Goal: Obtain resource: Download file/media

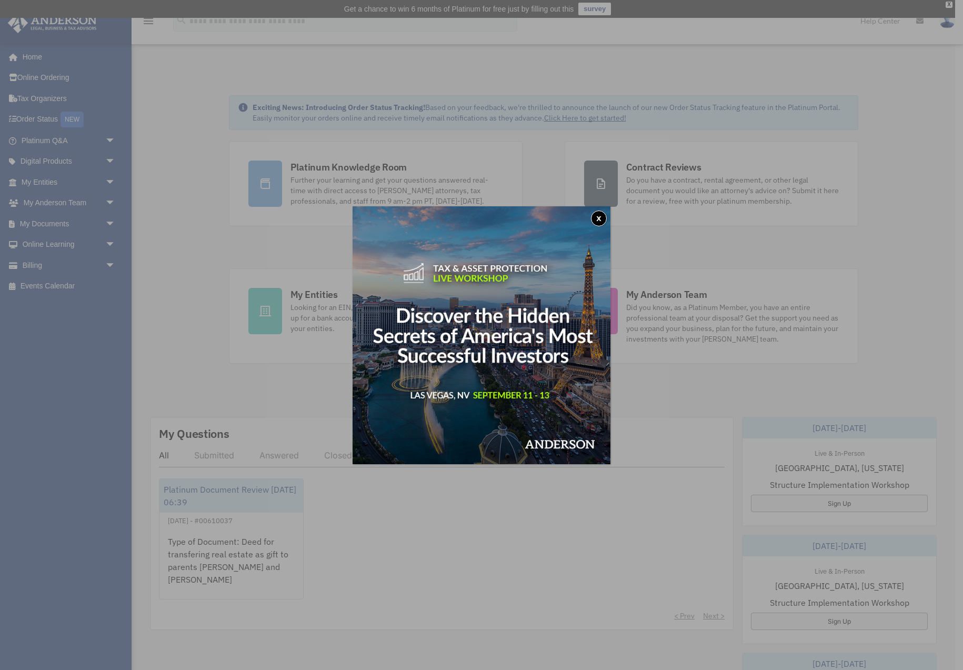
click at [600, 215] on button "x" at bounding box center [599, 219] width 16 height 16
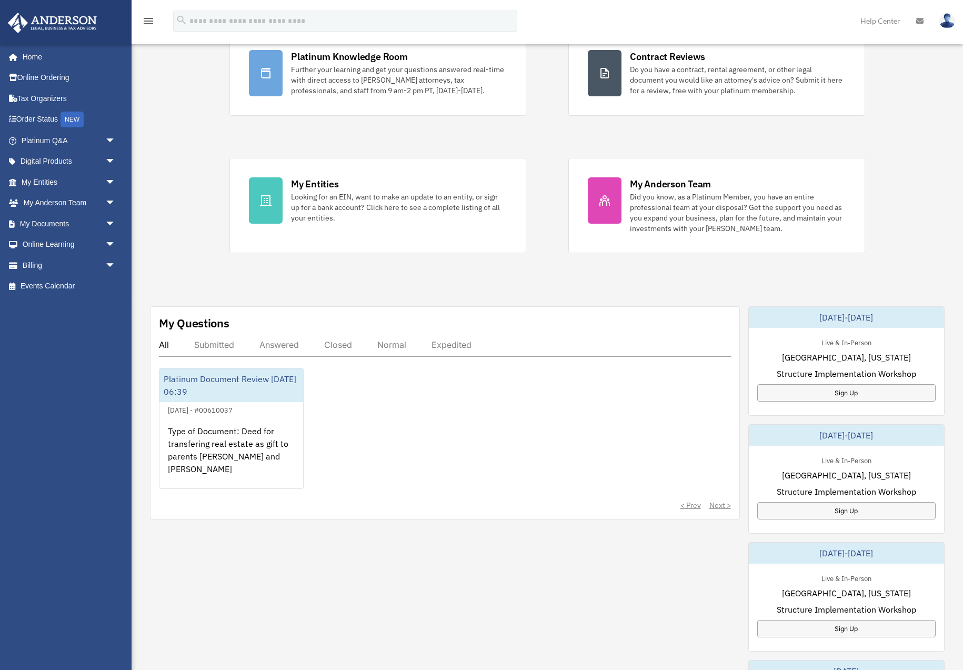
scroll to position [112, 0]
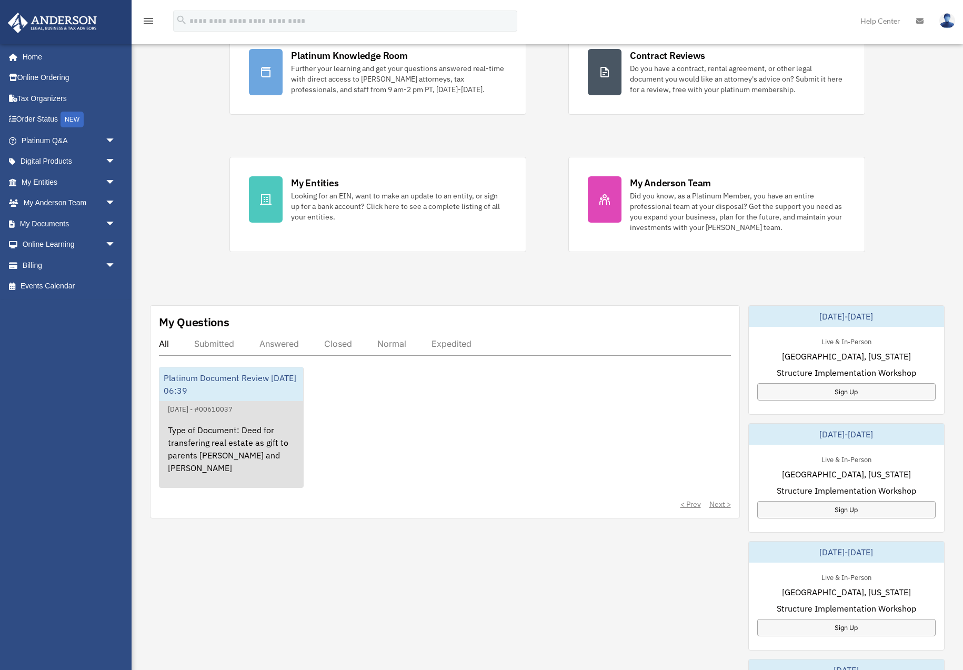
click at [221, 446] on div "Type of Document: Deed for transfering real estate as gift to parents [PERSON_N…" at bounding box center [232, 456] width 144 height 82
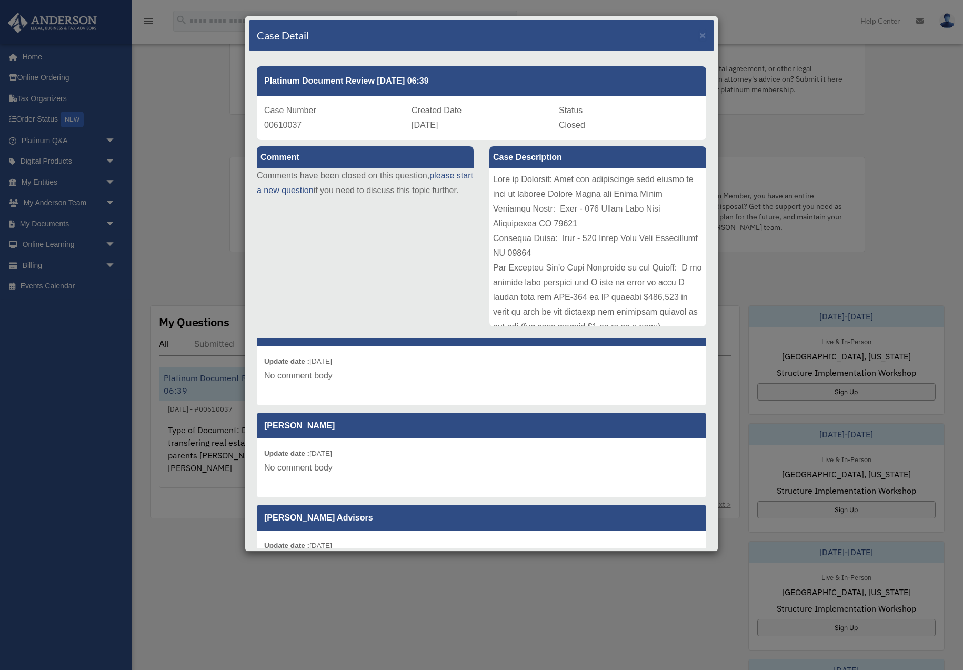
scroll to position [891, 0]
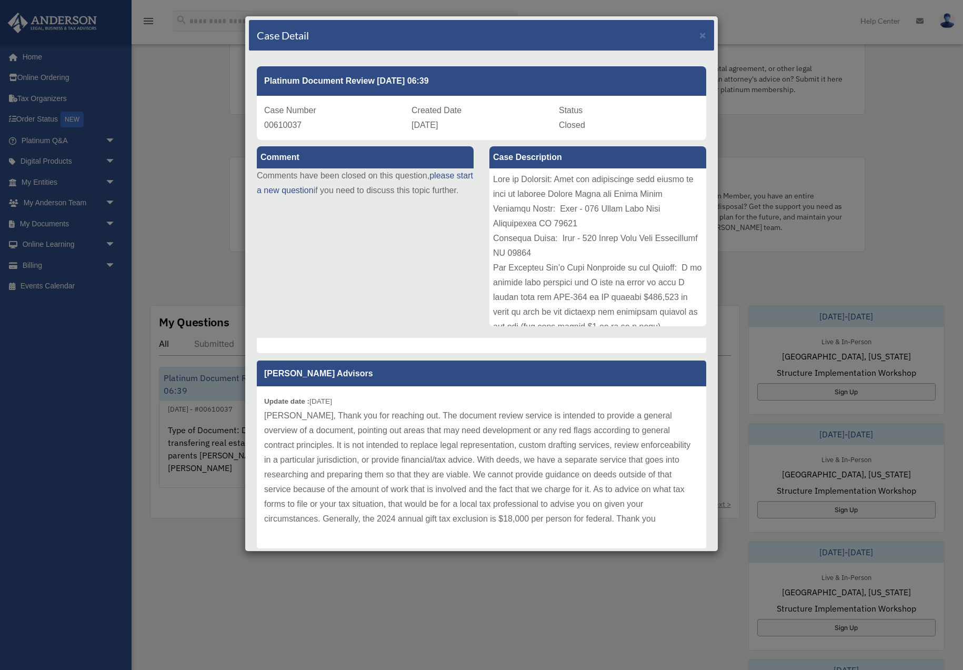
click at [193, 236] on div "Case Detail × Platinum Document Review 04/23/2024 06:39 Case Number 00610037 Cr…" at bounding box center [481, 335] width 963 height 670
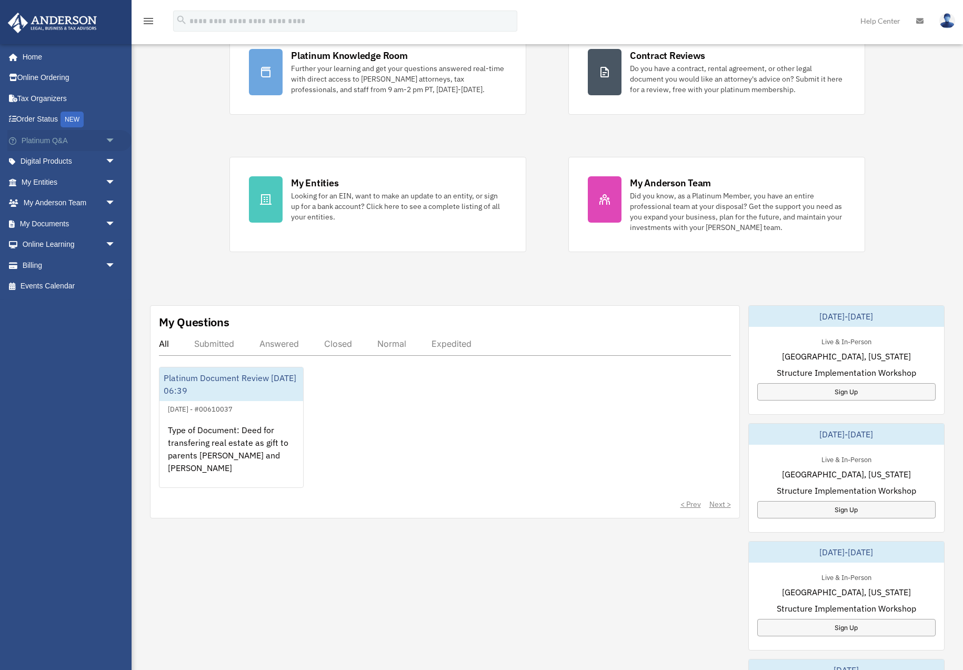
click at [105, 146] on span "arrow_drop_down" at bounding box center [115, 141] width 21 height 22
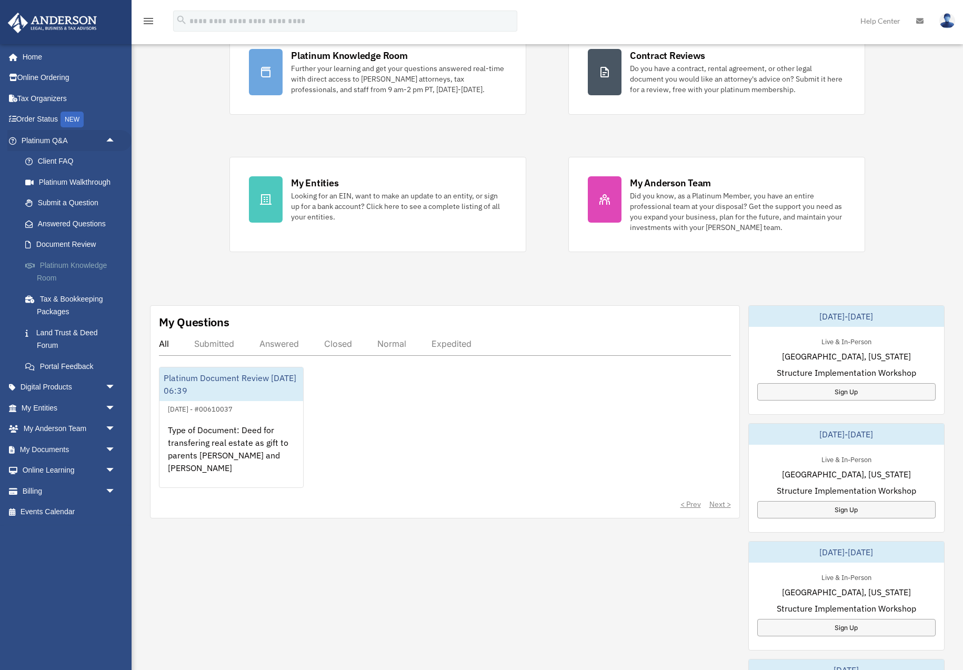
click at [87, 267] on link "Platinum Knowledge Room" at bounding box center [73, 272] width 117 height 34
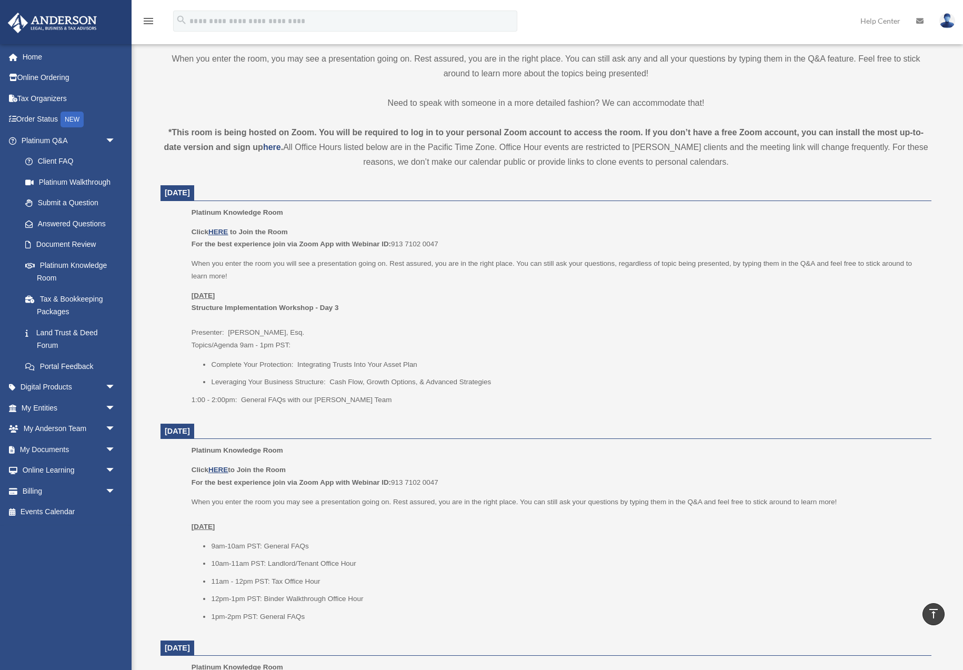
scroll to position [306, 0]
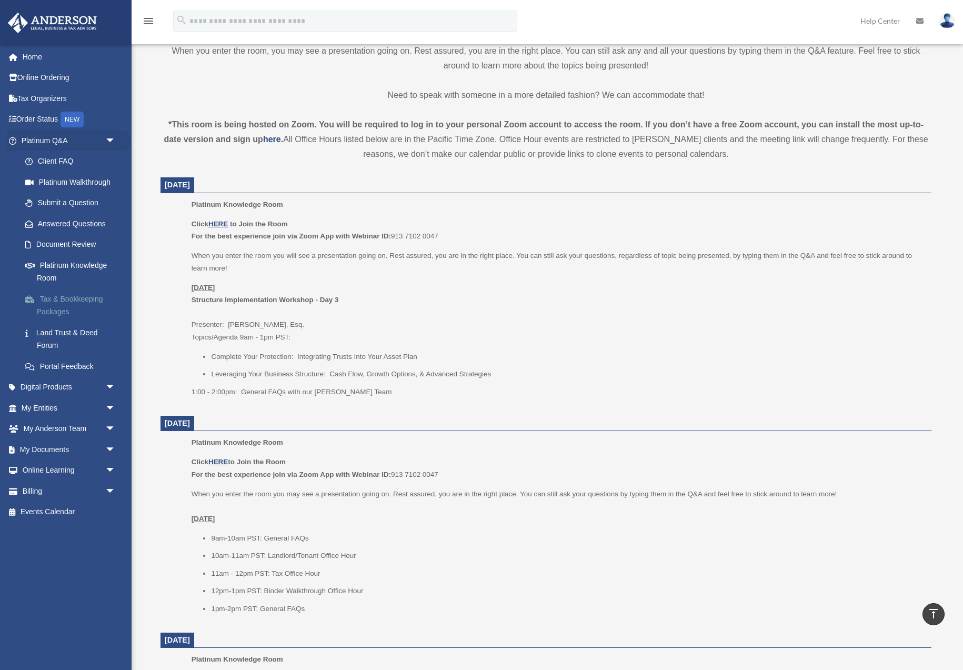
click at [58, 302] on link "Tax & Bookkeeping Packages" at bounding box center [73, 305] width 117 height 34
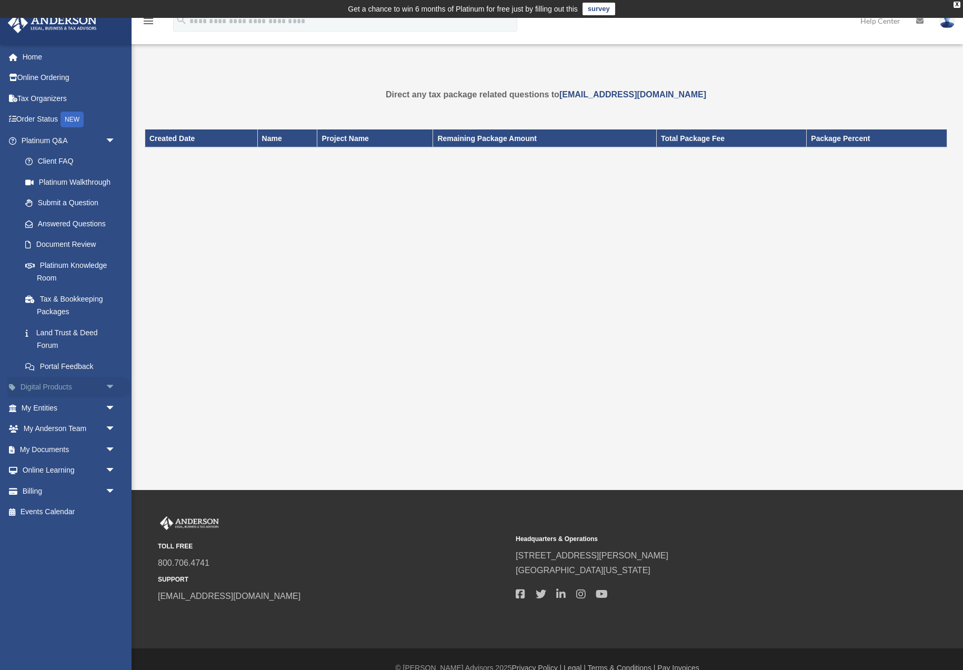
click at [105, 389] on span "arrow_drop_down" at bounding box center [115, 388] width 21 height 22
click at [105, 389] on span "arrow_drop_up" at bounding box center [115, 388] width 21 height 22
click at [71, 29] on img at bounding box center [52, 23] width 95 height 21
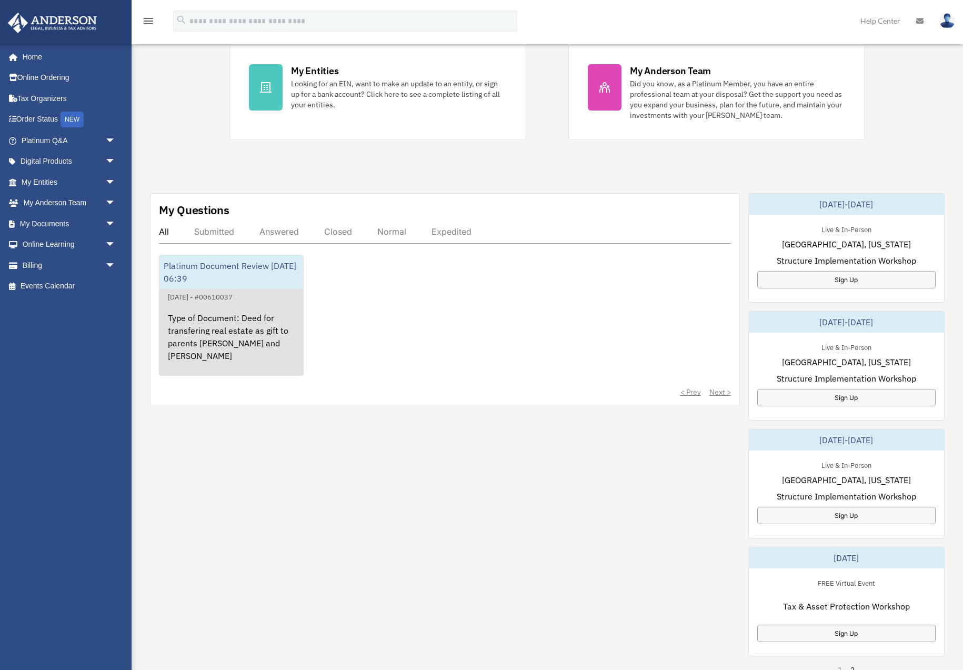
scroll to position [246, 0]
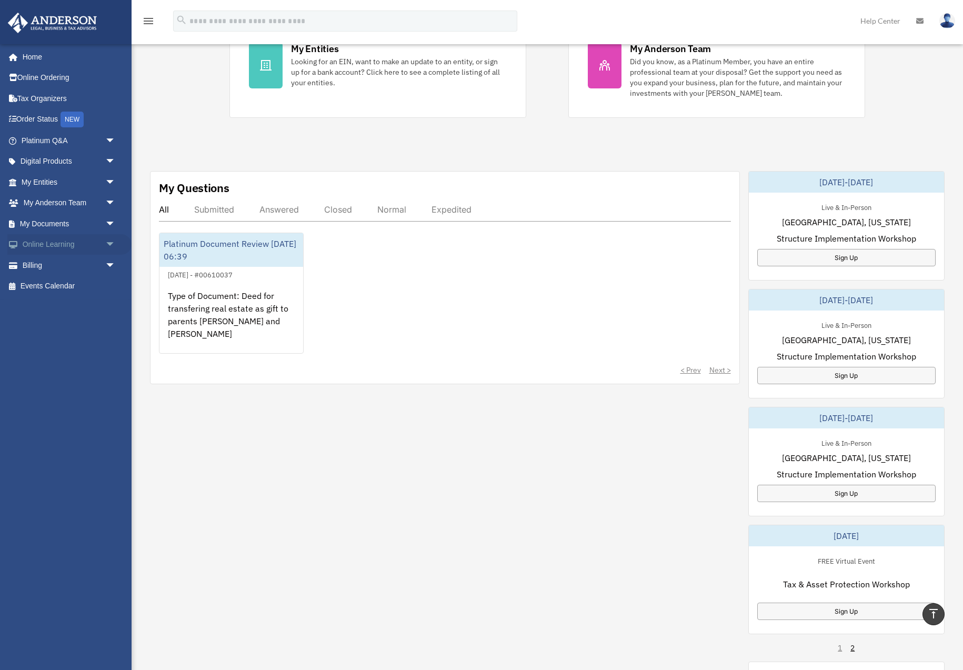
click at [111, 243] on span "arrow_drop_down" at bounding box center [115, 245] width 21 height 22
click at [46, 308] on link "Resources" at bounding box center [73, 306] width 117 height 21
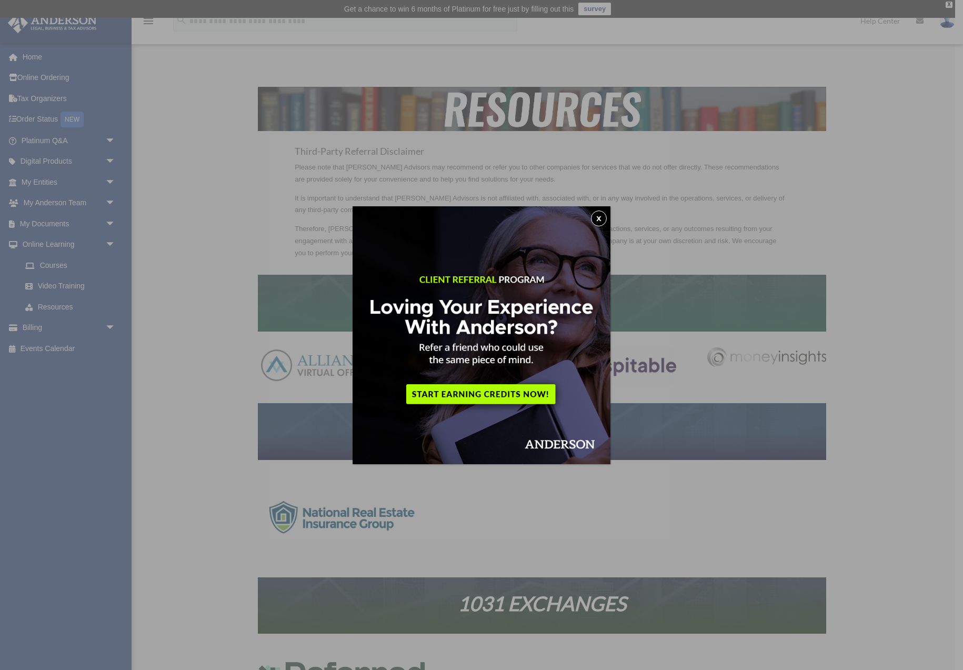
click at [602, 221] on button "x" at bounding box center [599, 219] width 16 height 16
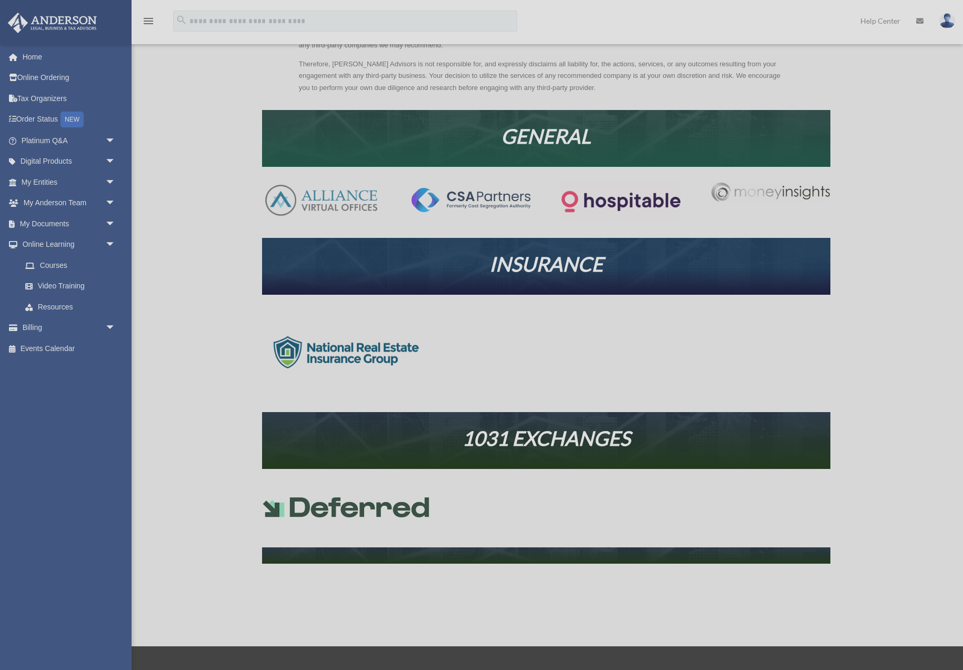
scroll to position [339, 0]
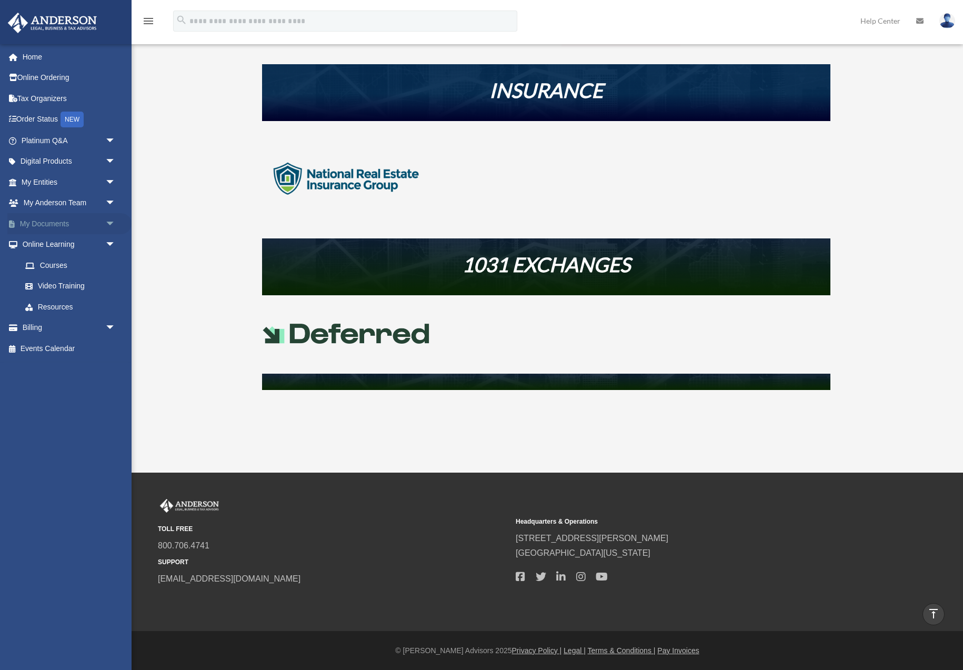
click at [98, 217] on link "My Documents arrow_drop_down" at bounding box center [69, 223] width 124 height 21
click at [109, 224] on span "arrow_drop_down" at bounding box center [115, 224] width 21 height 22
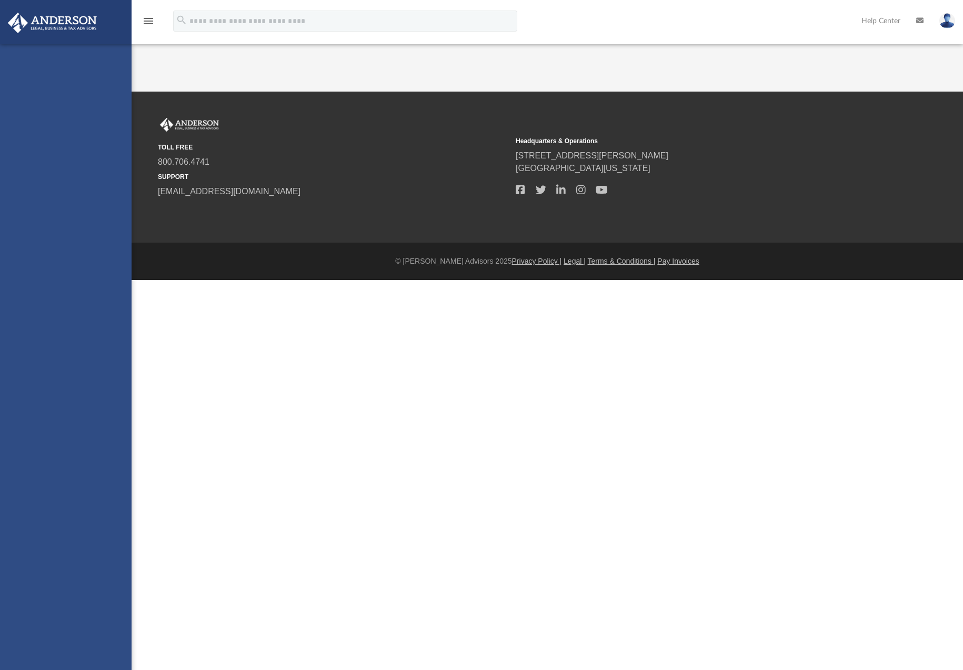
click at [45, 245] on div "dan2nowakpr@gmail.com Sign Out dan2nowakpr@gmail.com Home Online Ordering Tax O…" at bounding box center [66, 379] width 132 height 670
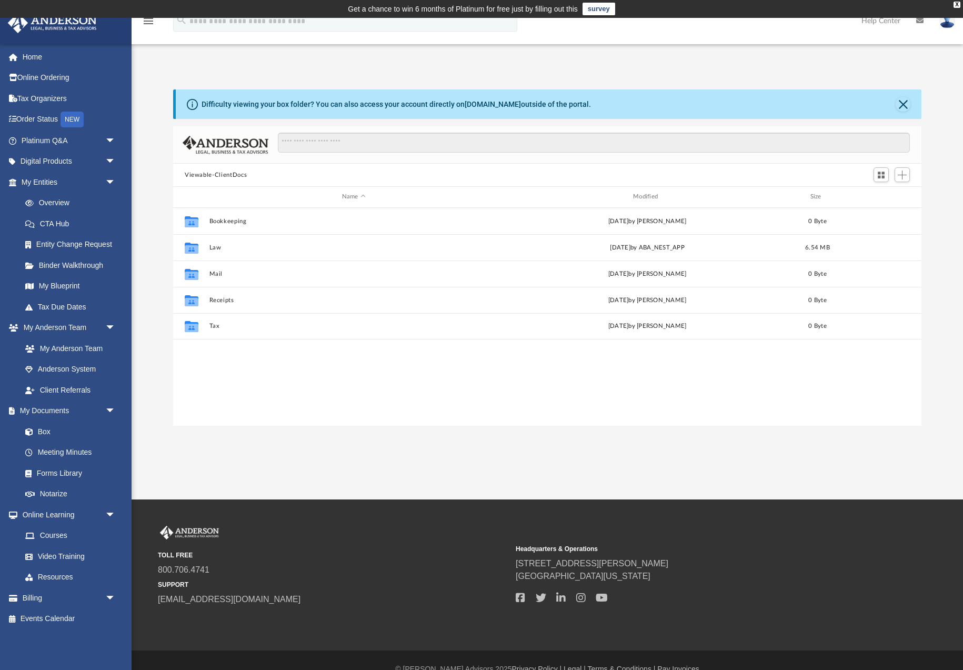
scroll to position [240, 749]
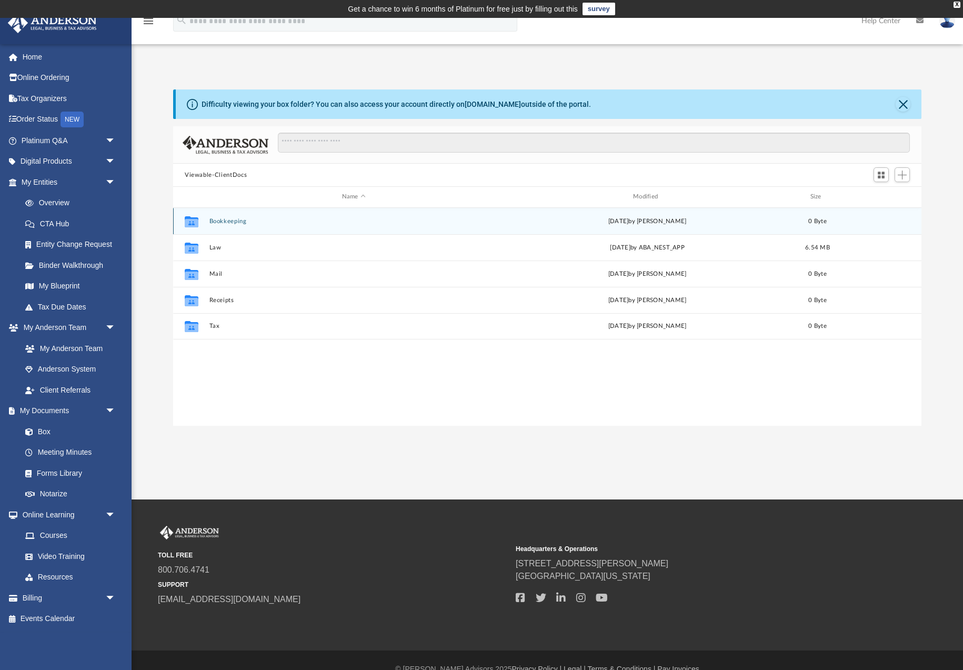
click at [232, 224] on button "Bookkeeping" at bounding box center [354, 221] width 289 height 7
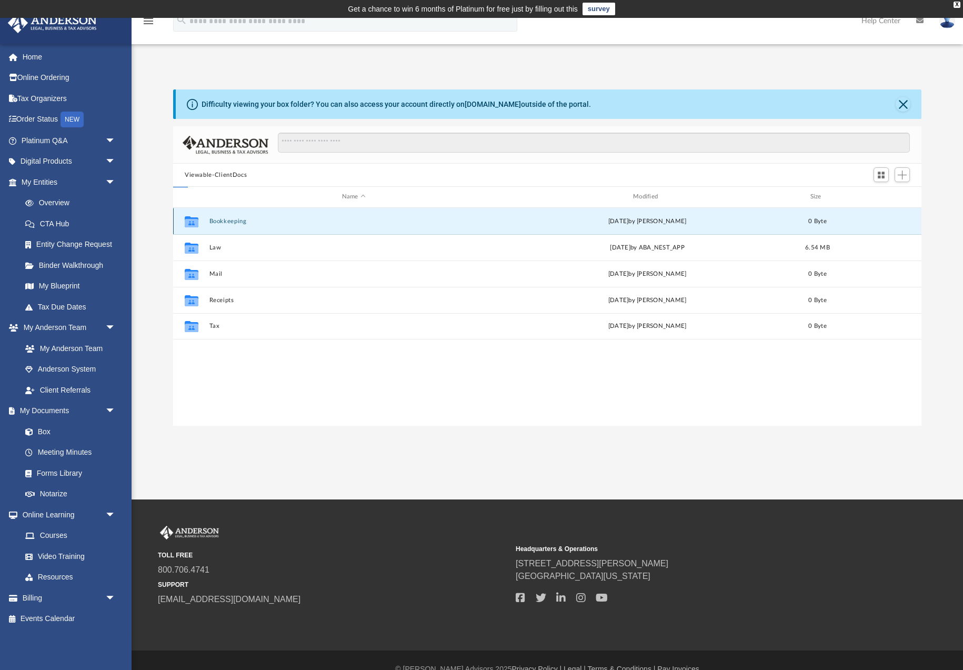
click at [232, 224] on button "Bookkeeping" at bounding box center [354, 221] width 289 height 7
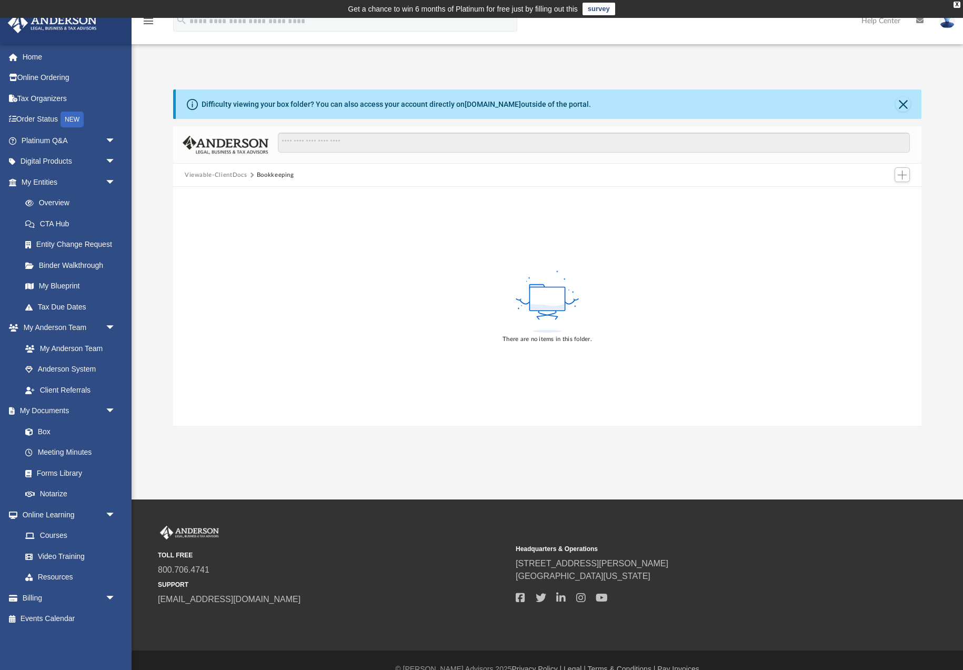
click at [231, 175] on button "Viewable-ClientDocs" at bounding box center [216, 175] width 62 height 9
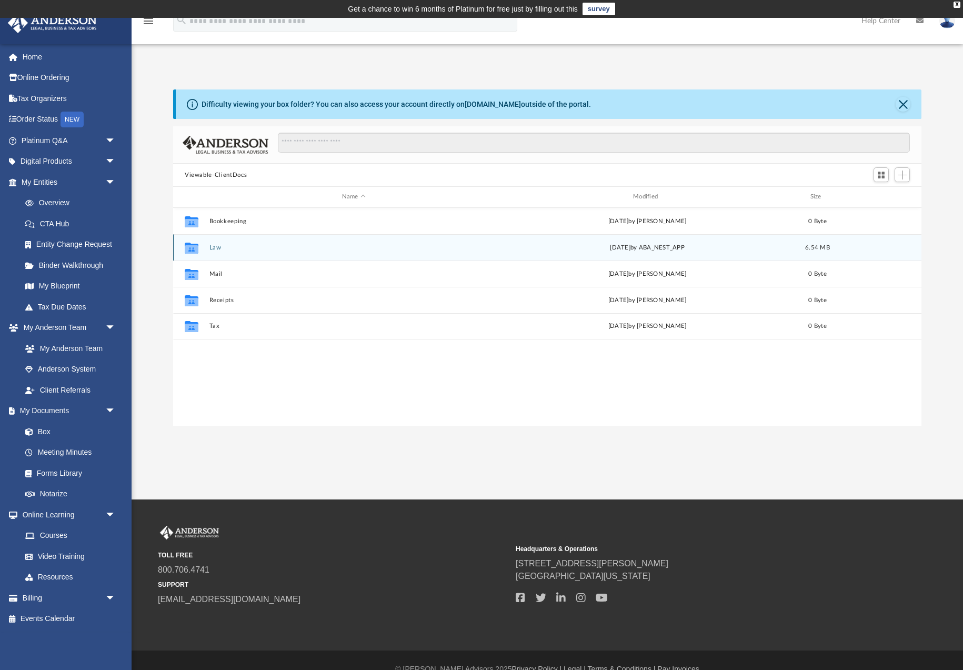
click at [215, 255] on div "Collaborated Folder Law Thu Apr 17 2025 by ABA_NEST_APP 6.54 MB" at bounding box center [547, 247] width 749 height 26
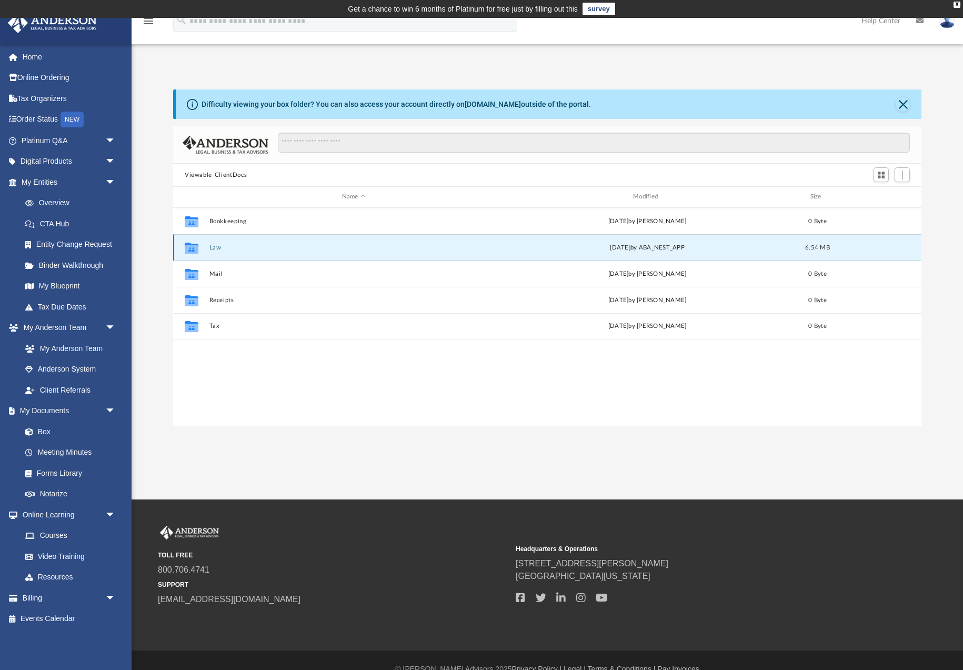
click at [215, 255] on div "Collaborated Folder Law Thu Apr 17 2025 by ABA_NEST_APP 6.54 MB" at bounding box center [547, 247] width 749 height 26
click at [215, 250] on button "Law" at bounding box center [354, 247] width 289 height 7
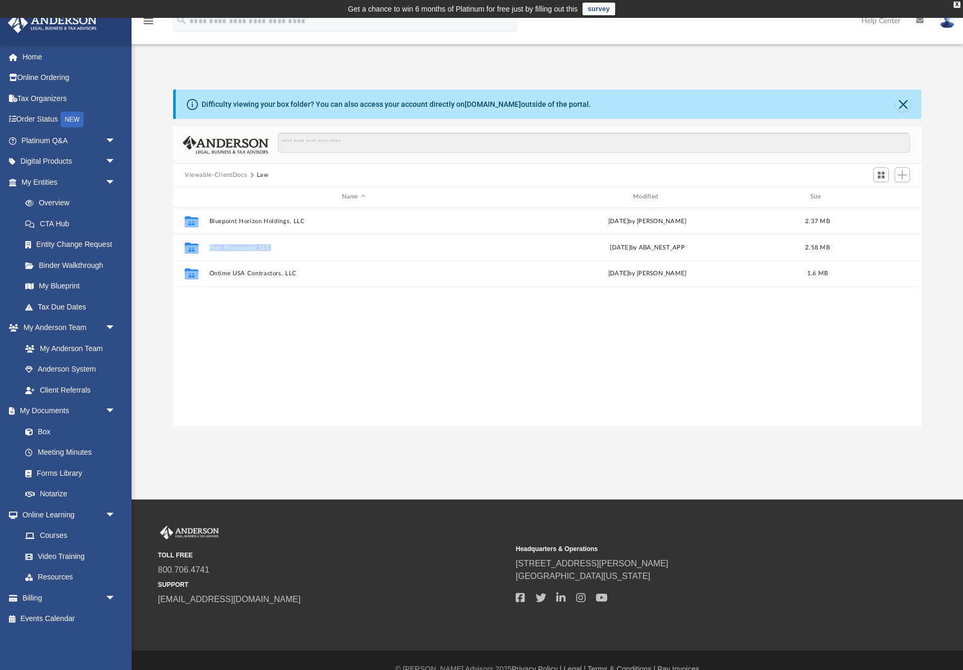
click at [236, 175] on button "Viewable-ClientDocs" at bounding box center [216, 175] width 62 height 9
click at [111, 162] on span "arrow_drop_down" at bounding box center [115, 162] width 21 height 22
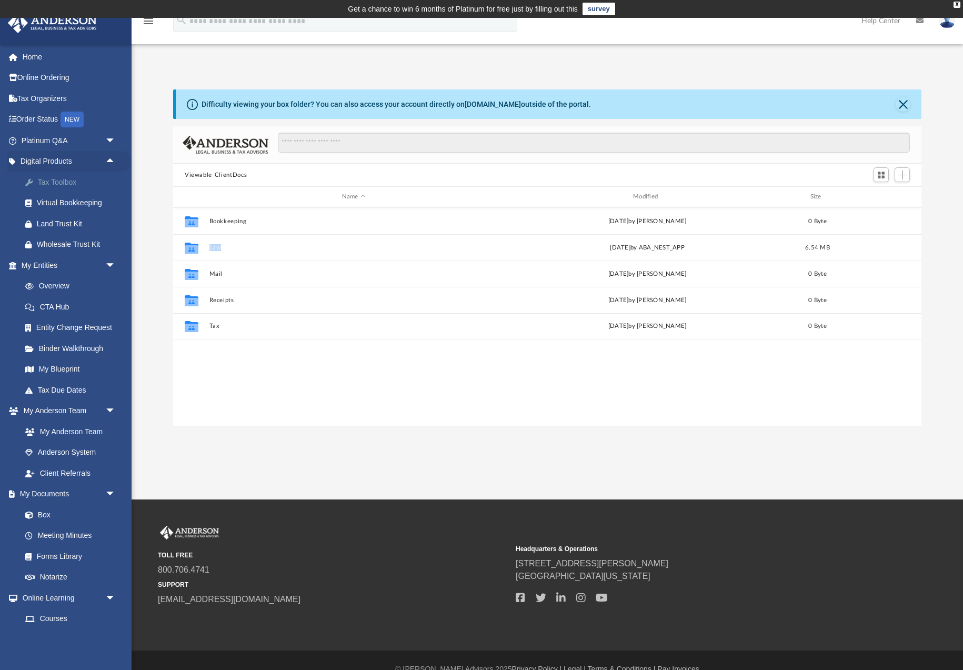
click at [76, 180] on div "Tax Toolbox" at bounding box center [78, 182] width 82 height 13
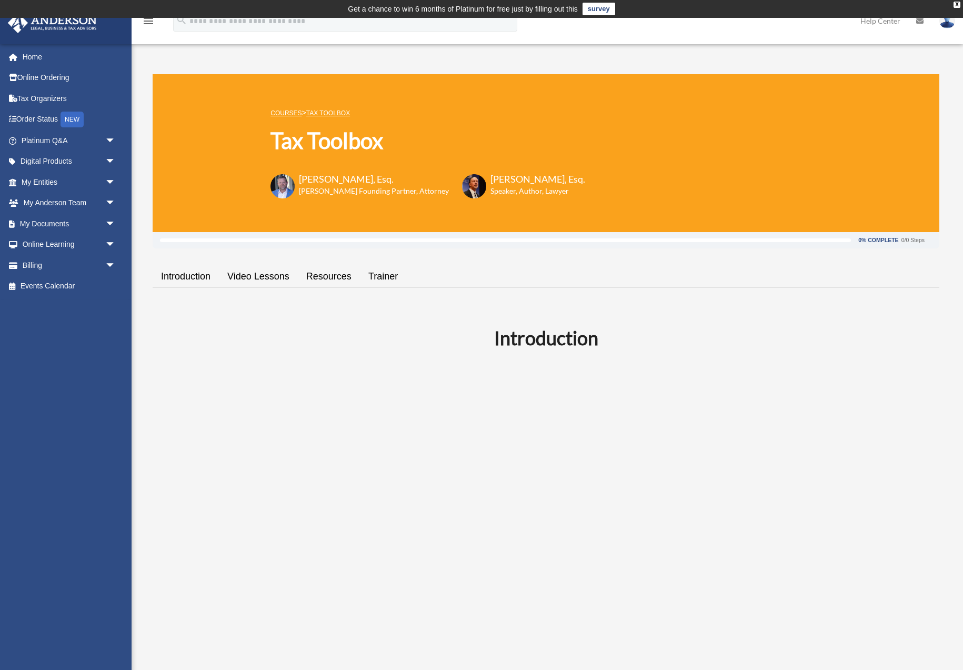
click at [337, 275] on link "Resources" at bounding box center [329, 277] width 62 height 30
click at [111, 161] on span "arrow_drop_down" at bounding box center [115, 162] width 21 height 22
click at [105, 286] on span "arrow_drop_down" at bounding box center [115, 287] width 21 height 22
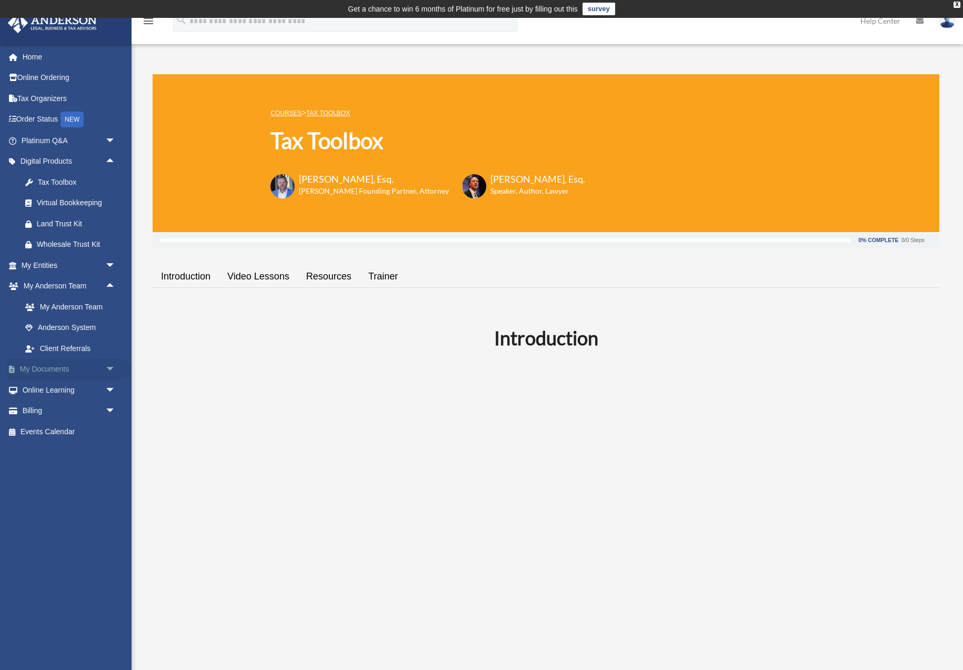
click at [107, 368] on span "arrow_drop_down" at bounding box center [115, 370] width 21 height 22
click at [67, 432] on link "Forms Library" at bounding box center [73, 431] width 117 height 21
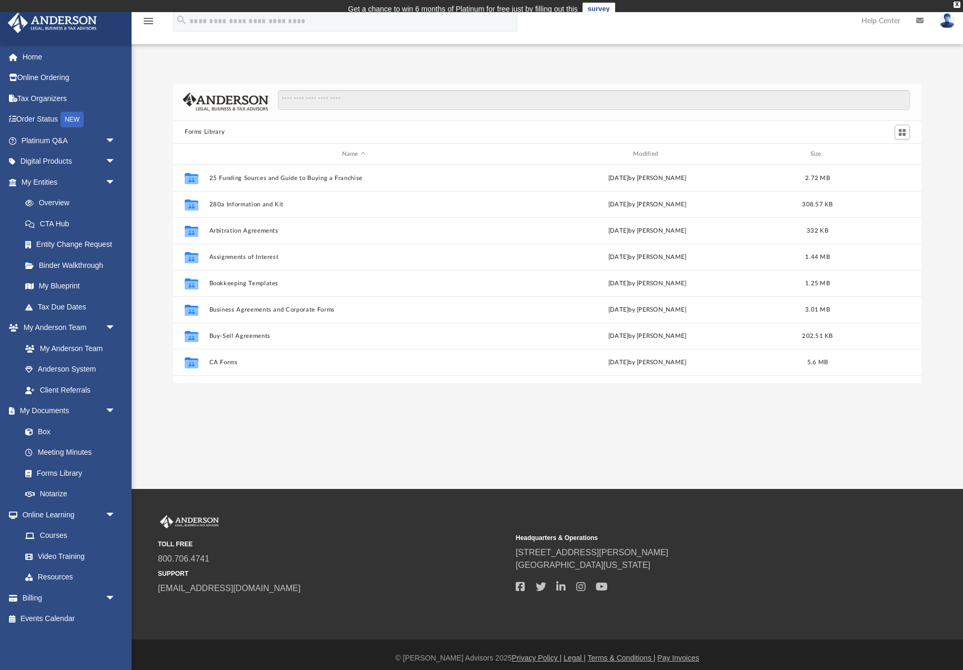
scroll to position [240, 749]
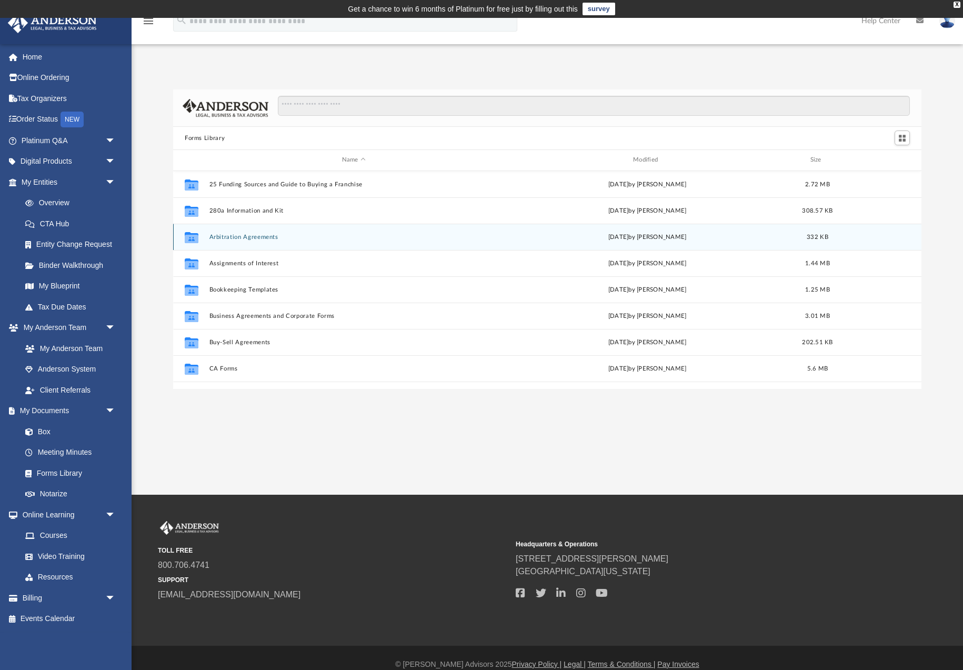
click at [263, 237] on button "Arbitration Agreements" at bounding box center [354, 237] width 289 height 7
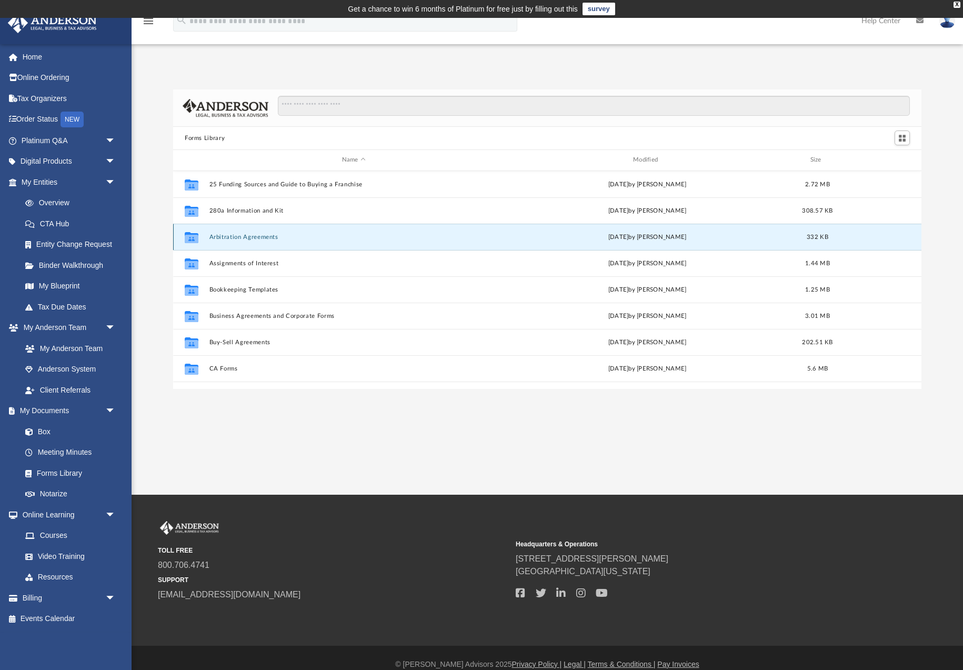
click at [263, 237] on button "Arbitration Agreements" at bounding box center [354, 237] width 289 height 7
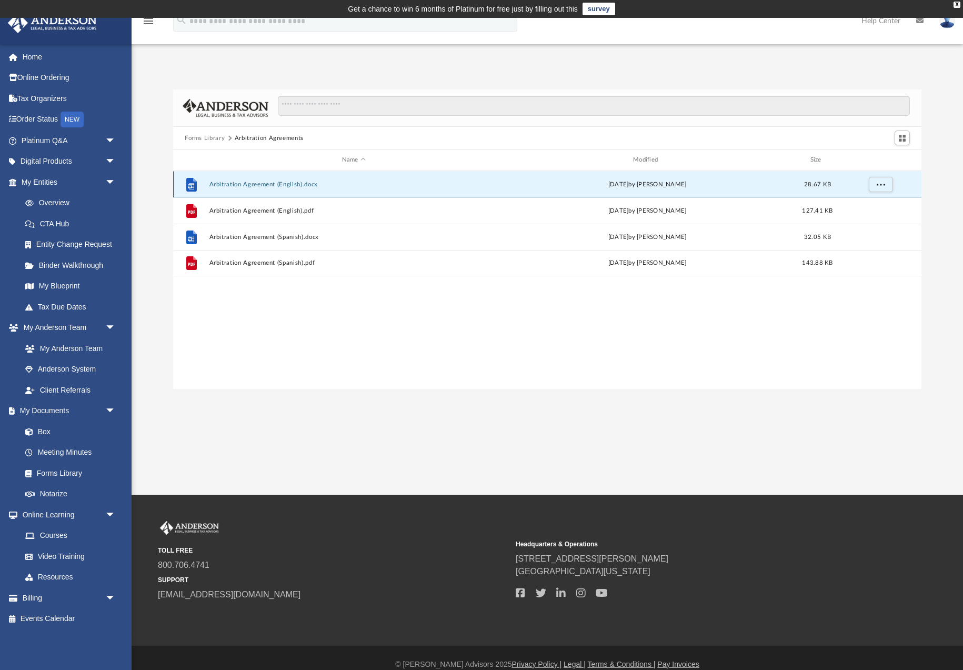
click at [257, 186] on button "Arbitration Agreement (English).docx" at bounding box center [354, 184] width 289 height 7
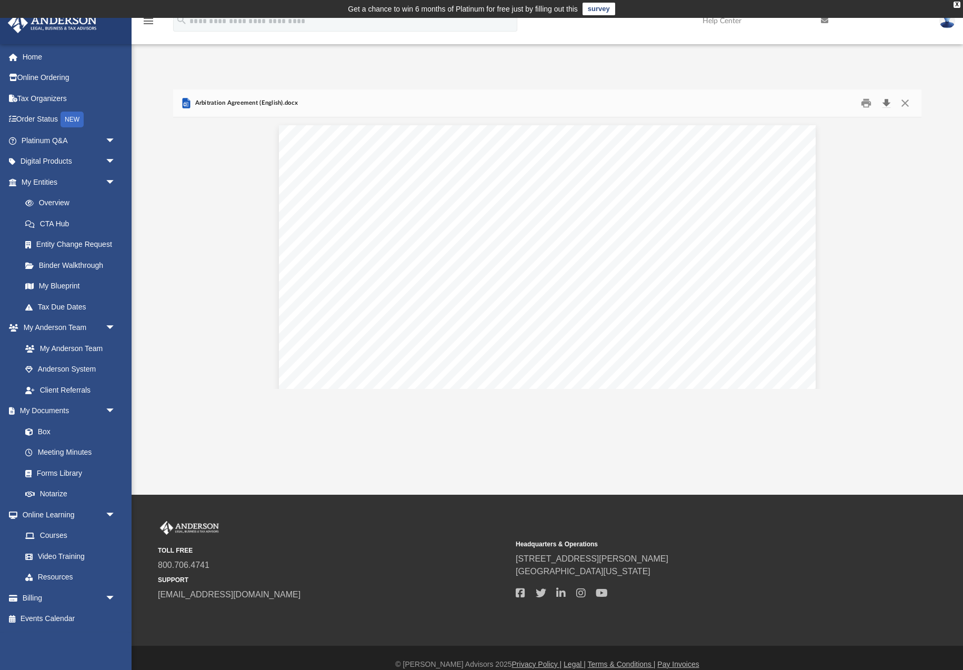
click at [886, 102] on button "Download" at bounding box center [886, 103] width 19 height 16
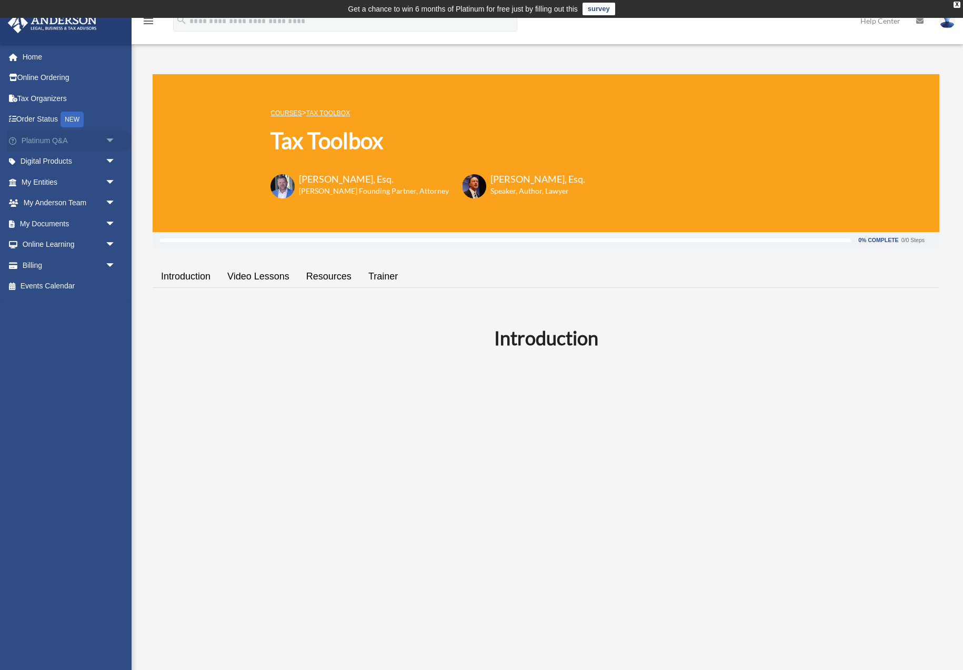
click at [99, 141] on link "Platinum Q&A arrow_drop_down" at bounding box center [69, 140] width 124 height 21
click at [107, 141] on span "arrow_drop_down" at bounding box center [115, 141] width 21 height 22
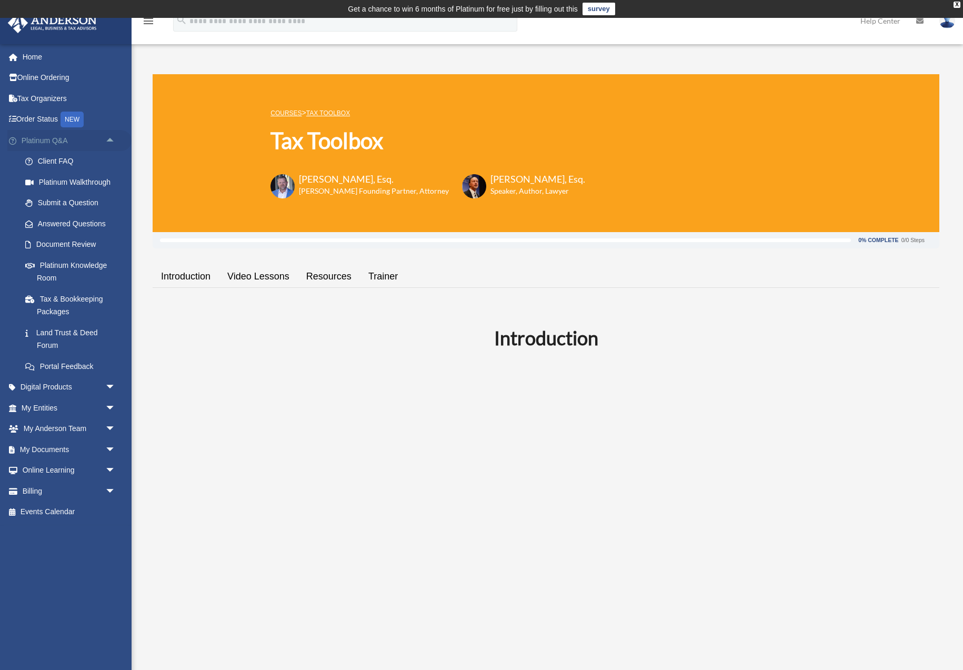
click at [107, 141] on span "arrow_drop_up" at bounding box center [115, 141] width 21 height 22
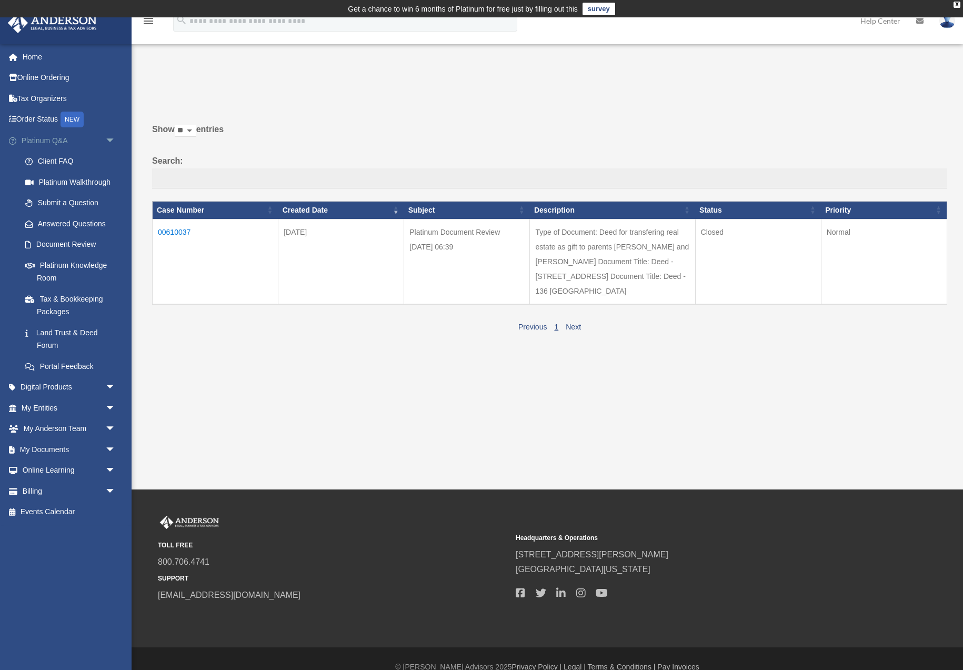
click at [107, 143] on span "arrow_drop_down" at bounding box center [115, 141] width 21 height 22
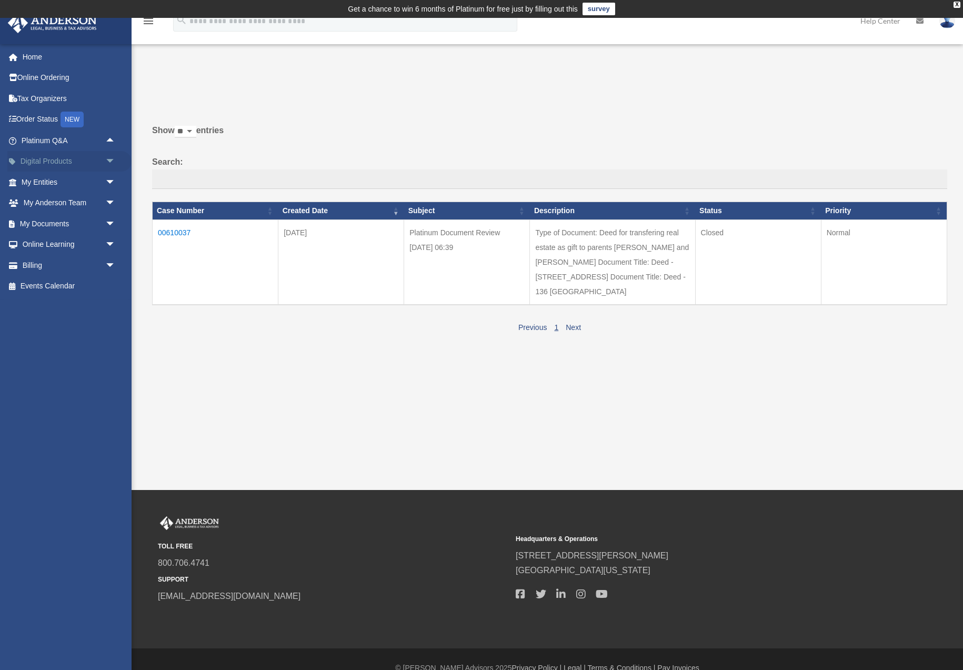
click at [105, 166] on span "arrow_drop_down" at bounding box center [115, 162] width 21 height 22
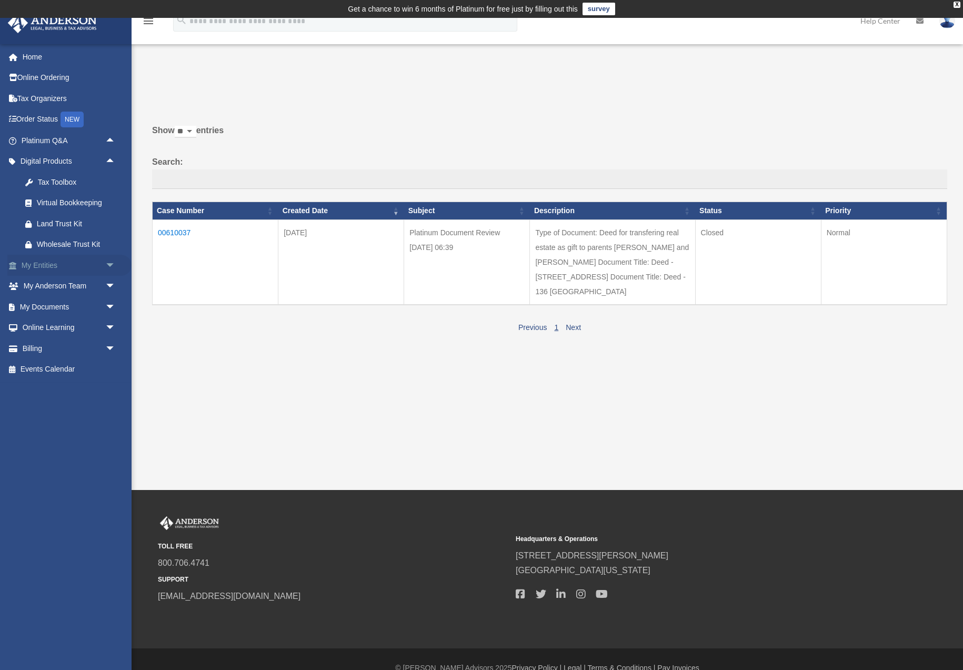
click at [107, 260] on span "arrow_drop_down" at bounding box center [115, 266] width 21 height 22
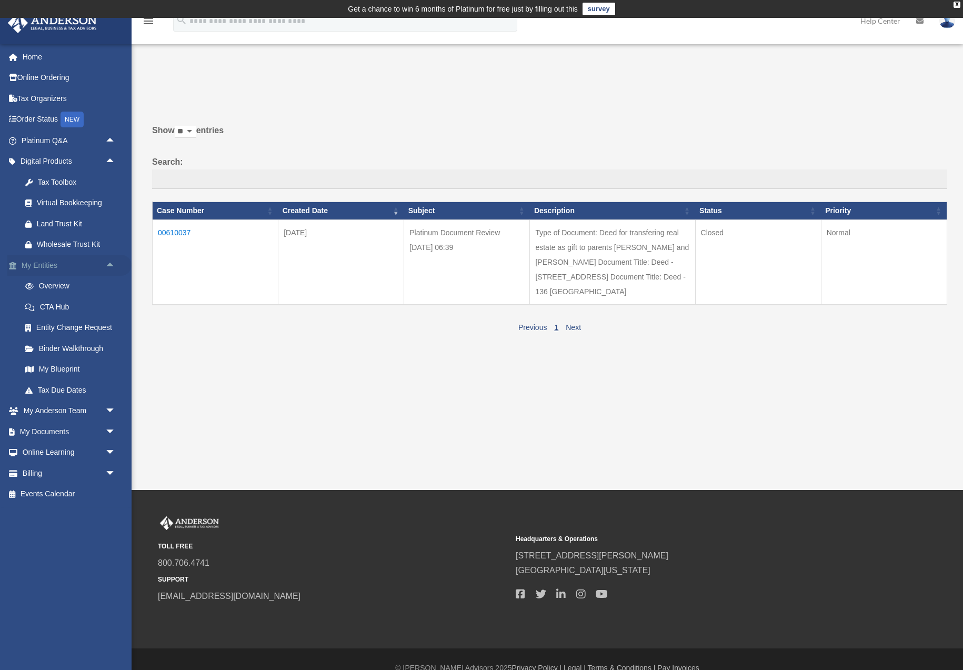
click at [107, 260] on span "arrow_drop_up" at bounding box center [115, 266] width 21 height 22
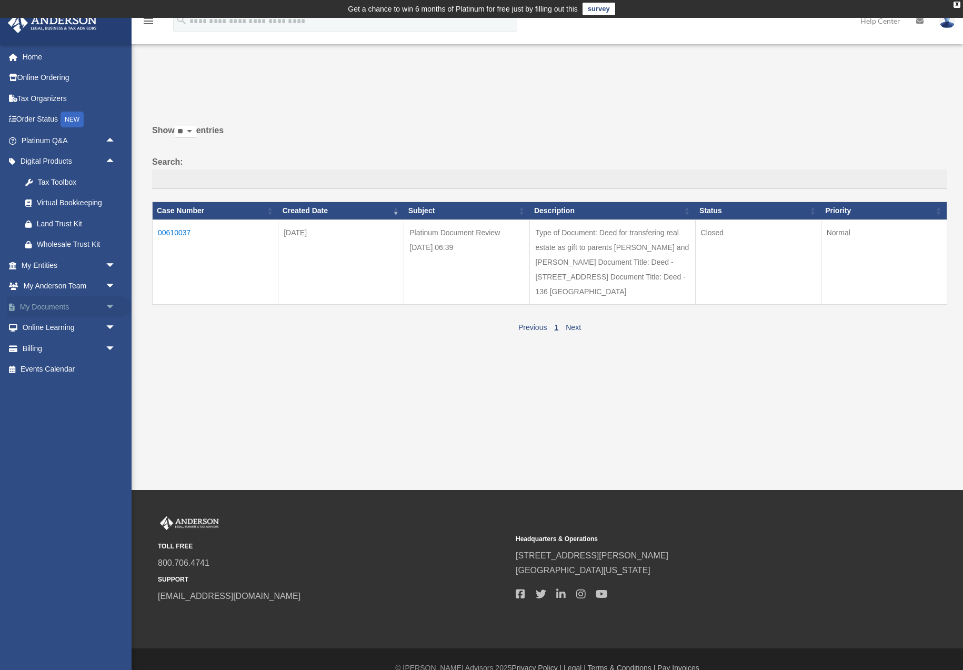
click at [108, 309] on span "arrow_drop_down" at bounding box center [115, 307] width 21 height 22
click at [67, 369] on link "Forms Library" at bounding box center [73, 369] width 117 height 21
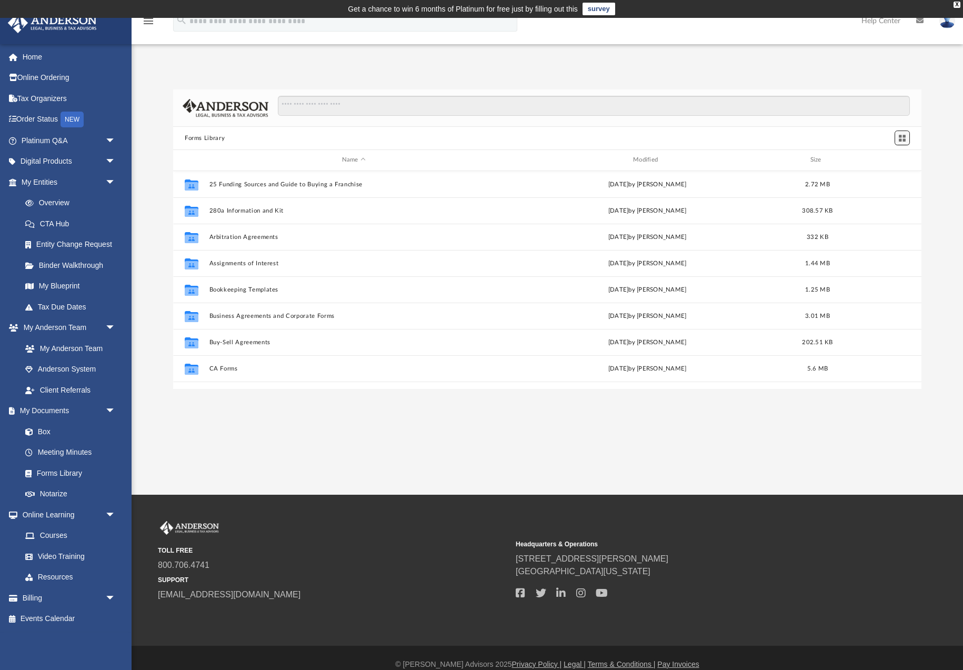
click at [902, 140] on span "Switch to Grid View" at bounding box center [902, 138] width 9 height 9
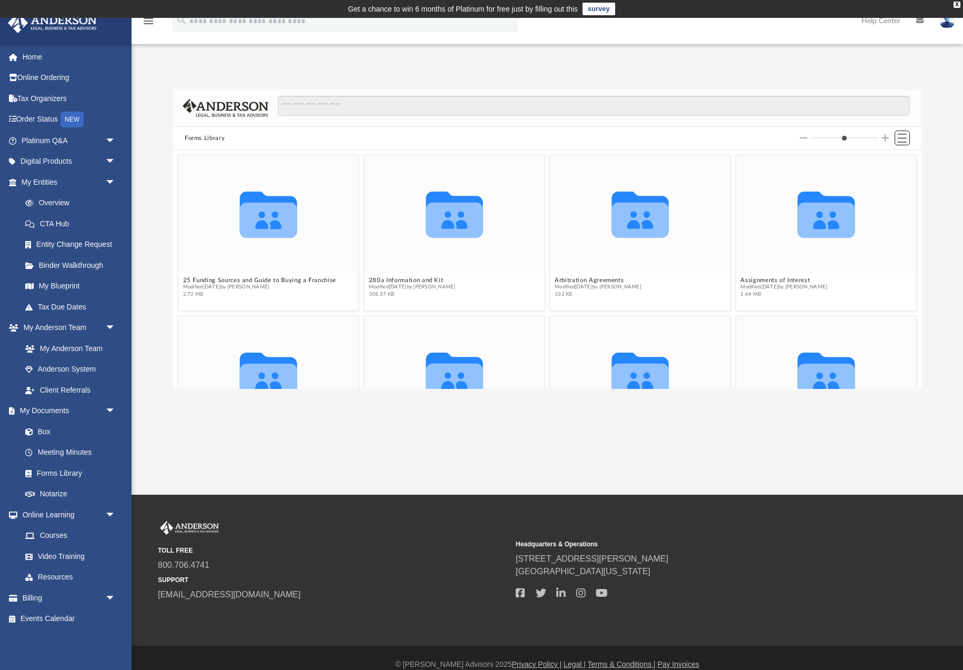
scroll to position [240, 749]
click at [905, 138] on span "Switch to List View" at bounding box center [902, 138] width 9 height 9
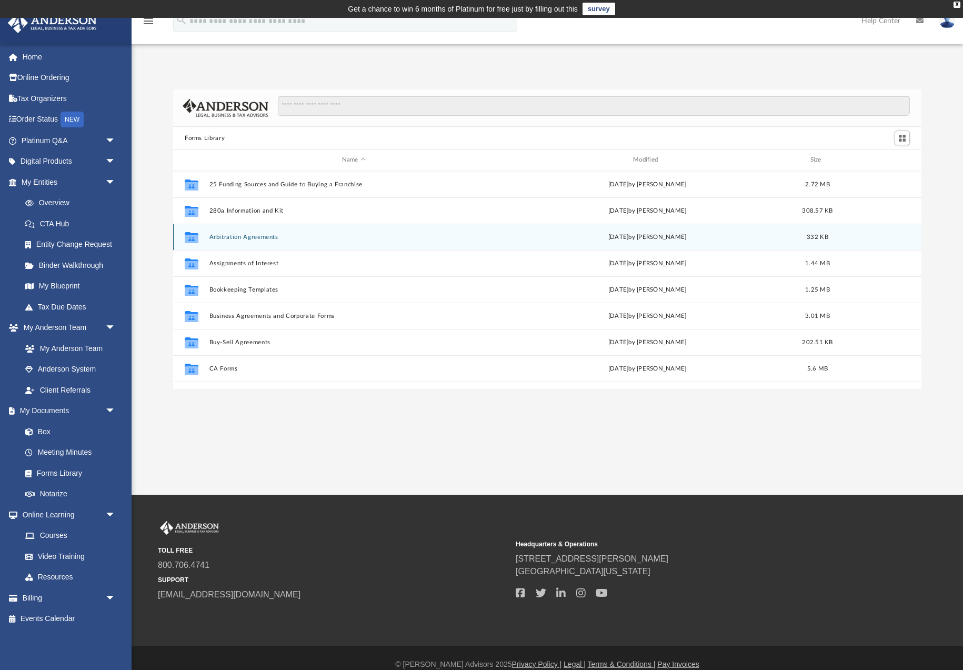
click at [254, 237] on button "Arbitration Agreements" at bounding box center [354, 237] width 289 height 7
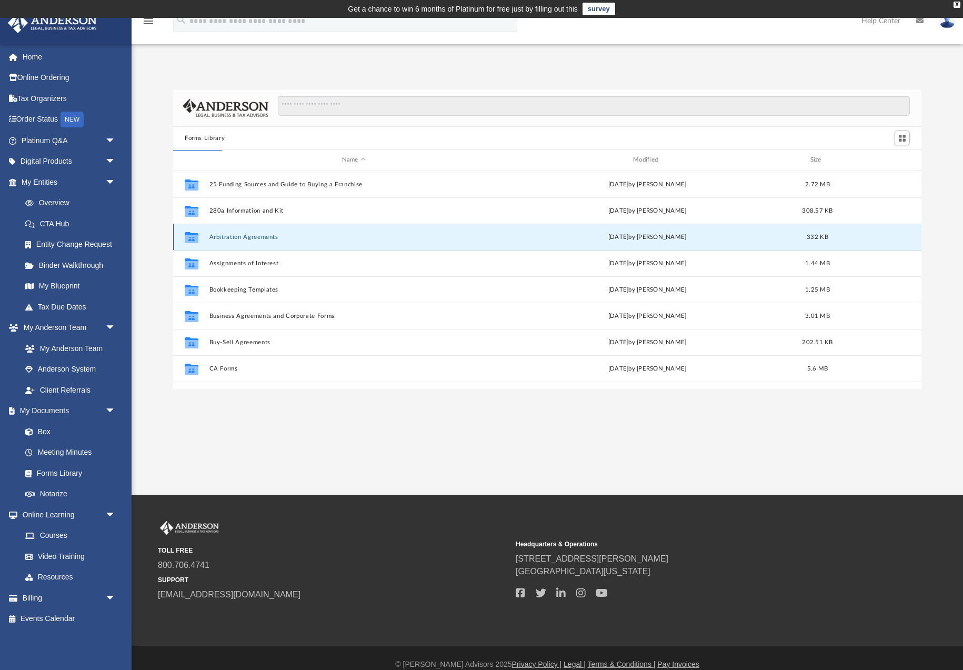
click at [254, 237] on button "Arbitration Agreements" at bounding box center [354, 237] width 289 height 7
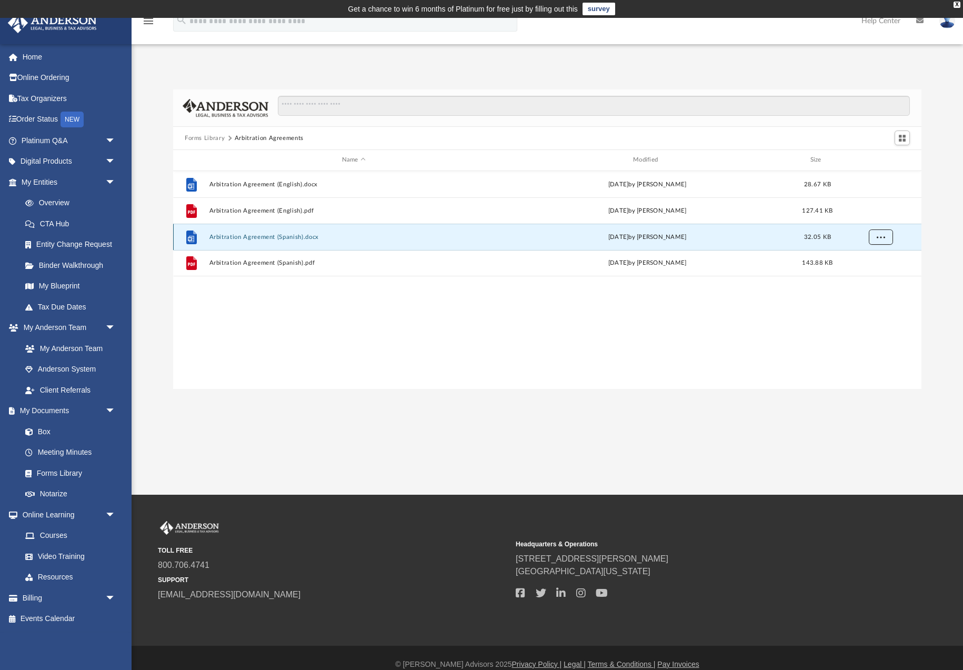
click at [885, 236] on button "More options" at bounding box center [881, 237] width 24 height 16
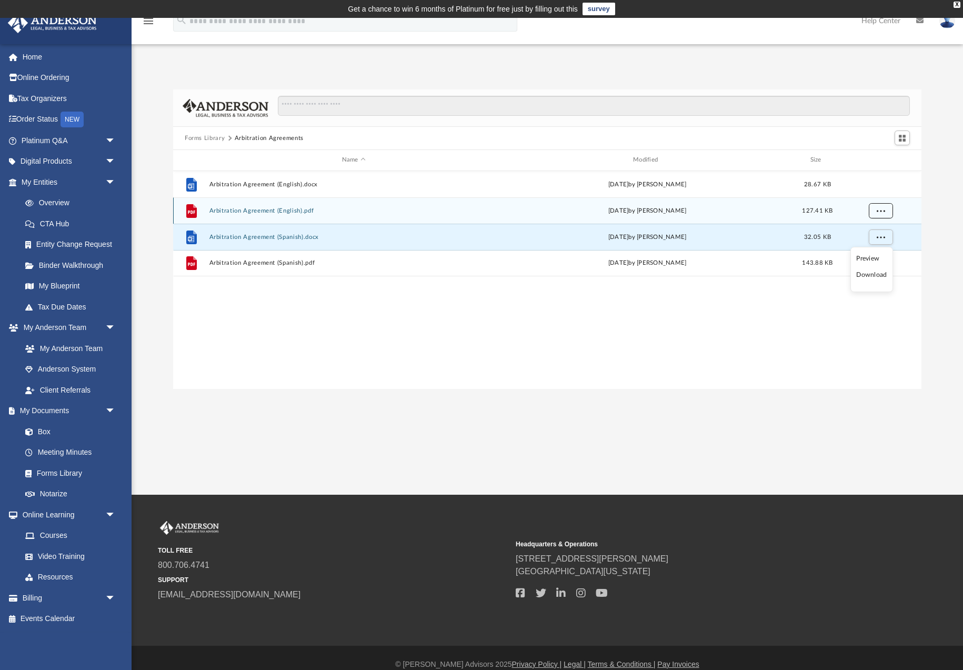
click at [882, 212] on span "More options" at bounding box center [881, 210] width 8 height 6
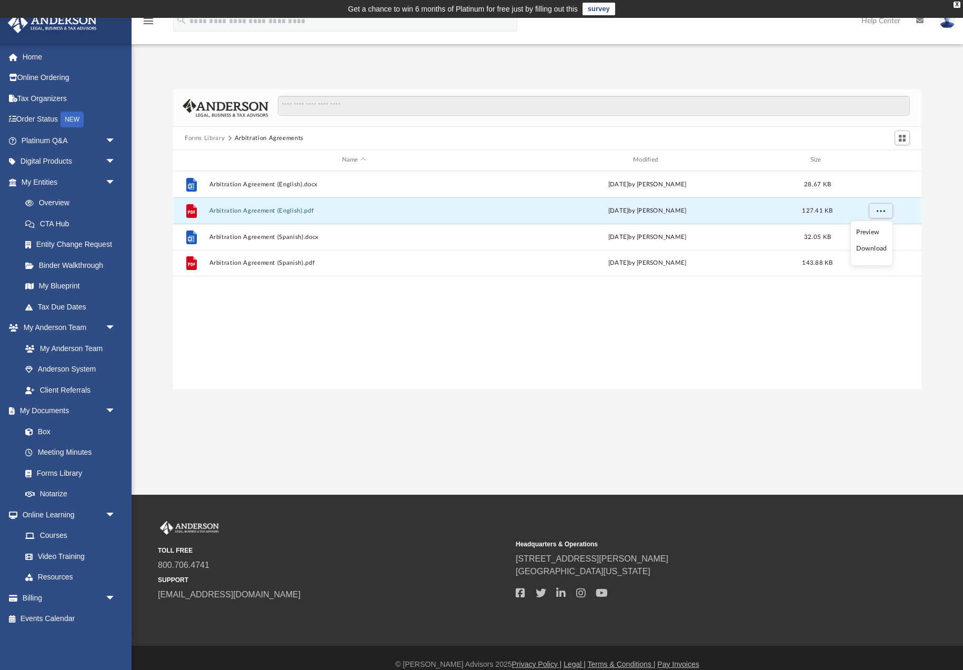
click at [874, 251] on li "Download" at bounding box center [872, 248] width 31 height 11
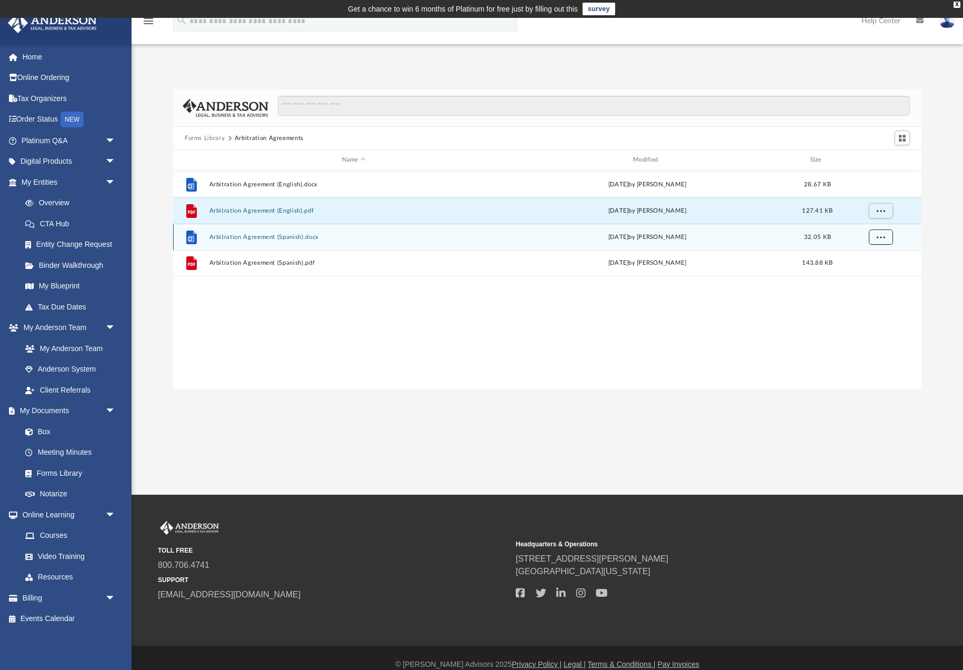
click at [882, 238] on span "More options" at bounding box center [881, 237] width 8 height 6
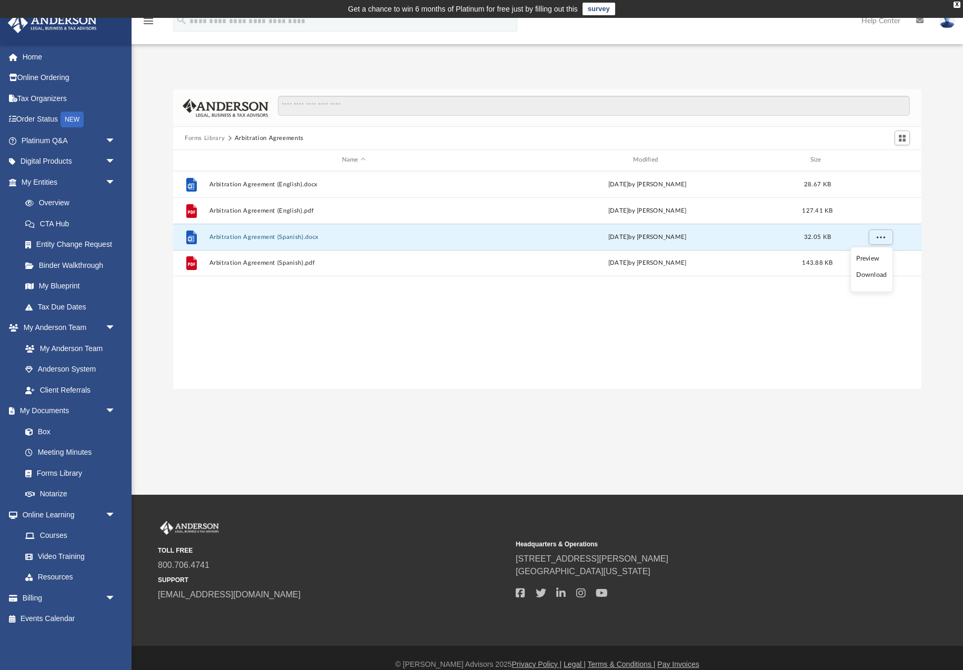
click at [875, 274] on li "Download" at bounding box center [872, 275] width 31 height 11
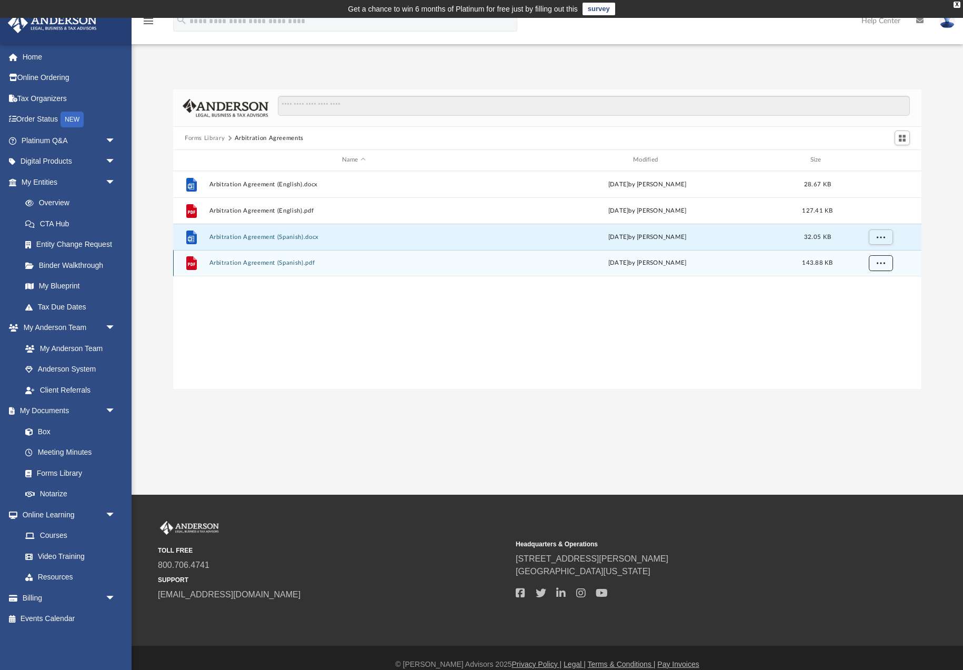
click at [882, 265] on span "More options" at bounding box center [881, 263] width 8 height 6
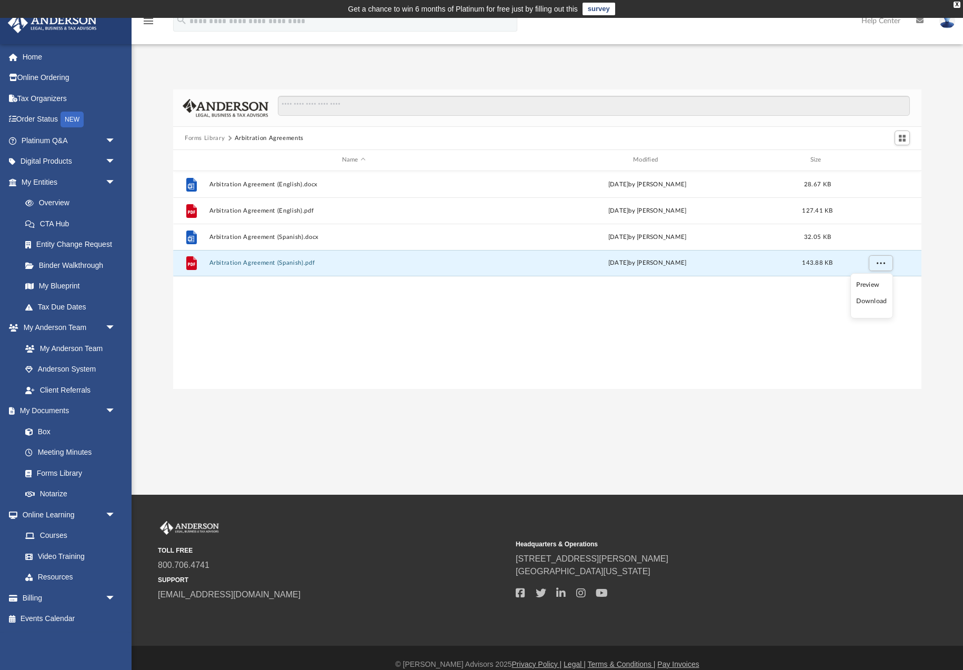
click at [876, 301] on li "Download" at bounding box center [872, 301] width 31 height 11
click at [206, 136] on button "Forms Library" at bounding box center [205, 138] width 40 height 9
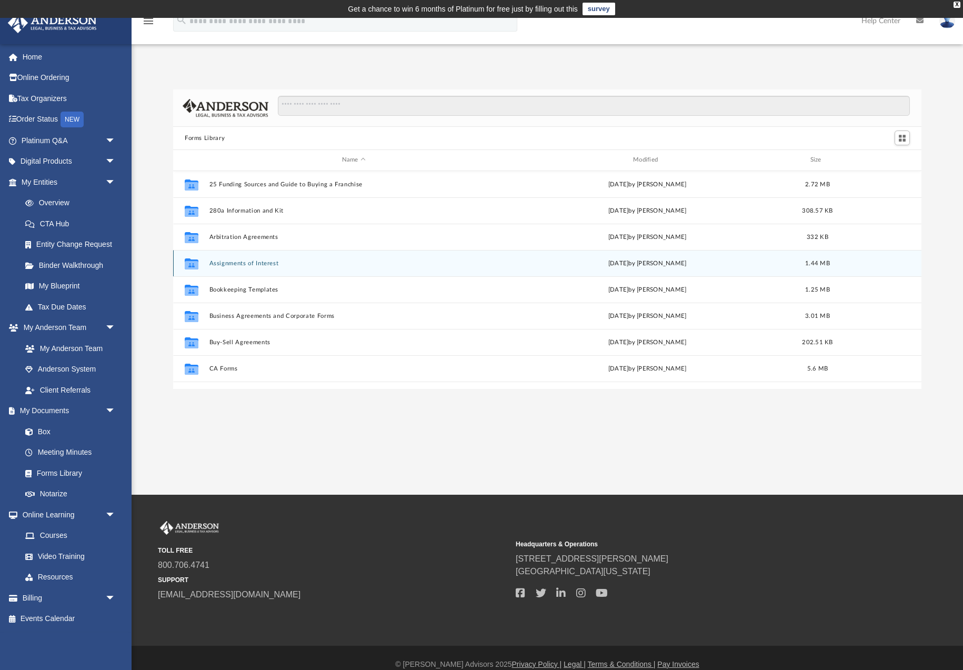
click at [258, 264] on button "Assignments of Interest" at bounding box center [354, 263] width 289 height 7
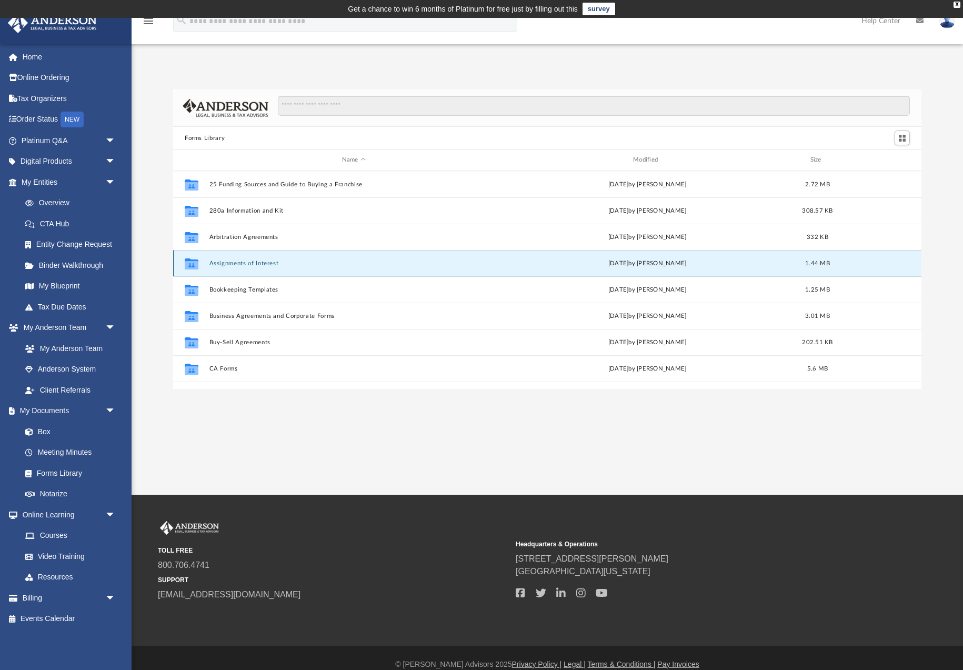
click at [258, 264] on button "Assignments of Interest" at bounding box center [354, 263] width 289 height 7
click at [249, 264] on button "Assignments of Interest" at bounding box center [354, 263] width 289 height 7
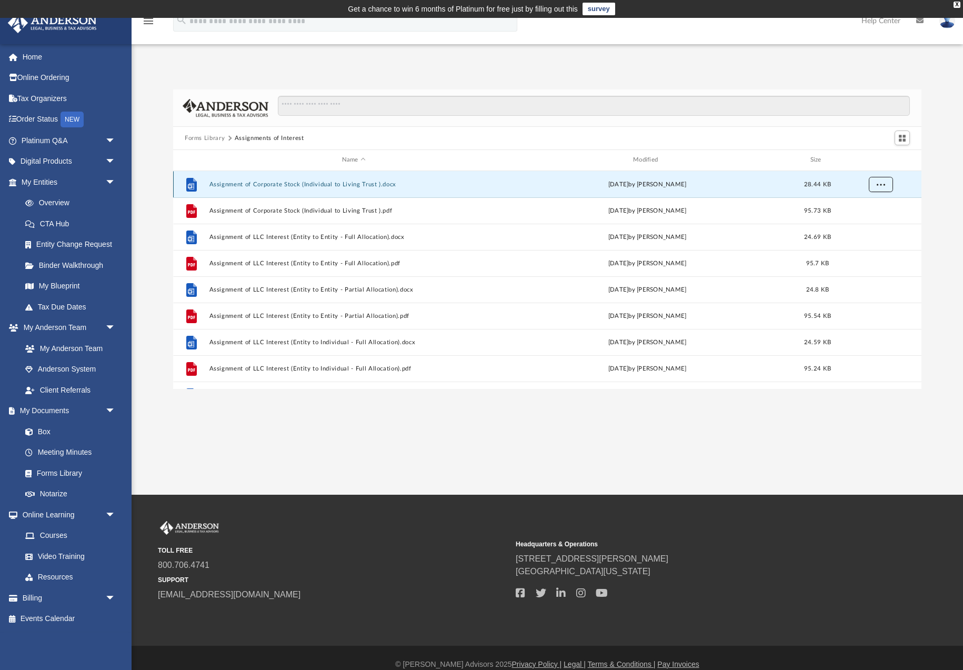
click at [881, 185] on span "More options" at bounding box center [881, 184] width 8 height 6
click at [874, 222] on li "Download" at bounding box center [872, 222] width 31 height 11
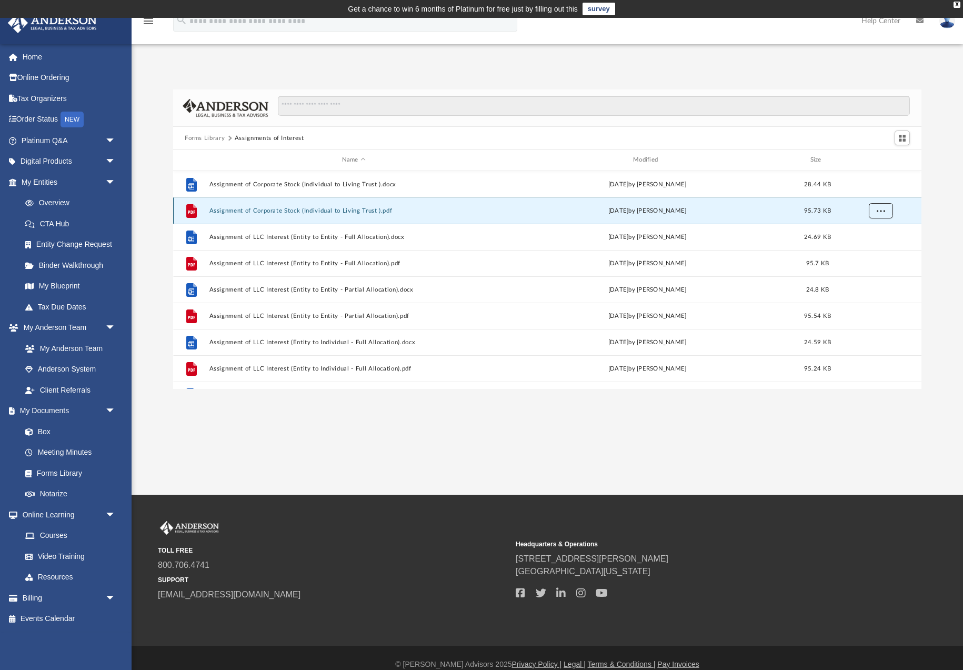
click at [882, 212] on span "More options" at bounding box center [881, 210] width 8 height 6
click at [882, 250] on li "Download" at bounding box center [872, 248] width 31 height 11
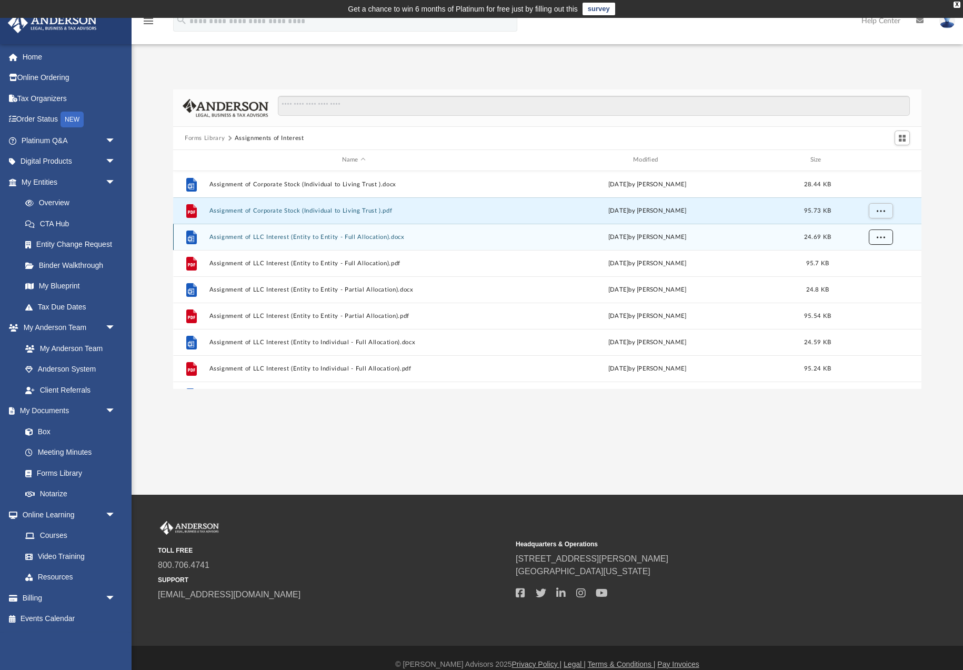
click at [878, 238] on span "More options" at bounding box center [881, 237] width 8 height 6
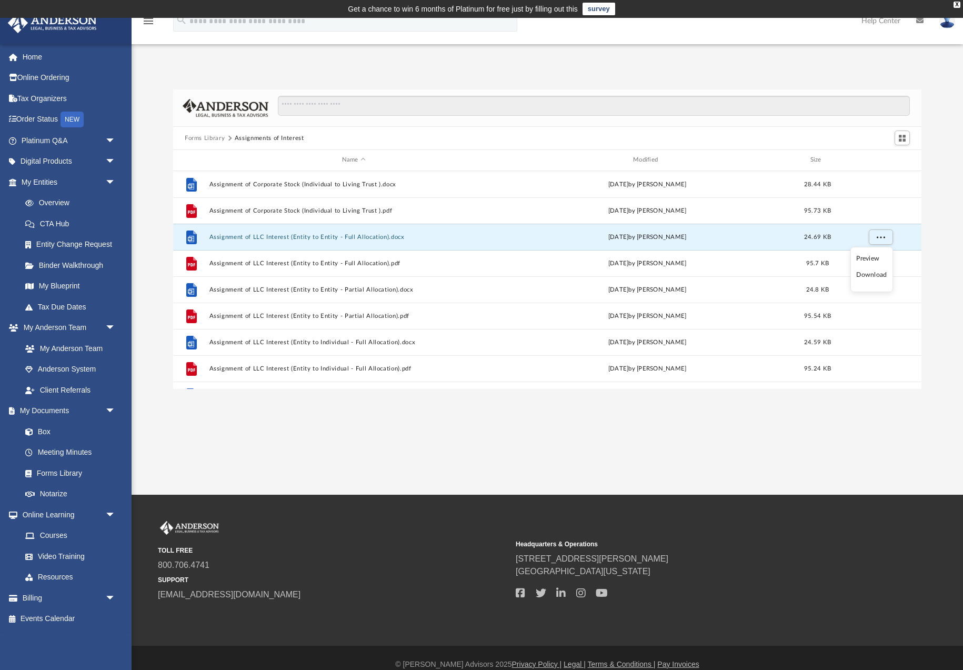
click at [879, 274] on li "Download" at bounding box center [872, 275] width 31 height 11
click at [884, 266] on span "More options" at bounding box center [881, 263] width 8 height 6
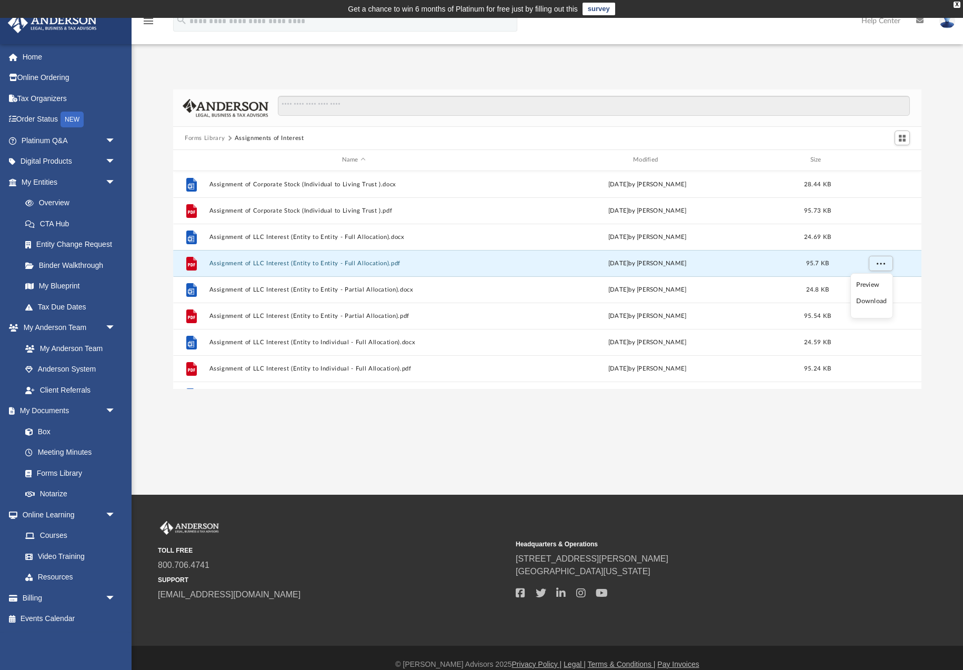
click at [881, 301] on li "Download" at bounding box center [872, 301] width 31 height 11
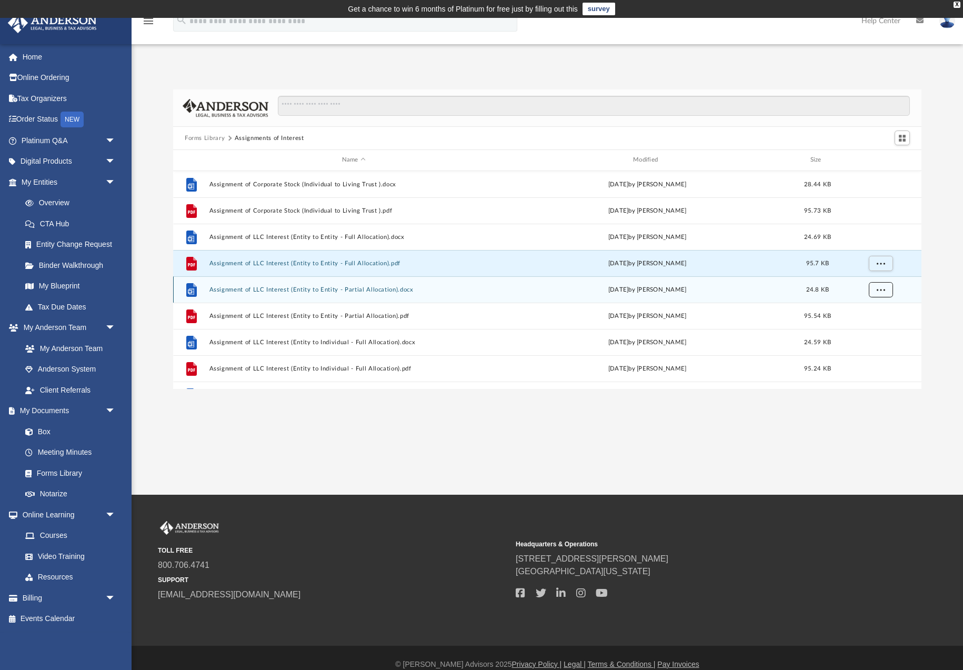
click at [883, 291] on span "More options" at bounding box center [881, 289] width 8 height 6
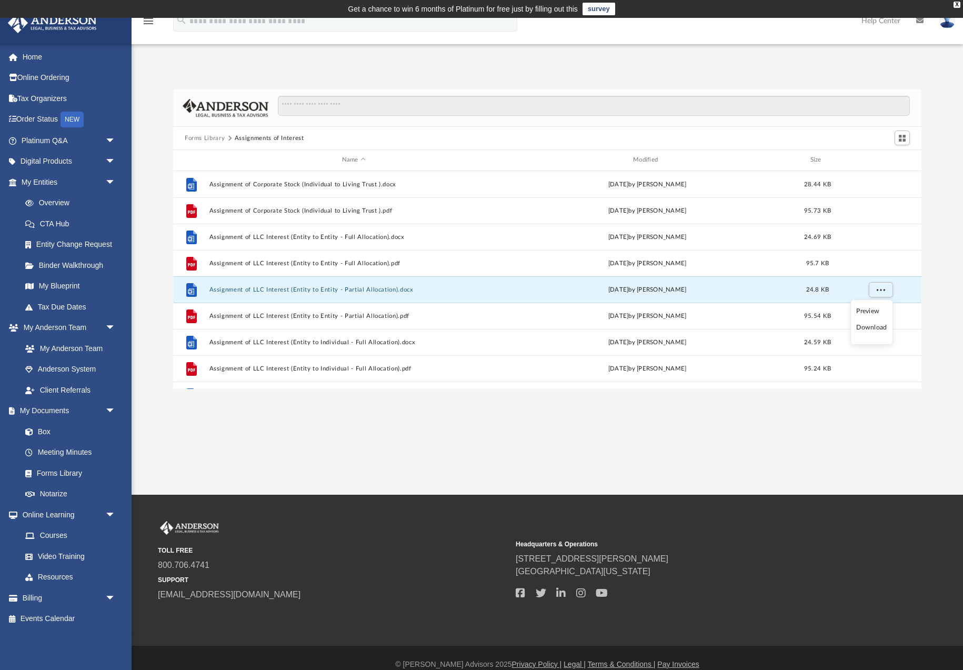
click at [878, 326] on li "Download" at bounding box center [872, 327] width 31 height 11
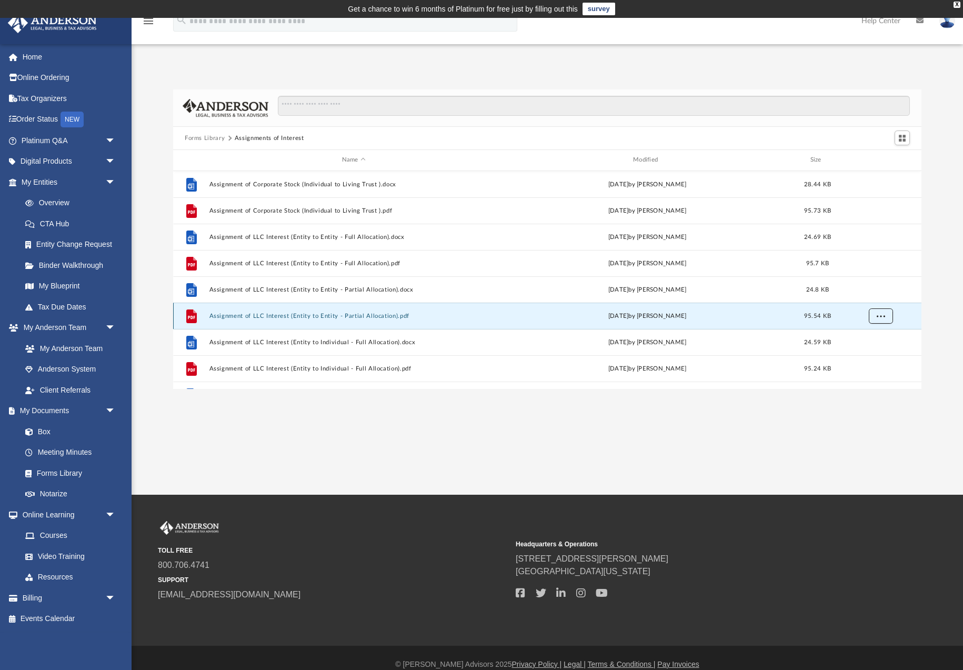
click at [879, 318] on span "More options" at bounding box center [881, 316] width 8 height 6
click at [880, 354] on li "Download" at bounding box center [872, 353] width 31 height 11
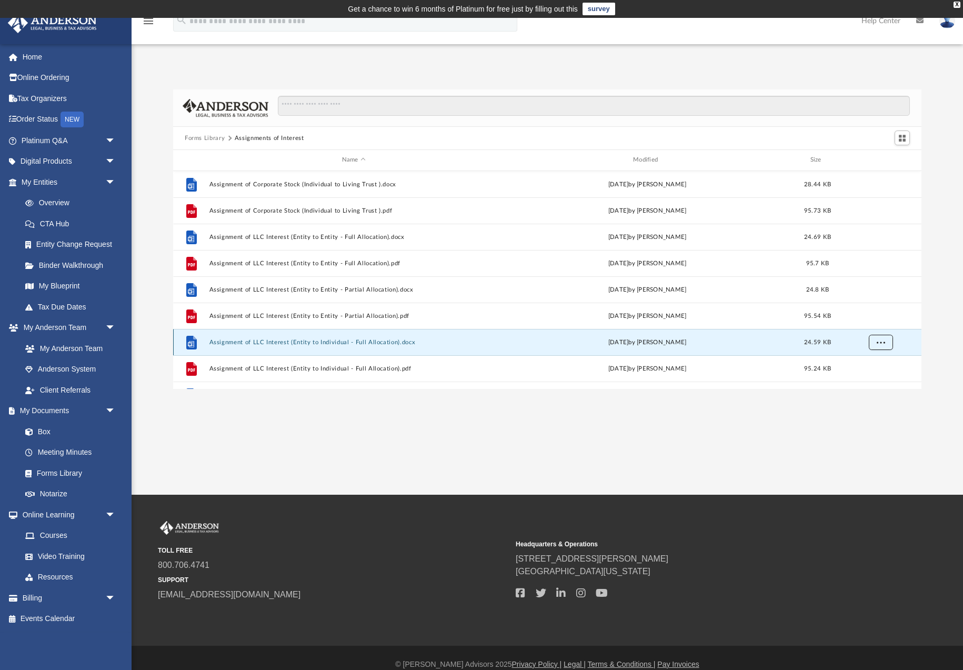
click at [879, 343] on span "More options" at bounding box center [881, 342] width 8 height 6
click at [876, 321] on li "Download" at bounding box center [872, 319] width 31 height 11
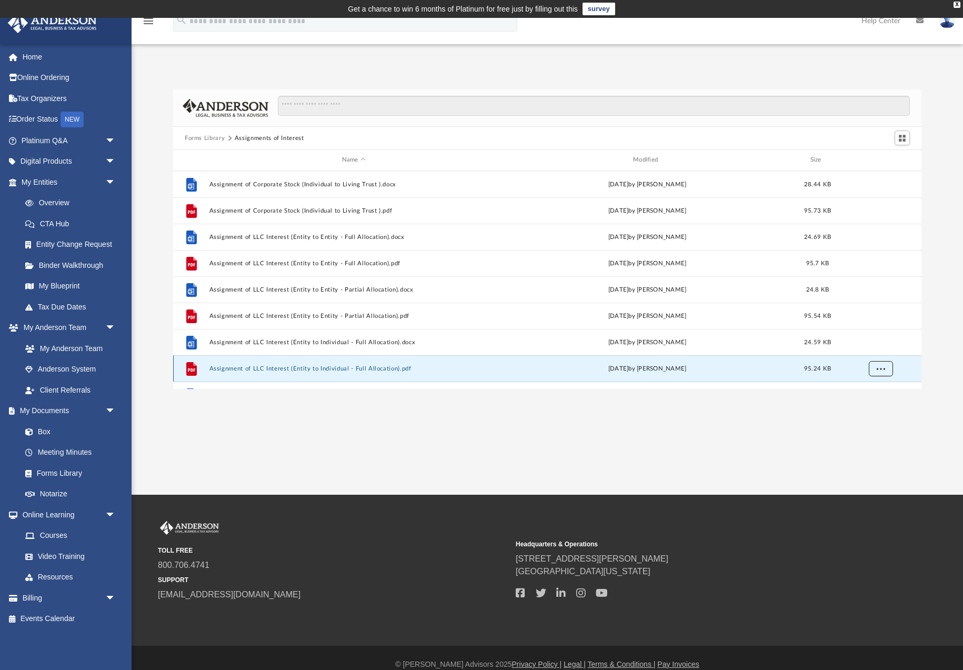
click at [880, 370] on span "More options" at bounding box center [881, 368] width 8 height 6
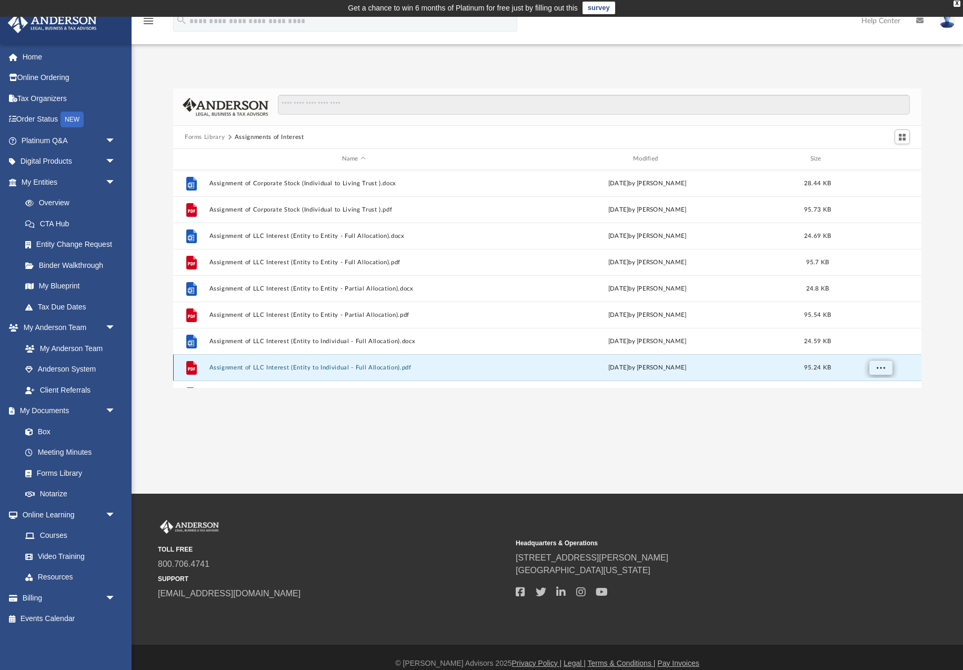
scroll to position [0, 0]
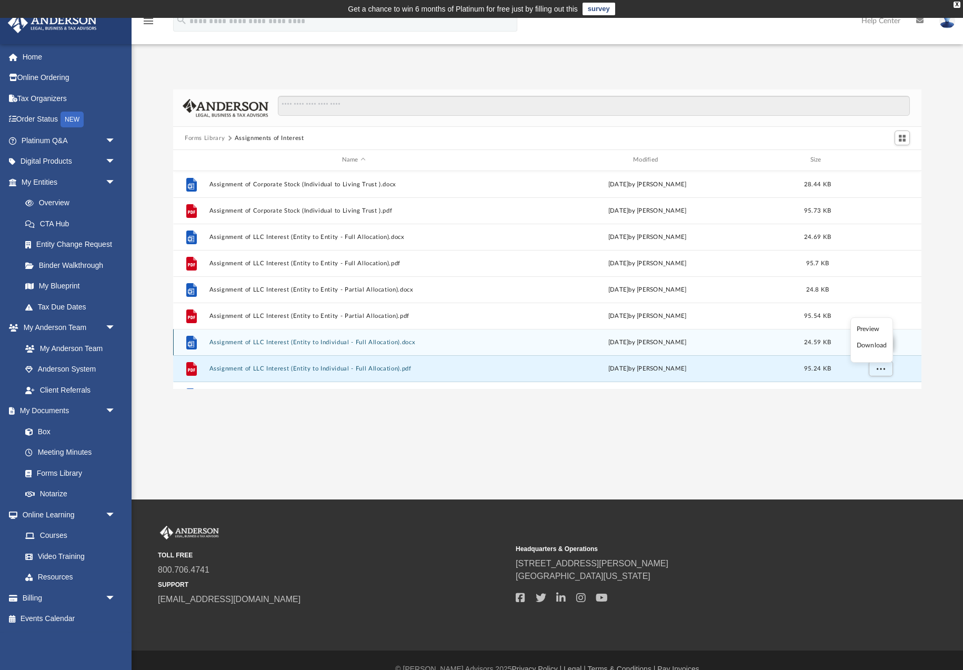
click at [875, 347] on li "Download" at bounding box center [872, 345] width 31 height 11
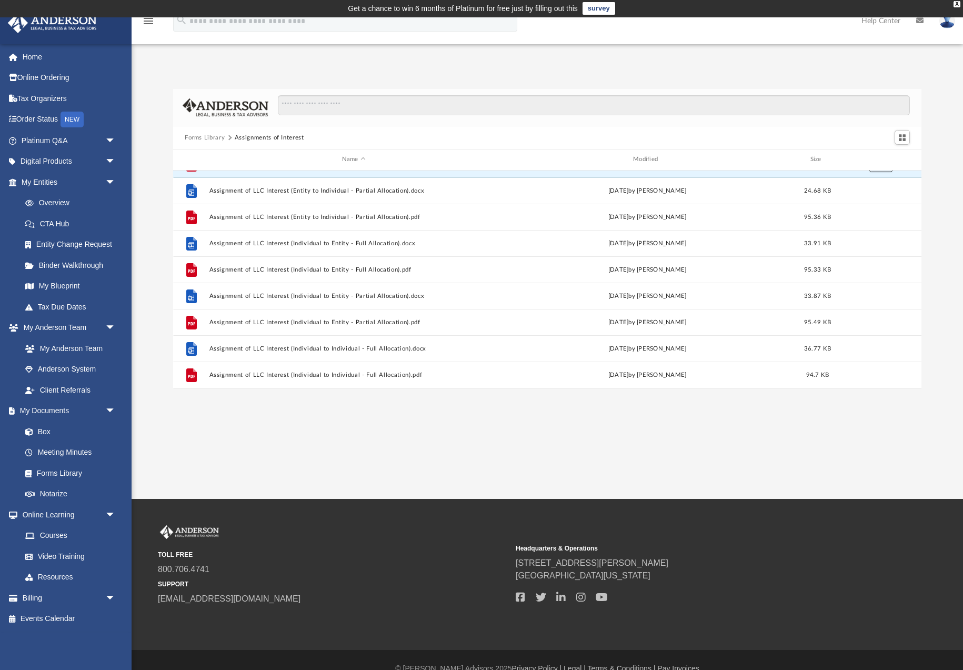
scroll to position [207, 0]
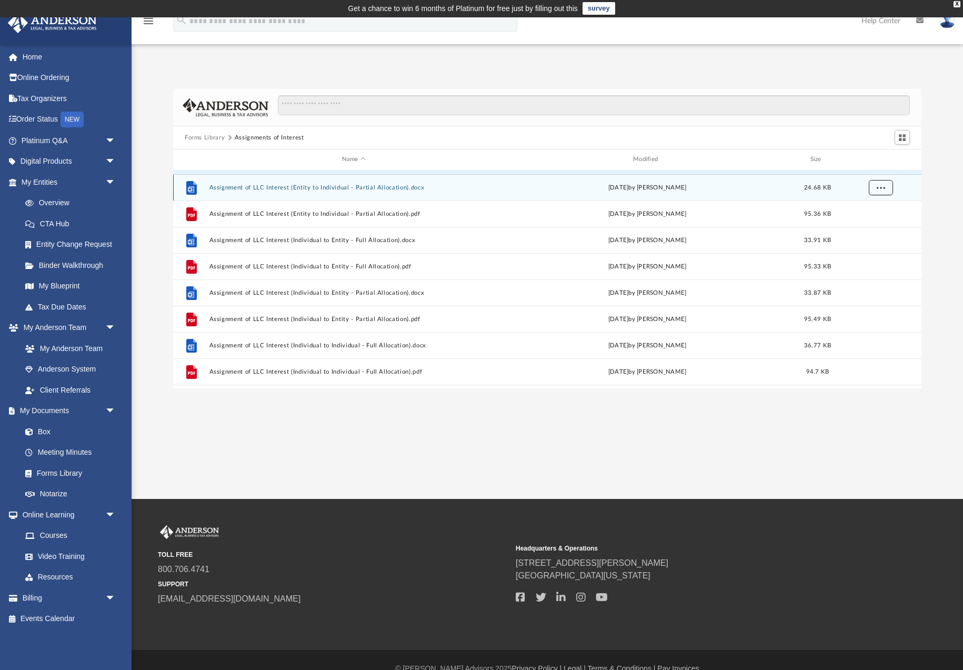
click at [878, 188] on span "More options" at bounding box center [881, 187] width 8 height 6
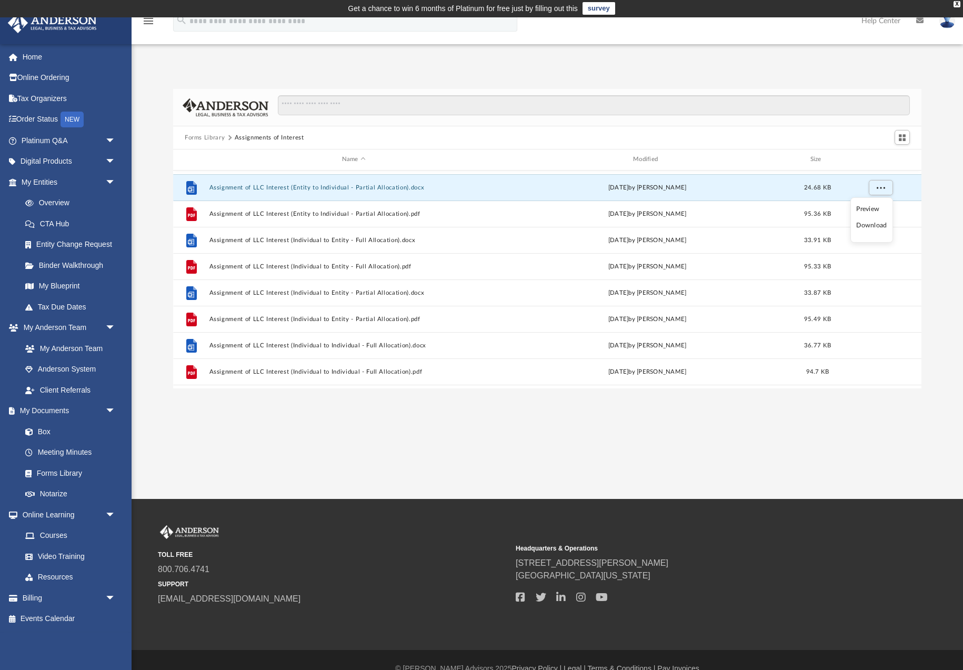
click at [872, 226] on li "Download" at bounding box center [872, 225] width 31 height 11
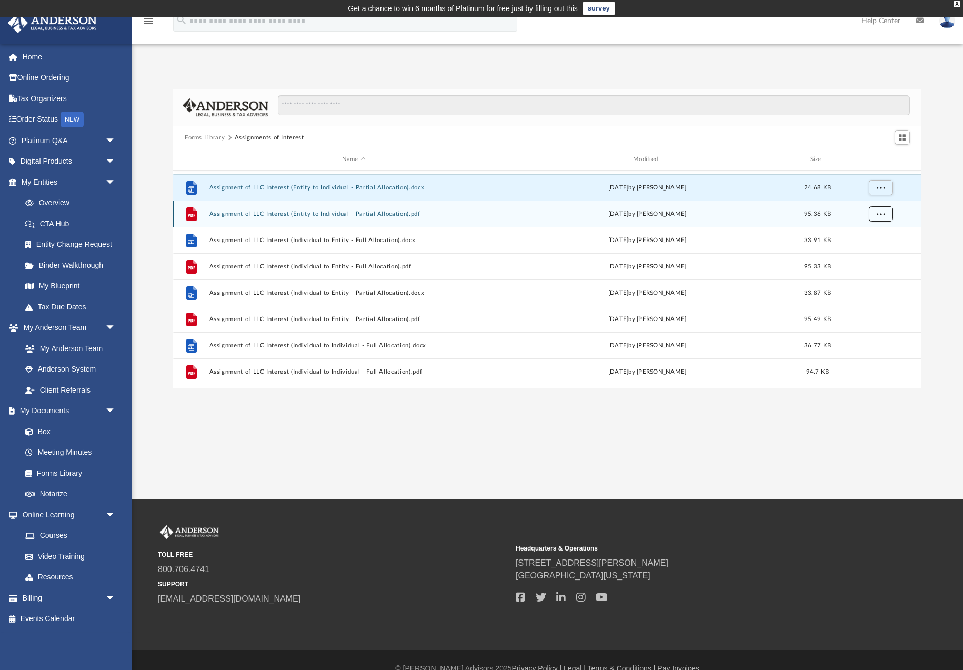
click at [879, 216] on span "More options" at bounding box center [881, 214] width 8 height 6
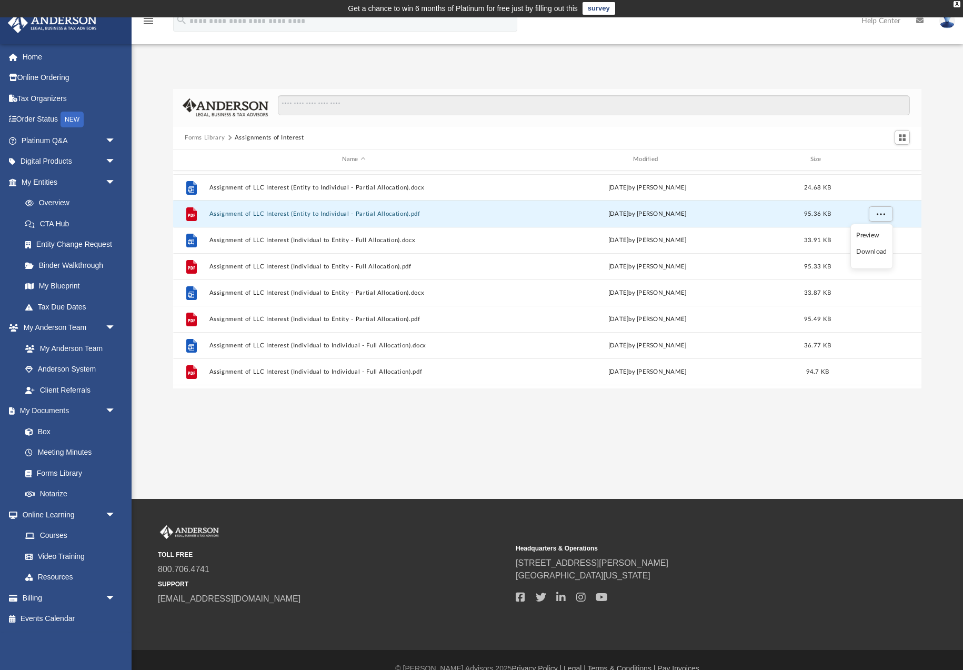
click at [878, 252] on li "Download" at bounding box center [872, 251] width 31 height 11
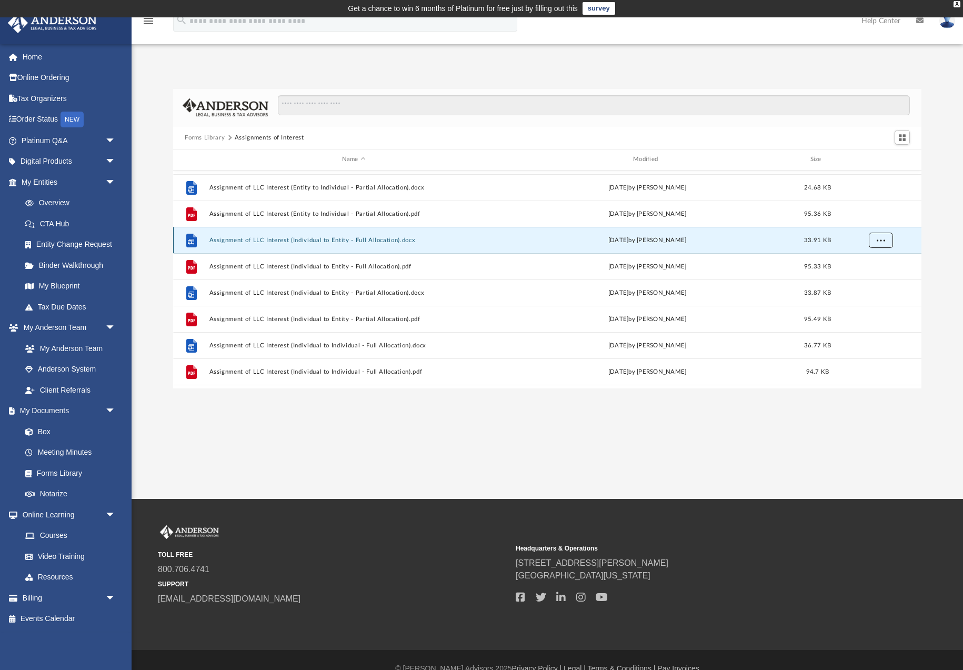
click at [881, 242] on span "More options" at bounding box center [881, 240] width 8 height 6
click at [877, 281] on li "Download" at bounding box center [872, 278] width 31 height 11
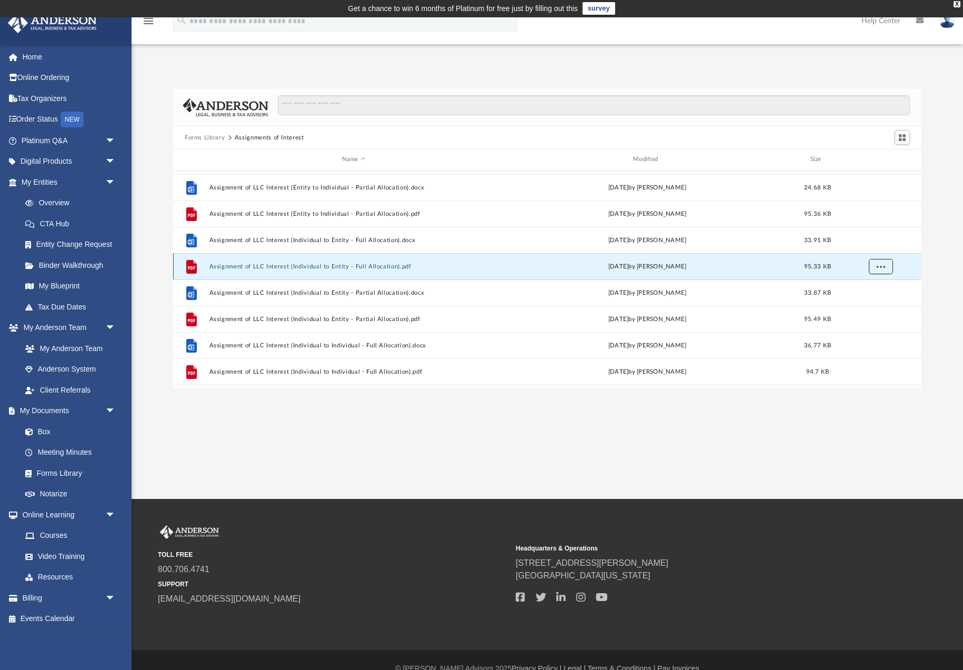
click at [880, 267] on span "More options" at bounding box center [881, 266] width 8 height 6
click at [875, 303] on li "Download" at bounding box center [872, 304] width 31 height 11
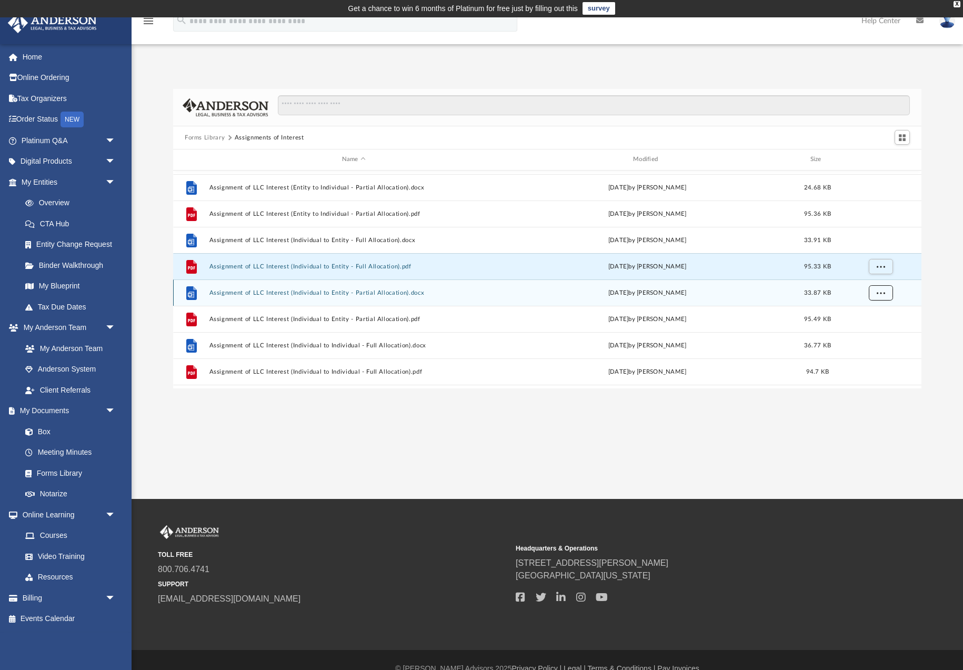
click at [880, 294] on span "More options" at bounding box center [881, 293] width 8 height 6
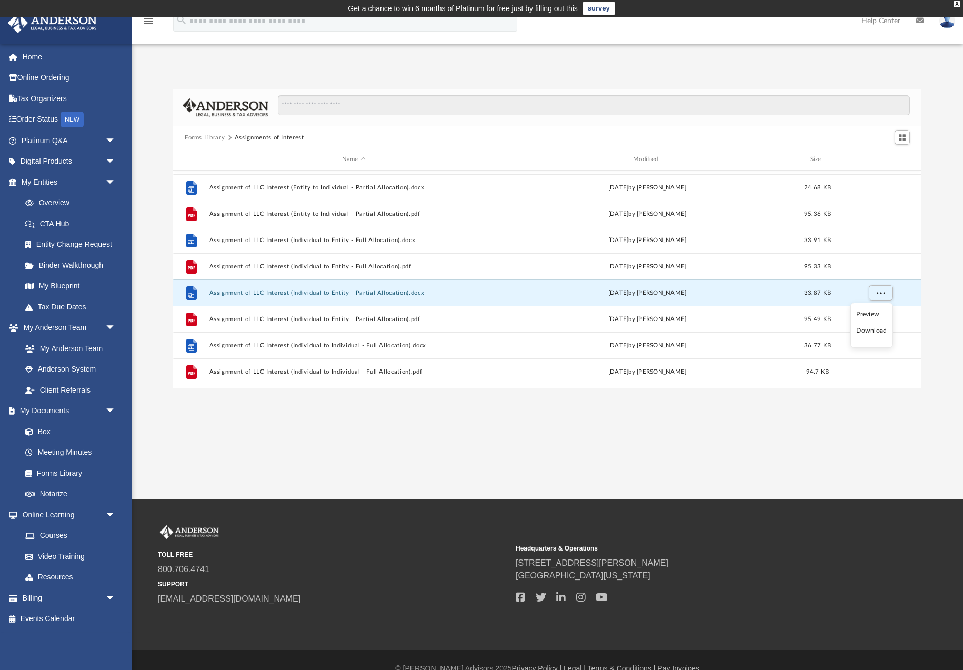
click at [869, 331] on li "Download" at bounding box center [872, 330] width 31 height 11
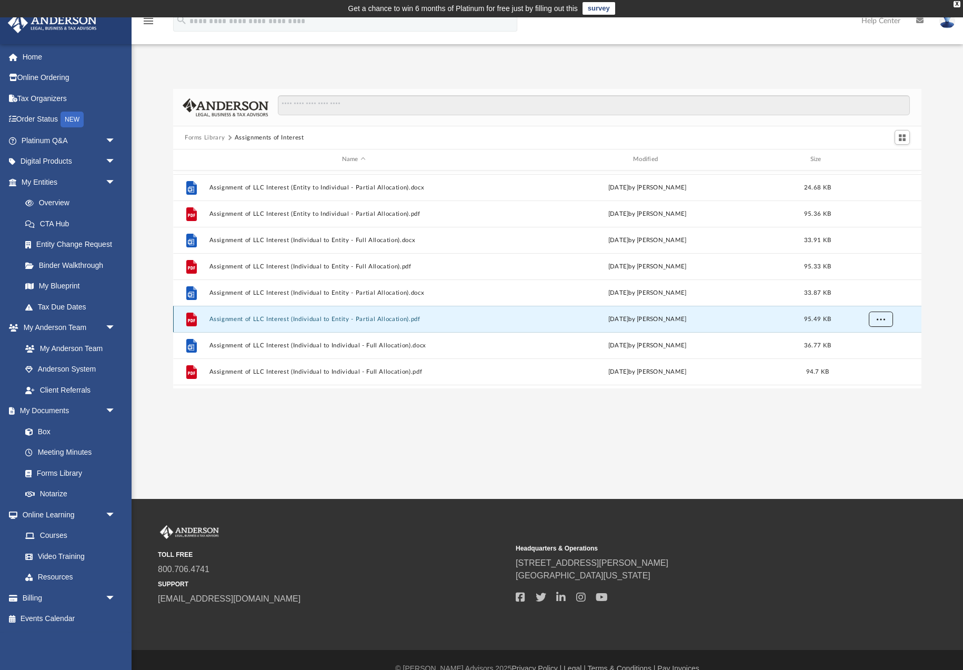
click at [882, 323] on button "More options" at bounding box center [881, 319] width 24 height 16
click at [868, 358] on li "Download" at bounding box center [872, 357] width 31 height 11
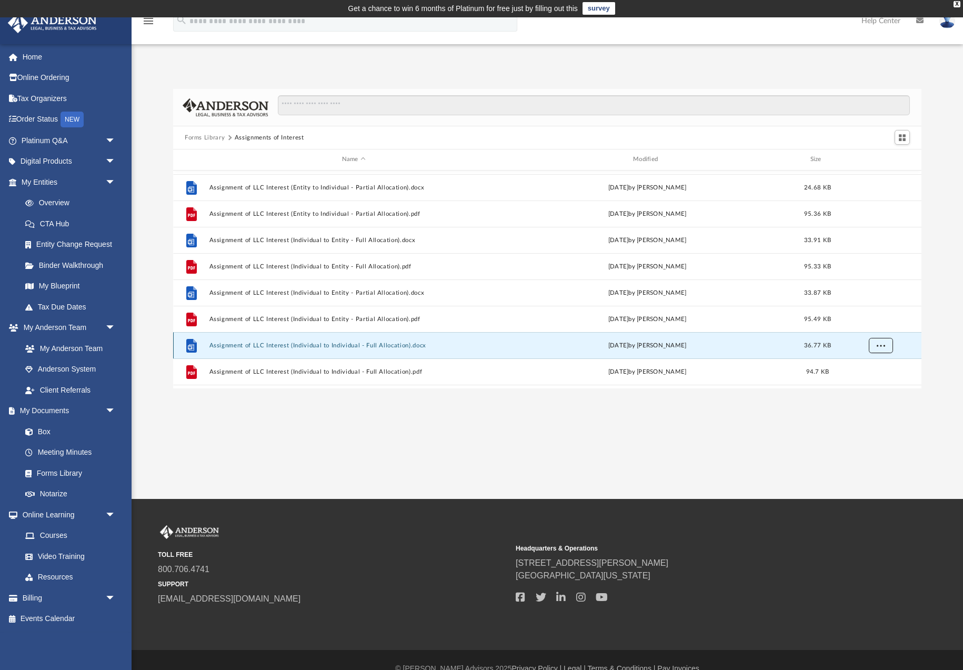
click at [877, 346] on span "More options" at bounding box center [881, 345] width 8 height 6
click at [870, 324] on li "Download" at bounding box center [872, 322] width 31 height 11
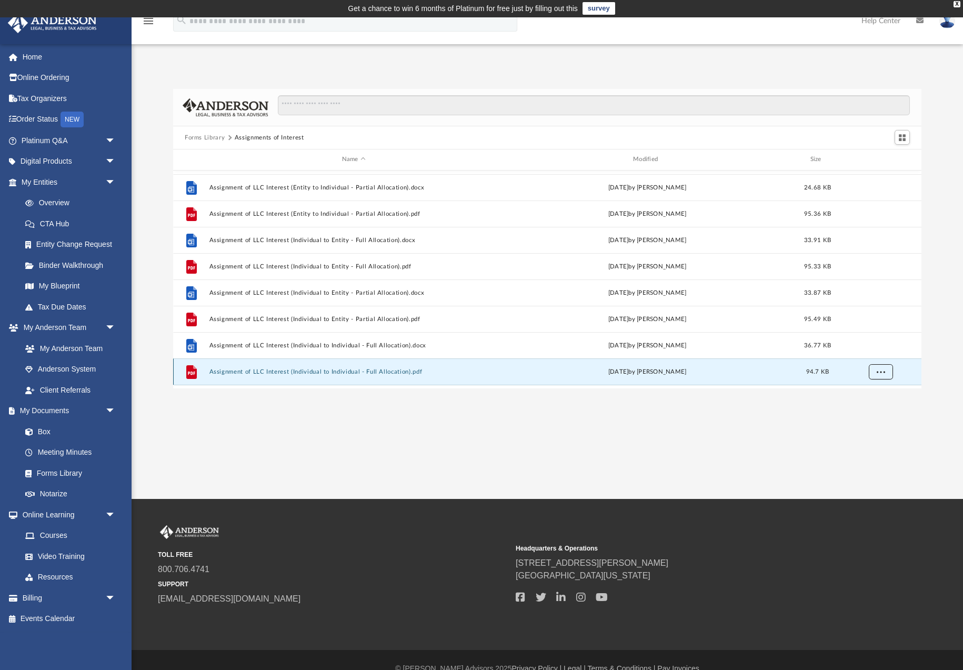
click at [881, 373] on span "More options" at bounding box center [881, 372] width 8 height 6
click at [868, 350] on li "Download" at bounding box center [872, 348] width 31 height 11
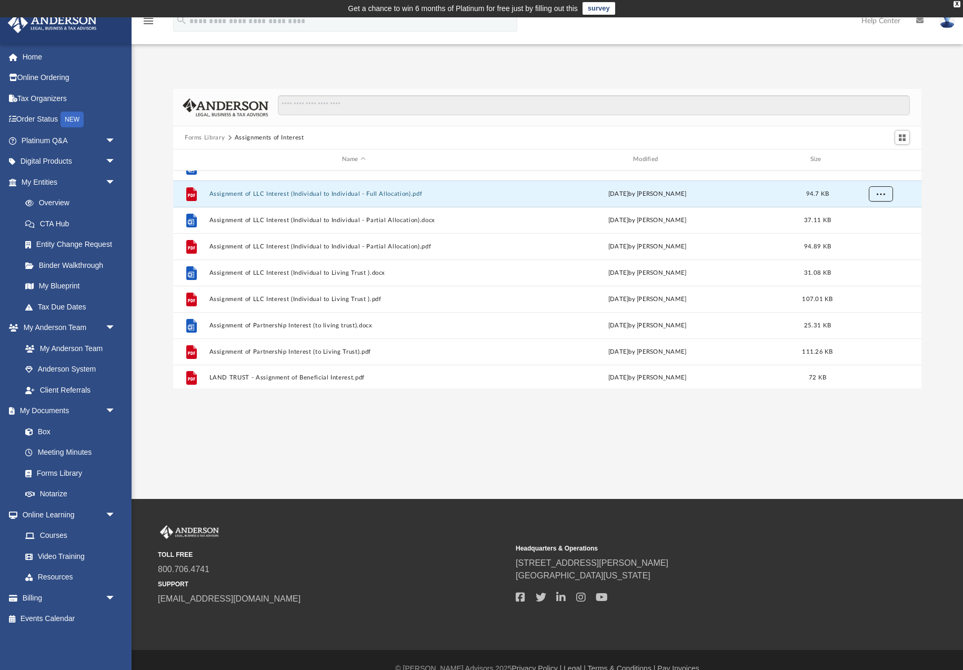
scroll to position [387, 0]
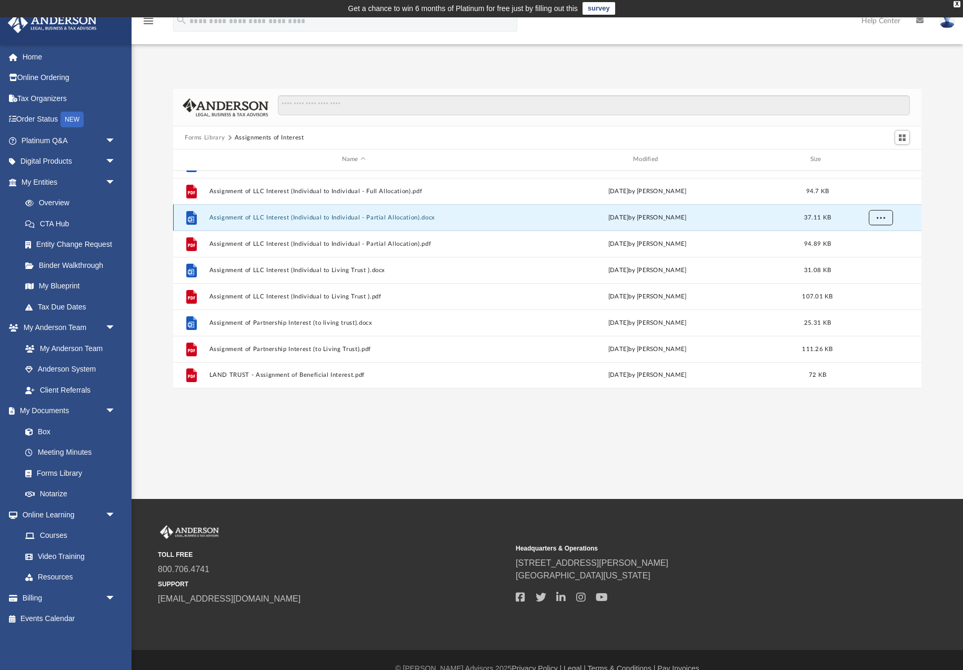
click at [880, 216] on span "More options" at bounding box center [881, 217] width 8 height 6
click at [870, 257] on li "Download" at bounding box center [872, 255] width 31 height 11
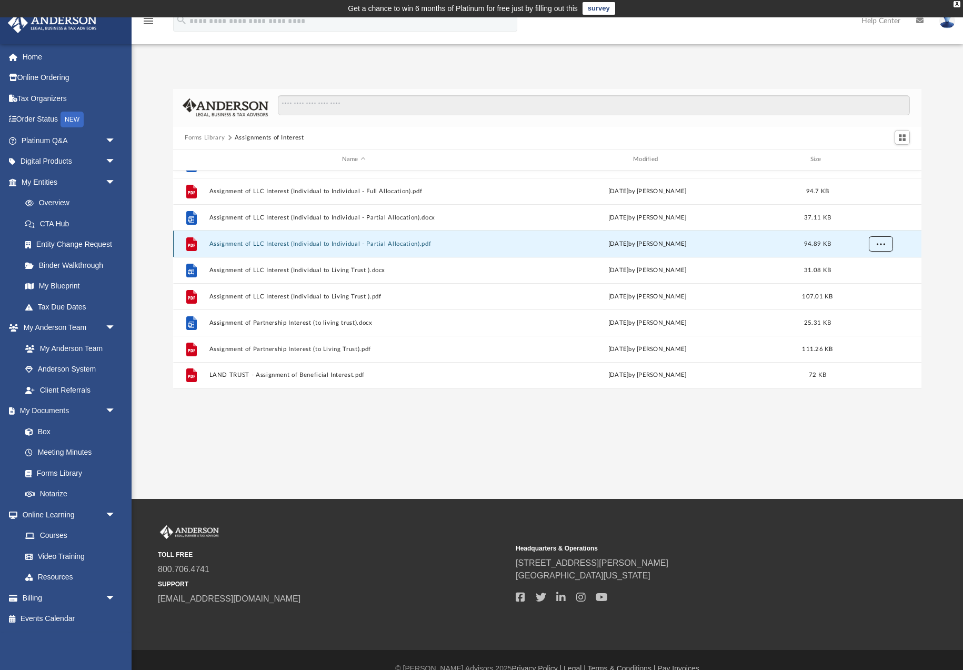
click at [880, 247] on button "More options" at bounding box center [881, 244] width 24 height 16
click at [875, 282] on li "Download" at bounding box center [872, 281] width 31 height 11
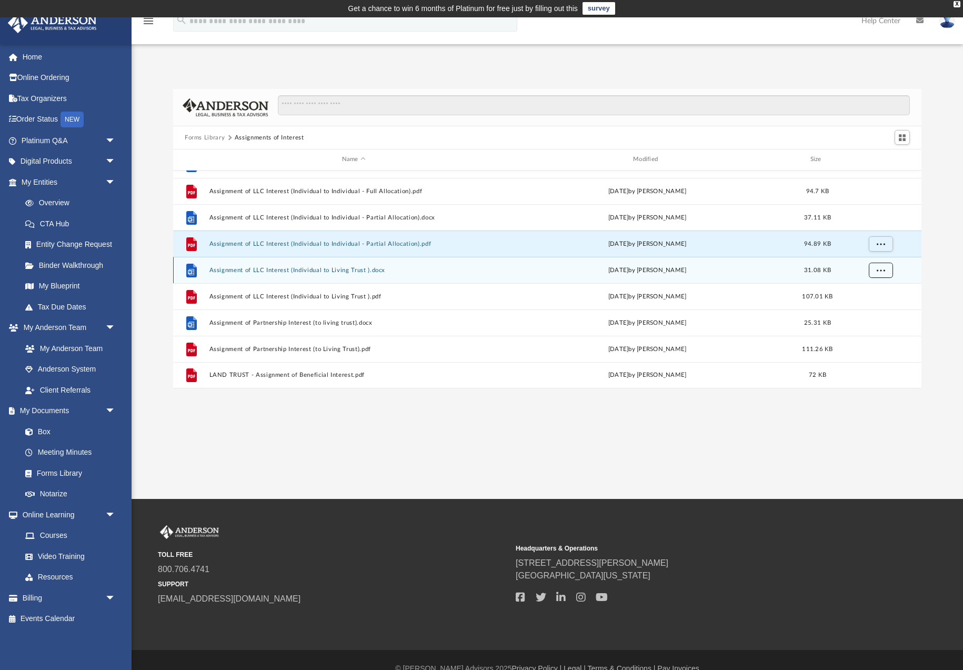
click at [883, 273] on span "More options" at bounding box center [881, 270] width 8 height 6
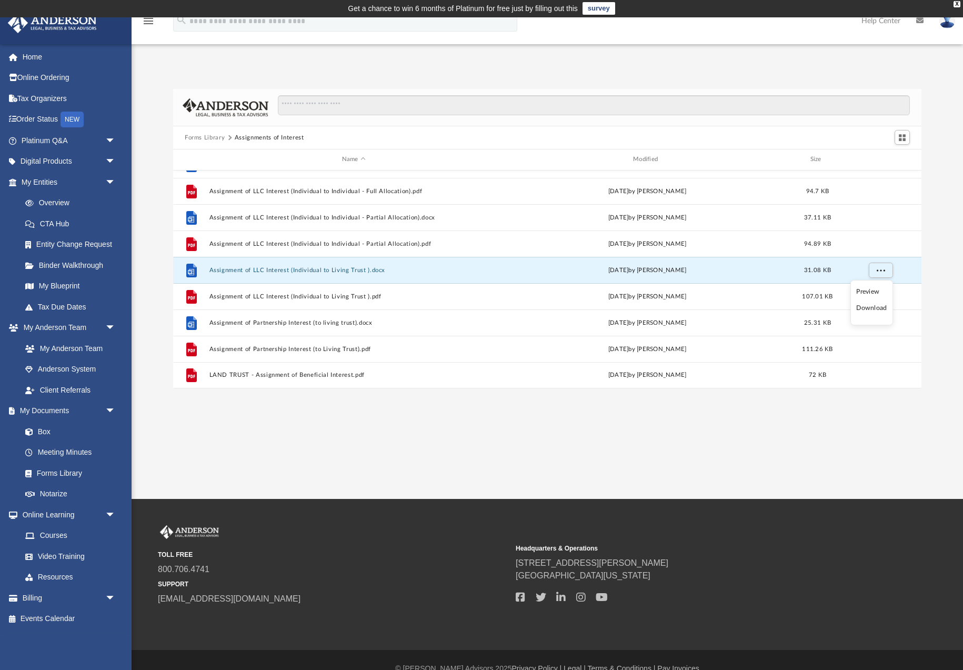
click at [878, 307] on li "Download" at bounding box center [872, 308] width 31 height 11
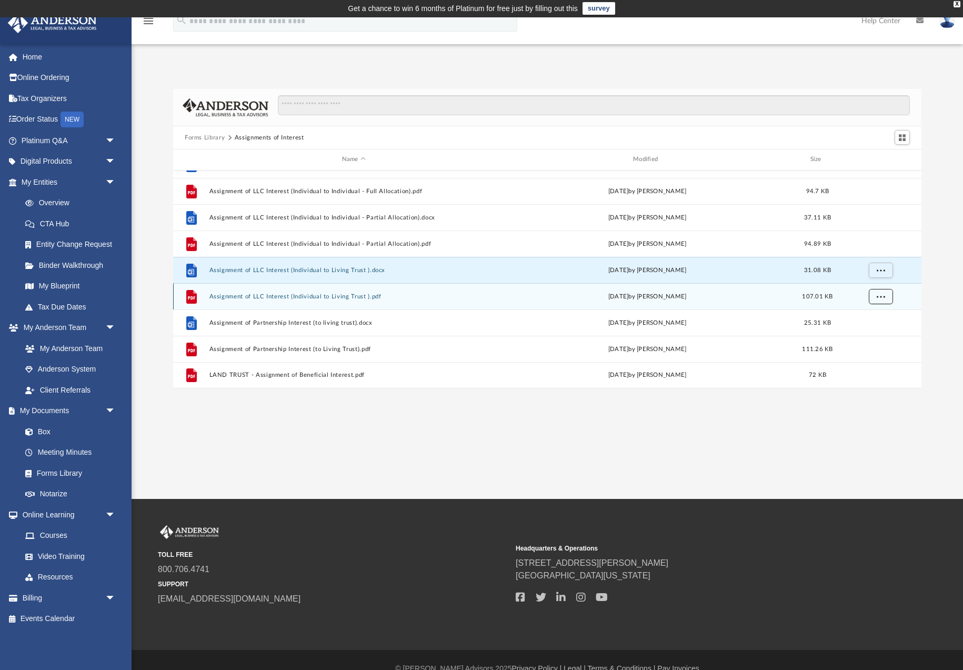
click at [880, 296] on span "More options" at bounding box center [881, 296] width 8 height 6
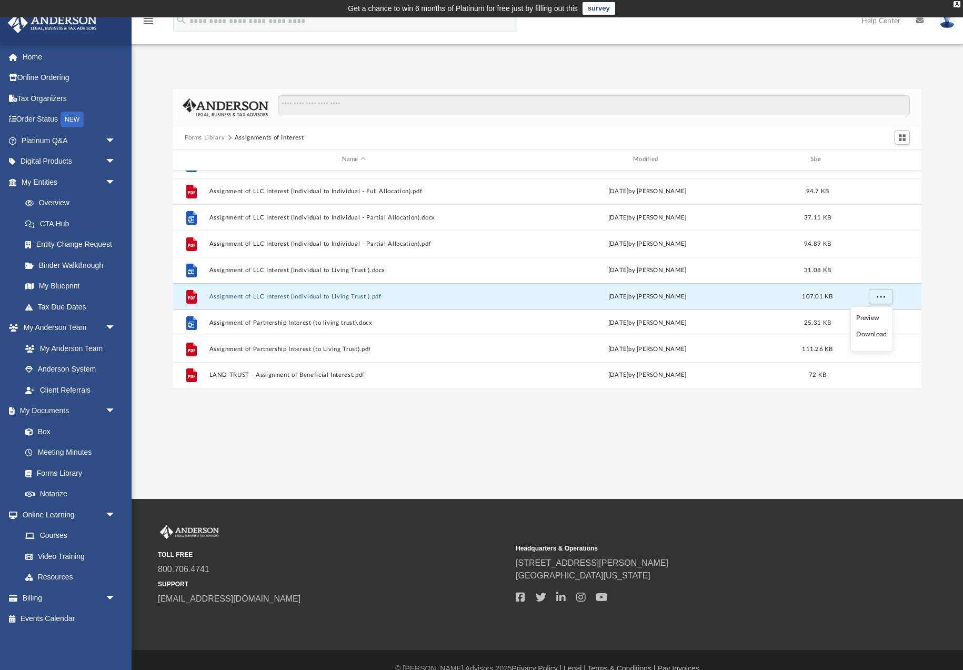
click at [874, 337] on li "Download" at bounding box center [872, 334] width 31 height 11
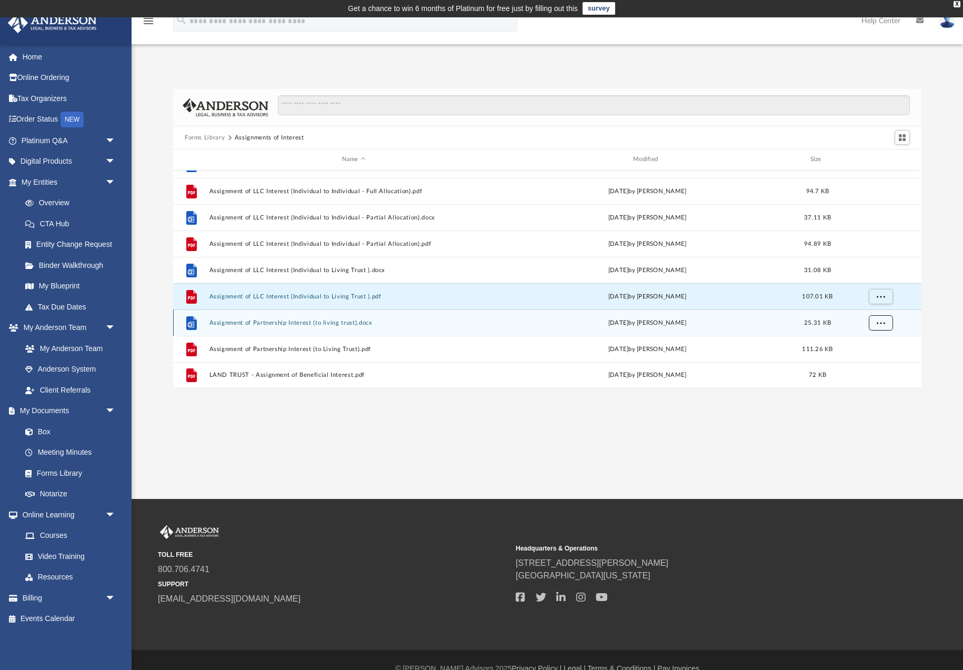
click at [878, 323] on span "More options" at bounding box center [881, 323] width 8 height 6
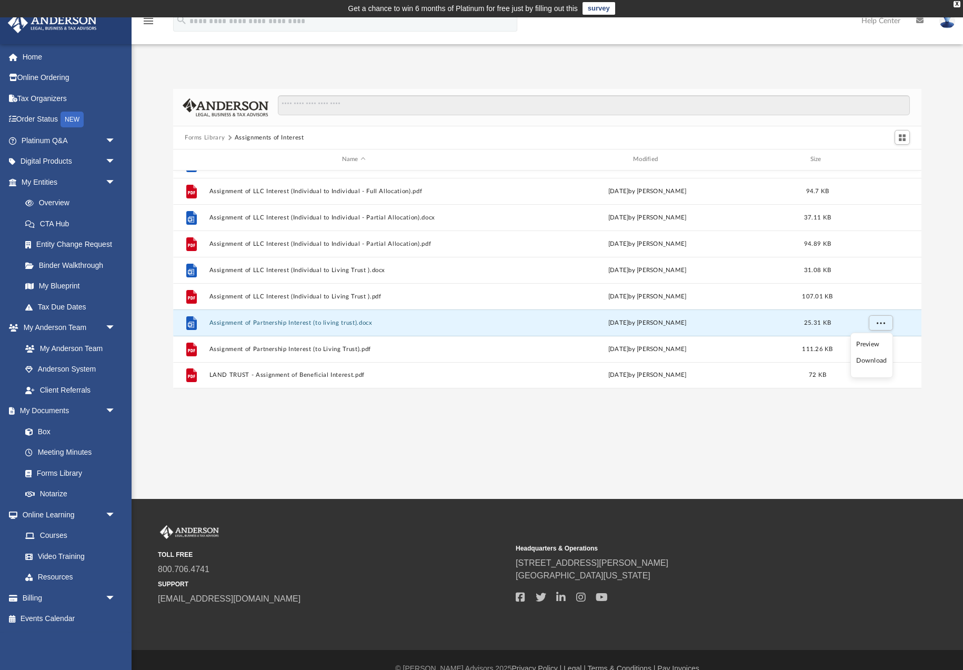
click at [868, 364] on li "Download" at bounding box center [872, 360] width 31 height 11
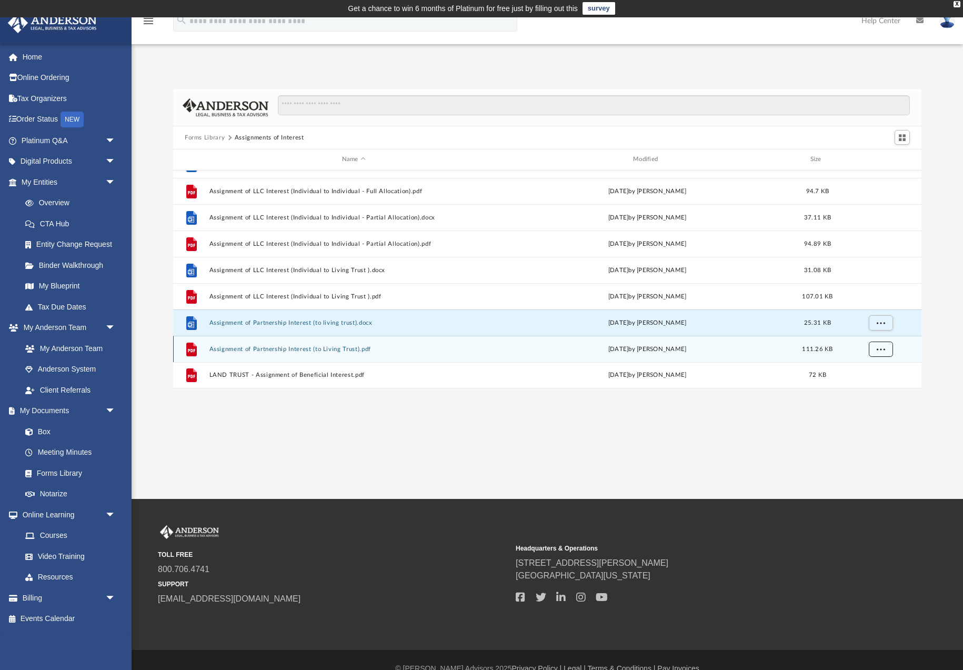
click at [875, 346] on button "More options" at bounding box center [881, 349] width 24 height 16
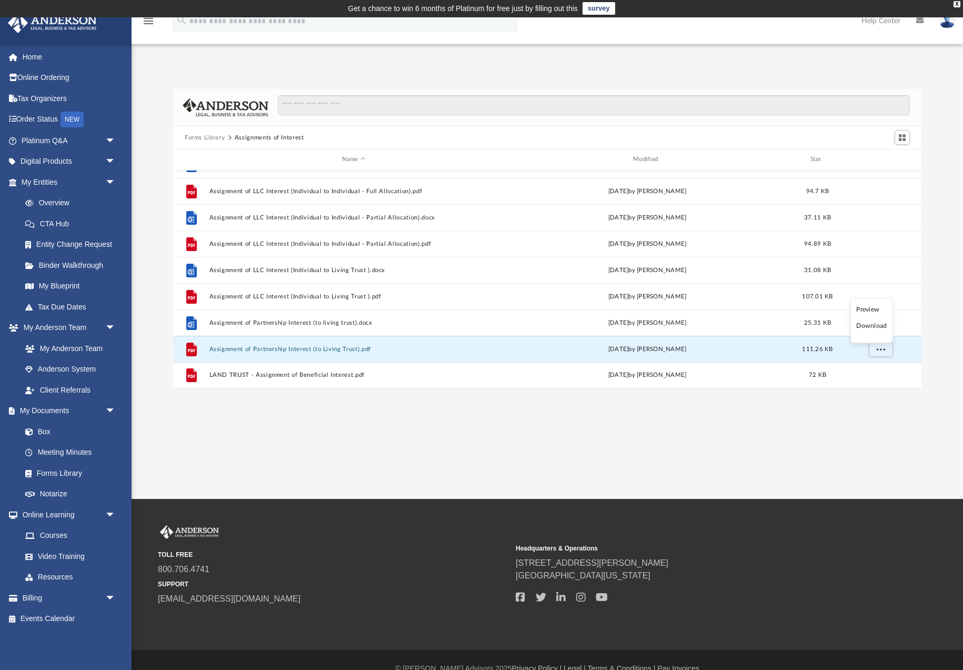
click at [872, 326] on li "Download" at bounding box center [872, 326] width 31 height 11
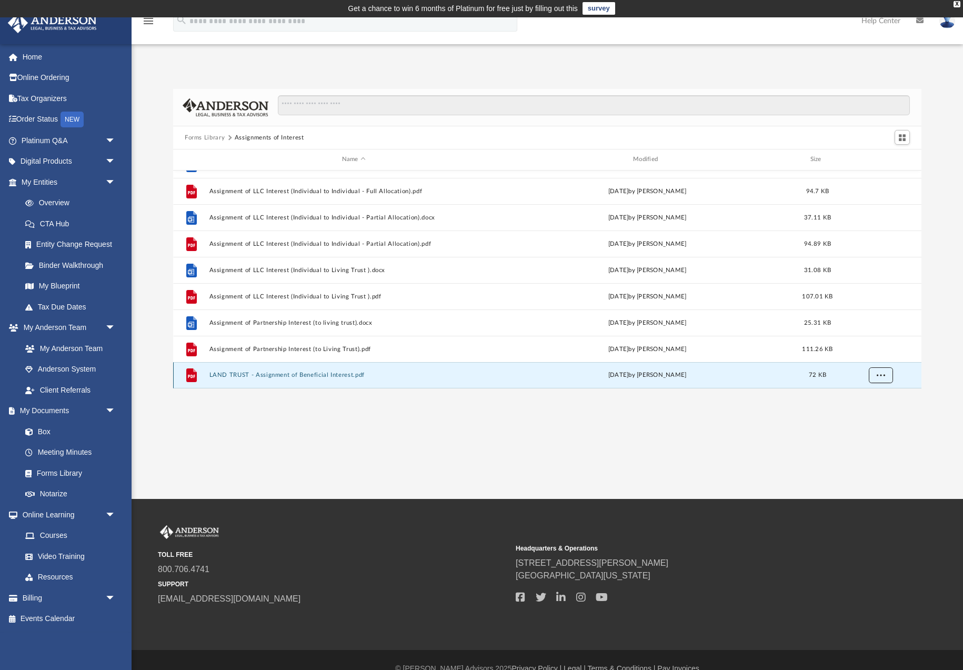
click at [880, 375] on span "More options" at bounding box center [881, 375] width 8 height 6
click at [874, 355] on li "Download" at bounding box center [872, 352] width 31 height 11
click at [199, 138] on button "Forms Library" at bounding box center [205, 137] width 40 height 9
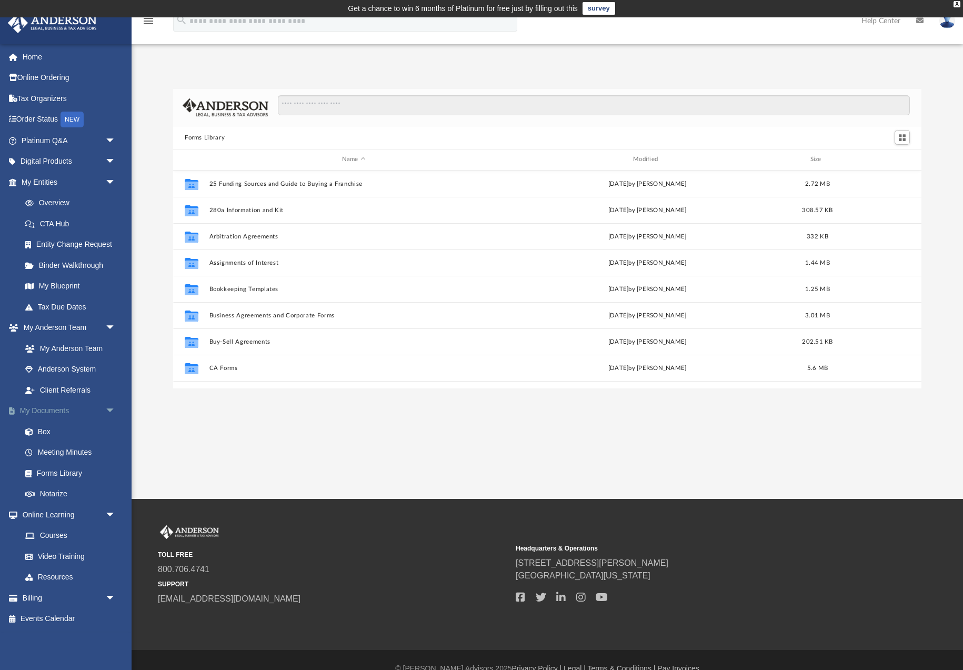
scroll to position [0, 0]
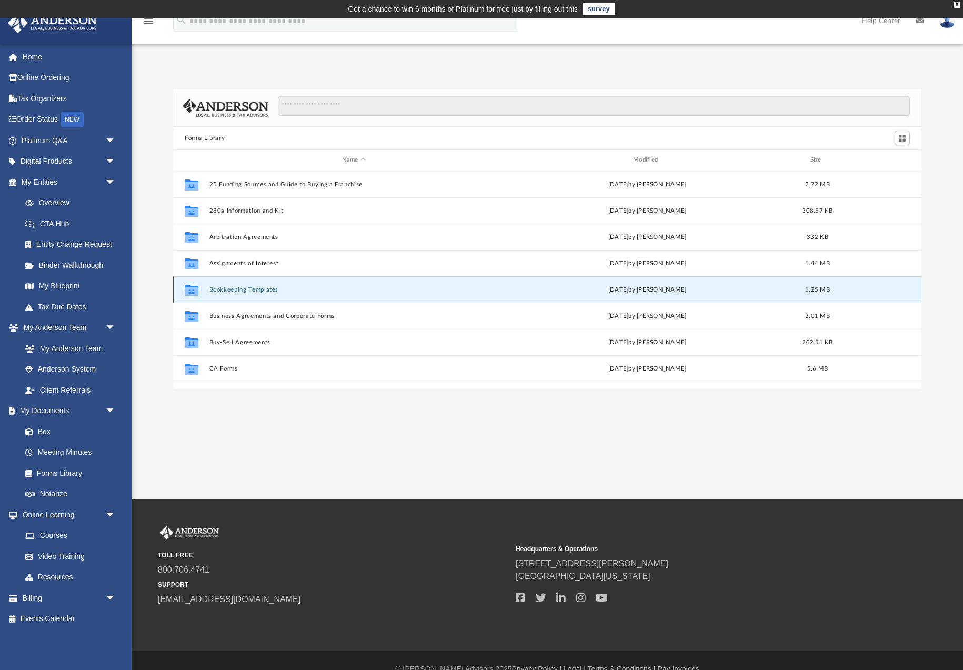
click at [232, 291] on button "Bookkeeping Templates" at bounding box center [354, 289] width 289 height 7
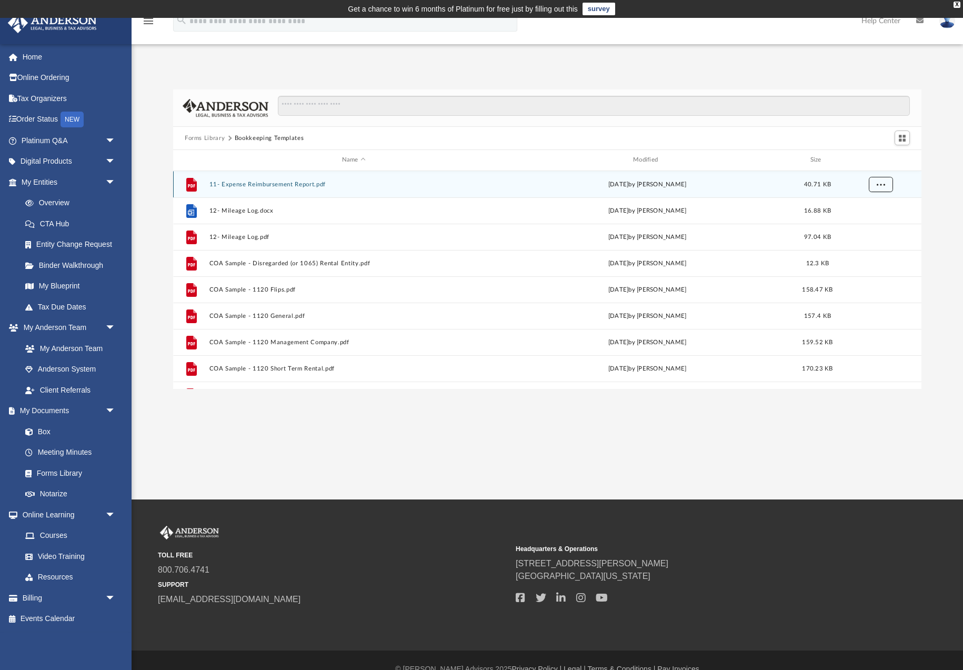
click at [890, 186] on button "More options" at bounding box center [881, 184] width 24 height 16
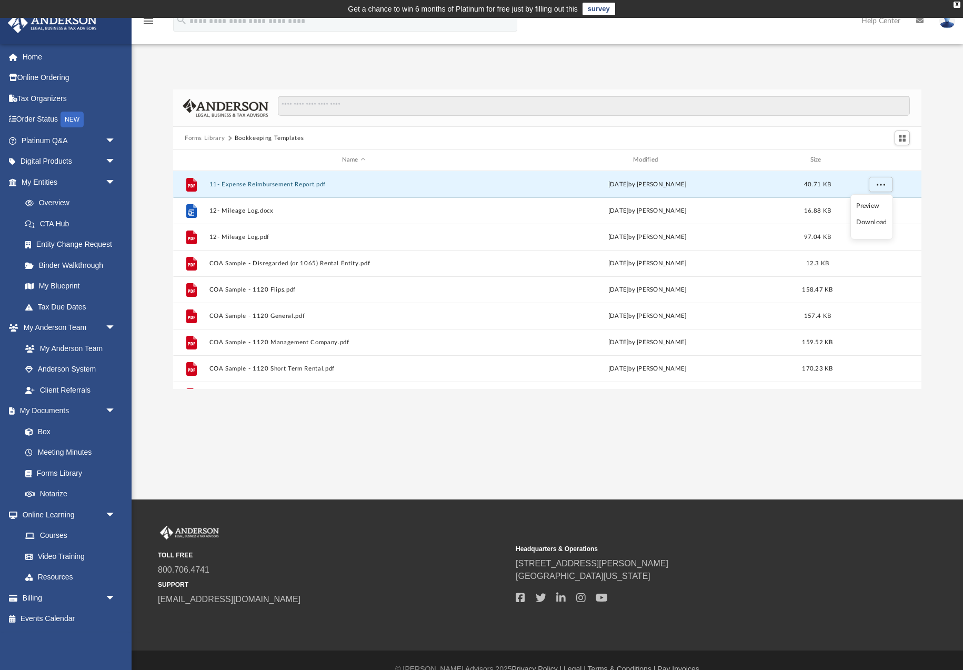
click at [878, 223] on li "Download" at bounding box center [872, 222] width 31 height 11
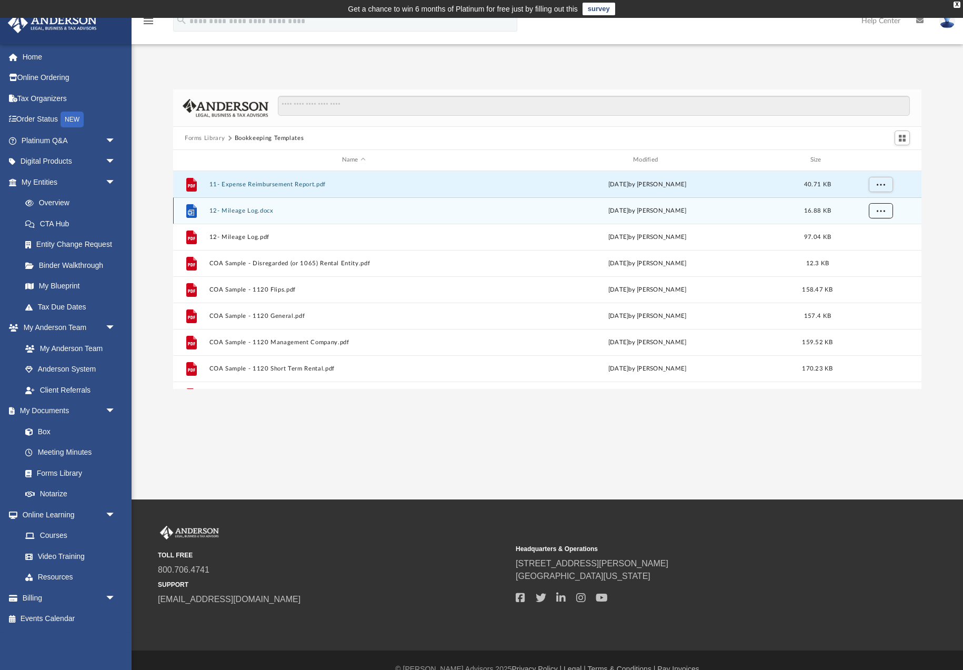
click at [879, 212] on span "More options" at bounding box center [881, 210] width 8 height 6
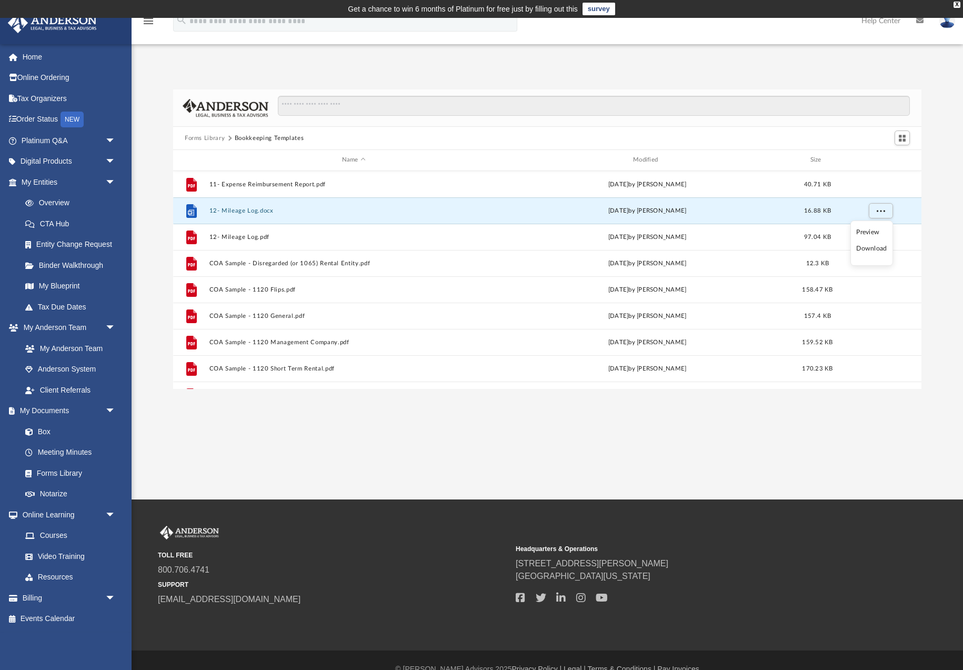
click at [877, 248] on li "Download" at bounding box center [872, 248] width 31 height 11
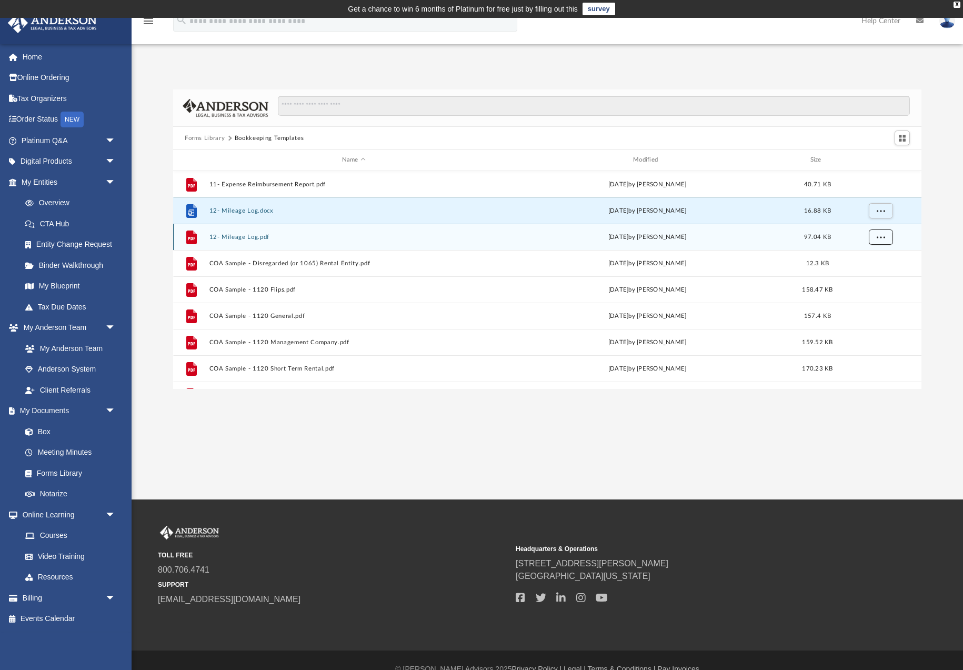
click at [880, 241] on button "More options" at bounding box center [881, 237] width 24 height 16
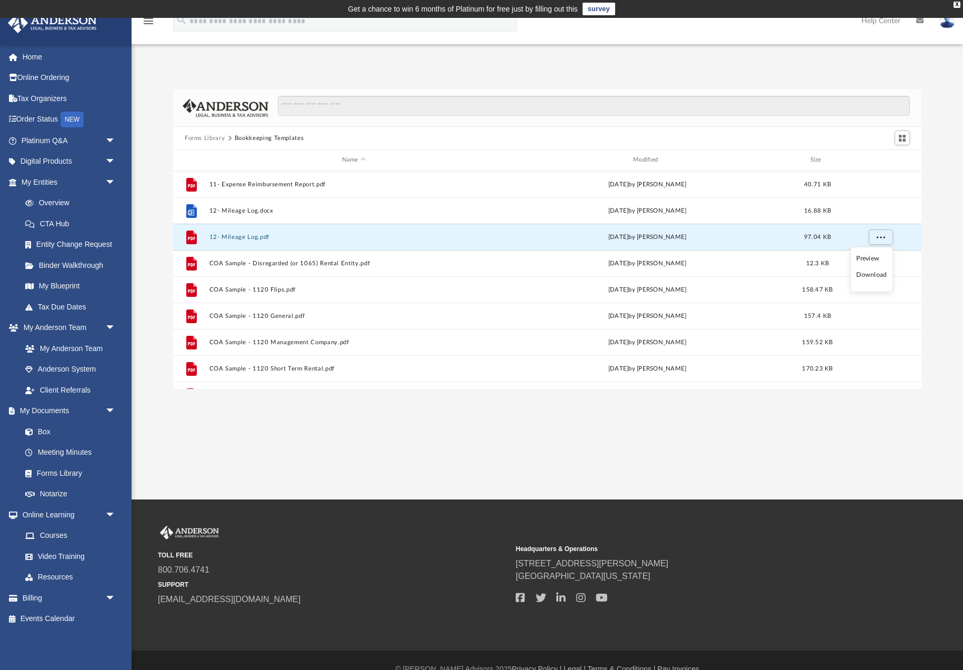
click at [879, 277] on li "Download" at bounding box center [872, 275] width 31 height 11
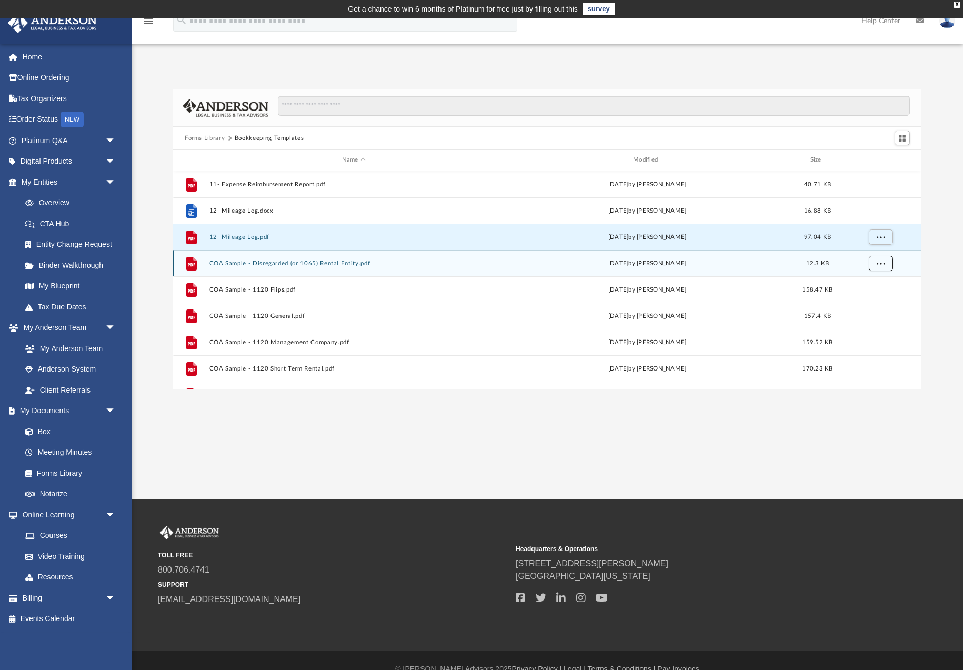
click at [882, 265] on span "More options" at bounding box center [881, 263] width 8 height 6
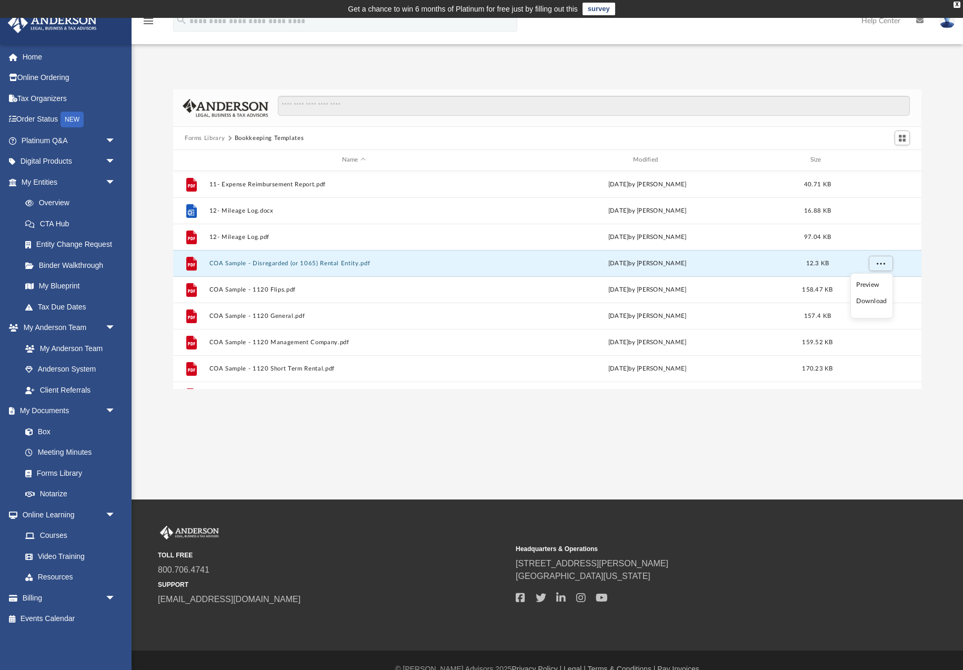
click at [869, 302] on li "Download" at bounding box center [872, 301] width 31 height 11
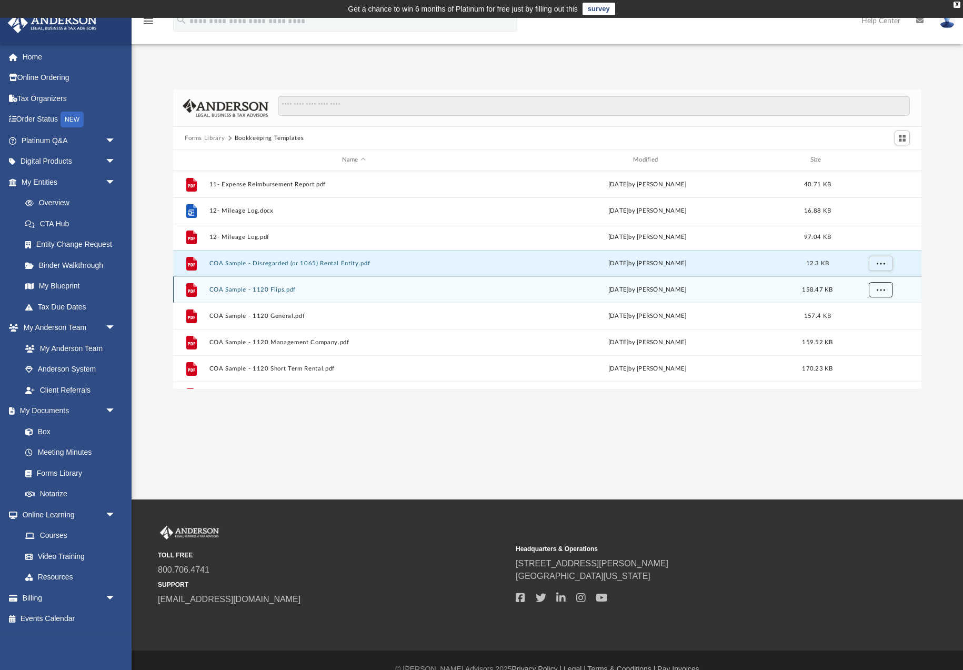
click at [885, 286] on span "More options" at bounding box center [881, 289] width 8 height 6
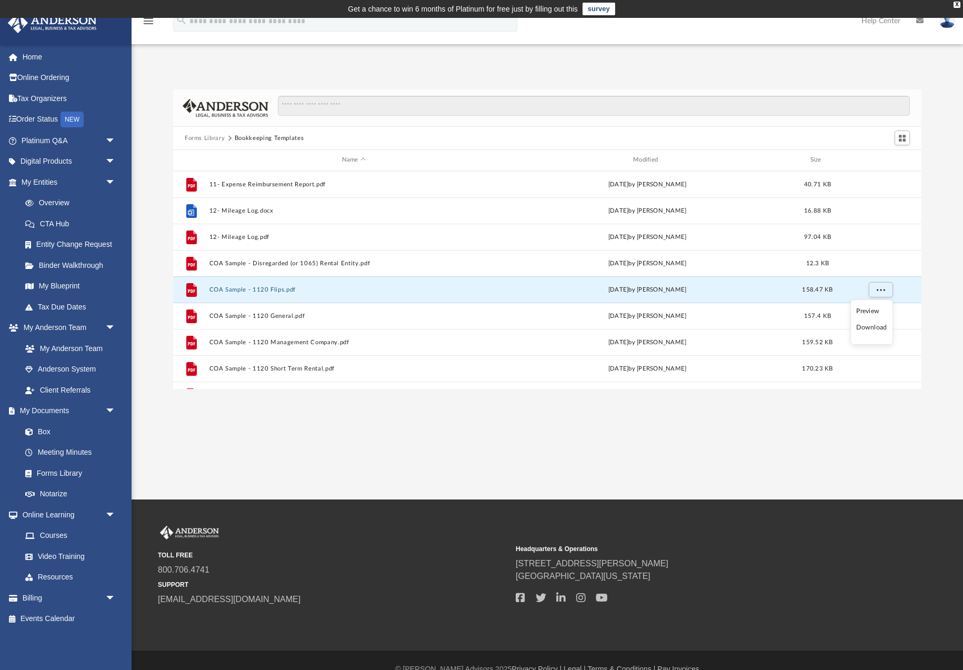
click at [868, 330] on li "Download" at bounding box center [872, 327] width 31 height 11
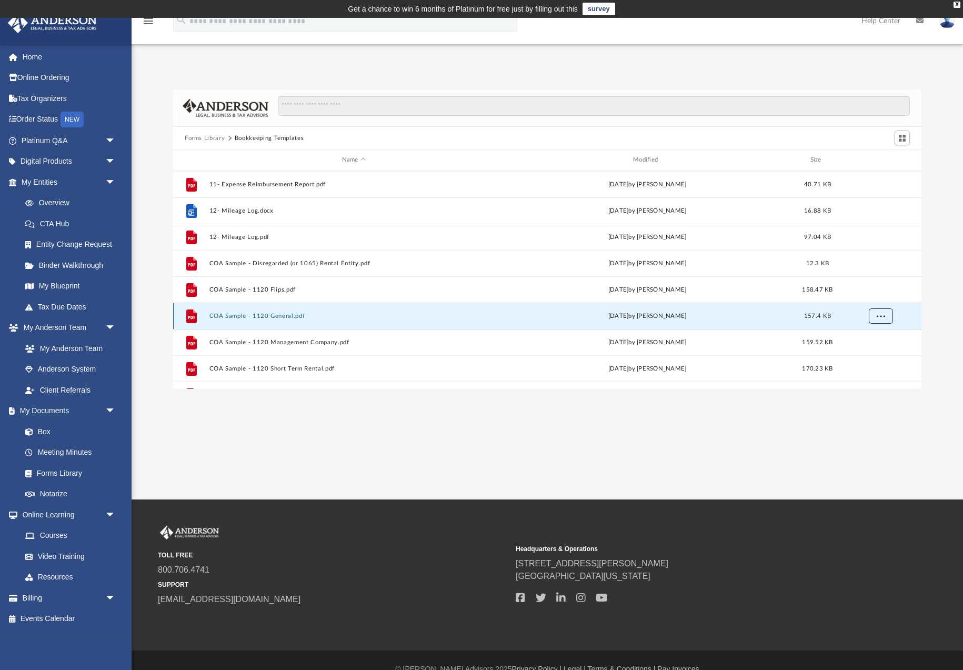
click at [879, 314] on span "More options" at bounding box center [881, 316] width 8 height 6
click at [874, 356] on li "Download" at bounding box center [872, 353] width 31 height 11
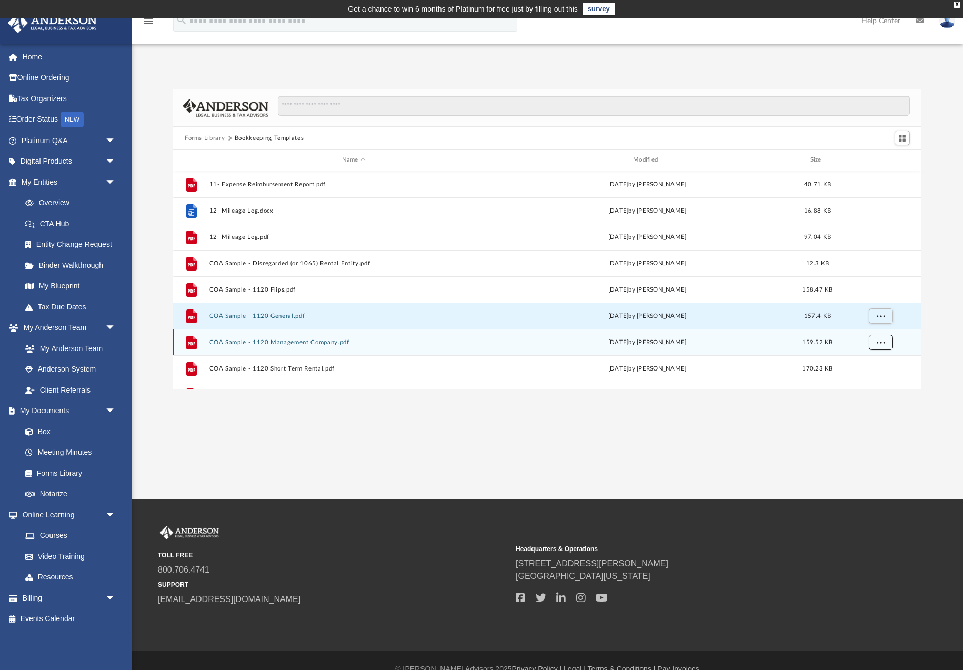
click at [881, 343] on span "More options" at bounding box center [881, 342] width 8 height 6
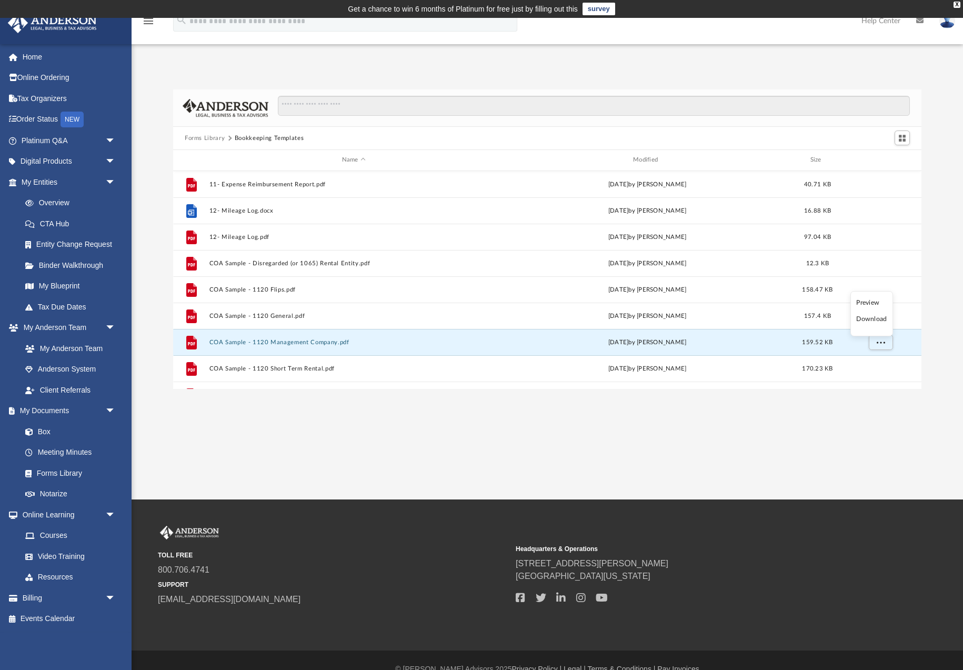
click at [873, 321] on li "Download" at bounding box center [872, 319] width 31 height 11
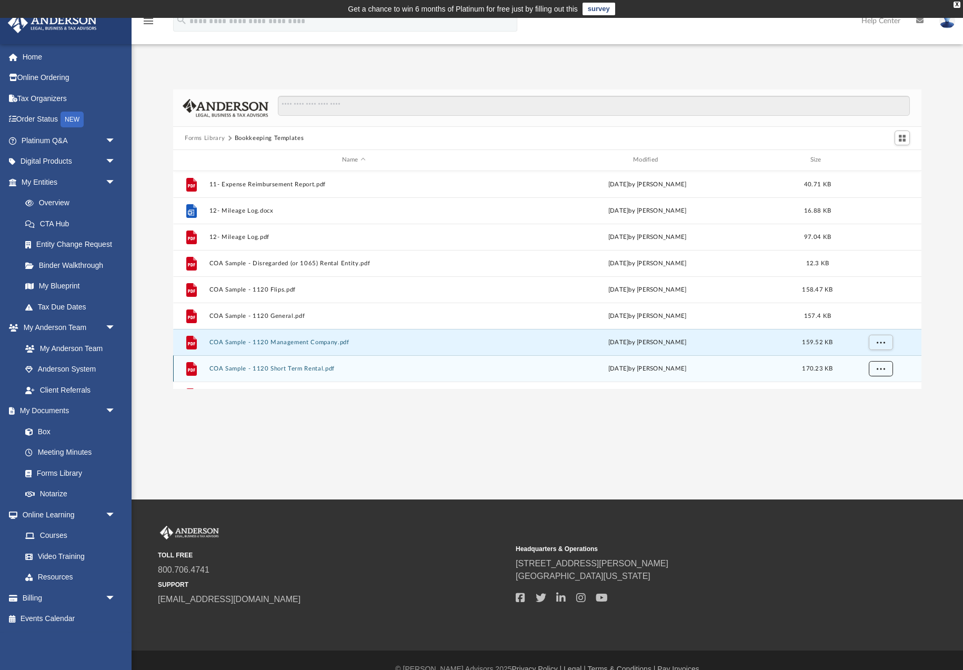
click at [880, 370] on span "More options" at bounding box center [881, 368] width 8 height 6
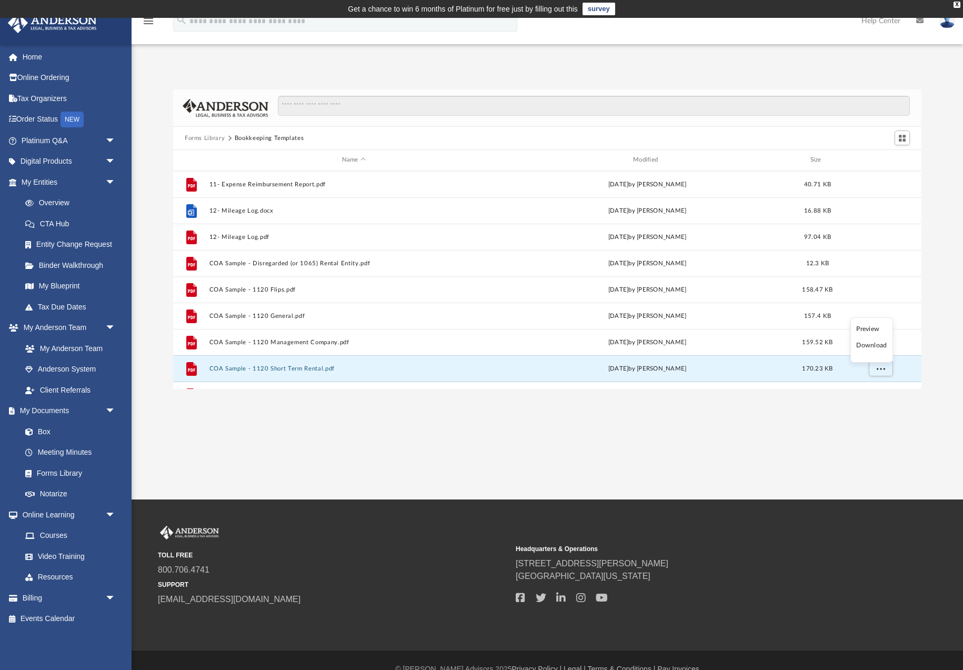
click at [875, 348] on li "Download" at bounding box center [872, 345] width 31 height 11
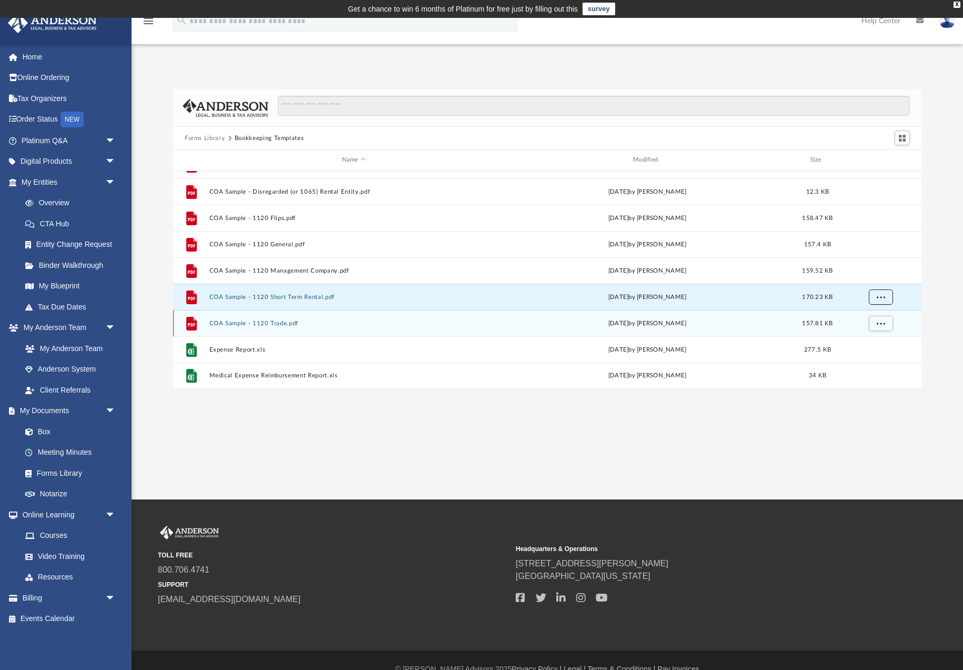
scroll to position [18, 0]
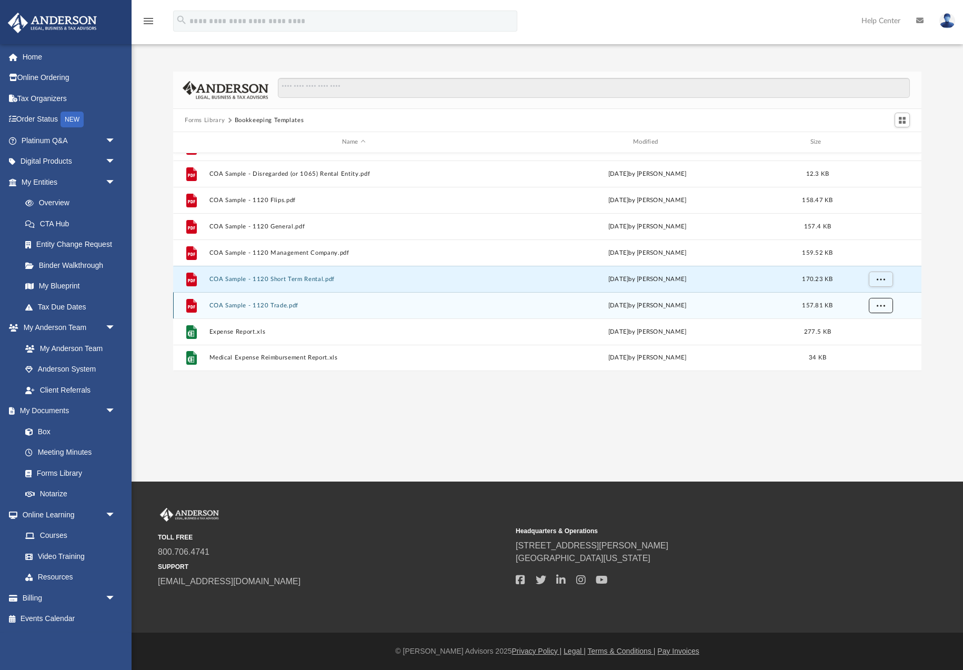
click at [884, 307] on span "More options" at bounding box center [881, 305] width 8 height 6
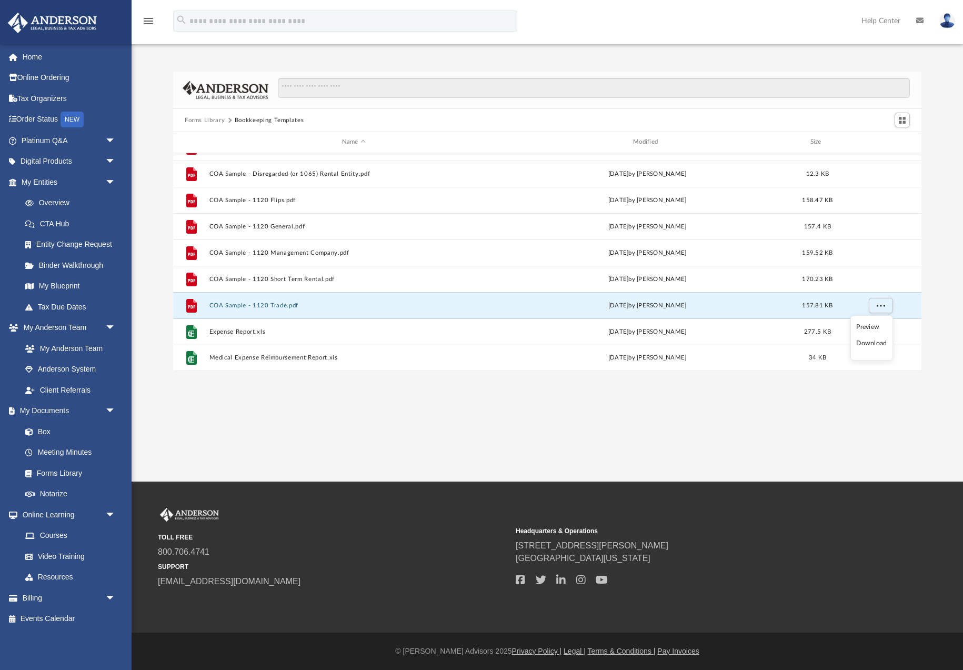
click at [878, 344] on li "Download" at bounding box center [872, 343] width 31 height 11
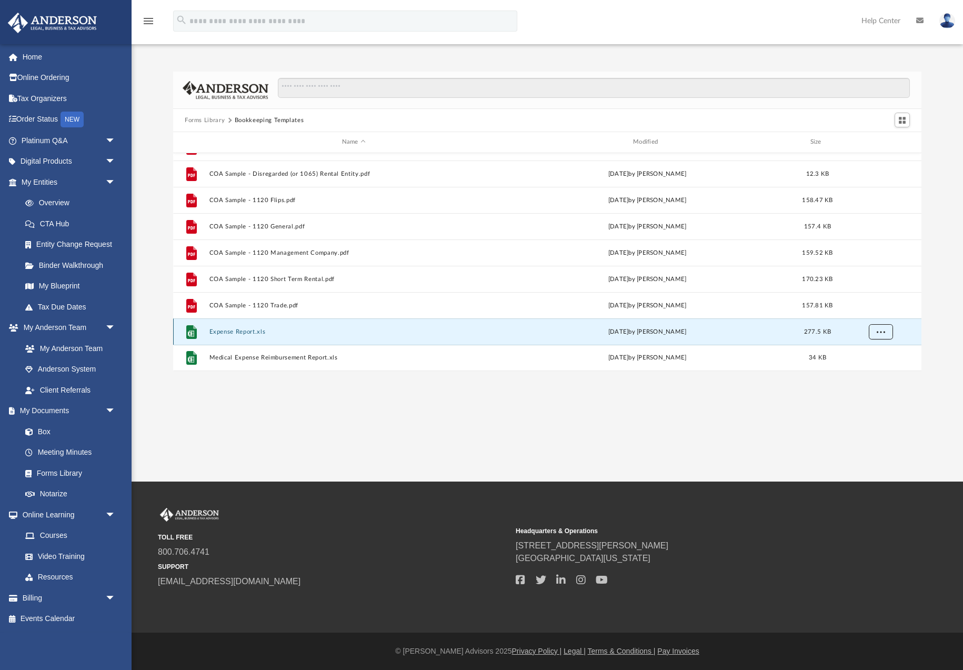
click at [882, 334] on span "More options" at bounding box center [881, 331] width 8 height 6
click at [872, 311] on li "Download" at bounding box center [872, 308] width 31 height 11
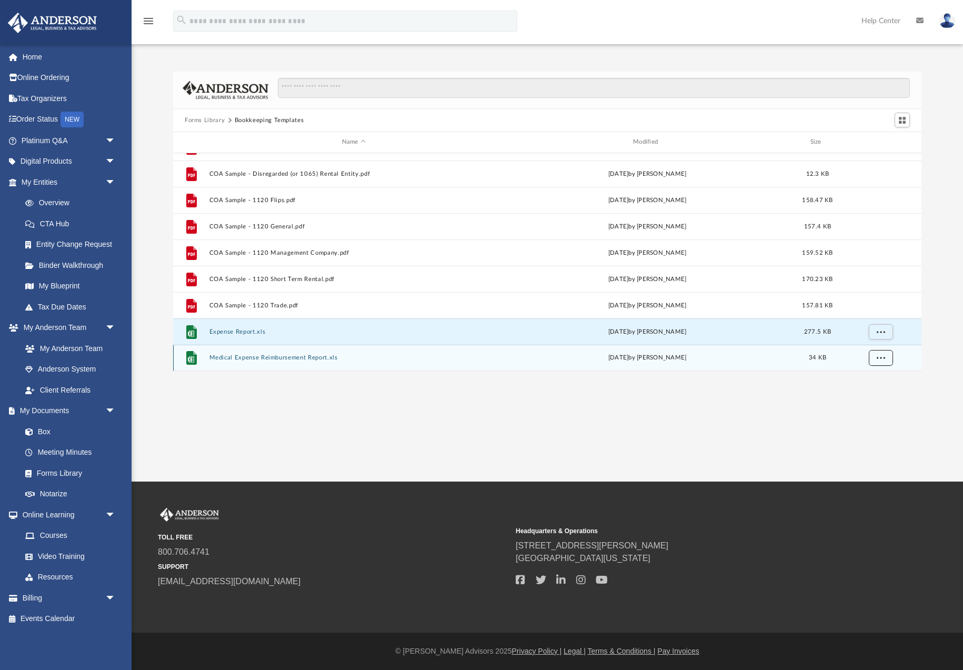
click at [882, 355] on span "More options" at bounding box center [881, 358] width 8 height 6
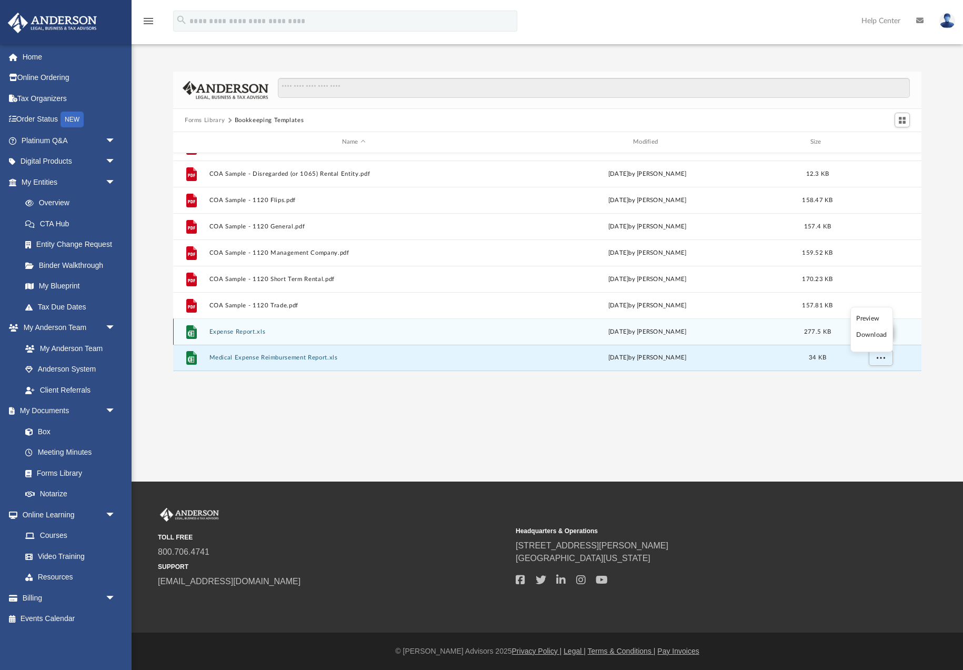
click at [873, 335] on li "Download" at bounding box center [872, 335] width 31 height 11
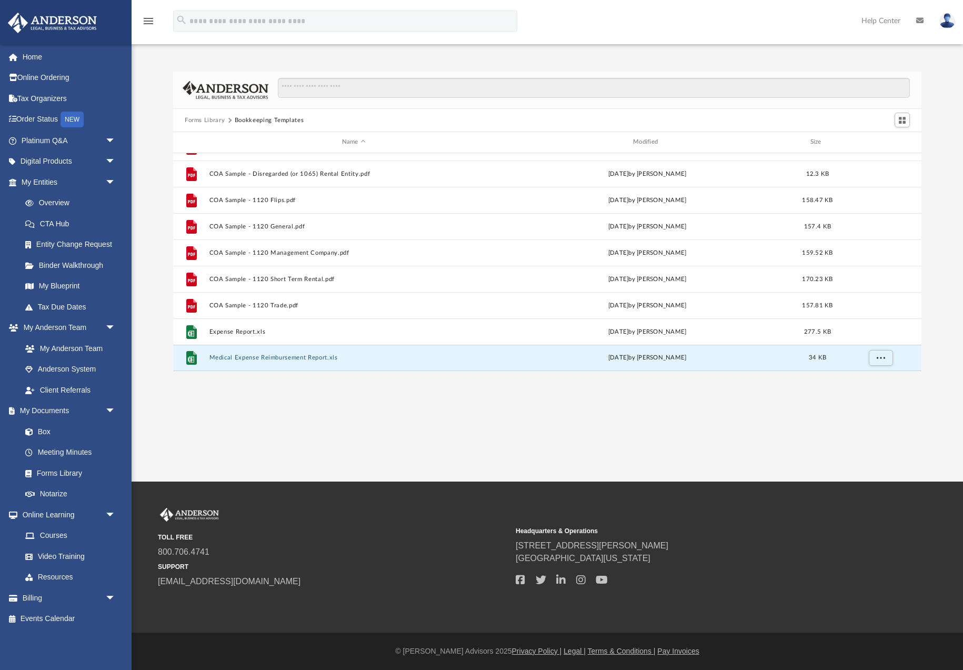
click at [206, 120] on button "Forms Library" at bounding box center [205, 120] width 40 height 9
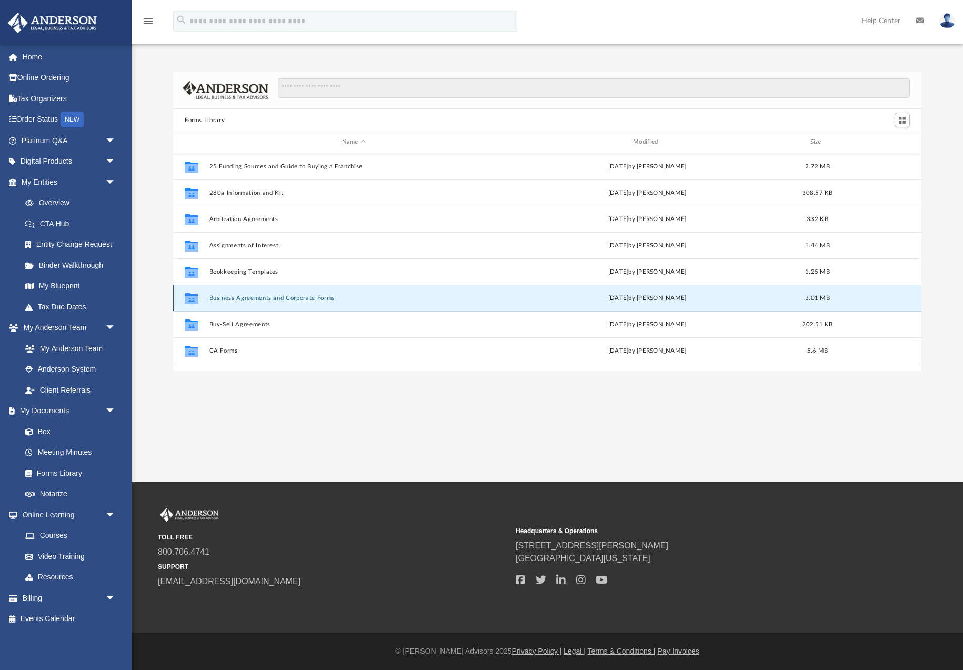
click at [277, 299] on button "Business Agreements and Corporate Forms" at bounding box center [354, 298] width 289 height 7
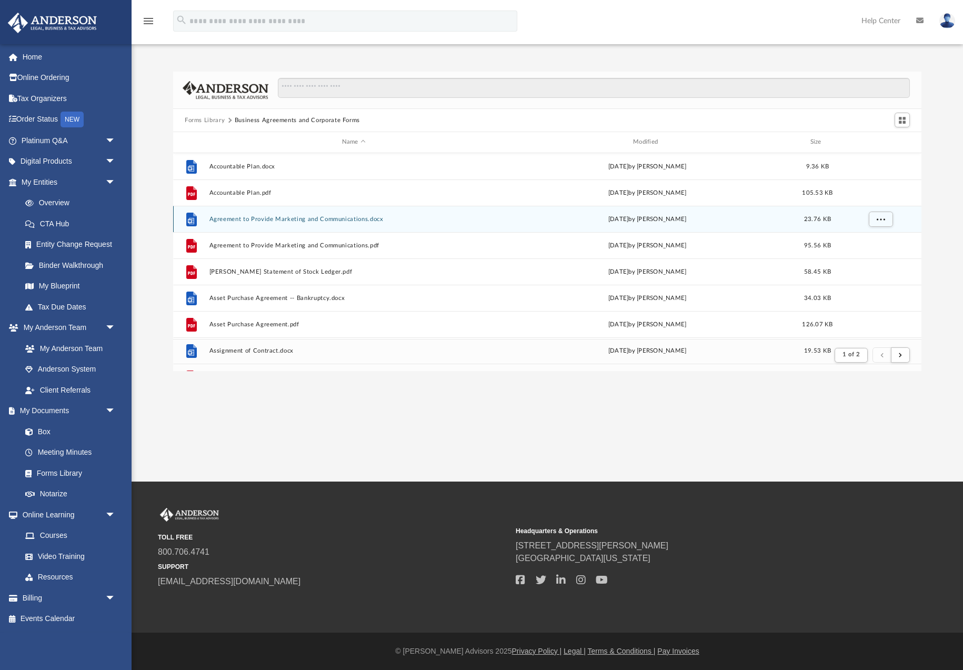
scroll to position [207, 749]
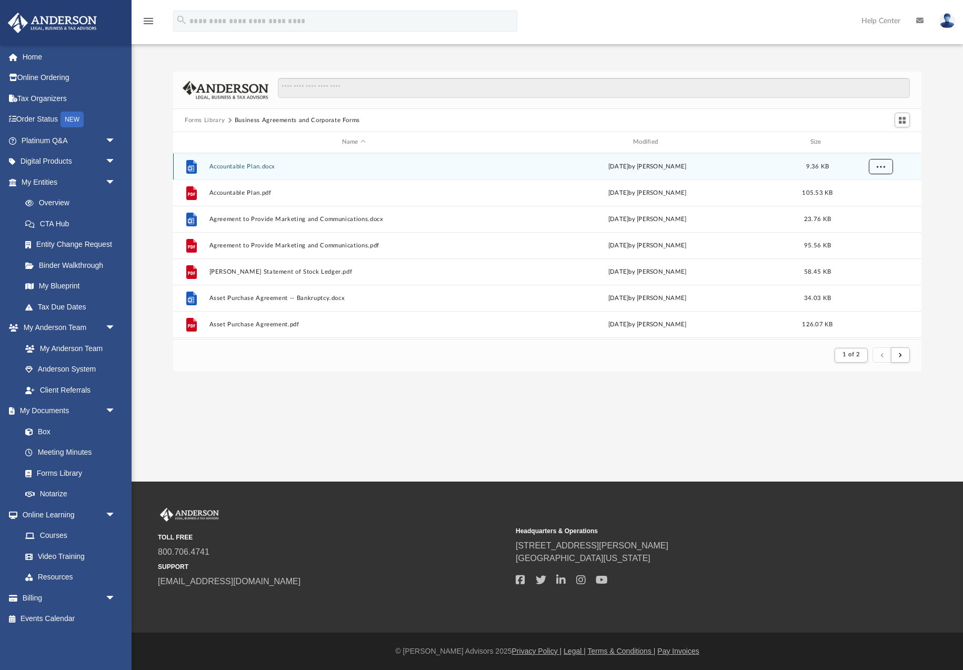
click at [884, 166] on span "More options" at bounding box center [881, 166] width 8 height 6
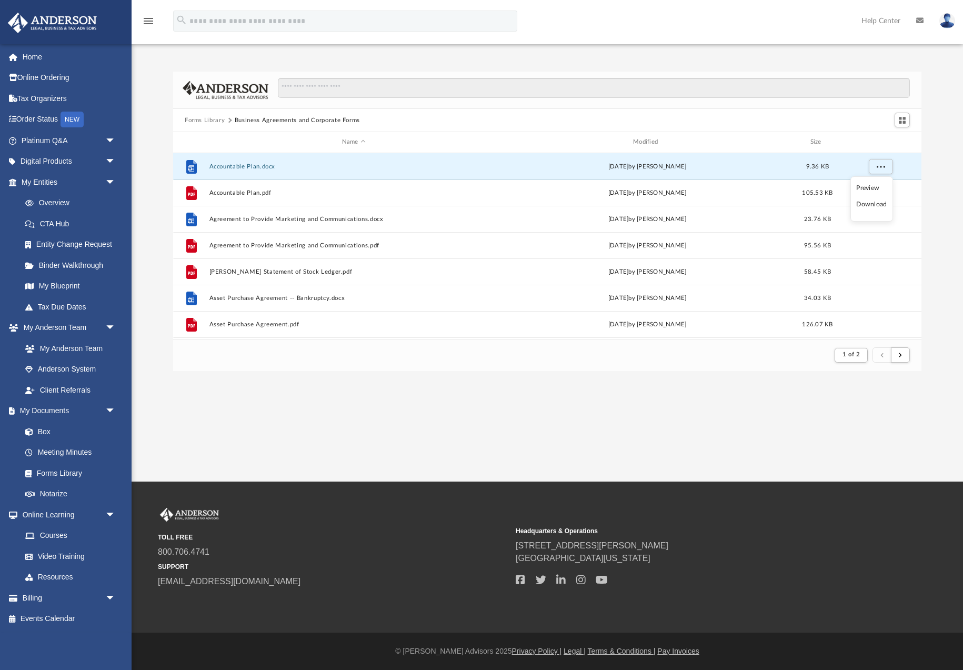
click at [876, 206] on li "Download" at bounding box center [872, 204] width 31 height 11
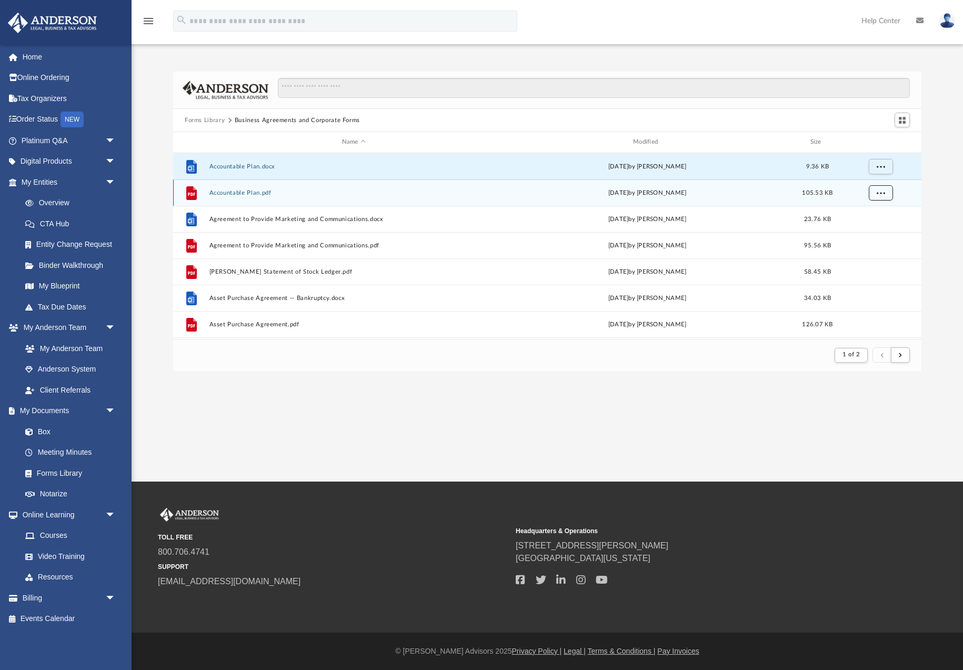
click at [878, 192] on span "More options" at bounding box center [881, 193] width 8 height 6
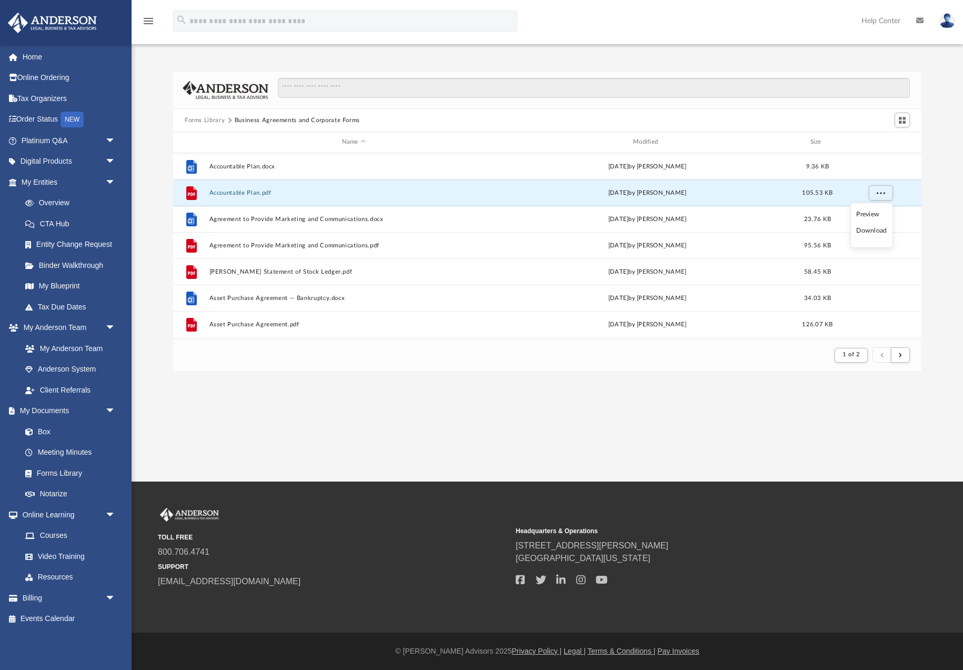
click at [878, 230] on li "Download" at bounding box center [872, 230] width 31 height 11
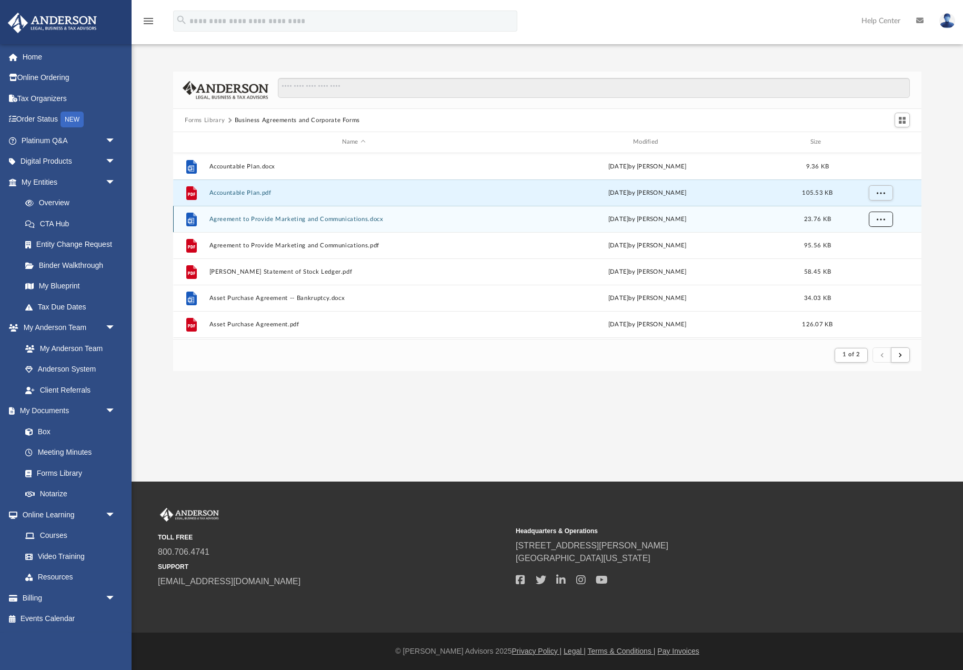
click at [890, 220] on button "More options" at bounding box center [881, 219] width 24 height 16
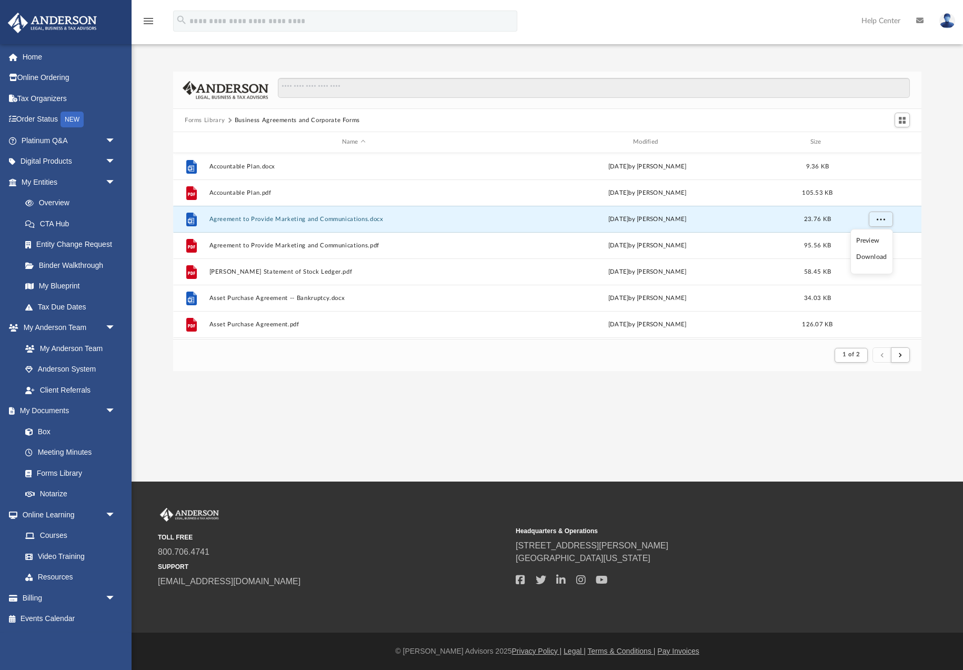
click at [880, 255] on li "Download" at bounding box center [872, 257] width 31 height 11
click at [882, 248] on span "More options" at bounding box center [881, 245] width 8 height 6
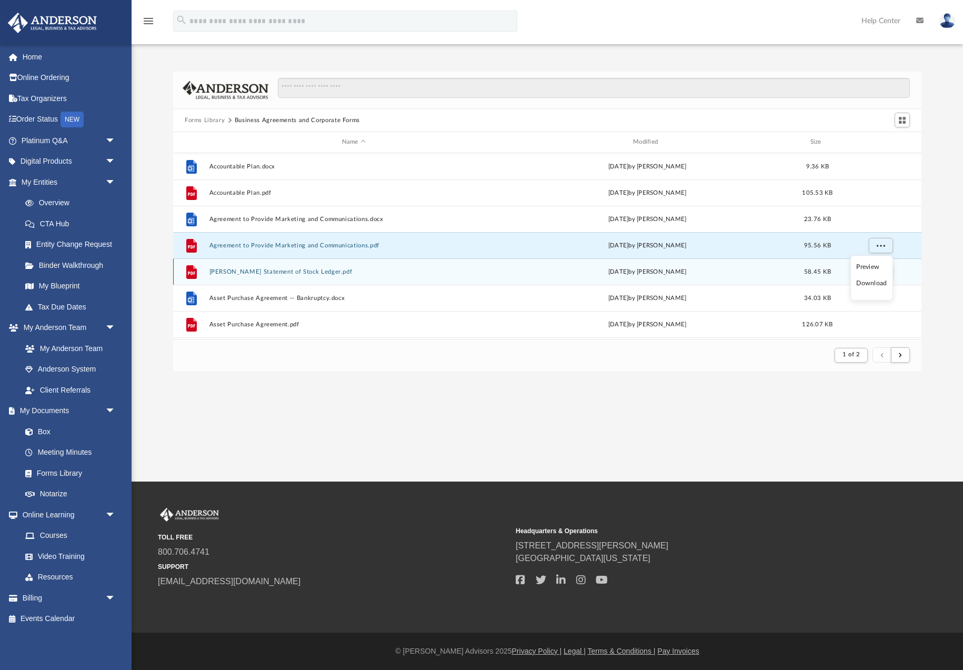
click at [871, 285] on li "Download" at bounding box center [872, 283] width 31 height 11
click at [878, 277] on button "More options" at bounding box center [881, 272] width 24 height 16
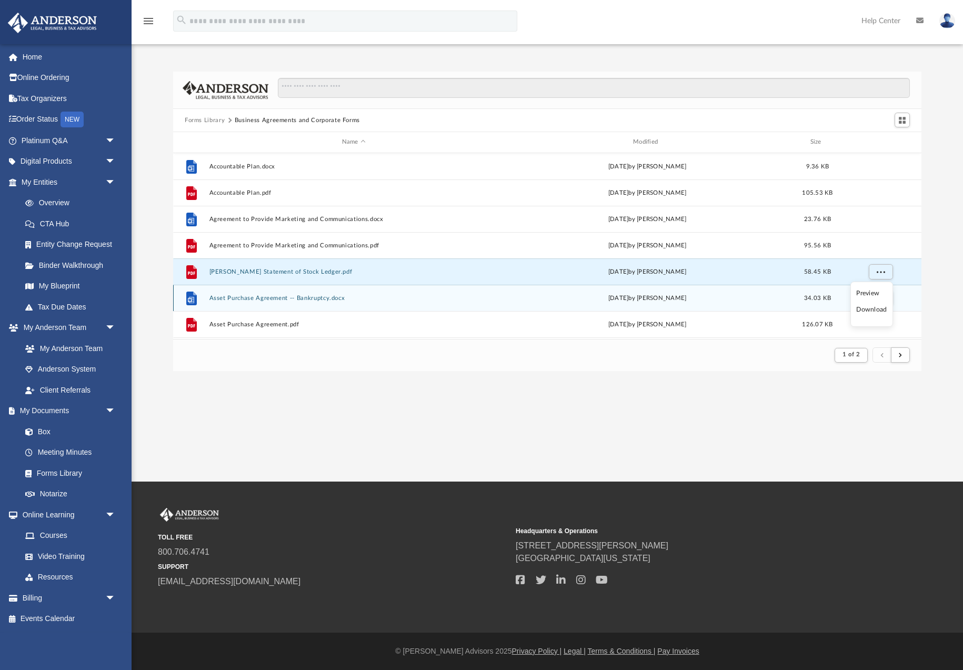
click at [874, 310] on li "Download" at bounding box center [872, 309] width 31 height 11
click at [879, 301] on span "More options" at bounding box center [881, 298] width 8 height 6
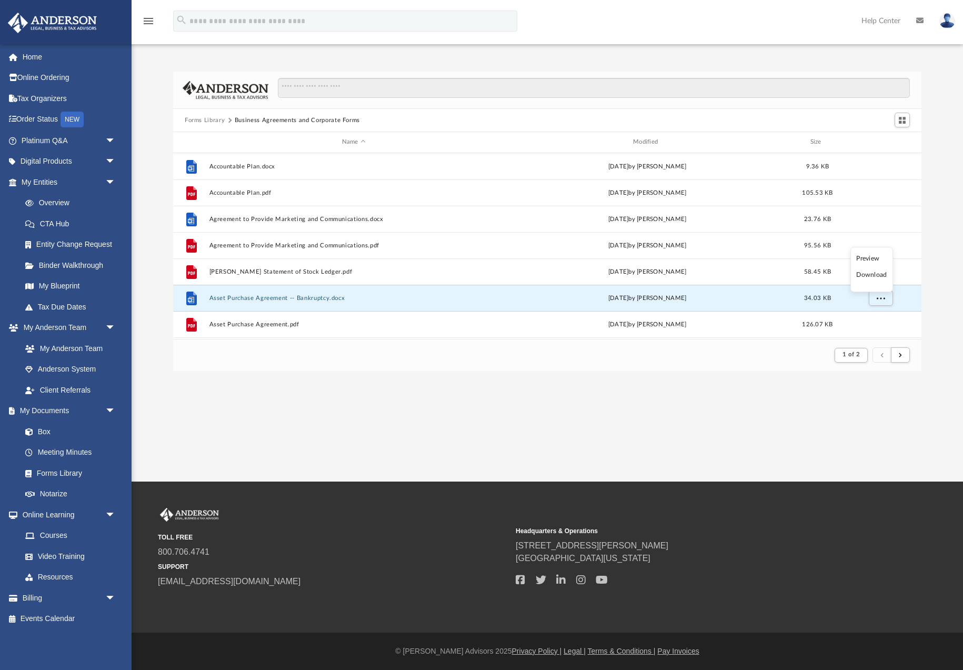
click at [871, 276] on li "Download" at bounding box center [872, 275] width 31 height 11
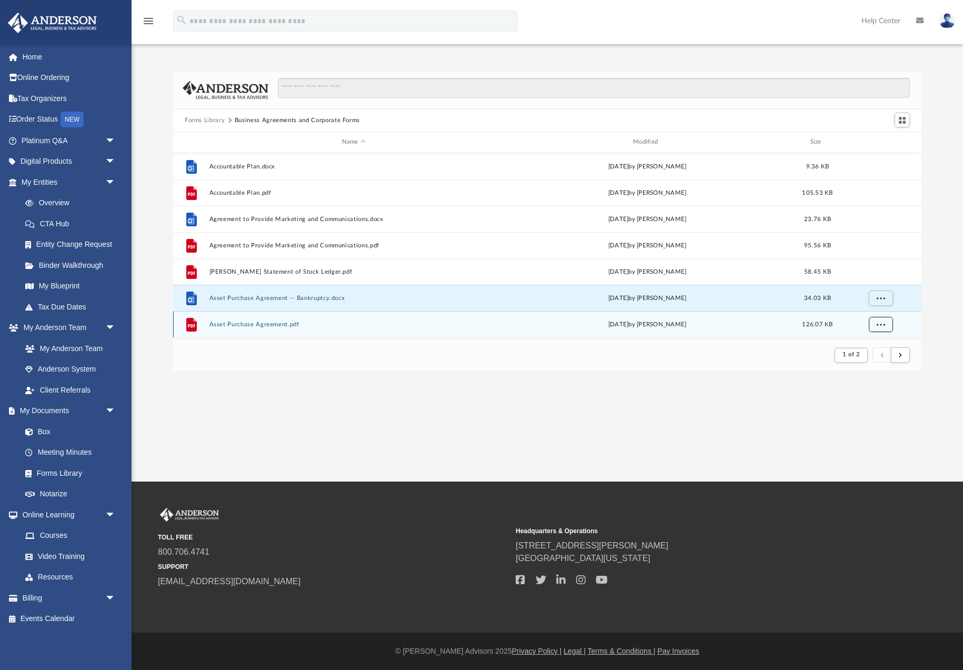
click at [879, 324] on span "More options" at bounding box center [881, 324] width 8 height 6
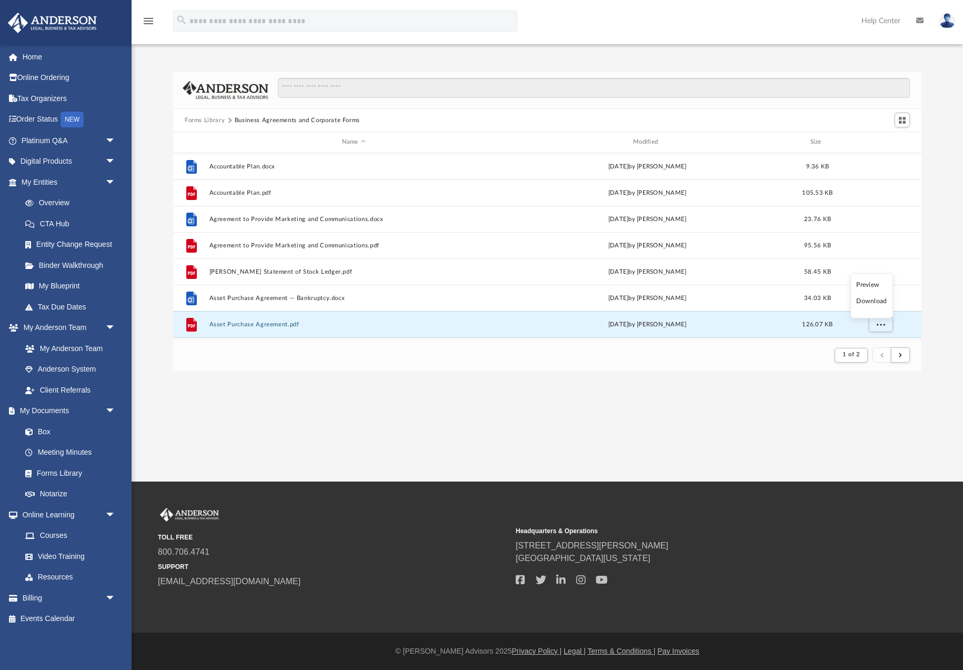
click at [877, 303] on li "Download" at bounding box center [872, 301] width 31 height 11
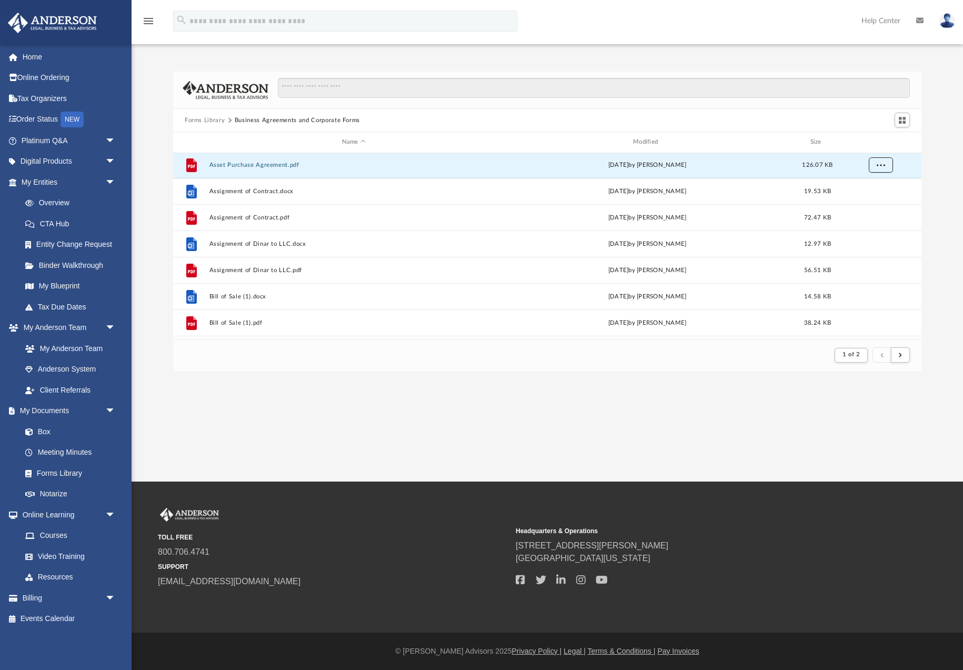
scroll to position [170, 0]
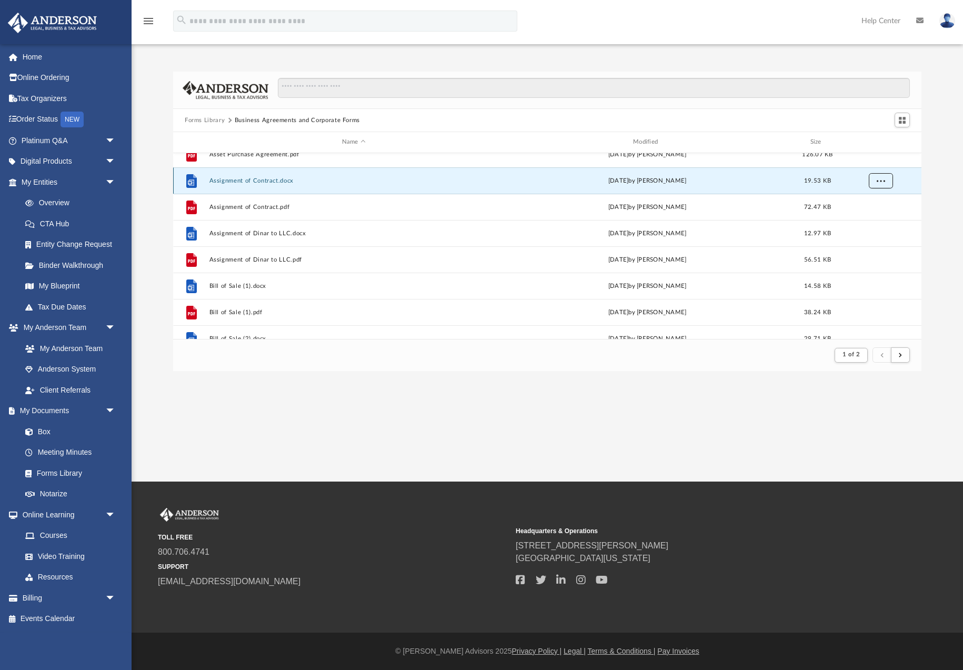
click at [888, 181] on button "More options" at bounding box center [881, 181] width 24 height 16
click at [881, 221] on li "Download" at bounding box center [872, 218] width 31 height 11
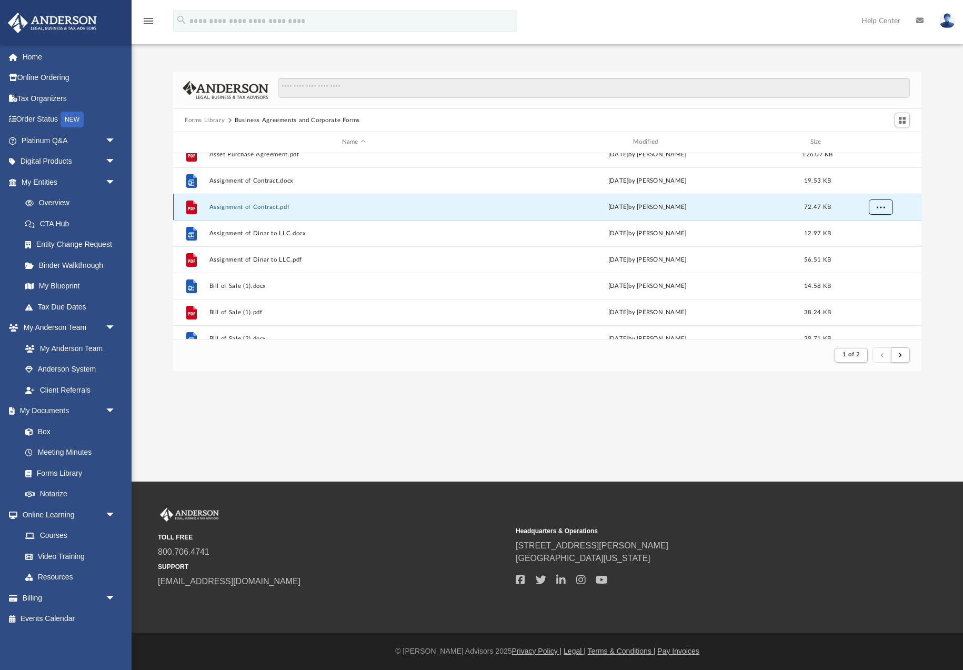
click at [881, 213] on button "More options" at bounding box center [881, 207] width 24 height 16
click at [879, 245] on li "Download" at bounding box center [872, 245] width 31 height 11
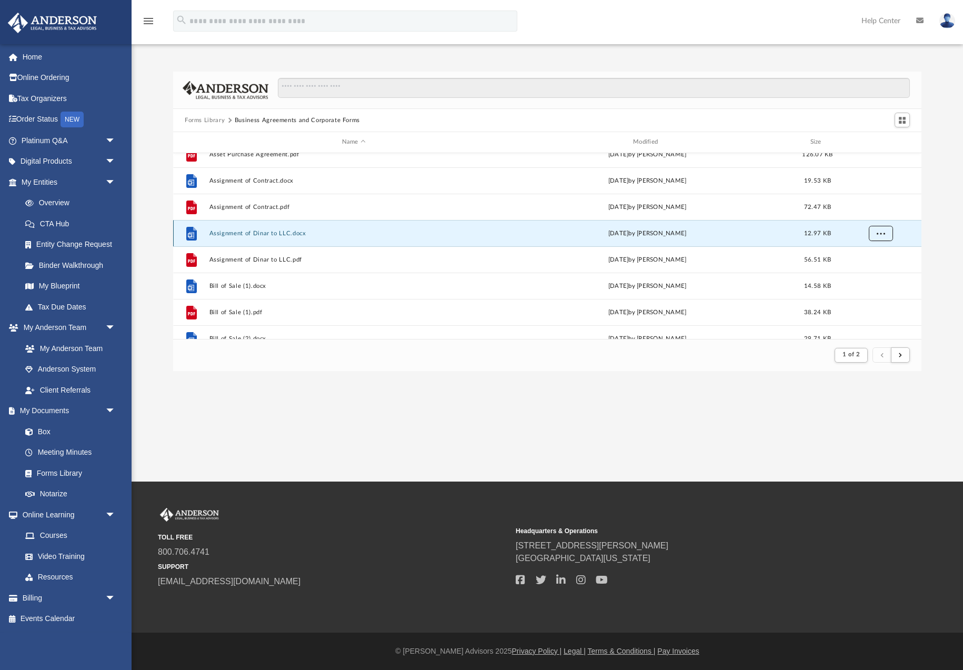
click at [881, 237] on button "More options" at bounding box center [881, 233] width 24 height 16
click at [868, 272] on li "Download" at bounding box center [872, 271] width 31 height 11
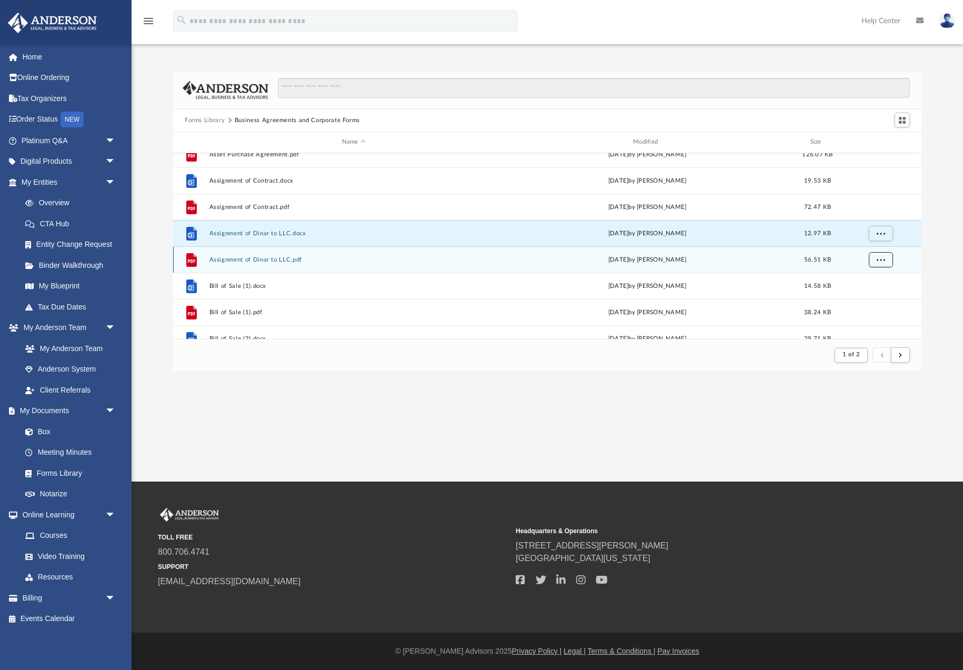
click at [880, 260] on span "More options" at bounding box center [881, 259] width 8 height 6
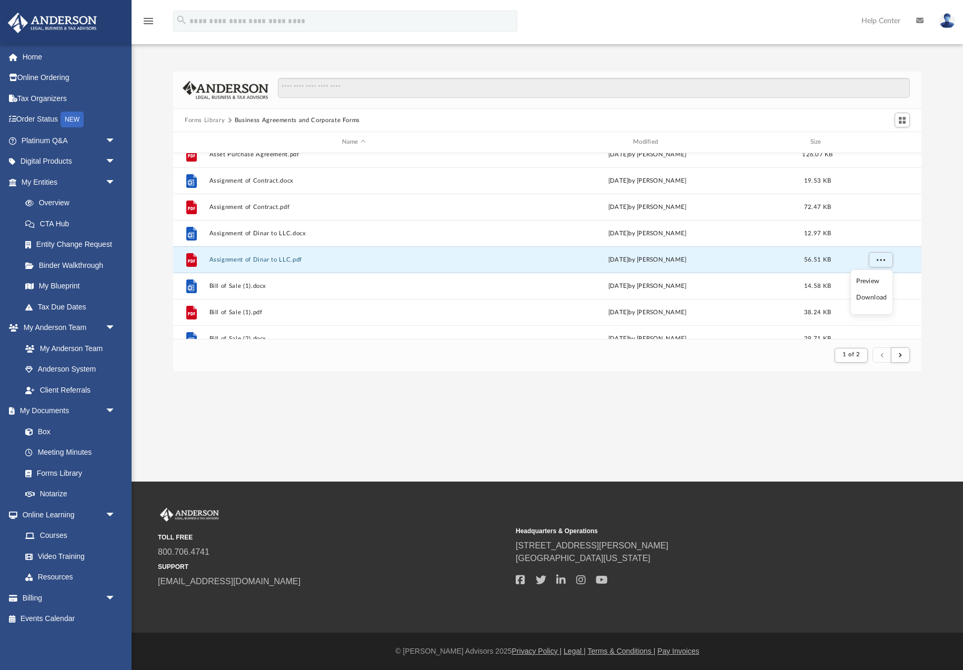
click at [875, 297] on li "Download" at bounding box center [872, 297] width 31 height 11
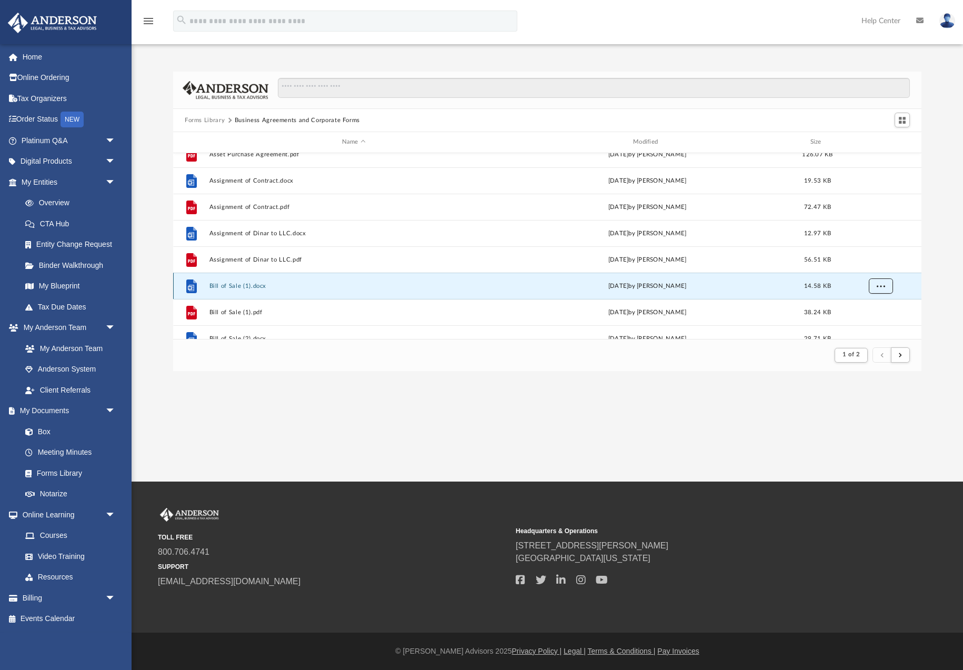
click at [880, 287] on span "More options" at bounding box center [881, 286] width 8 height 6
click at [874, 266] on li "Download" at bounding box center [872, 262] width 31 height 11
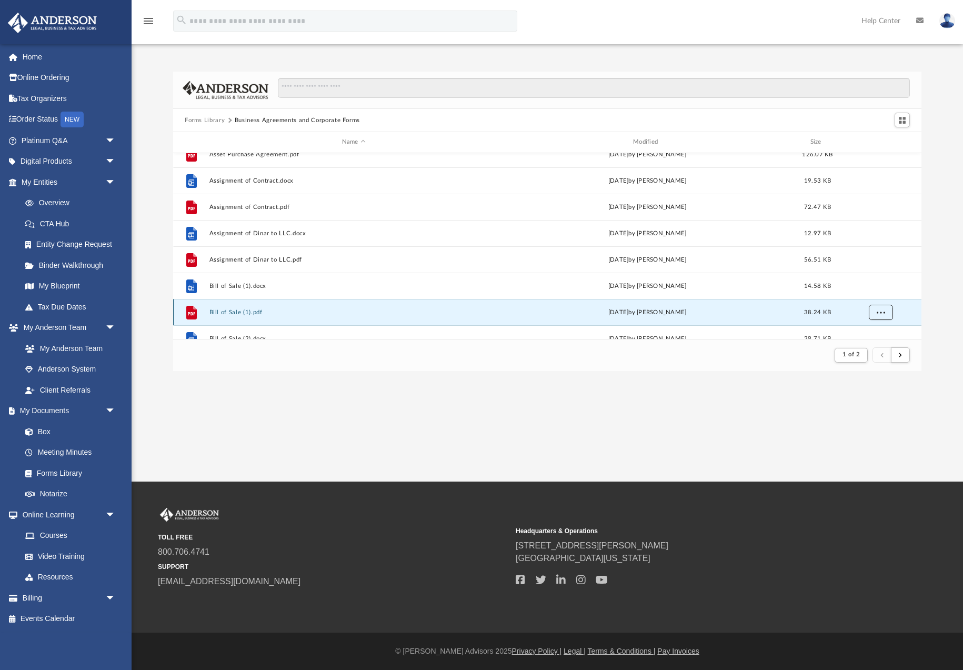
click at [876, 313] on button "More options" at bounding box center [881, 312] width 24 height 16
click at [873, 293] on li "Download" at bounding box center [872, 289] width 31 height 11
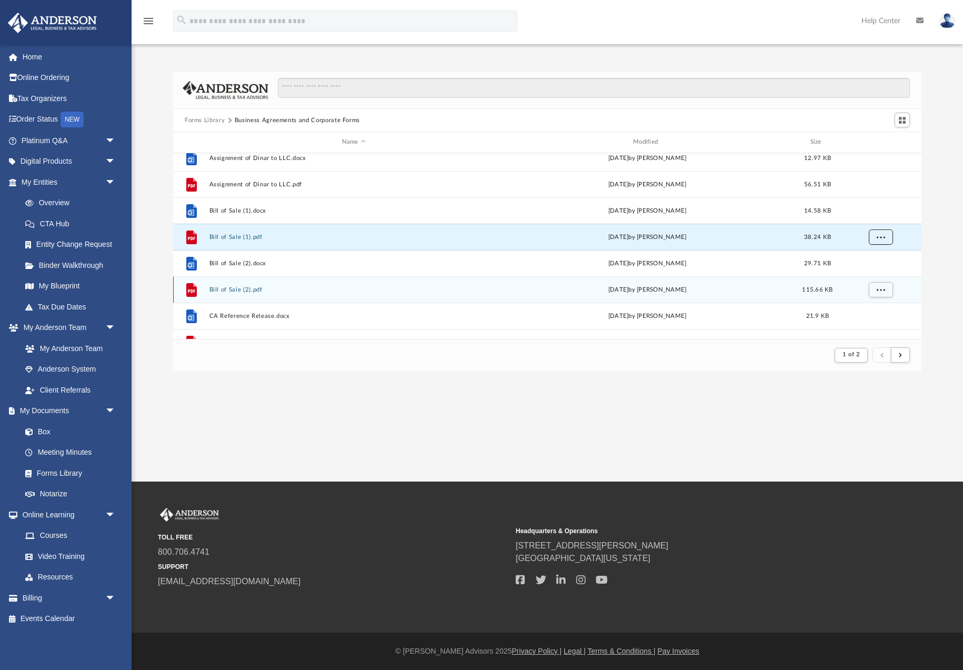
scroll to position [246, 0]
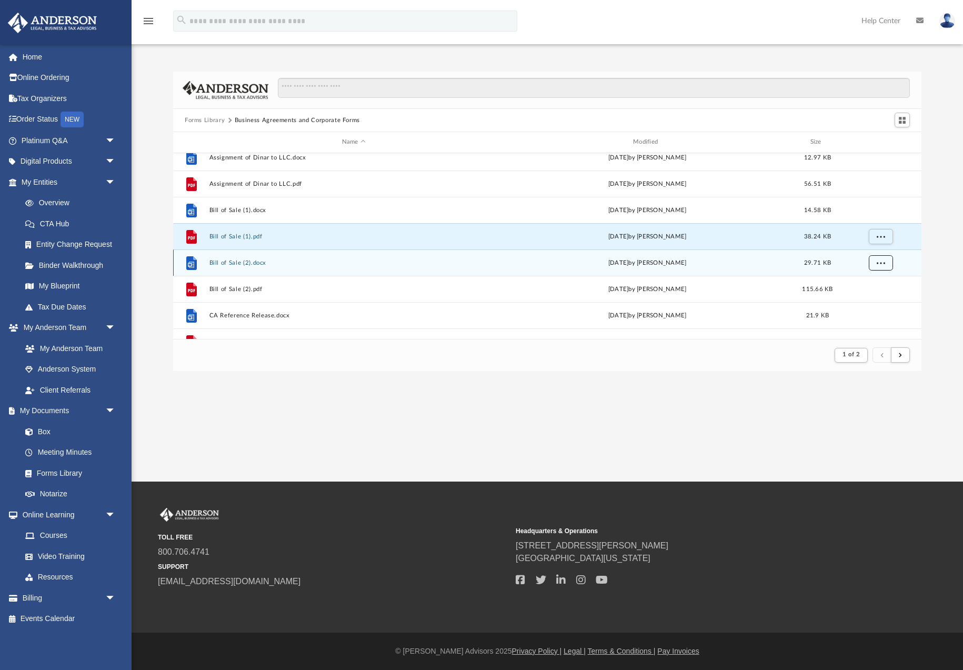
click at [883, 264] on span "More options" at bounding box center [881, 263] width 8 height 6
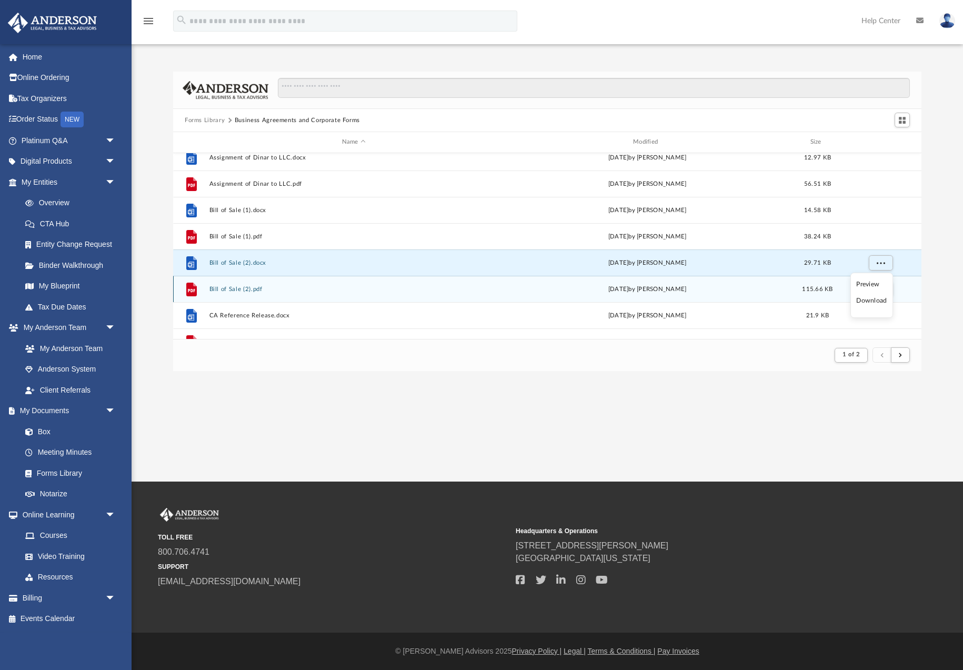
click at [878, 301] on li "Download" at bounding box center [872, 300] width 31 height 11
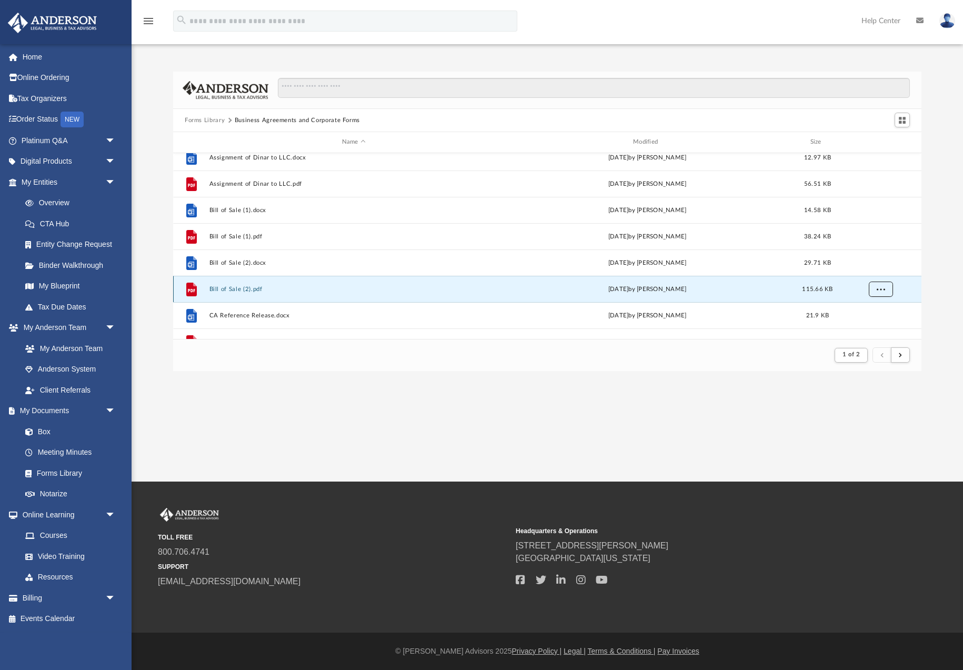
click at [885, 286] on button "More options" at bounding box center [881, 289] width 24 height 16
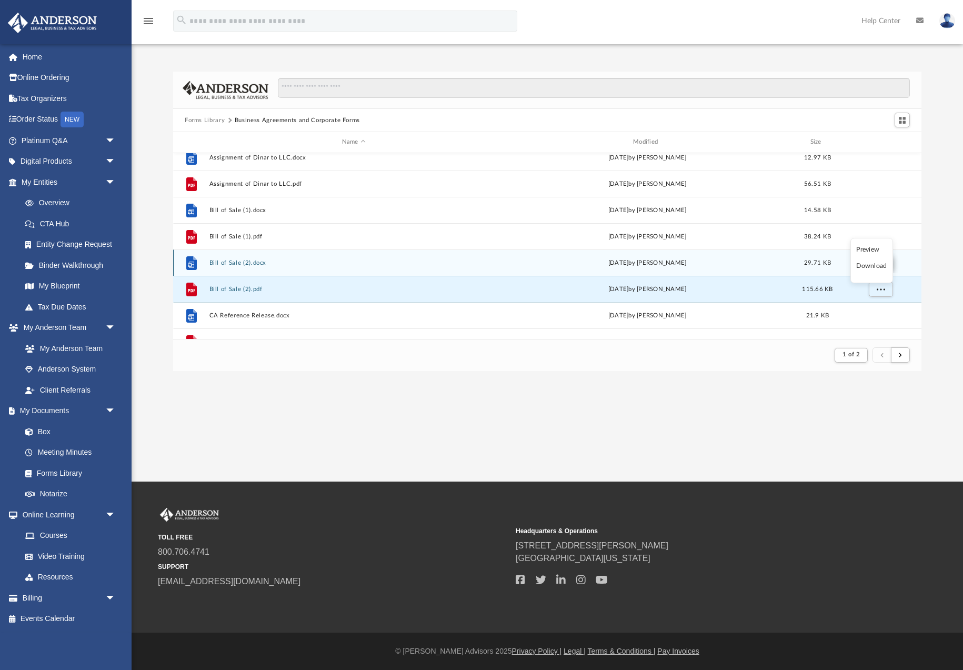
click at [874, 268] on li "Download" at bounding box center [872, 266] width 31 height 11
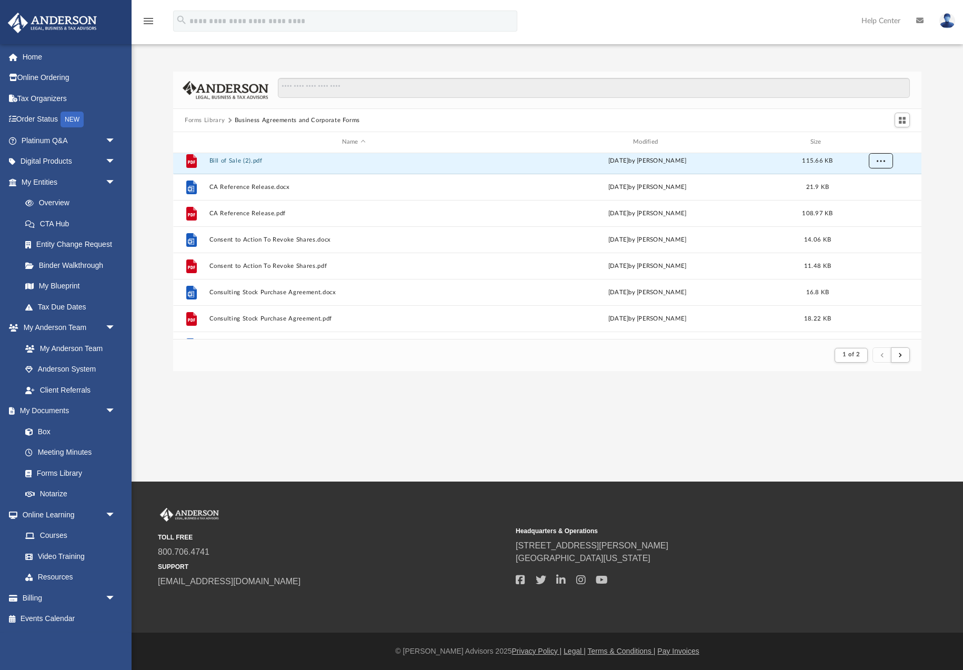
scroll to position [387, 0]
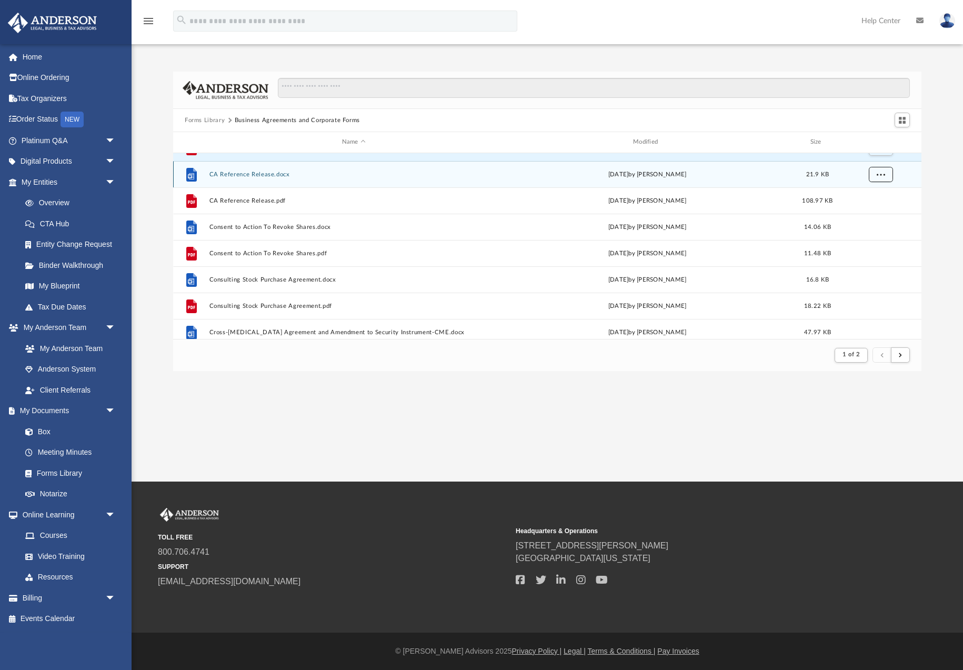
click at [883, 178] on button "More options" at bounding box center [881, 174] width 24 height 16
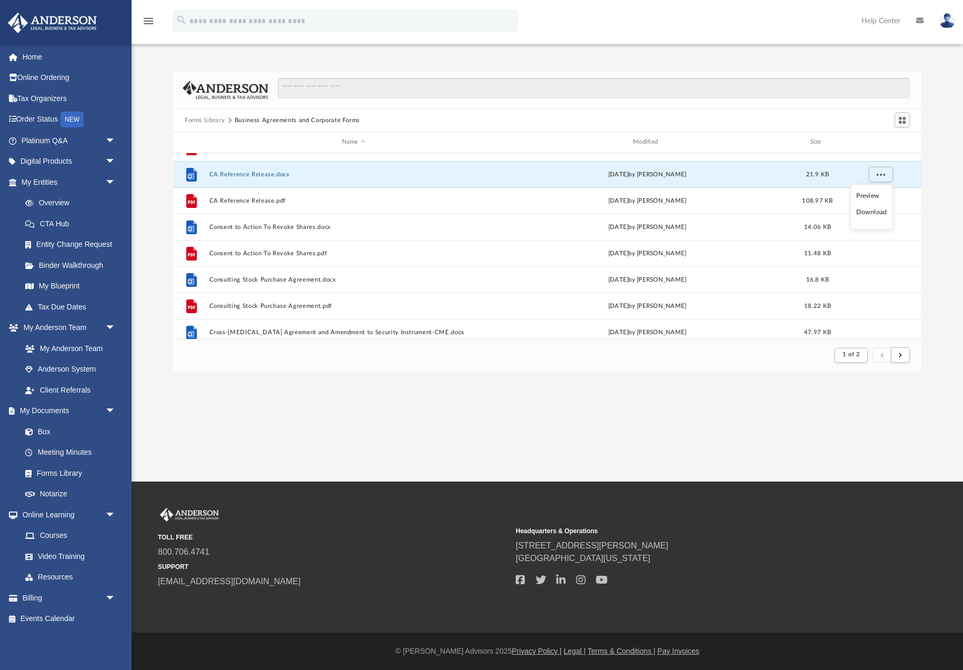
click at [883, 214] on li "Download" at bounding box center [872, 212] width 31 height 11
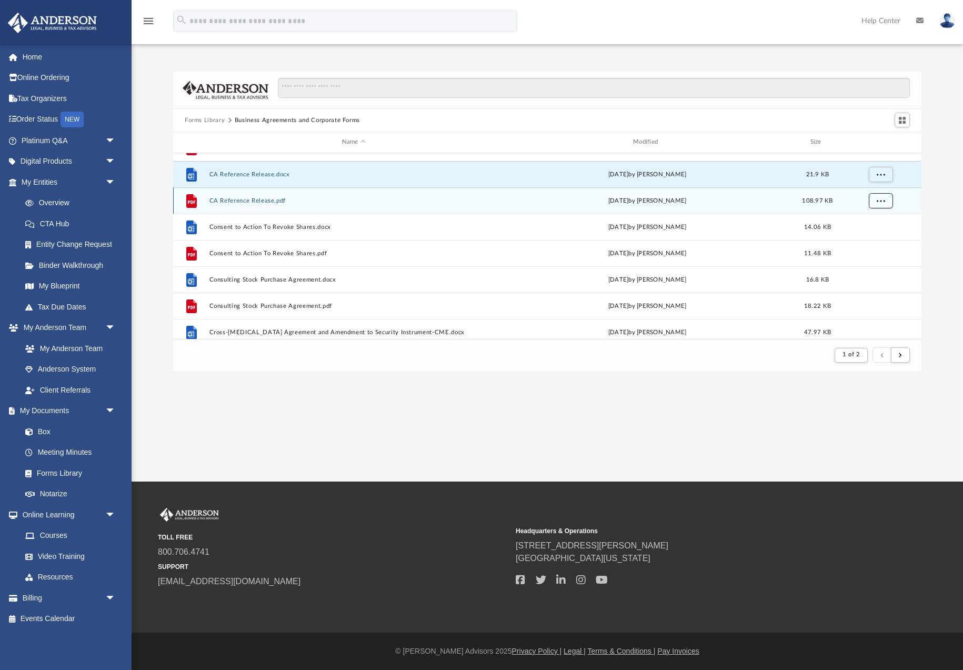
click at [881, 202] on span "More options" at bounding box center [881, 200] width 8 height 6
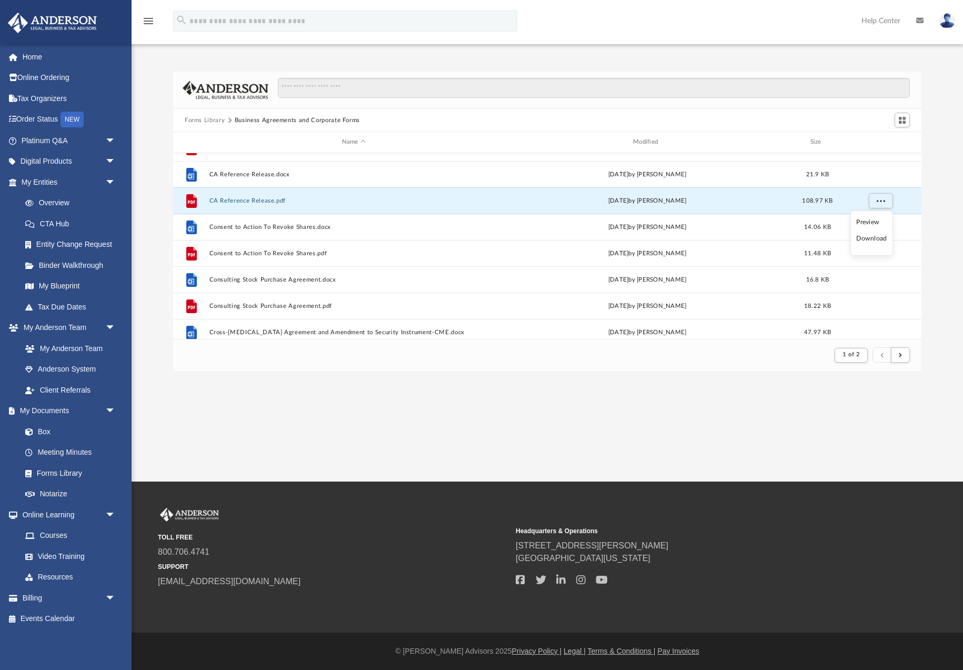
click at [874, 237] on li "Download" at bounding box center [872, 238] width 31 height 11
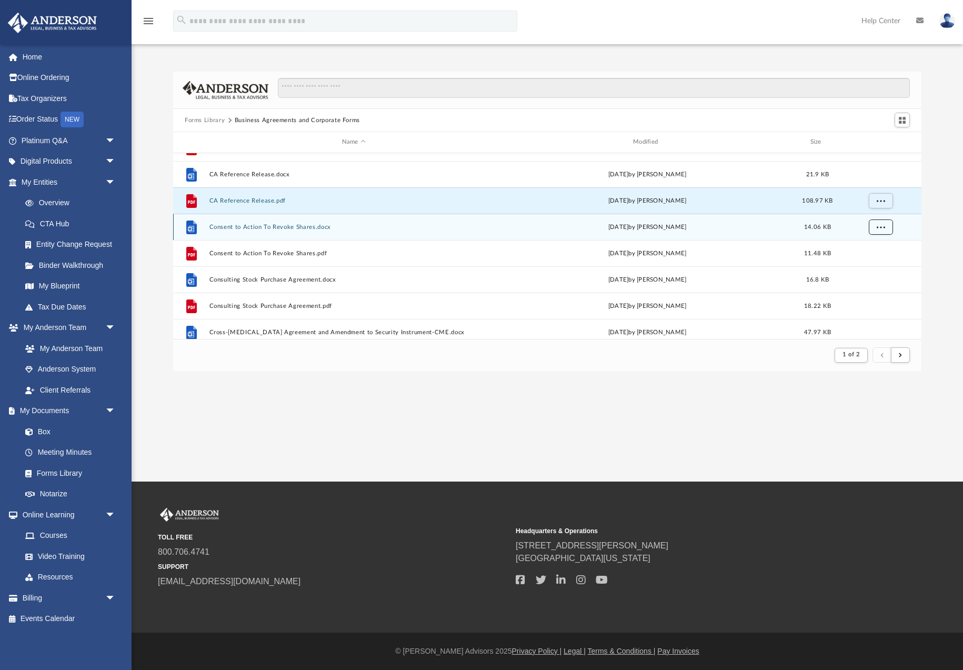
click at [878, 232] on button "More options" at bounding box center [881, 227] width 24 height 16
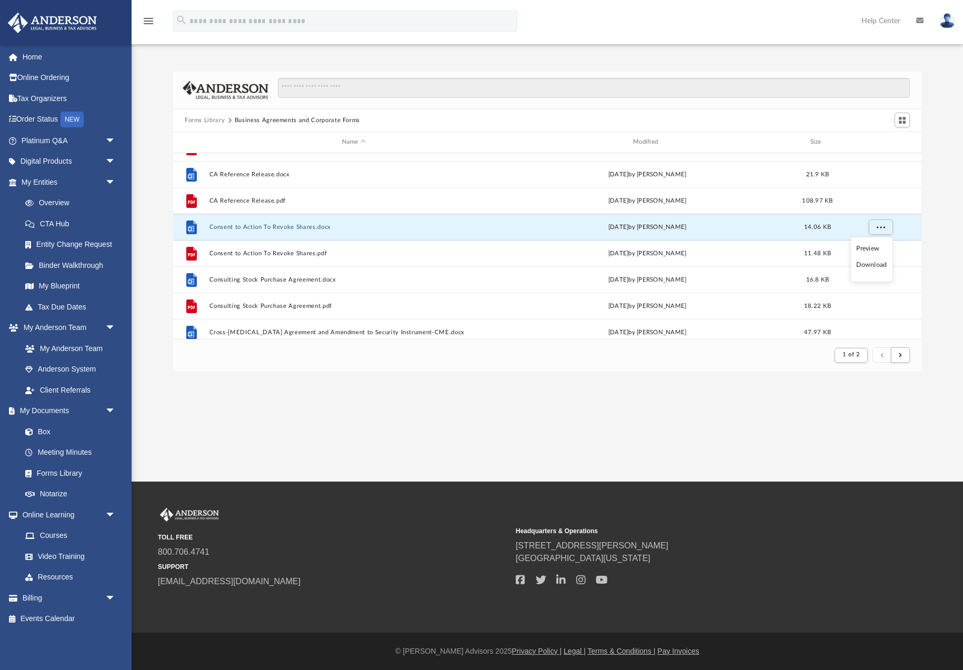
click at [874, 268] on li "Download" at bounding box center [872, 265] width 31 height 11
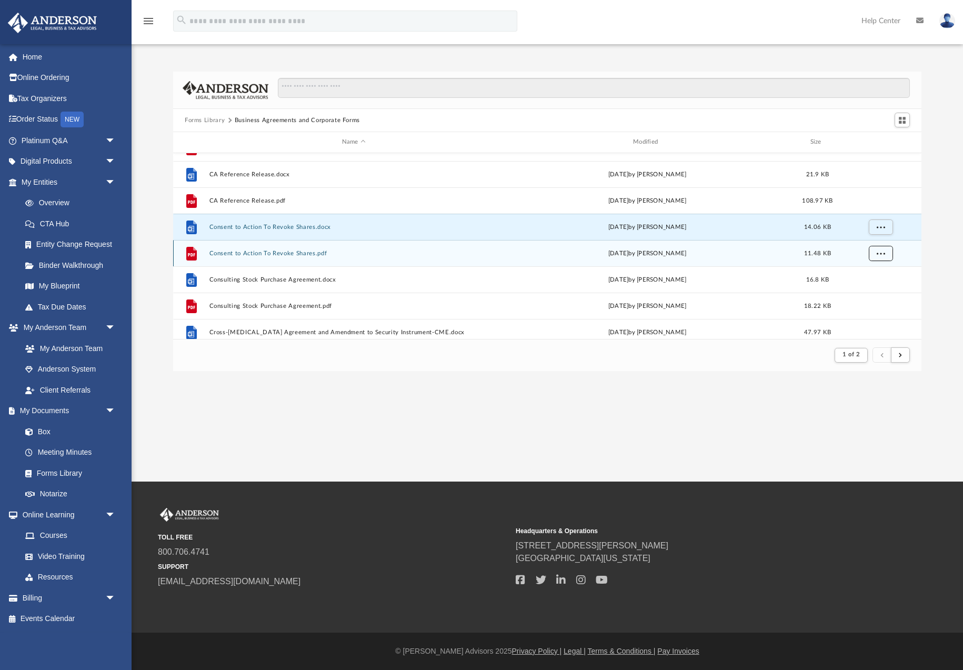
click at [879, 254] on span "More options" at bounding box center [881, 253] width 8 height 6
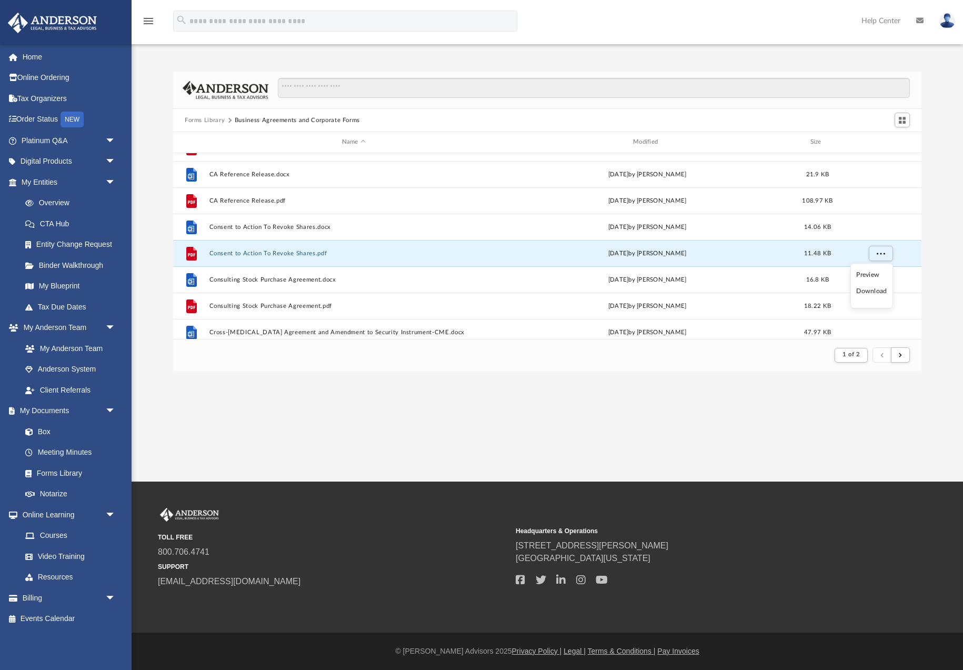
click at [876, 292] on li "Download" at bounding box center [872, 291] width 31 height 11
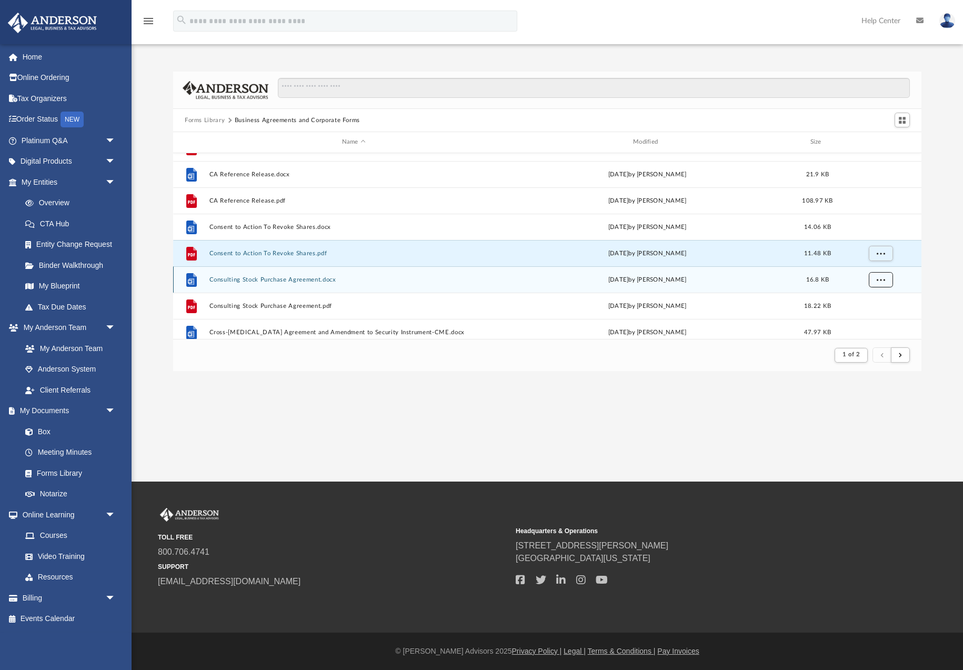
click at [878, 282] on span "More options" at bounding box center [881, 279] width 8 height 6
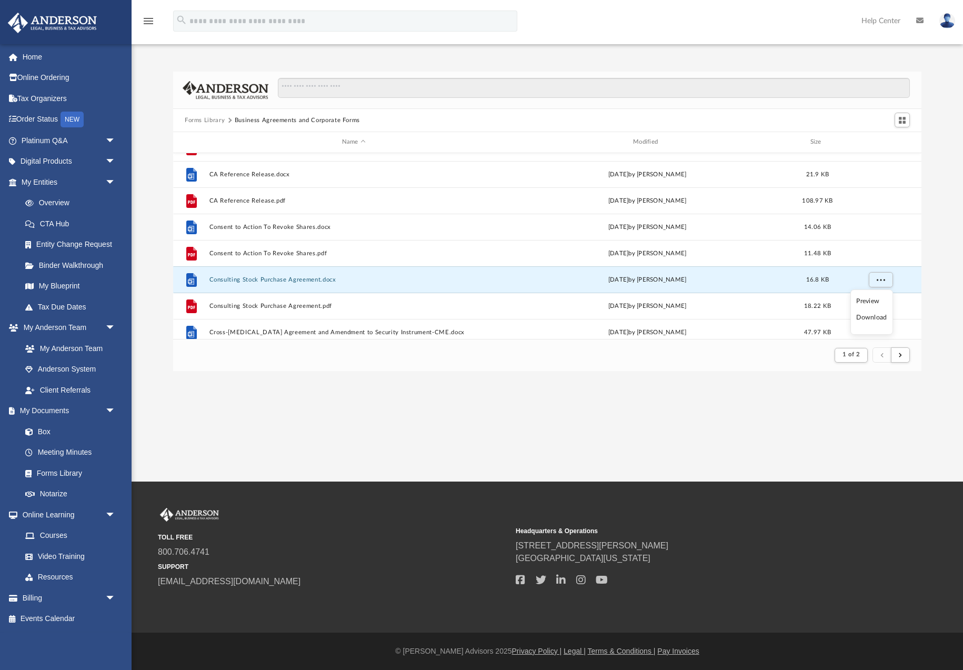
click at [878, 317] on li "Download" at bounding box center [872, 317] width 31 height 11
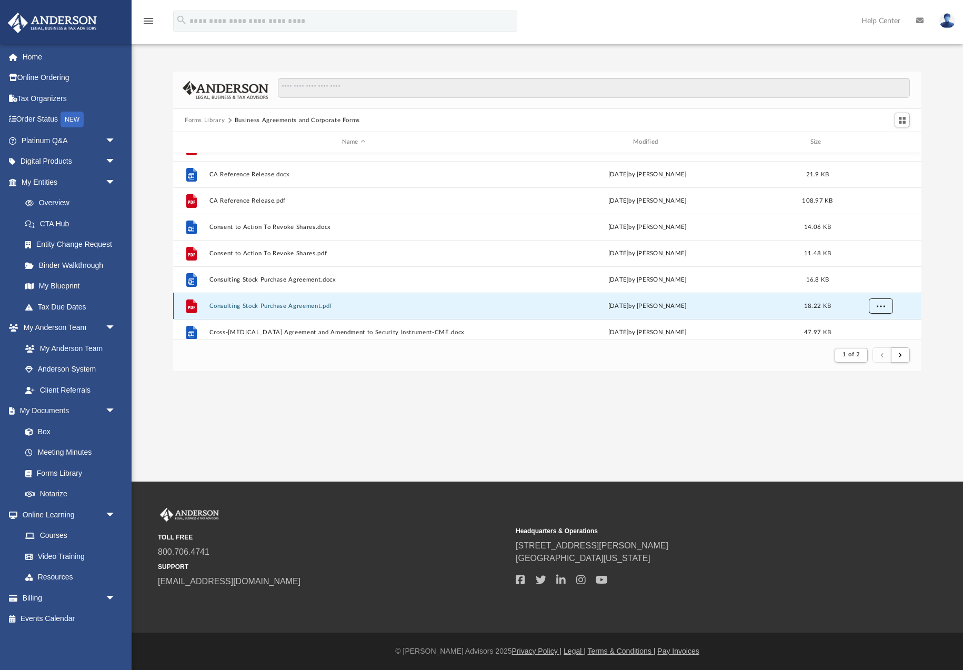
click at [881, 307] on span "More options" at bounding box center [881, 306] width 8 height 6
click at [875, 285] on li "Download" at bounding box center [872, 282] width 31 height 11
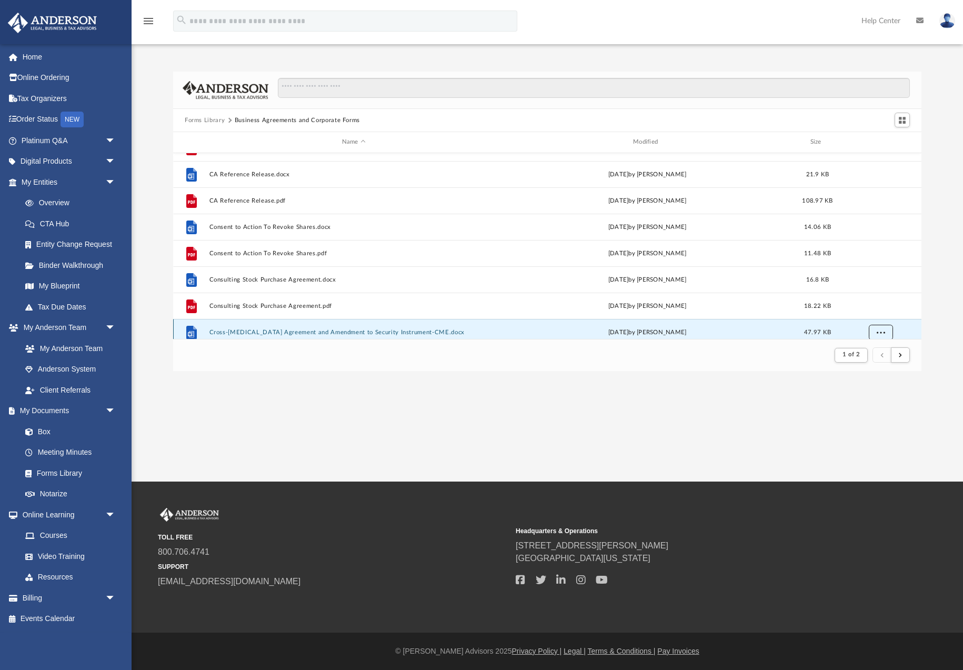
scroll to position [393, 0]
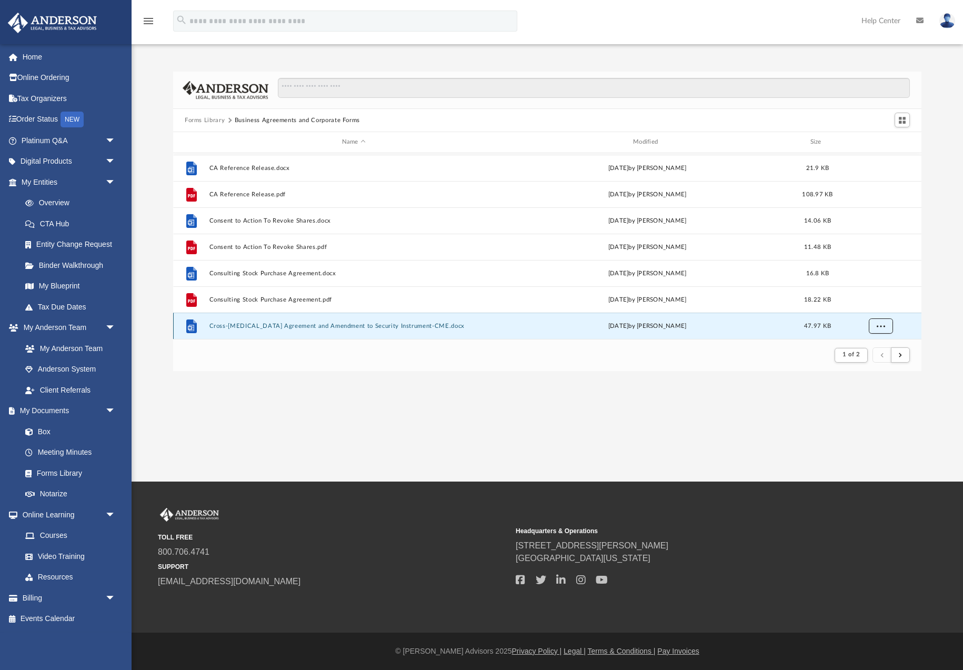
click at [878, 333] on button "More options" at bounding box center [881, 326] width 24 height 16
click at [874, 305] on li "Download" at bounding box center [872, 302] width 31 height 11
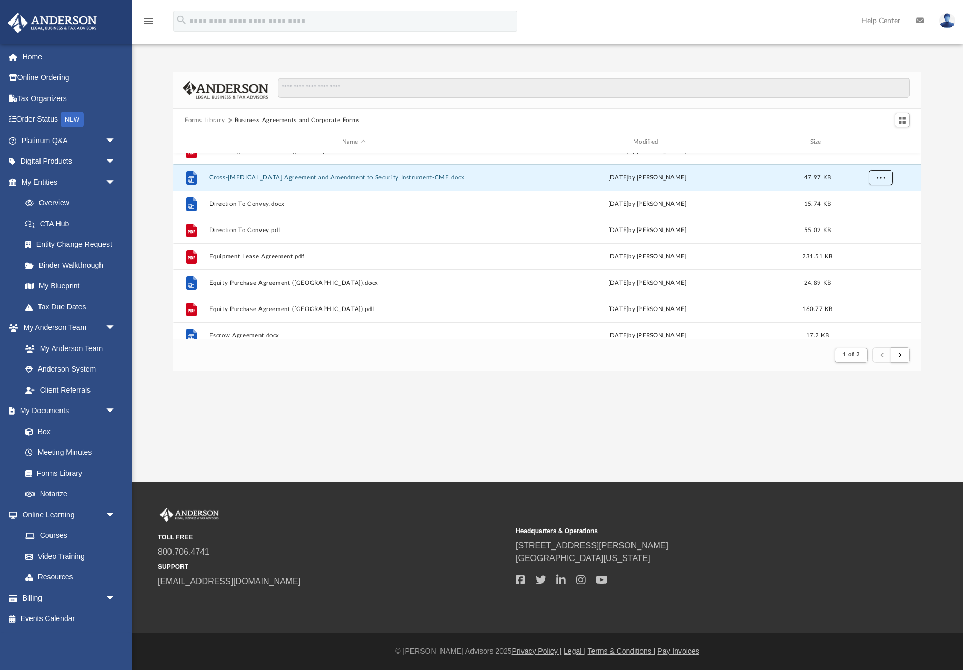
scroll to position [553, 0]
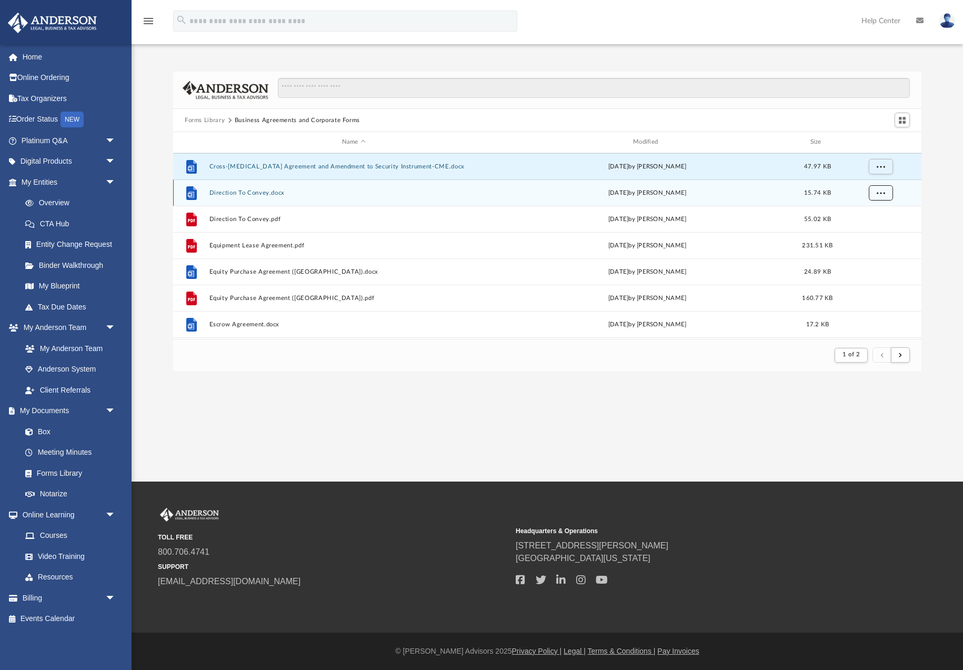
click at [881, 197] on button "More options" at bounding box center [881, 193] width 24 height 16
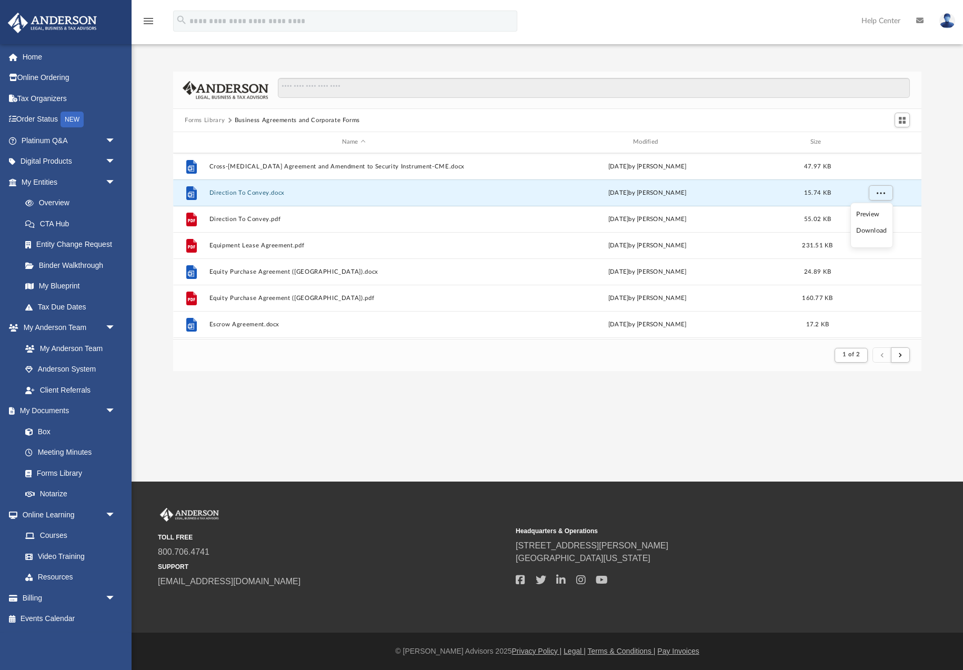
click at [873, 234] on li "Download" at bounding box center [872, 230] width 31 height 11
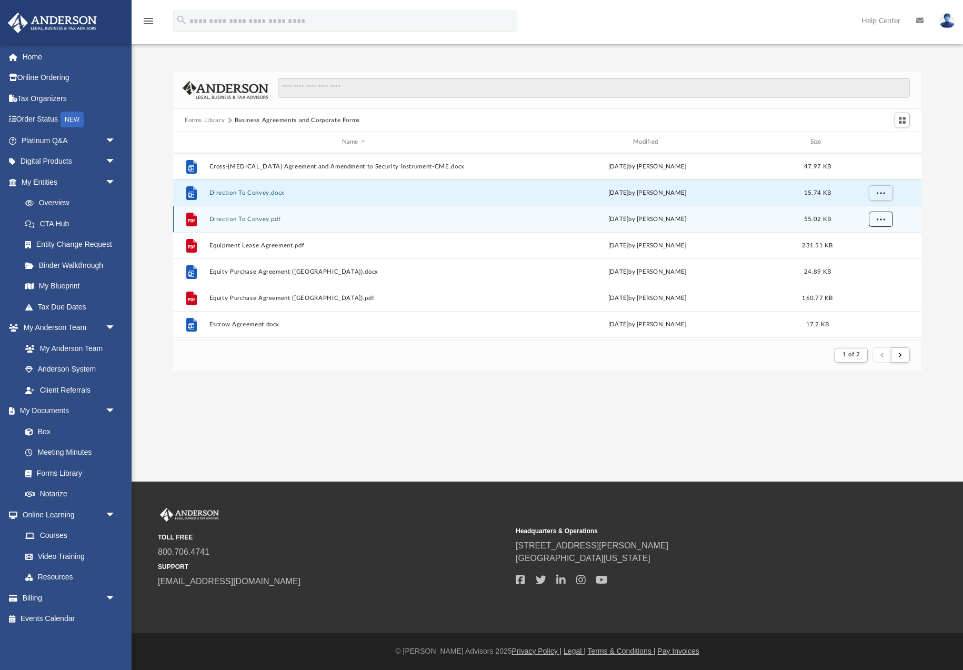
click at [882, 221] on span "More options" at bounding box center [881, 219] width 8 height 6
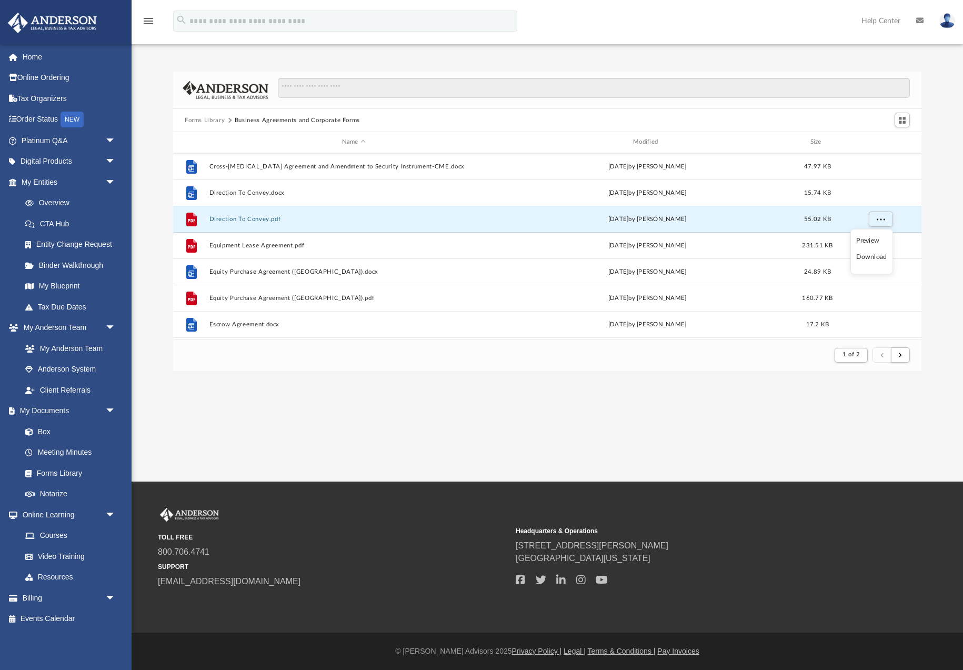
click at [879, 256] on li "Download" at bounding box center [872, 257] width 31 height 11
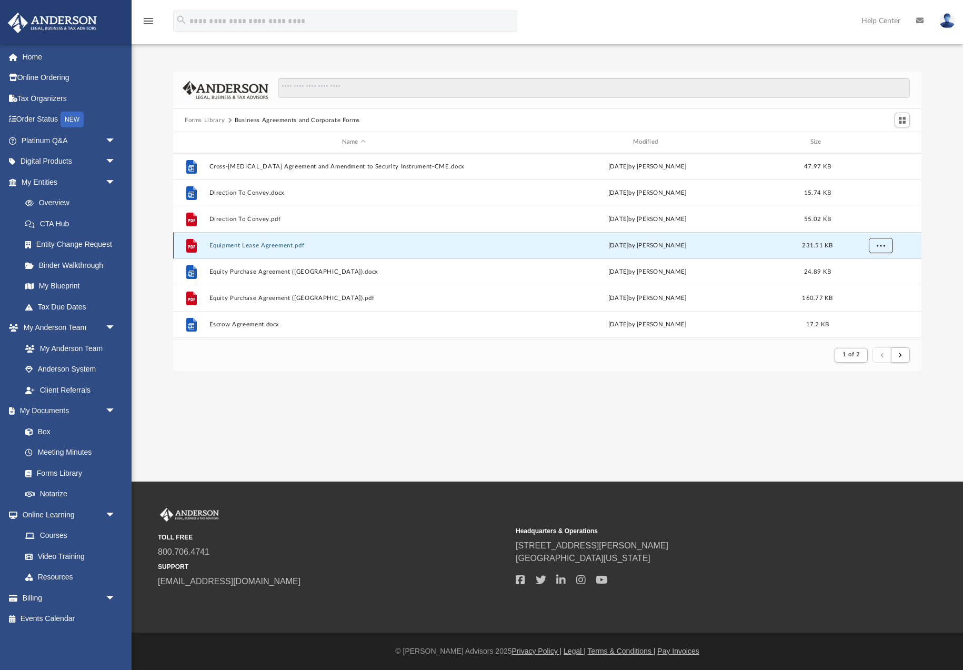
click at [883, 247] on span "More options" at bounding box center [881, 245] width 8 height 6
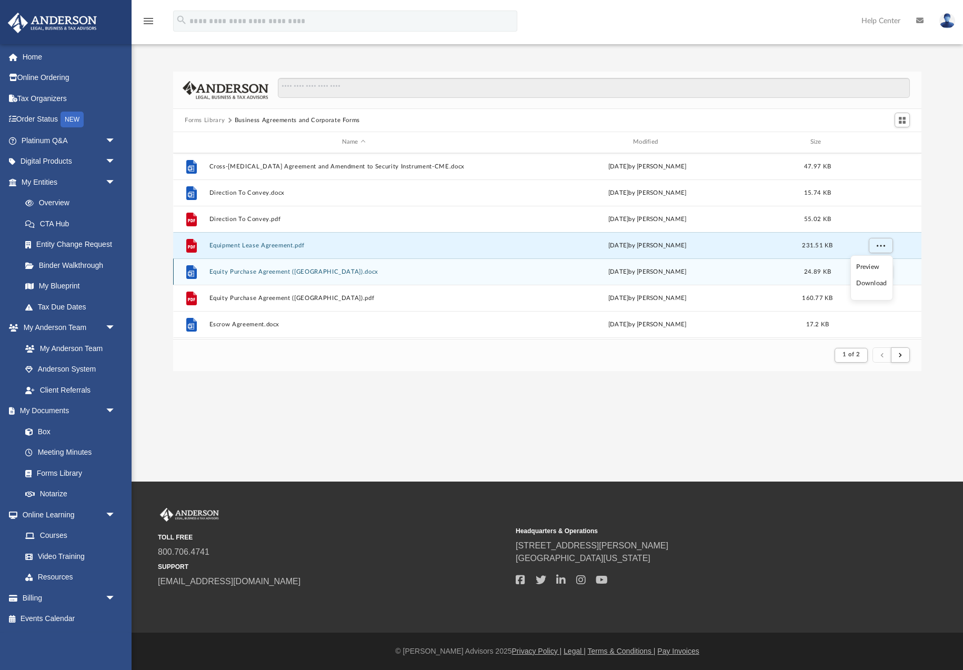
click at [880, 284] on li "Download" at bounding box center [872, 283] width 31 height 11
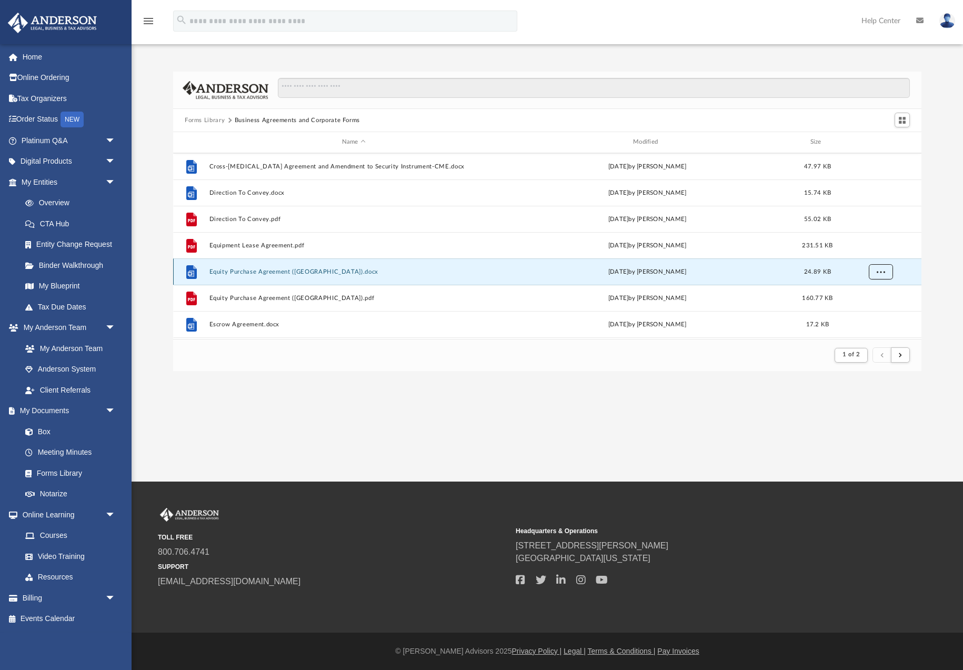
click at [882, 274] on span "More options" at bounding box center [881, 271] width 8 height 6
click at [873, 308] on li "Download" at bounding box center [872, 309] width 31 height 11
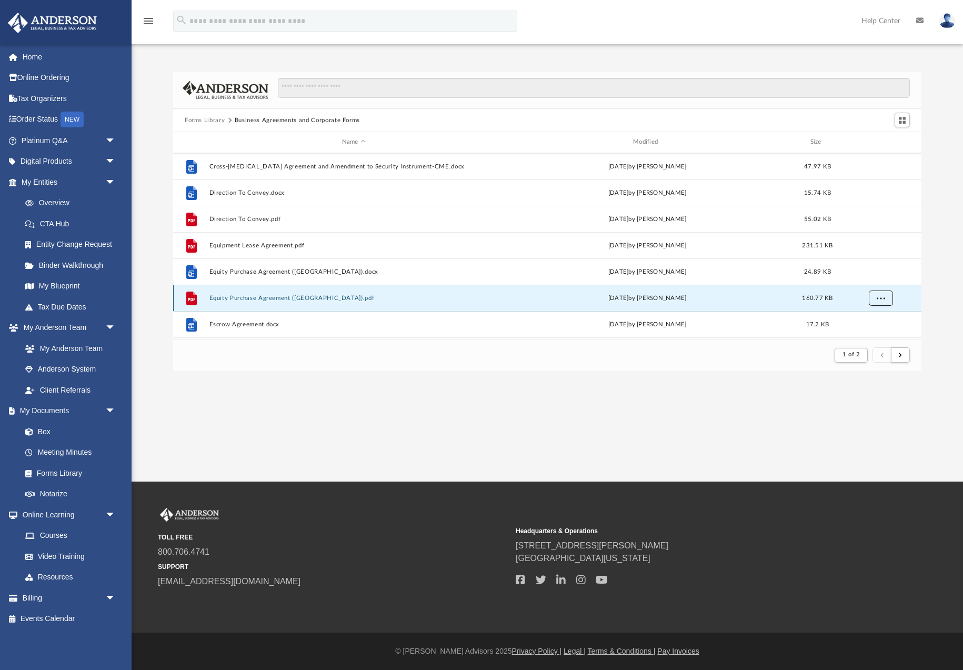
click at [880, 298] on span "More options" at bounding box center [881, 298] width 8 height 6
click at [872, 276] on li "Download" at bounding box center [872, 275] width 31 height 11
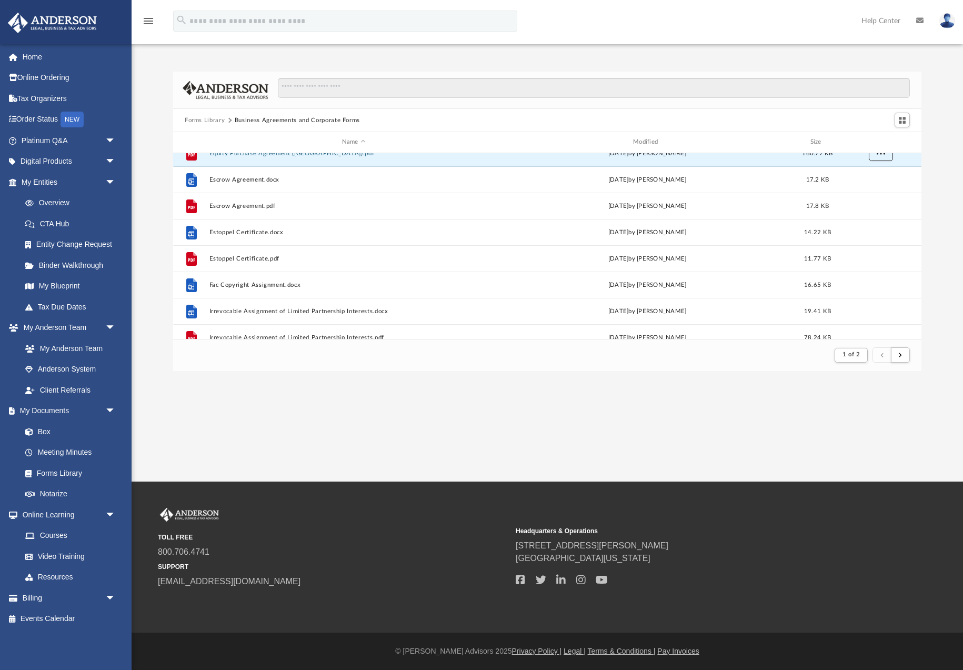
scroll to position [700, 0]
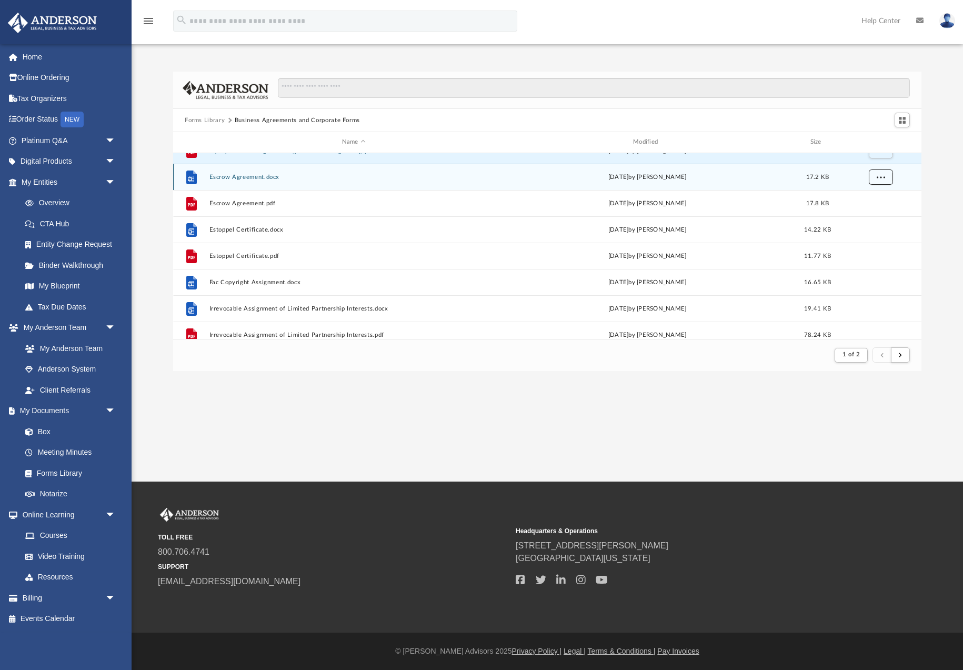
click at [884, 180] on span "More options" at bounding box center [881, 177] width 8 height 6
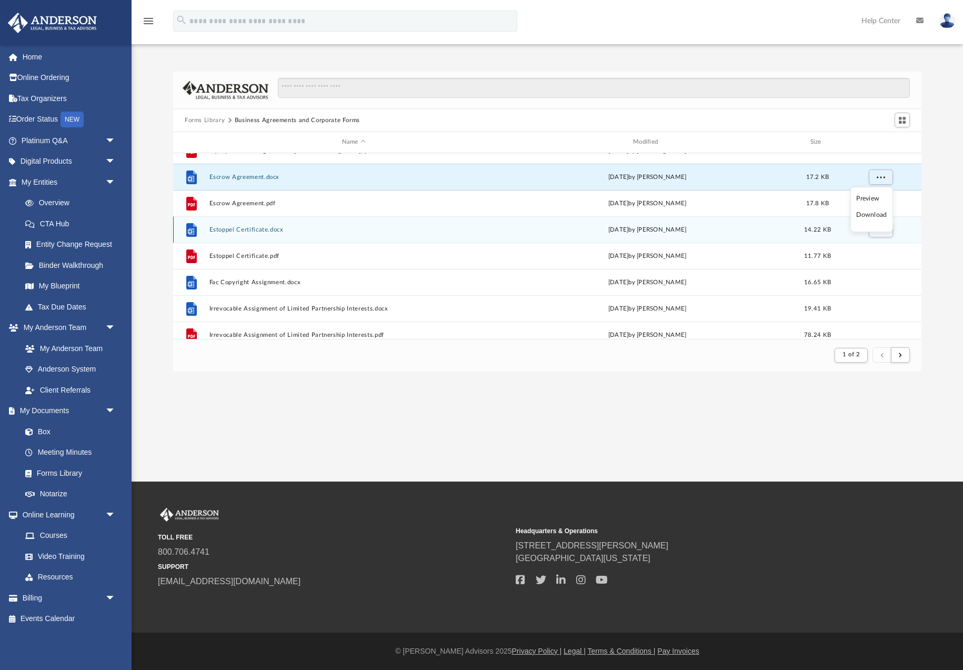
click at [870, 220] on li "Download" at bounding box center [872, 215] width 31 height 11
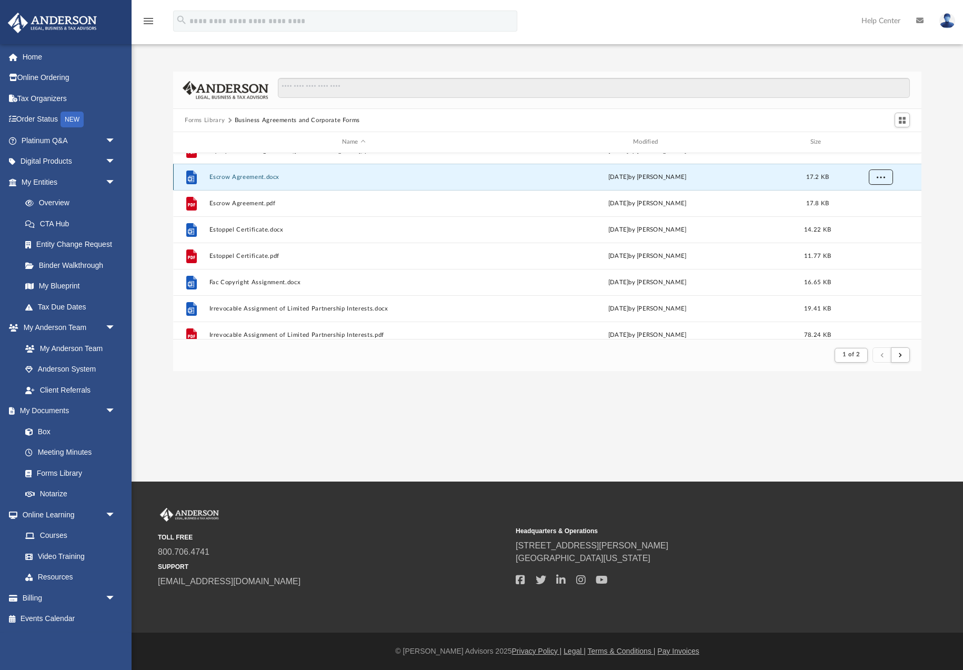
click at [884, 181] on button "More options" at bounding box center [881, 177] width 24 height 16
click at [874, 217] on li "Download" at bounding box center [872, 215] width 31 height 11
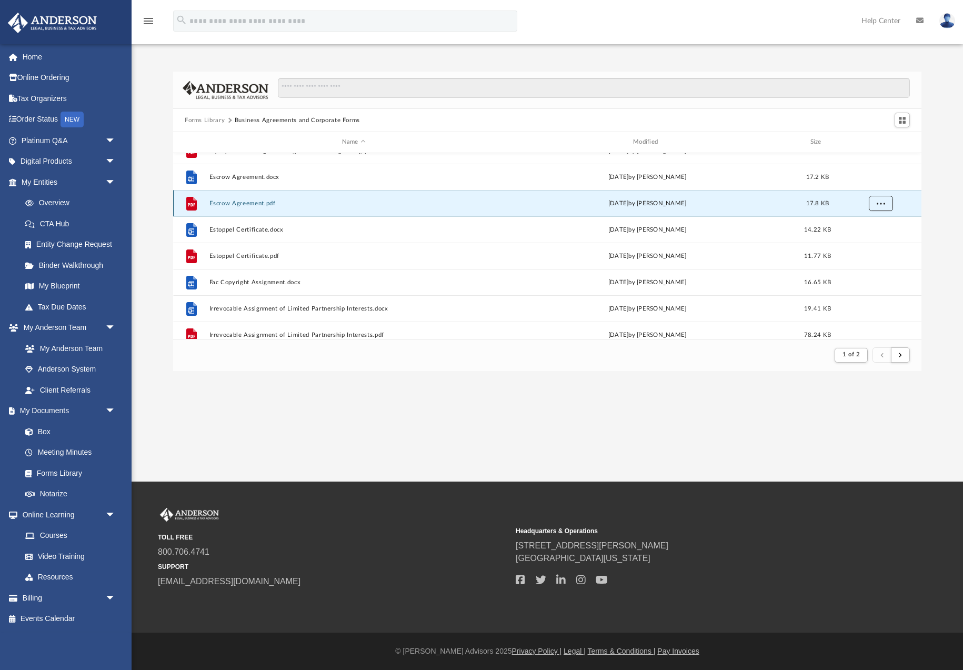
click at [880, 201] on span "More options" at bounding box center [881, 203] width 8 height 6
click at [877, 243] on li "Download" at bounding box center [872, 241] width 31 height 11
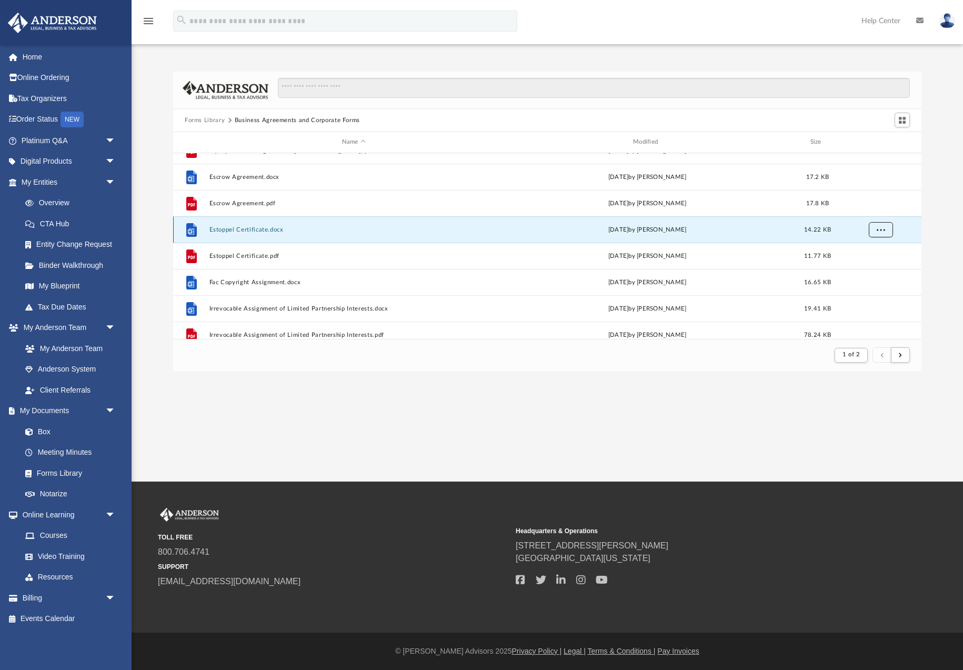
click at [881, 232] on span "More options" at bounding box center [881, 229] width 8 height 6
click at [871, 269] on li "Download" at bounding box center [872, 267] width 31 height 11
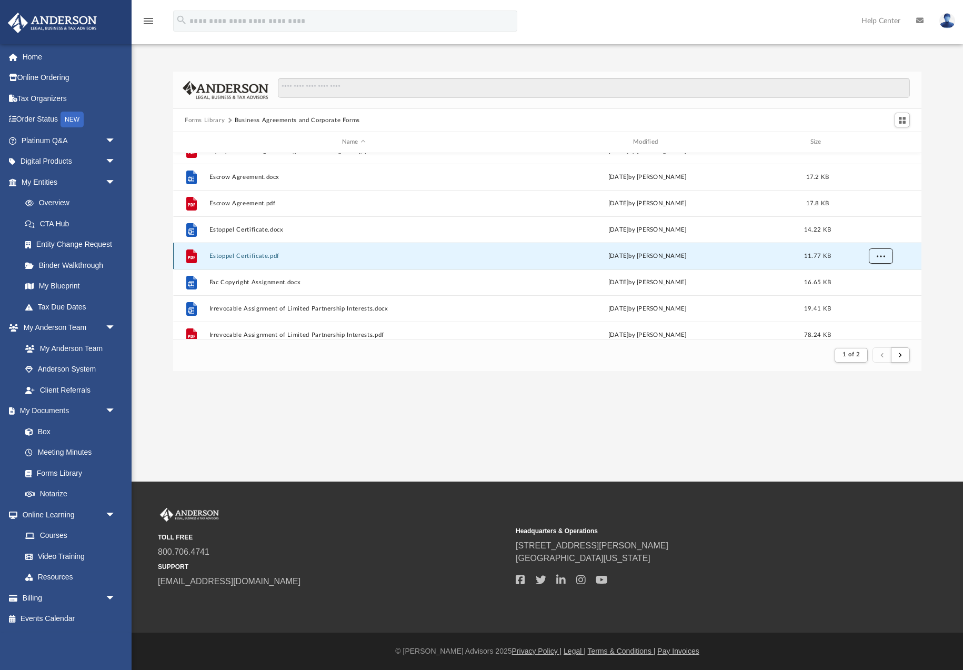
click at [879, 258] on span "More options" at bounding box center [881, 256] width 8 height 6
click at [873, 296] on li "Download" at bounding box center [872, 293] width 31 height 11
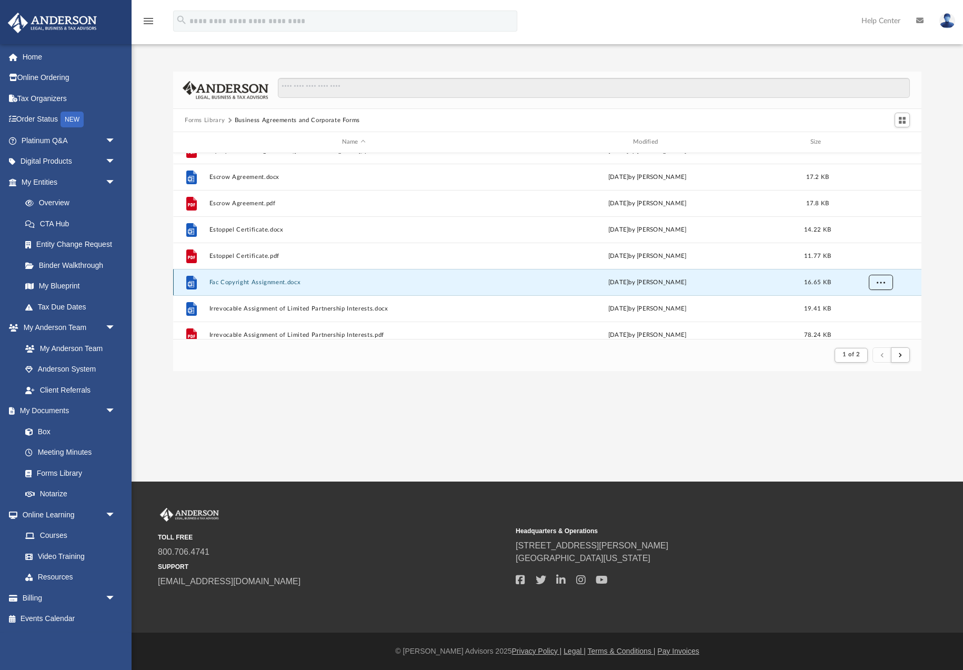
click at [878, 285] on span "More options" at bounding box center [881, 282] width 8 height 6
click at [874, 321] on li "Download" at bounding box center [872, 320] width 31 height 11
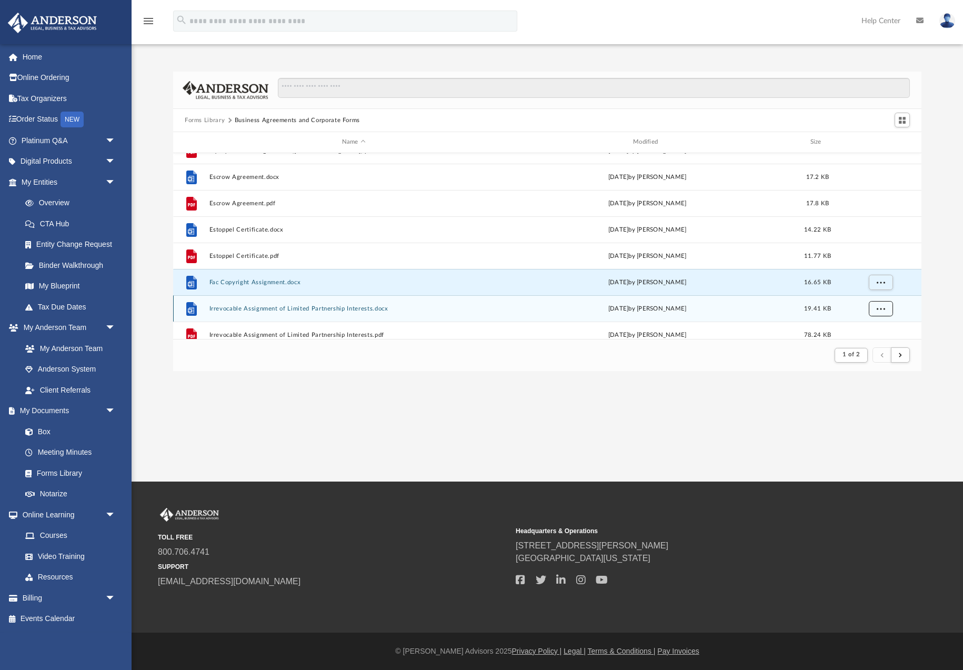
click at [880, 310] on span "More options" at bounding box center [881, 308] width 8 height 6
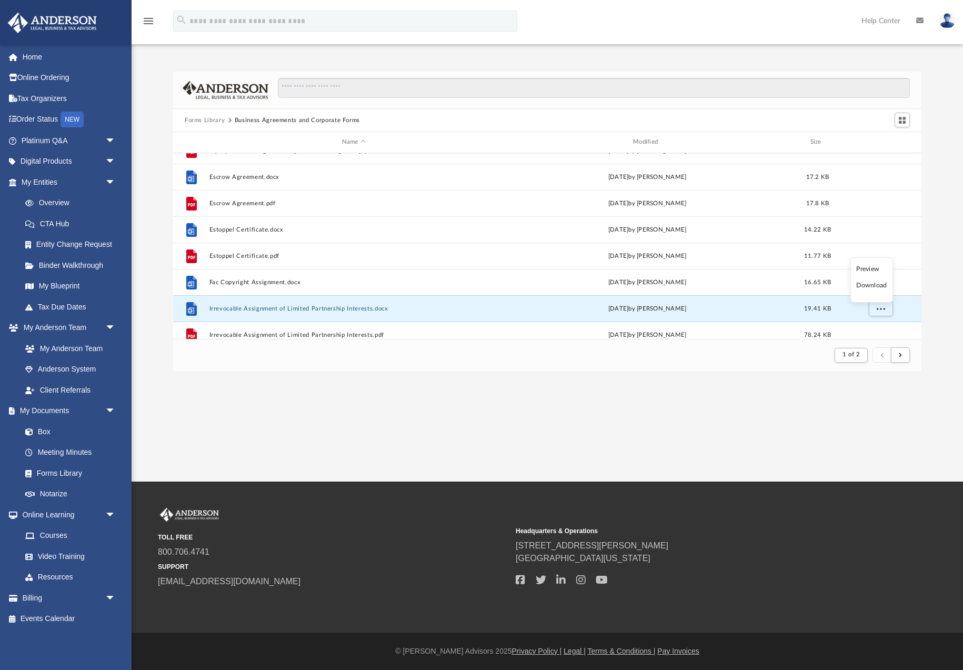
click at [874, 288] on li "Download" at bounding box center [872, 285] width 31 height 11
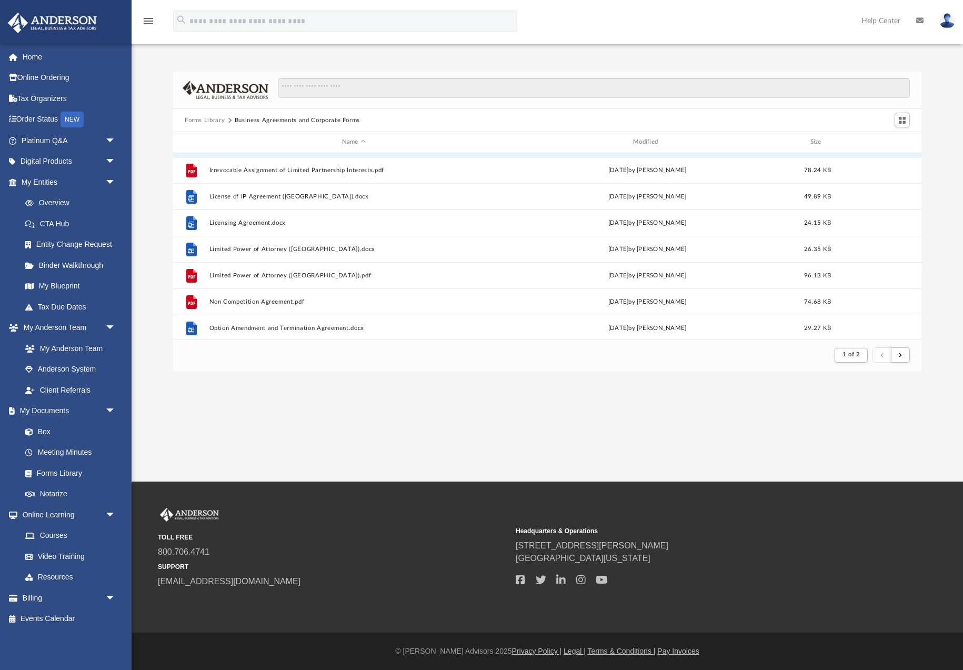
scroll to position [869, 0]
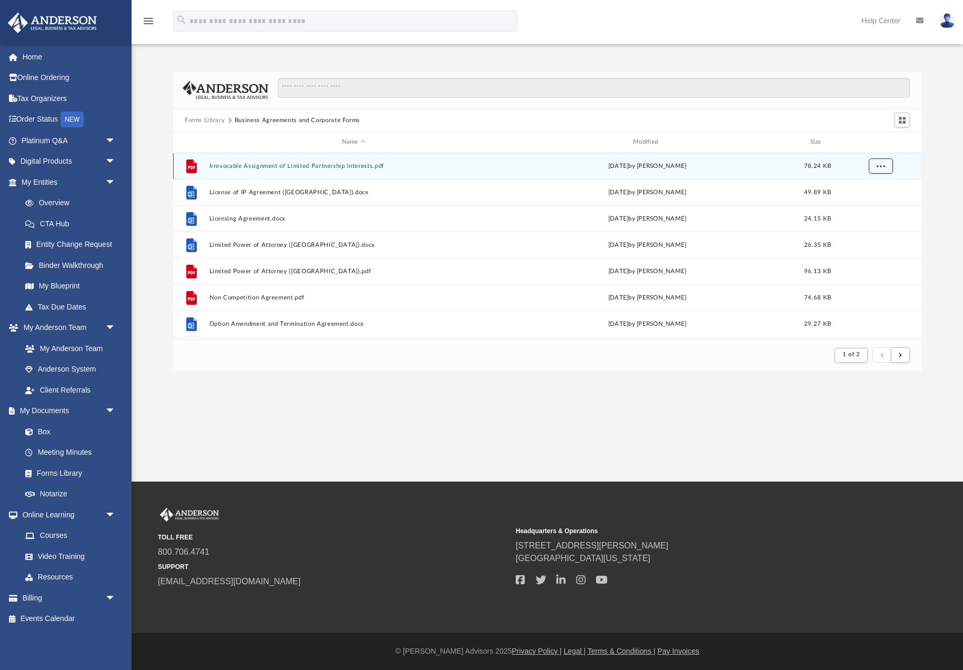
click at [883, 173] on button "More options" at bounding box center [881, 166] width 24 height 16
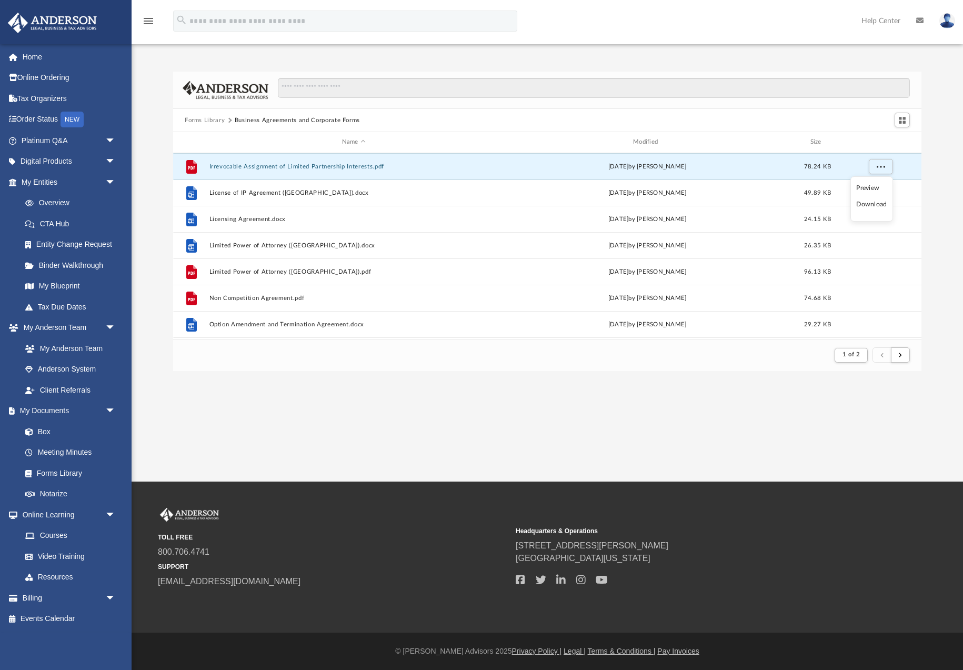
click at [879, 203] on li "Download" at bounding box center [872, 204] width 31 height 11
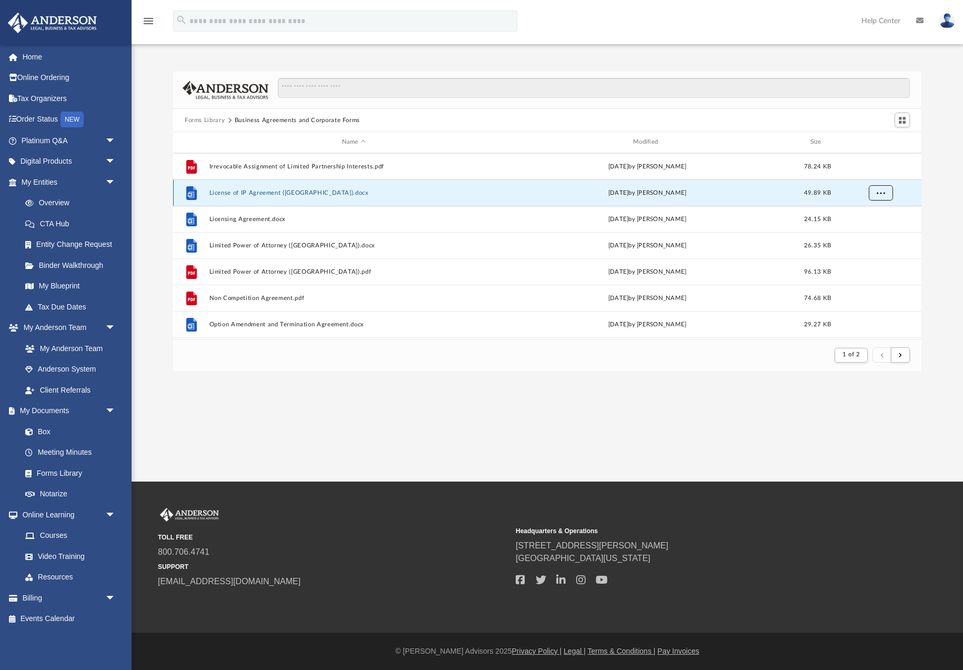
click at [879, 195] on span "More options" at bounding box center [881, 193] width 8 height 6
click at [880, 234] on li "Download" at bounding box center [872, 230] width 31 height 11
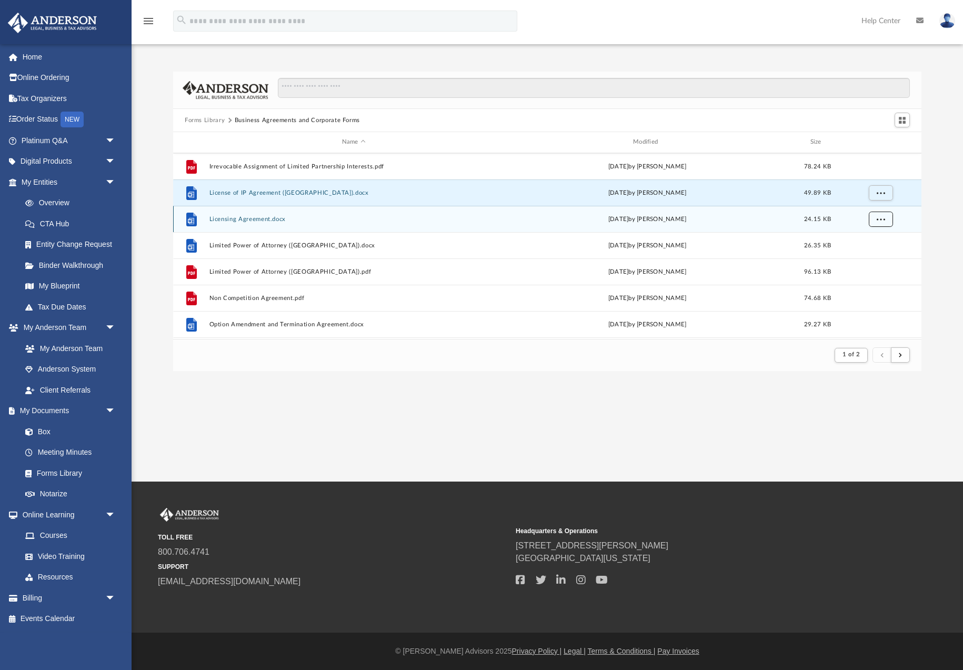
click at [883, 217] on span "More options" at bounding box center [881, 219] width 8 height 6
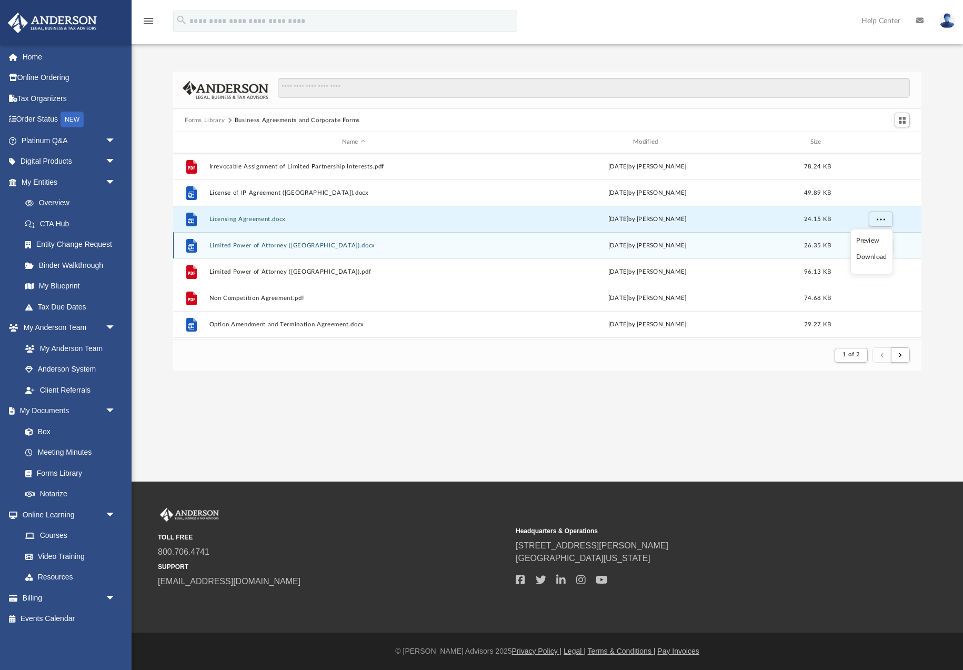
click at [872, 257] on li "Download" at bounding box center [872, 257] width 31 height 11
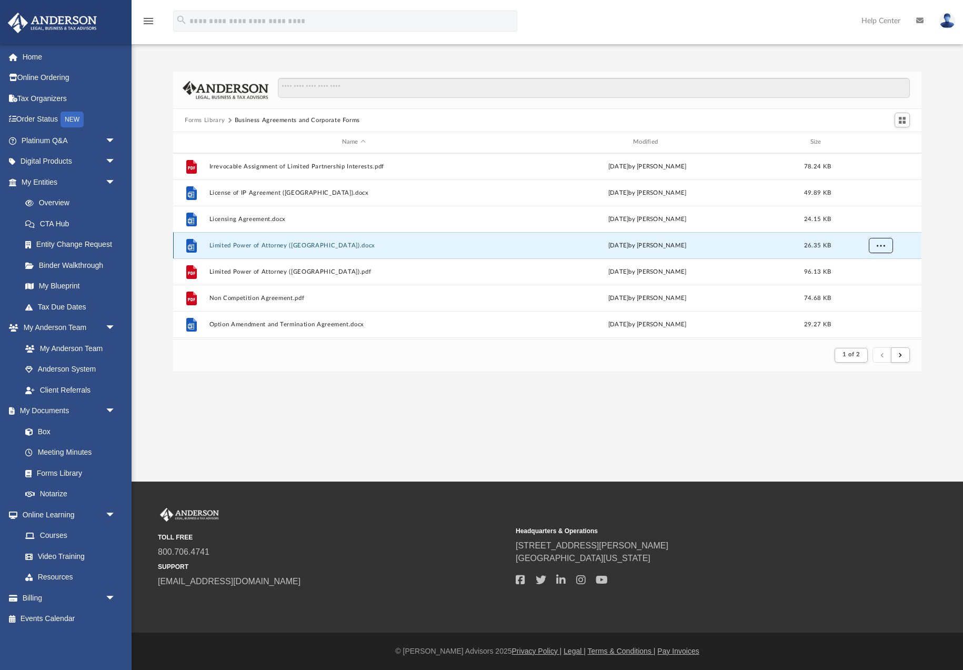
click at [880, 247] on span "More options" at bounding box center [881, 245] width 8 height 6
click at [874, 282] on li "Download" at bounding box center [872, 283] width 31 height 11
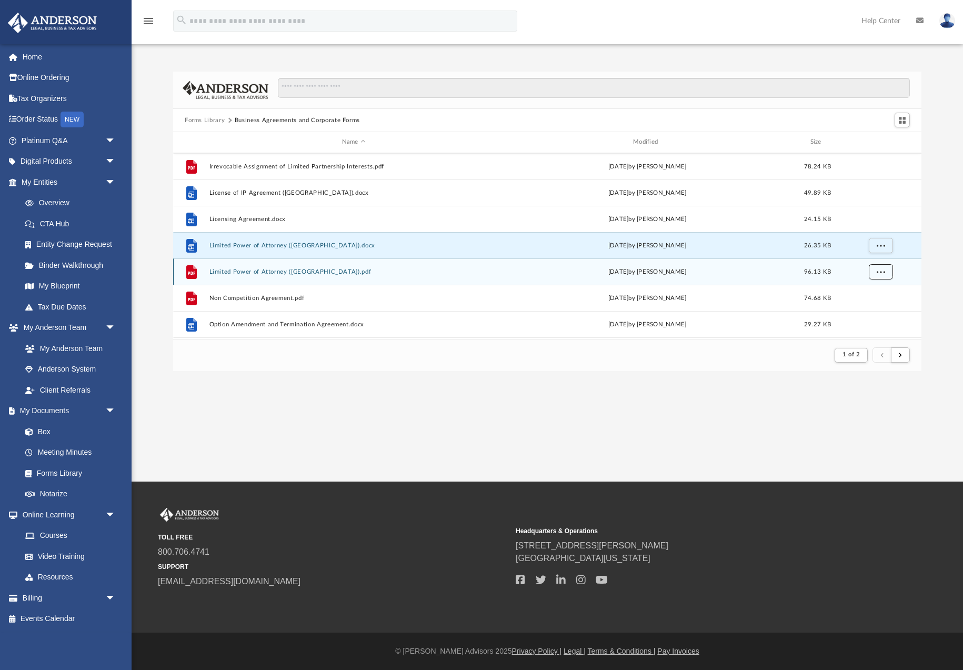
click at [882, 273] on span "More options" at bounding box center [881, 271] width 8 height 6
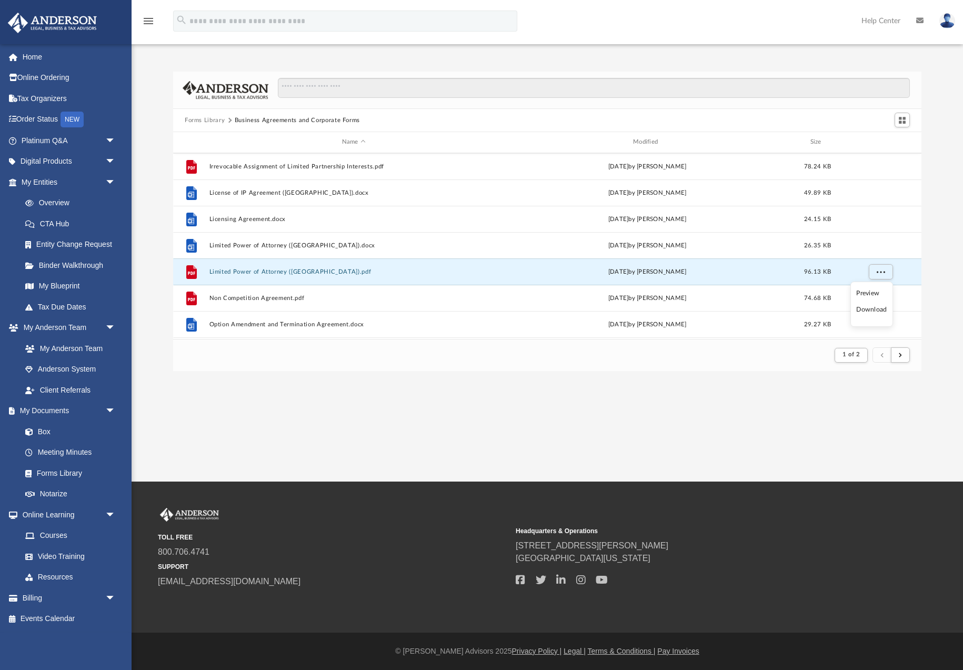
click at [879, 311] on li "Download" at bounding box center [872, 309] width 31 height 11
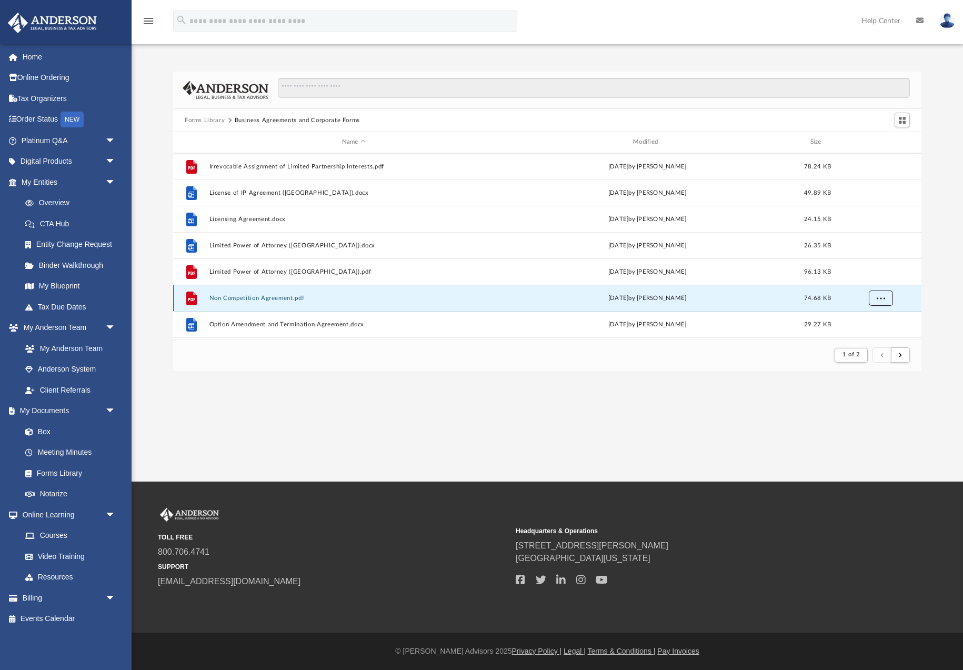
click at [880, 299] on span "More options" at bounding box center [881, 298] width 8 height 6
click at [870, 274] on li "Download" at bounding box center [872, 275] width 31 height 11
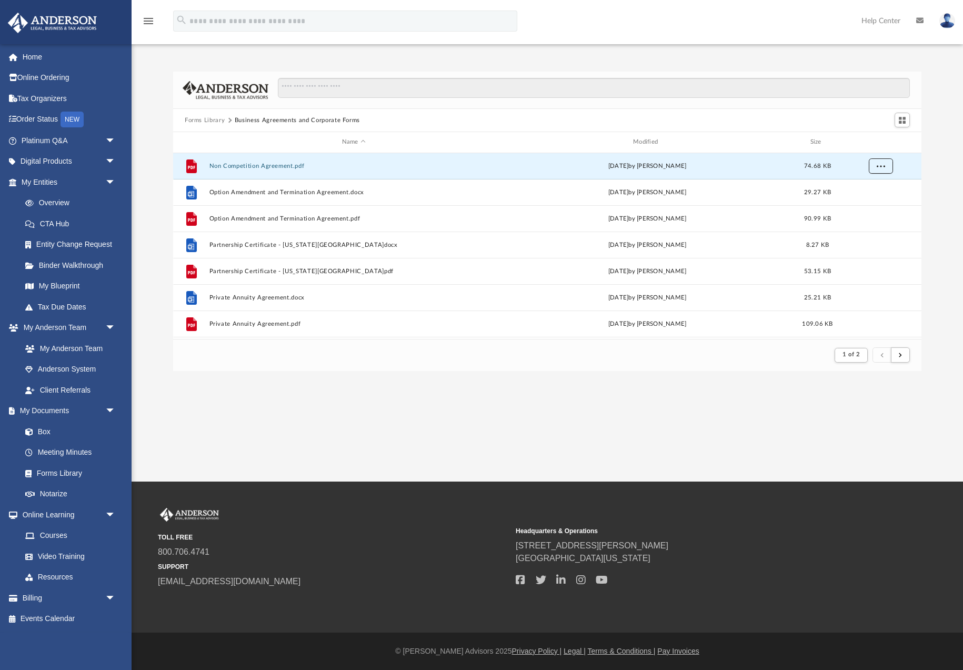
scroll to position [1018, 0]
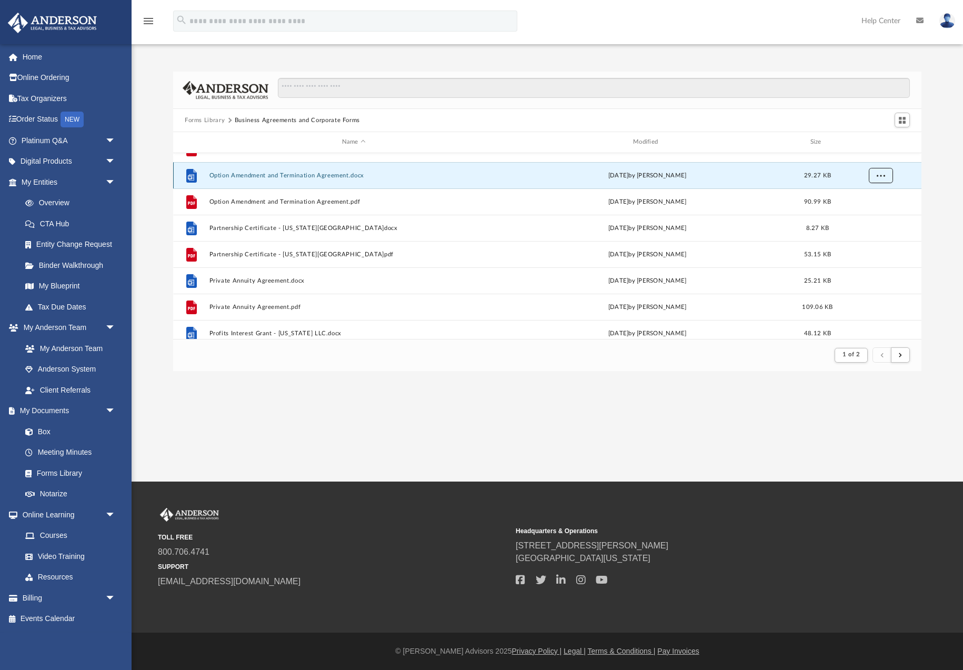
click at [875, 178] on button "More options" at bounding box center [881, 175] width 24 height 16
click at [877, 217] on li "Download" at bounding box center [872, 213] width 31 height 11
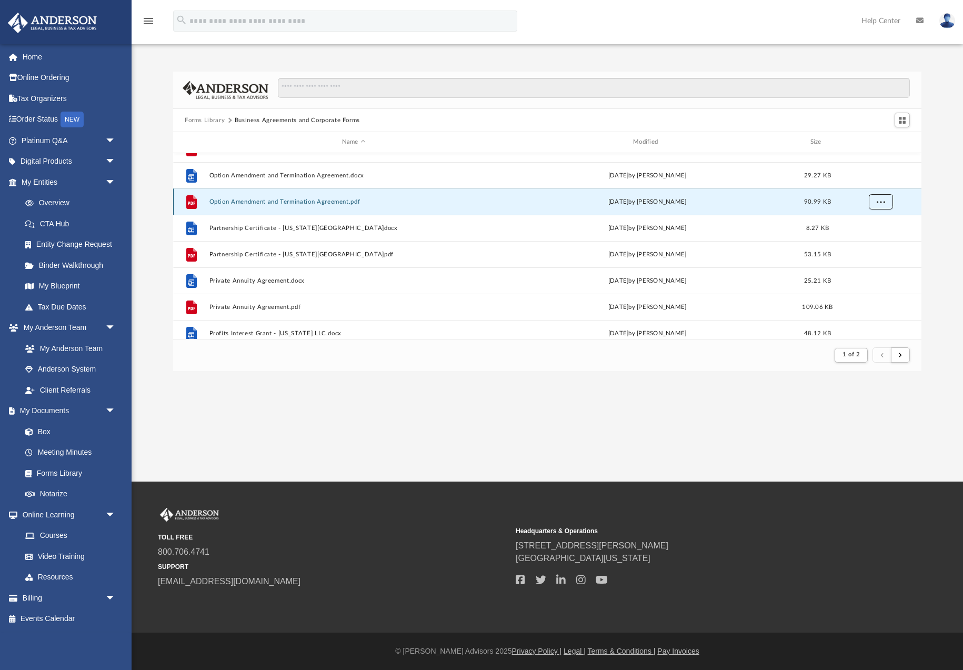
click at [887, 200] on button "More options" at bounding box center [881, 202] width 24 height 16
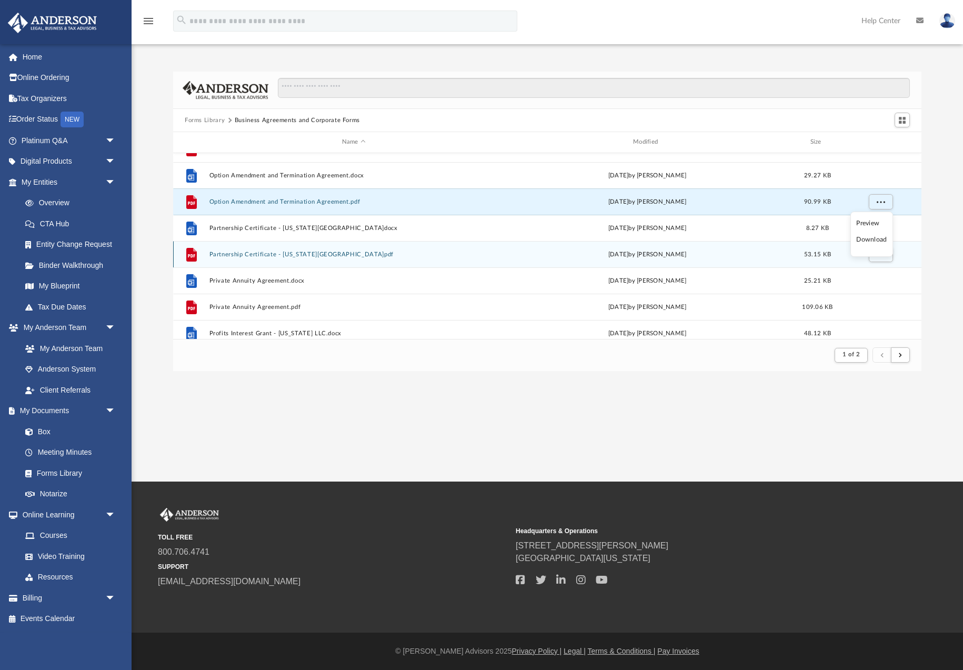
click at [877, 242] on li "Download" at bounding box center [872, 239] width 31 height 11
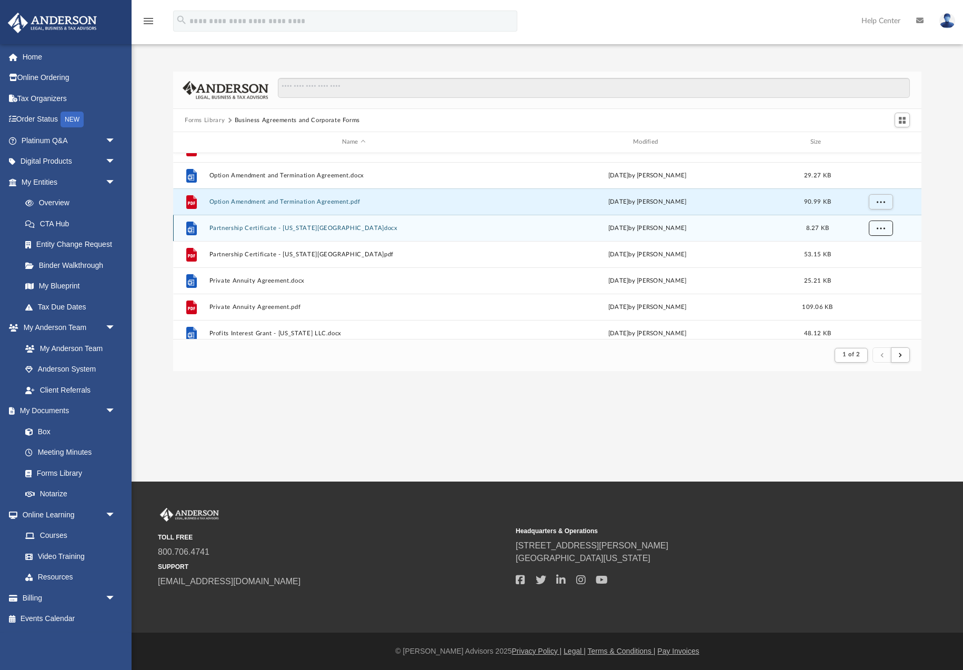
click at [882, 229] on span "More options" at bounding box center [881, 228] width 8 height 6
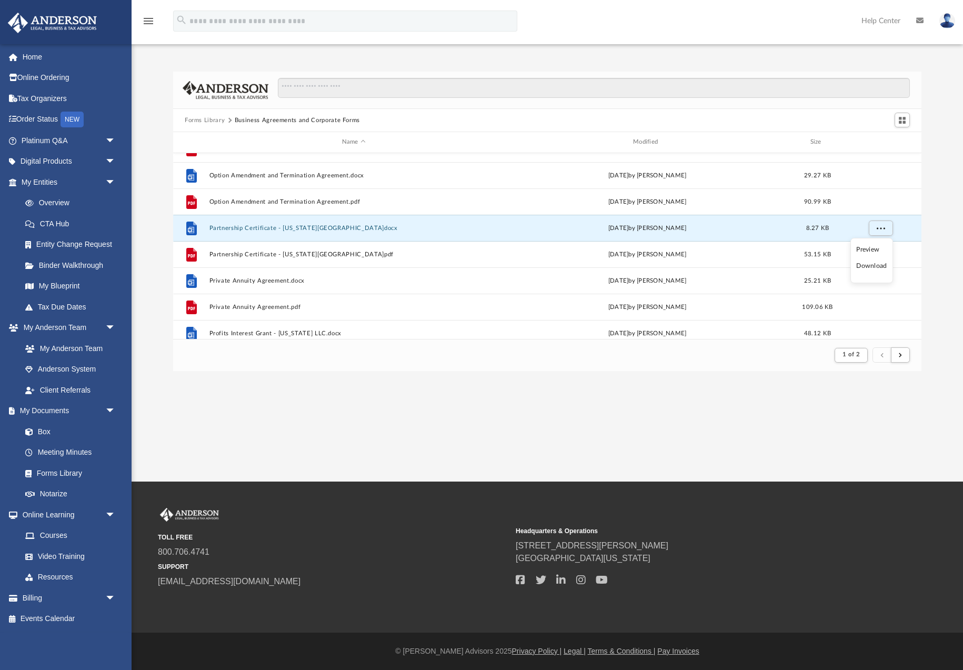
click at [877, 267] on li "Download" at bounding box center [872, 266] width 31 height 11
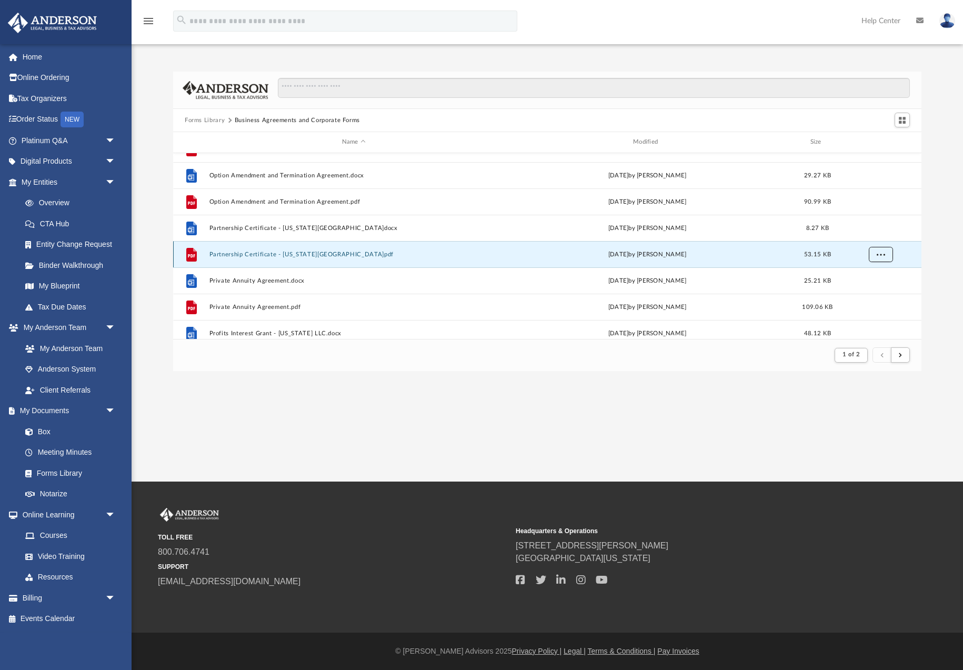
click at [880, 256] on span "More options" at bounding box center [881, 254] width 8 height 6
click at [873, 294] on li "Download" at bounding box center [872, 292] width 31 height 11
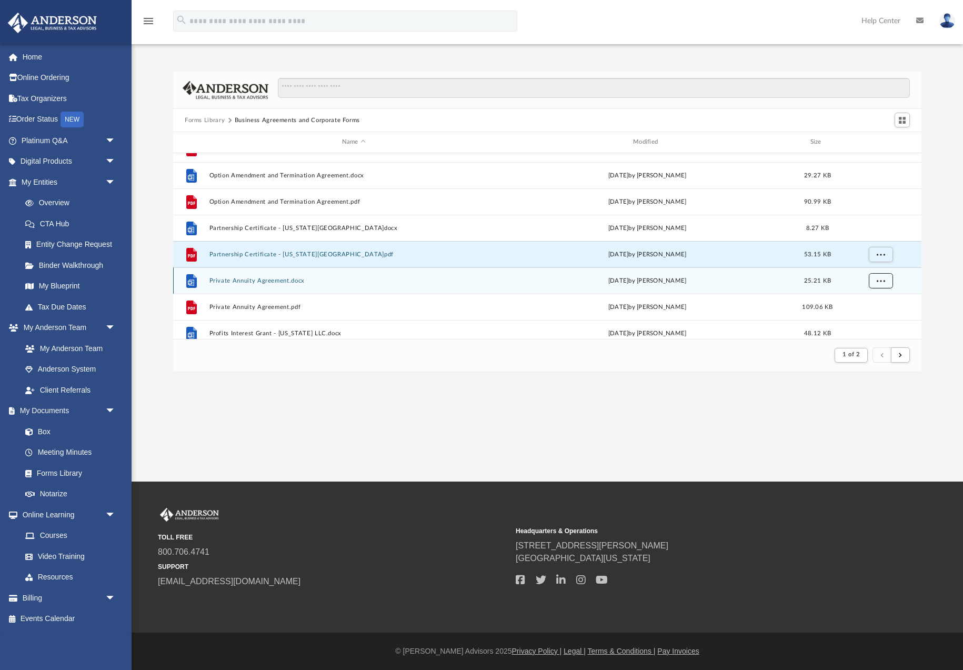
click at [878, 281] on span "More options" at bounding box center [881, 280] width 8 height 6
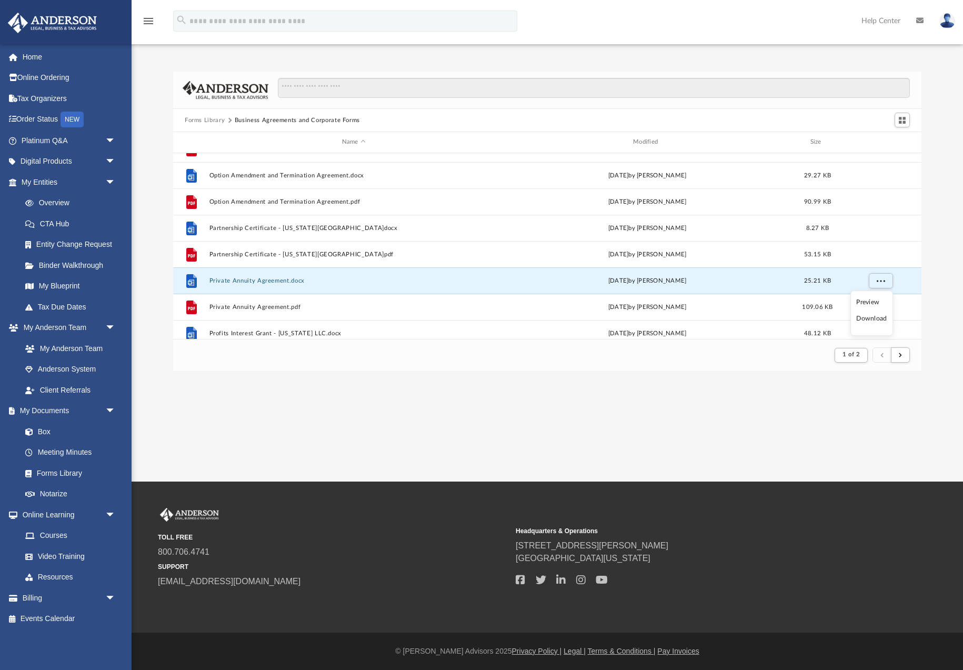
click at [878, 319] on li "Download" at bounding box center [872, 318] width 31 height 11
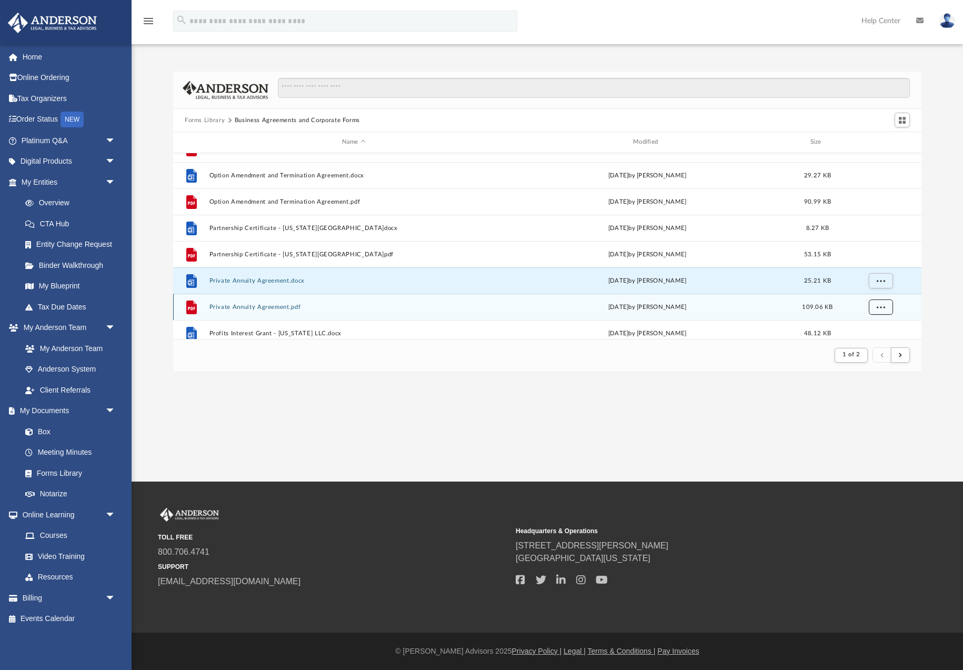
click at [881, 311] on button "More options" at bounding box center [881, 307] width 24 height 16
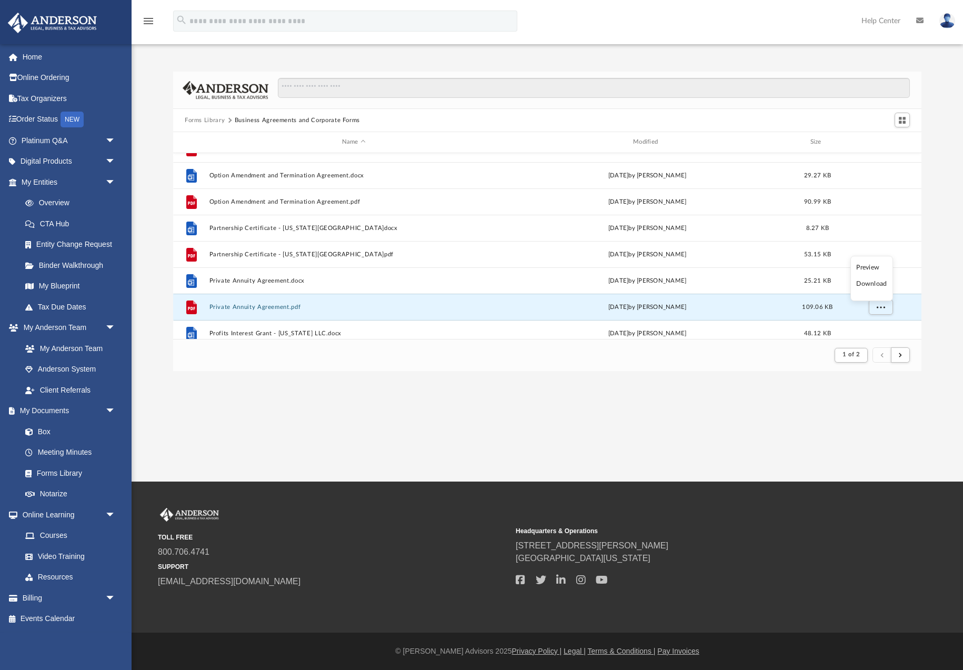
click at [872, 286] on li "Download" at bounding box center [872, 283] width 31 height 11
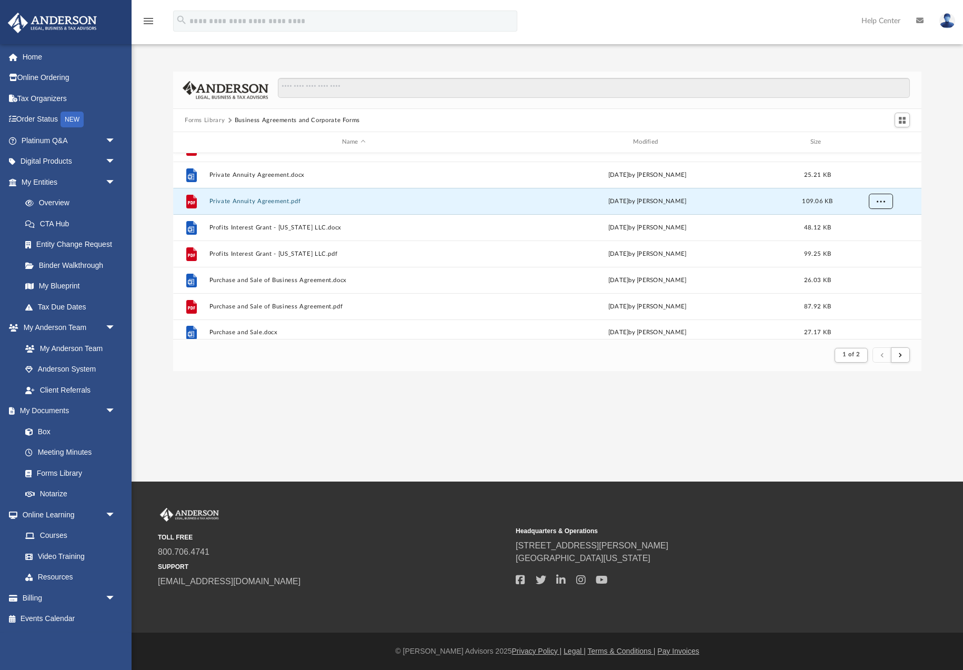
scroll to position [1130, 0]
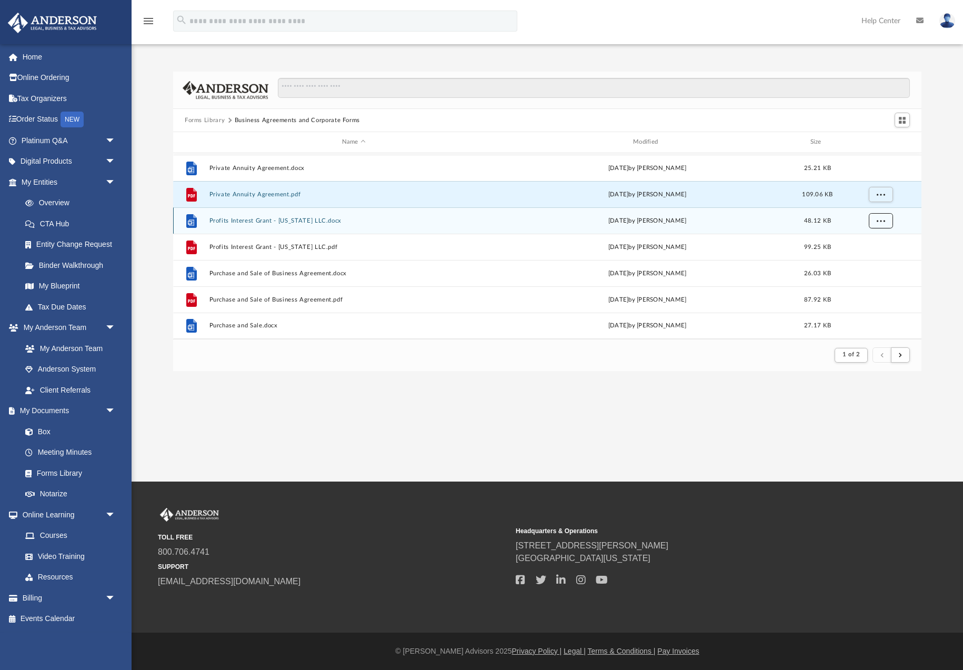
click at [883, 228] on button "More options" at bounding box center [881, 221] width 24 height 16
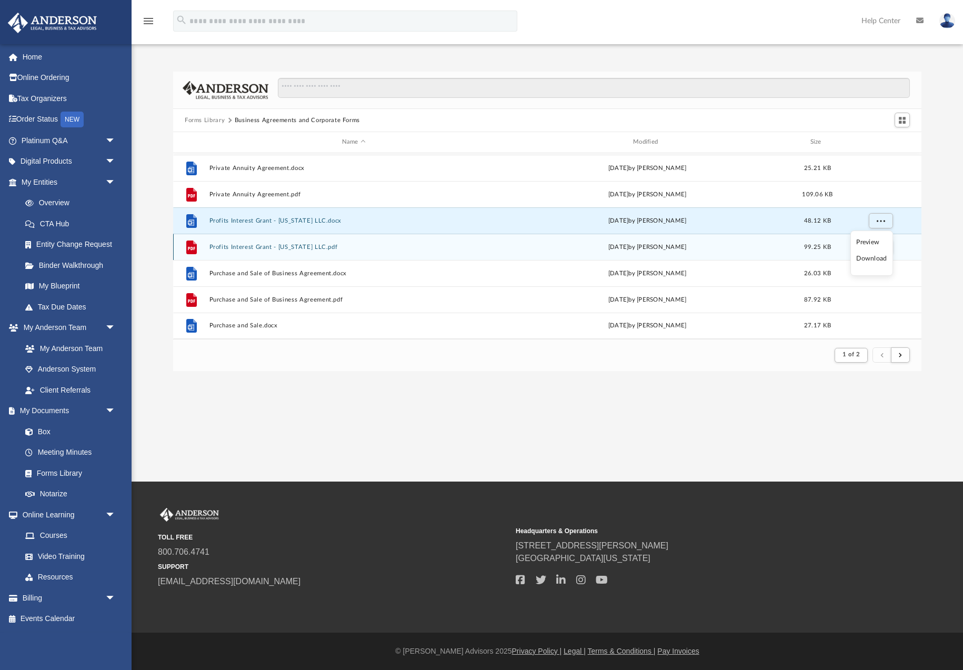
click at [874, 260] on li "Download" at bounding box center [872, 258] width 31 height 11
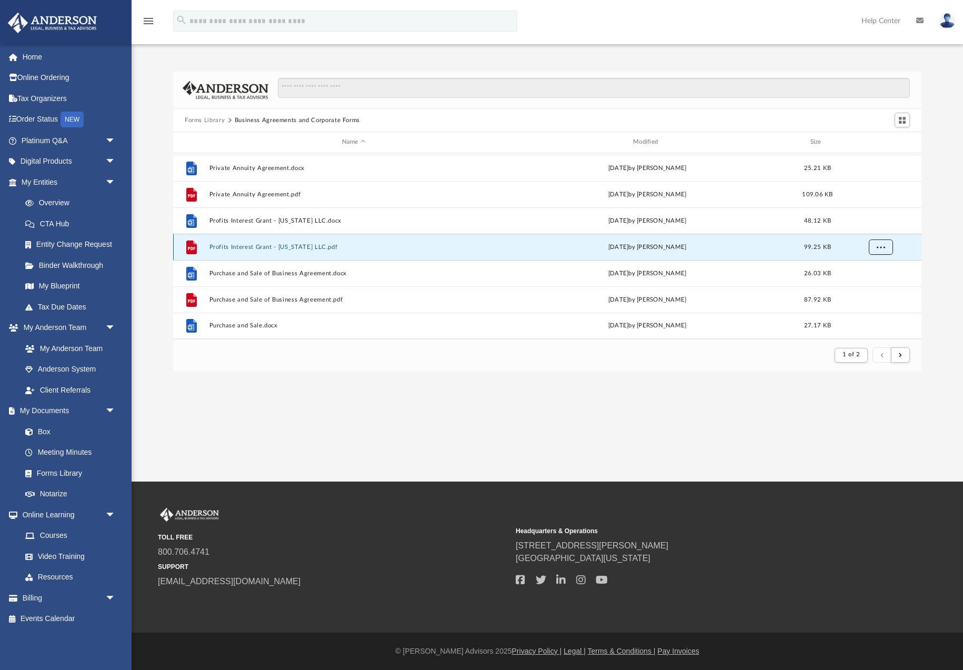
click at [879, 247] on span "More options" at bounding box center [881, 247] width 8 height 6
click at [879, 286] on li "Download" at bounding box center [872, 285] width 31 height 11
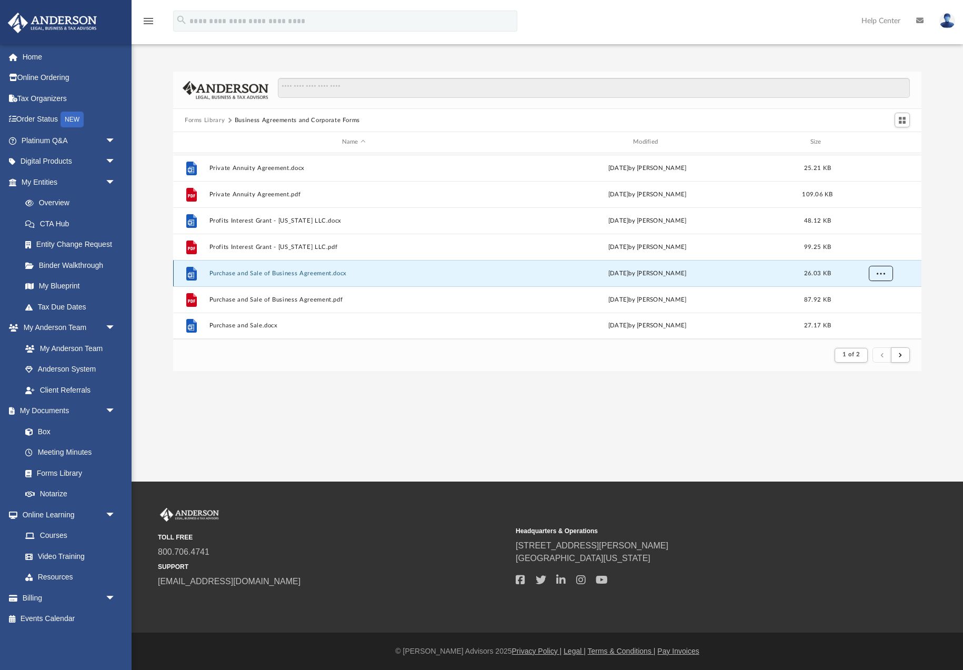
click at [881, 275] on span "More options" at bounding box center [881, 273] width 8 height 6
click at [878, 313] on li "Download" at bounding box center [872, 311] width 31 height 11
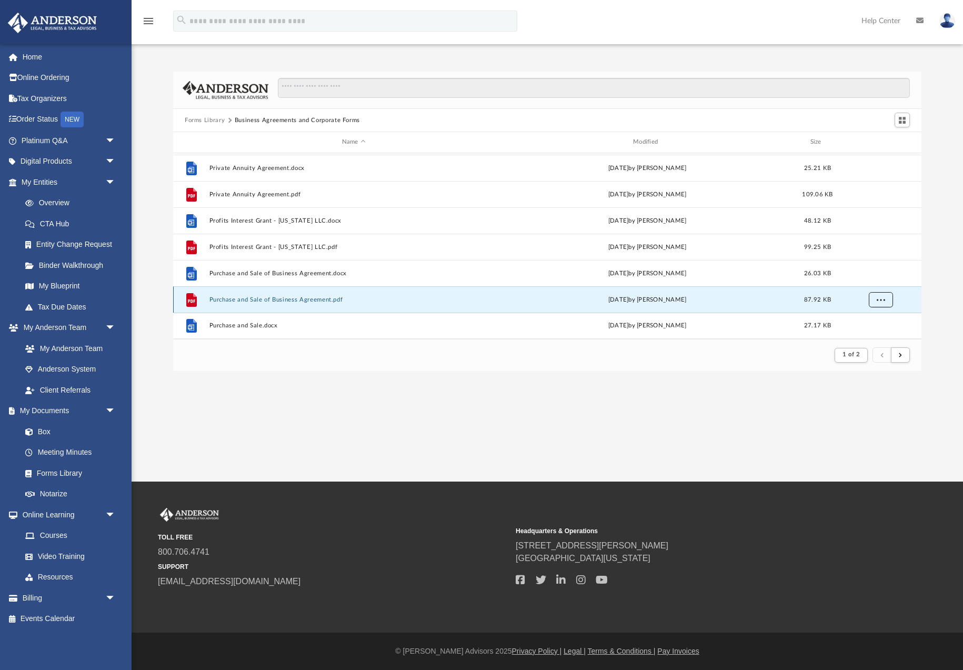
click at [882, 301] on span "More options" at bounding box center [881, 299] width 8 height 6
click at [866, 276] on li "Download" at bounding box center [872, 276] width 31 height 11
click at [881, 325] on span "More options" at bounding box center [881, 326] width 8 height 6
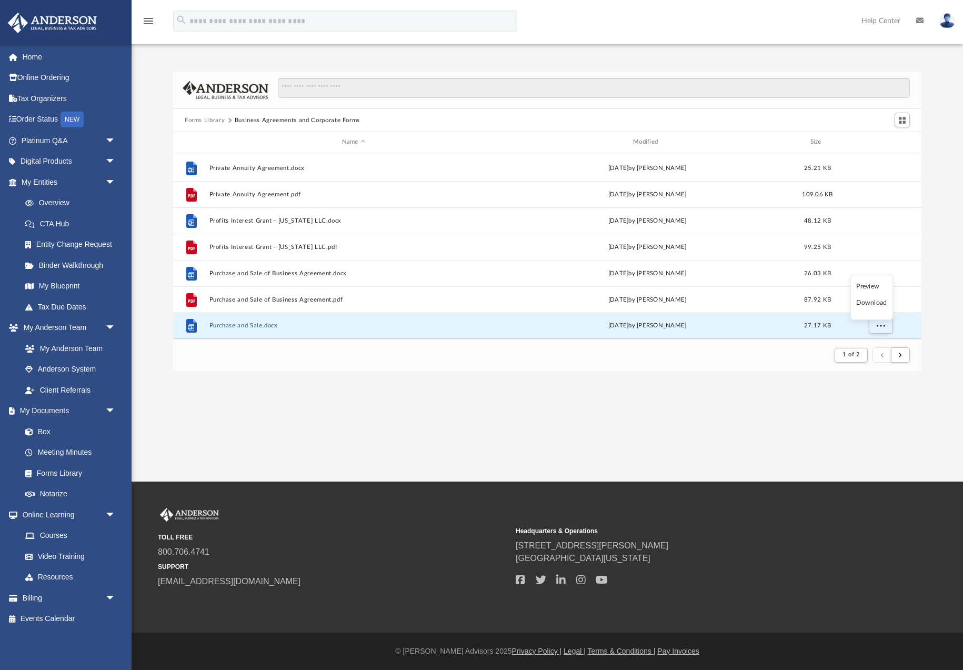
click at [875, 303] on li "Download" at bounding box center [872, 302] width 31 height 11
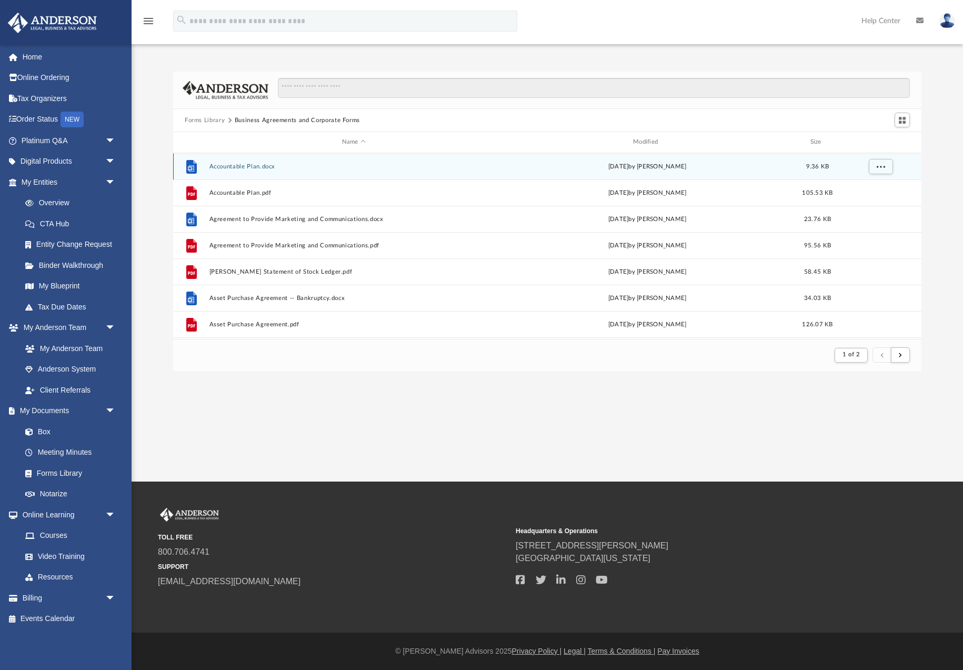
scroll to position [0, 0]
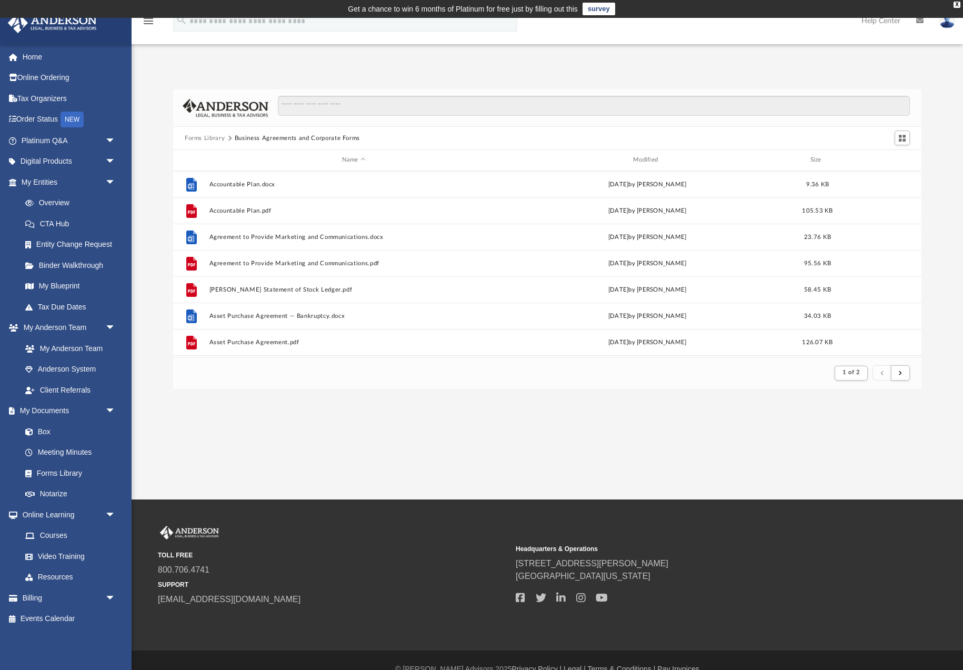
click at [205, 138] on button "Forms Library" at bounding box center [205, 138] width 40 height 9
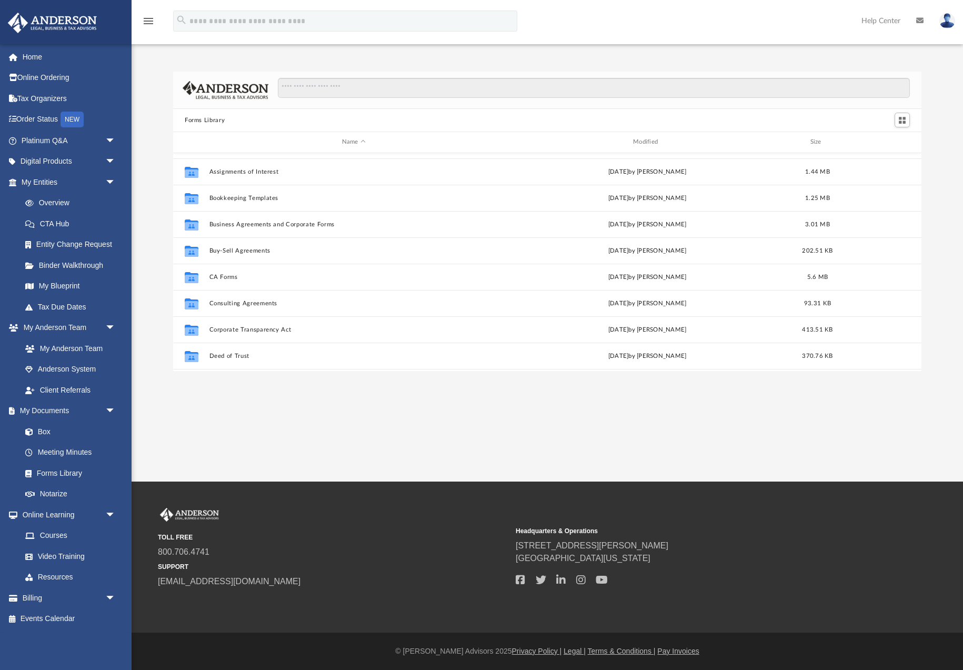
scroll to position [97, 0]
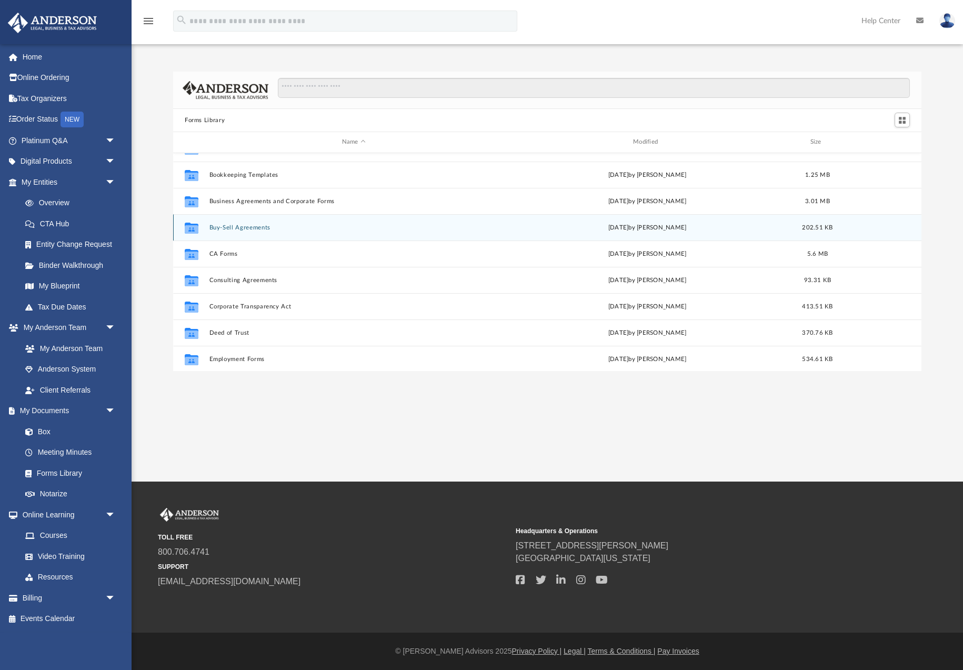
click at [254, 228] on button "Buy-Sell Agreements" at bounding box center [354, 227] width 289 height 7
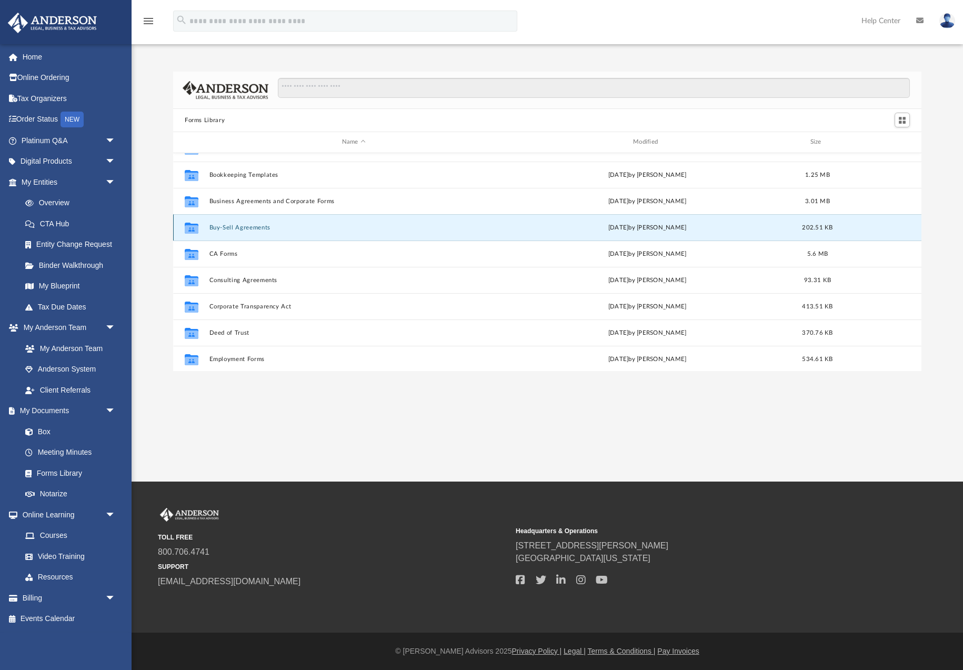
click at [254, 228] on button "Buy-Sell Agreements" at bounding box center [354, 227] width 289 height 7
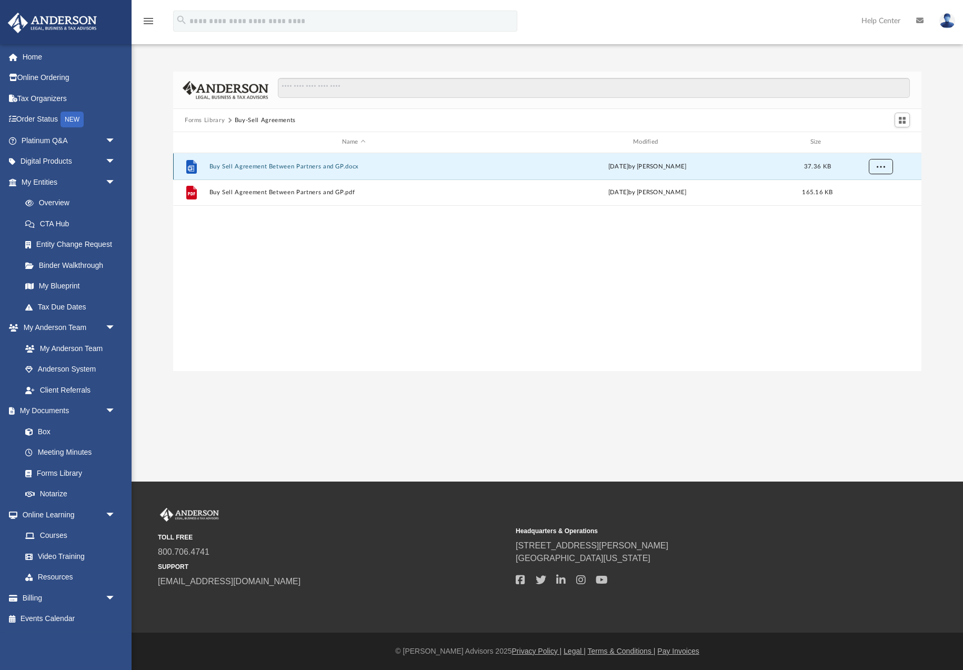
click at [882, 167] on span "More options" at bounding box center [881, 166] width 8 height 6
click at [881, 205] on li "Download" at bounding box center [872, 204] width 31 height 11
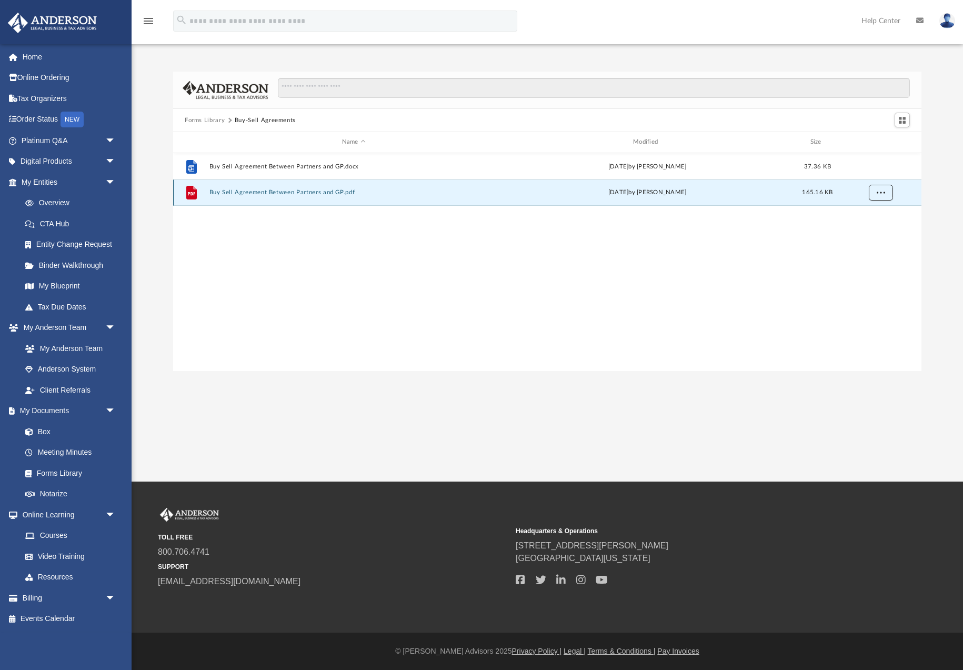
click at [886, 185] on button "More options" at bounding box center [881, 193] width 24 height 16
click at [874, 230] on li "Download" at bounding box center [872, 230] width 31 height 11
click at [220, 118] on button "Forms Library" at bounding box center [205, 120] width 40 height 9
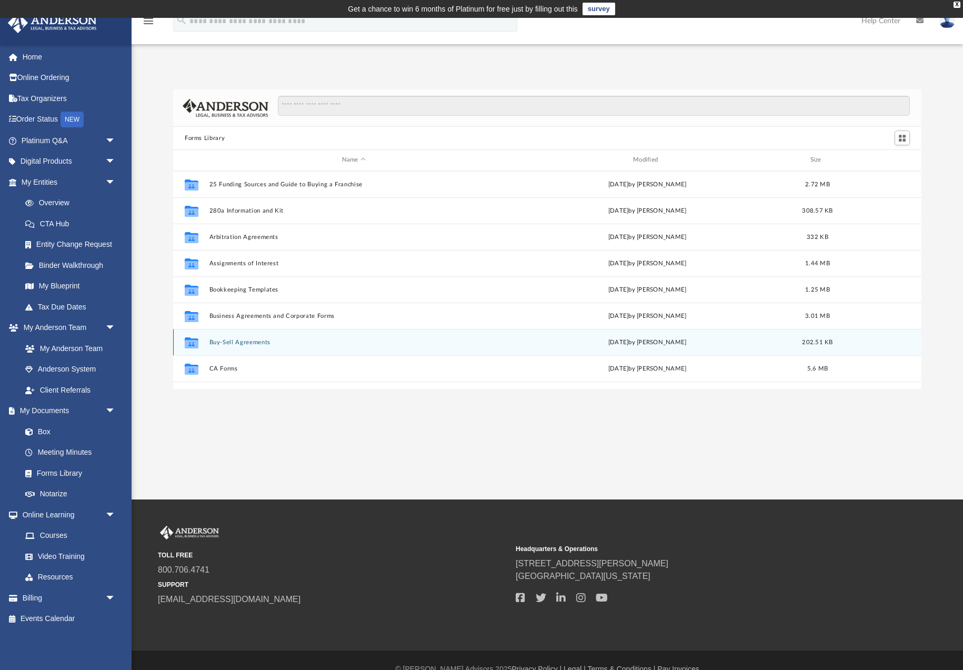
click at [253, 340] on button "Buy-Sell Agreements" at bounding box center [354, 342] width 289 height 7
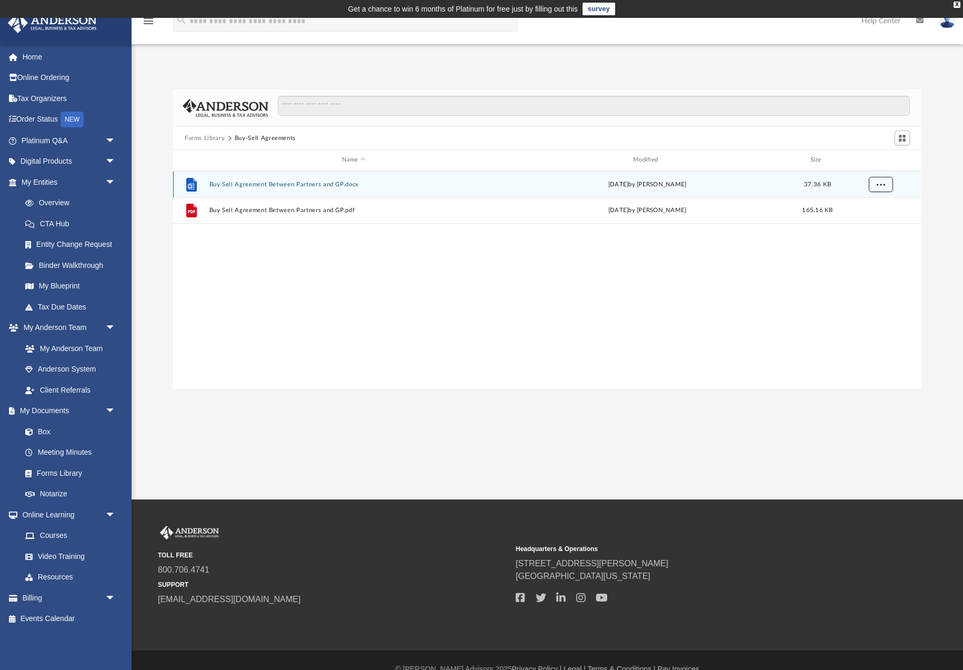
click at [881, 186] on span "More options" at bounding box center [881, 184] width 8 height 6
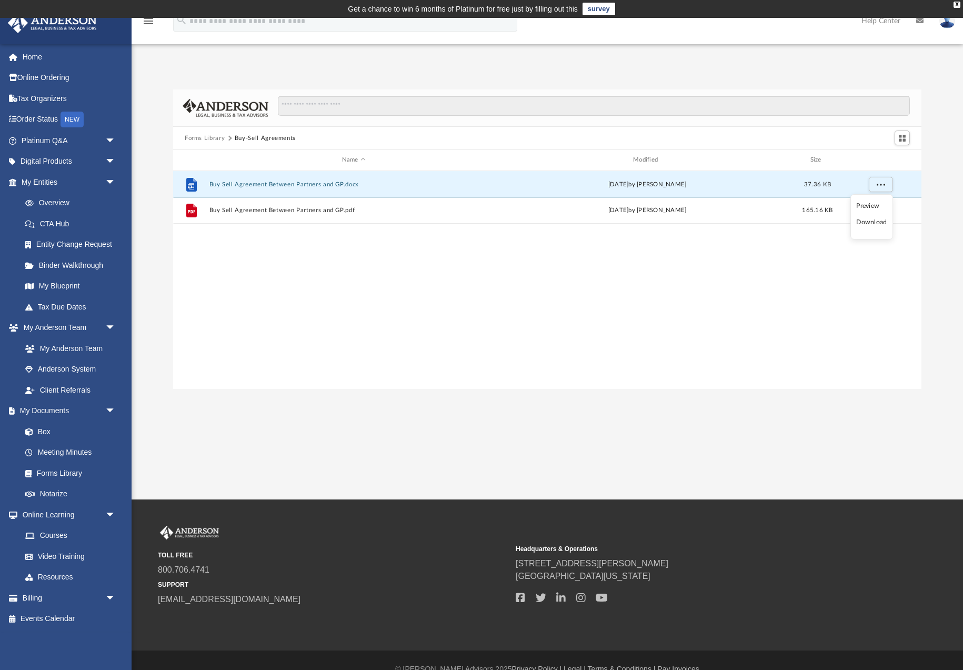
click at [882, 223] on li "Download" at bounding box center [872, 222] width 31 height 11
click at [202, 137] on button "Forms Library" at bounding box center [205, 138] width 40 height 9
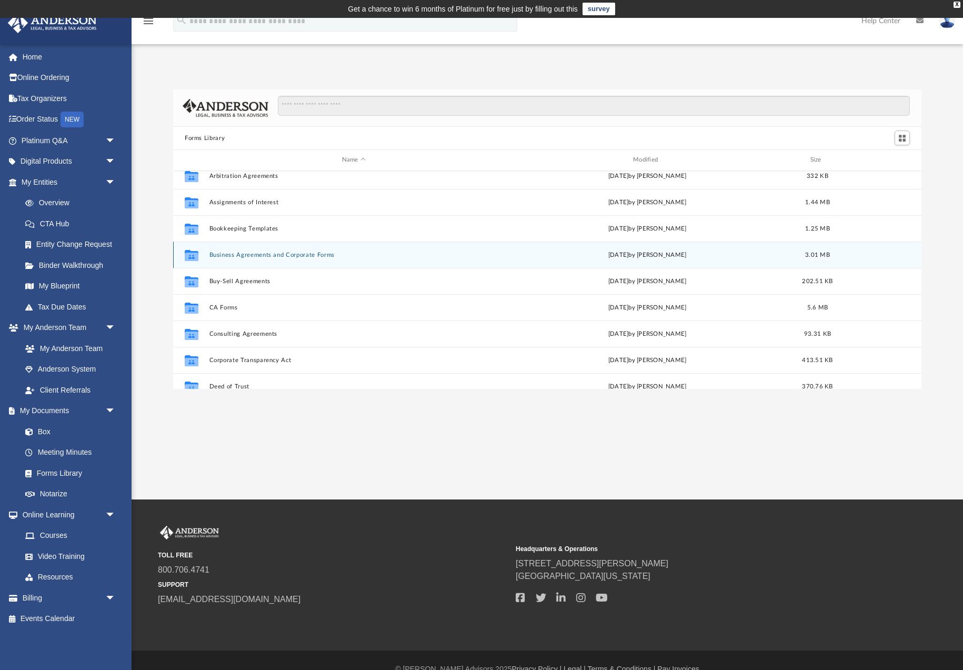
scroll to position [88, 0]
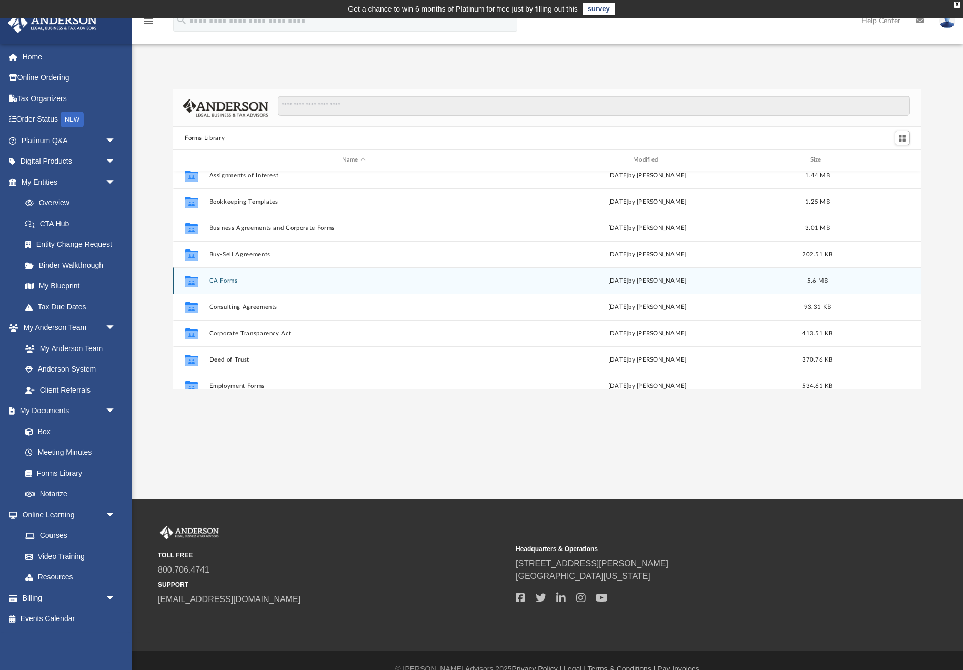
click at [222, 282] on button "CA Forms" at bounding box center [354, 280] width 289 height 7
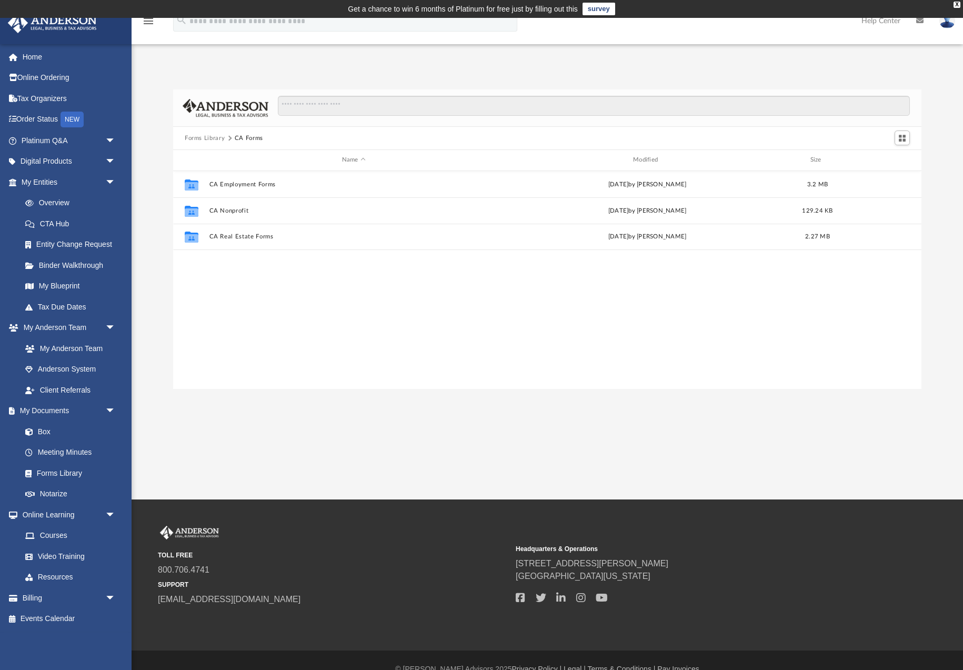
scroll to position [0, 0]
click at [903, 183] on div "Collaborated Folder CA Employment Forms Thu Jul 13 2023 by Taryn Biever 3.2 MB" at bounding box center [547, 184] width 749 height 26
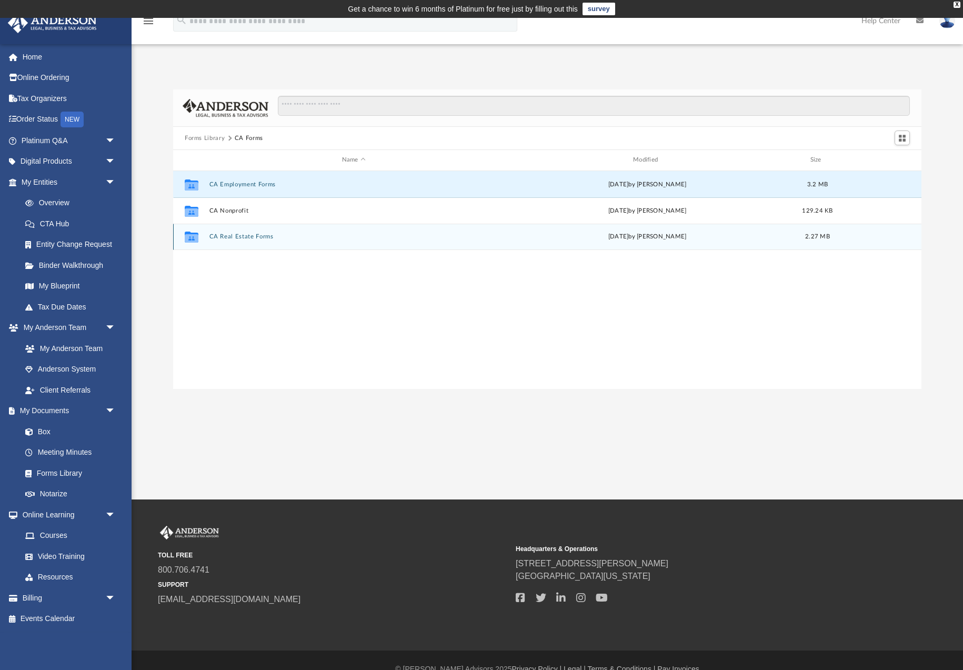
drag, startPoint x: 911, startPoint y: 330, endPoint x: 898, endPoint y: 225, distance: 105.6
click at [910, 328] on div "Collaborated Folder CA Employment Forms Thu Jul 13 2023 by Taryn Biever 3.2 MB …" at bounding box center [547, 280] width 749 height 218
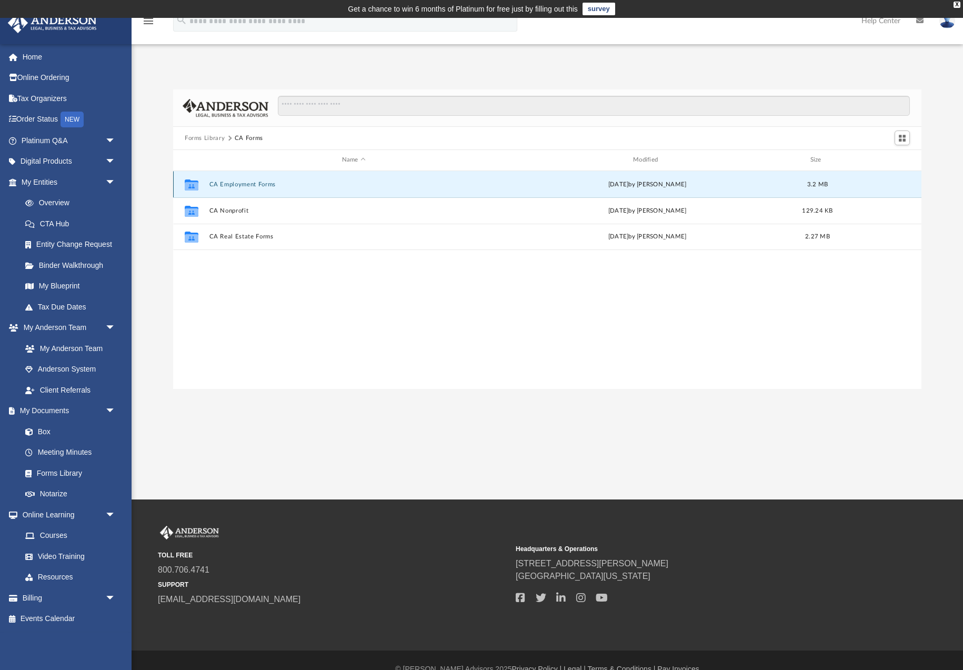
click at [902, 183] on div "Collaborated Folder CA Employment Forms Thu Jul 13 2023 by Taryn Biever 3.2 MB" at bounding box center [547, 184] width 749 height 26
click at [226, 185] on button "CA Employment Forms" at bounding box center [354, 184] width 289 height 7
click at [226, 184] on button "CA Employment Forms" at bounding box center [354, 184] width 289 height 7
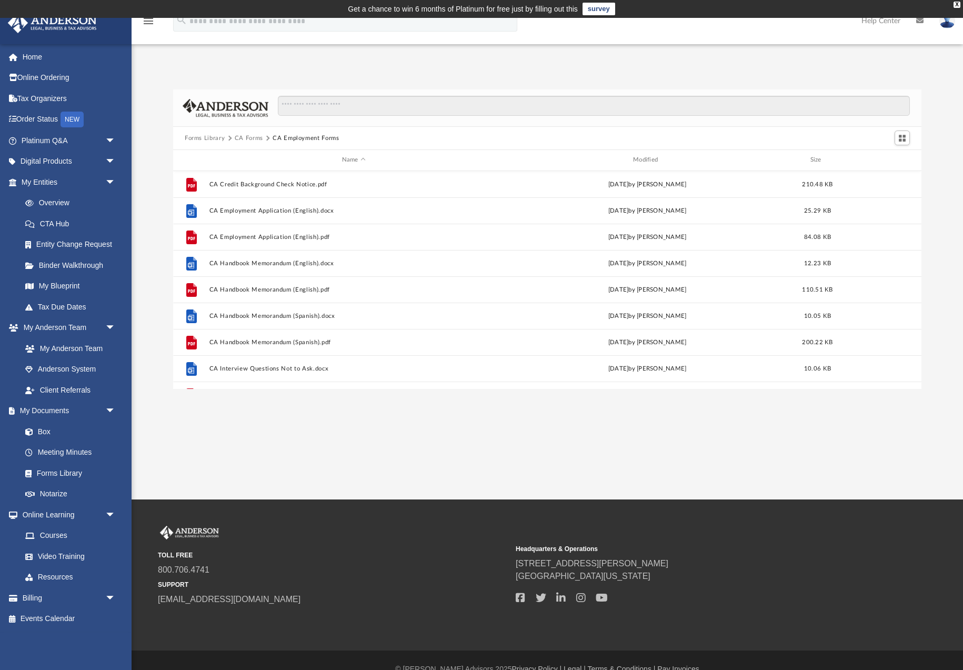
click at [202, 137] on button "Forms Library" at bounding box center [205, 138] width 40 height 9
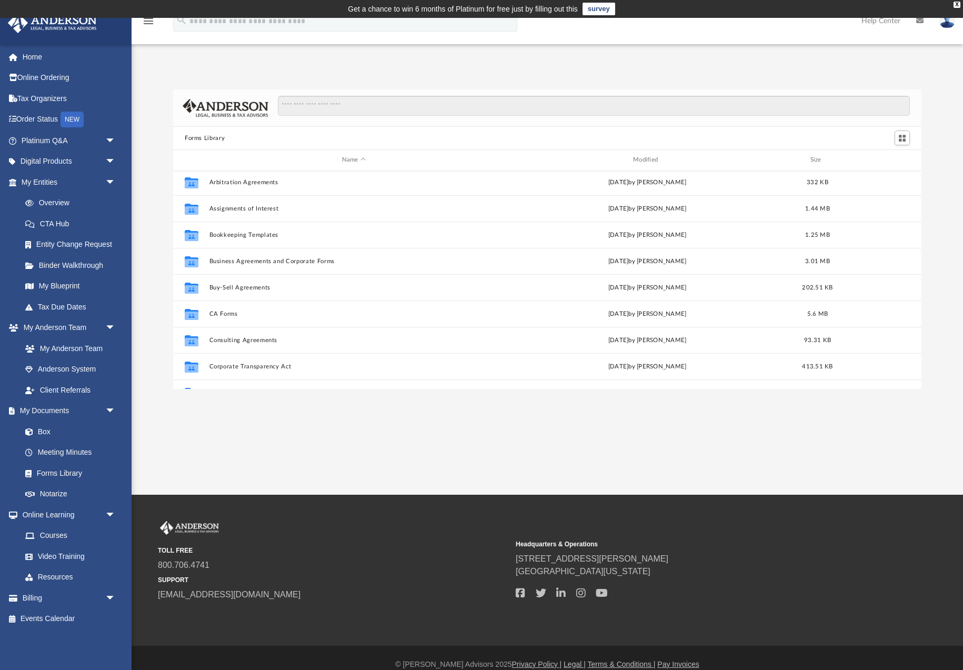
scroll to position [64, 0]
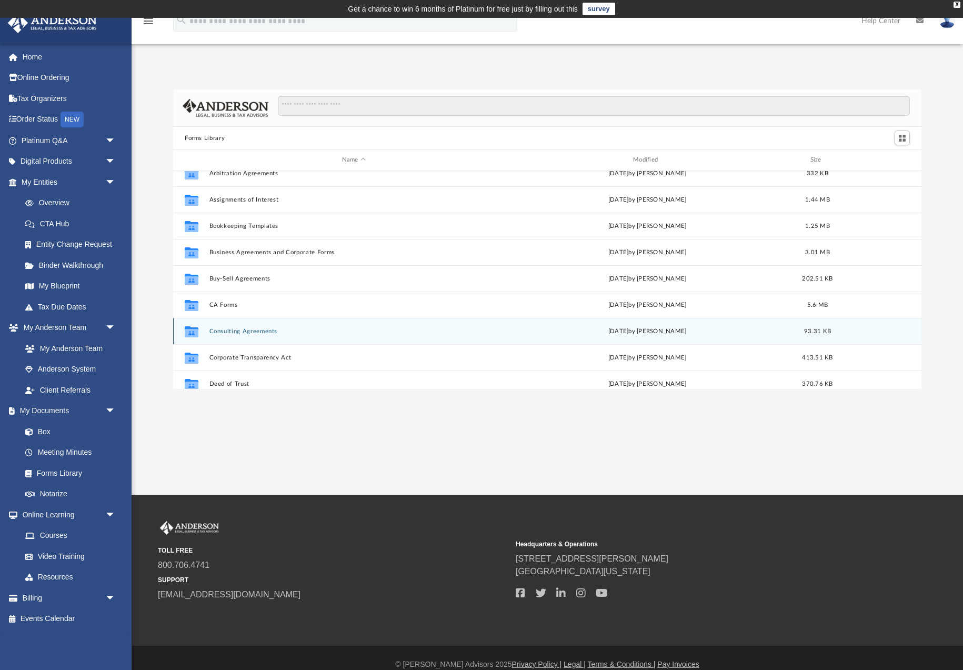
click at [245, 333] on button "Consulting Agreements" at bounding box center [354, 331] width 289 height 7
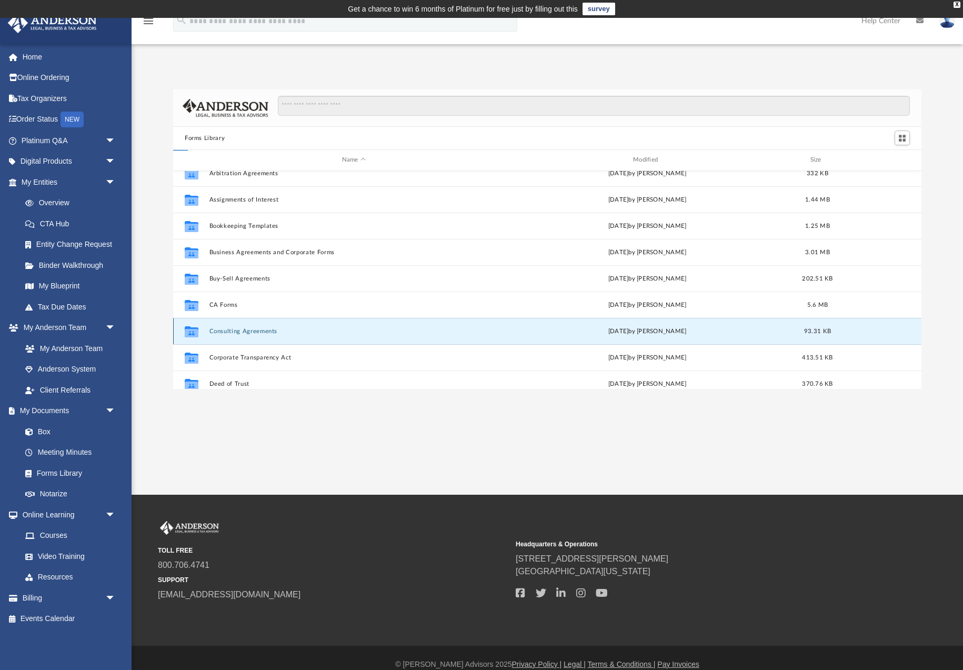
click at [245, 333] on button "Consulting Agreements" at bounding box center [354, 331] width 289 height 7
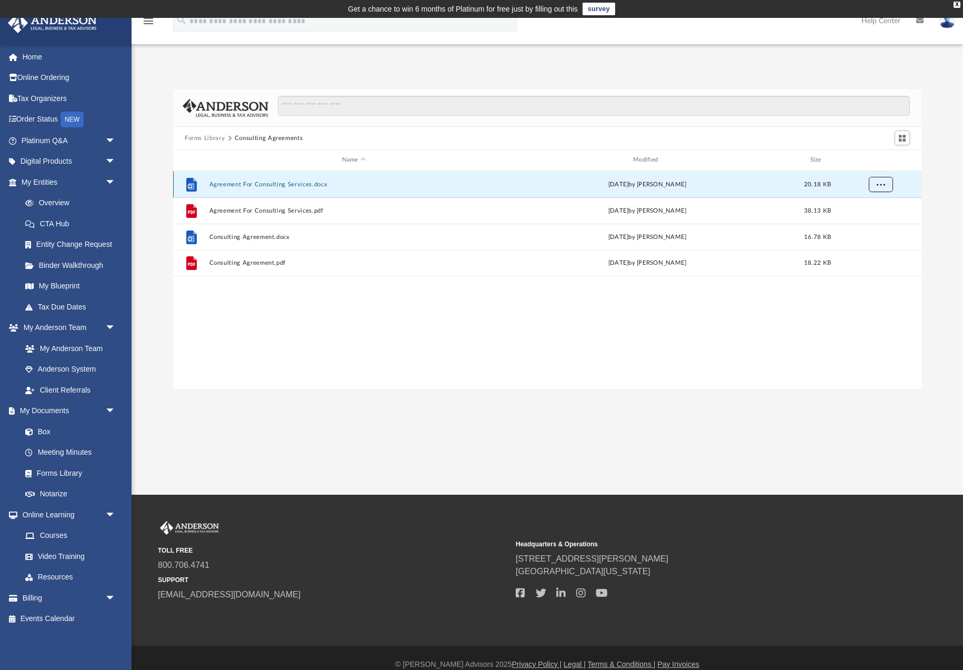
click at [885, 189] on button "More options" at bounding box center [881, 184] width 24 height 16
click at [875, 223] on li "Download" at bounding box center [872, 222] width 31 height 11
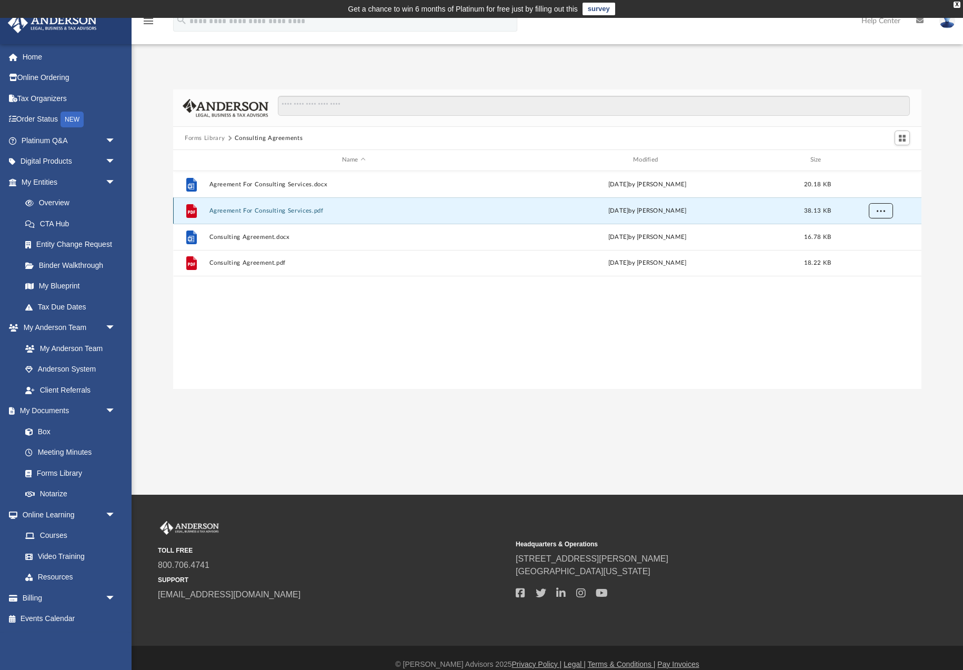
click at [880, 213] on span "More options" at bounding box center [881, 210] width 8 height 6
click at [875, 253] on li "Download" at bounding box center [872, 248] width 31 height 11
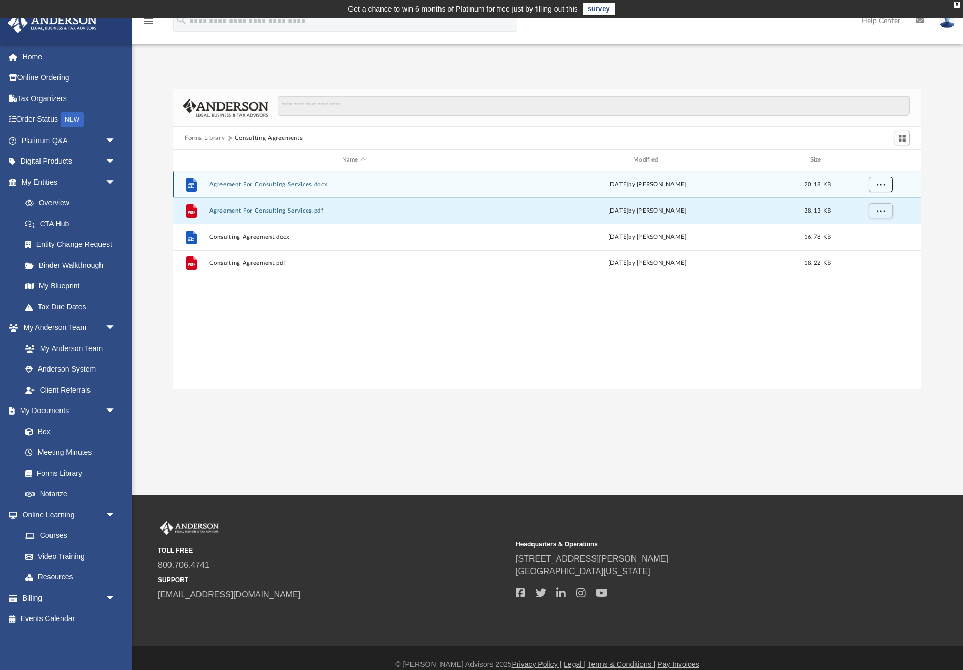
click at [884, 185] on span "More options" at bounding box center [881, 184] width 8 height 6
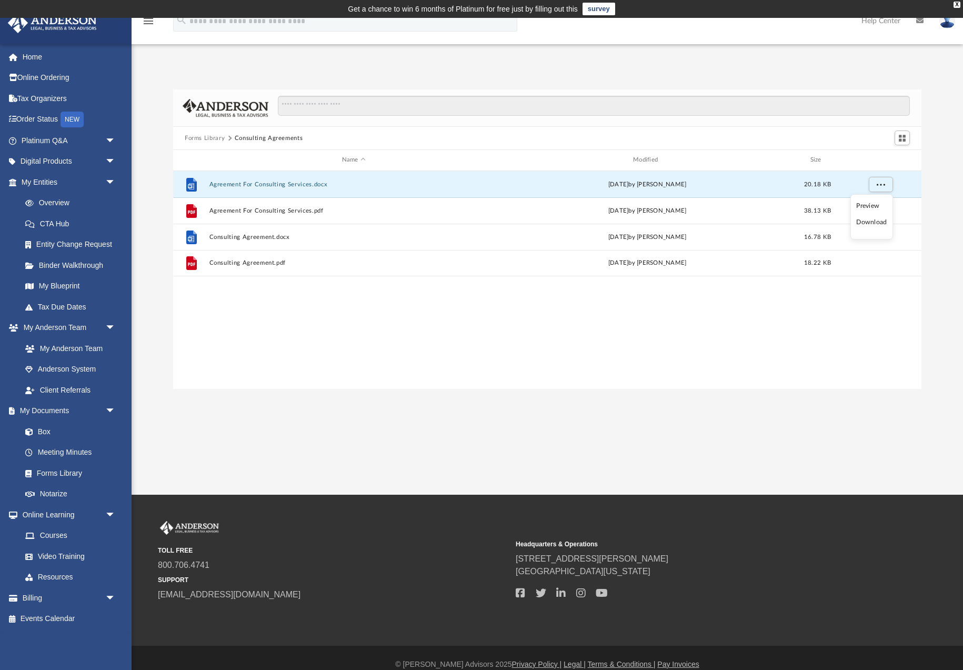
click at [871, 225] on li "Download" at bounding box center [872, 222] width 31 height 11
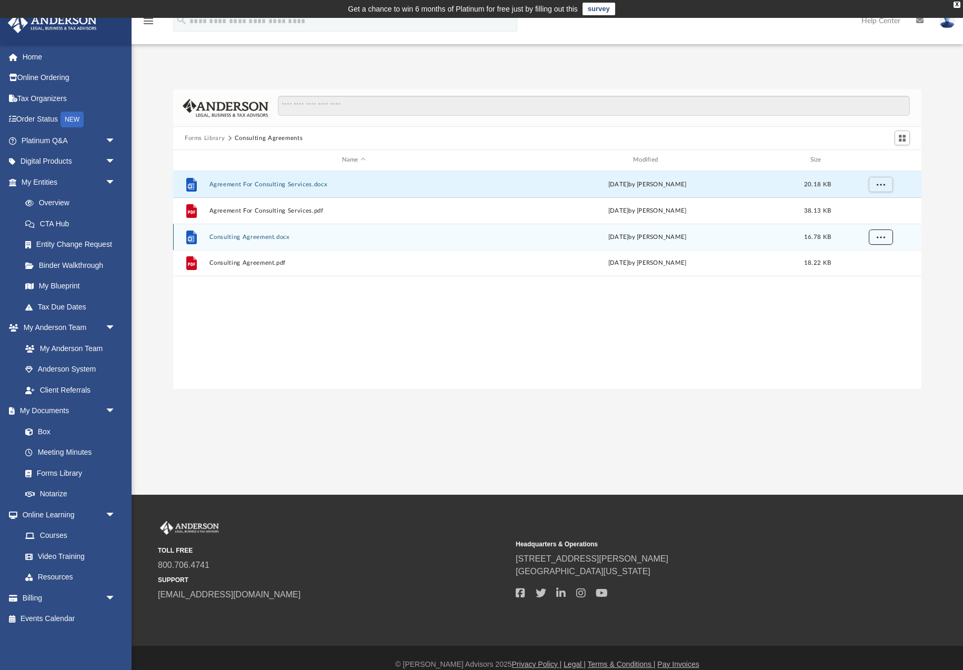
click at [883, 238] on span "More options" at bounding box center [881, 237] width 8 height 6
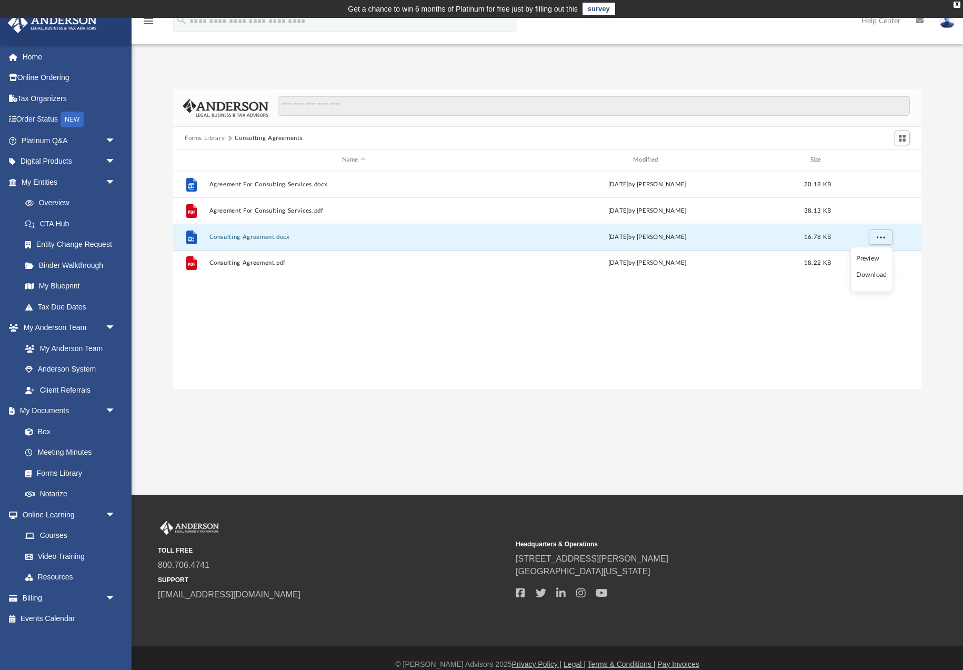
click at [879, 276] on li "Download" at bounding box center [872, 275] width 31 height 11
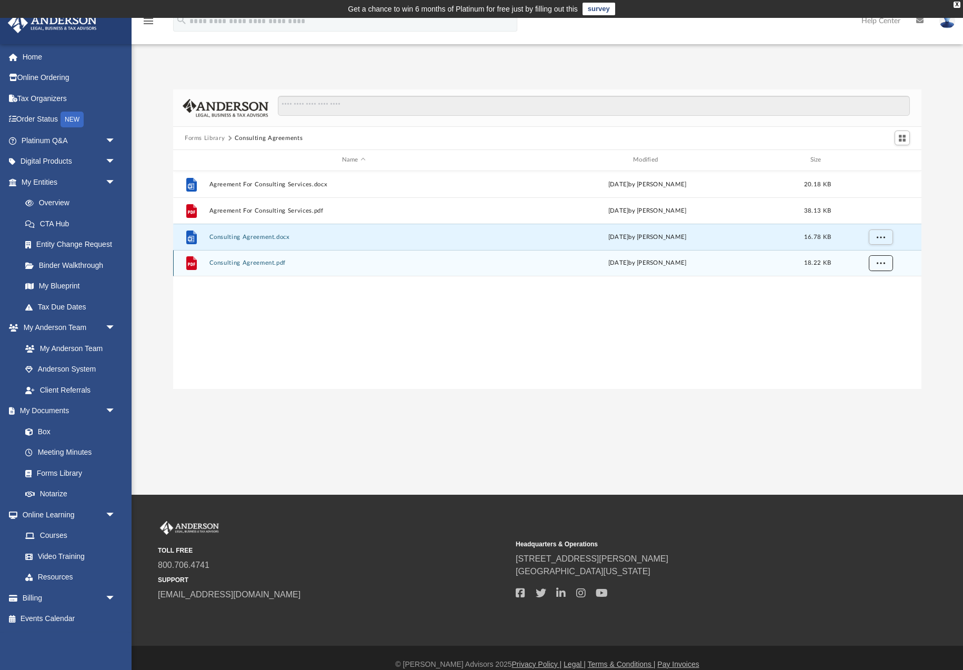
click at [881, 266] on span "More options" at bounding box center [881, 263] width 8 height 6
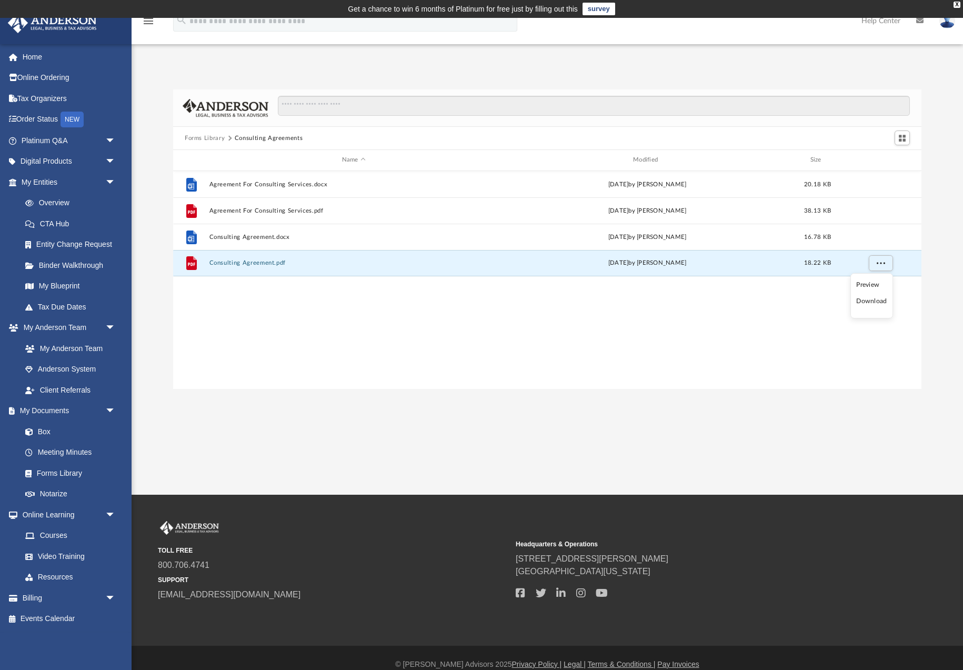
drag, startPoint x: 873, startPoint y: 303, endPoint x: 867, endPoint y: 300, distance: 7.1
click at [873, 303] on li "Download" at bounding box center [872, 301] width 31 height 11
click at [199, 137] on button "Forms Library" at bounding box center [205, 138] width 40 height 9
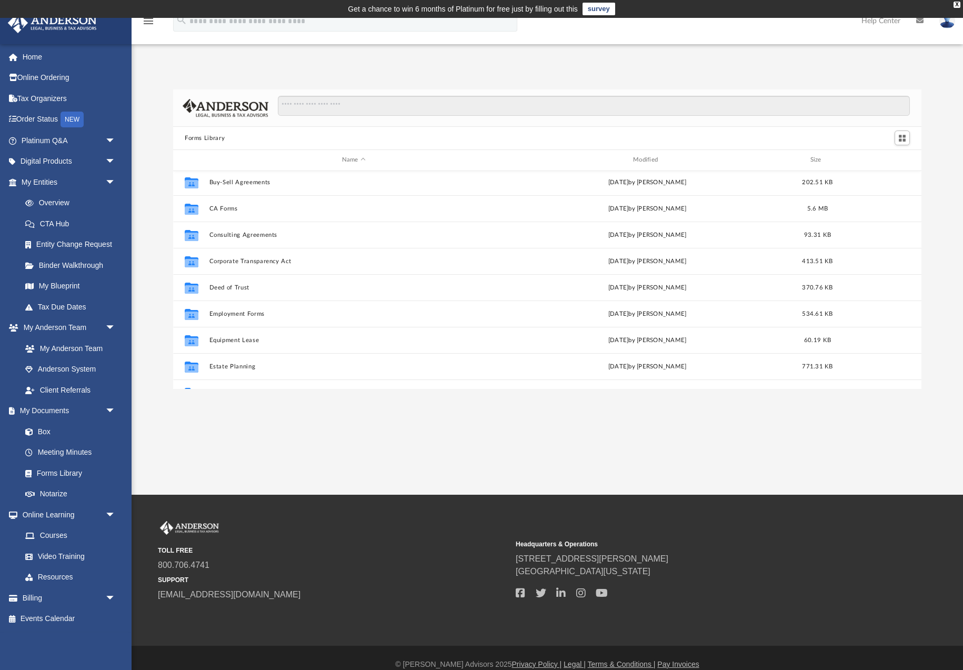
scroll to position [160, 0]
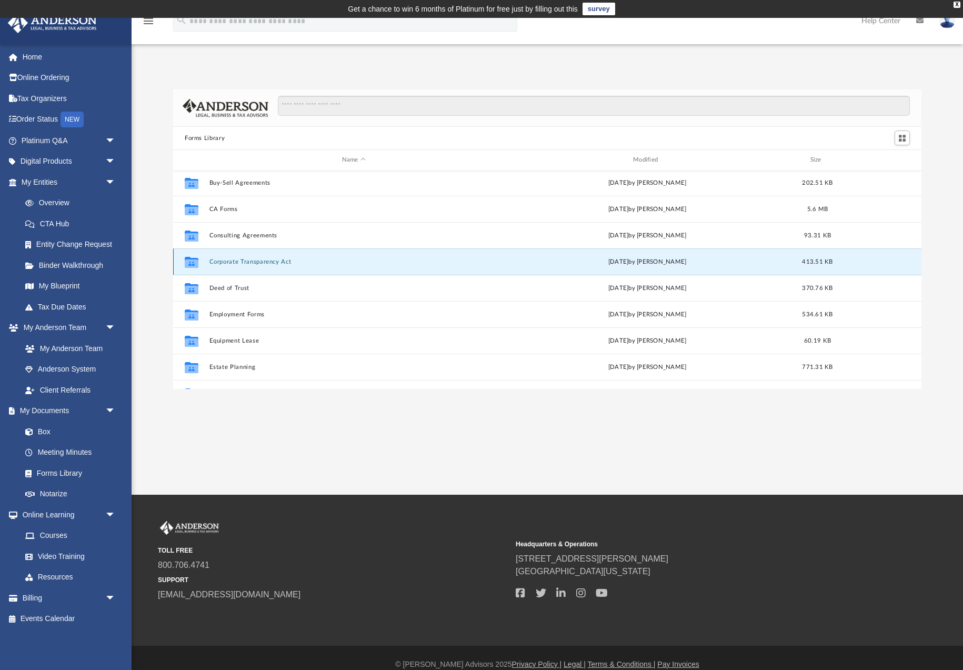
click at [257, 262] on button "Corporate Transparency Act" at bounding box center [354, 261] width 289 height 7
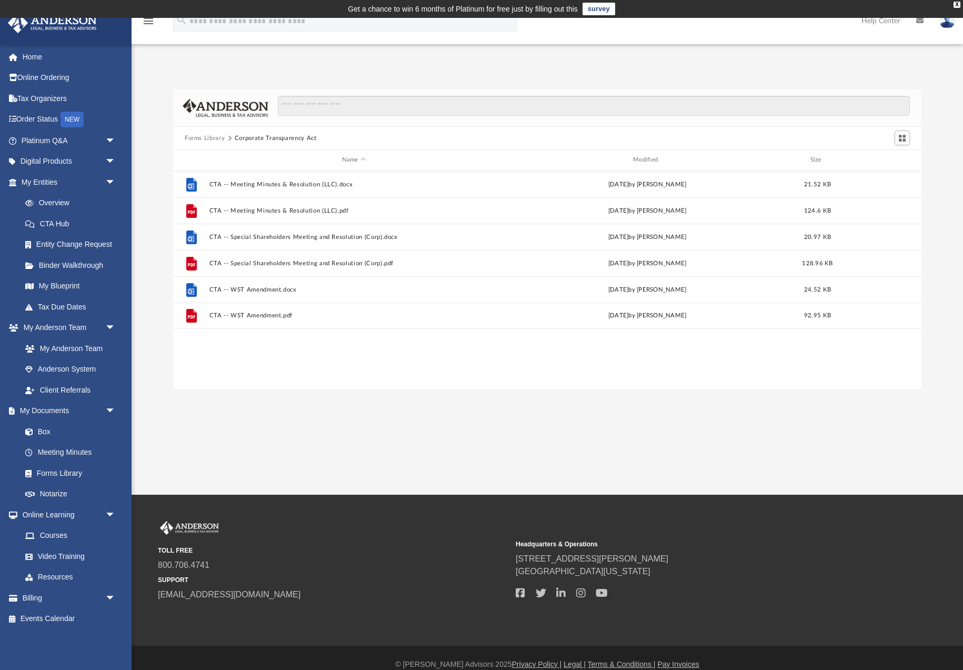
scroll to position [0, 0]
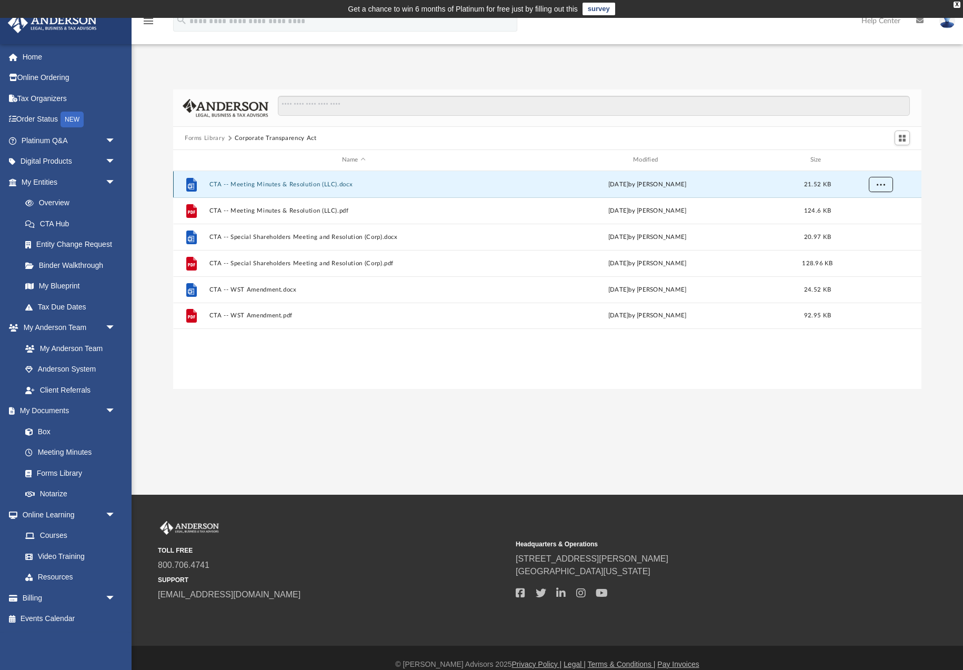
click at [883, 183] on span "More options" at bounding box center [881, 184] width 8 height 6
click at [878, 223] on li "Download" at bounding box center [872, 222] width 31 height 11
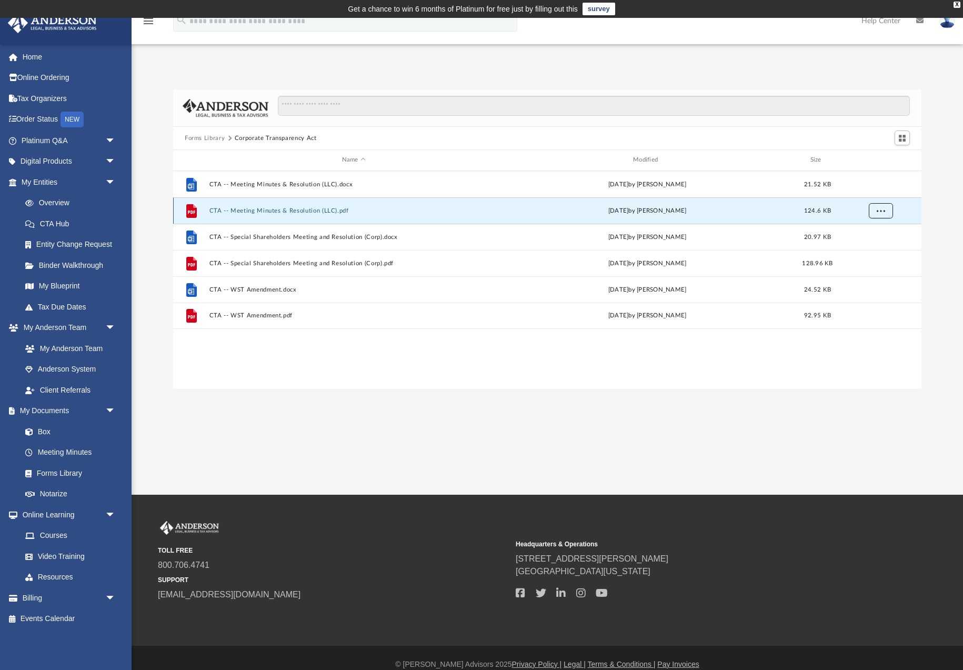
click at [881, 211] on span "More options" at bounding box center [881, 210] width 8 height 6
click at [875, 248] on li "Download" at bounding box center [872, 248] width 31 height 11
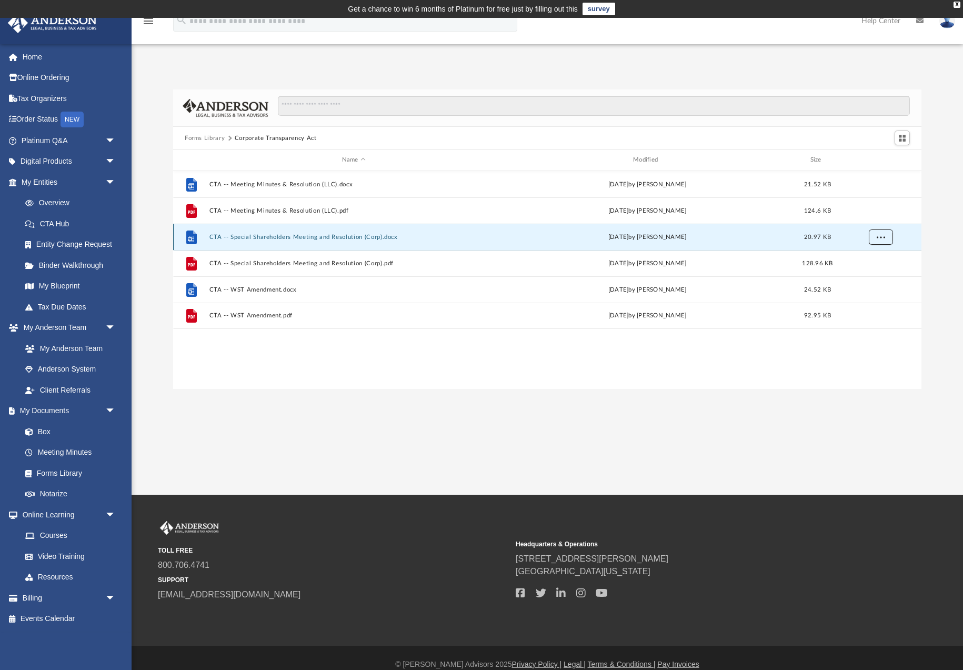
click at [882, 237] on span "More options" at bounding box center [881, 237] width 8 height 6
click at [873, 277] on li "Download" at bounding box center [872, 275] width 31 height 11
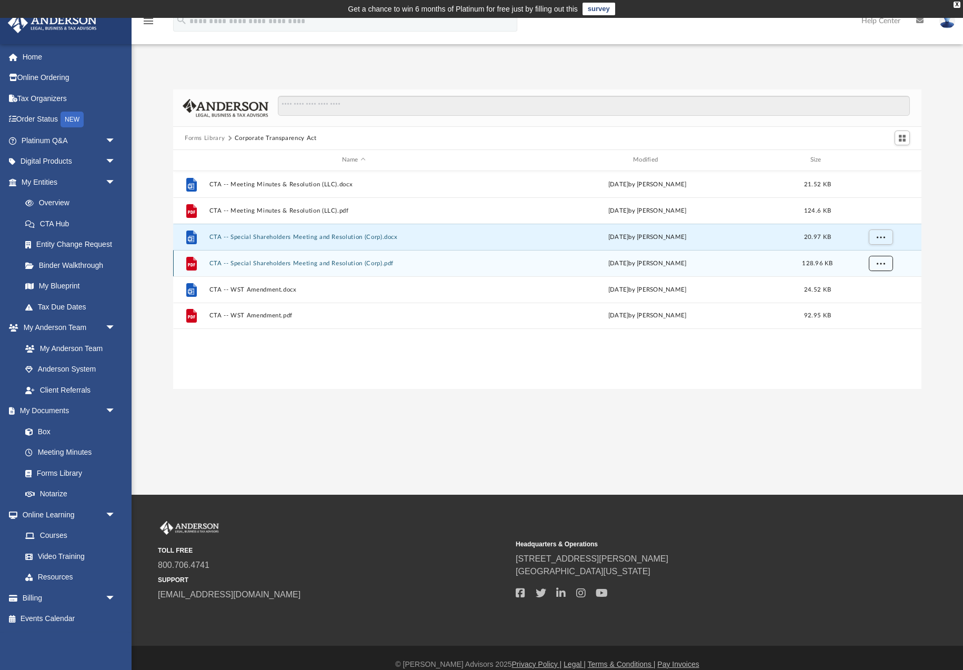
click at [881, 263] on span "More options" at bounding box center [881, 263] width 8 height 6
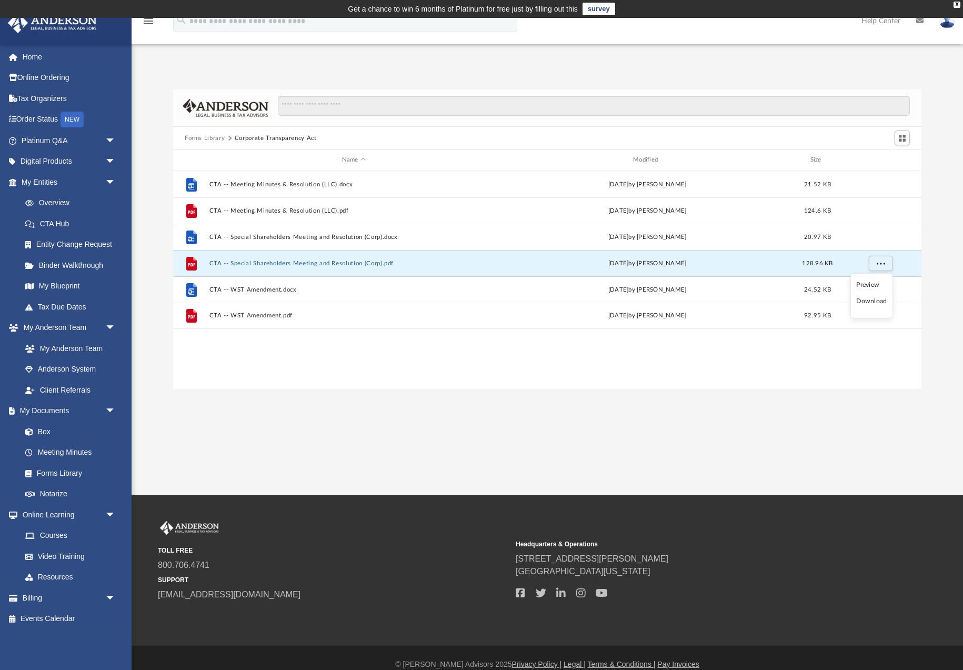
click at [870, 303] on li "Download" at bounding box center [872, 301] width 31 height 11
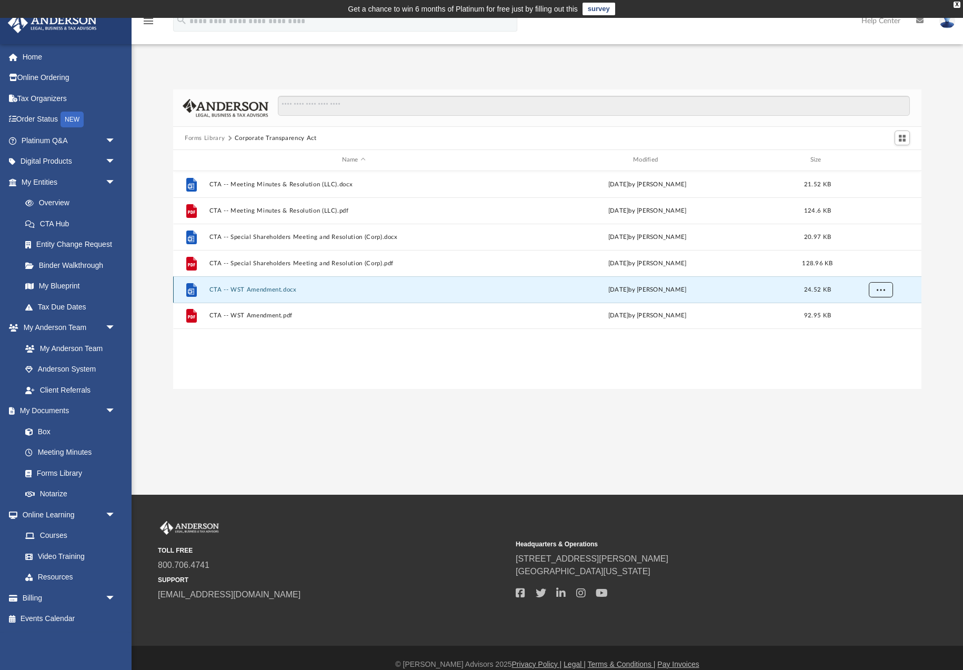
drag, startPoint x: 879, startPoint y: 290, endPoint x: 875, endPoint y: 294, distance: 5.7
click at [879, 290] on span "More options" at bounding box center [881, 289] width 8 height 6
click at [873, 330] on li "Download" at bounding box center [872, 327] width 31 height 11
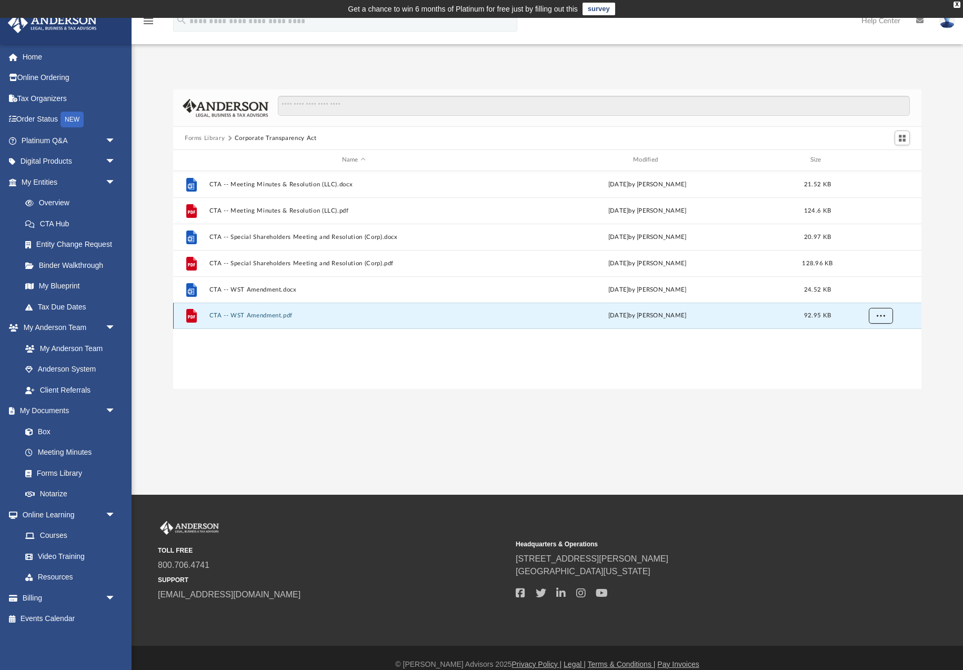
click at [880, 316] on span "More options" at bounding box center [881, 316] width 8 height 6
click at [869, 355] on li "Download" at bounding box center [872, 353] width 31 height 11
click at [204, 138] on button "Forms Library" at bounding box center [205, 138] width 40 height 9
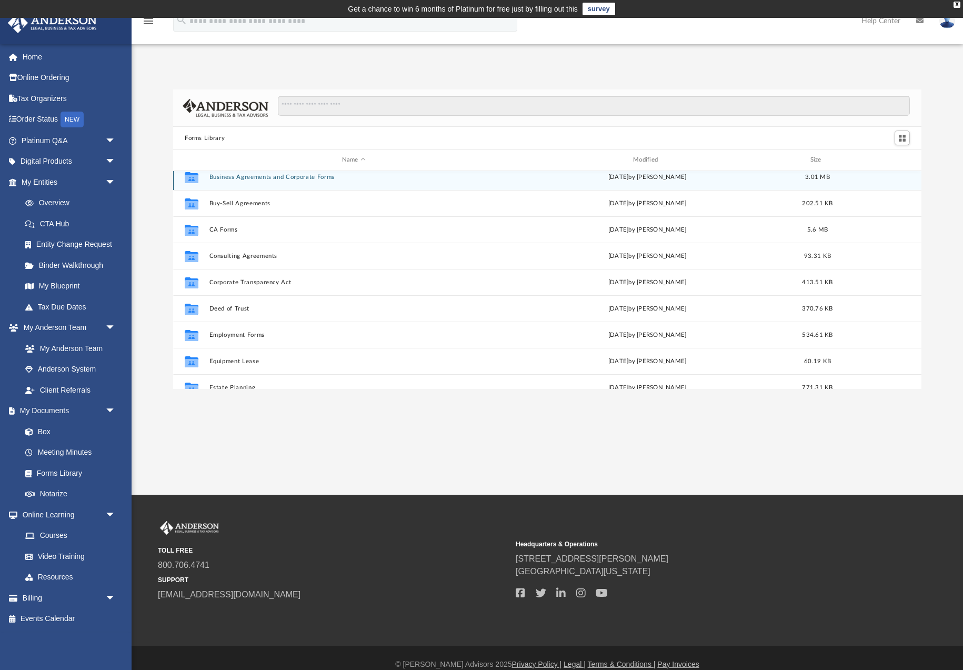
scroll to position [152, 0]
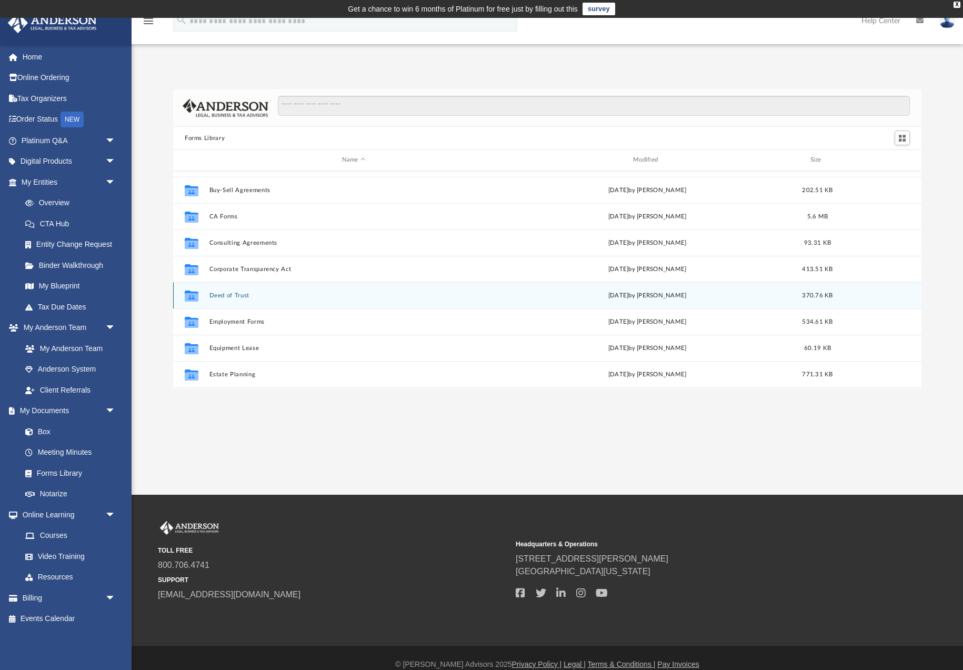
click at [232, 297] on button "Deed of Trust" at bounding box center [354, 295] width 289 height 7
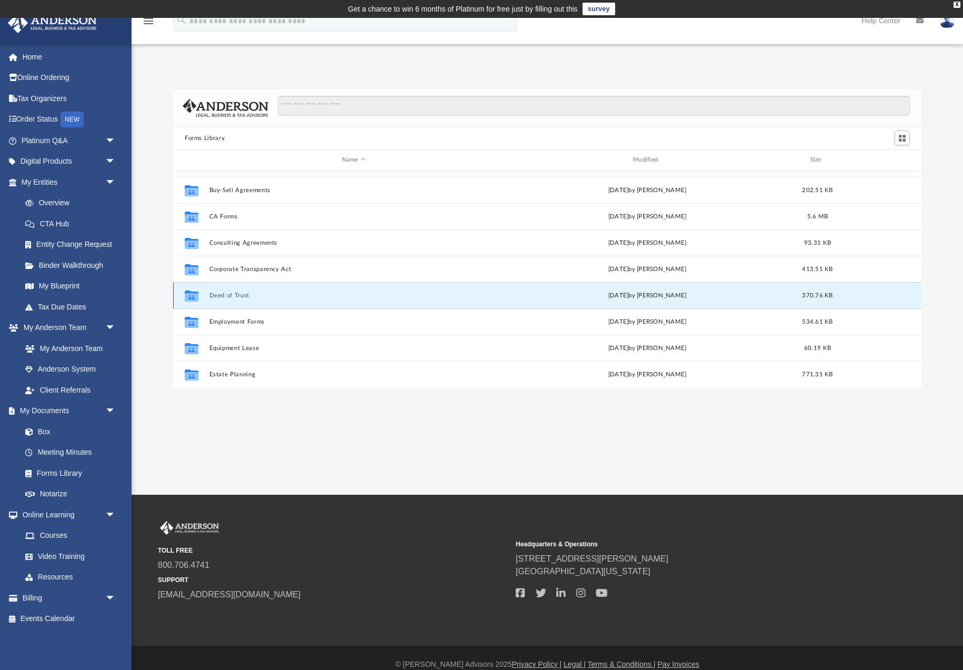
click at [232, 297] on button "Deed of Trust" at bounding box center [354, 295] width 289 height 7
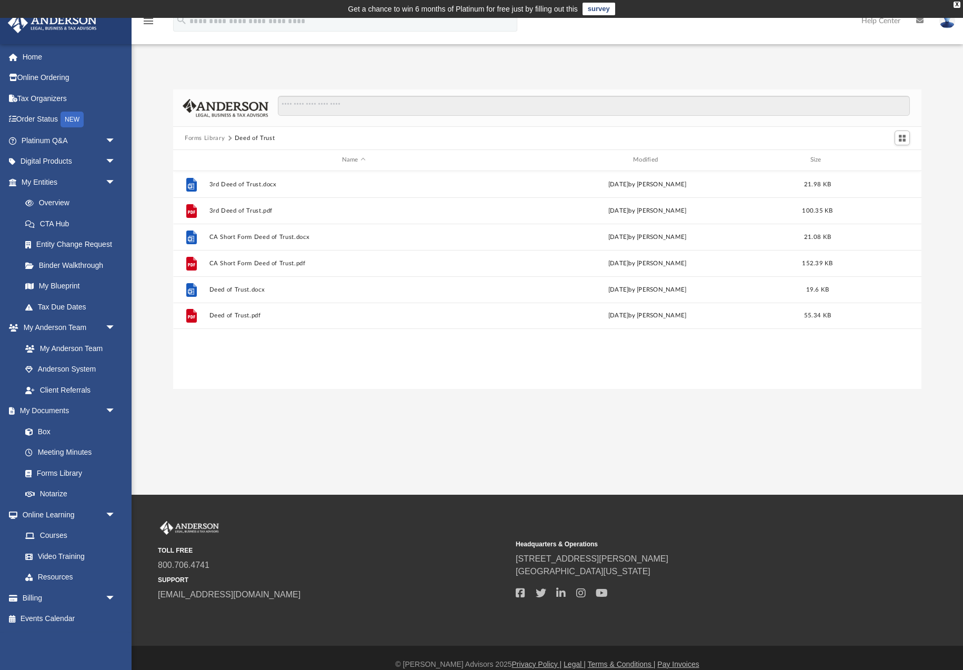
scroll to position [0, 0]
click at [878, 186] on span "More options" at bounding box center [881, 184] width 8 height 6
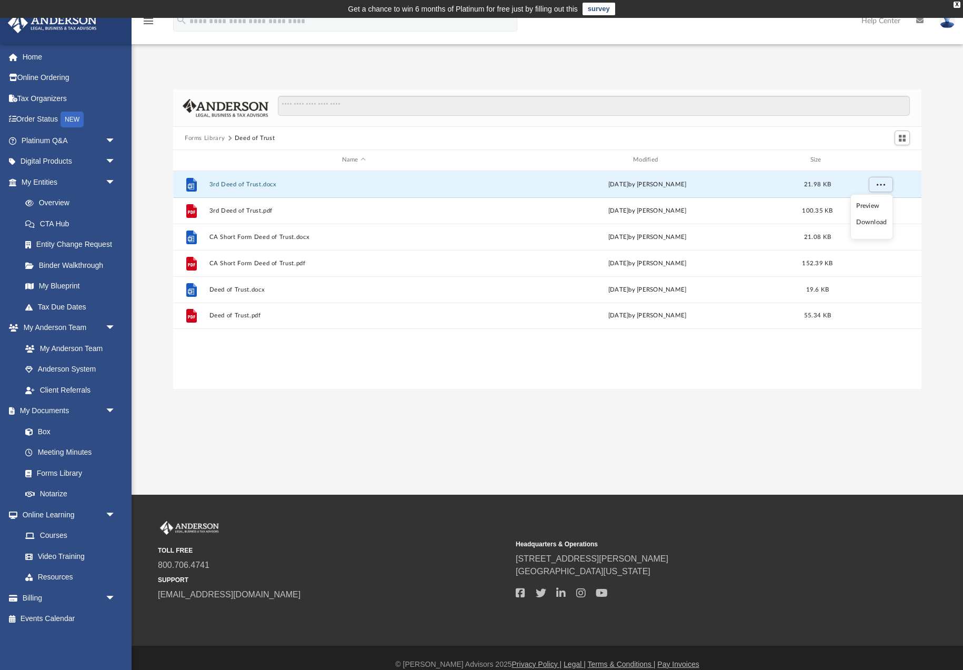
click at [876, 226] on li "Download" at bounding box center [872, 222] width 31 height 11
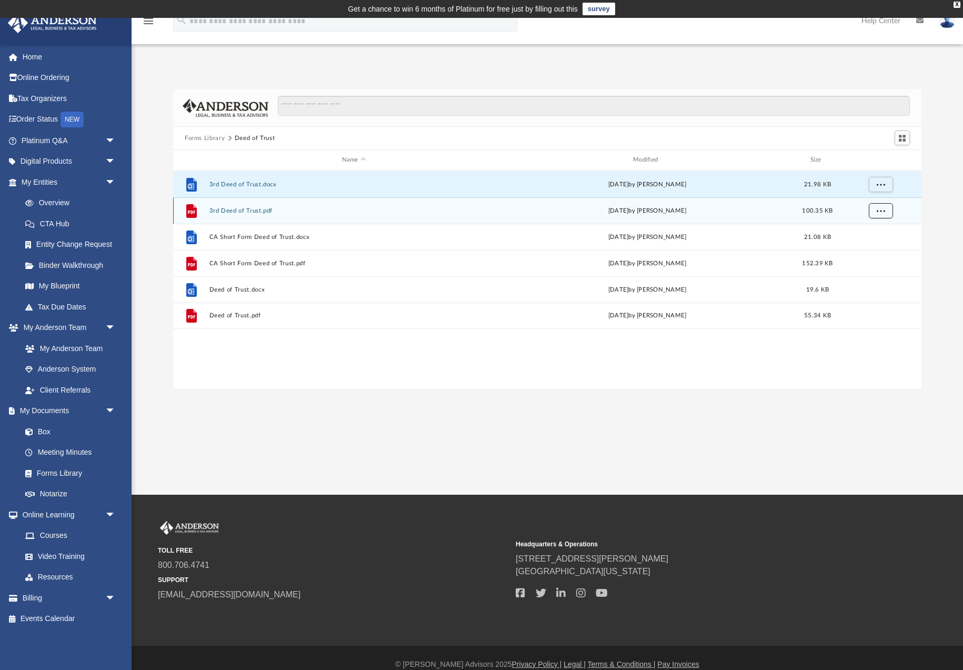
click at [879, 212] on span "More options" at bounding box center [881, 210] width 8 height 6
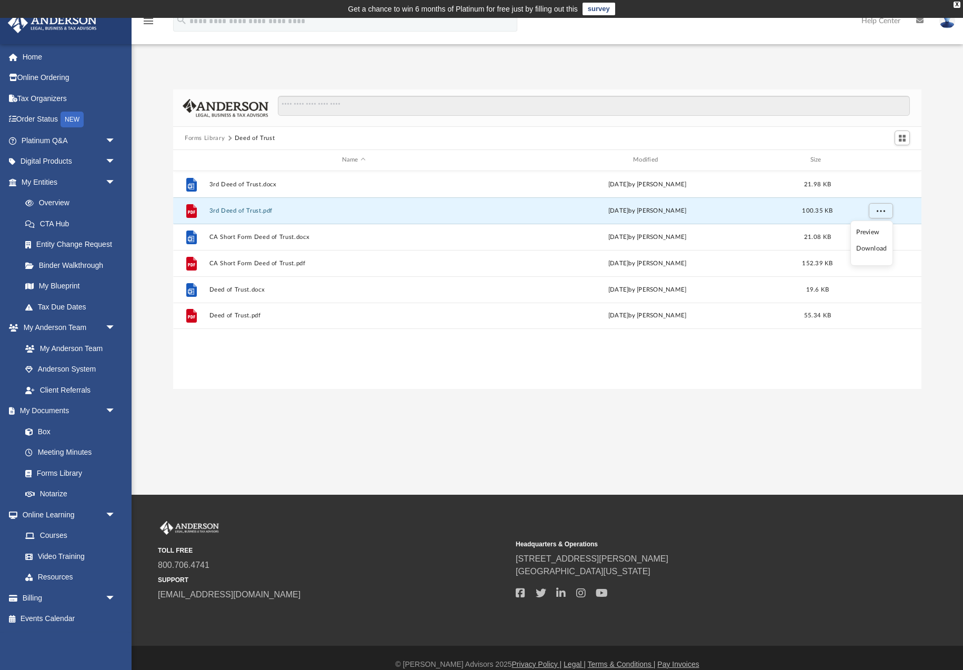
click at [875, 250] on li "Download" at bounding box center [872, 248] width 31 height 11
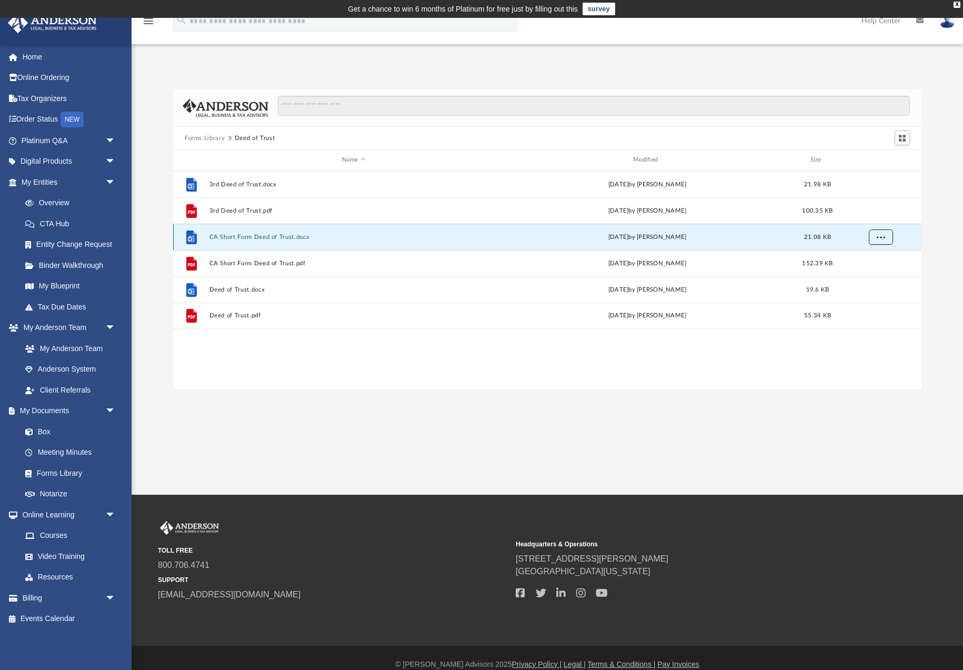
click at [882, 235] on span "More options" at bounding box center [881, 237] width 8 height 6
click at [874, 275] on li "Download" at bounding box center [872, 275] width 31 height 11
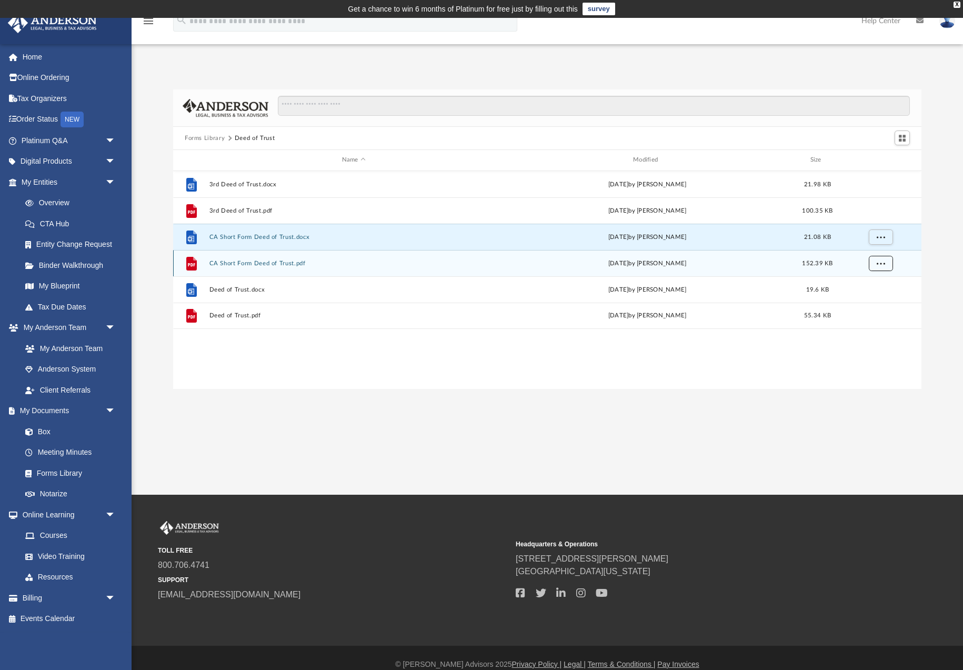
click at [881, 265] on span "More options" at bounding box center [881, 263] width 8 height 6
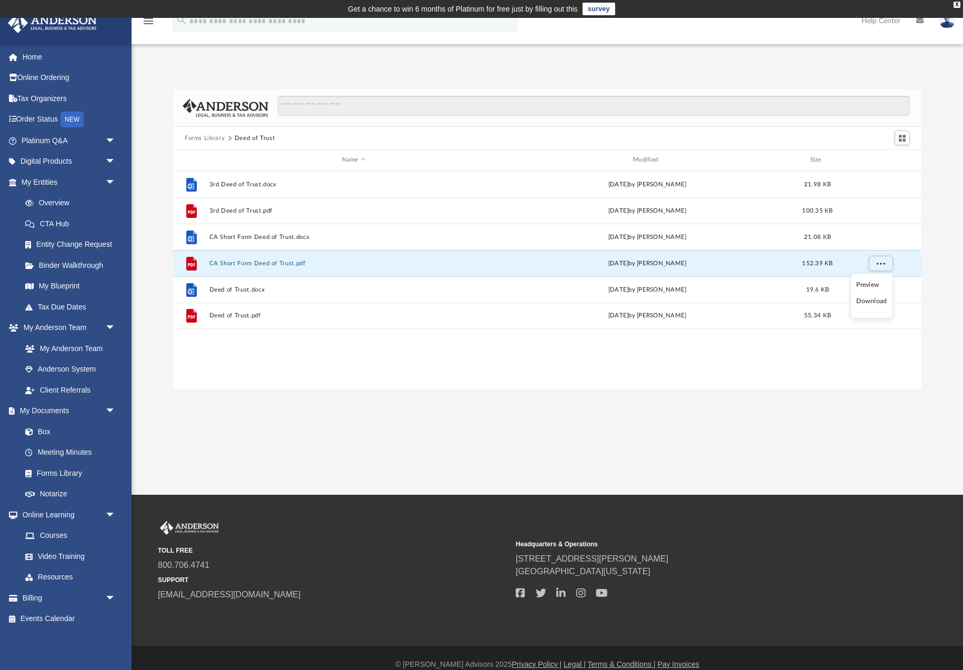
click at [871, 301] on li "Download" at bounding box center [872, 301] width 31 height 11
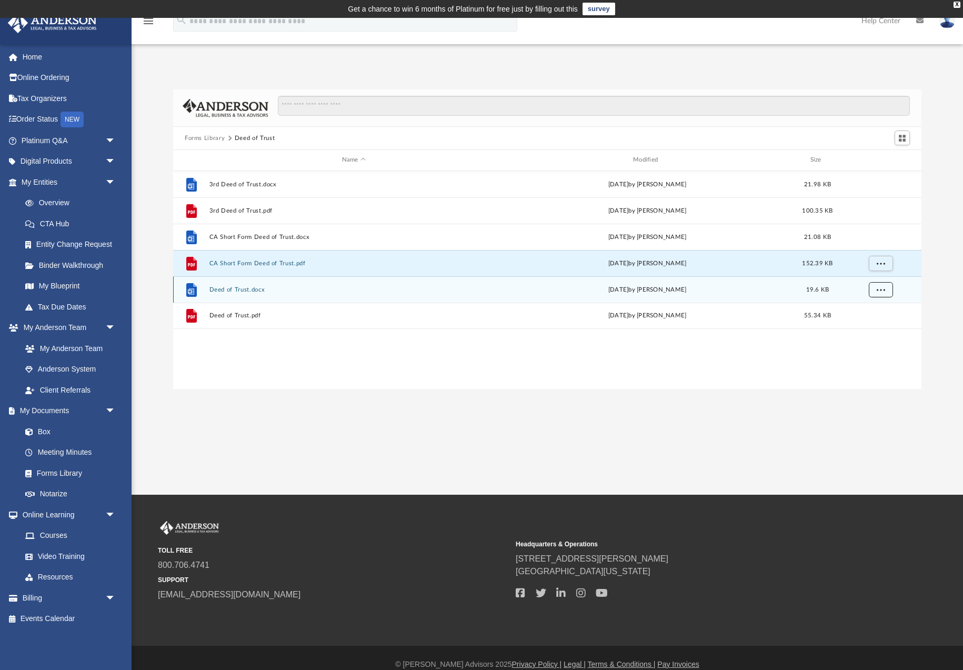
click at [880, 287] on span "More options" at bounding box center [881, 289] width 8 height 6
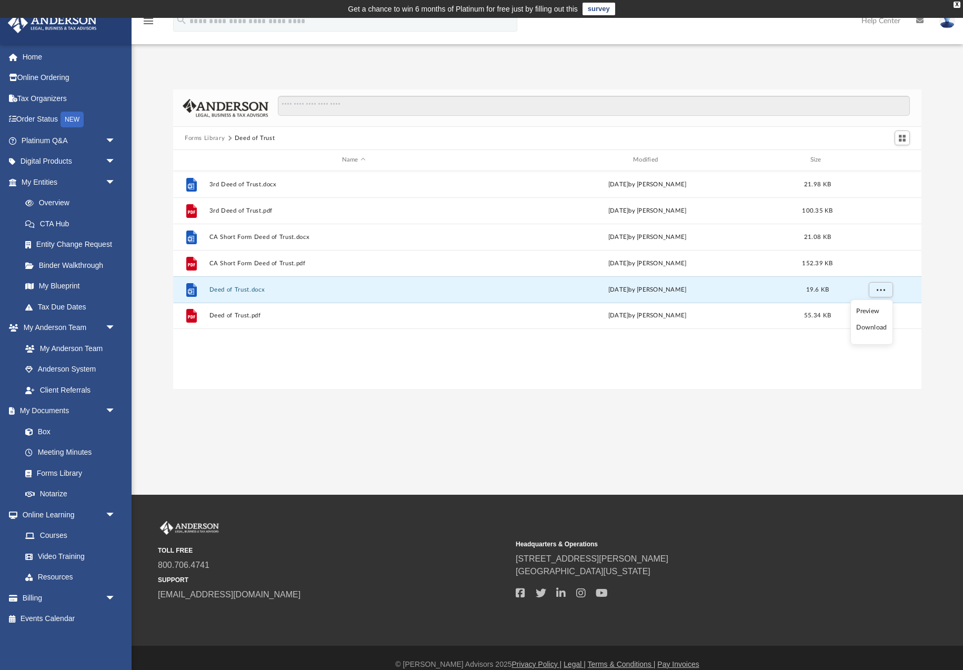
click at [872, 327] on li "Download" at bounding box center [872, 327] width 31 height 11
click at [880, 319] on button "More options" at bounding box center [881, 316] width 24 height 16
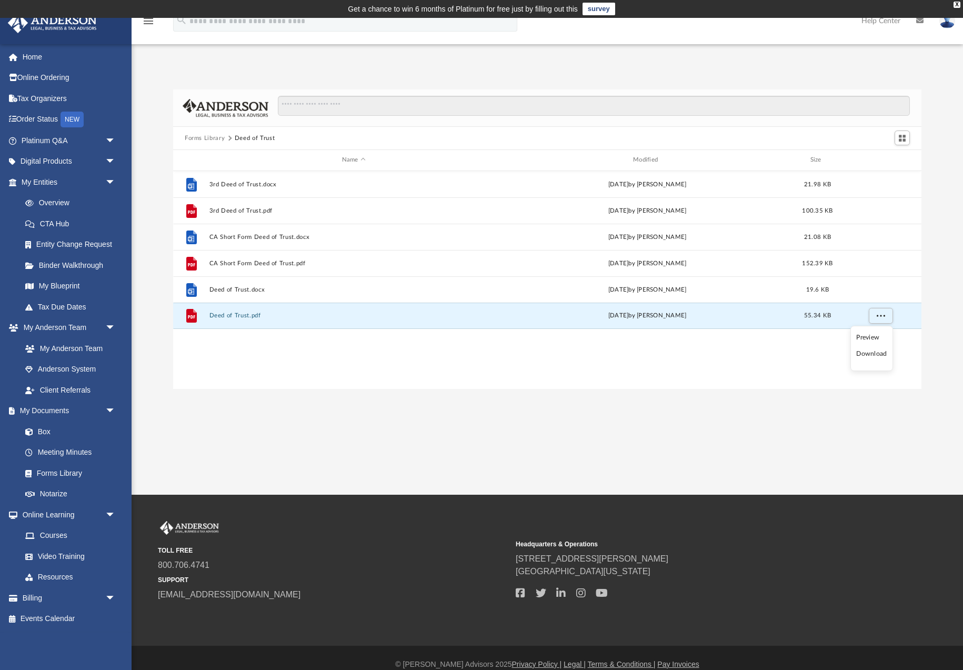
click at [872, 355] on li "Download" at bounding box center [872, 353] width 31 height 11
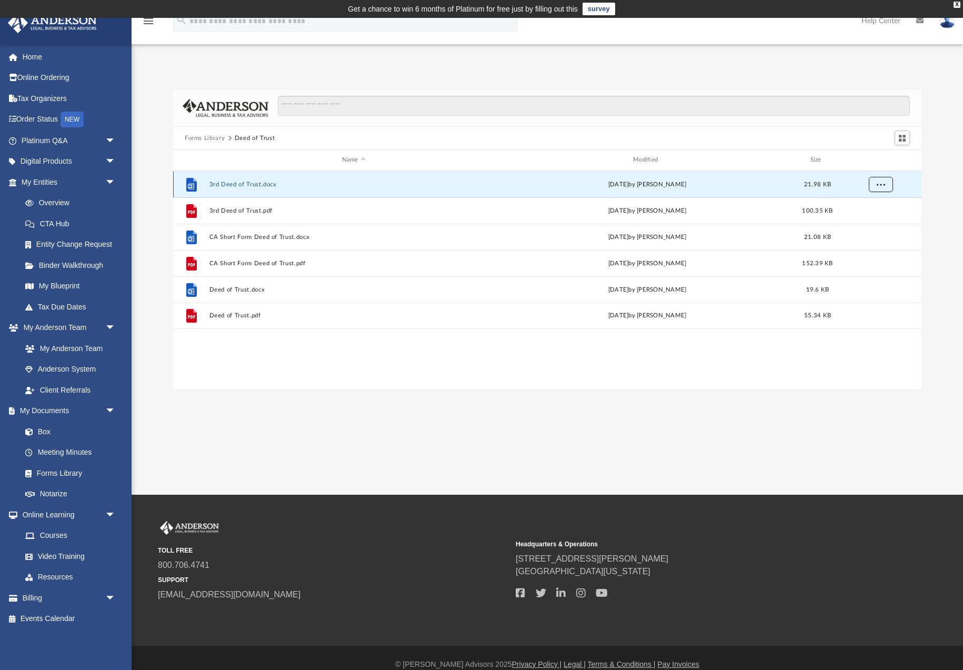
click at [883, 183] on span "More options" at bounding box center [881, 184] width 8 height 6
click at [875, 223] on li "Download" at bounding box center [872, 222] width 31 height 11
click at [203, 137] on button "Forms Library" at bounding box center [205, 138] width 40 height 9
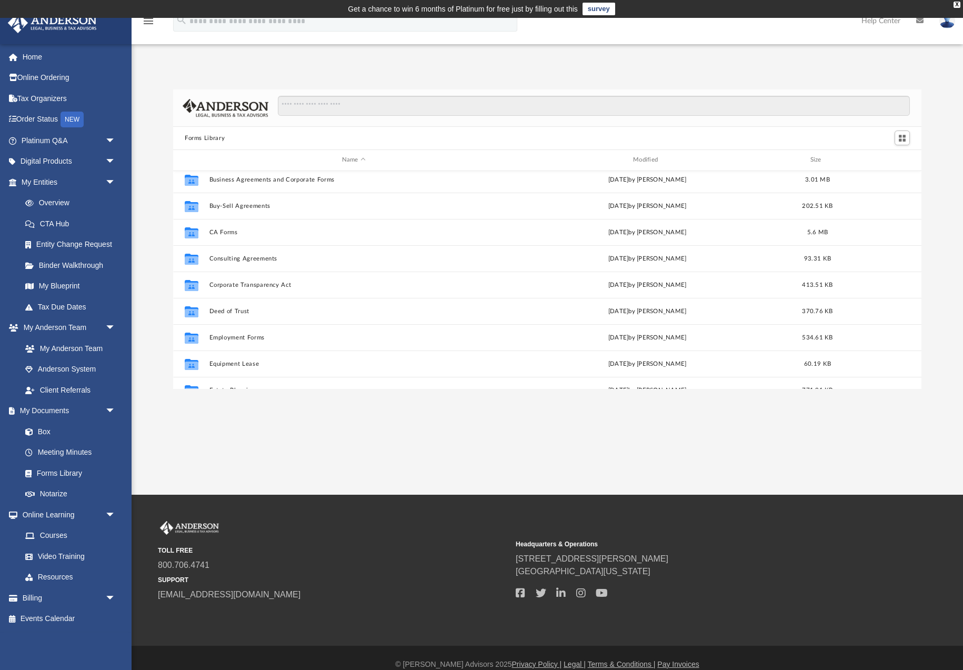
scroll to position [203, 0]
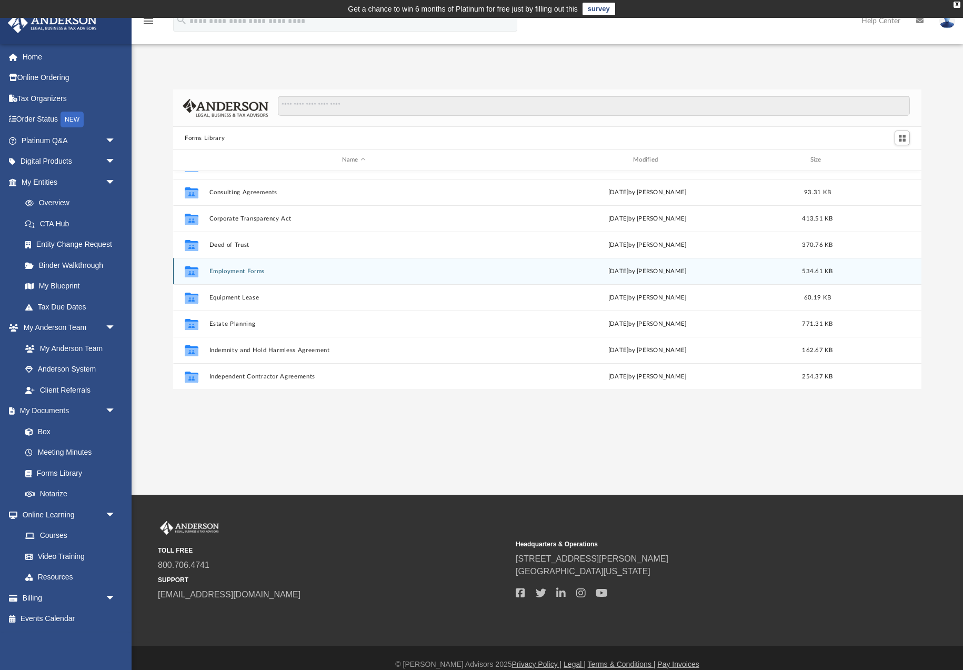
click at [238, 271] on button "Employment Forms" at bounding box center [354, 271] width 289 height 7
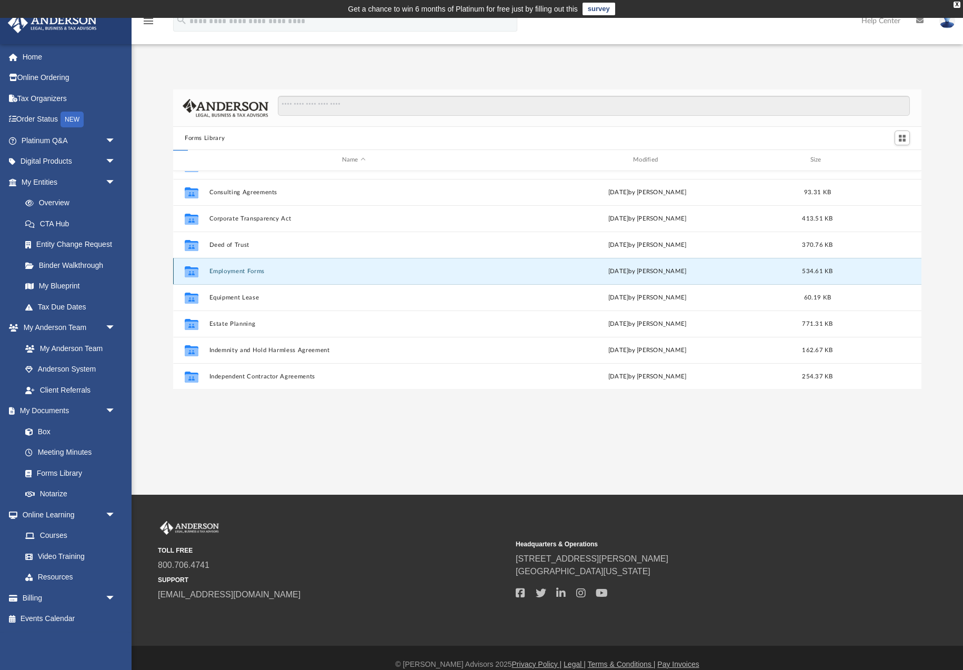
click at [238, 271] on button "Employment Forms" at bounding box center [354, 271] width 289 height 7
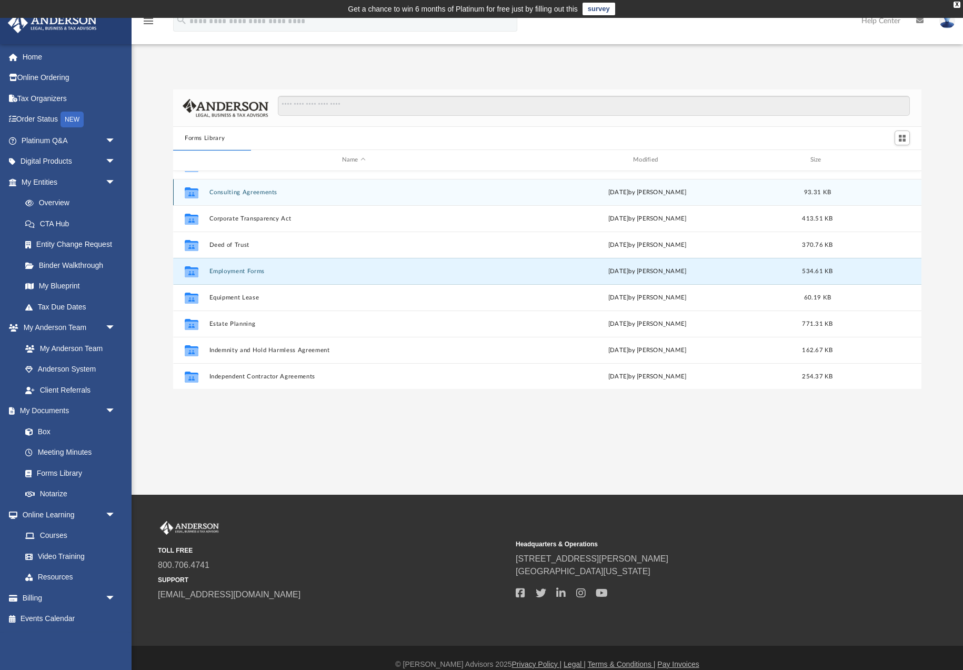
scroll to position [0, 0]
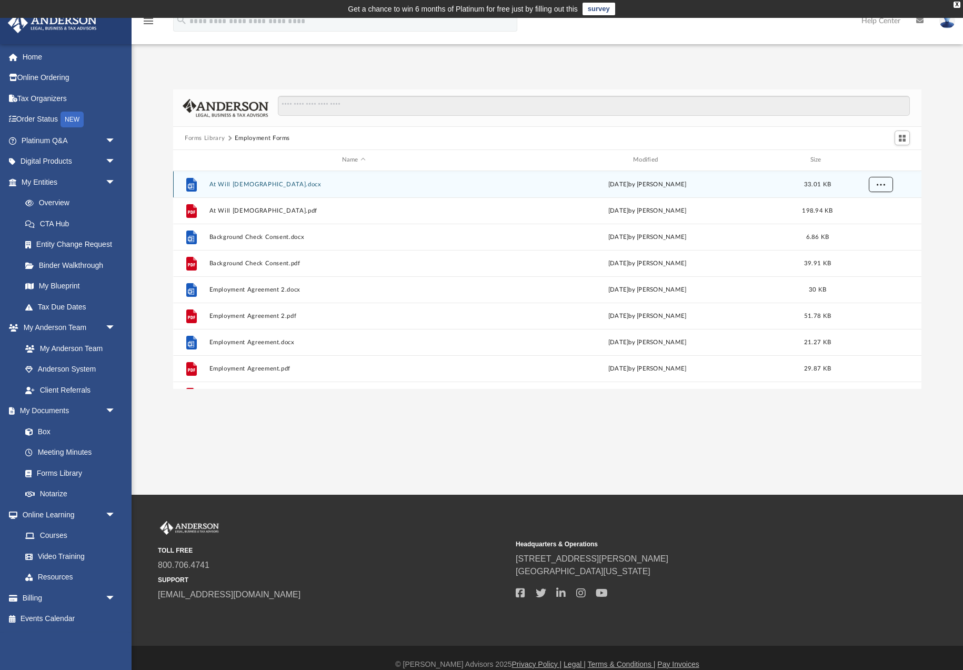
click at [887, 185] on button "More options" at bounding box center [881, 184] width 24 height 16
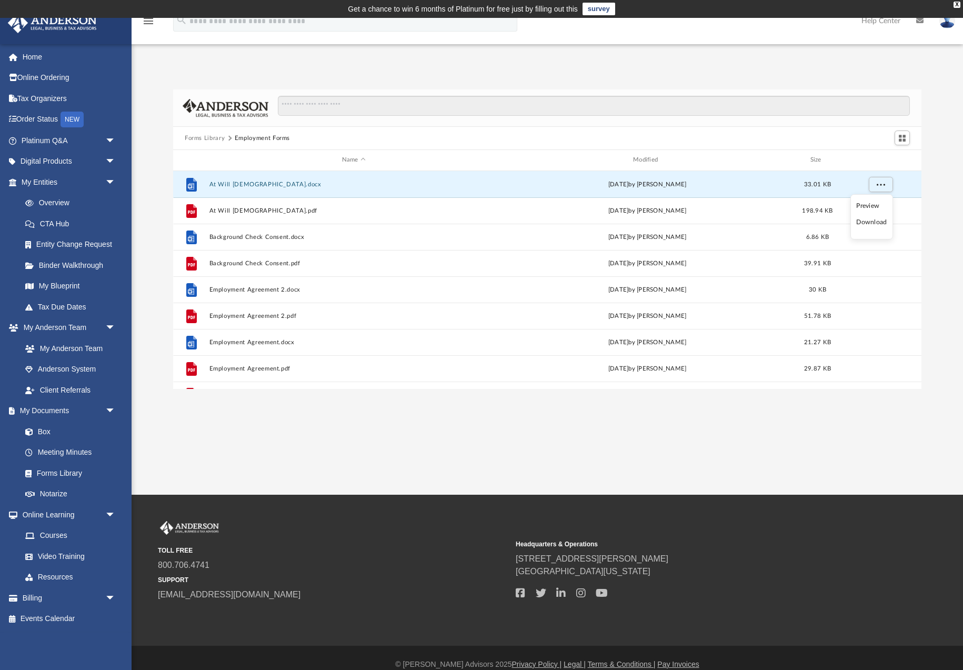
click at [874, 224] on li "Download" at bounding box center [872, 222] width 31 height 11
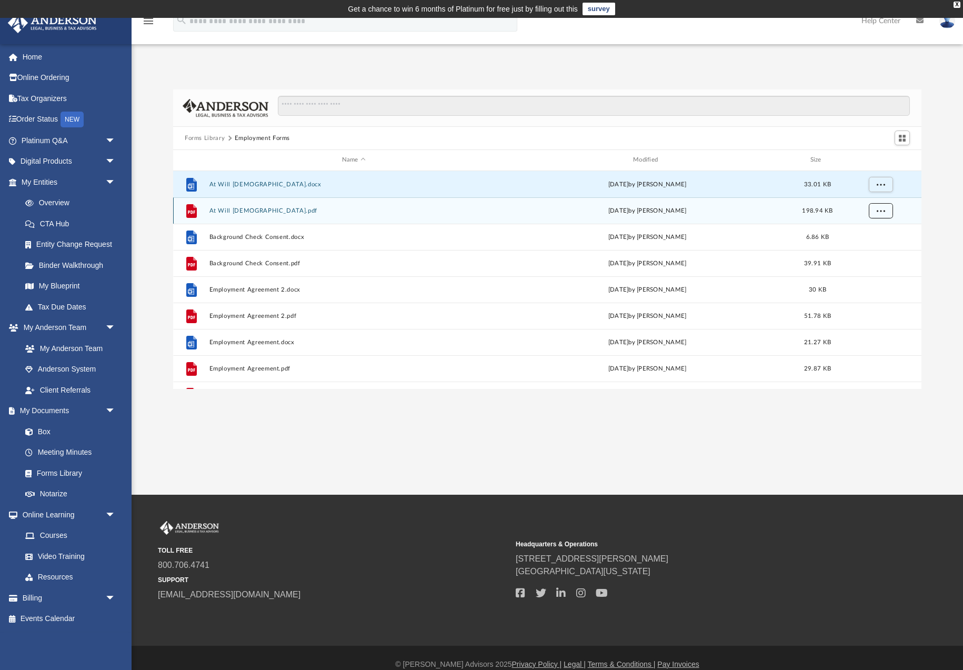
click at [879, 210] on span "More options" at bounding box center [881, 210] width 8 height 6
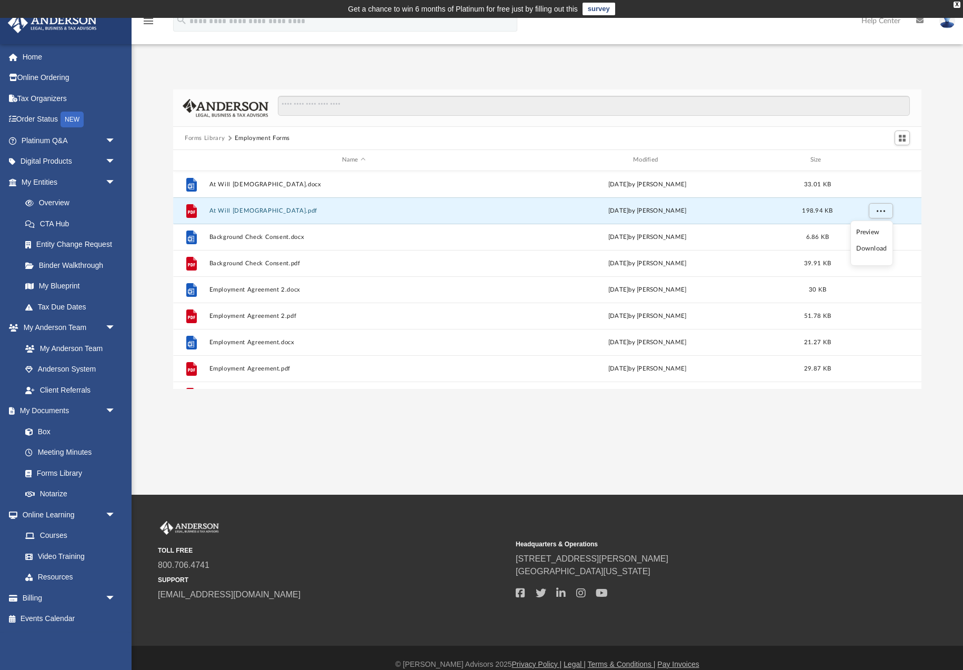
click at [873, 250] on li "Download" at bounding box center [872, 248] width 31 height 11
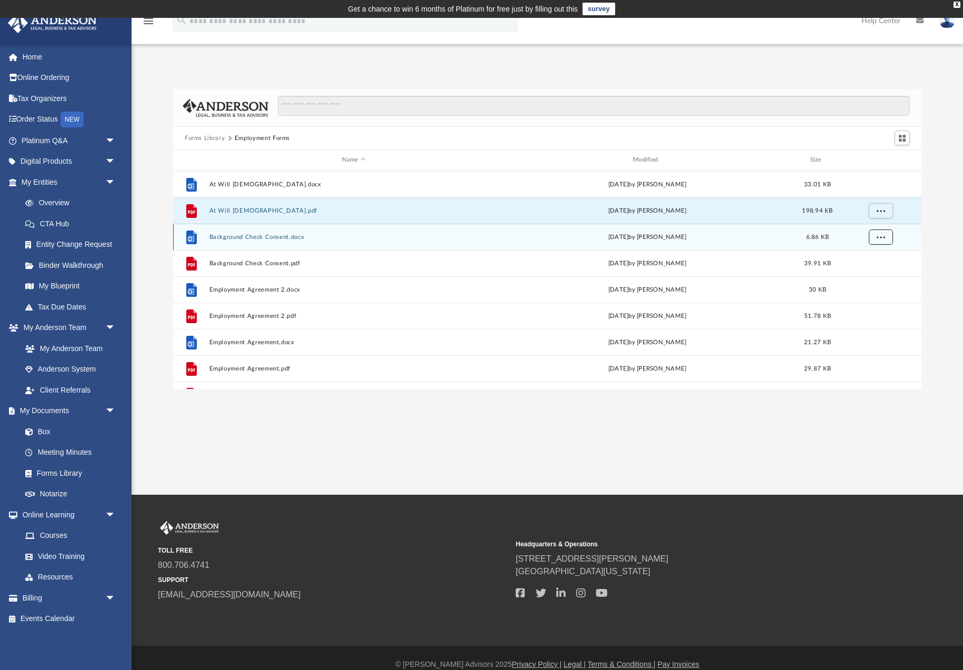
click at [883, 240] on span "More options" at bounding box center [881, 237] width 8 height 6
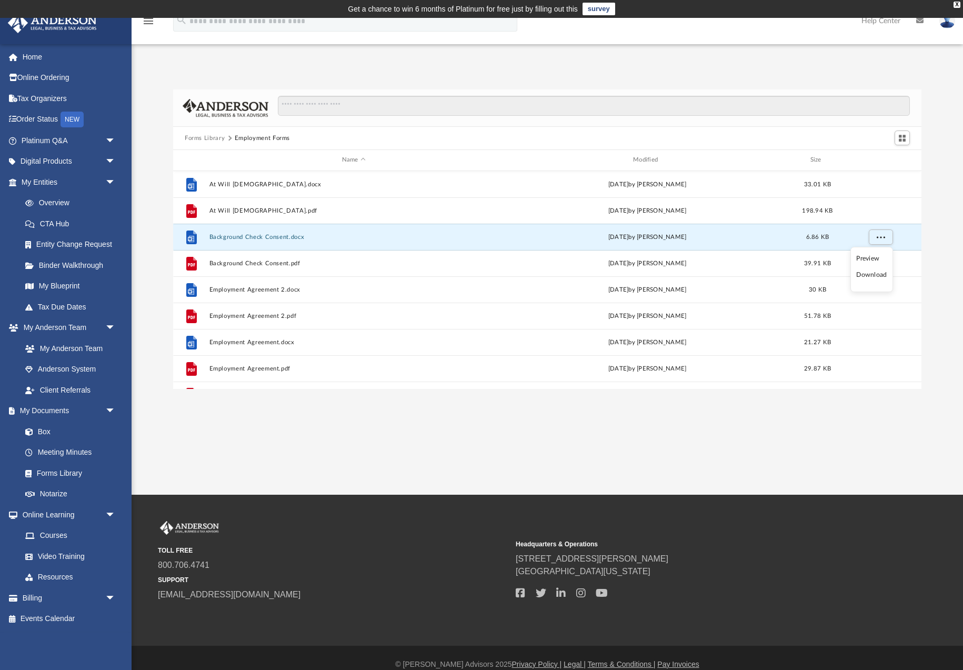
click at [873, 276] on li "Download" at bounding box center [872, 275] width 31 height 11
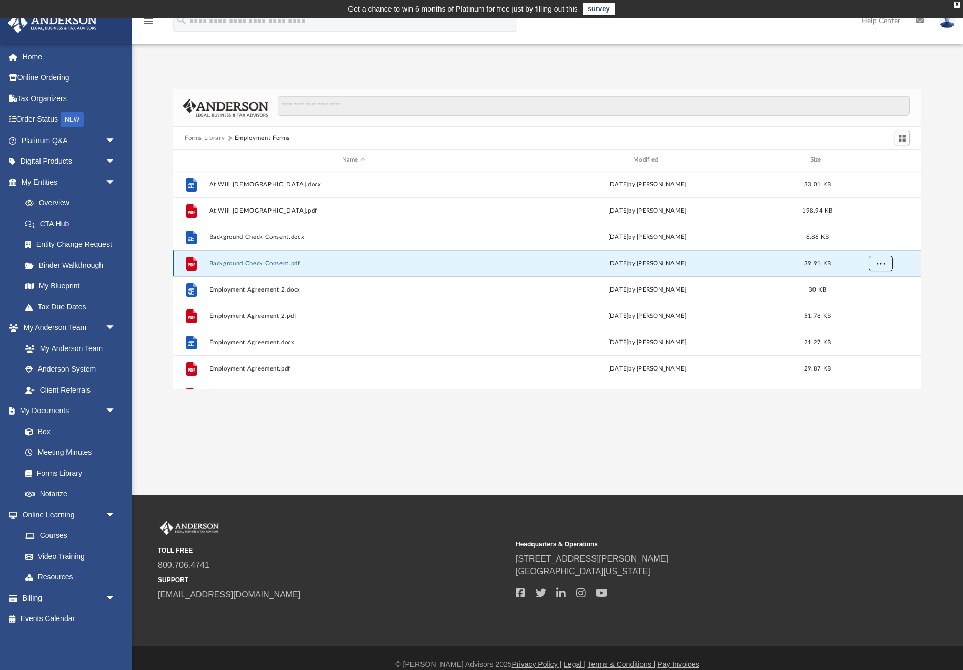
click at [877, 264] on span "More options" at bounding box center [881, 263] width 8 height 6
click at [872, 300] on li "Download" at bounding box center [872, 301] width 31 height 11
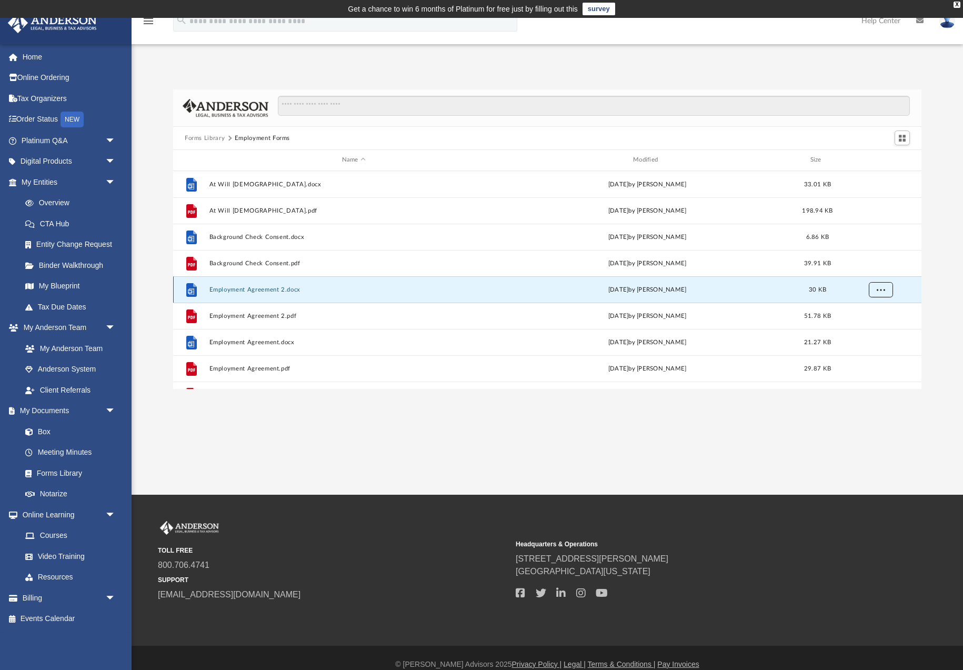
click at [883, 290] on span "More options" at bounding box center [881, 289] width 8 height 6
click at [879, 331] on li "Download" at bounding box center [872, 327] width 31 height 11
click at [882, 318] on span "More options" at bounding box center [881, 316] width 8 height 6
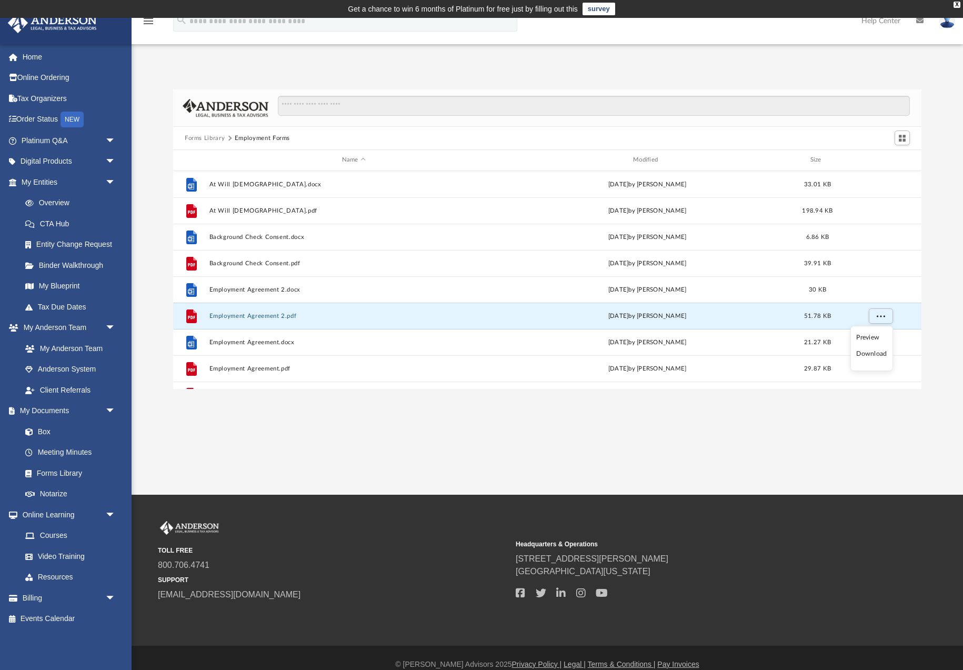
click at [873, 355] on li "Download" at bounding box center [872, 353] width 31 height 11
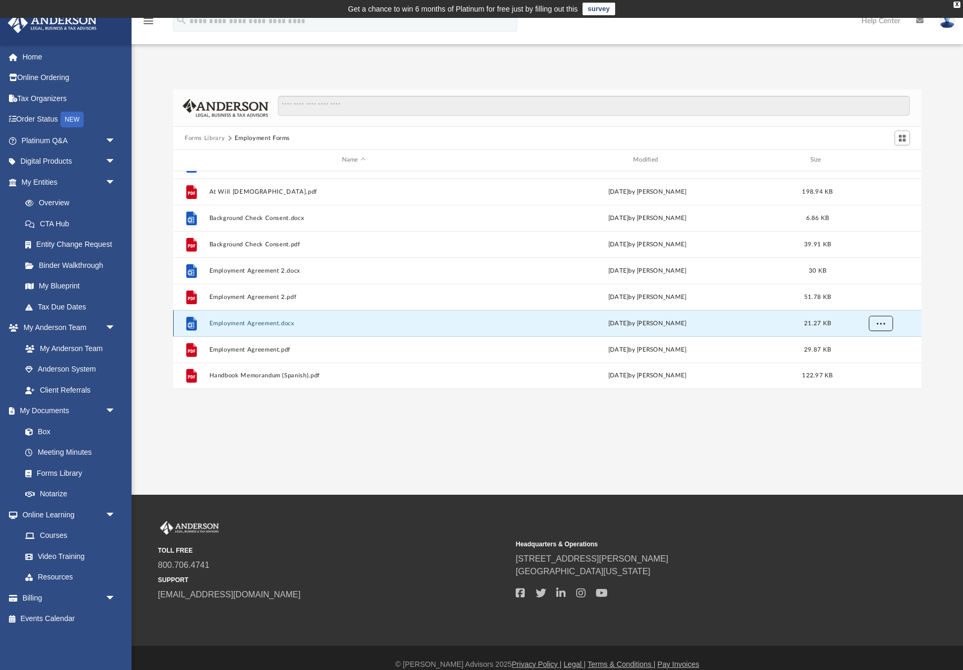
click at [880, 325] on span "More options" at bounding box center [881, 323] width 8 height 6
click at [872, 362] on li "Download" at bounding box center [872, 361] width 31 height 11
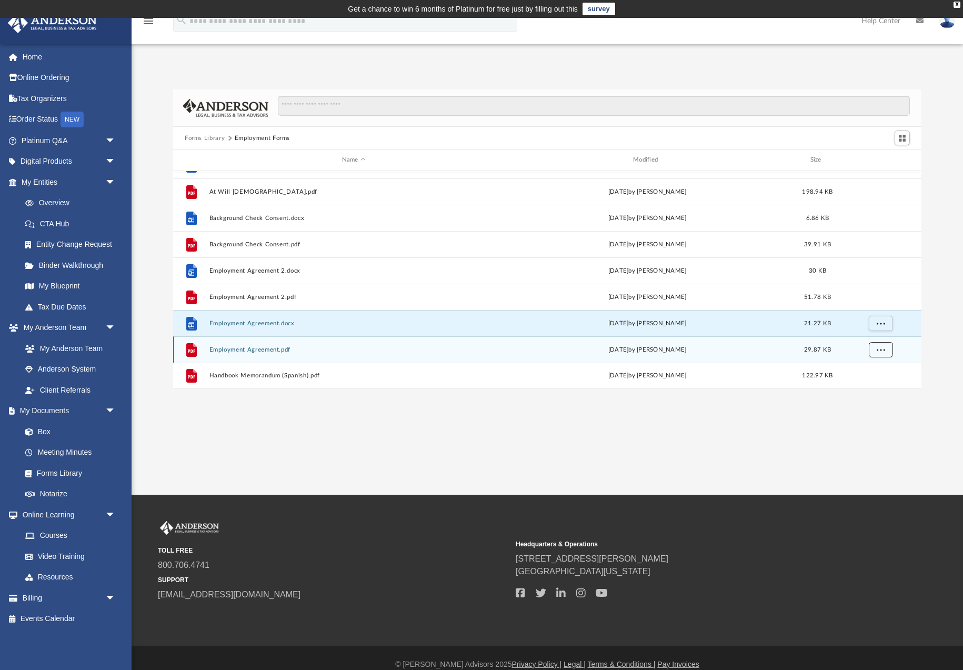
click at [881, 351] on span "More options" at bounding box center [881, 349] width 8 height 6
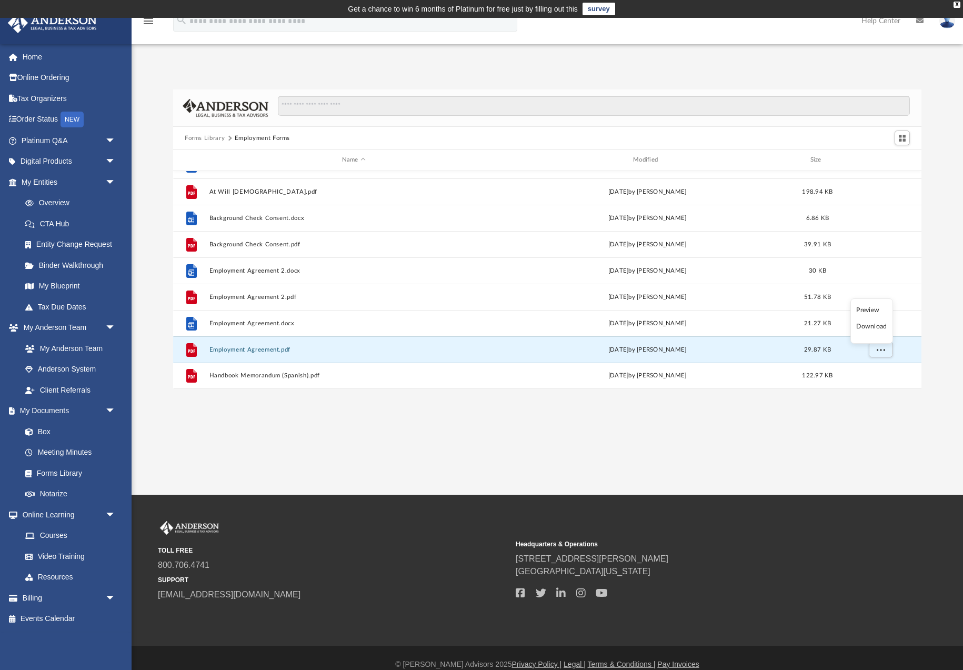
click at [873, 329] on li "Download" at bounding box center [872, 326] width 31 height 11
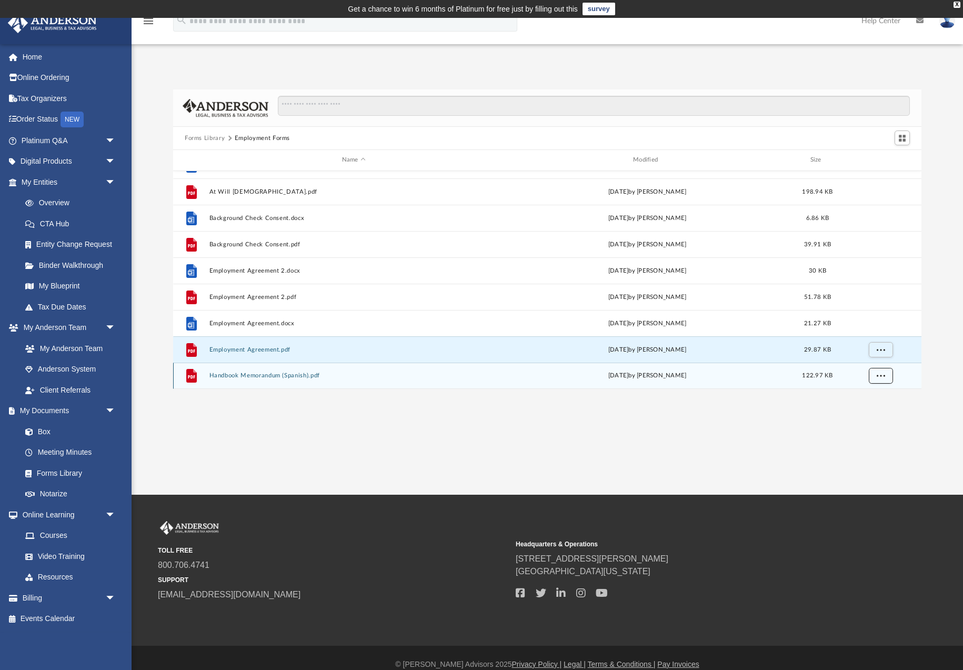
click at [882, 377] on span "More options" at bounding box center [881, 376] width 8 height 6
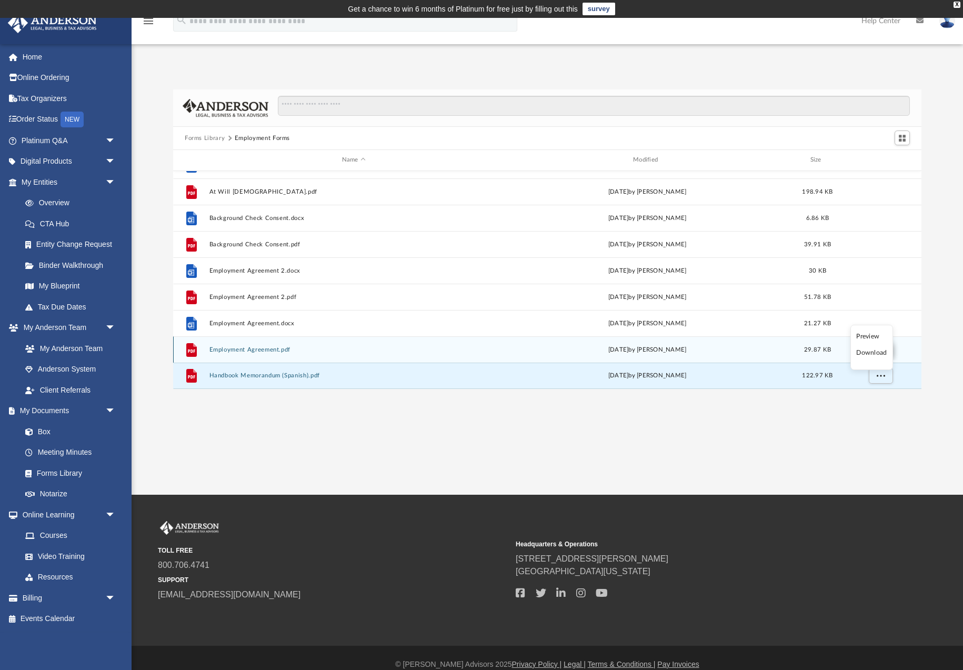
click at [878, 356] on li "Download" at bounding box center [872, 352] width 31 height 11
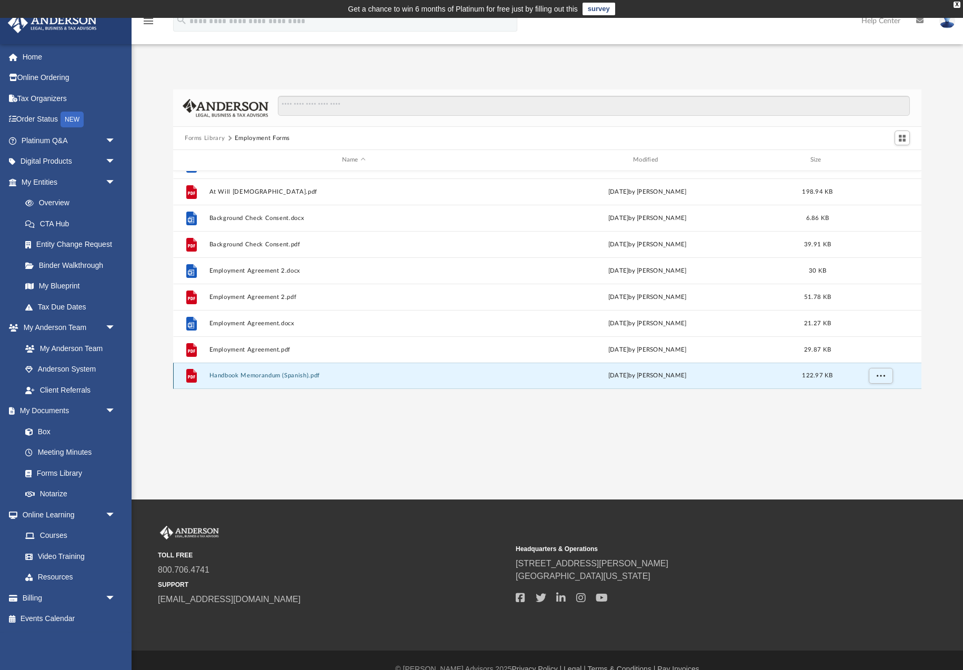
click at [266, 377] on button "Handbook Memorandum (Spanish).pdf" at bounding box center [354, 375] width 289 height 7
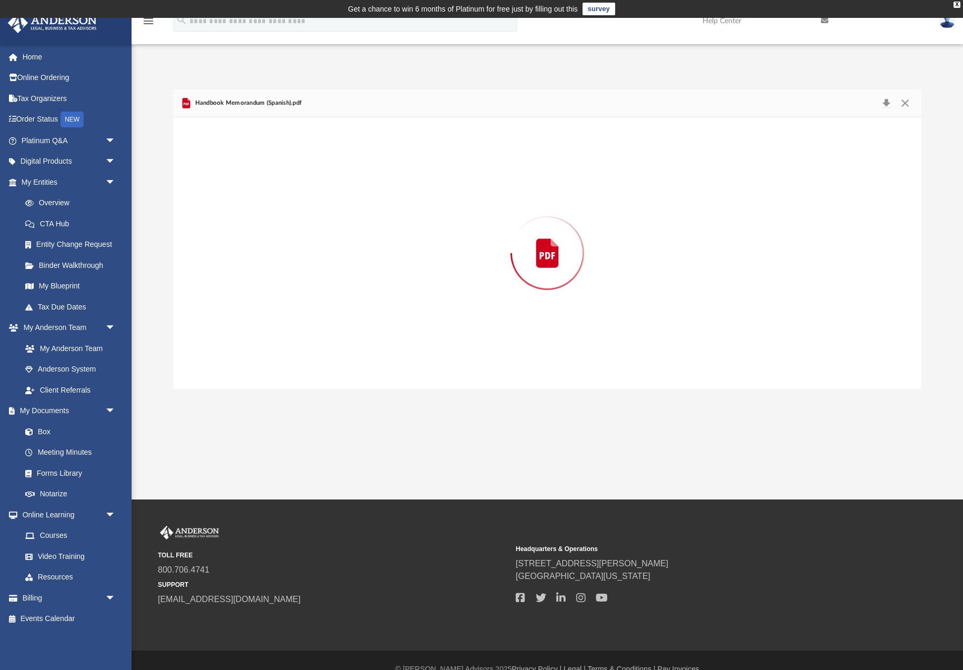
click at [266, 377] on div "Preview" at bounding box center [547, 253] width 749 height 272
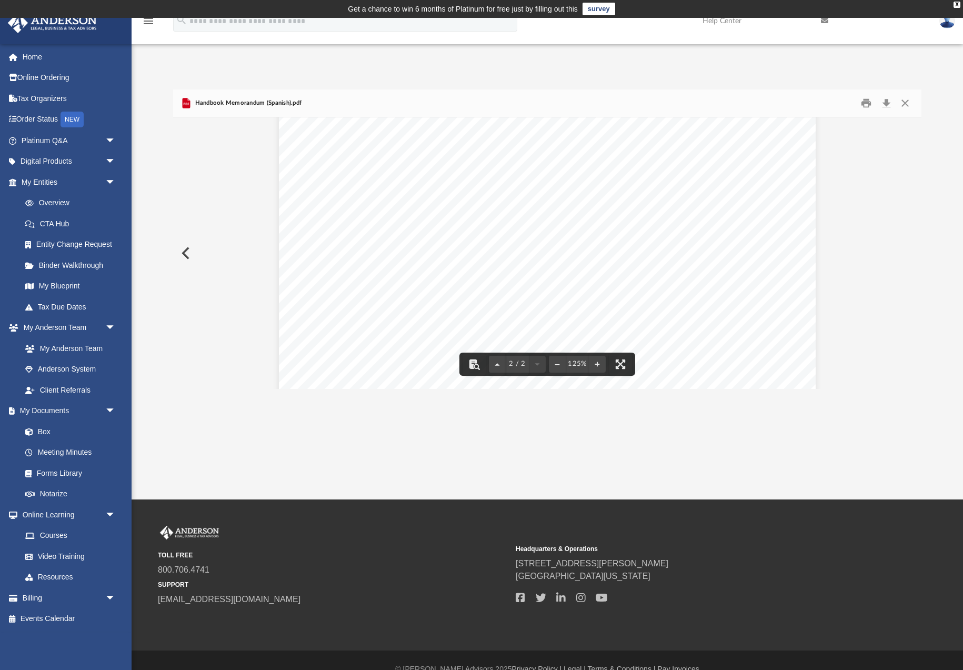
scroll to position [0, 0]
click at [907, 104] on button "Close" at bounding box center [905, 103] width 19 height 16
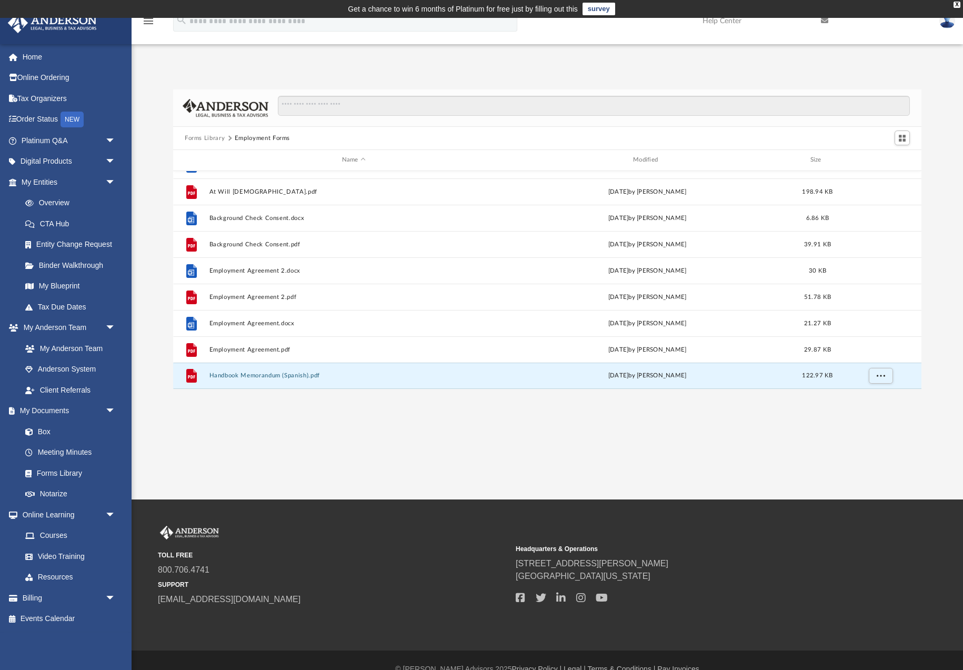
click at [205, 136] on button "Forms Library" at bounding box center [205, 138] width 40 height 9
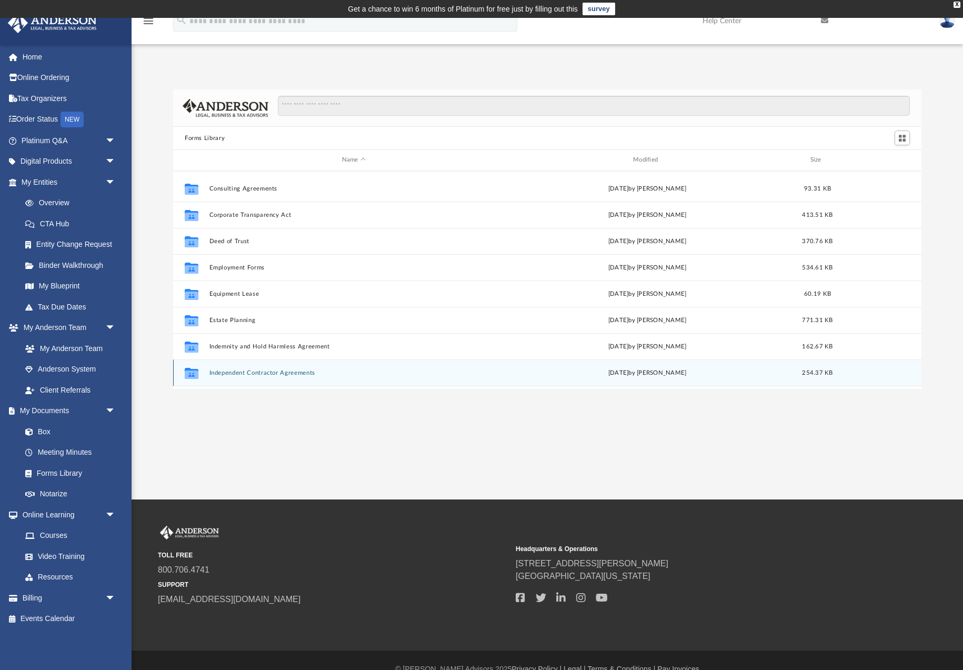
scroll to position [273, 0]
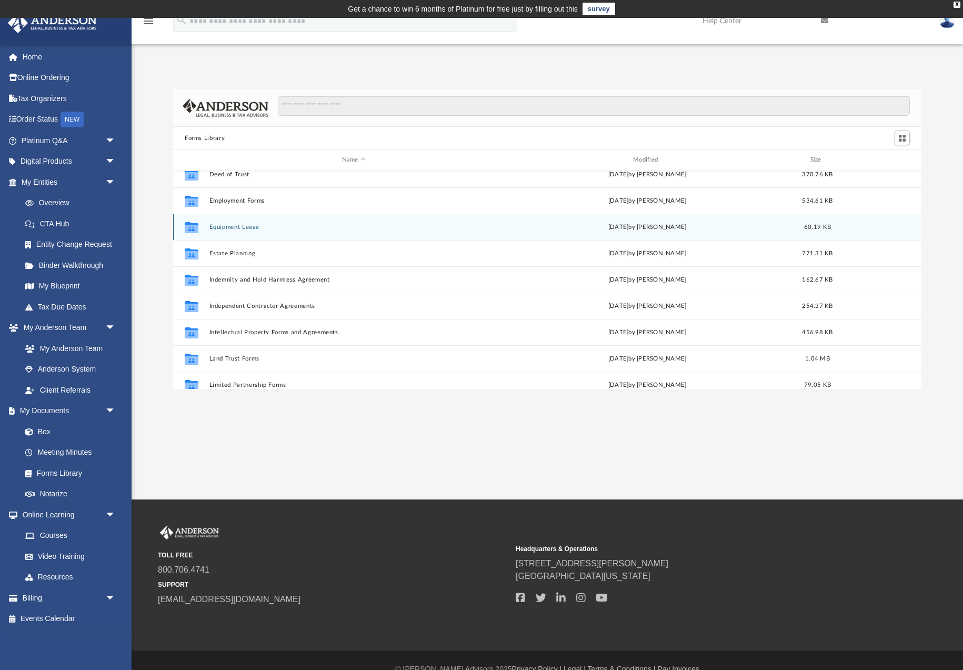
click at [237, 227] on button "Equipment Lease" at bounding box center [354, 227] width 289 height 7
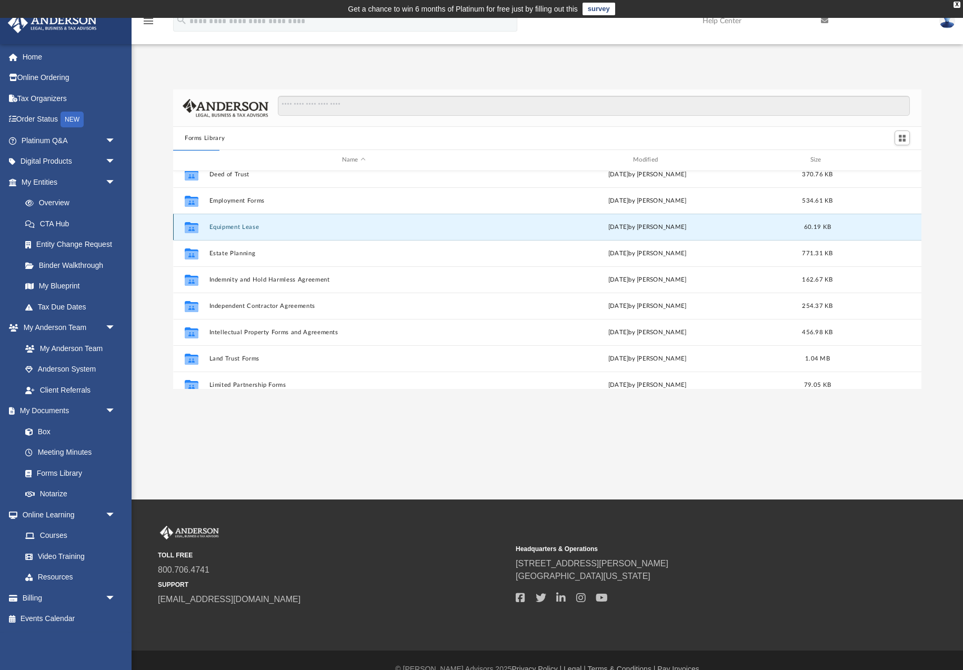
scroll to position [0, 0]
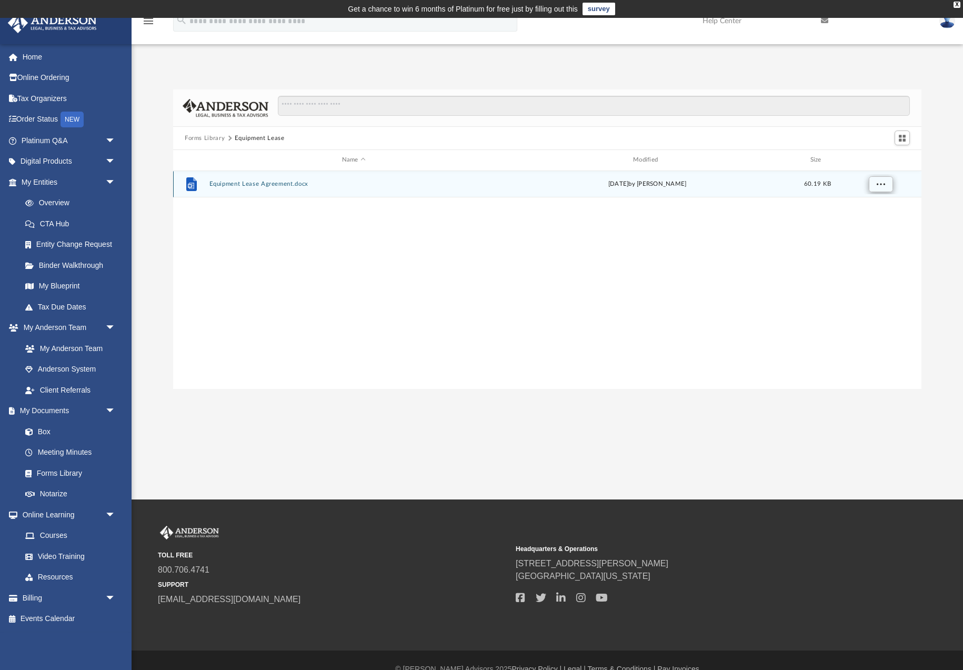
click at [879, 182] on span "More options" at bounding box center [881, 184] width 8 height 6
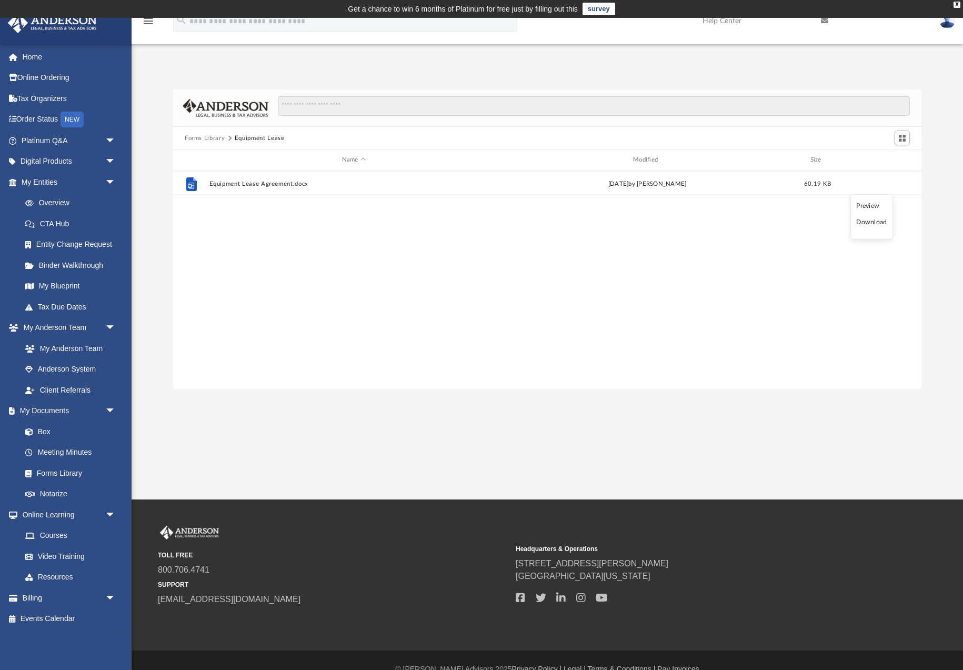
scroll to position [5, 0]
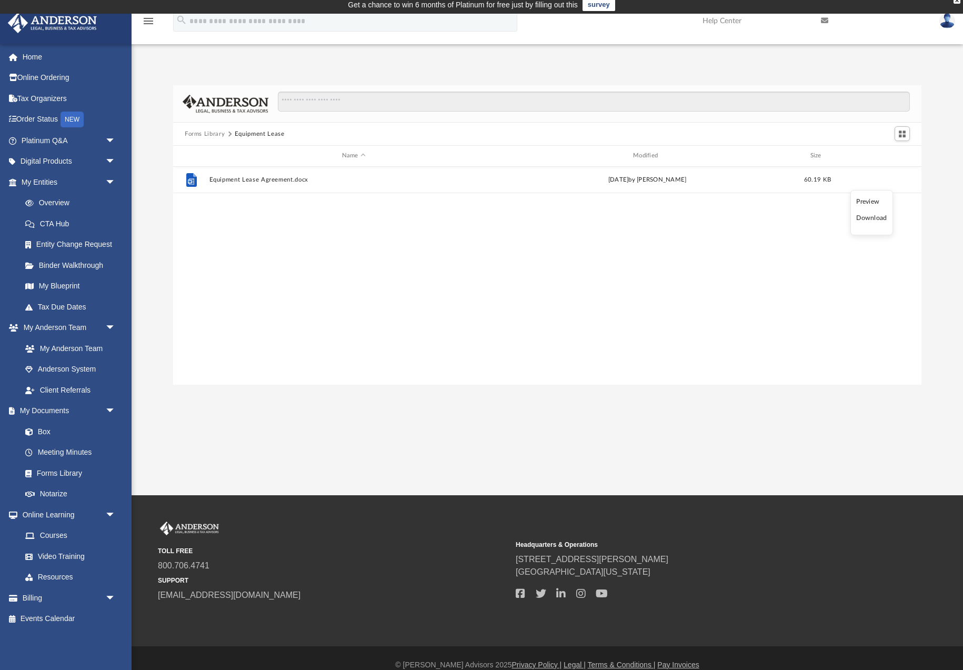
click at [880, 223] on li "Download" at bounding box center [872, 218] width 31 height 11
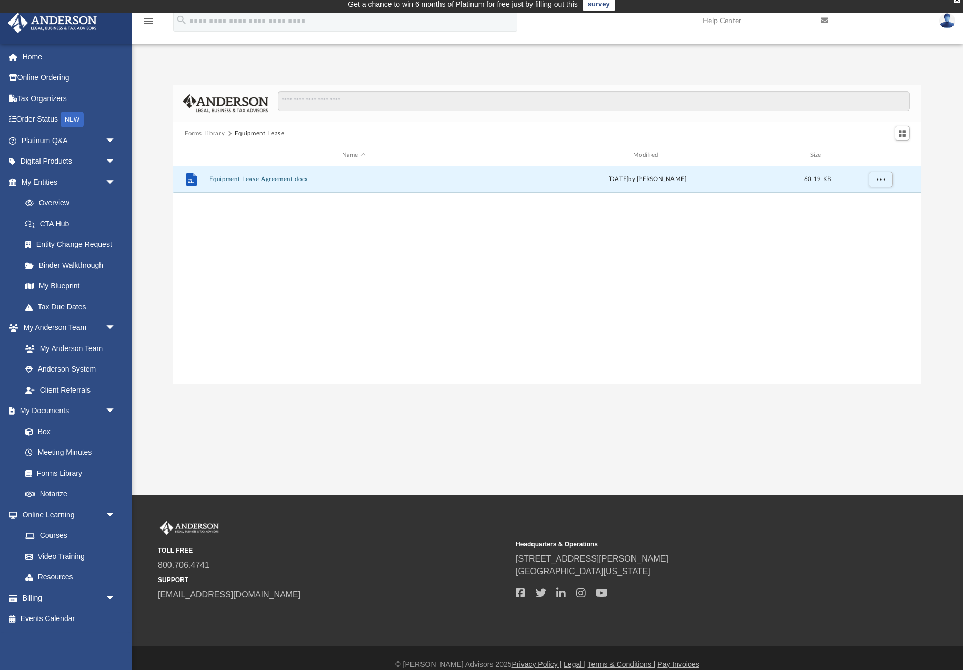
click at [206, 135] on button "Forms Library" at bounding box center [205, 133] width 40 height 9
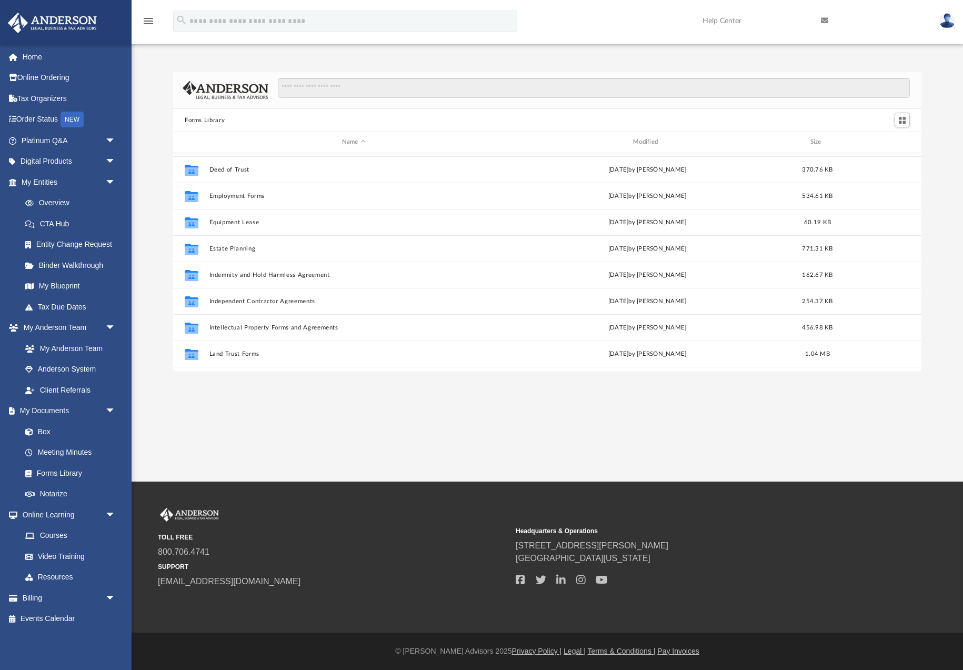
scroll to position [320, 0]
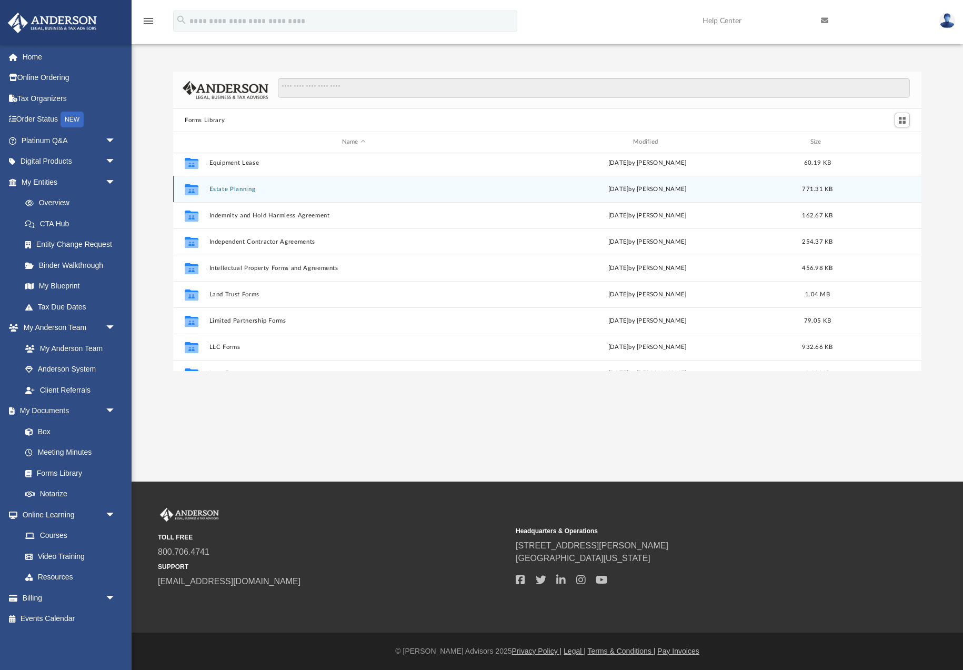
click at [230, 187] on button "Estate Planning" at bounding box center [354, 189] width 289 height 7
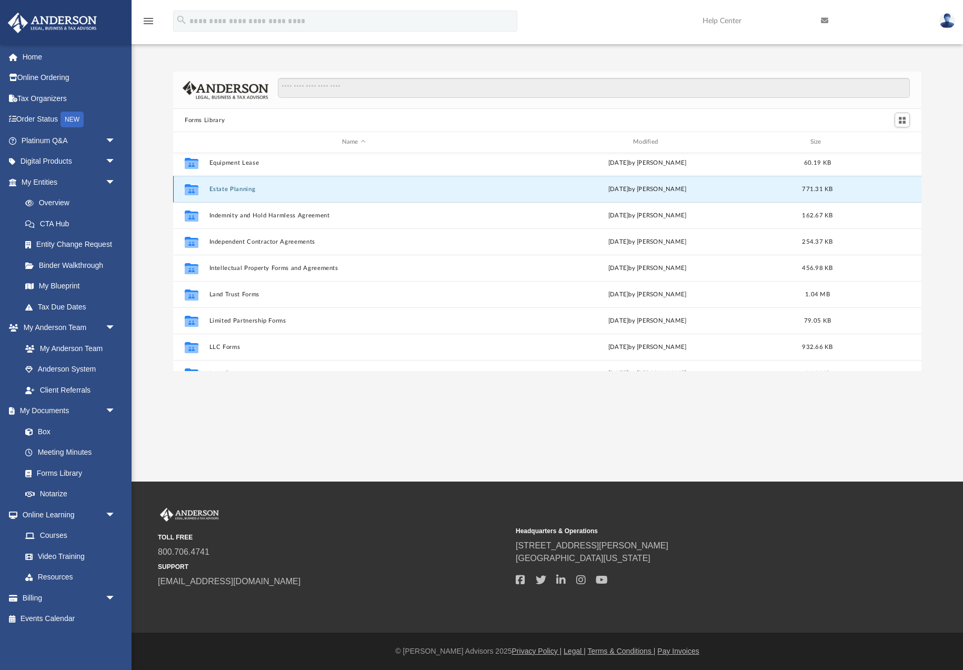
click at [230, 187] on button "Estate Planning" at bounding box center [354, 189] width 289 height 7
click at [230, 188] on button "Estate Planning" at bounding box center [354, 189] width 289 height 7
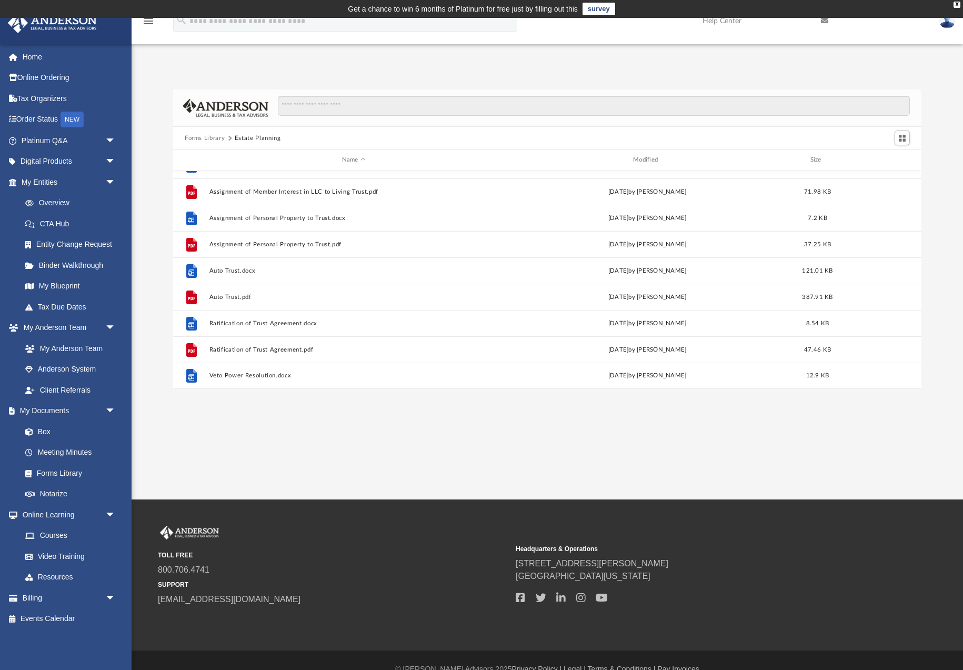
scroll to position [0, 0]
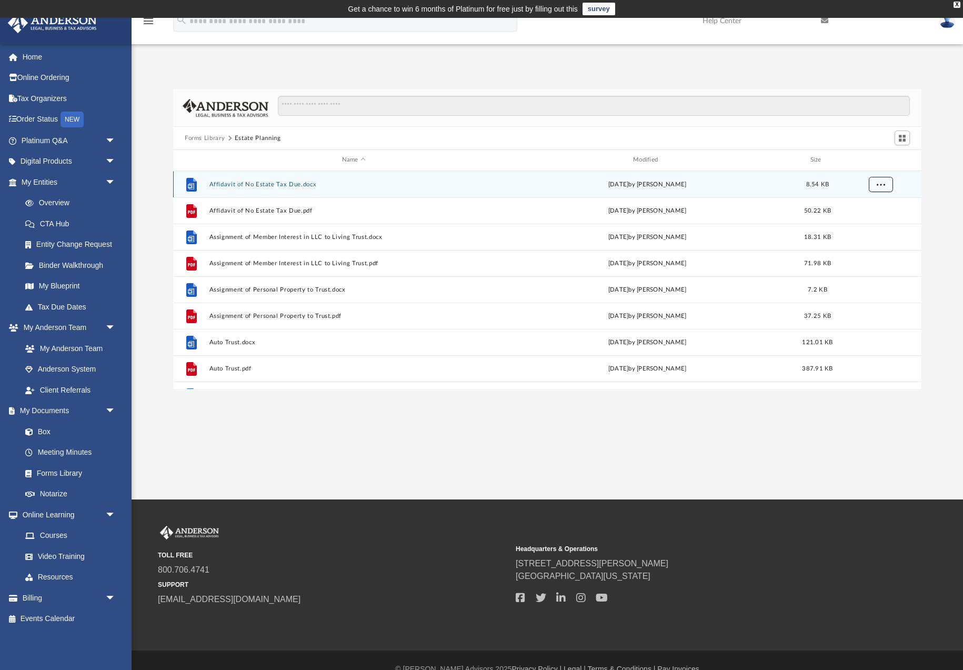
click at [885, 190] on button "More options" at bounding box center [881, 184] width 24 height 16
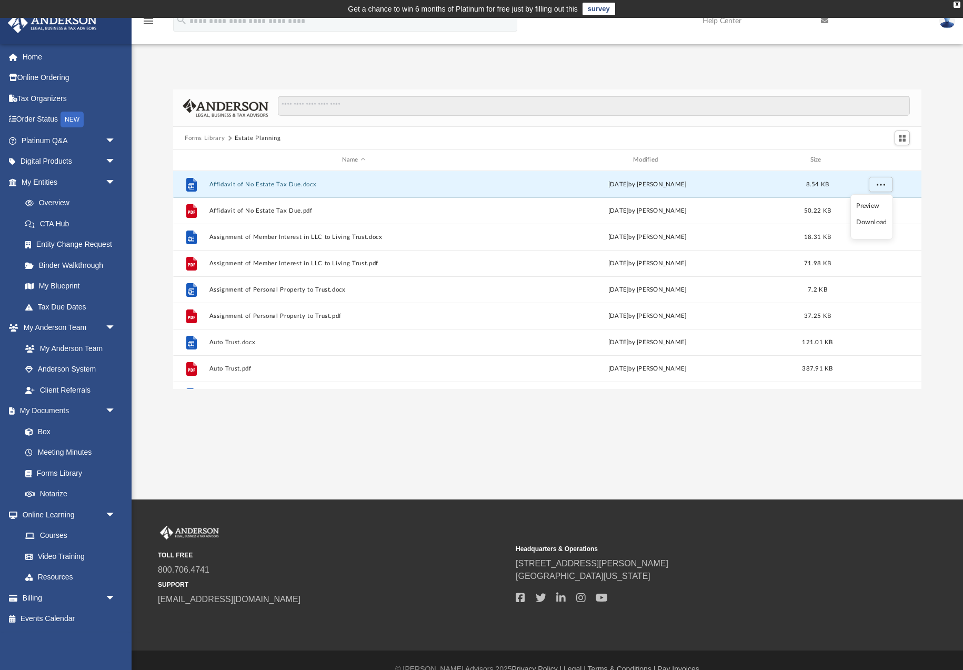
click at [872, 223] on li "Download" at bounding box center [872, 222] width 31 height 11
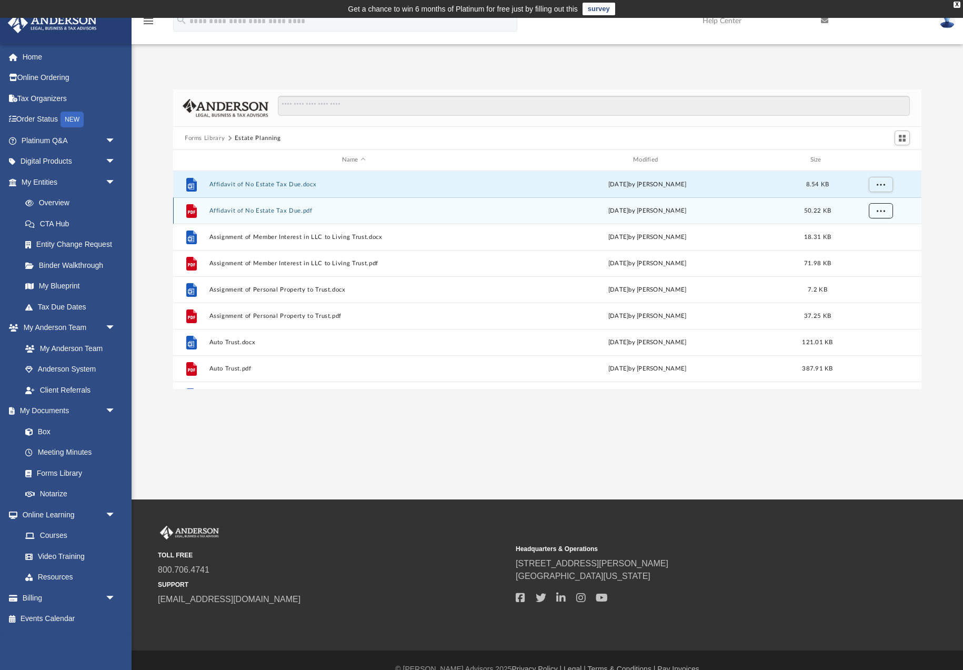
click at [881, 213] on span "More options" at bounding box center [881, 210] width 8 height 6
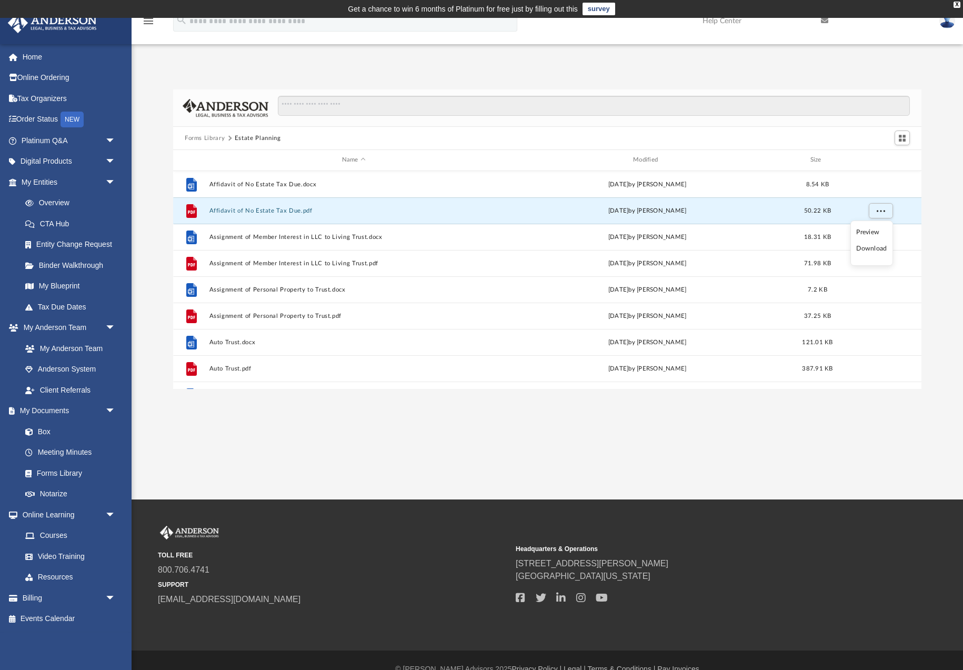
click at [872, 250] on li "Download" at bounding box center [872, 248] width 31 height 11
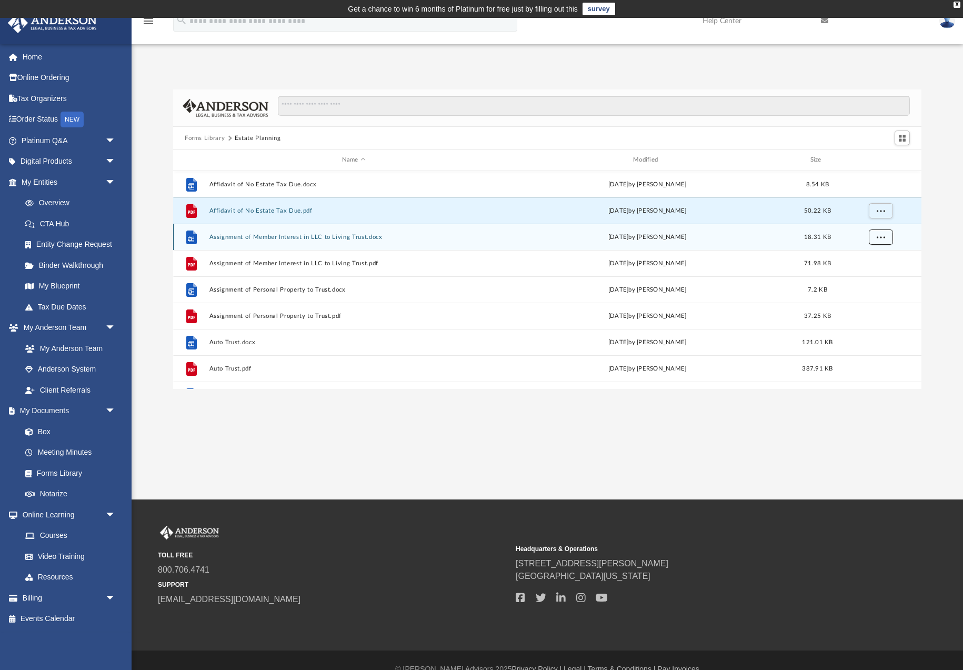
click at [878, 241] on button "More options" at bounding box center [881, 237] width 24 height 16
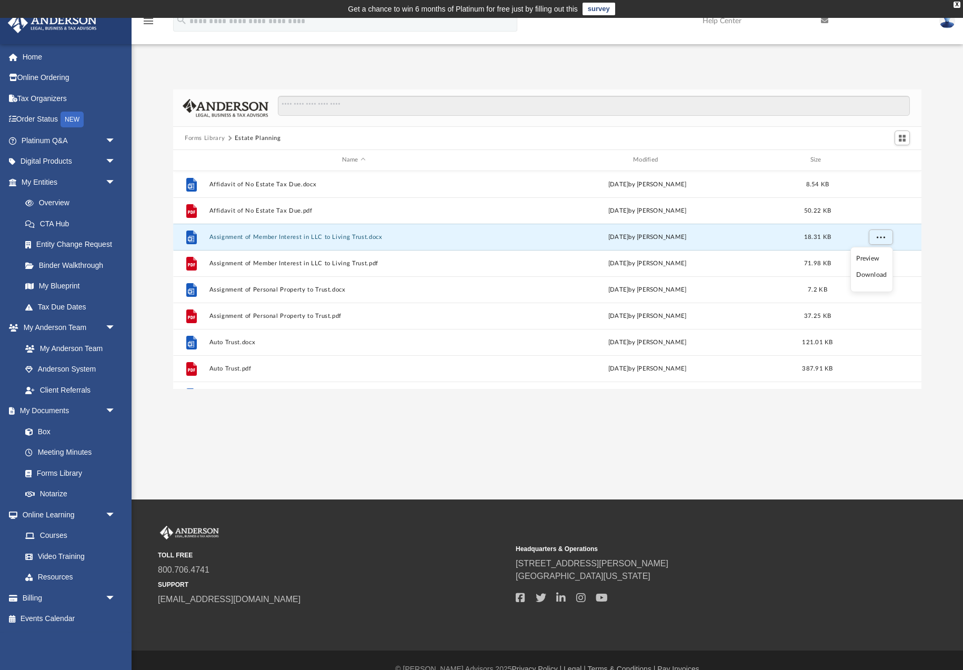
click at [874, 278] on li "Download" at bounding box center [872, 275] width 31 height 11
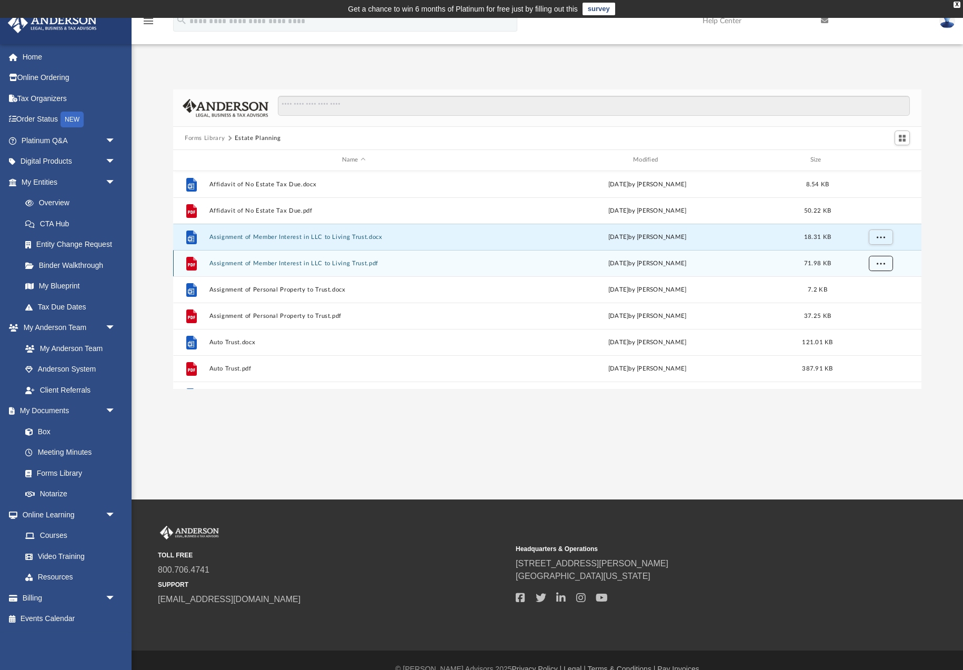
click at [882, 263] on span "More options" at bounding box center [881, 263] width 8 height 6
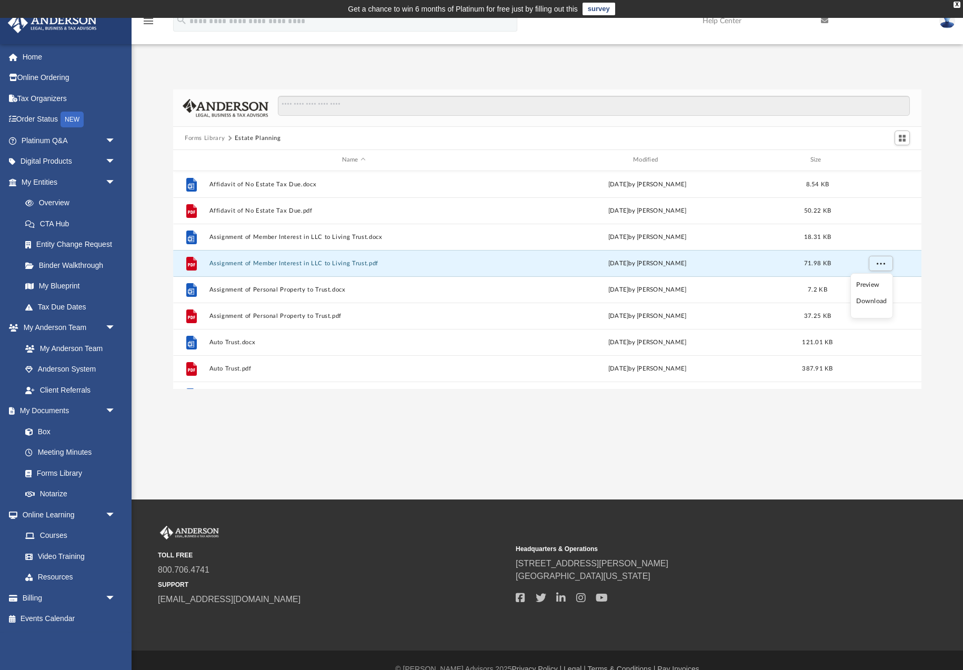
click at [874, 302] on li "Download" at bounding box center [872, 301] width 31 height 11
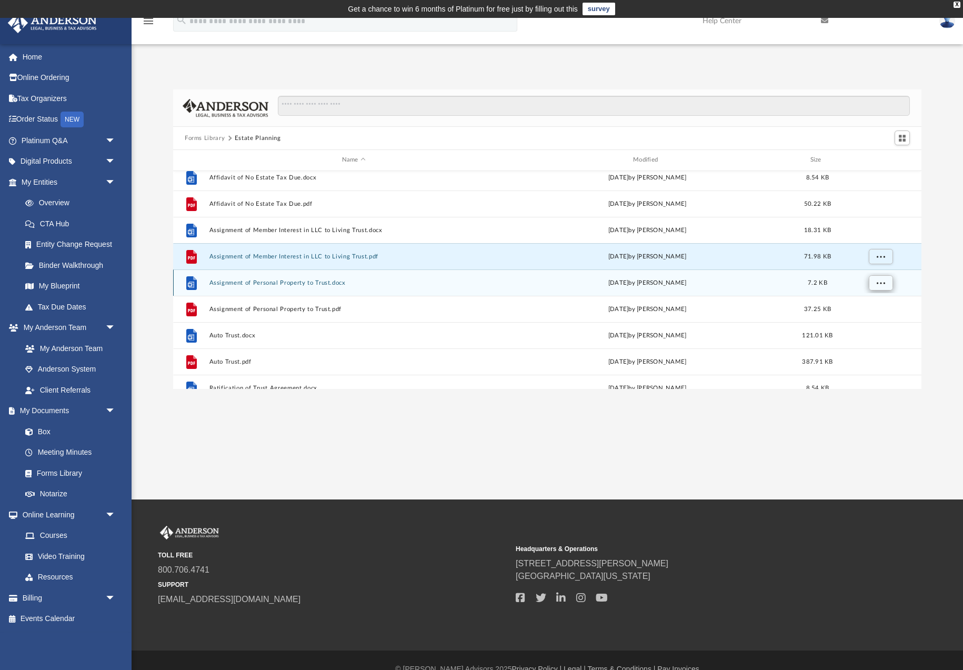
scroll to position [8, 0]
click at [883, 282] on div "File Affidavit of No Estate Tax Due.docx [DATE] by [PERSON_NAME] 8.54 KB File A…" at bounding box center [547, 280] width 749 height 218
click at [876, 282] on button "More options" at bounding box center [881, 282] width 24 height 16
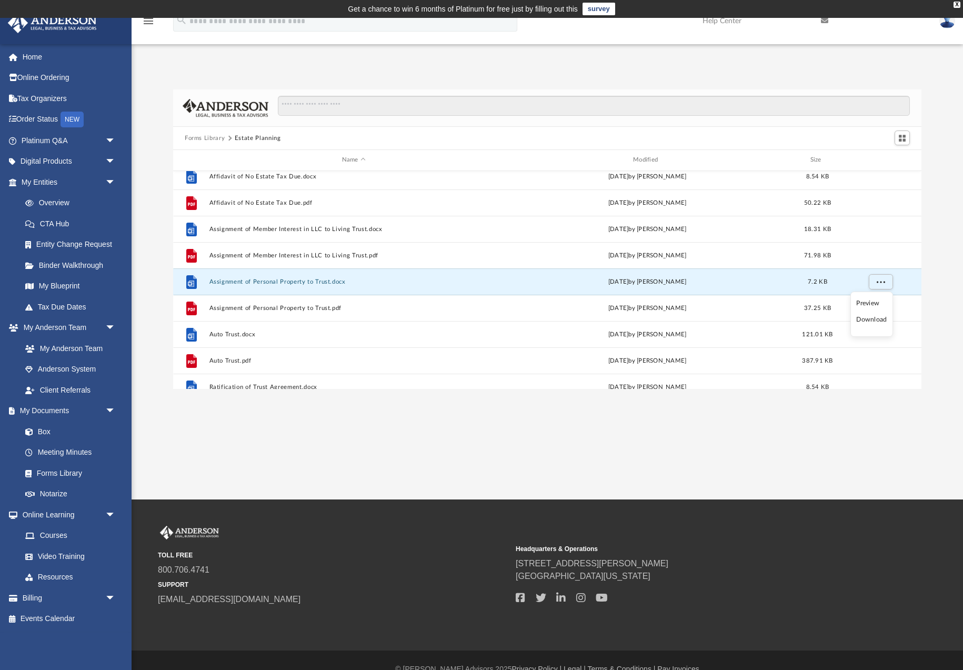
click at [874, 318] on li "Download" at bounding box center [872, 319] width 31 height 11
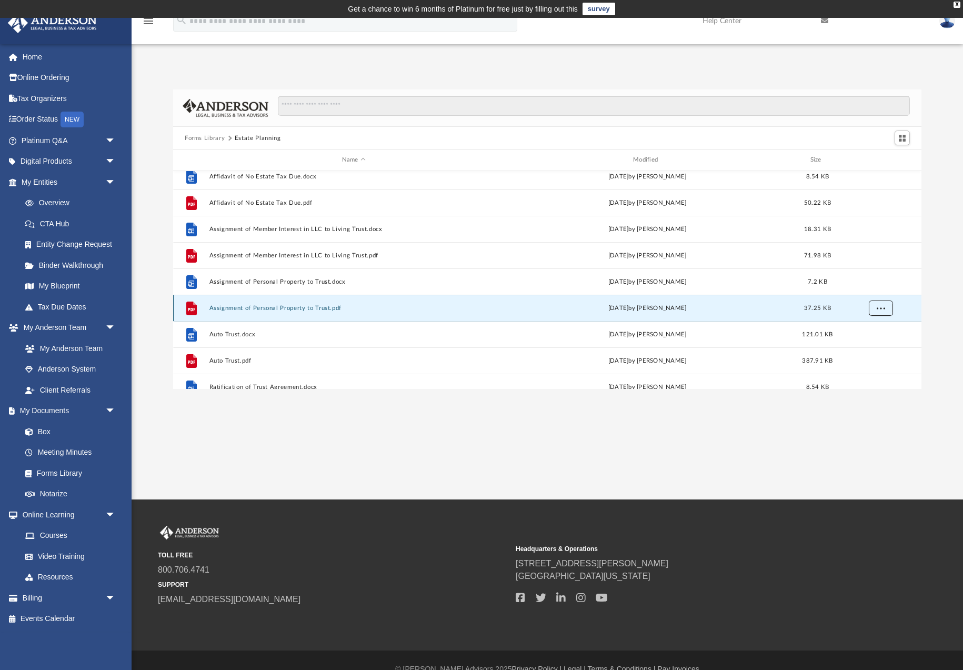
click at [879, 308] on span "More options" at bounding box center [881, 308] width 8 height 6
click at [878, 347] on li "Download" at bounding box center [872, 346] width 31 height 11
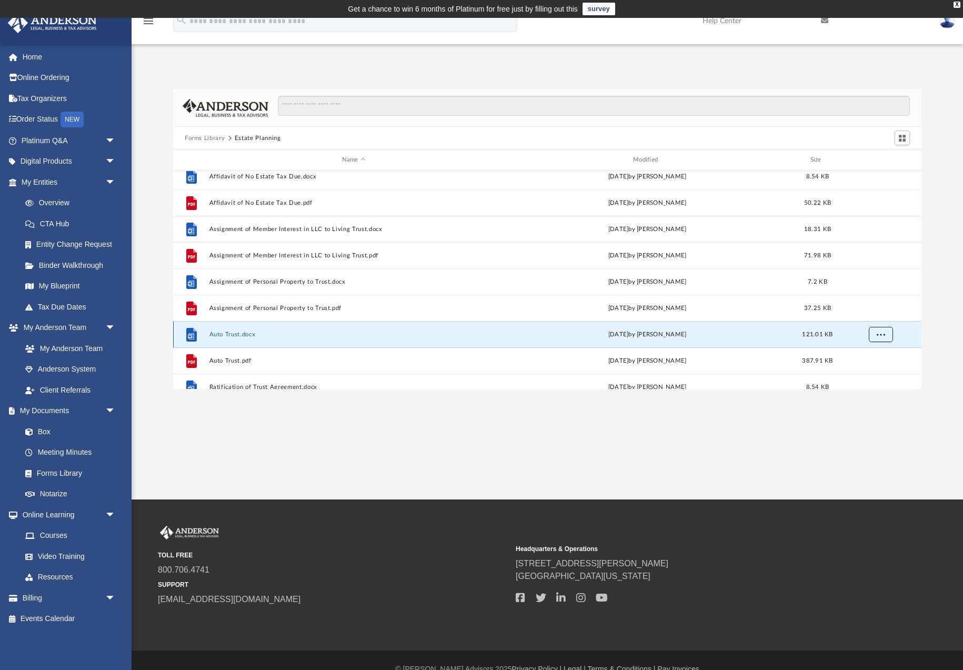
click at [879, 335] on span "More options" at bounding box center [881, 334] width 8 height 6
click at [875, 372] on li "Download" at bounding box center [872, 372] width 31 height 11
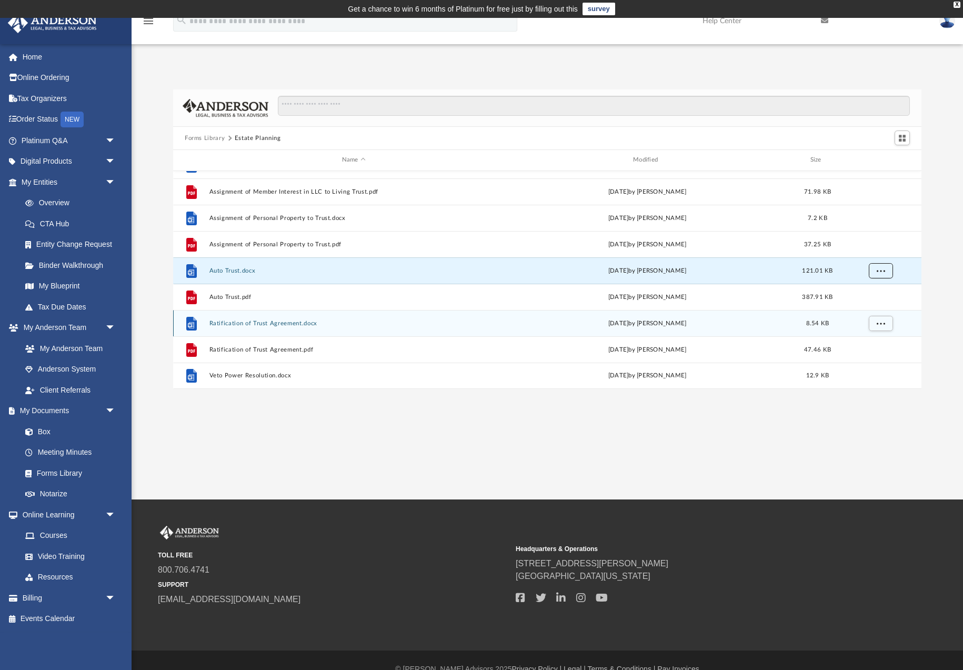
scroll to position [18, 0]
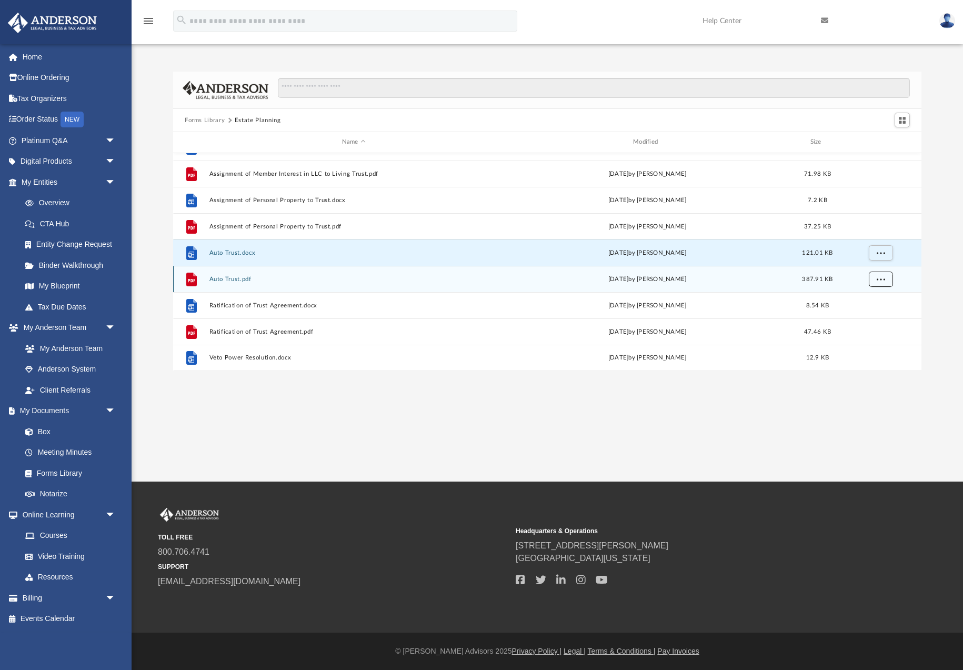
click at [877, 279] on span "More options" at bounding box center [881, 279] width 8 height 6
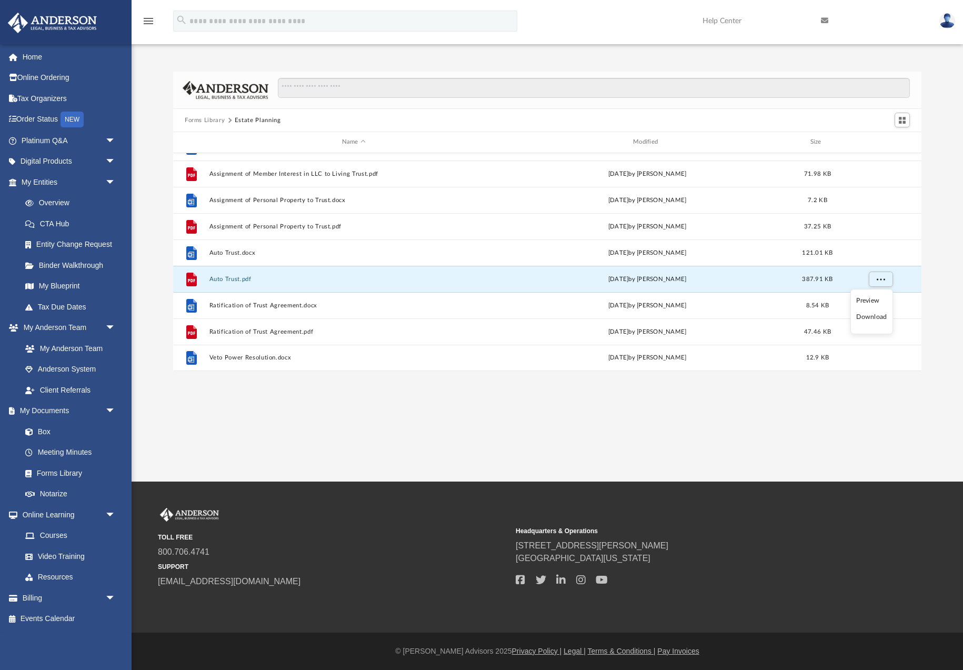
click at [872, 320] on li "Download" at bounding box center [872, 317] width 31 height 11
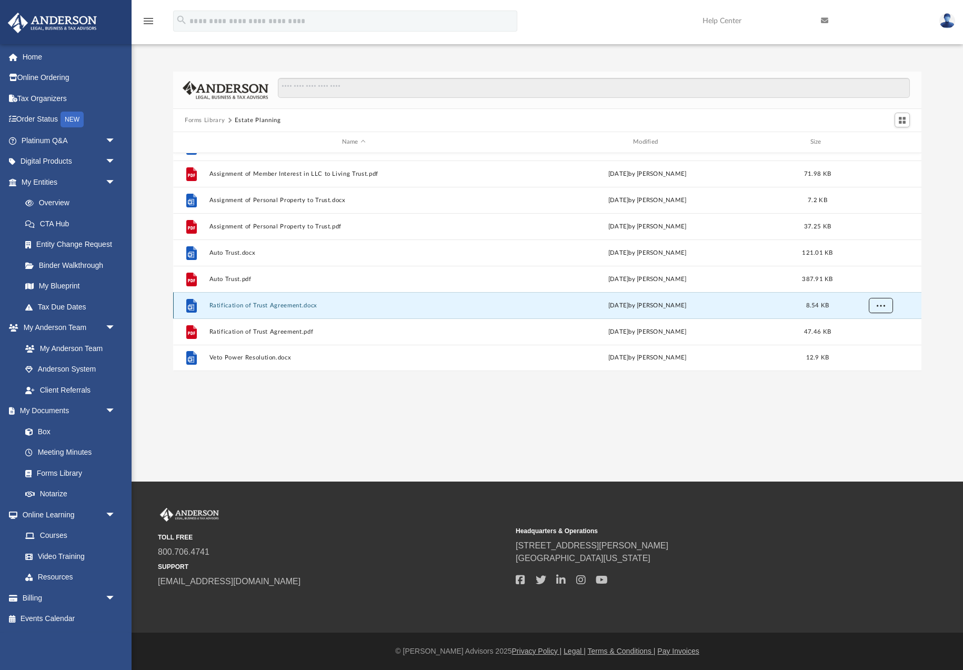
click at [880, 307] on span "More options" at bounding box center [881, 305] width 8 height 6
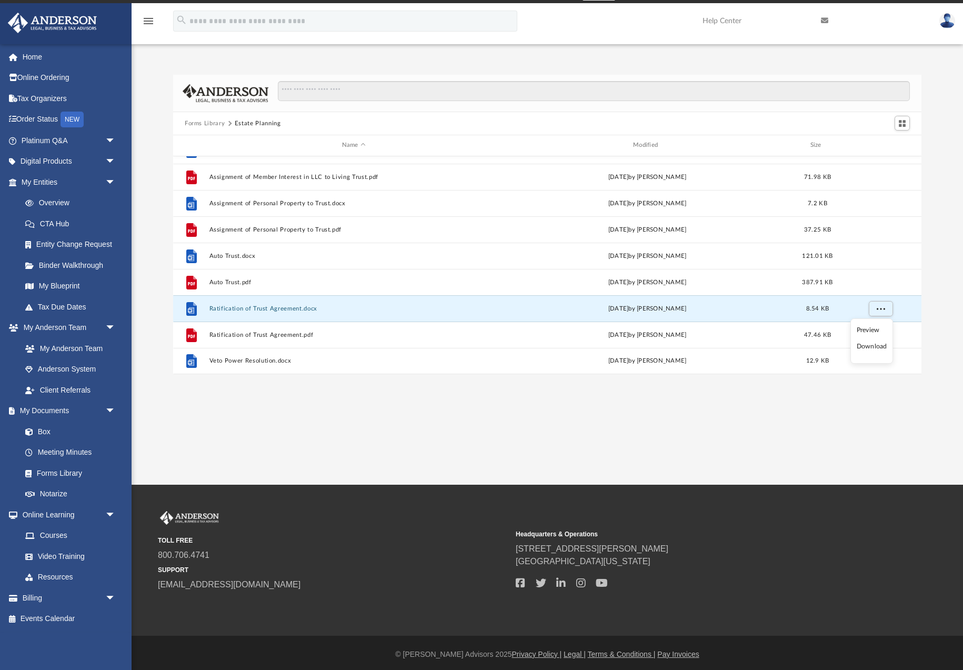
click at [871, 346] on li "Download" at bounding box center [872, 346] width 31 height 11
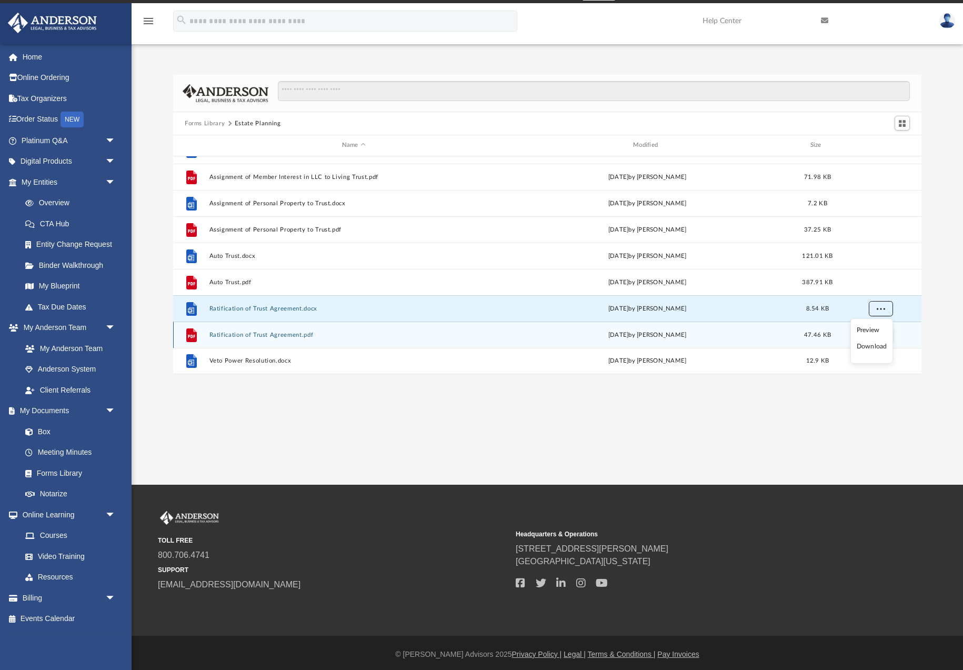
scroll to position [13, 0]
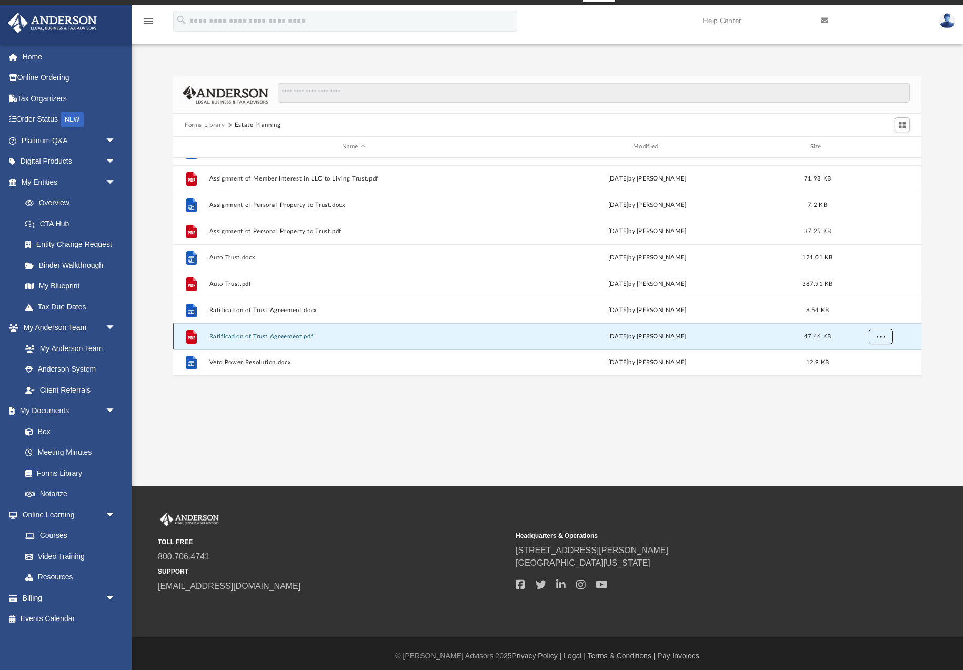
click at [879, 338] on span "More options" at bounding box center [881, 336] width 8 height 6
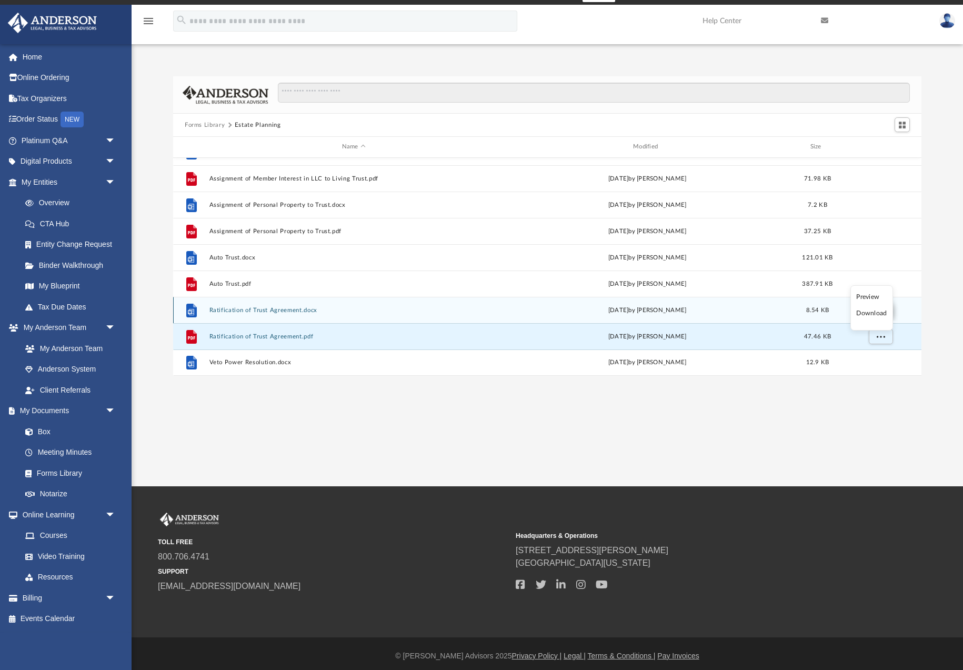
click at [870, 313] on li "Download" at bounding box center [872, 313] width 31 height 11
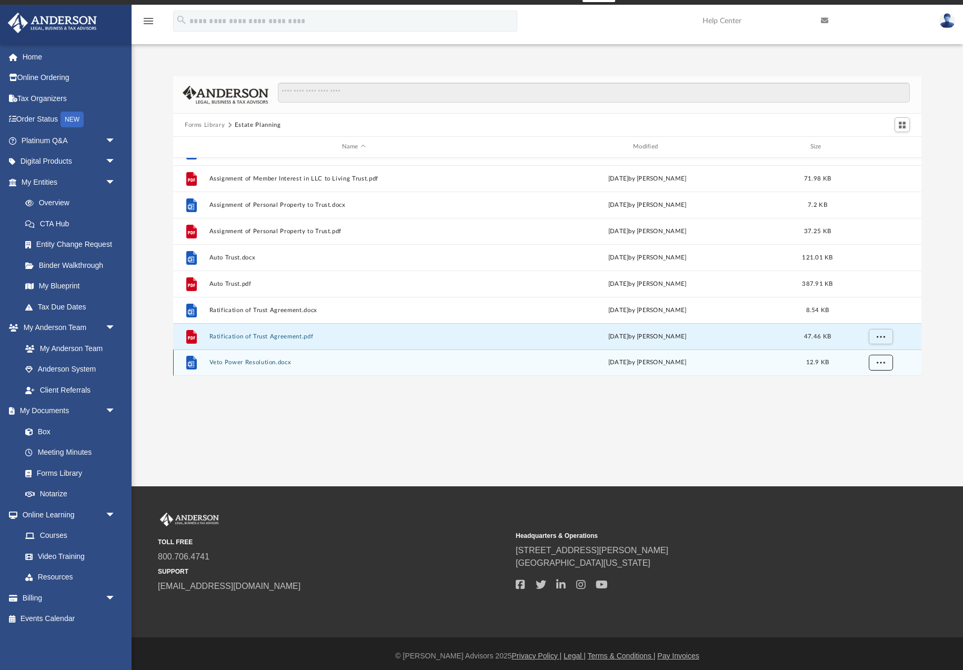
click at [881, 364] on span "More options" at bounding box center [881, 363] width 8 height 6
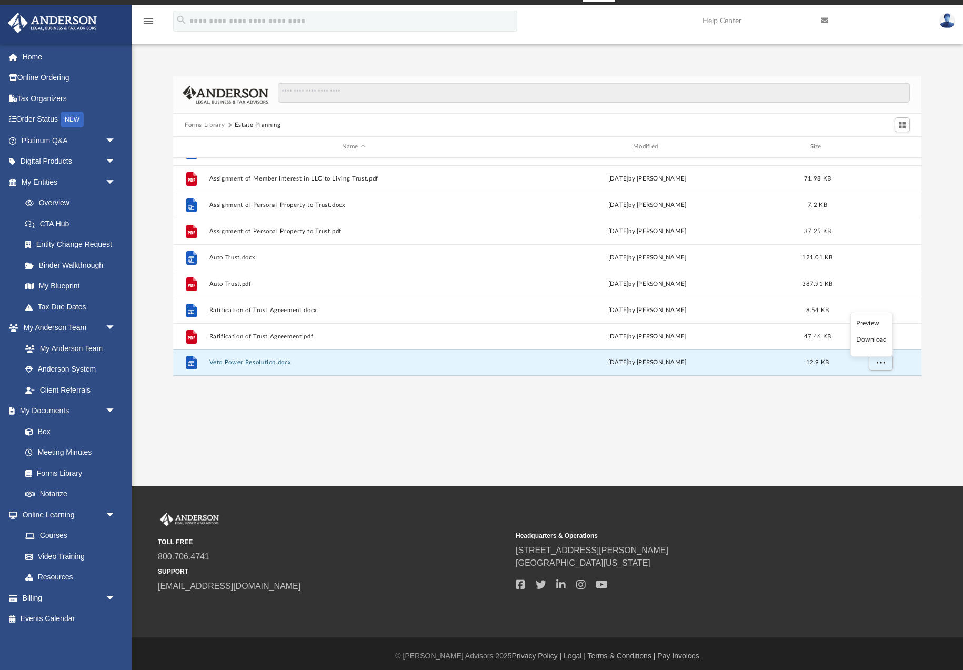
click at [869, 340] on li "Download" at bounding box center [872, 339] width 31 height 11
click at [204, 123] on button "Forms Library" at bounding box center [205, 125] width 40 height 9
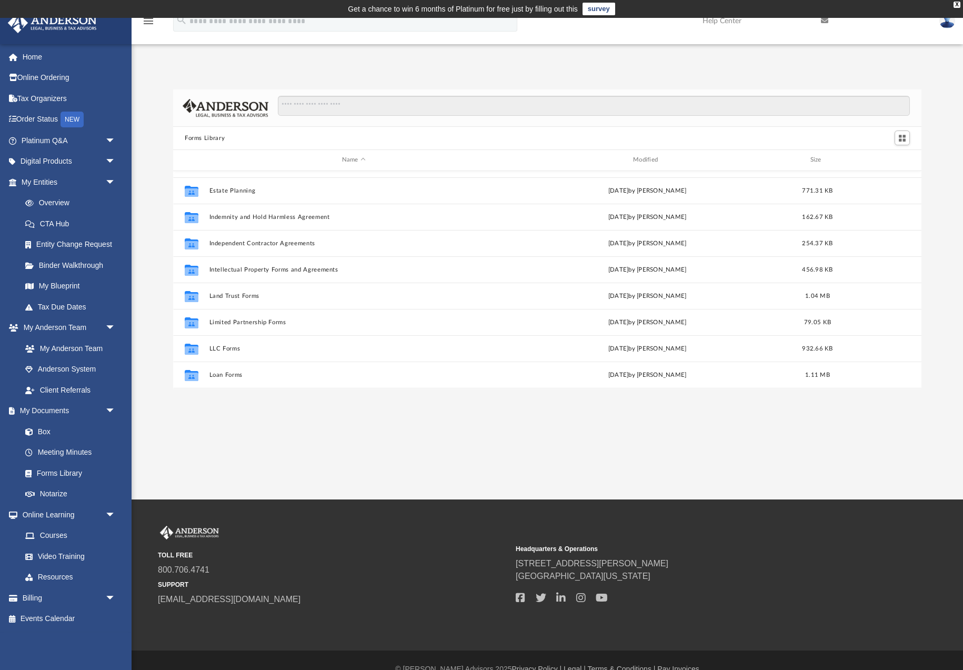
scroll to position [329, 0]
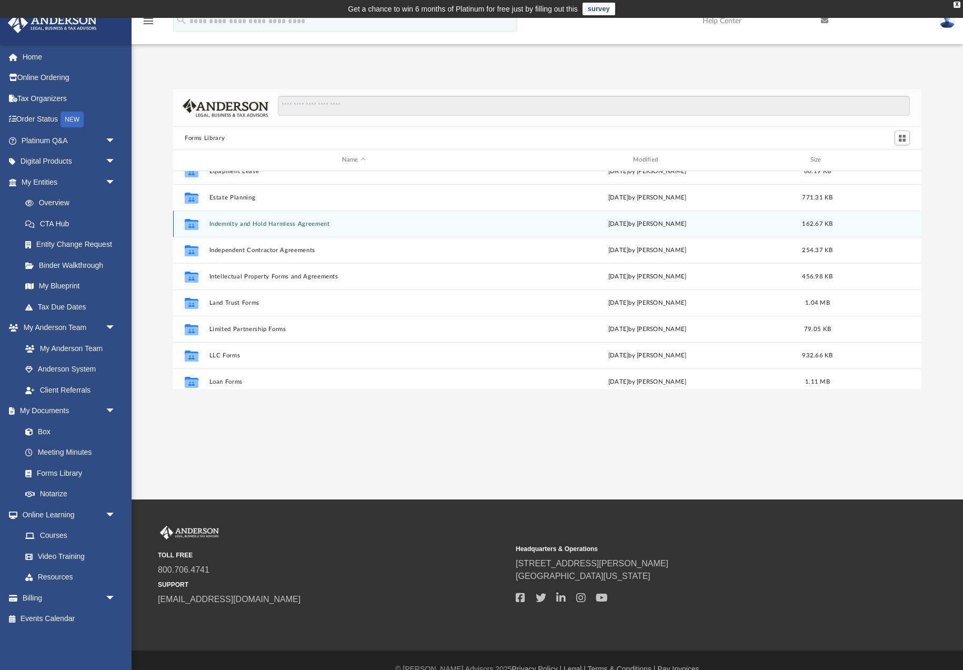
click at [288, 222] on button "Indemnity and Hold Harmless Agreement" at bounding box center [354, 224] width 289 height 7
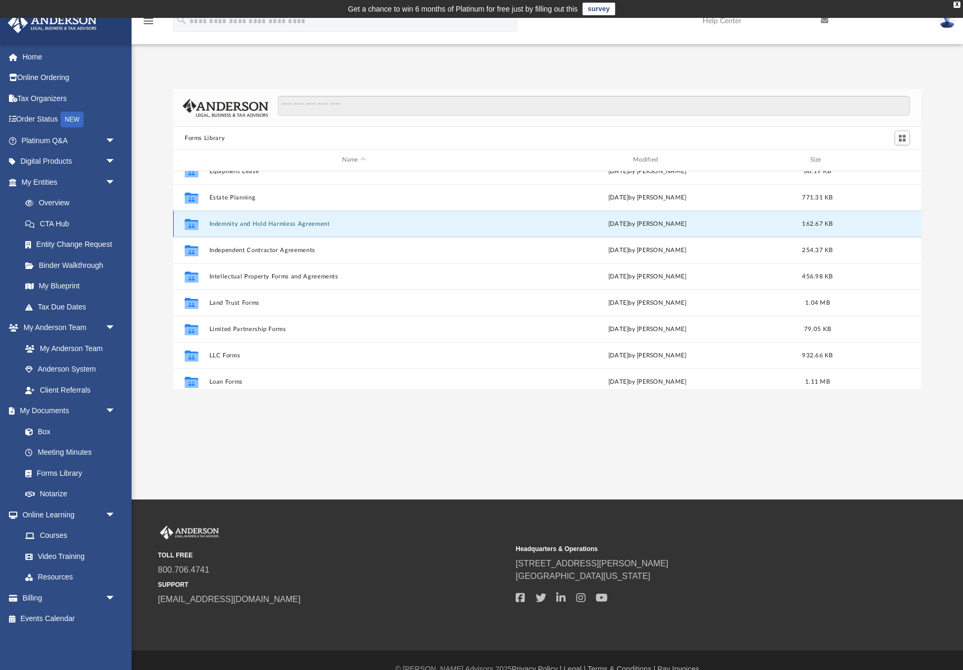
click at [288, 222] on button "Indemnity and Hold Harmless Agreement" at bounding box center [354, 224] width 289 height 7
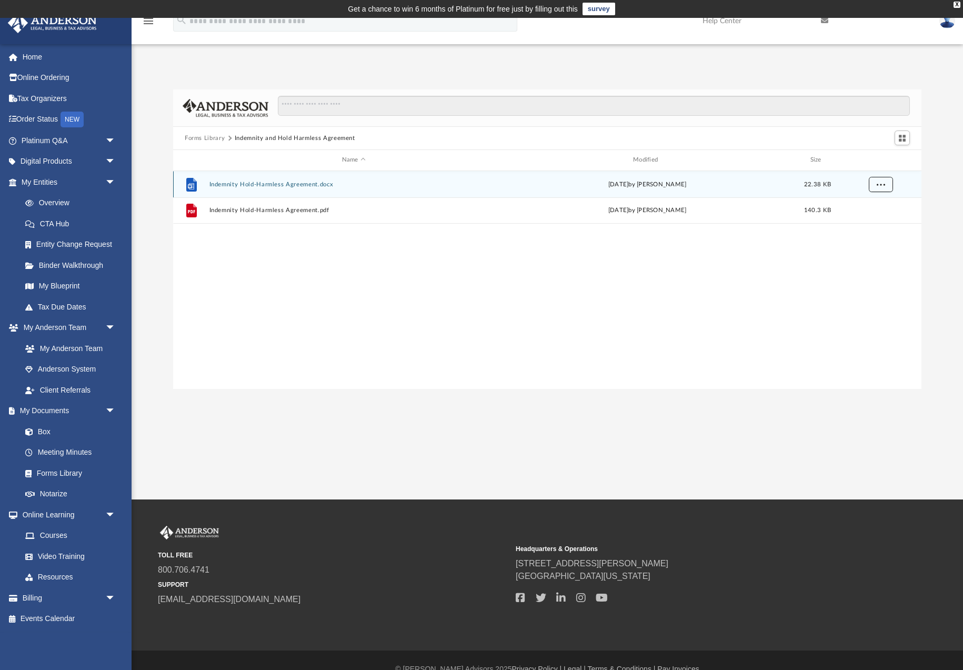
click at [888, 185] on button "More options" at bounding box center [881, 184] width 24 height 16
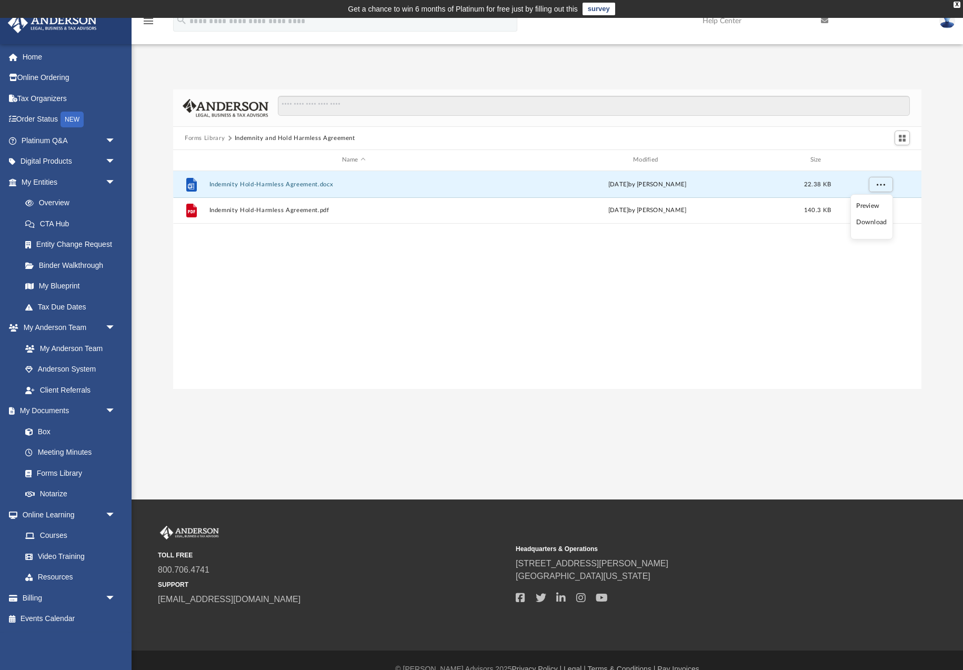
click at [878, 222] on li "Download" at bounding box center [872, 222] width 31 height 11
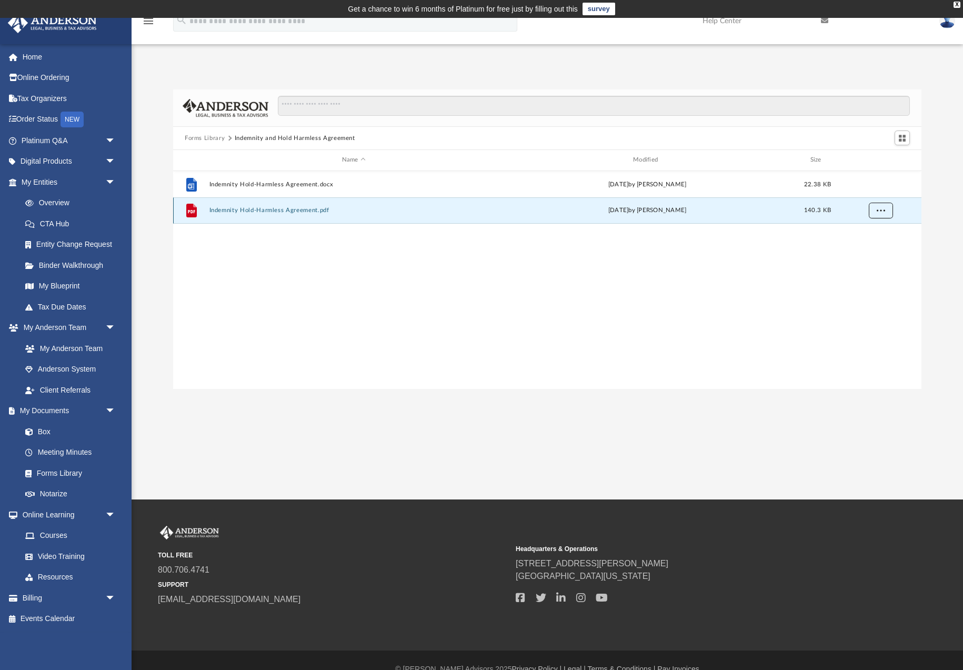
click at [882, 213] on span "More options" at bounding box center [881, 210] width 8 height 6
click at [879, 248] on li "Download" at bounding box center [872, 248] width 31 height 11
click at [205, 140] on button "Forms Library" at bounding box center [205, 138] width 40 height 9
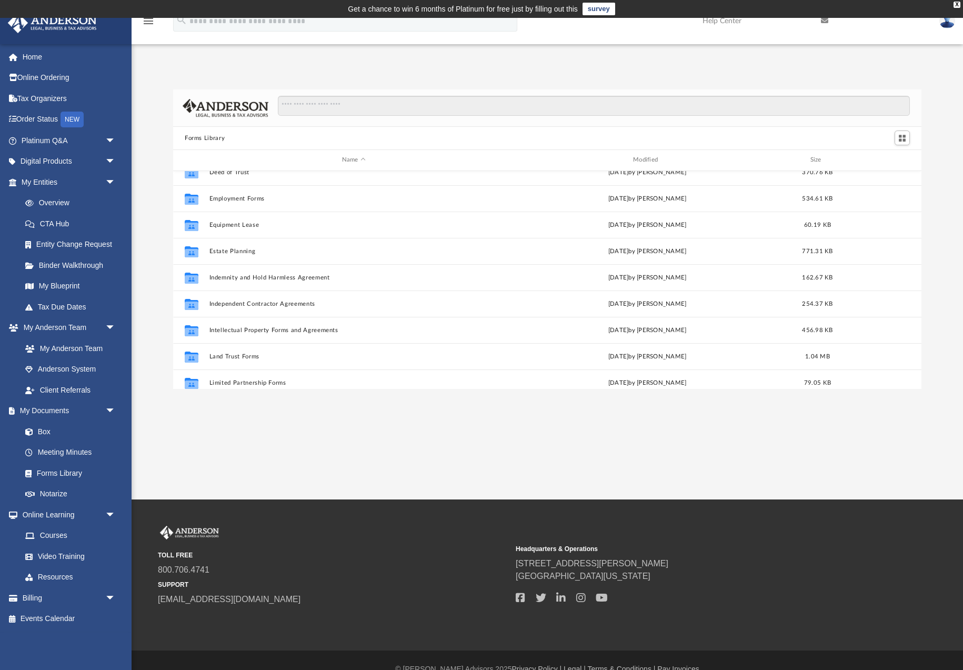
scroll to position [277, 0]
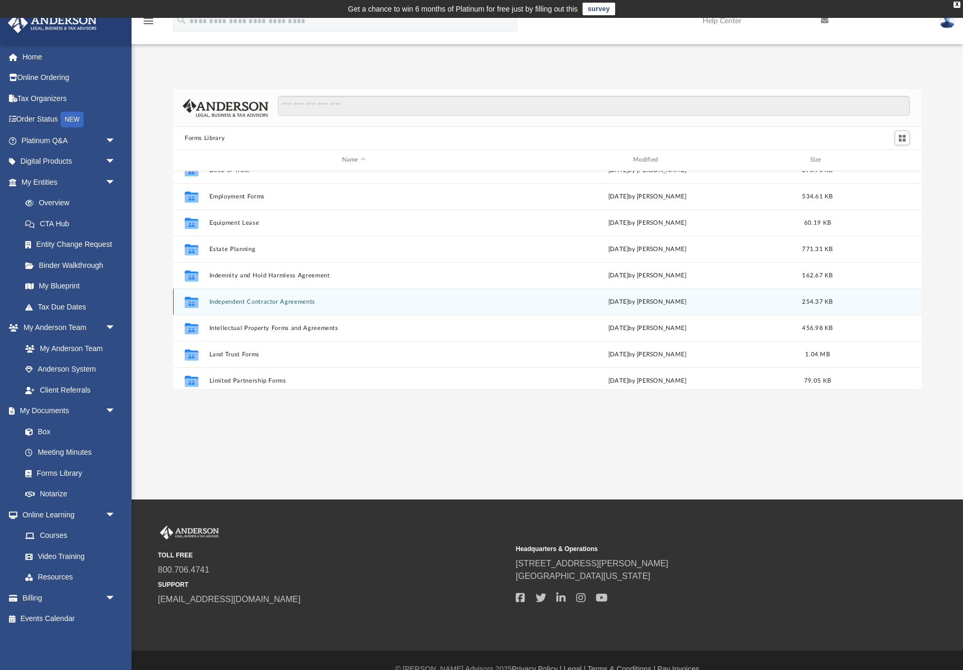
click at [256, 302] on button "Independent Contractor Agreements" at bounding box center [354, 301] width 289 height 7
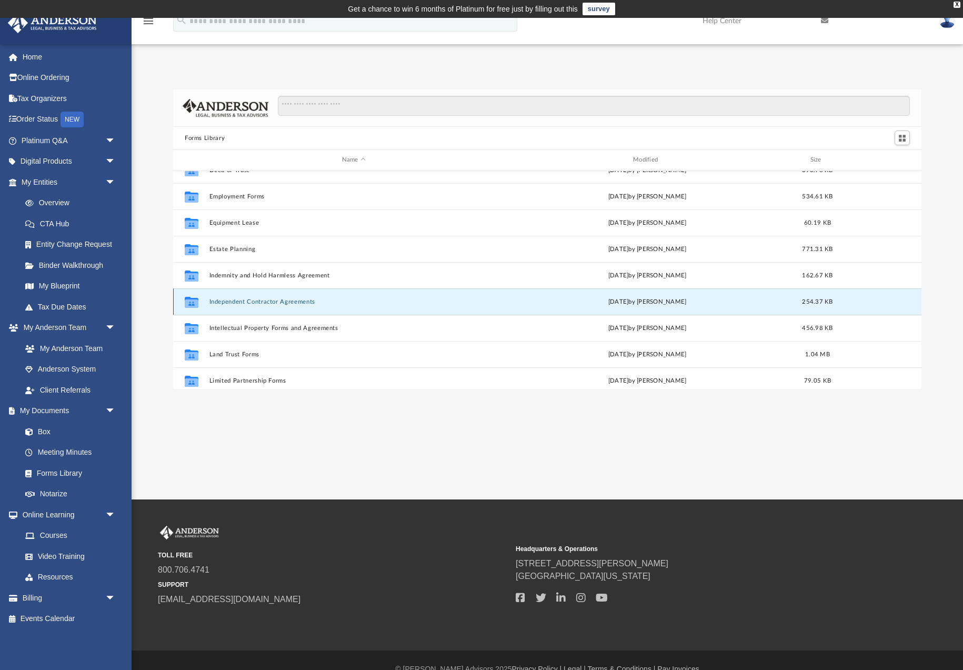
click at [256, 302] on button "Independent Contractor Agreements" at bounding box center [354, 301] width 289 height 7
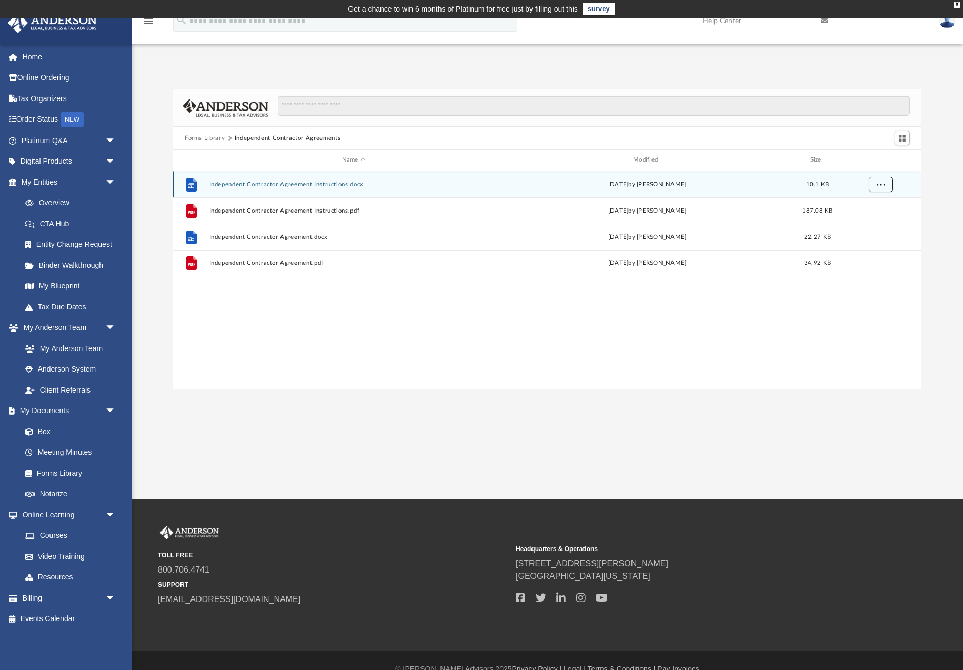
click at [879, 187] on span "More options" at bounding box center [881, 184] width 8 height 6
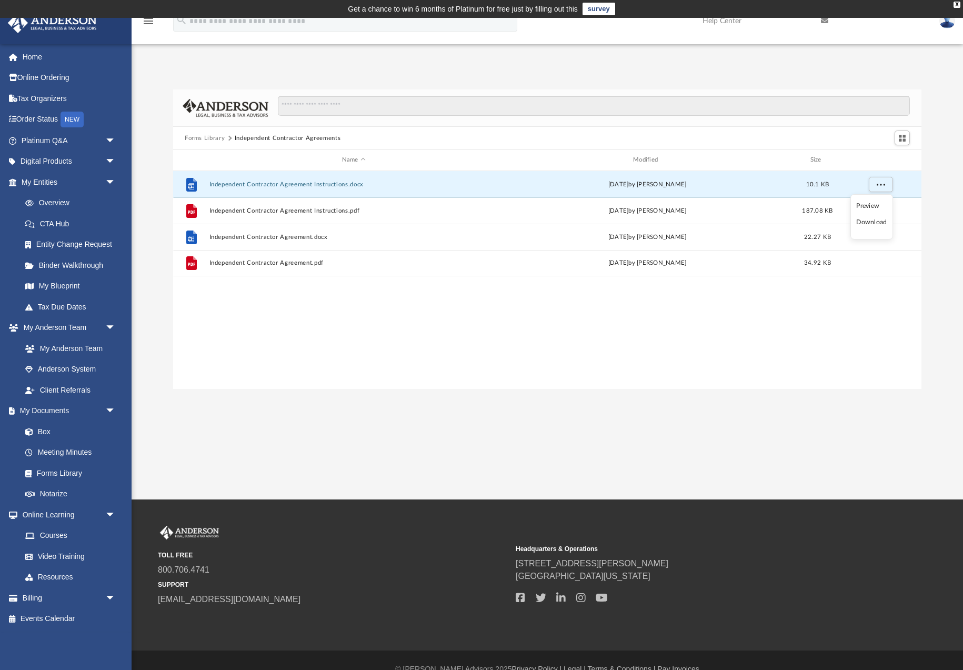
click at [875, 223] on li "Download" at bounding box center [872, 222] width 31 height 11
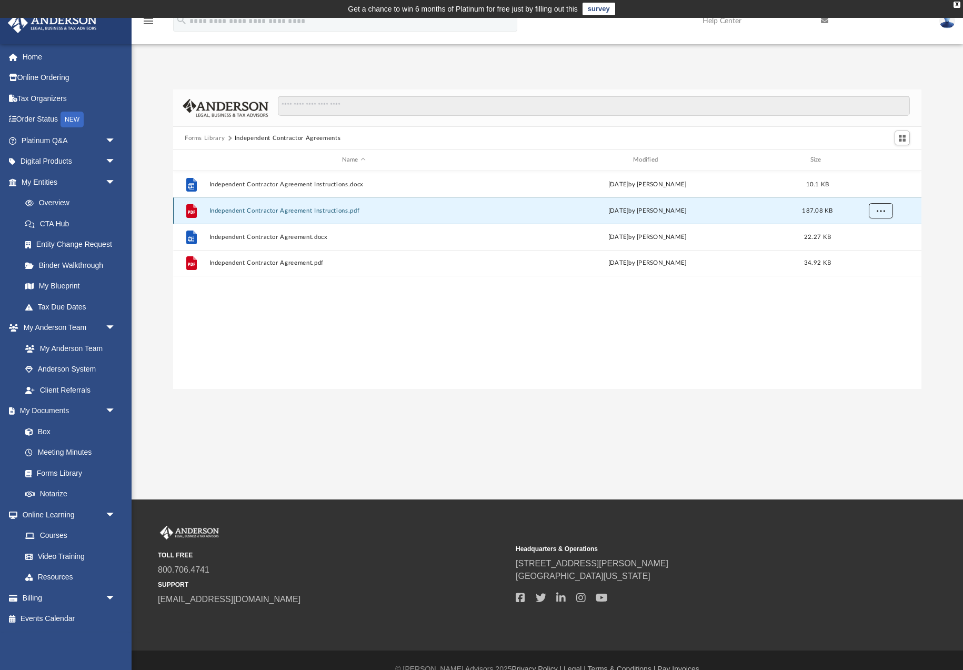
click at [882, 211] on span "More options" at bounding box center [881, 210] width 8 height 6
click at [874, 248] on li "Download" at bounding box center [872, 248] width 31 height 11
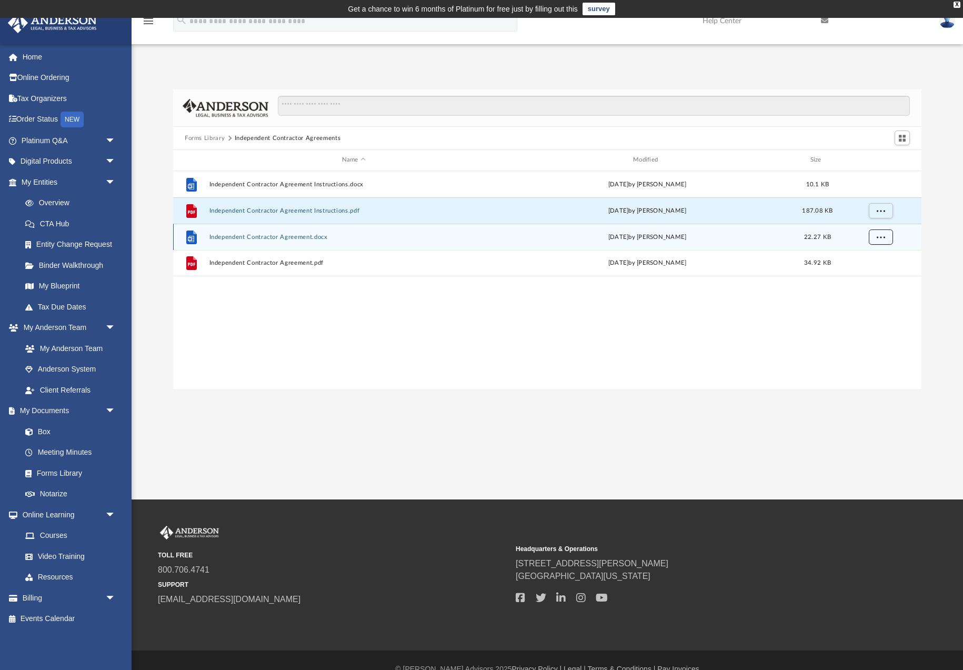
click at [880, 239] on span "More options" at bounding box center [881, 237] width 8 height 6
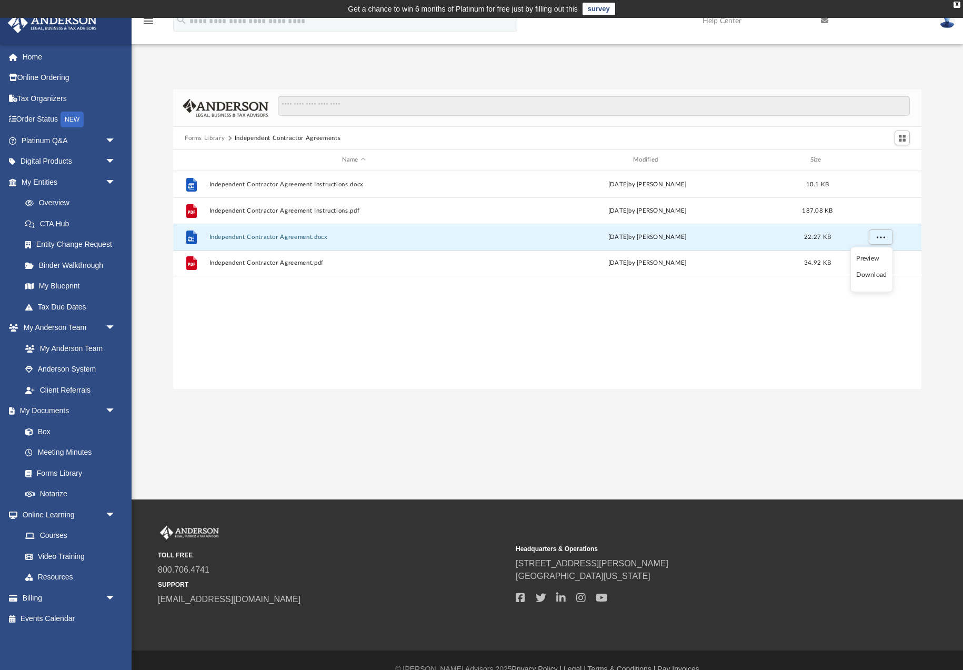
click at [877, 275] on li "Download" at bounding box center [872, 275] width 31 height 11
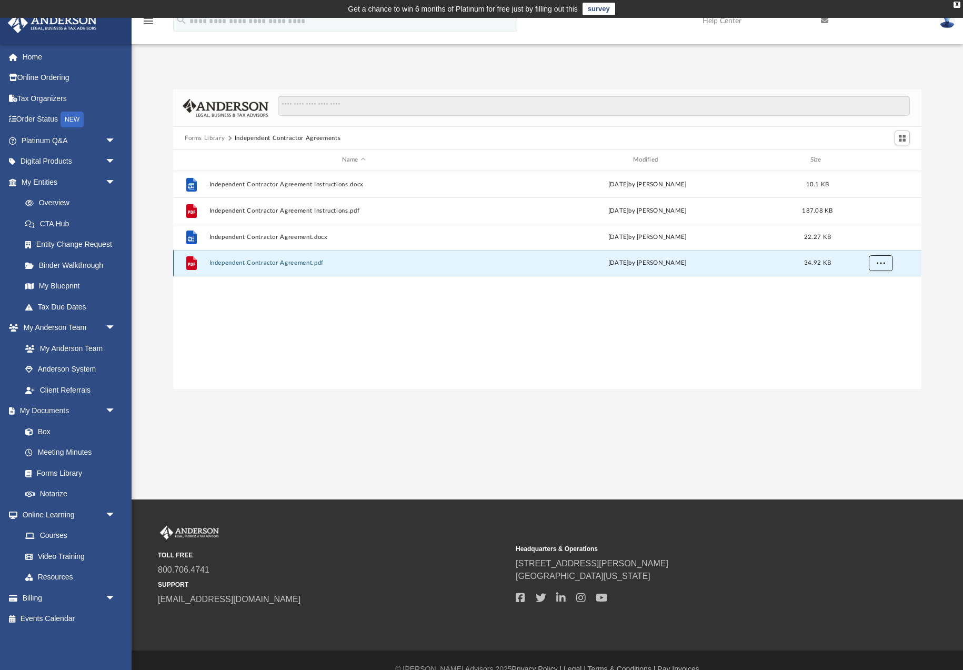
click at [880, 263] on span "More options" at bounding box center [881, 263] width 8 height 6
click at [874, 303] on li "Download" at bounding box center [872, 301] width 31 height 11
click at [211, 138] on button "Forms Library" at bounding box center [205, 138] width 40 height 9
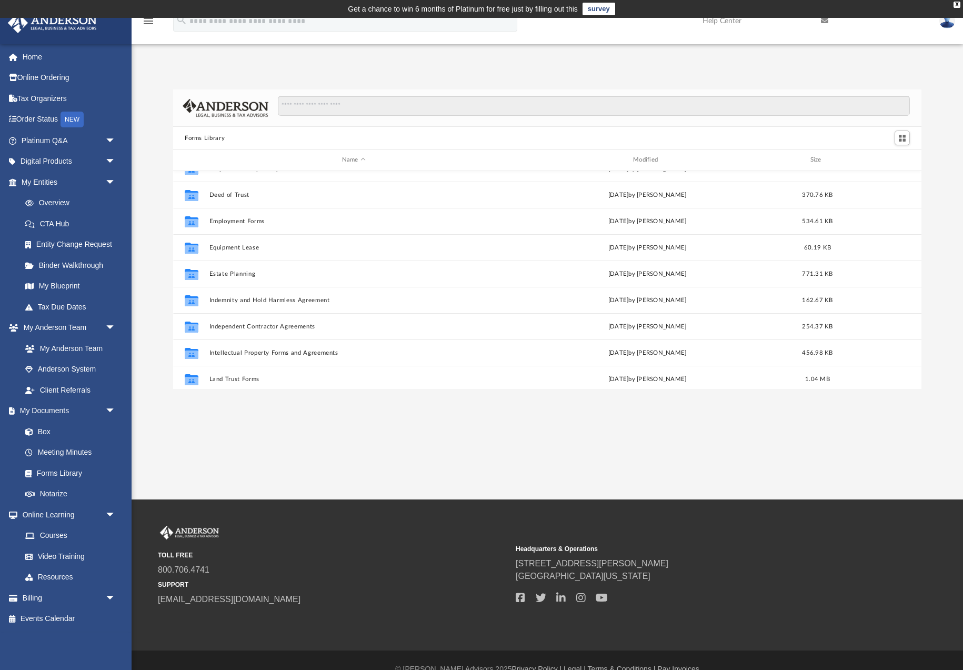
scroll to position [254, 0]
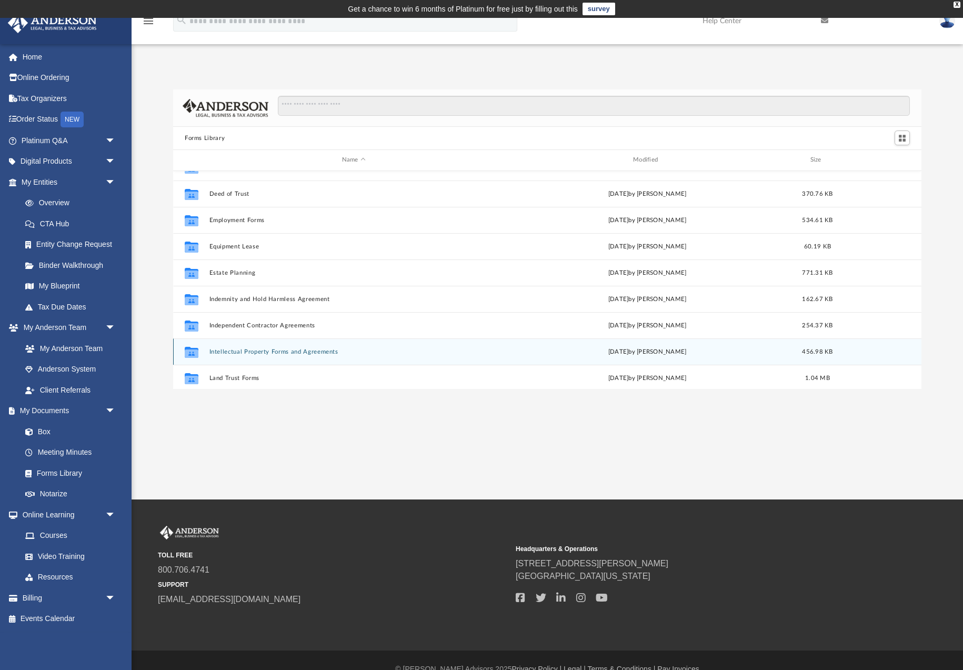
click at [312, 350] on button "Intellectual Property Forms and Agreements" at bounding box center [354, 351] width 289 height 7
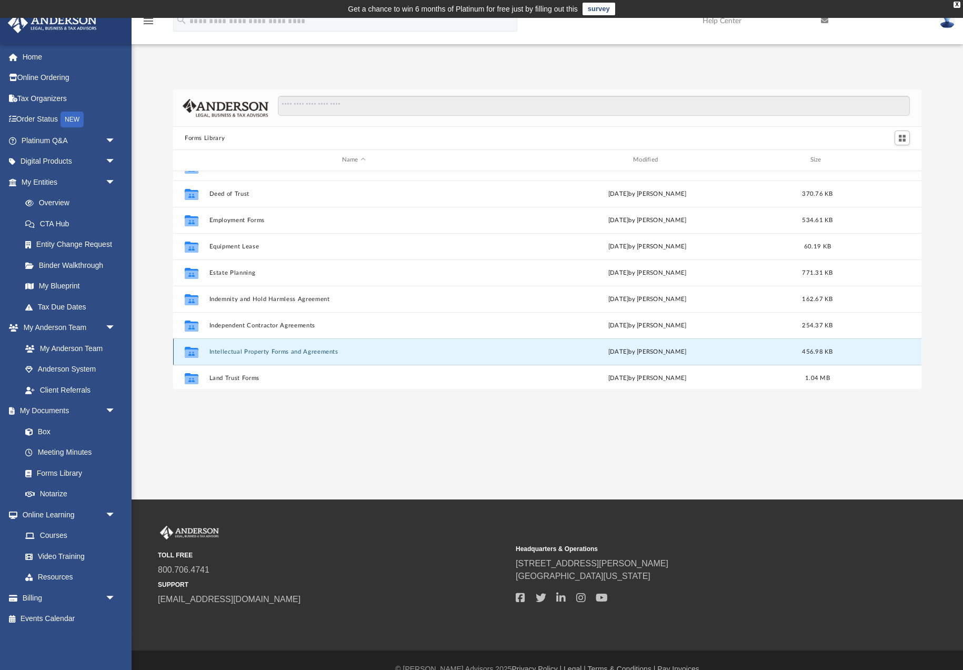
click at [312, 350] on button "Intellectual Property Forms and Agreements" at bounding box center [354, 351] width 289 height 7
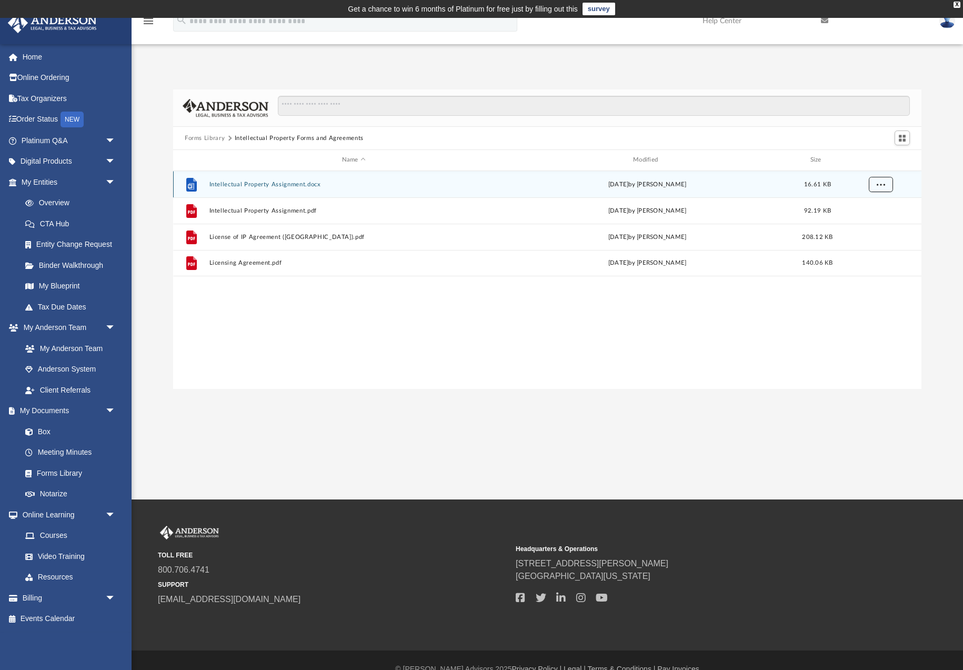
click at [885, 187] on button "More options" at bounding box center [881, 184] width 24 height 16
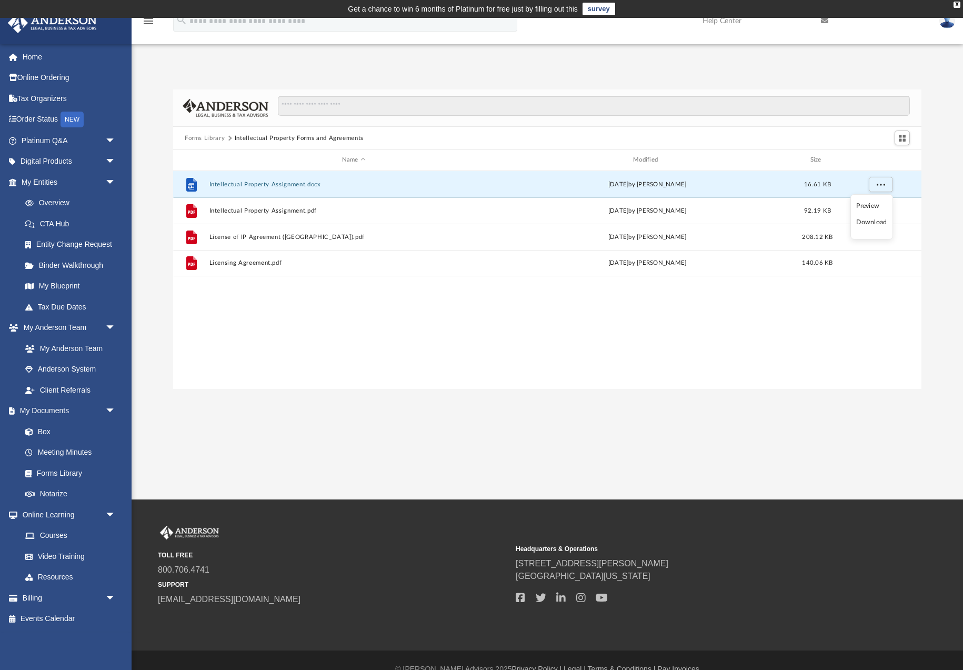
click at [880, 220] on li "Download" at bounding box center [872, 222] width 31 height 11
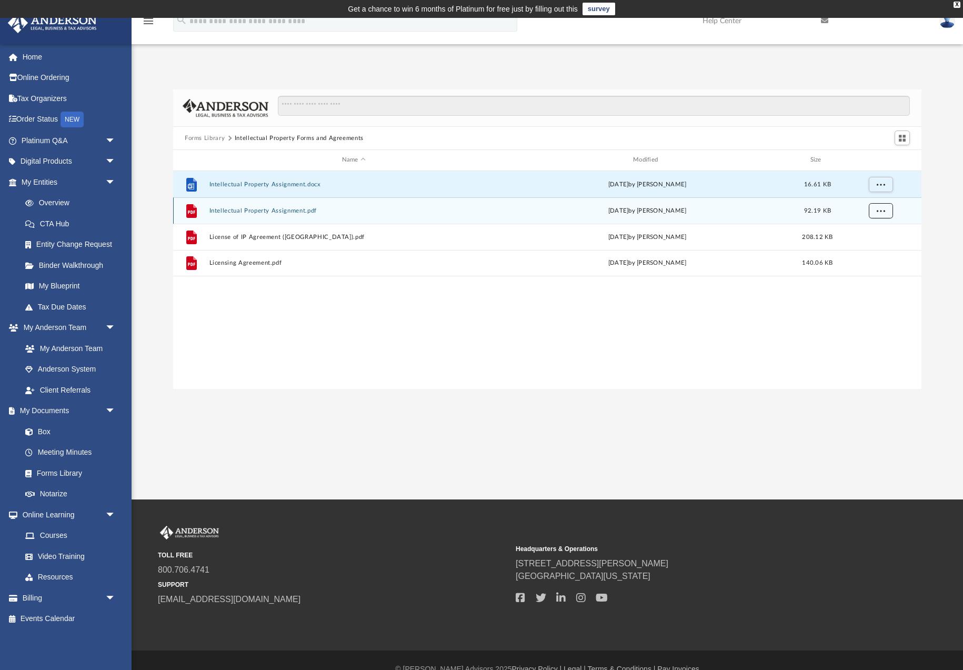
click at [881, 213] on span "More options" at bounding box center [881, 210] width 8 height 6
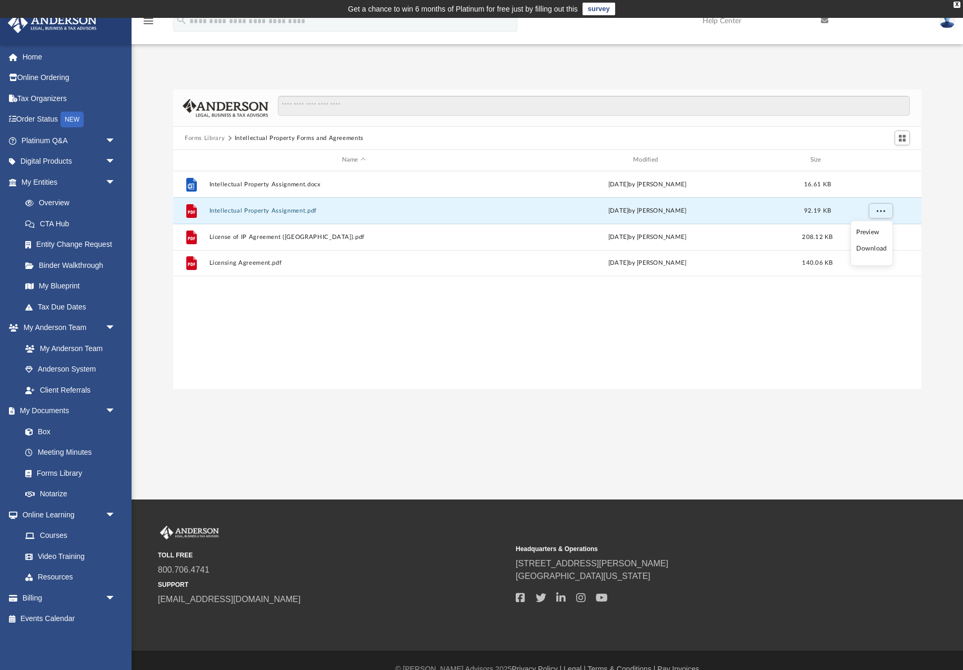
click at [872, 247] on li "Download" at bounding box center [872, 248] width 31 height 11
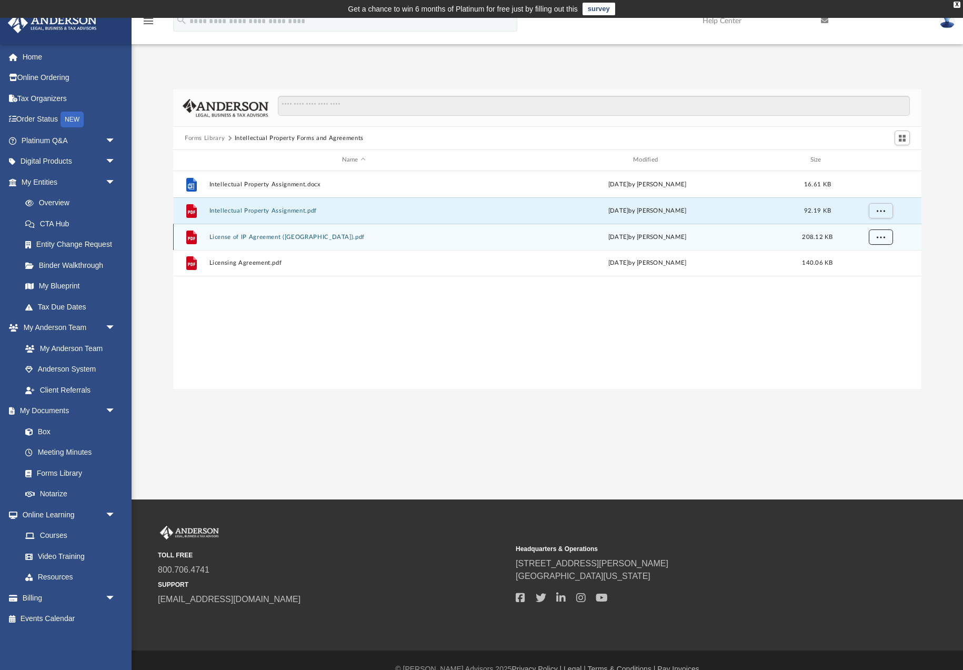
click at [883, 236] on span "More options" at bounding box center [881, 237] width 8 height 6
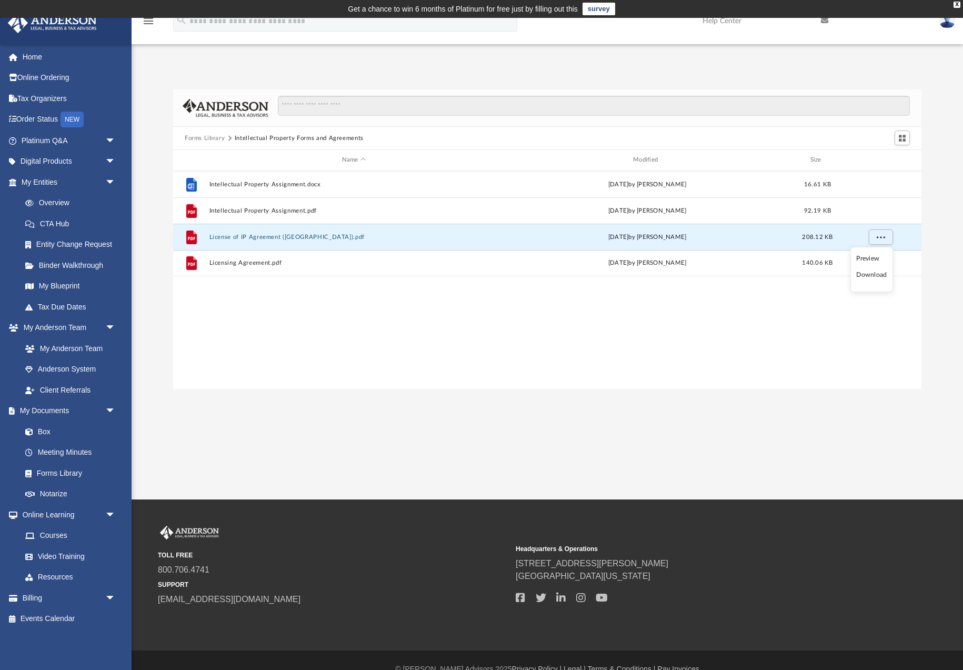
click at [873, 275] on li "Download" at bounding box center [872, 275] width 31 height 11
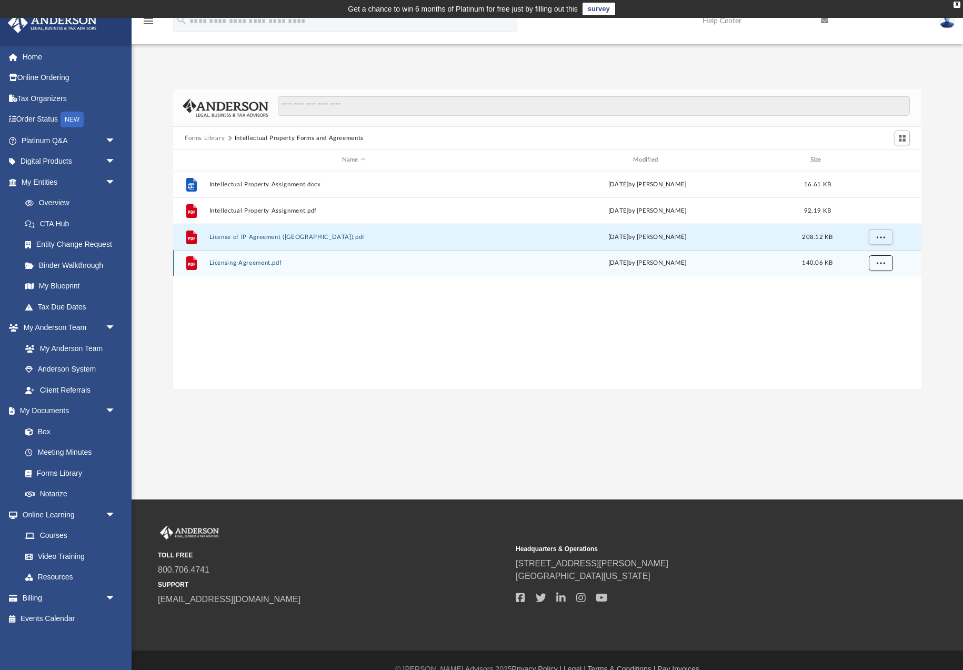
click at [882, 266] on button "More options" at bounding box center [881, 263] width 24 height 16
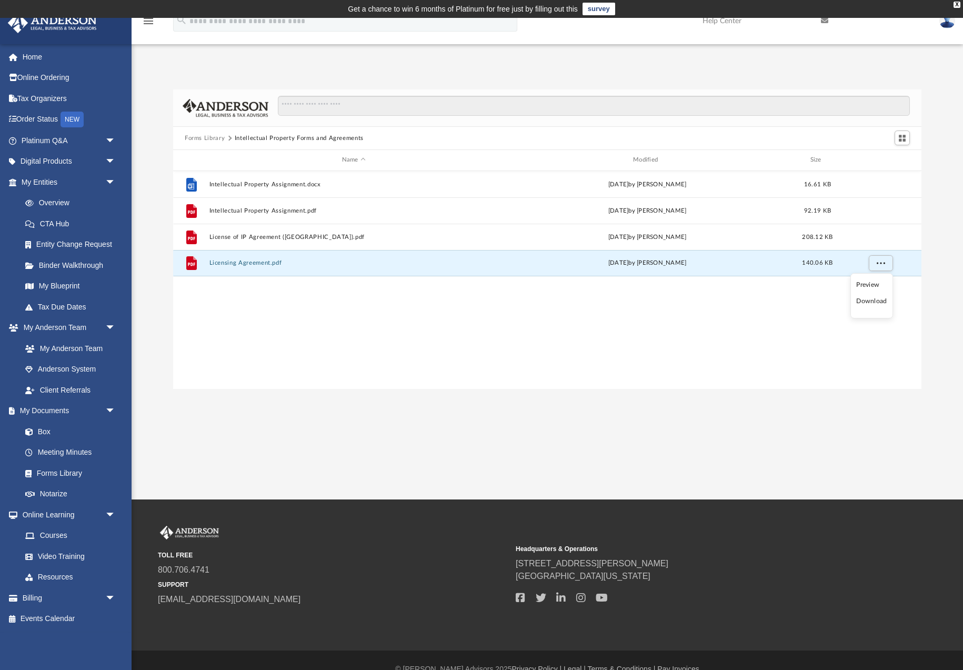
click at [871, 302] on li "Download" at bounding box center [872, 301] width 31 height 11
click at [200, 138] on button "Forms Library" at bounding box center [205, 138] width 40 height 9
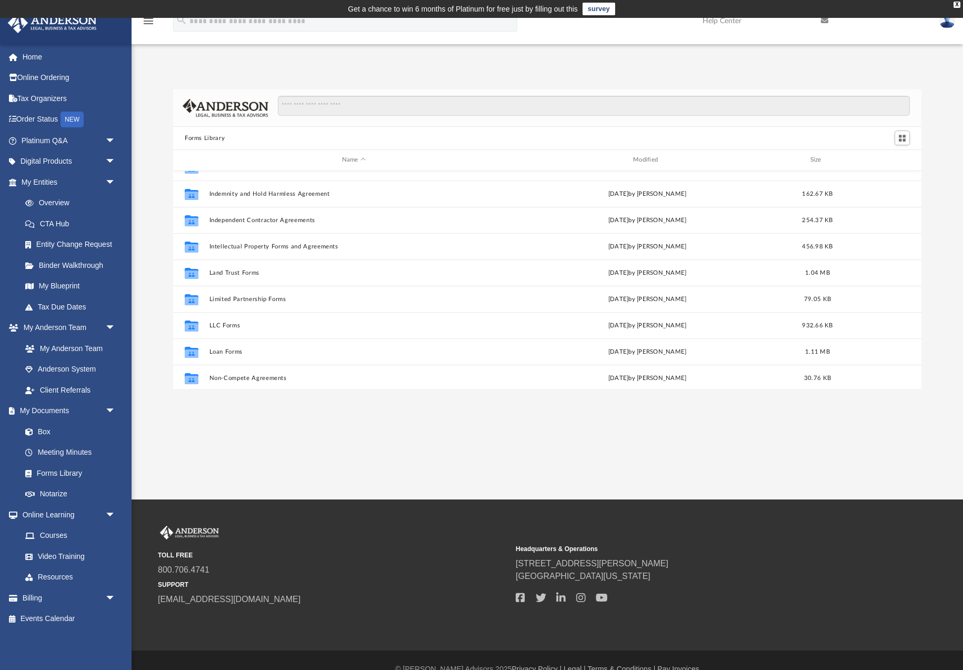
scroll to position [362, 0]
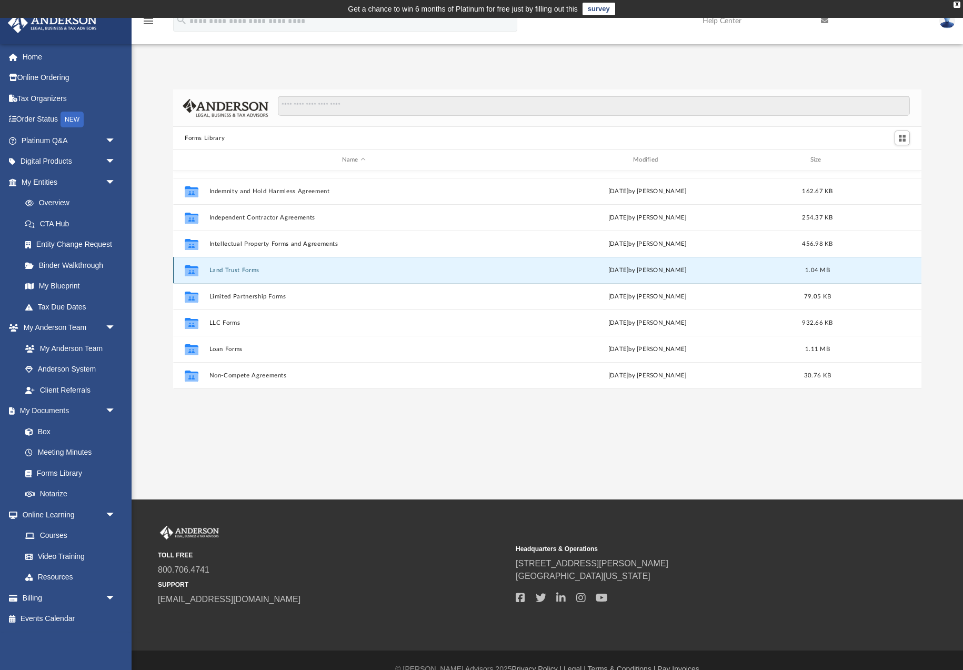
click at [234, 270] on button "Land Trust Forms" at bounding box center [354, 270] width 289 height 7
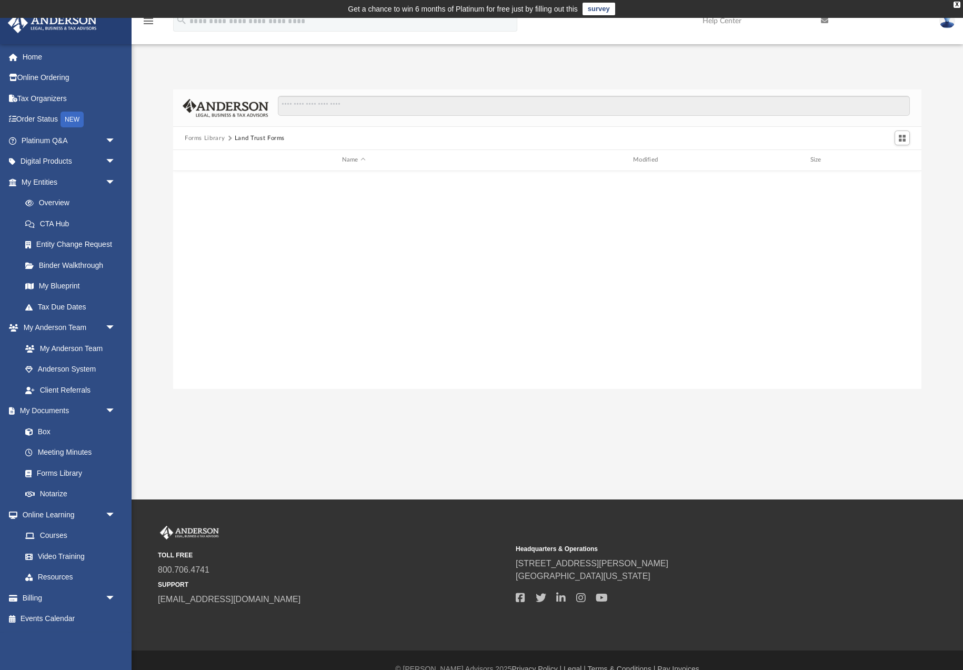
scroll to position [0, 0]
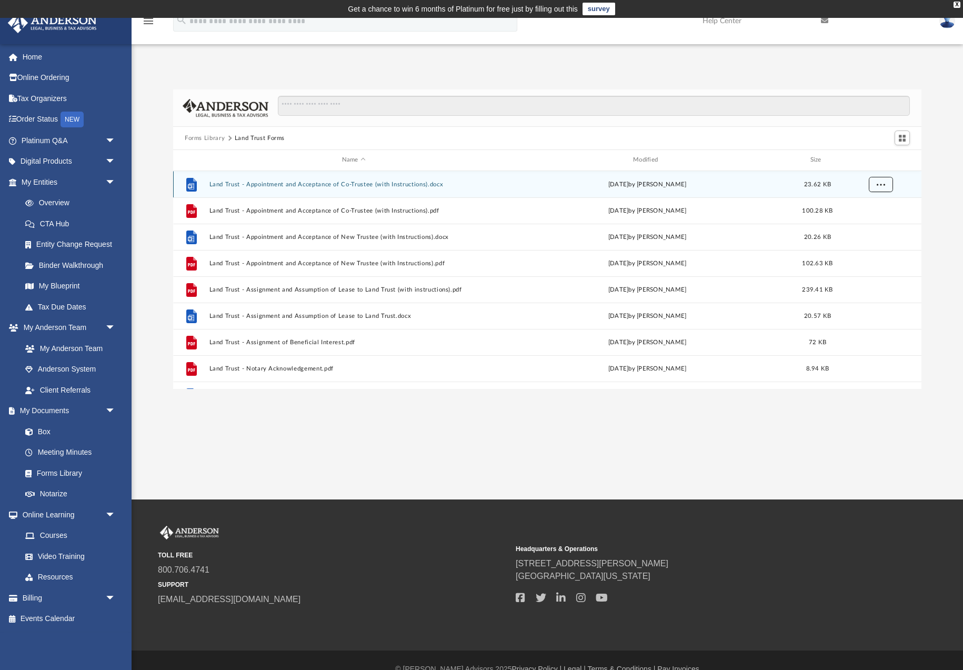
click at [882, 184] on span "More options" at bounding box center [881, 184] width 8 height 6
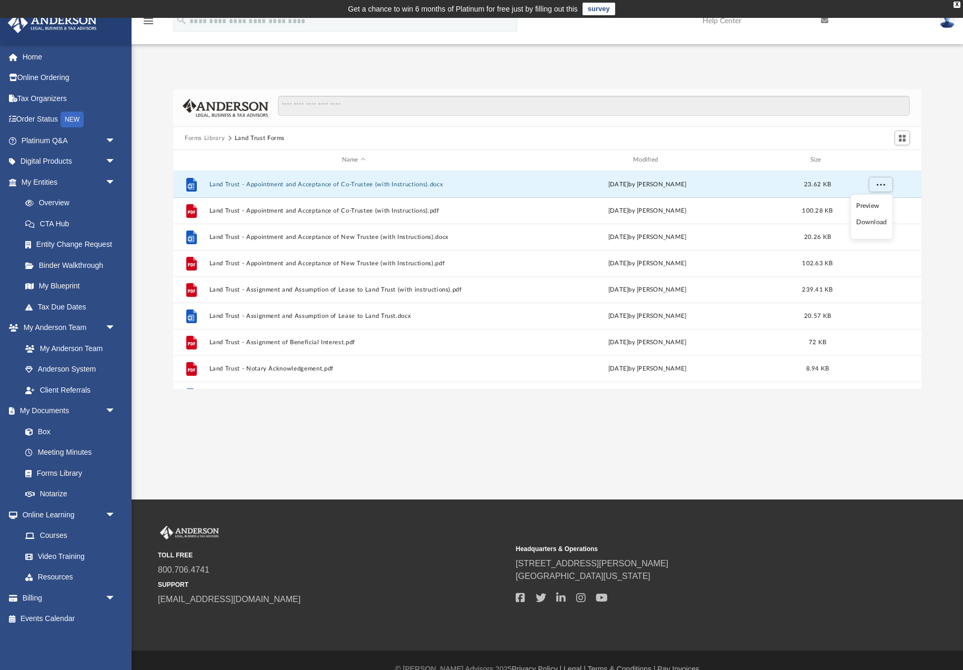
click at [875, 225] on li "Download" at bounding box center [872, 222] width 31 height 11
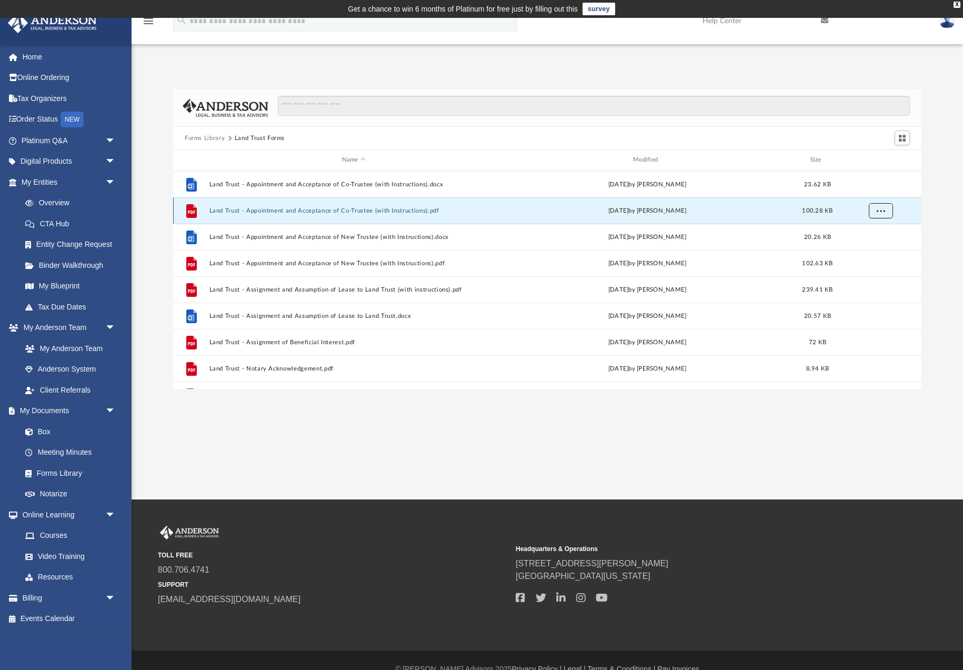
click at [881, 212] on span "More options" at bounding box center [881, 210] width 8 height 6
click at [872, 248] on li "Download" at bounding box center [872, 248] width 31 height 11
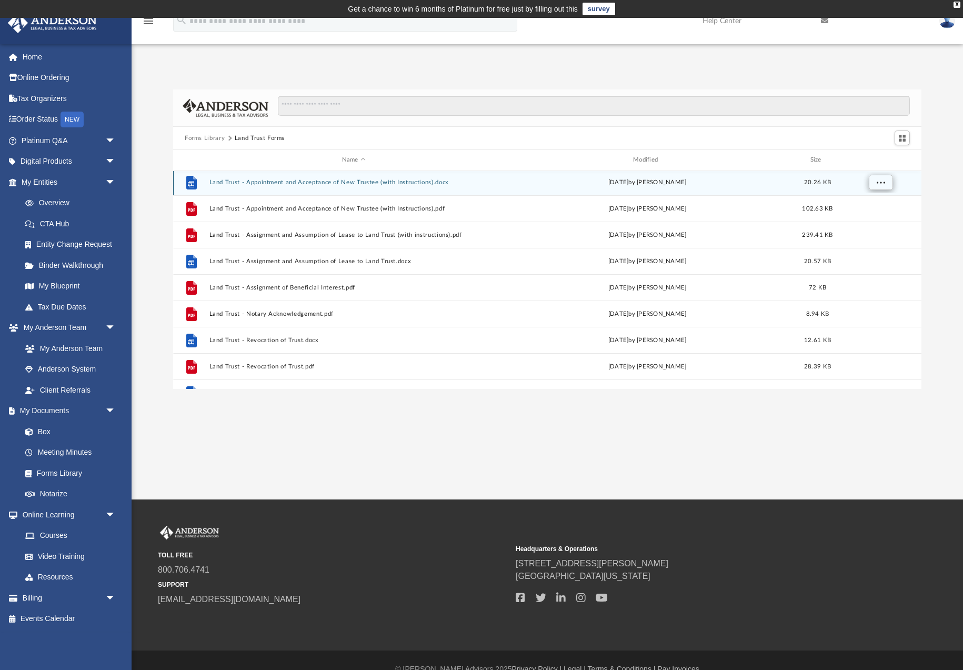
scroll to position [42, 0]
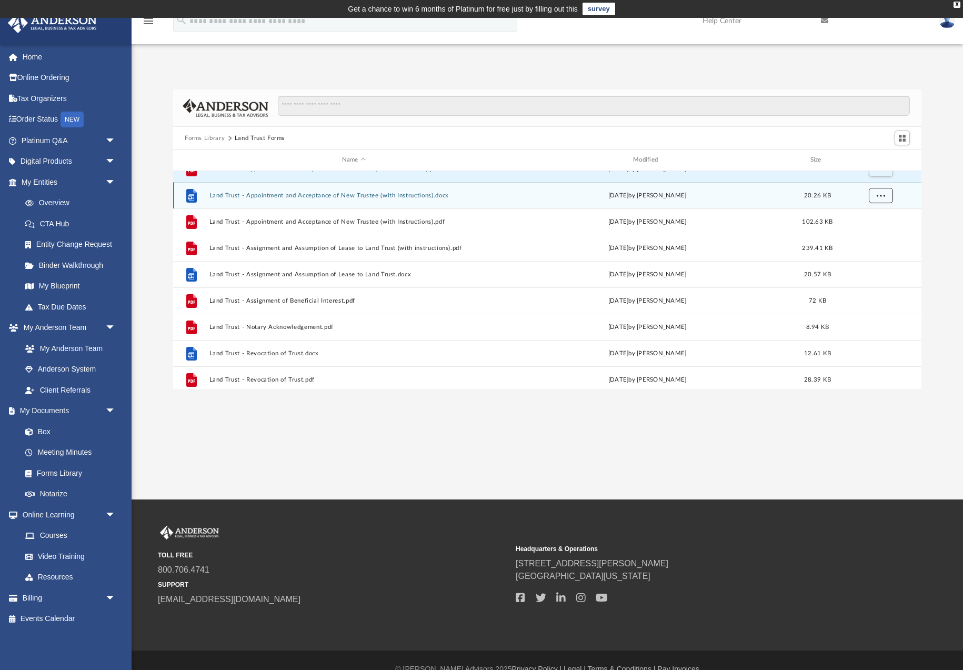
click at [884, 197] on span "More options" at bounding box center [881, 195] width 8 height 6
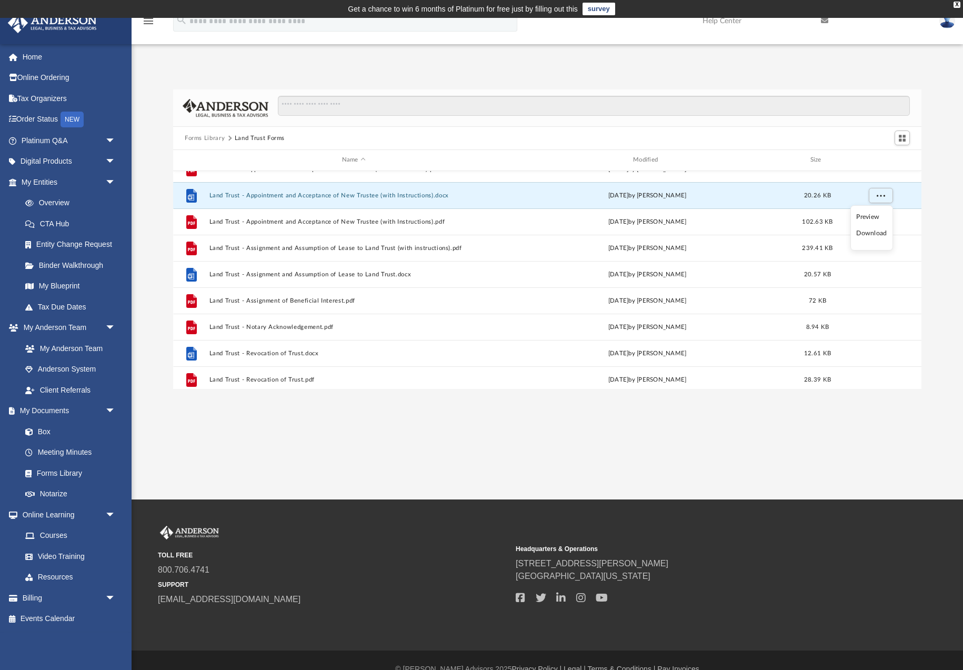
click at [873, 235] on li "Download" at bounding box center [872, 233] width 31 height 11
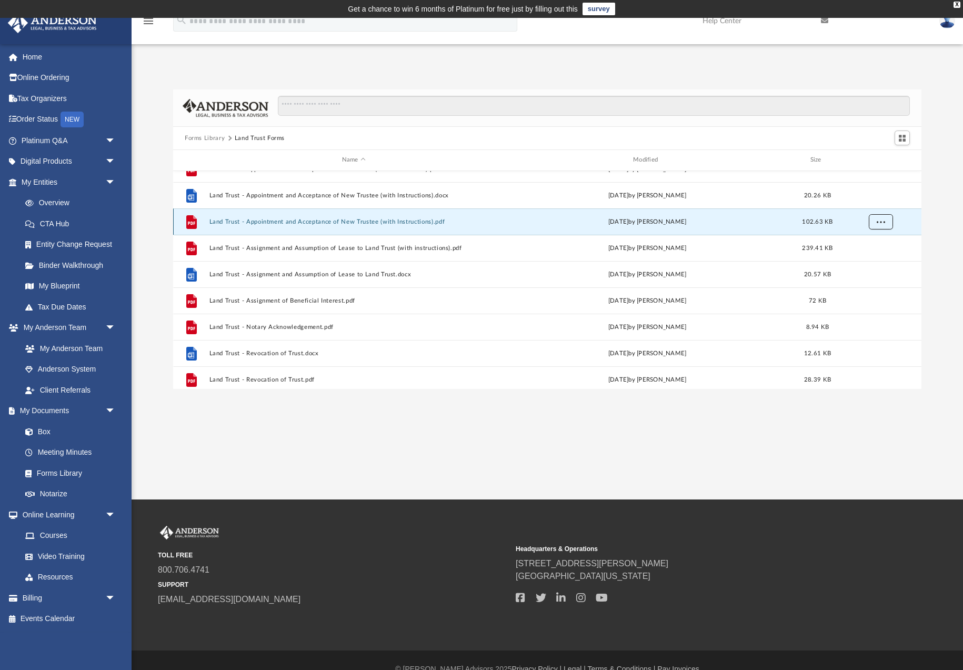
click at [879, 224] on span "More options" at bounding box center [881, 221] width 8 height 6
click at [872, 260] on li "Download" at bounding box center [872, 259] width 31 height 11
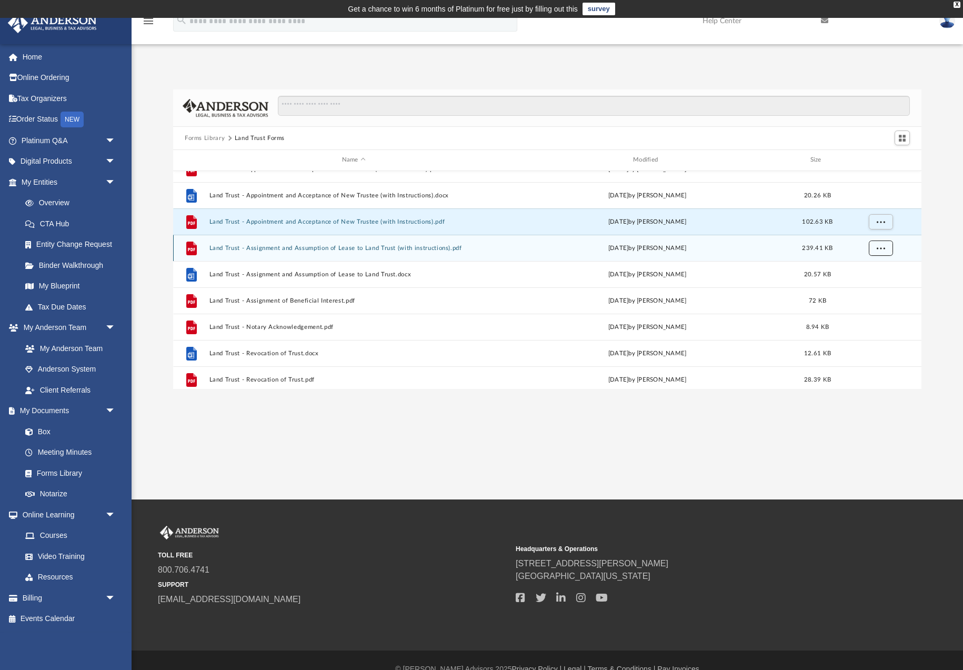
click at [879, 248] on span "More options" at bounding box center [881, 248] width 8 height 6
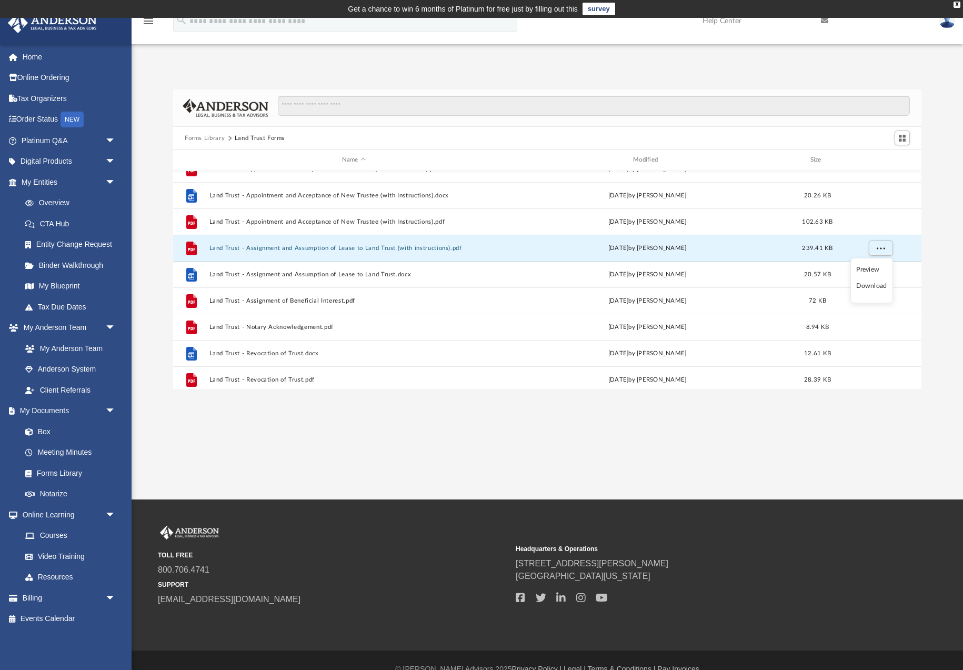
click at [875, 287] on li "Download" at bounding box center [872, 286] width 31 height 11
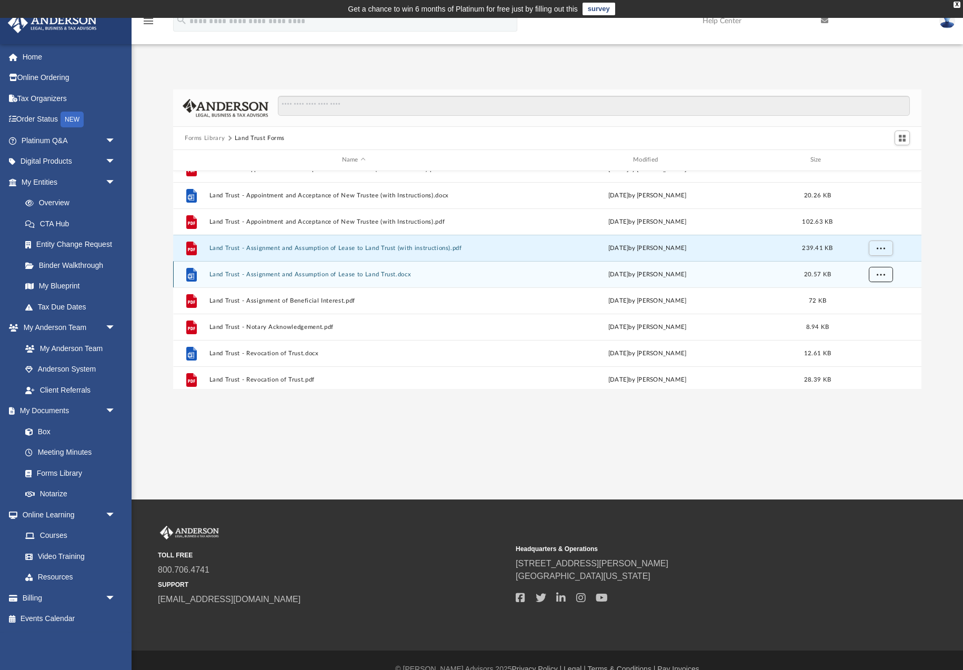
click at [881, 276] on span "More options" at bounding box center [881, 274] width 8 height 6
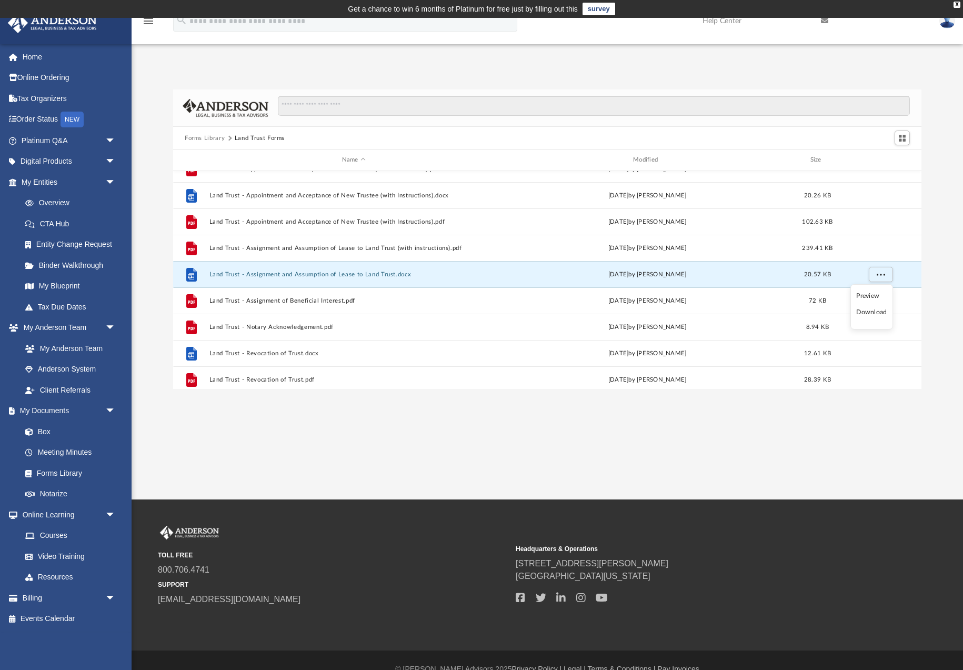
click at [873, 311] on li "Download" at bounding box center [872, 312] width 31 height 11
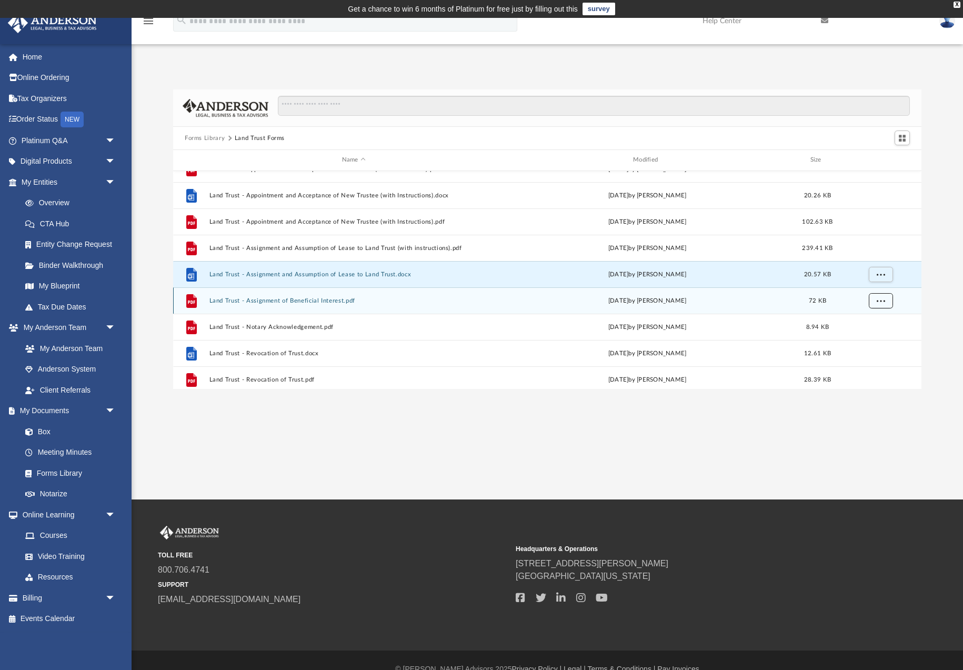
click at [880, 301] on span "More options" at bounding box center [881, 300] width 8 height 6
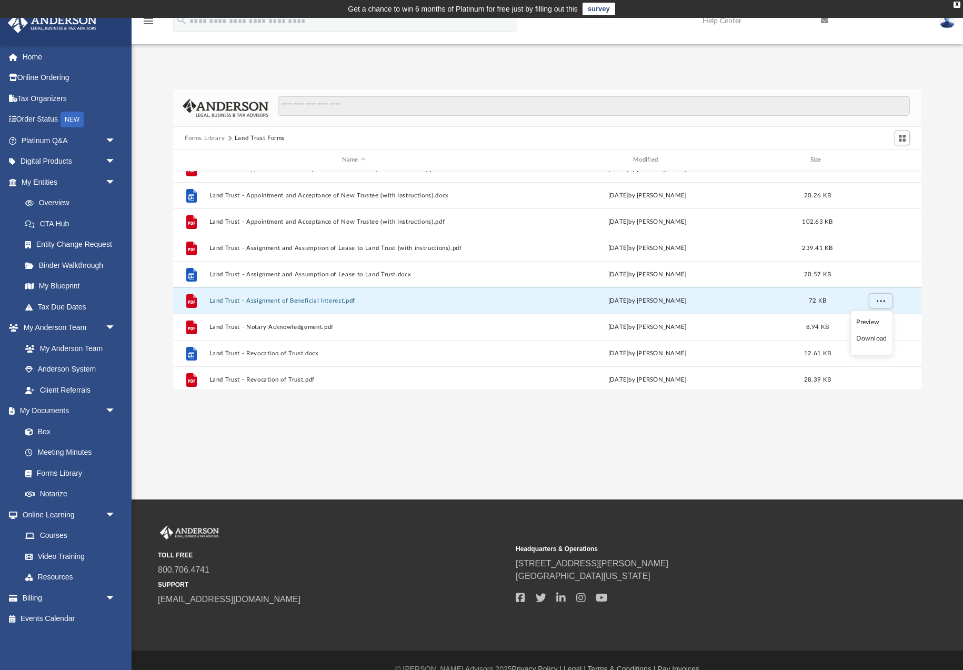
click at [869, 341] on li "Download" at bounding box center [872, 338] width 31 height 11
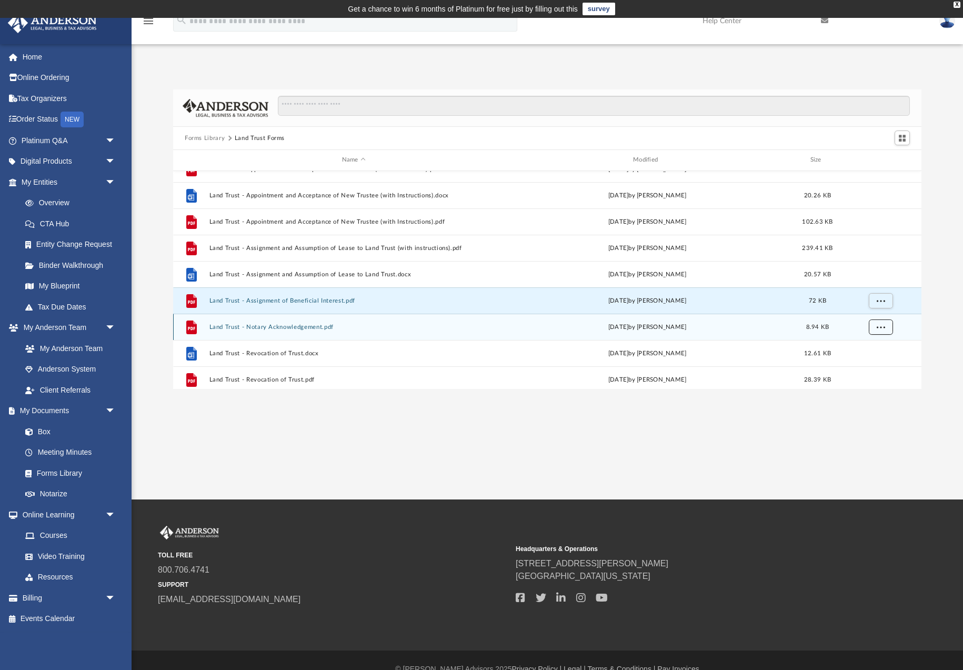
click at [883, 326] on span "More options" at bounding box center [881, 327] width 8 height 6
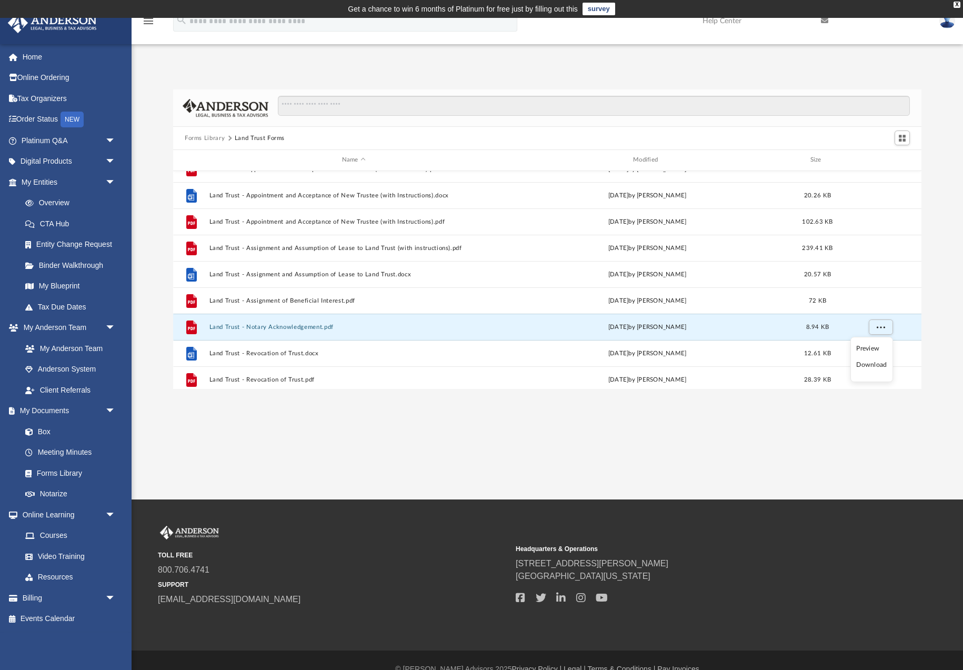
click at [875, 367] on li "Download" at bounding box center [872, 365] width 31 height 11
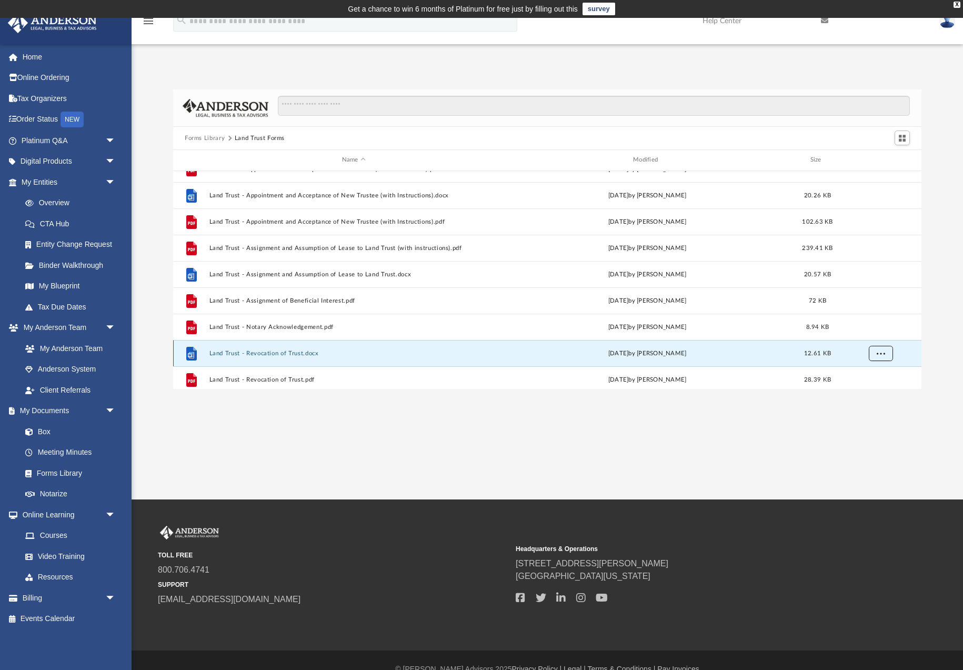
click at [878, 357] on button "More options" at bounding box center [881, 353] width 24 height 16
click at [874, 332] on li "Download" at bounding box center [872, 330] width 31 height 11
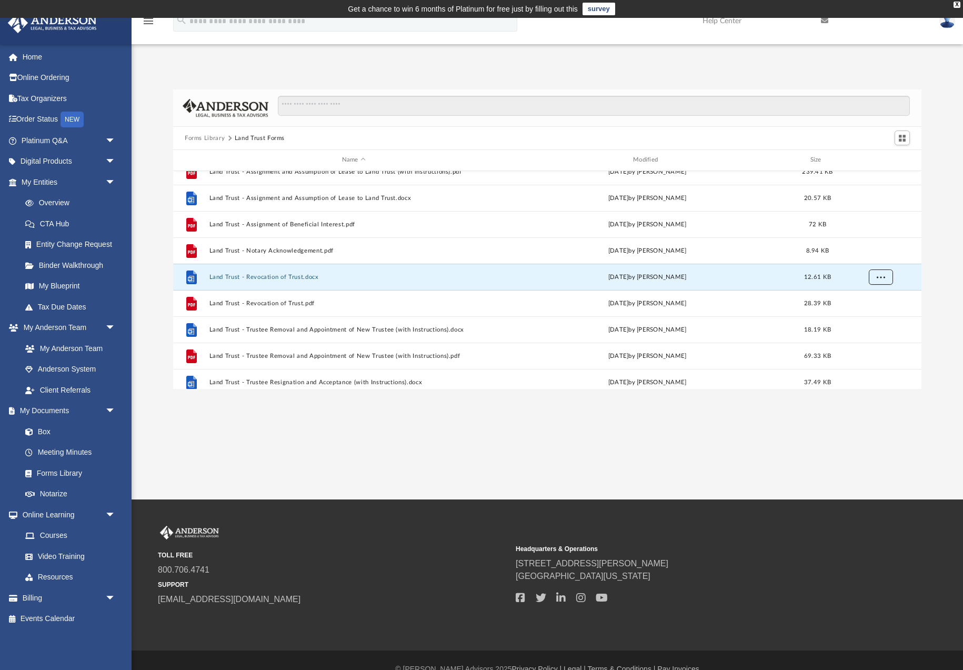
scroll to position [131, 0]
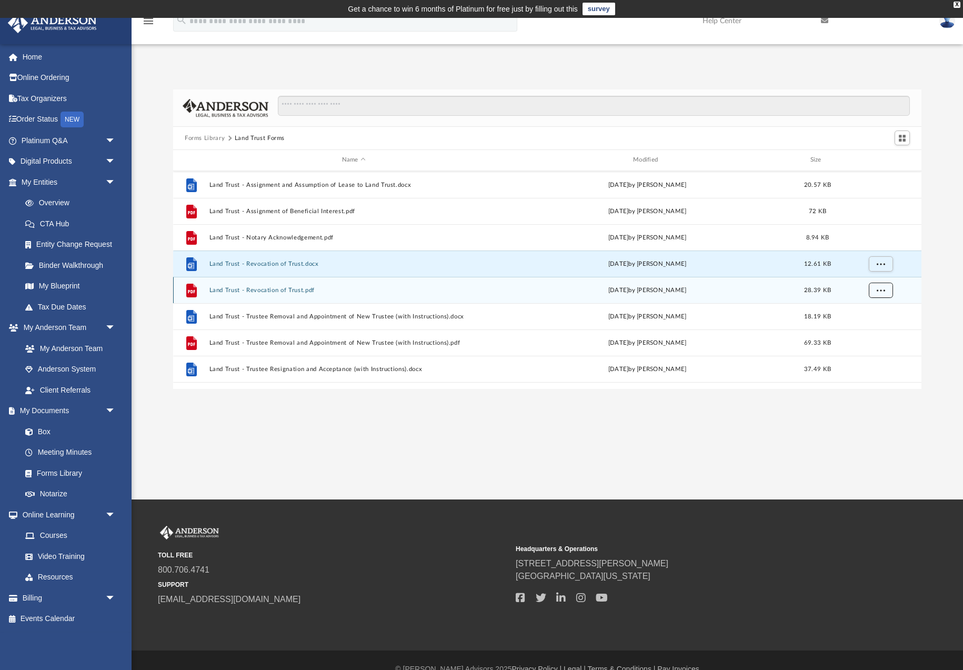
click at [881, 289] on span "More options" at bounding box center [881, 290] width 8 height 6
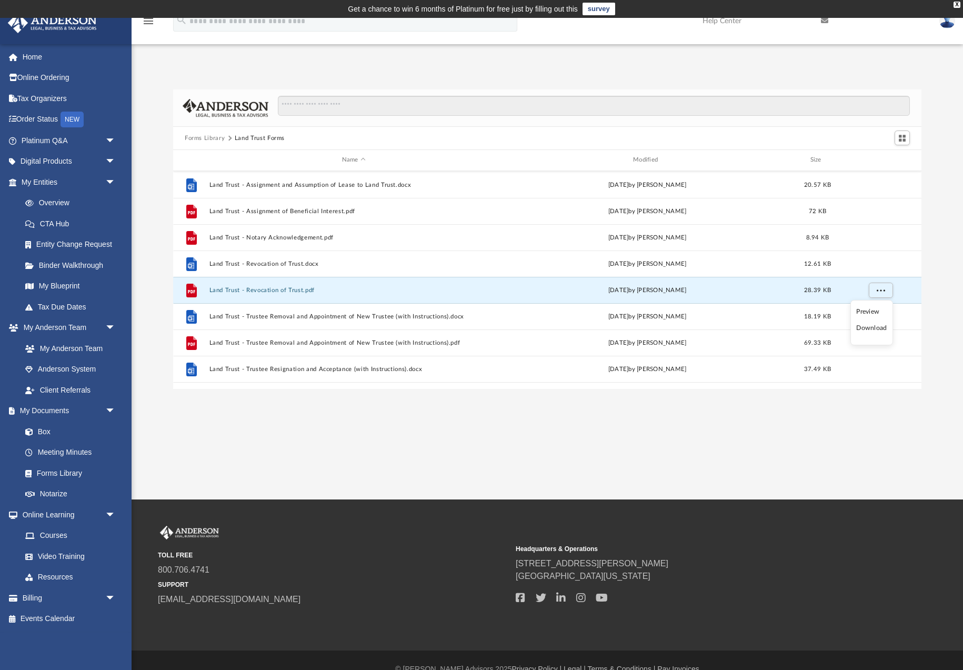
click at [879, 328] on li "Download" at bounding box center [872, 328] width 31 height 11
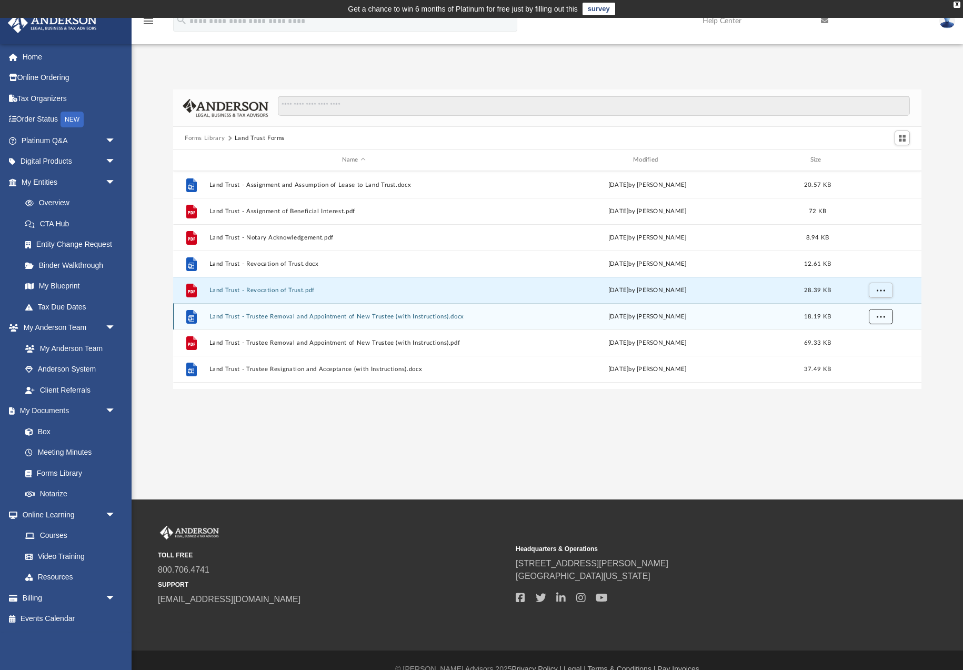
click at [881, 317] on span "More options" at bounding box center [881, 316] width 8 height 6
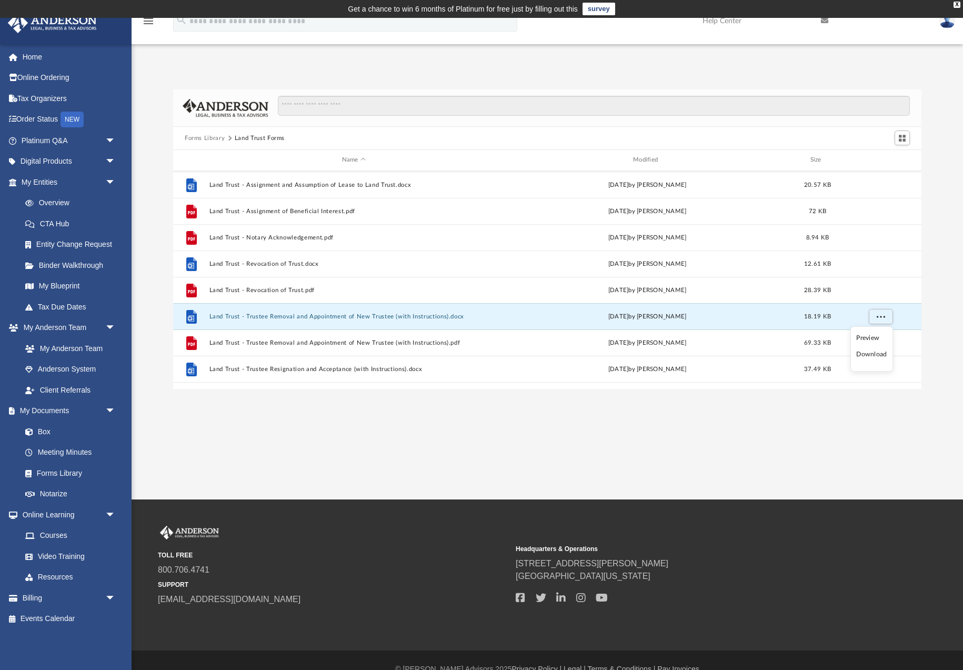
click at [872, 353] on li "Download" at bounding box center [872, 354] width 31 height 11
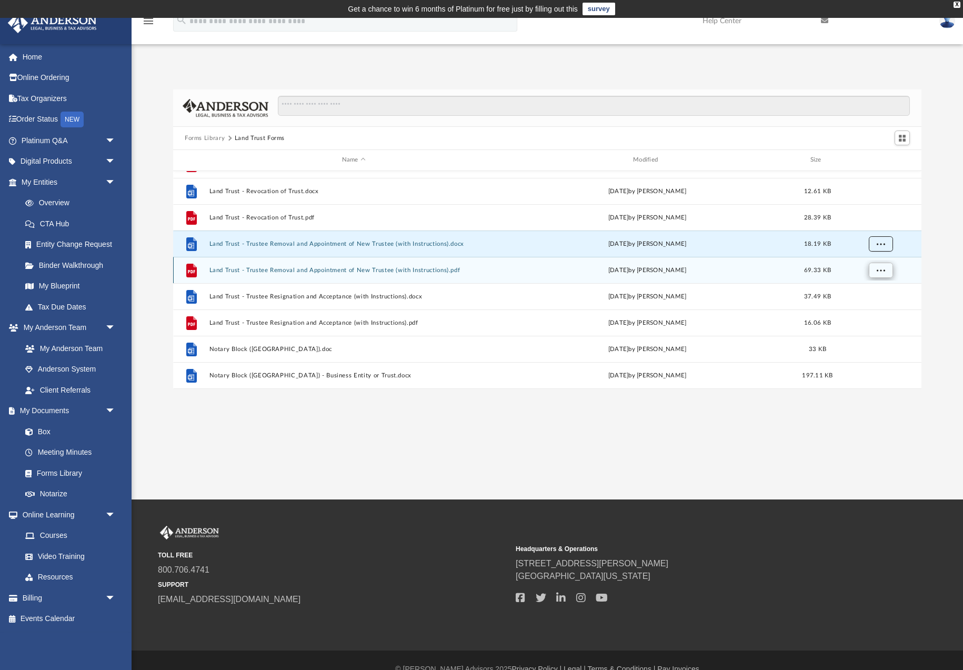
scroll to position [205, 0]
click at [878, 268] on span "More options" at bounding box center [881, 268] width 8 height 6
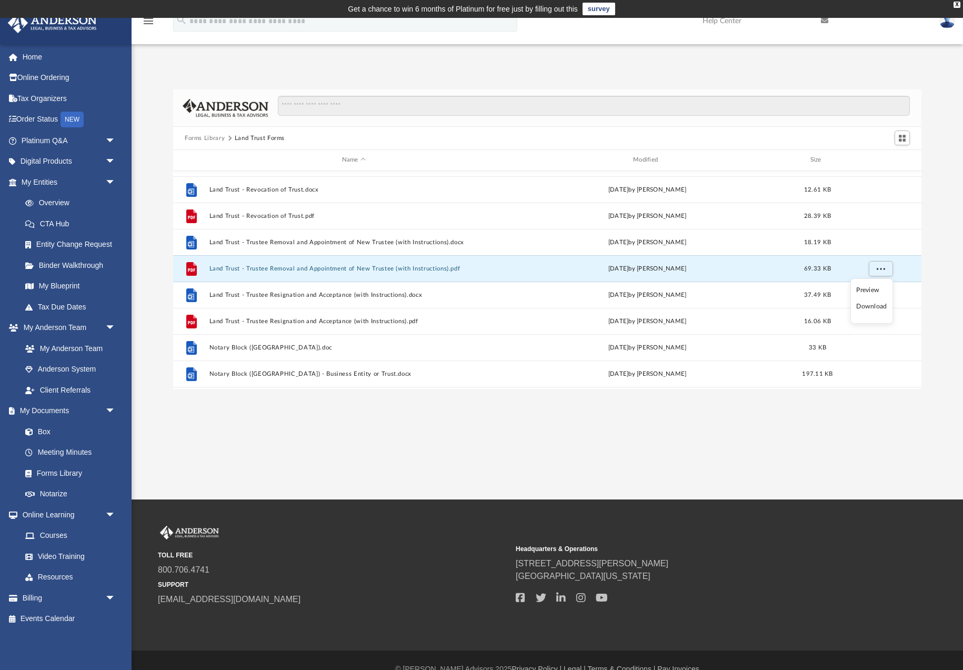
click at [871, 307] on li "Download" at bounding box center [872, 306] width 31 height 11
click at [880, 298] on button "More options" at bounding box center [881, 295] width 24 height 16
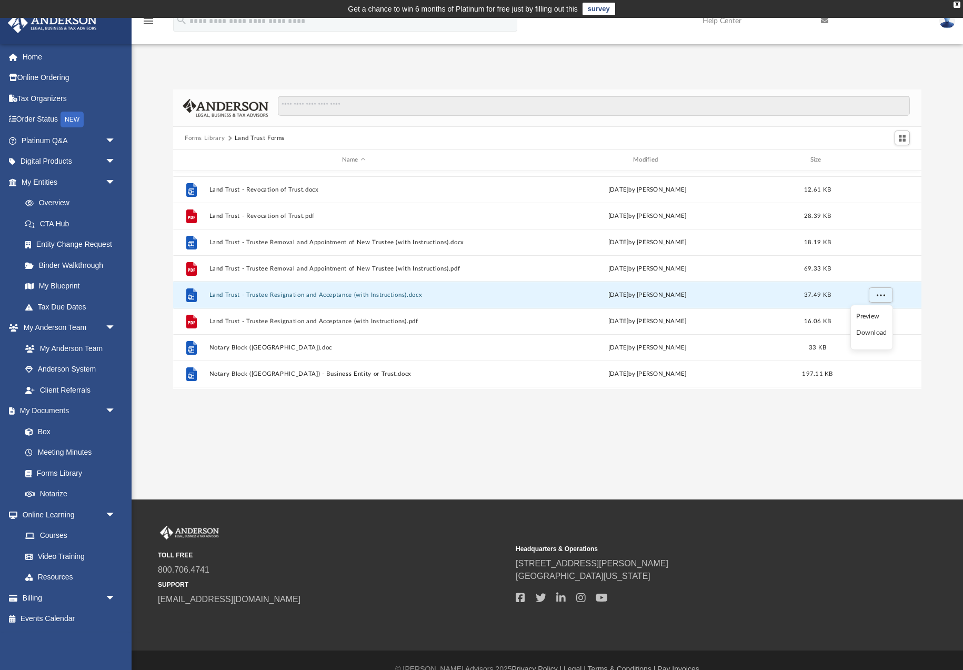
click at [874, 336] on li "Download" at bounding box center [872, 332] width 31 height 11
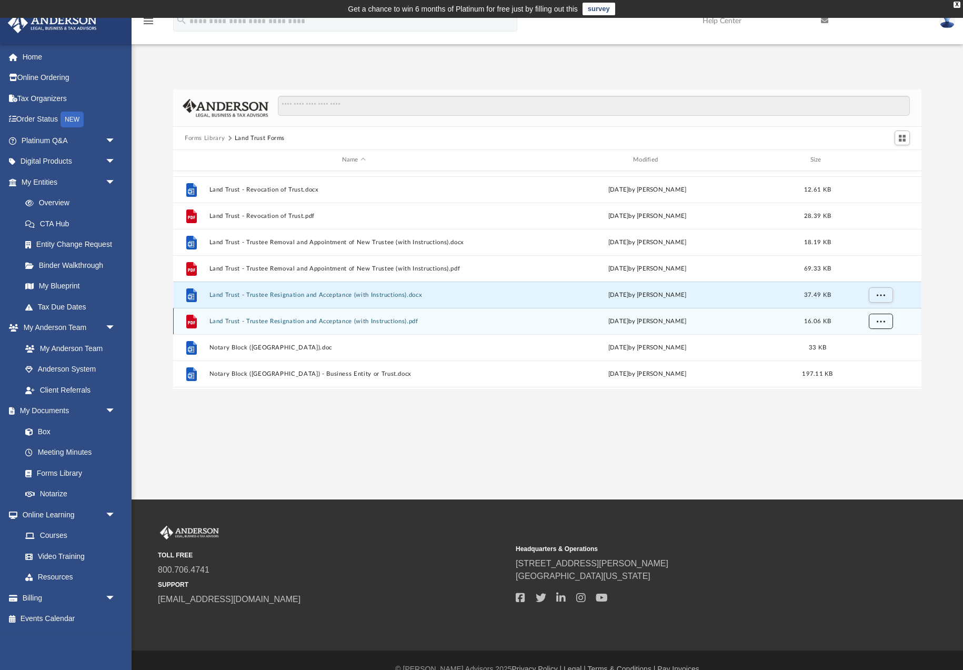
click at [878, 321] on span "More options" at bounding box center [881, 321] width 8 height 6
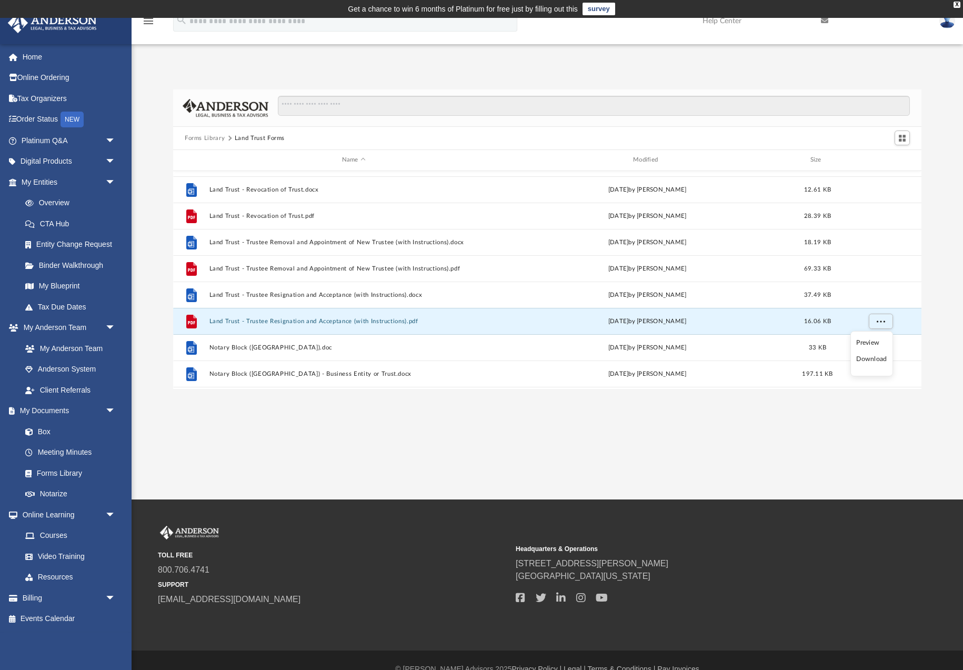
click at [877, 362] on li "Download" at bounding box center [872, 359] width 31 height 11
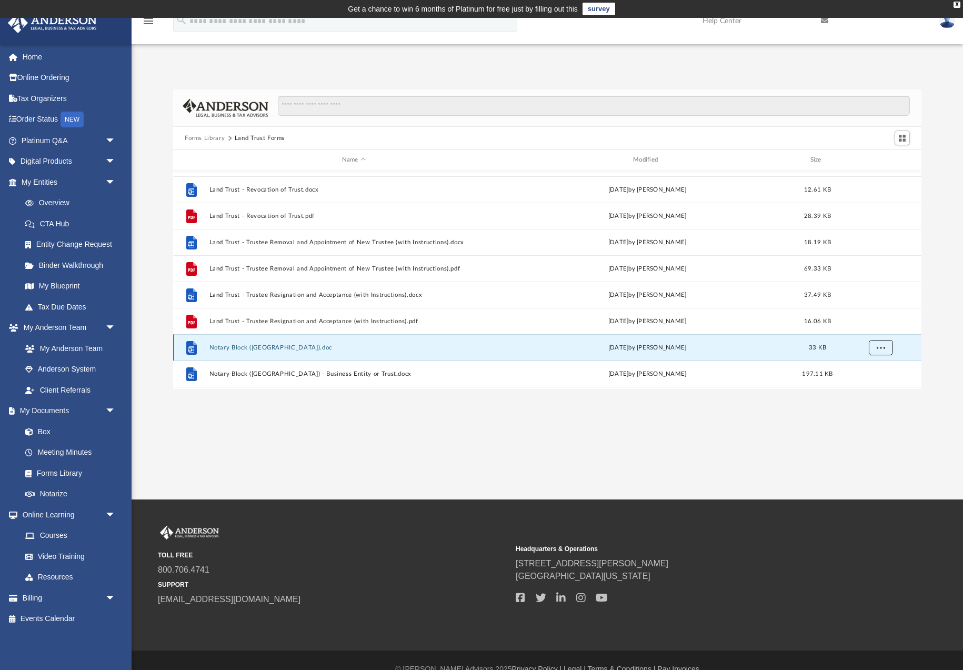
click at [881, 348] on span "More options" at bounding box center [881, 347] width 8 height 6
click at [863, 325] on li "Download" at bounding box center [872, 324] width 31 height 11
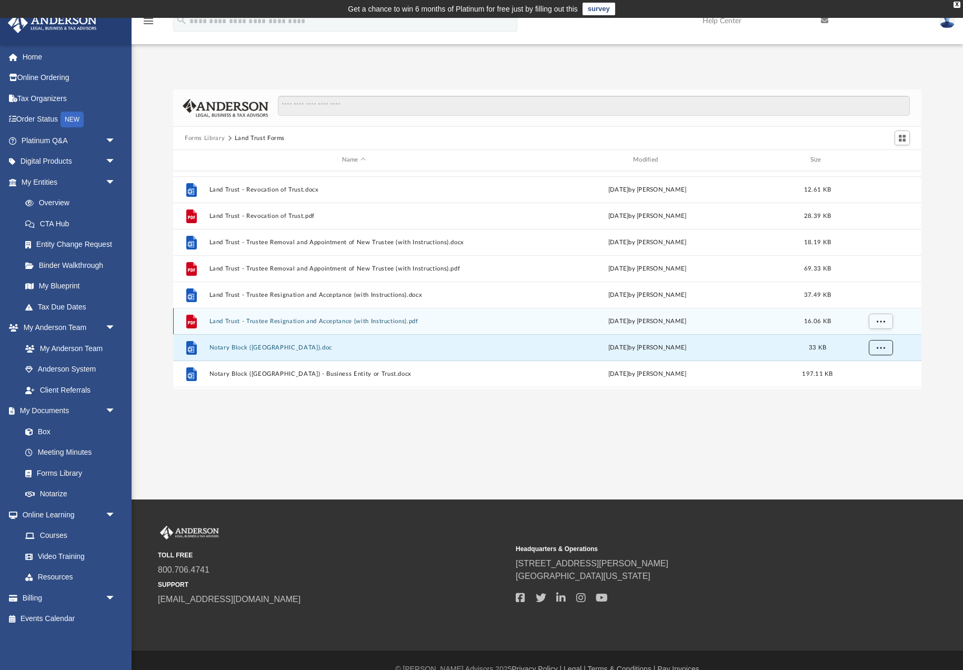
scroll to position [282, 0]
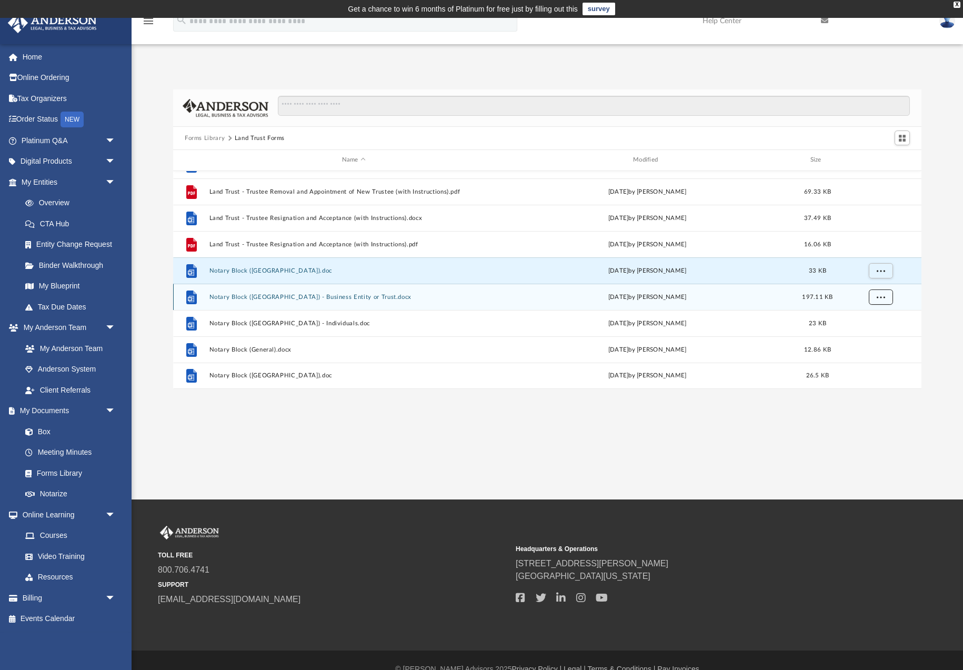
click at [882, 298] on span "More options" at bounding box center [881, 297] width 8 height 6
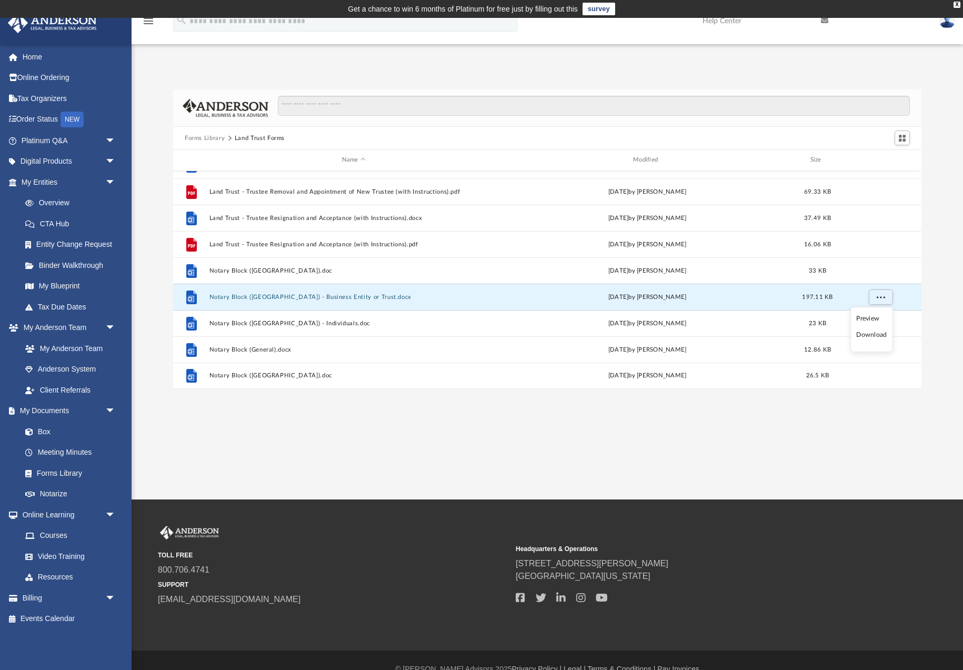
click at [879, 338] on li "Download" at bounding box center [872, 335] width 31 height 11
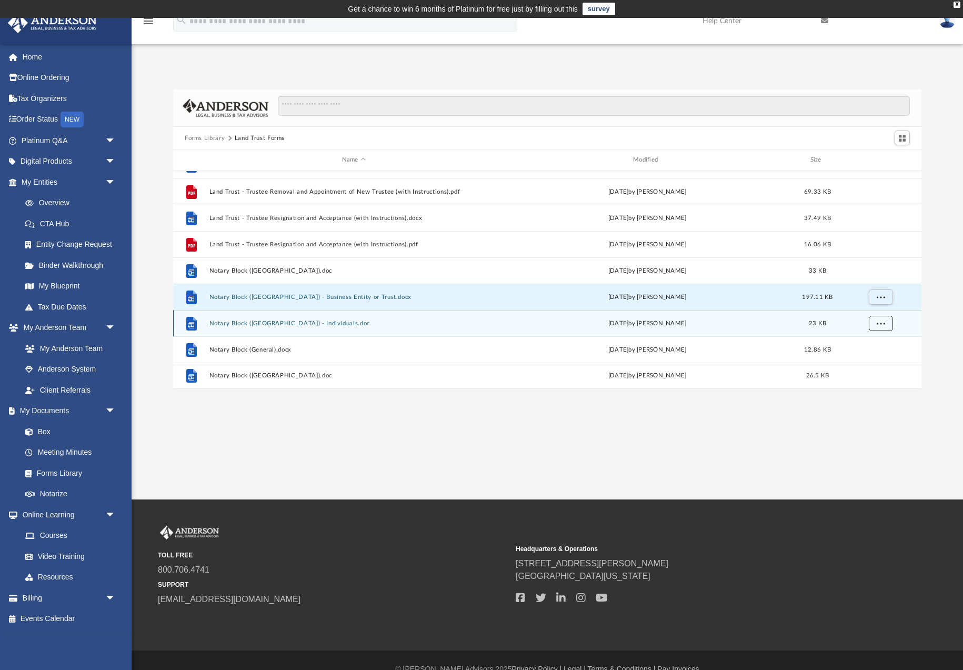
click at [878, 316] on button "More options" at bounding box center [881, 323] width 24 height 16
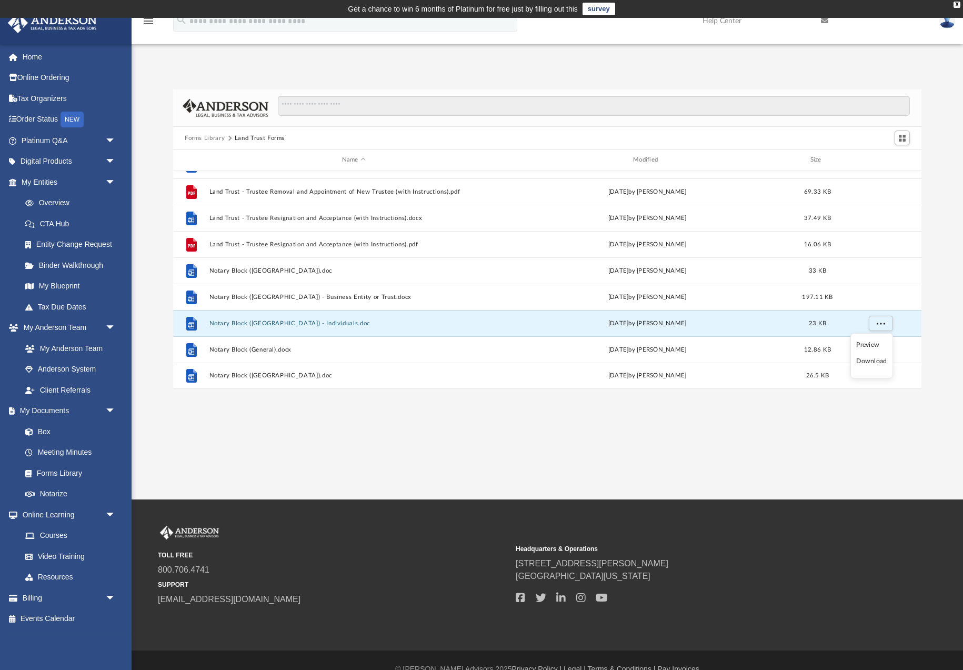
click at [873, 364] on li "Download" at bounding box center [872, 361] width 31 height 11
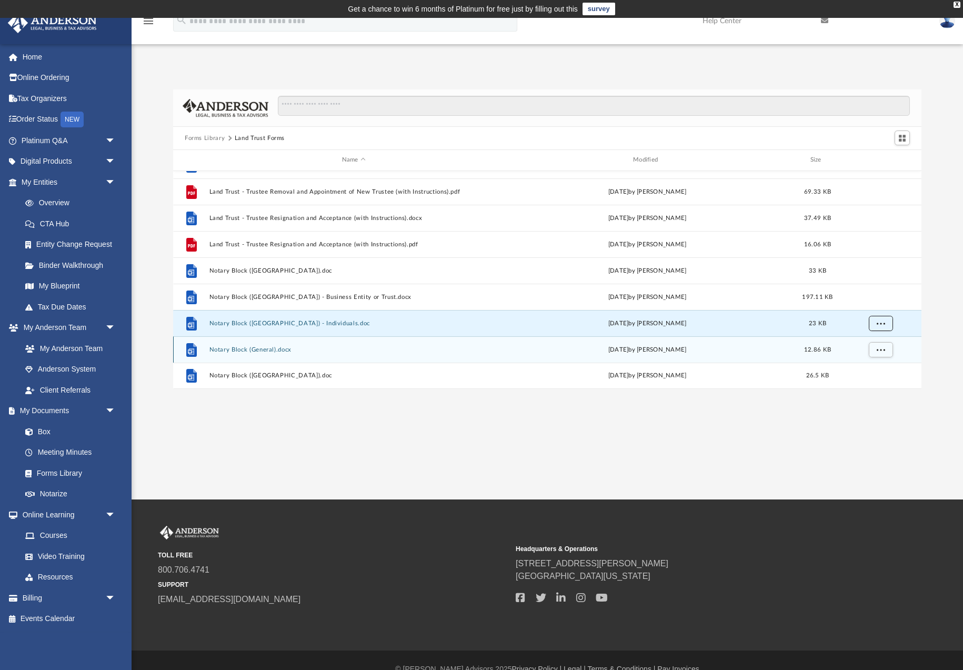
scroll to position [18, 0]
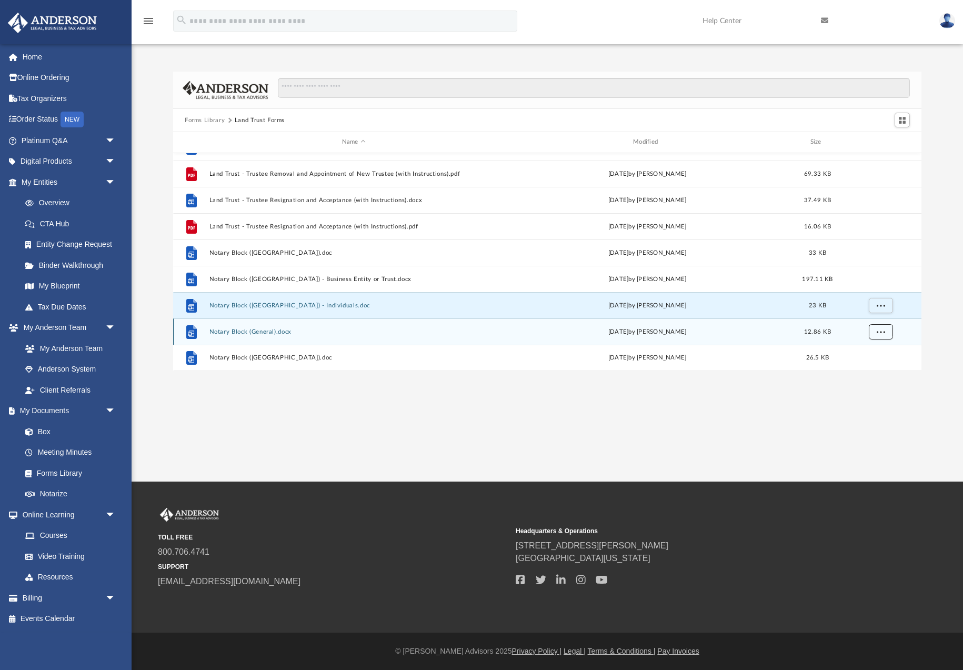
click at [880, 333] on span "More options" at bounding box center [881, 331] width 8 height 6
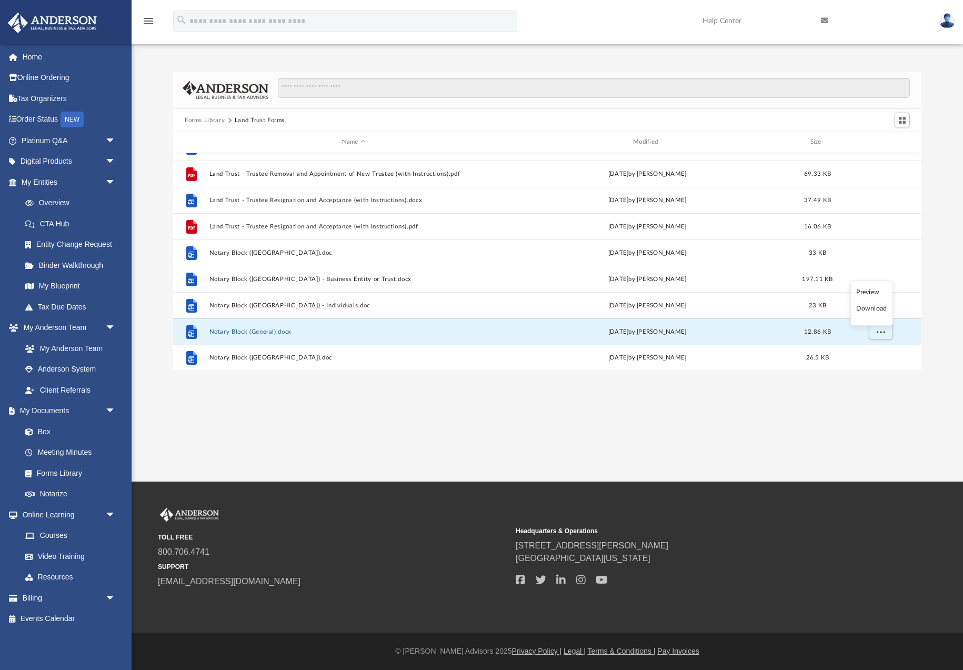
click at [872, 310] on li "Download" at bounding box center [872, 308] width 31 height 11
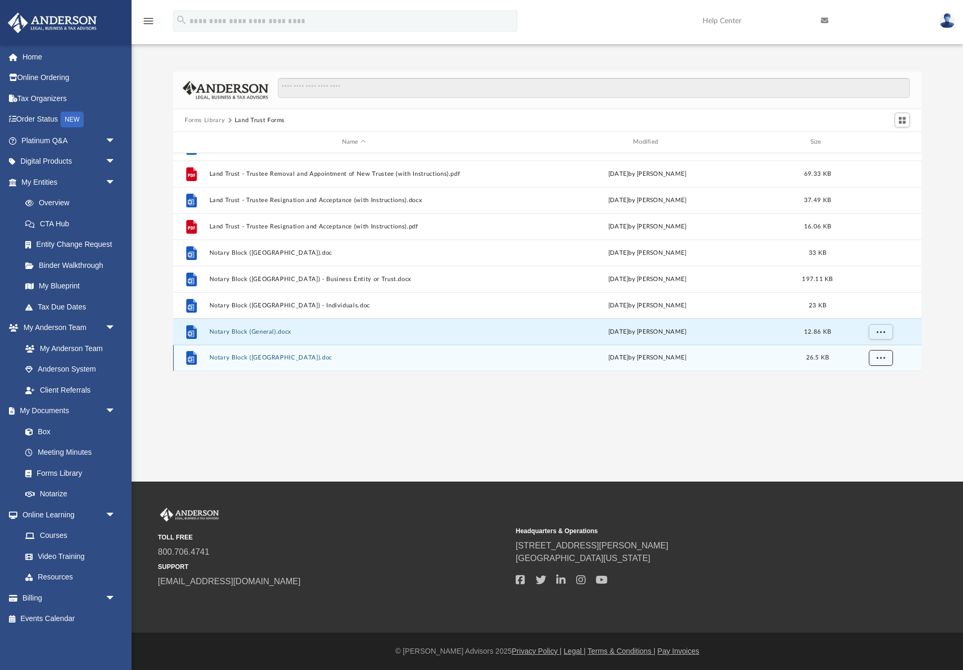
click at [882, 355] on span "More options" at bounding box center [881, 358] width 8 height 6
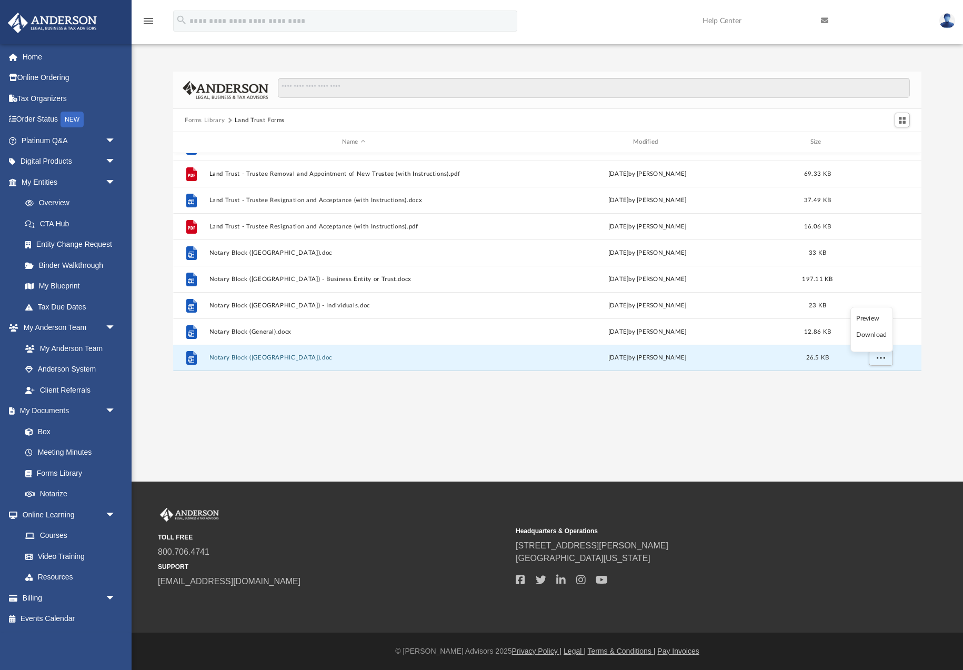
click at [871, 334] on li "Download" at bounding box center [872, 335] width 31 height 11
click at [204, 123] on button "Forms Library" at bounding box center [205, 120] width 40 height 9
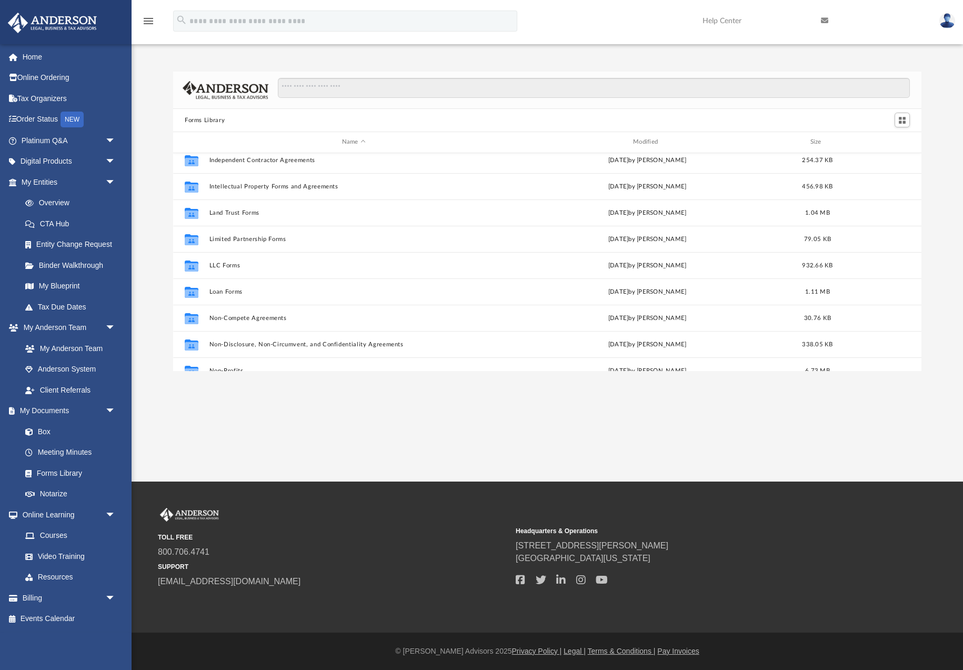
scroll to position [414, 0]
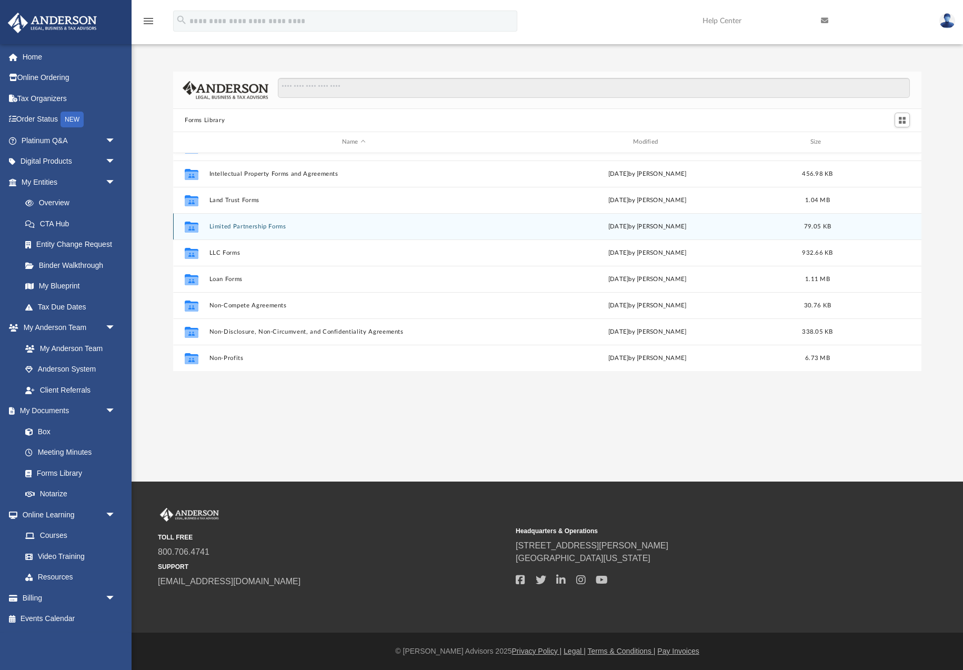
click at [247, 227] on button "Limited Partnership Forms" at bounding box center [354, 226] width 289 height 7
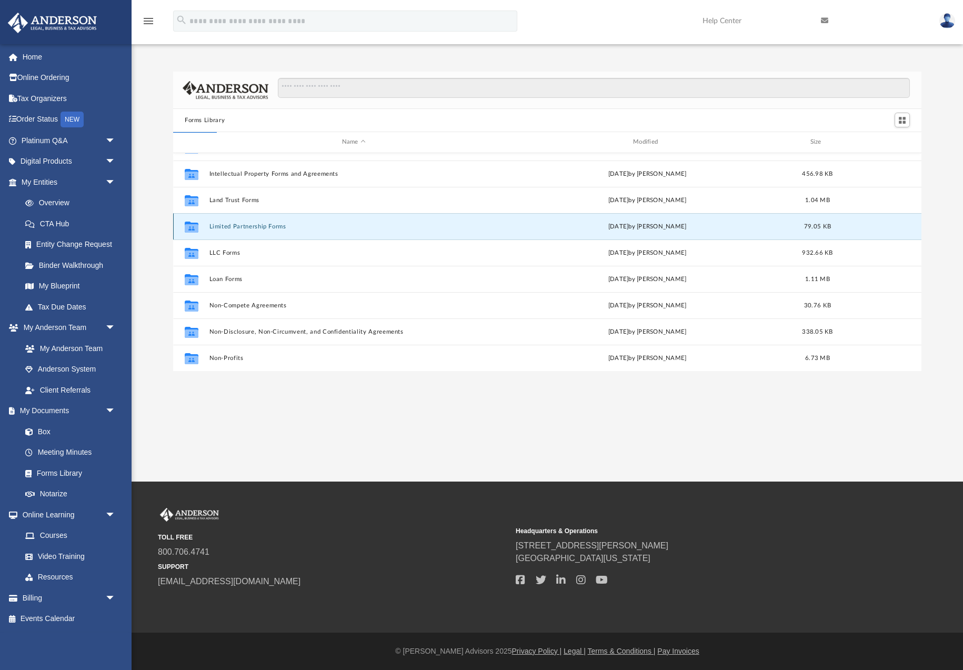
scroll to position [0, 0]
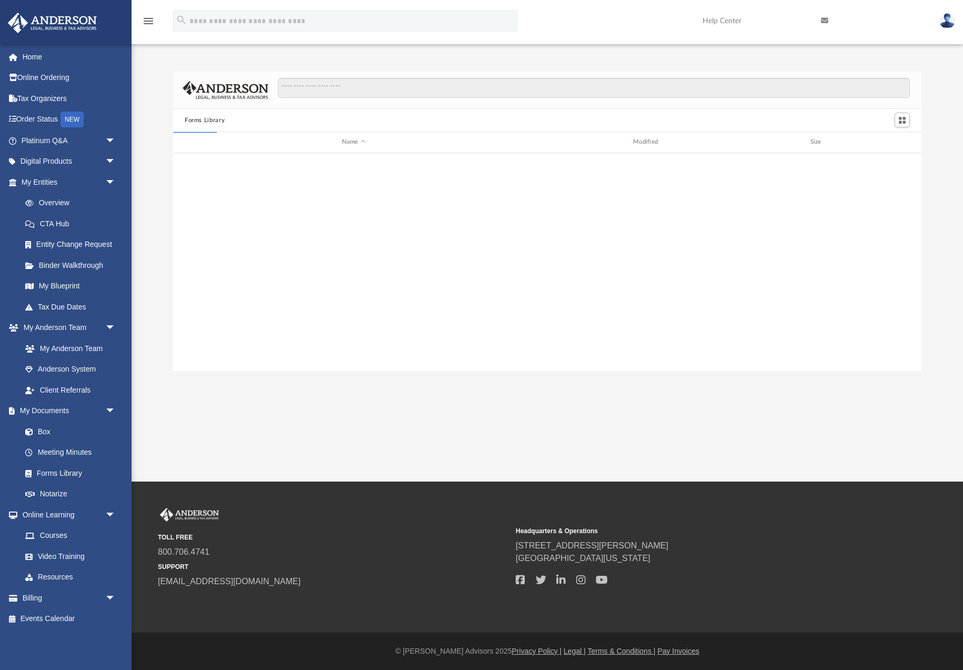
click at [247, 227] on div "Collaborated Folder Indemnity and Hold Harmless Agreement [DATE] by [PERSON_NAM…" at bounding box center [547, 262] width 749 height 218
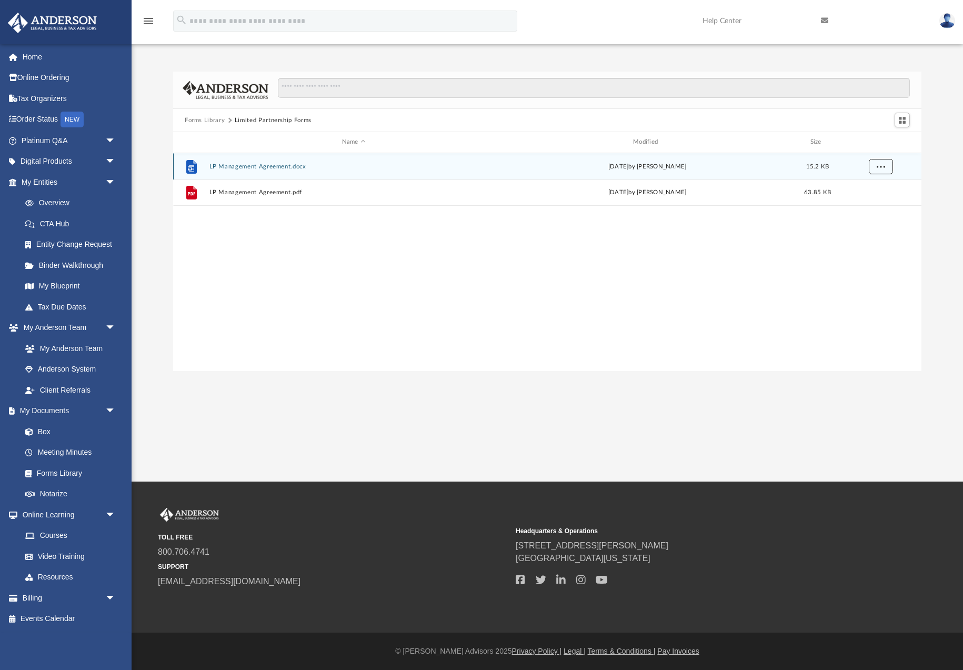
click at [878, 166] on span "More options" at bounding box center [881, 166] width 8 height 6
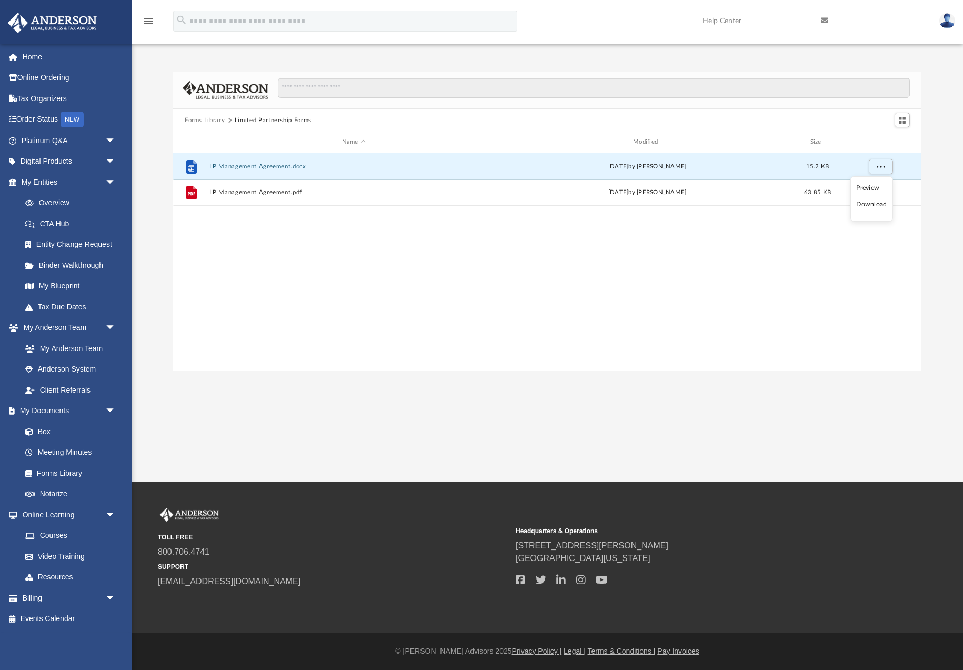
click at [878, 205] on li "Download" at bounding box center [872, 204] width 31 height 11
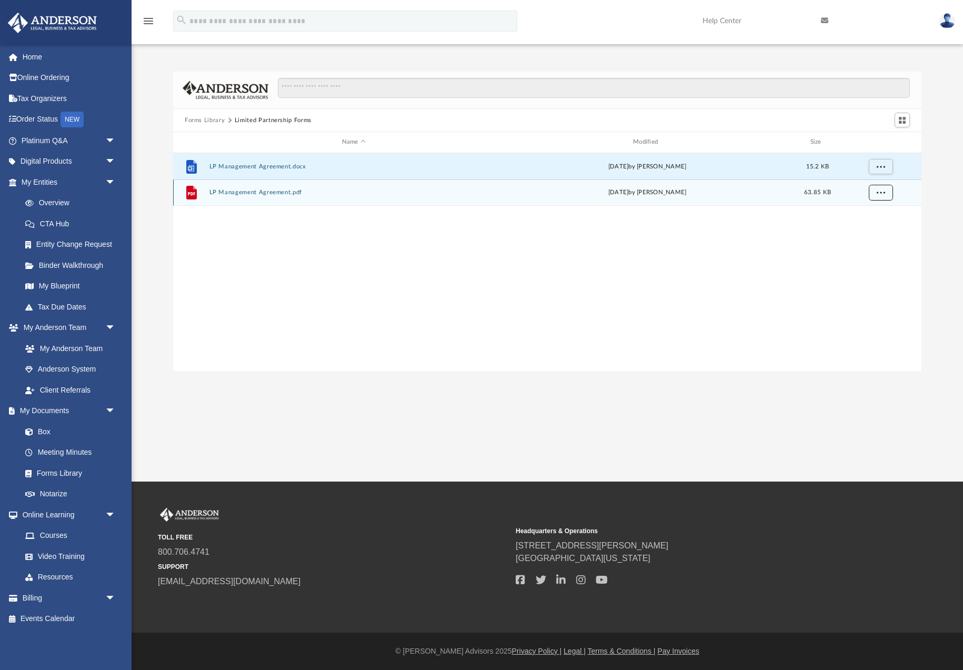
click at [881, 193] on span "More options" at bounding box center [881, 193] width 8 height 6
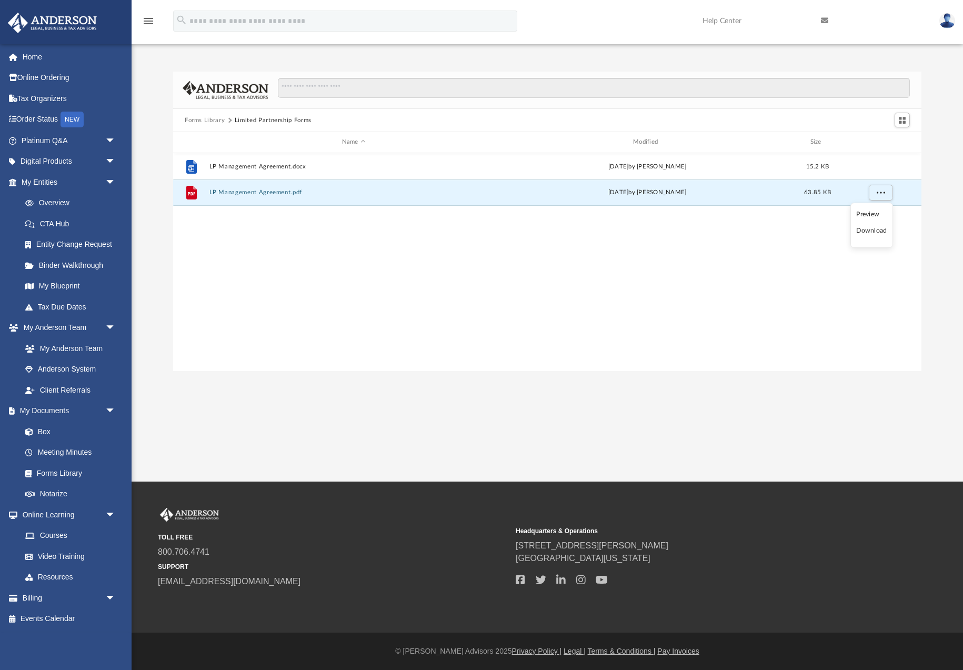
click at [875, 231] on li "Download" at bounding box center [872, 230] width 31 height 11
click at [198, 121] on button "Forms Library" at bounding box center [205, 120] width 40 height 9
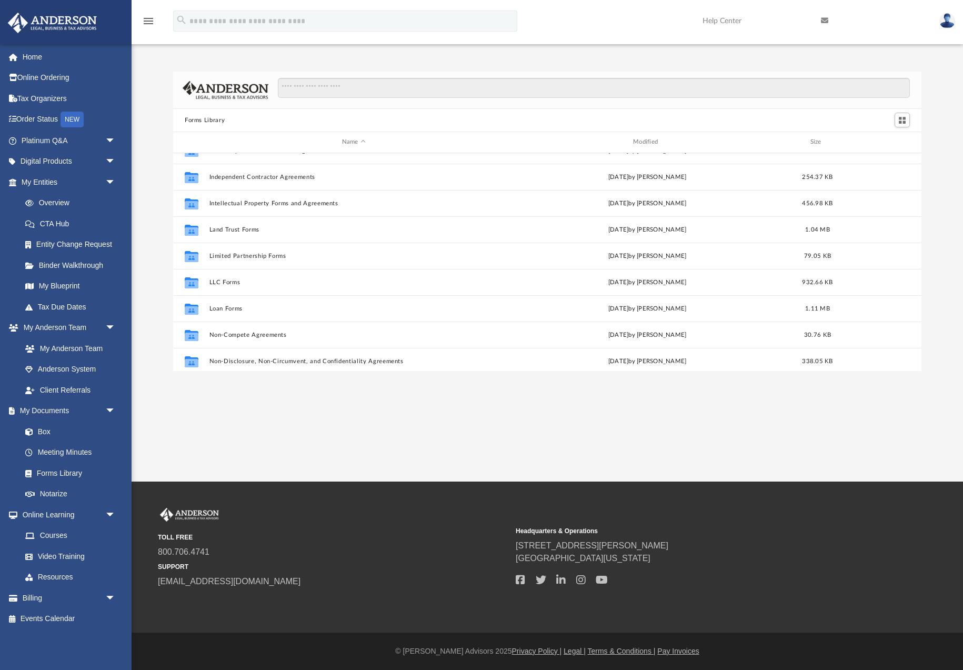
scroll to position [392, 0]
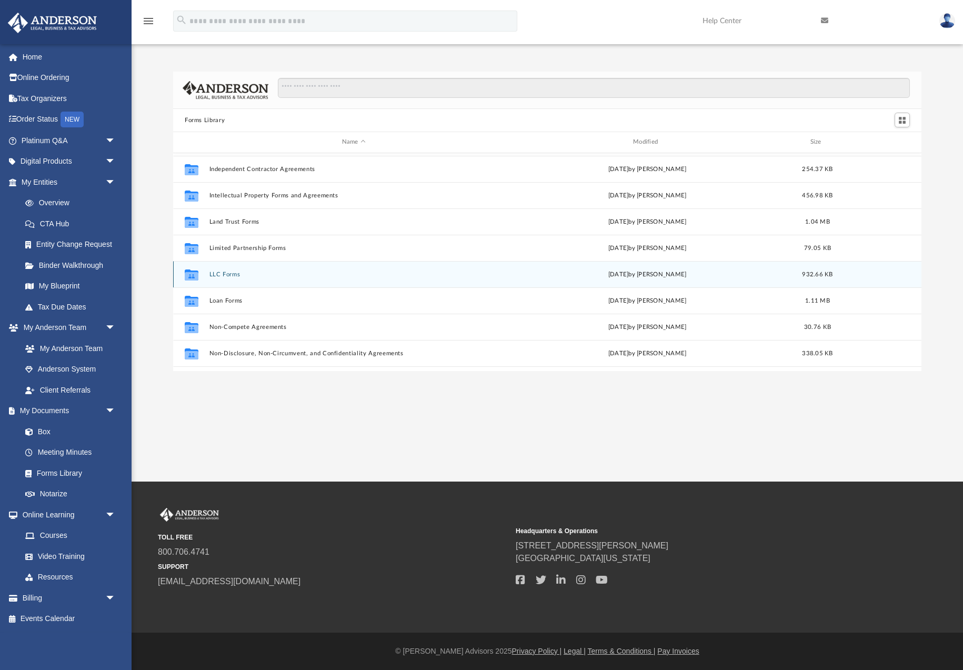
click at [232, 278] on div "Collaborated Folder LLC Forms [DATE] by [PERSON_NAME] 932.66 KB" at bounding box center [547, 274] width 749 height 26
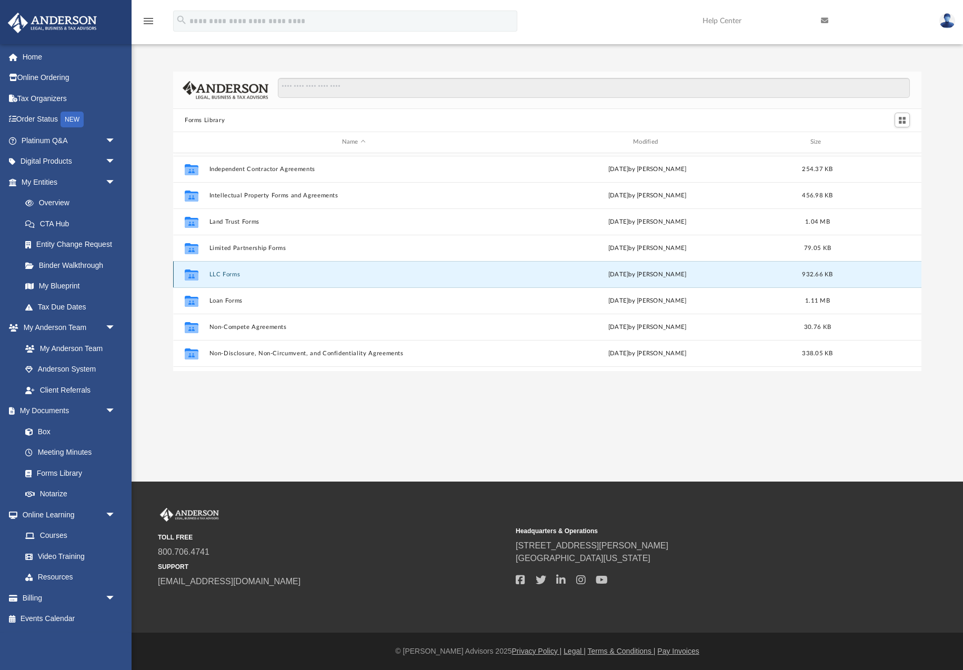
click at [232, 278] on div "Collaborated Folder LLC Forms [DATE] by [PERSON_NAME] 932.66 KB" at bounding box center [547, 274] width 749 height 26
click at [226, 277] on button "LLC Forms" at bounding box center [354, 274] width 289 height 7
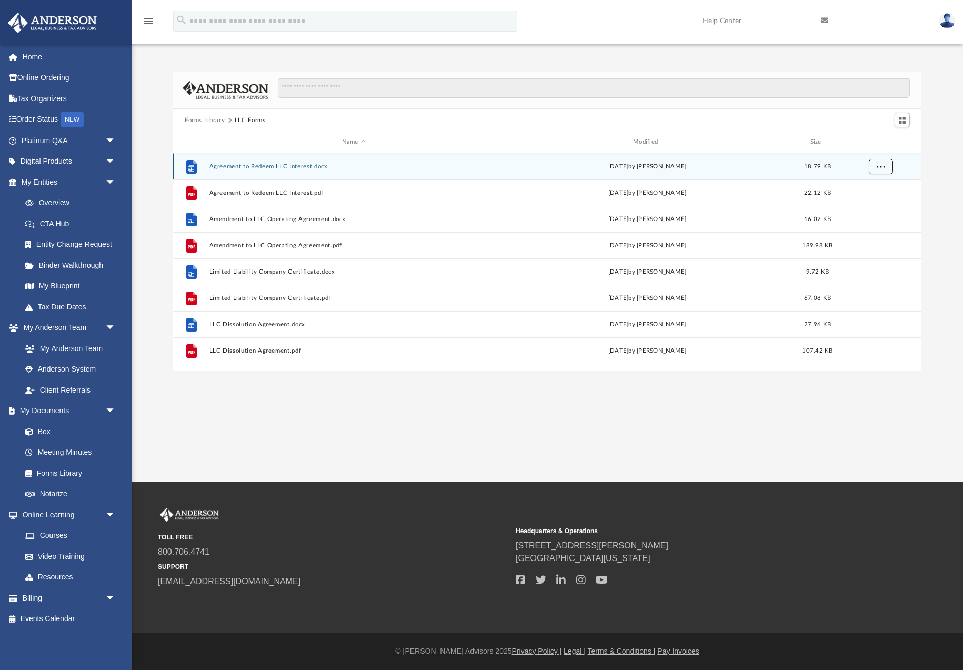
click at [875, 171] on button "More options" at bounding box center [881, 166] width 24 height 16
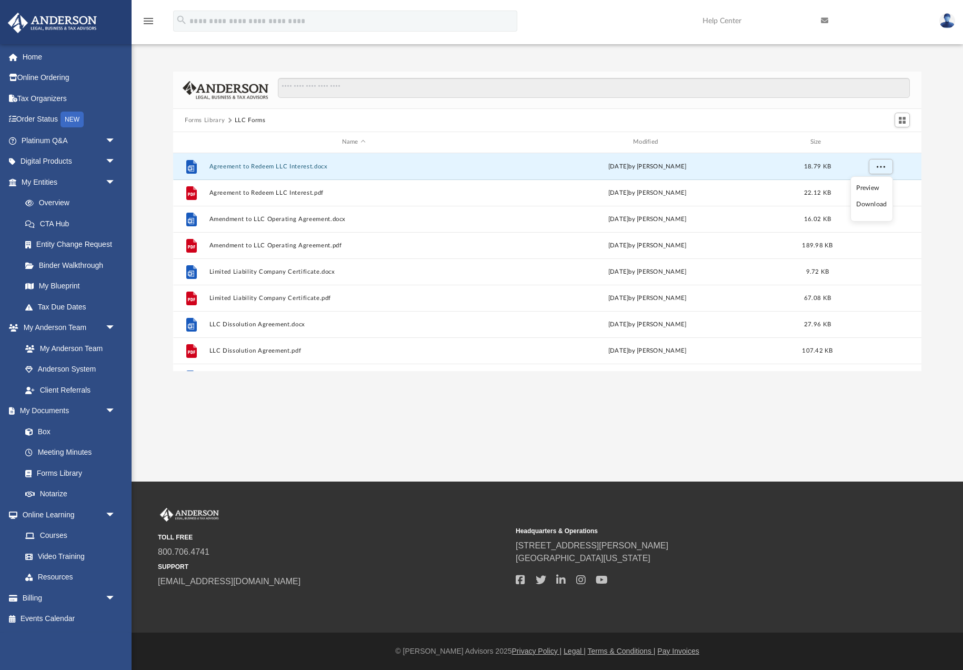
click at [874, 204] on li "Download" at bounding box center [872, 204] width 31 height 11
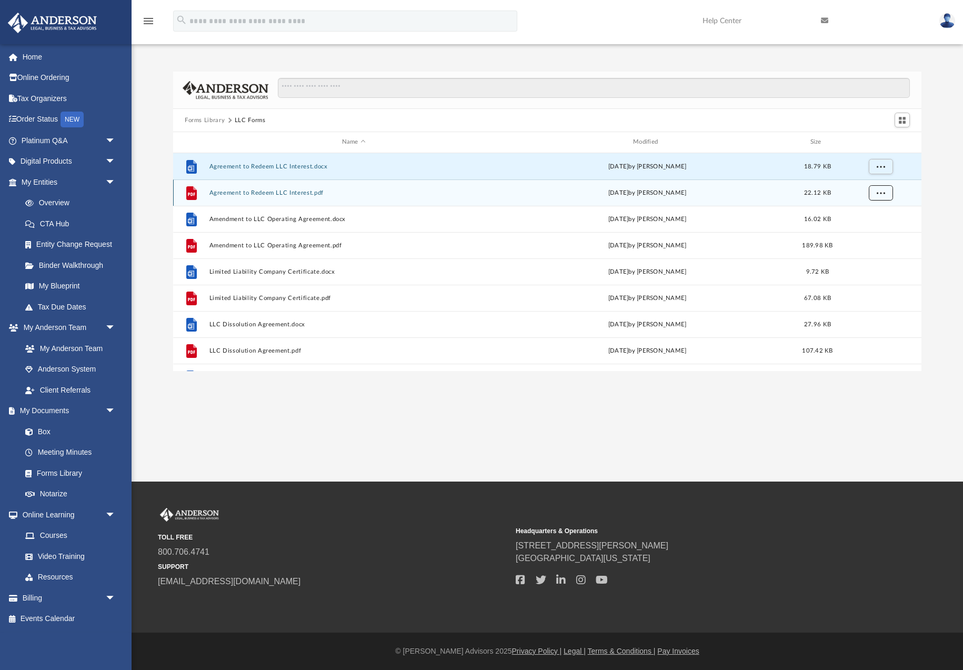
click at [881, 193] on span "More options" at bounding box center [881, 193] width 8 height 6
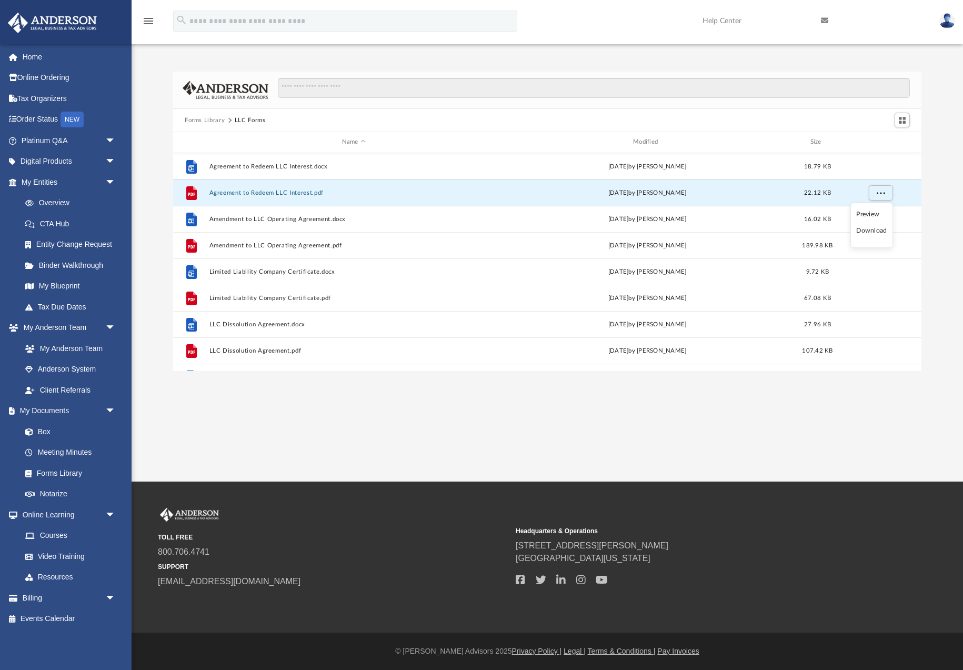
click at [875, 231] on li "Download" at bounding box center [872, 230] width 31 height 11
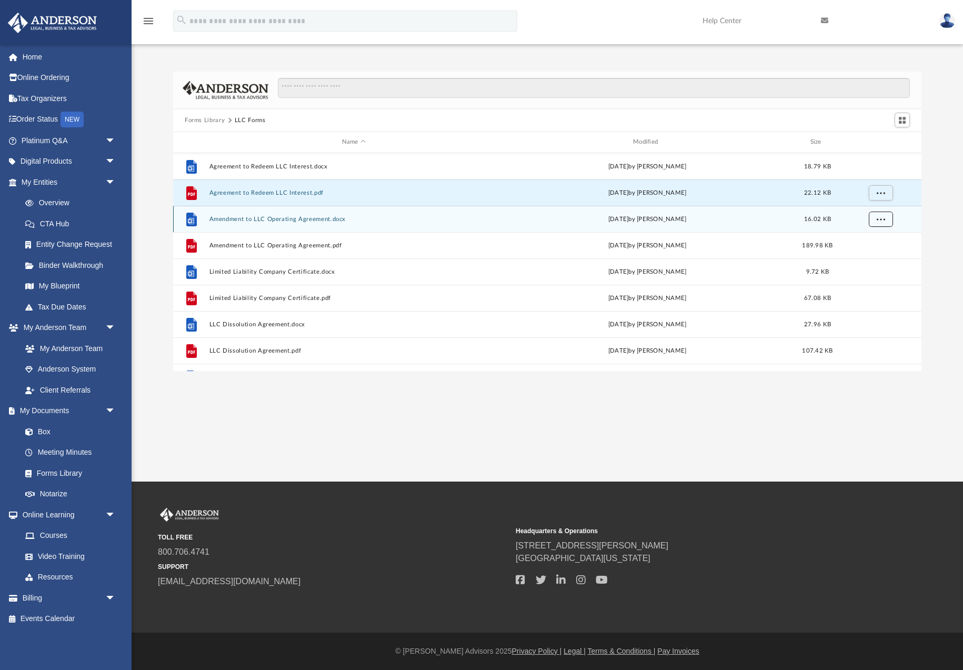
click at [881, 220] on span "More options" at bounding box center [881, 219] width 8 height 6
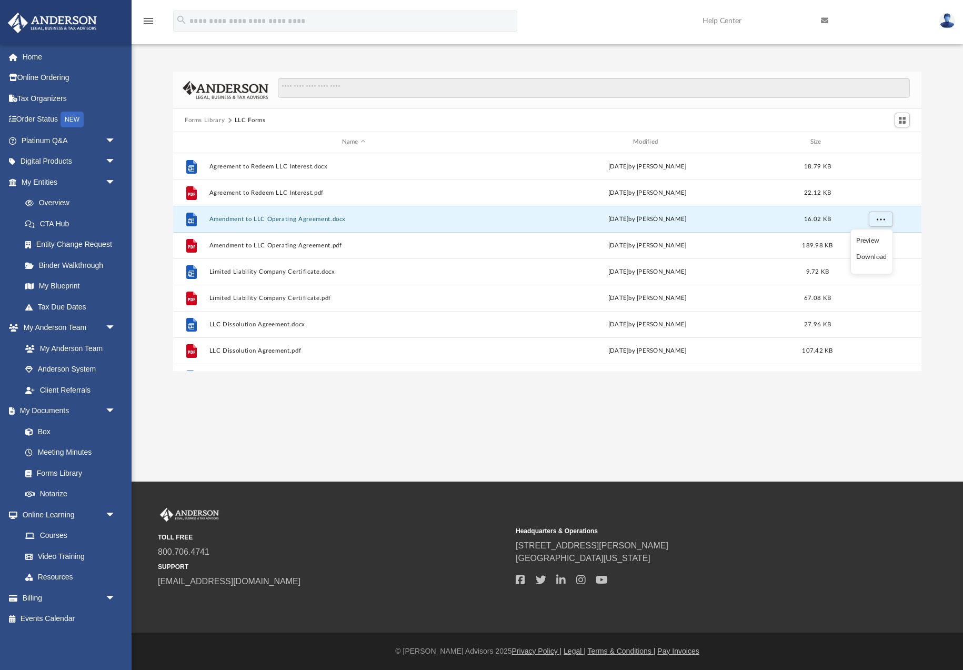
click at [877, 257] on li "Download" at bounding box center [872, 257] width 31 height 11
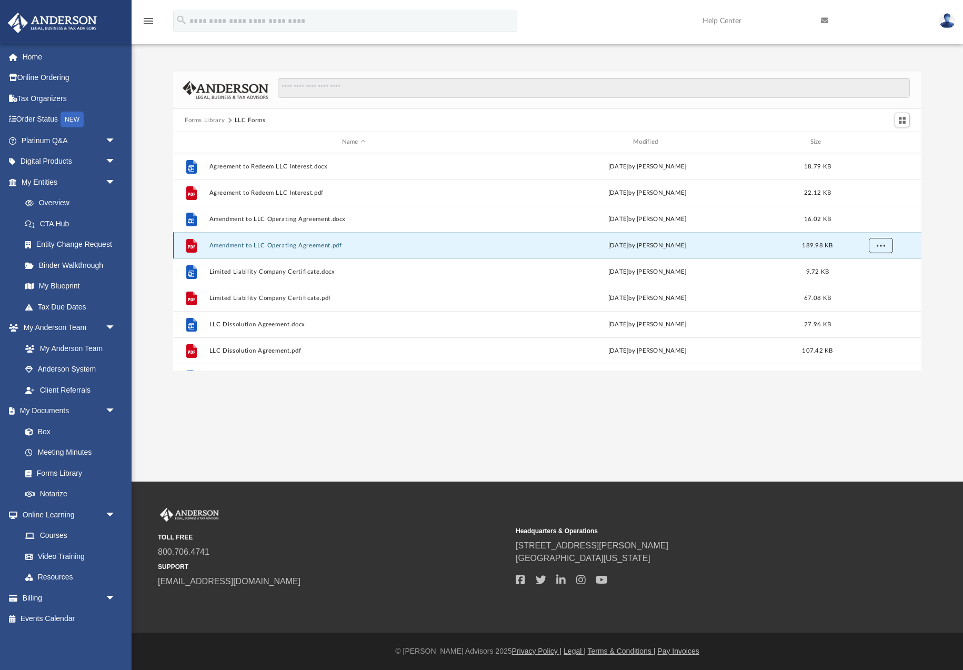
click at [880, 246] on span "More options" at bounding box center [881, 245] width 8 height 6
click at [877, 284] on li "Download" at bounding box center [872, 283] width 31 height 11
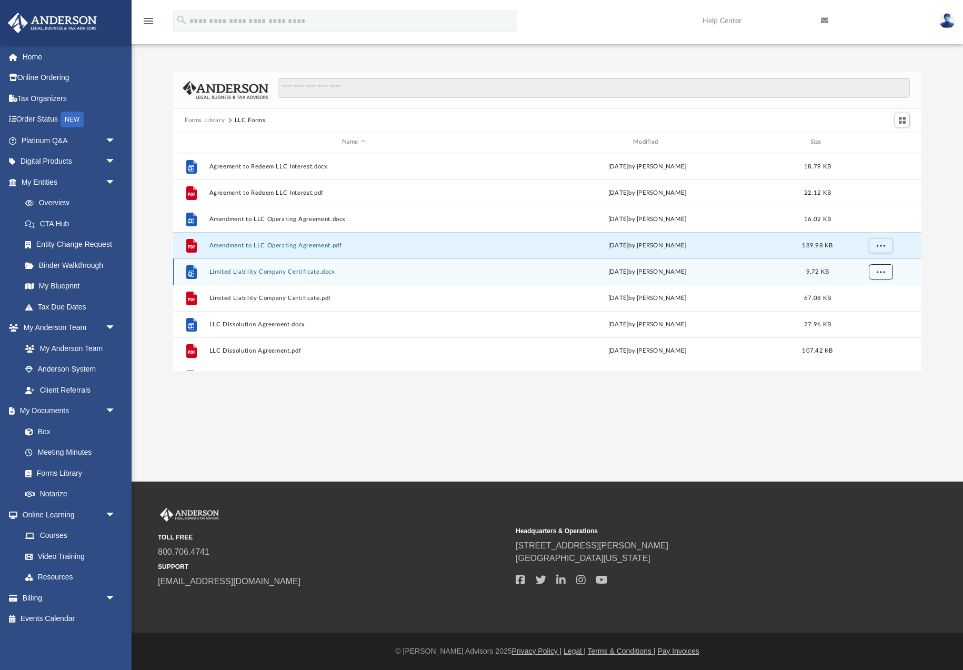
click at [881, 273] on span "More options" at bounding box center [881, 271] width 8 height 6
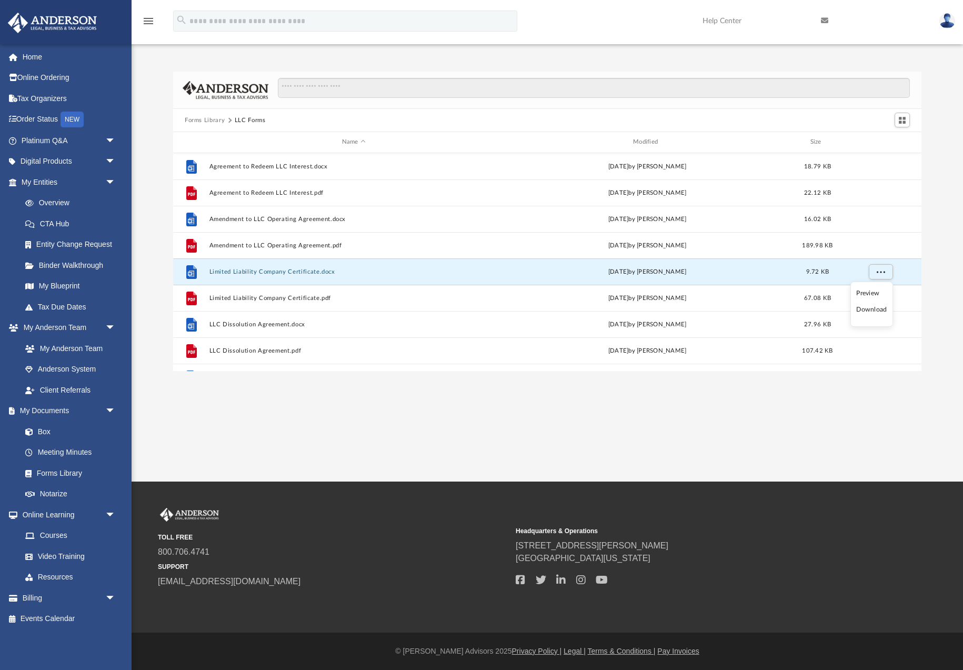
click at [872, 311] on li "Download" at bounding box center [872, 309] width 31 height 11
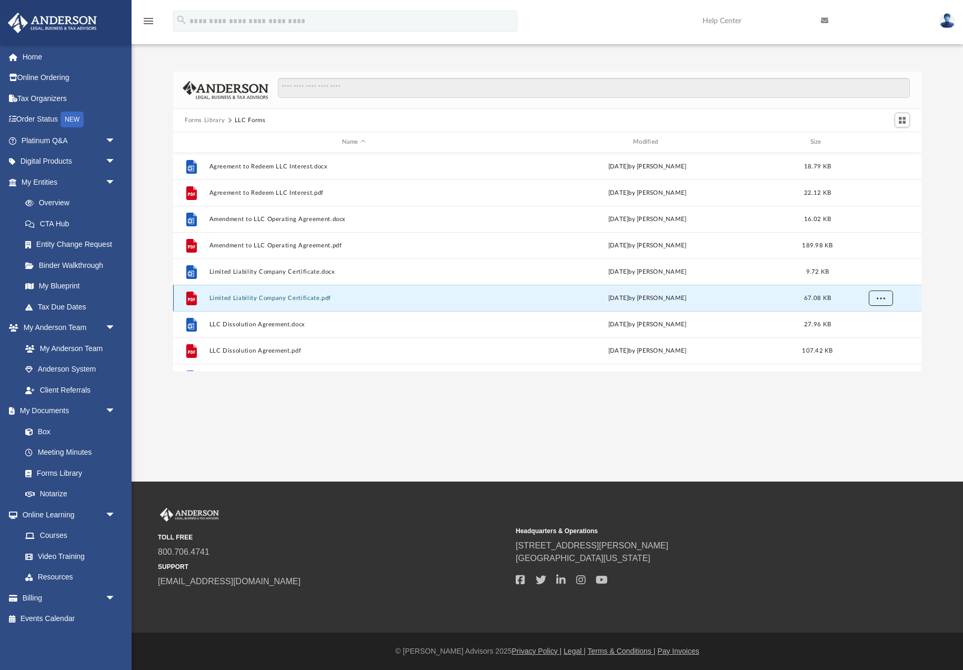
click at [880, 297] on span "More options" at bounding box center [881, 298] width 8 height 6
click at [871, 336] on li "Download" at bounding box center [872, 336] width 31 height 11
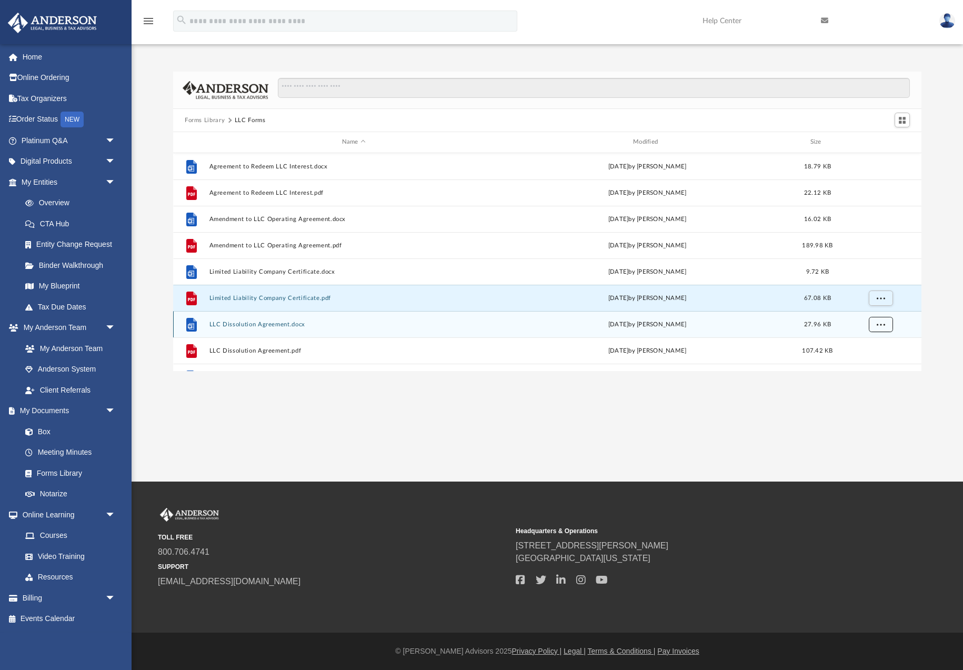
click at [881, 327] on span "More options" at bounding box center [881, 324] width 8 height 6
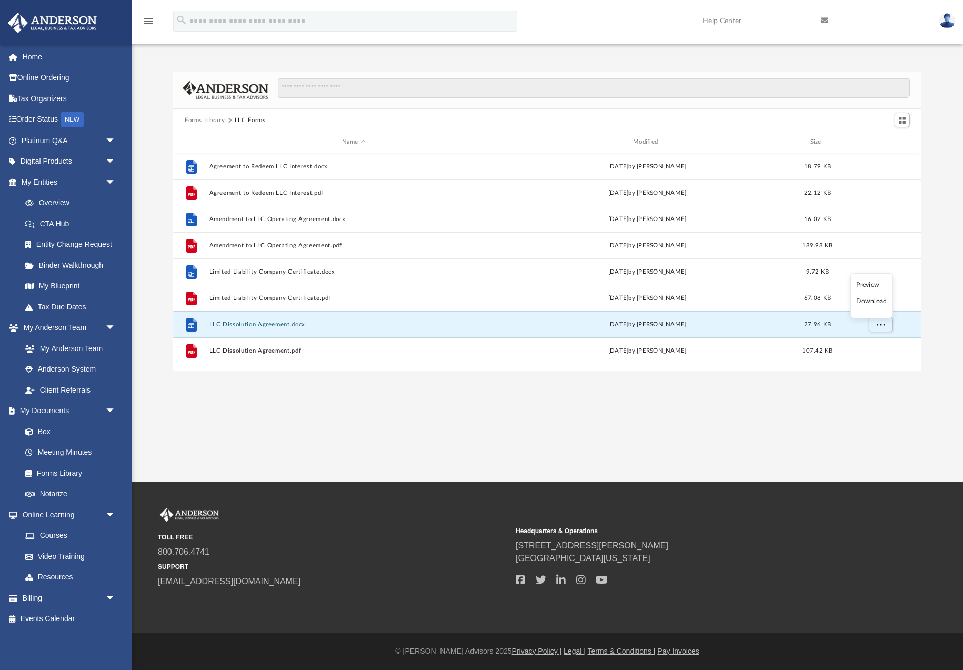
click at [867, 300] on li "Download" at bounding box center [872, 301] width 31 height 11
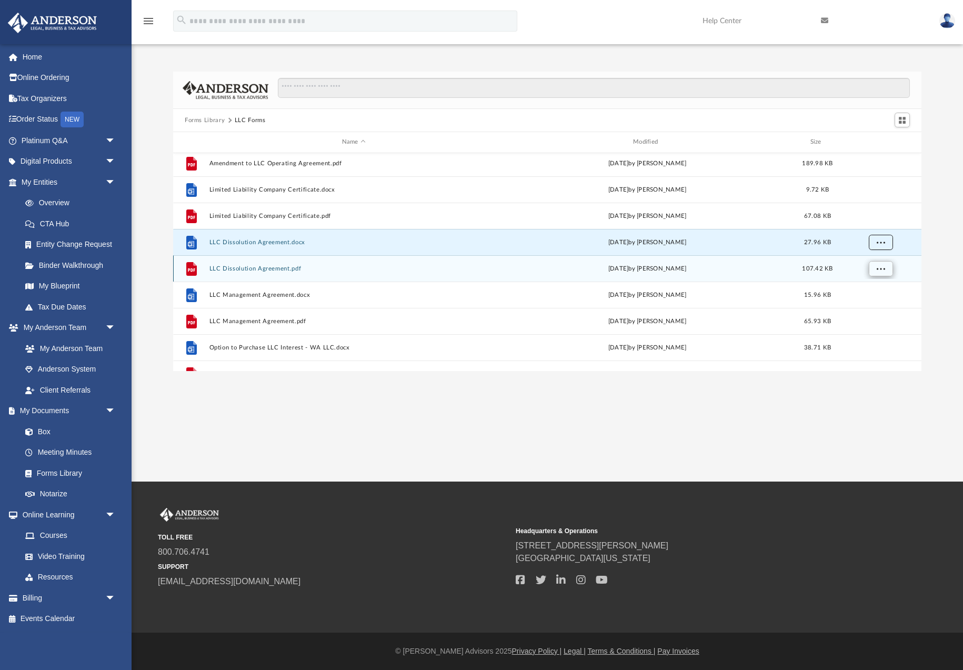
scroll to position [83, 0]
click at [880, 268] on span "More options" at bounding box center [881, 267] width 8 height 6
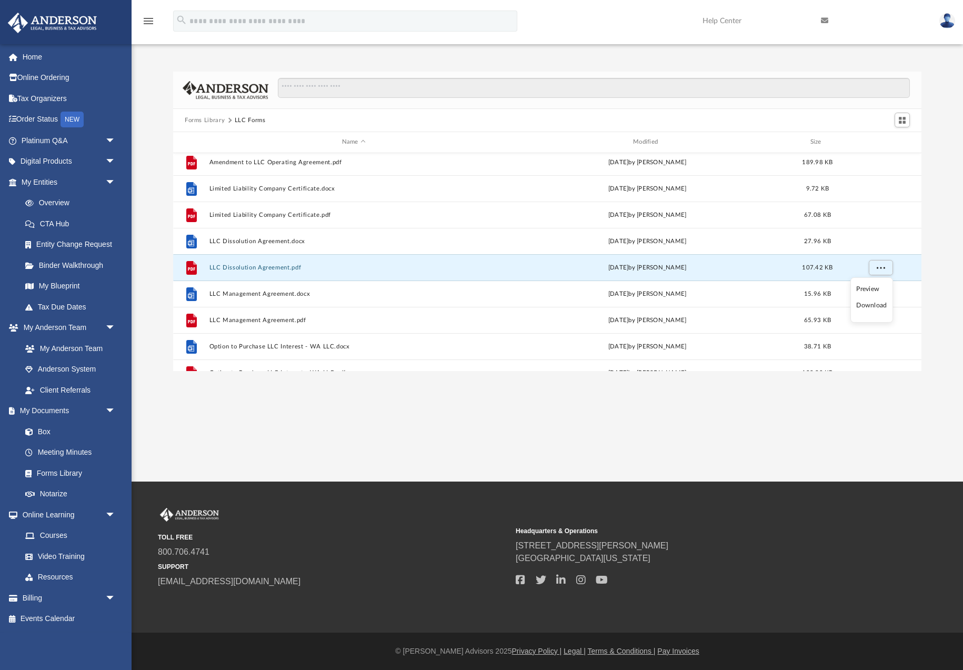
click at [873, 308] on li "Download" at bounding box center [872, 305] width 31 height 11
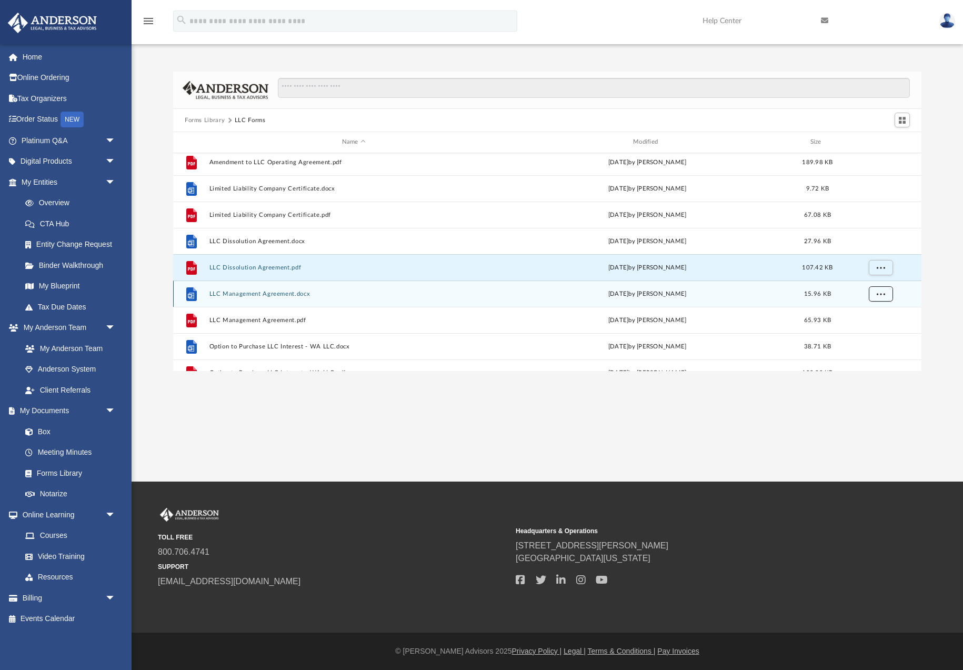
click at [879, 295] on span "More options" at bounding box center [881, 294] width 8 height 6
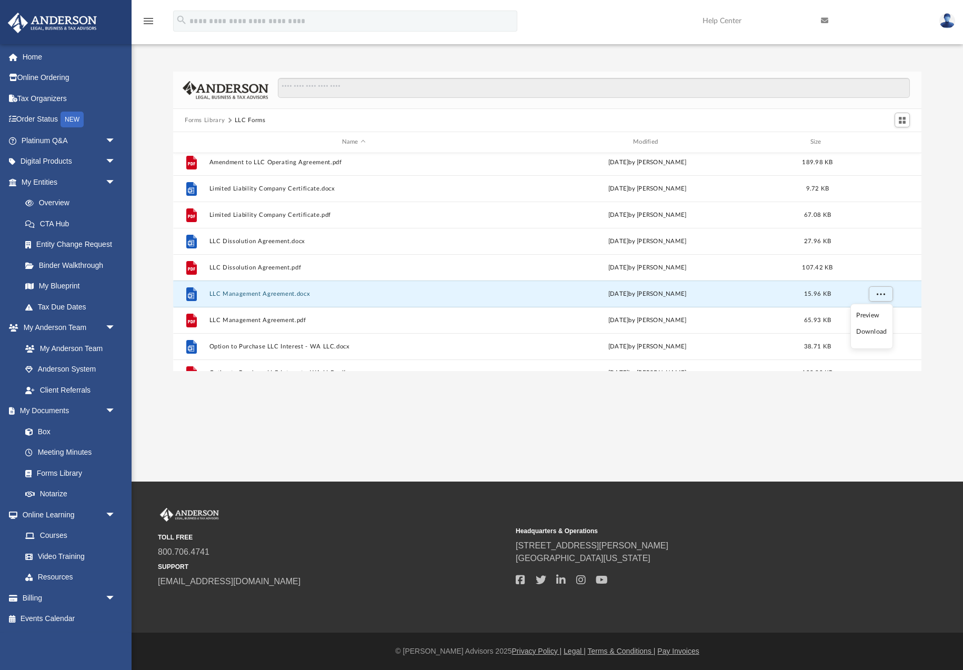
click at [870, 333] on li "Download" at bounding box center [872, 331] width 31 height 11
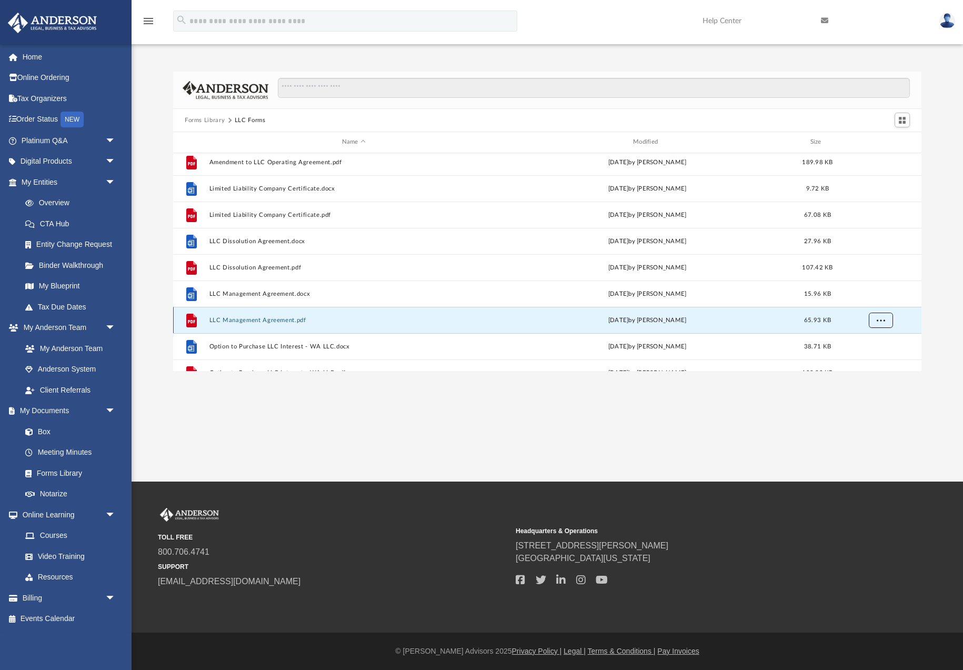
click at [878, 323] on span "More options" at bounding box center [881, 320] width 8 height 6
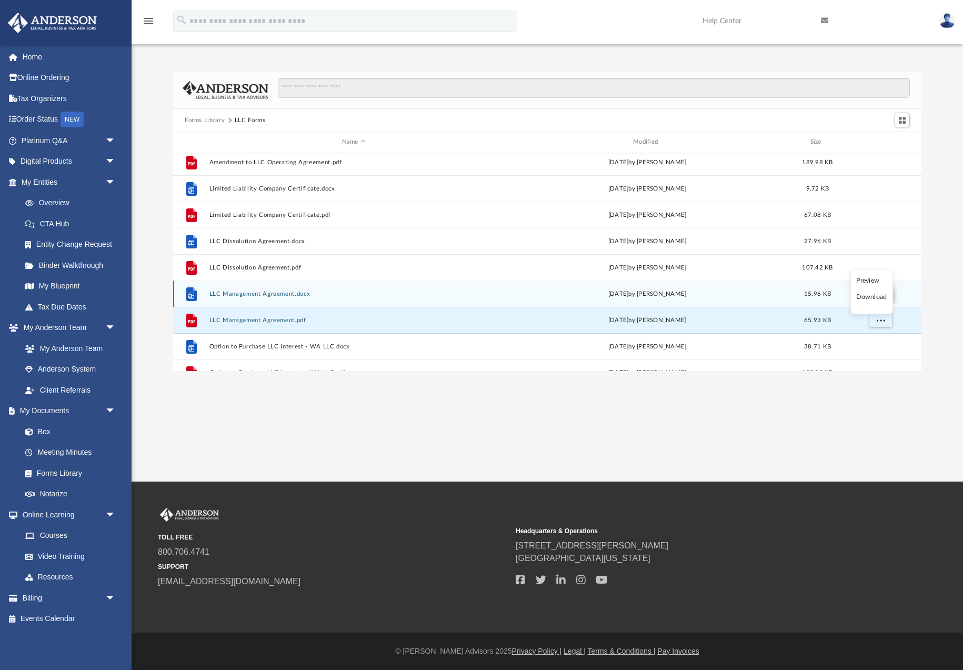
click at [872, 296] on li "Download" at bounding box center [872, 297] width 31 height 11
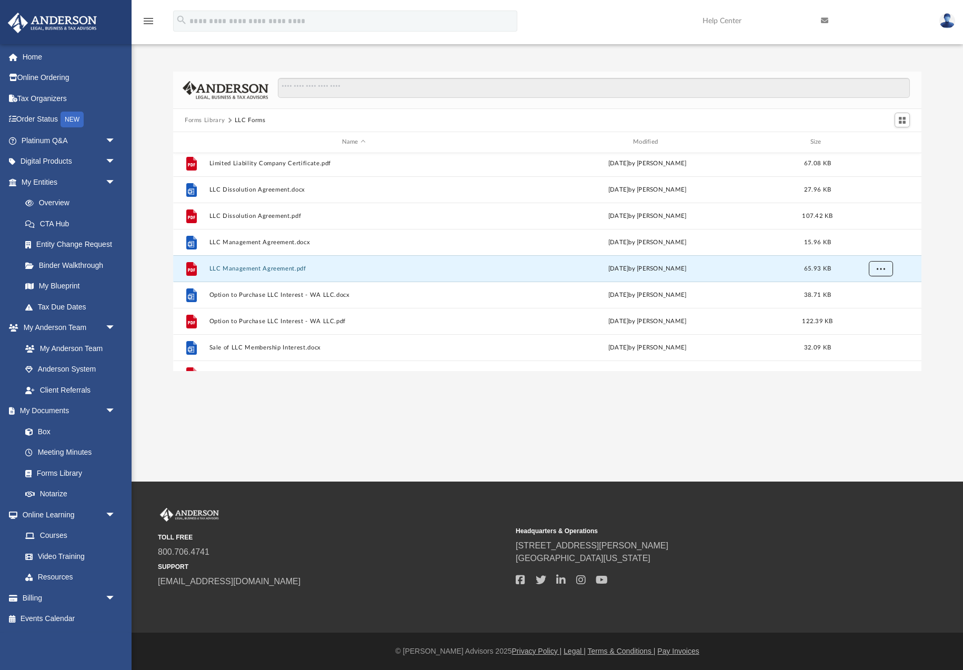
scroll to position [157, 0]
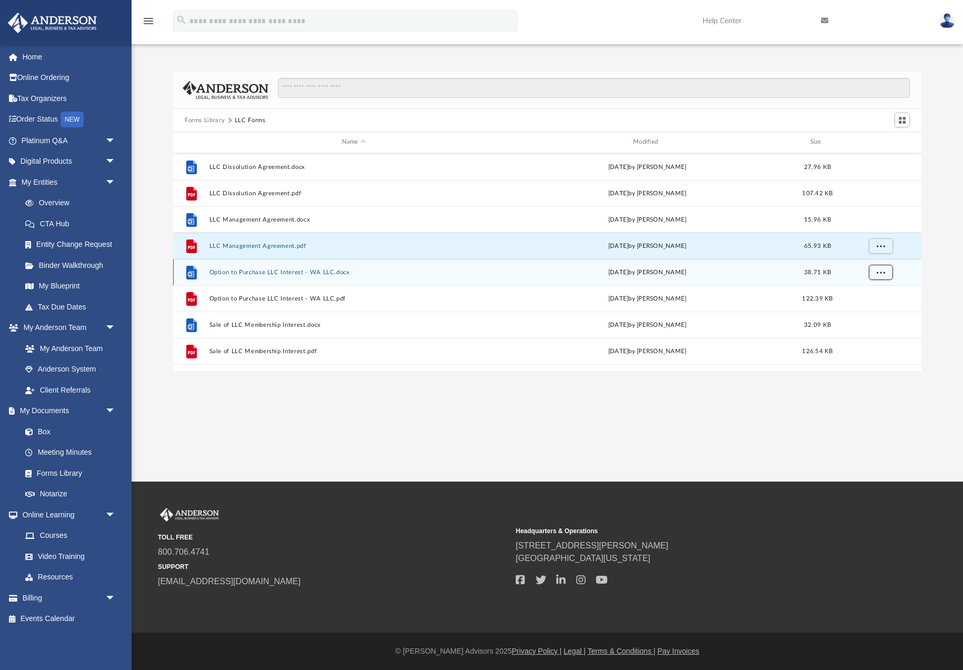
click at [881, 271] on span "More options" at bounding box center [881, 272] width 8 height 6
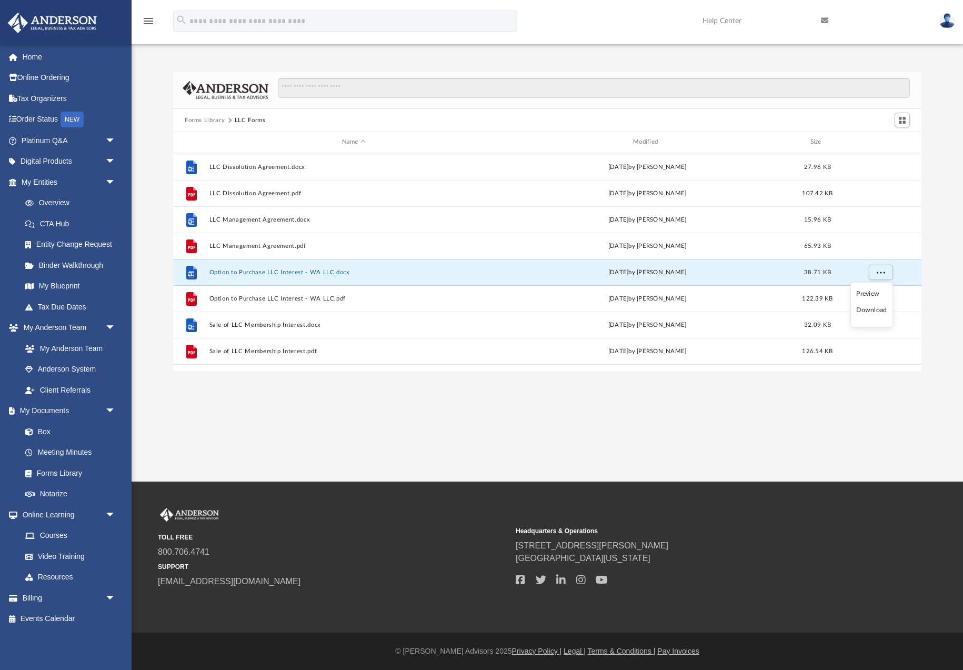
click at [872, 311] on li "Download" at bounding box center [872, 310] width 31 height 11
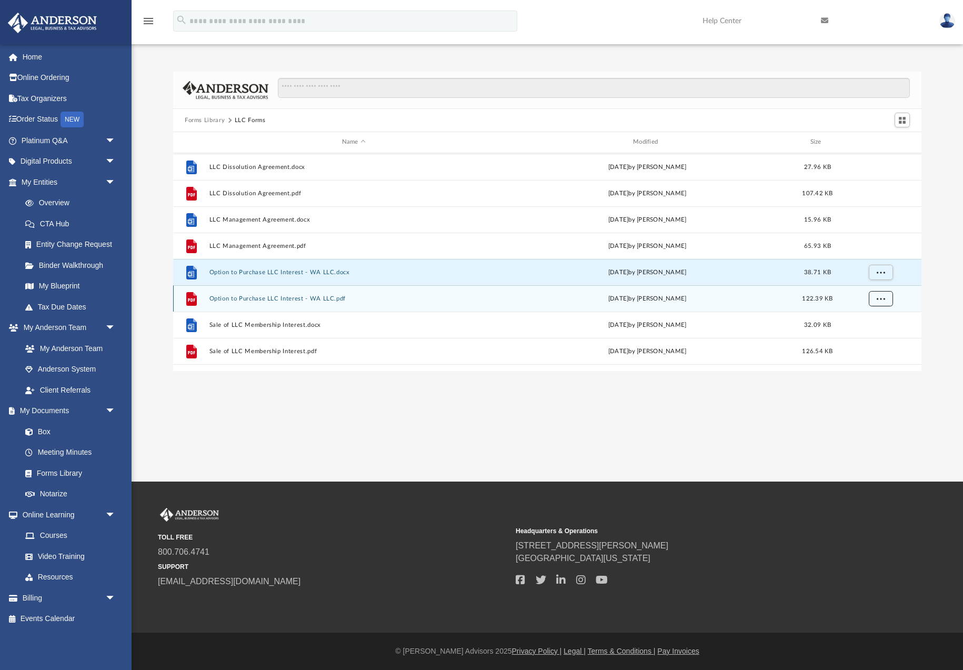
click at [880, 296] on span "More options" at bounding box center [881, 298] width 8 height 6
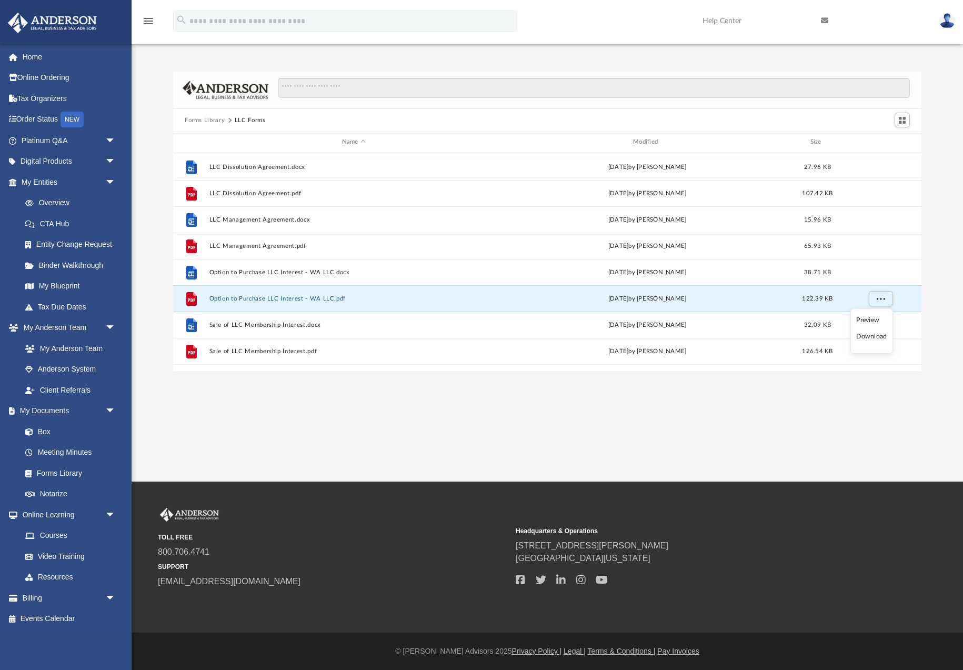
click at [875, 338] on li "Download" at bounding box center [872, 336] width 31 height 11
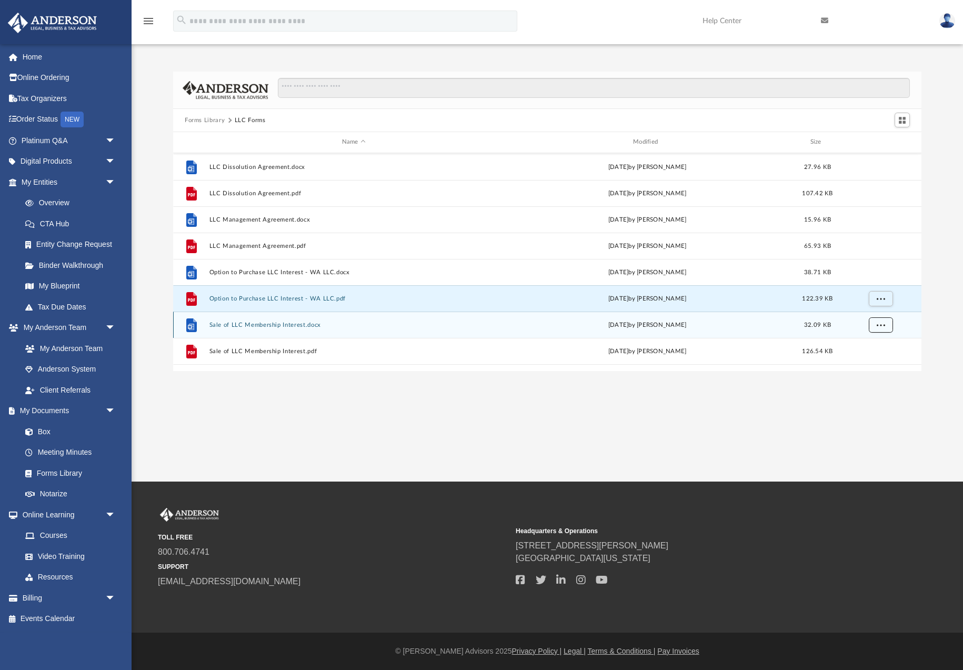
click at [878, 327] on span "More options" at bounding box center [881, 325] width 8 height 6
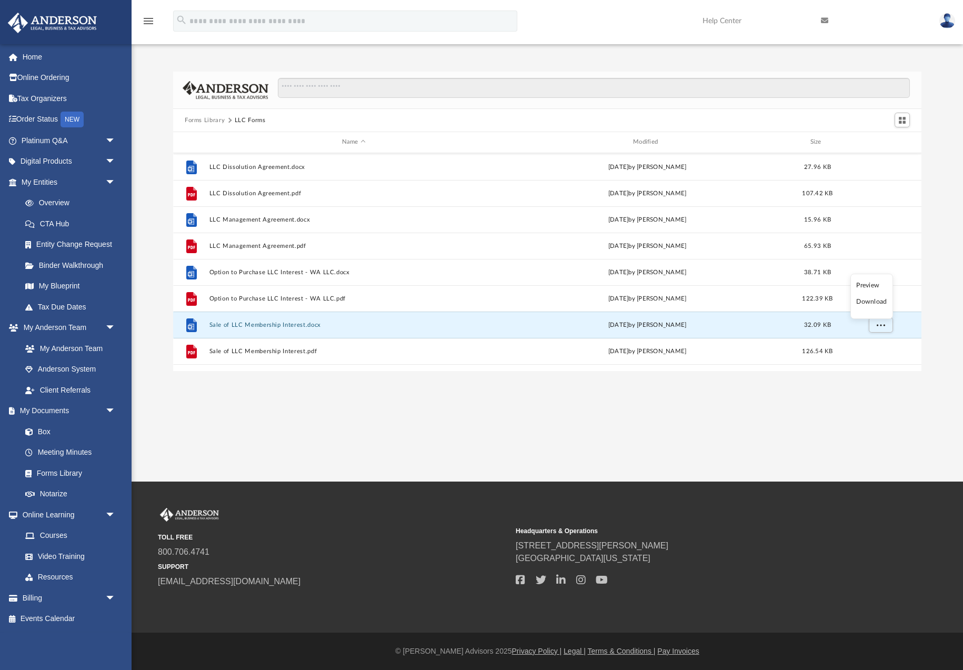
click at [869, 302] on li "Download" at bounding box center [872, 301] width 31 height 11
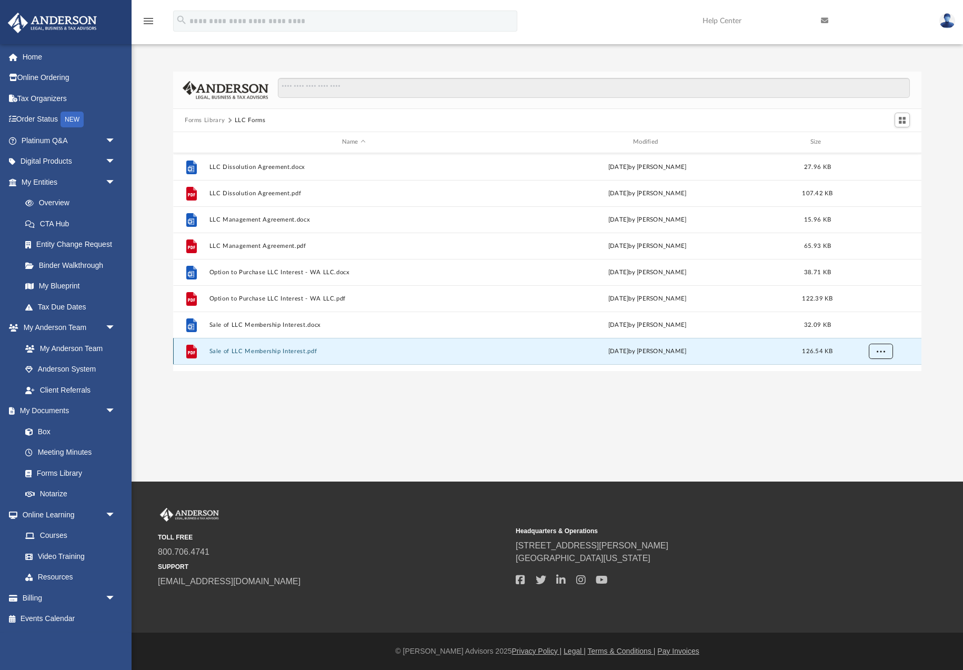
click at [879, 354] on span "More options" at bounding box center [881, 351] width 8 height 6
click at [871, 329] on li "Download" at bounding box center [872, 328] width 31 height 11
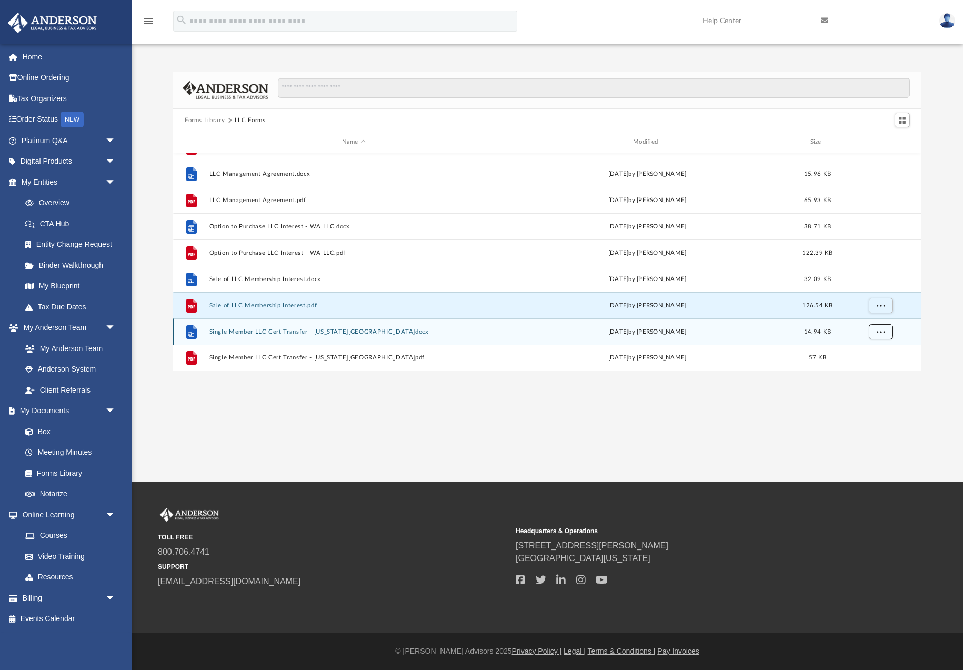
click at [880, 333] on span "More options" at bounding box center [881, 331] width 8 height 6
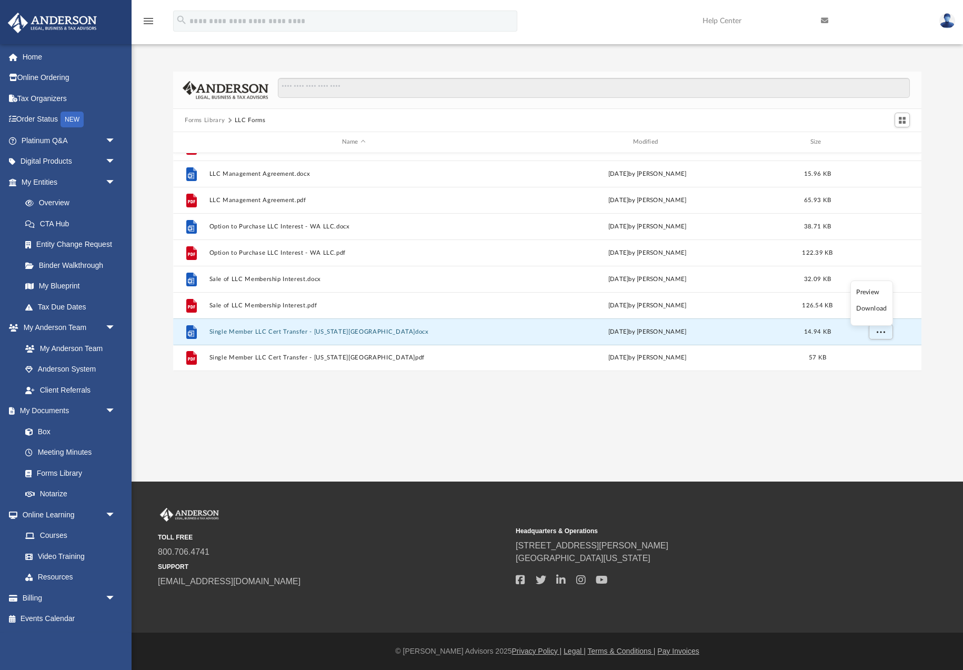
click at [871, 311] on li "Download" at bounding box center [872, 308] width 31 height 11
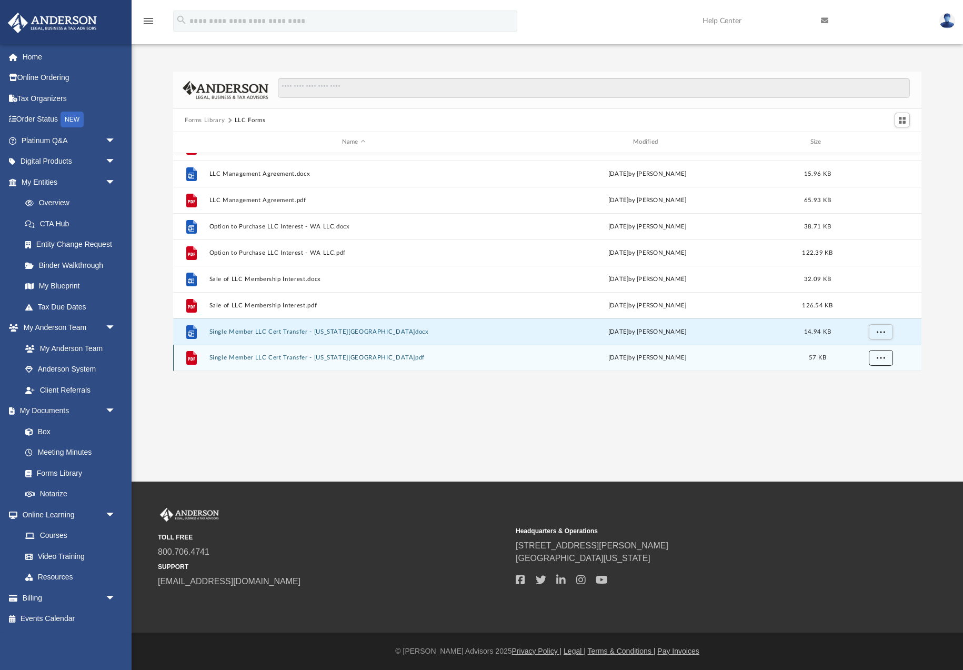
click at [879, 357] on span "More options" at bounding box center [881, 358] width 8 height 6
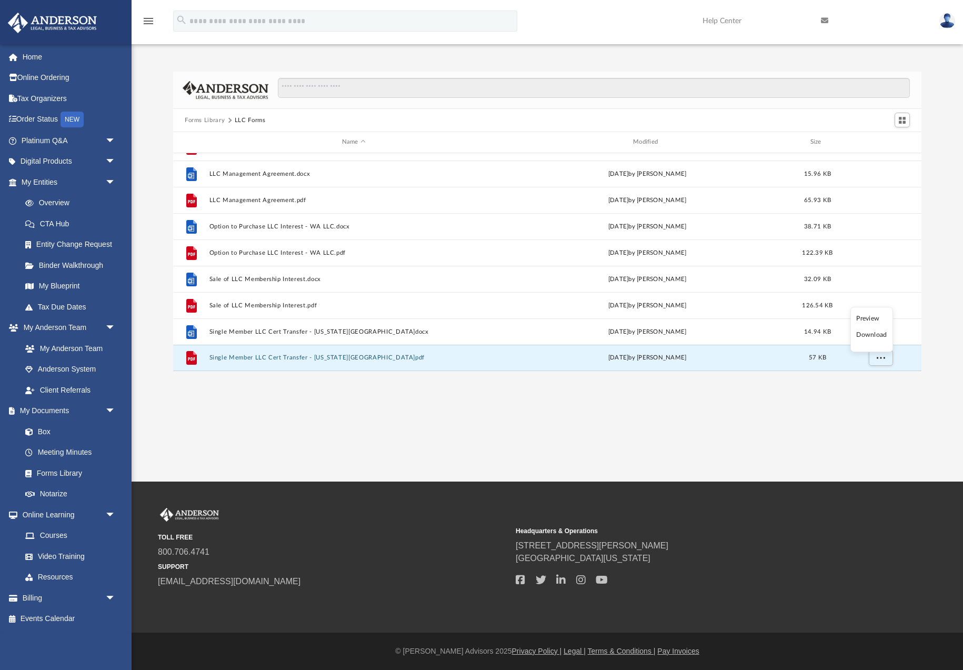
click at [870, 335] on li "Download" at bounding box center [872, 335] width 31 height 11
click at [207, 122] on button "Forms Library" at bounding box center [205, 120] width 40 height 9
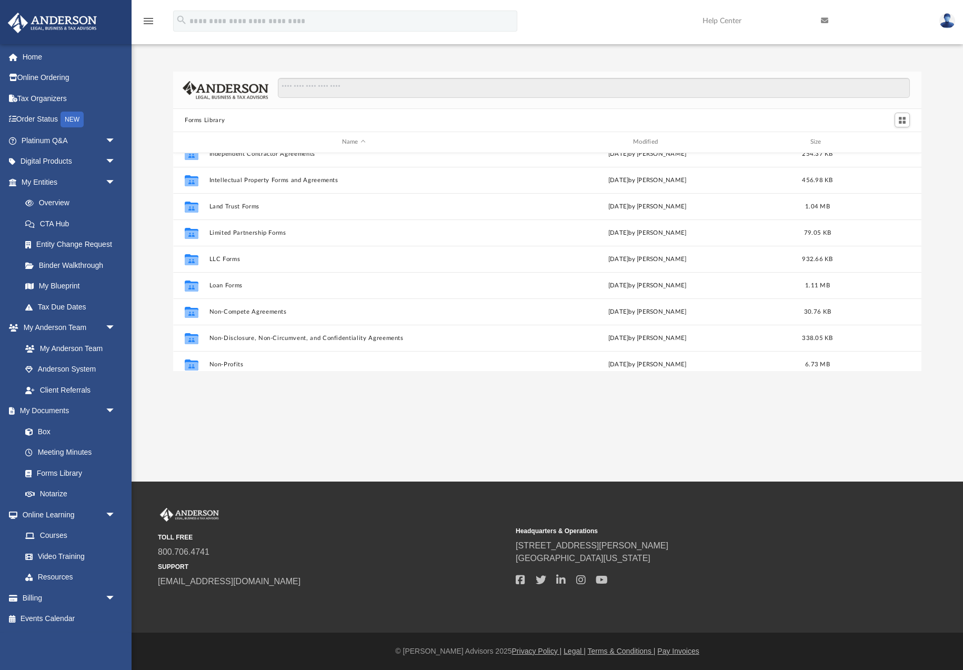
scroll to position [410, 0]
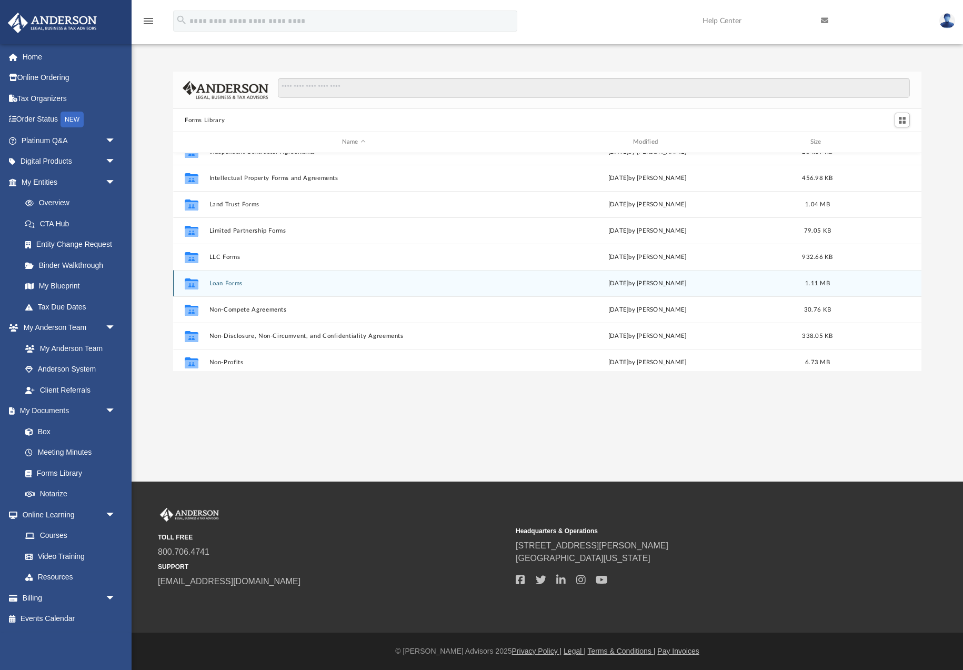
click at [229, 284] on button "Loan Forms" at bounding box center [354, 283] width 289 height 7
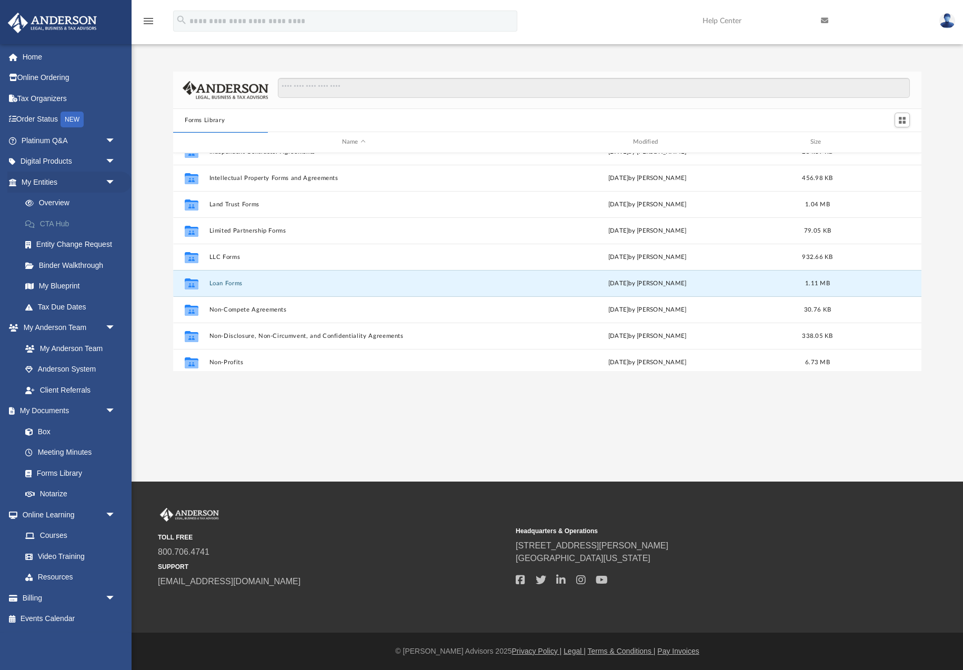
scroll to position [0, 0]
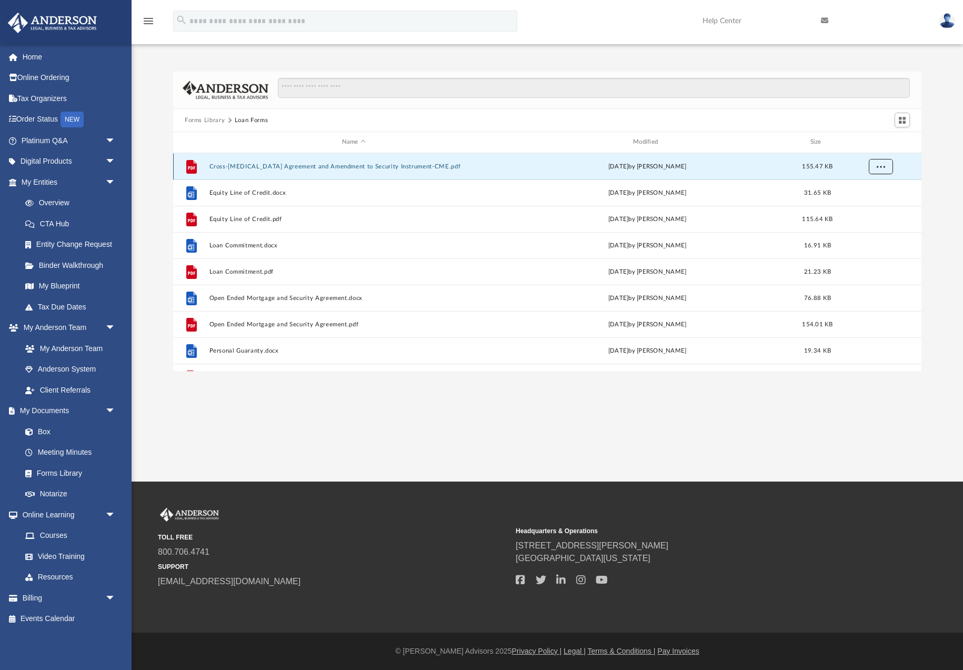
click at [884, 166] on span "More options" at bounding box center [881, 166] width 8 height 6
click at [877, 205] on li "Download" at bounding box center [872, 204] width 31 height 11
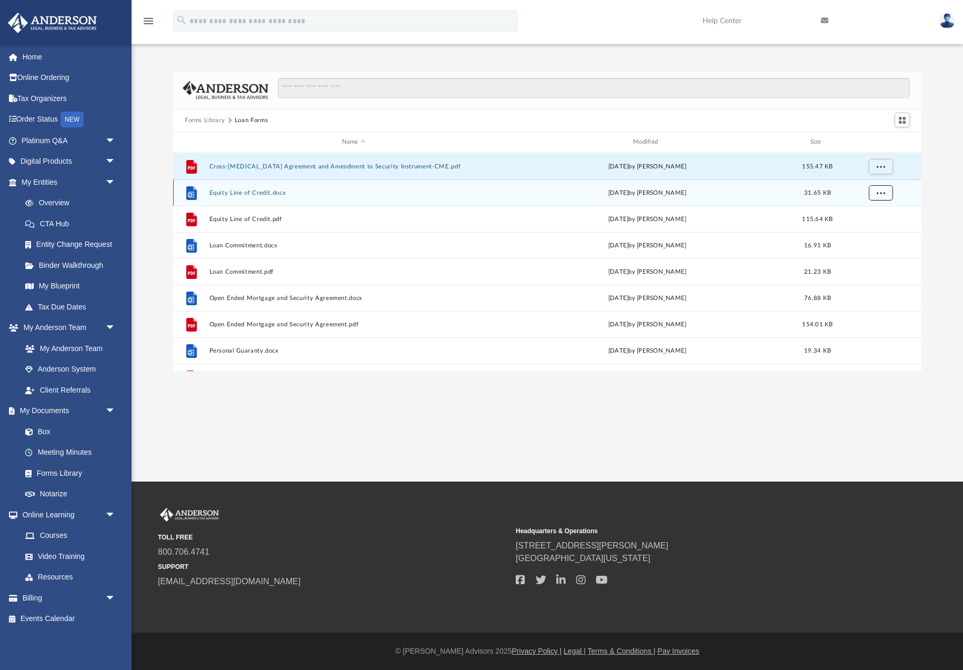
click at [880, 191] on span "More options" at bounding box center [881, 193] width 8 height 6
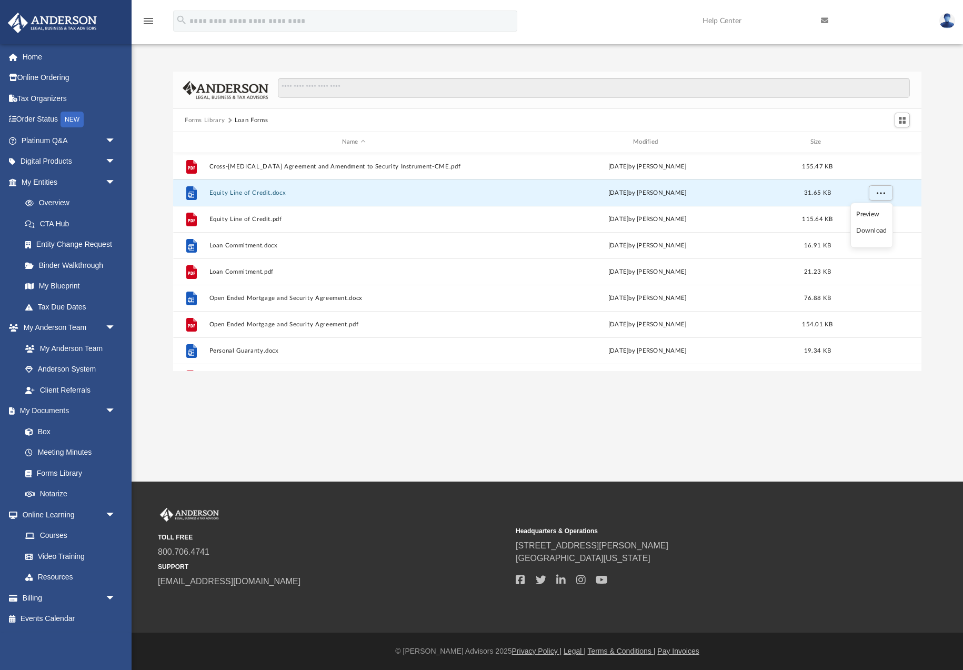
click at [874, 230] on li "Download" at bounding box center [872, 230] width 31 height 11
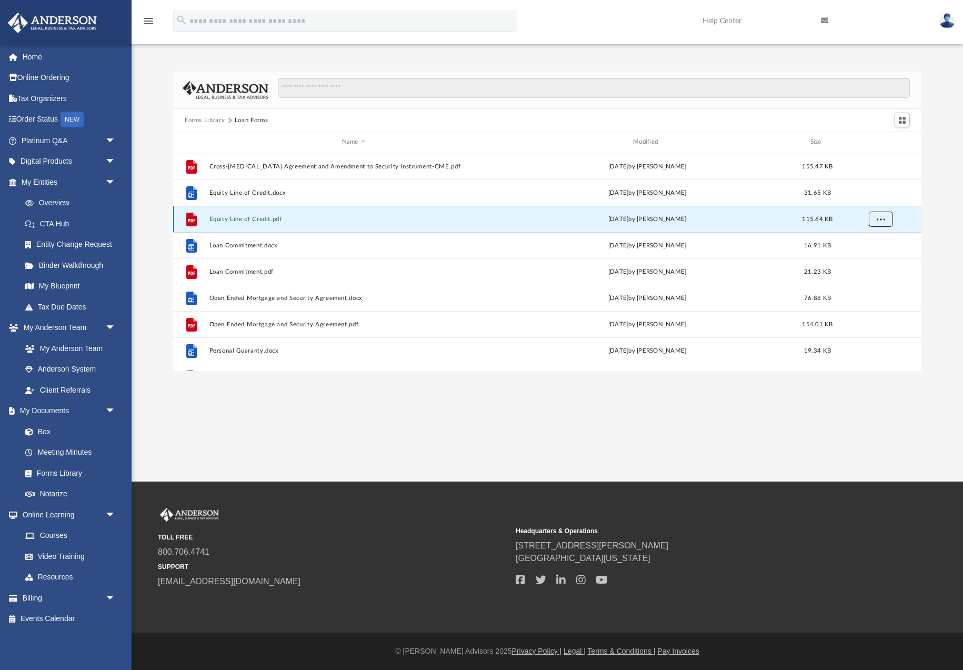
click at [879, 220] on span "More options" at bounding box center [881, 219] width 8 height 6
click at [876, 258] on li "Download" at bounding box center [872, 257] width 31 height 11
click at [879, 248] on span "More options" at bounding box center [881, 245] width 8 height 6
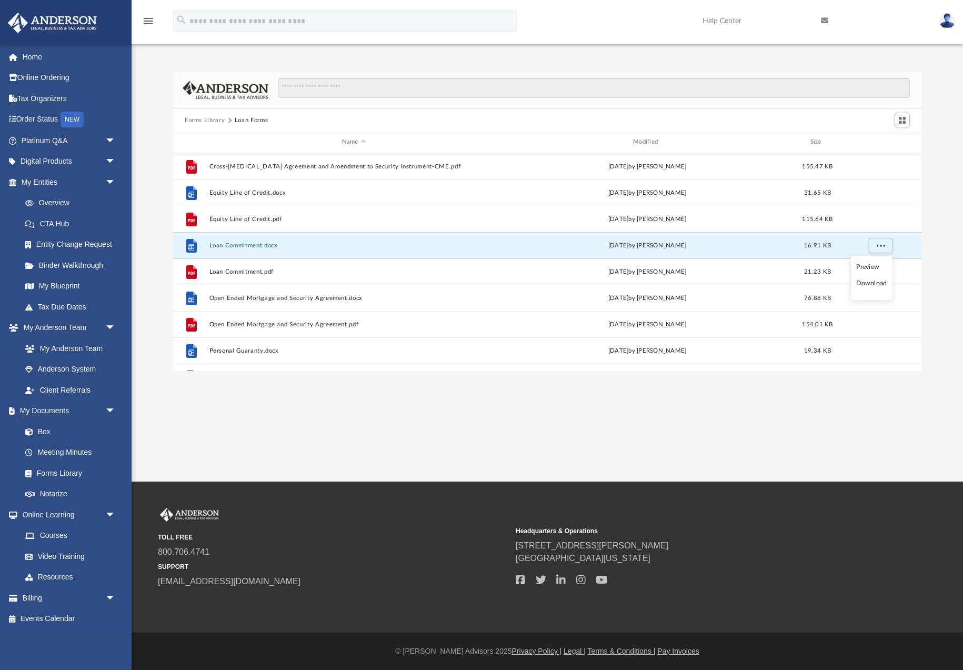
click at [879, 285] on li "Download" at bounding box center [872, 283] width 31 height 11
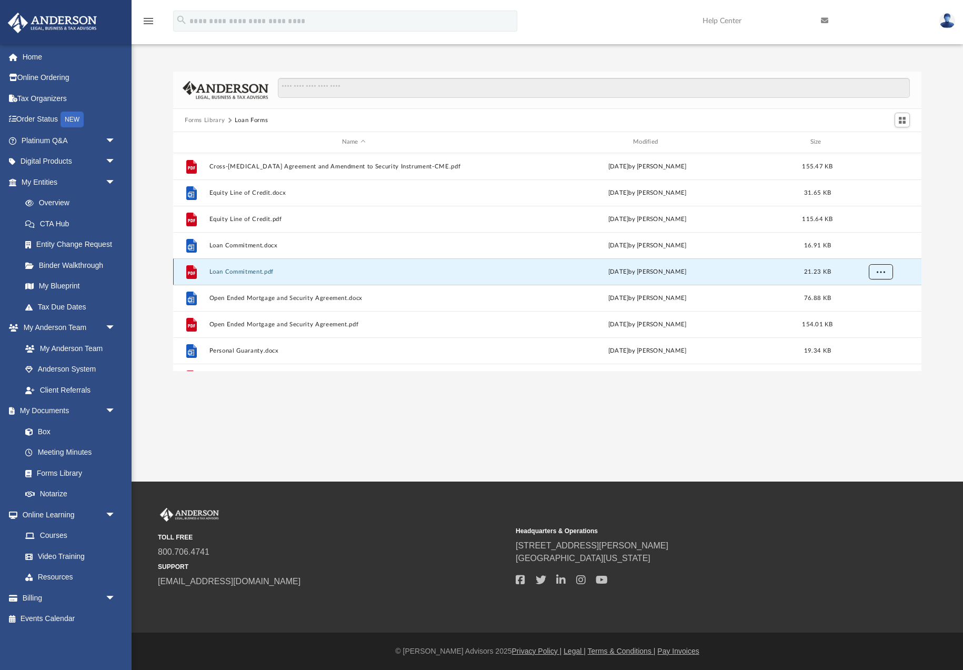
click at [883, 272] on span "More options" at bounding box center [881, 271] width 8 height 6
click at [874, 312] on li "Download" at bounding box center [872, 309] width 31 height 11
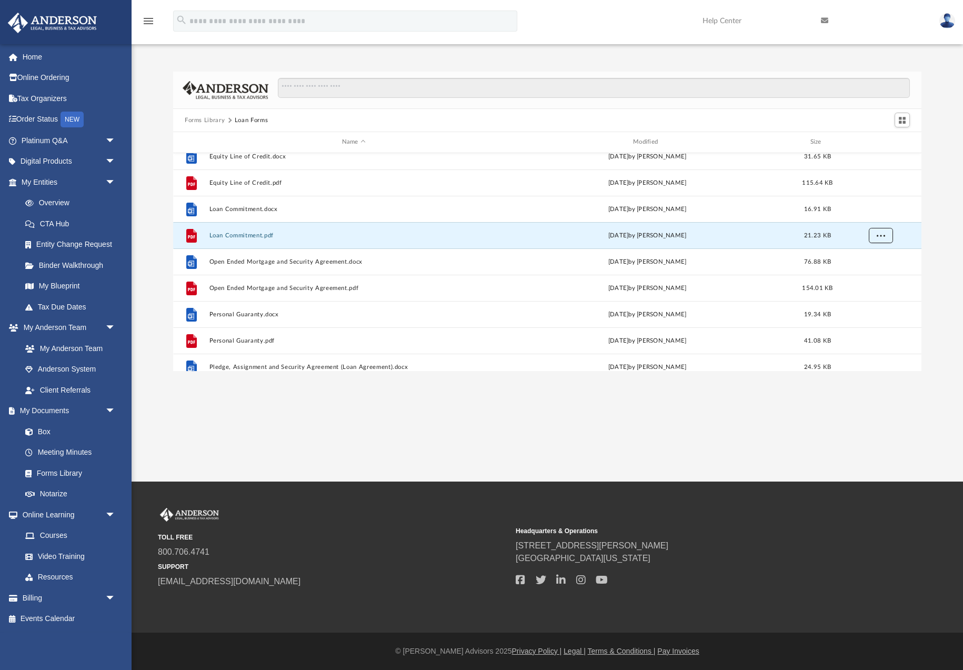
scroll to position [45, 0]
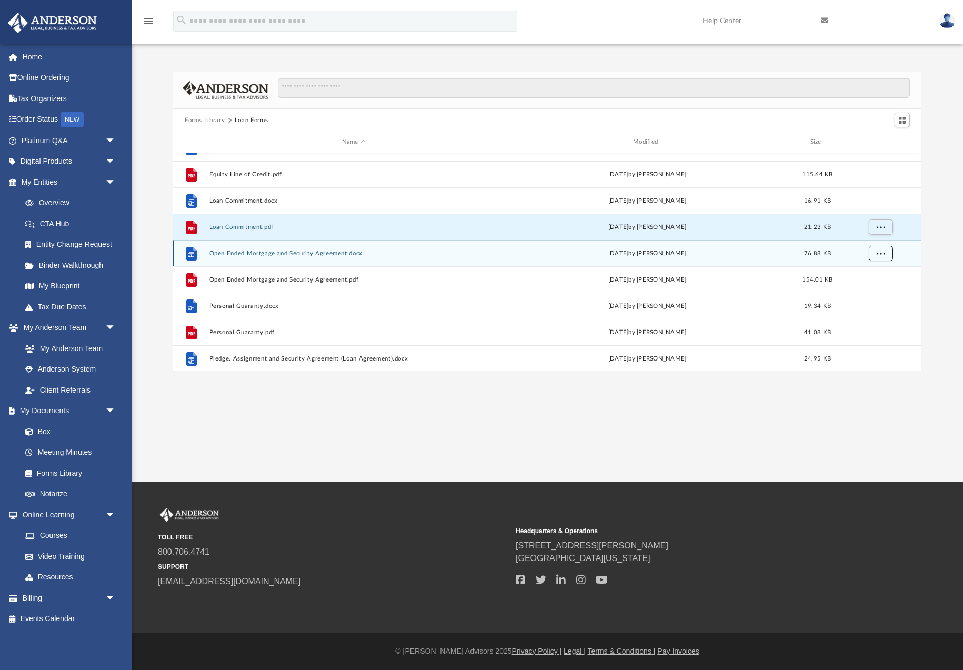
click at [880, 257] on button "More options" at bounding box center [881, 253] width 24 height 16
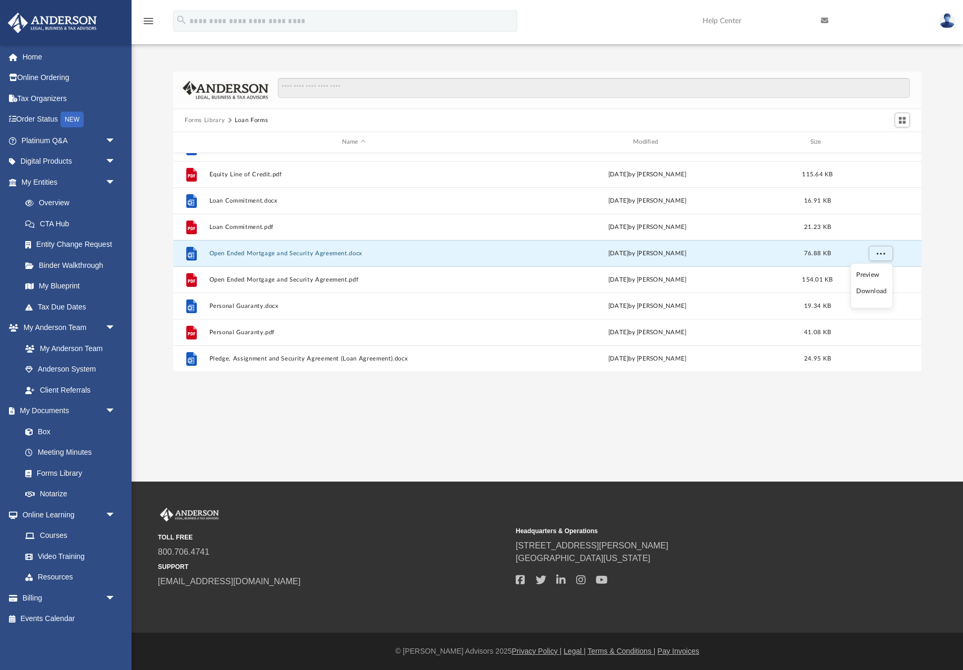
click at [876, 291] on li "Download" at bounding box center [872, 291] width 31 height 11
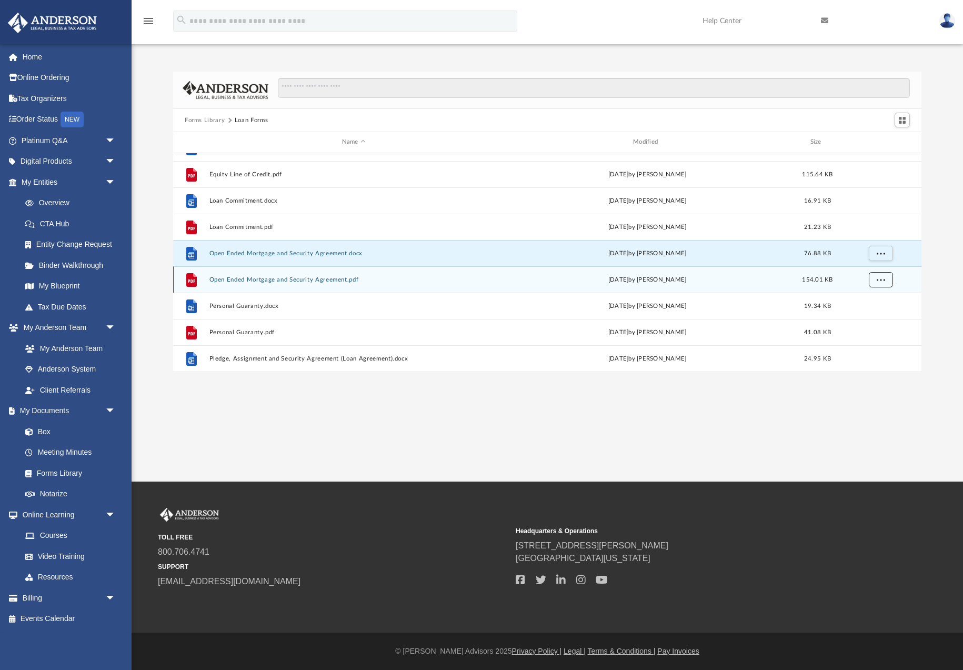
click at [879, 282] on span "More options" at bounding box center [881, 279] width 8 height 6
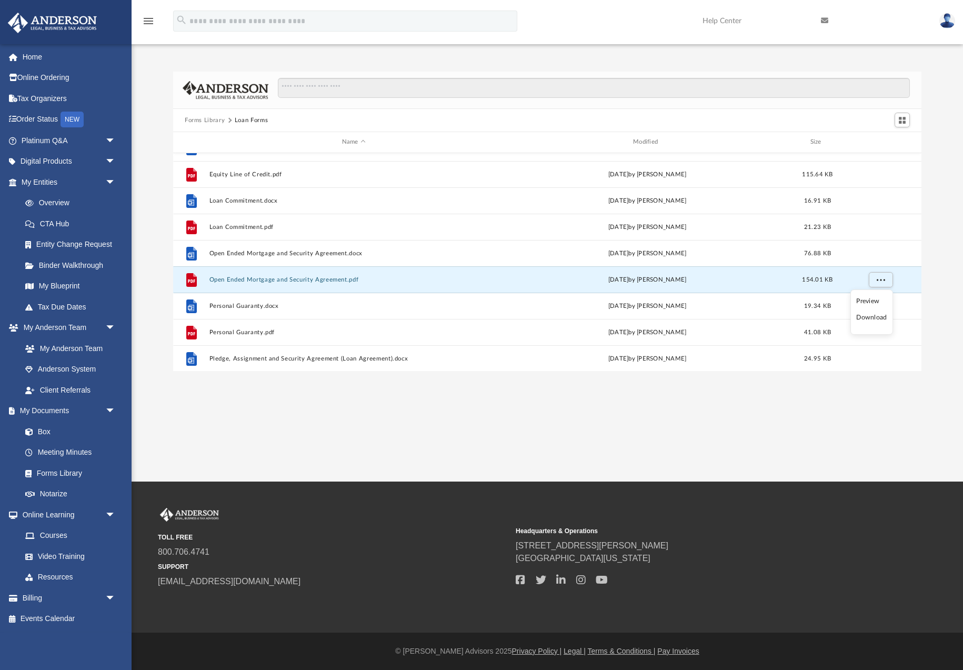
click at [875, 316] on li "Download" at bounding box center [872, 317] width 31 height 11
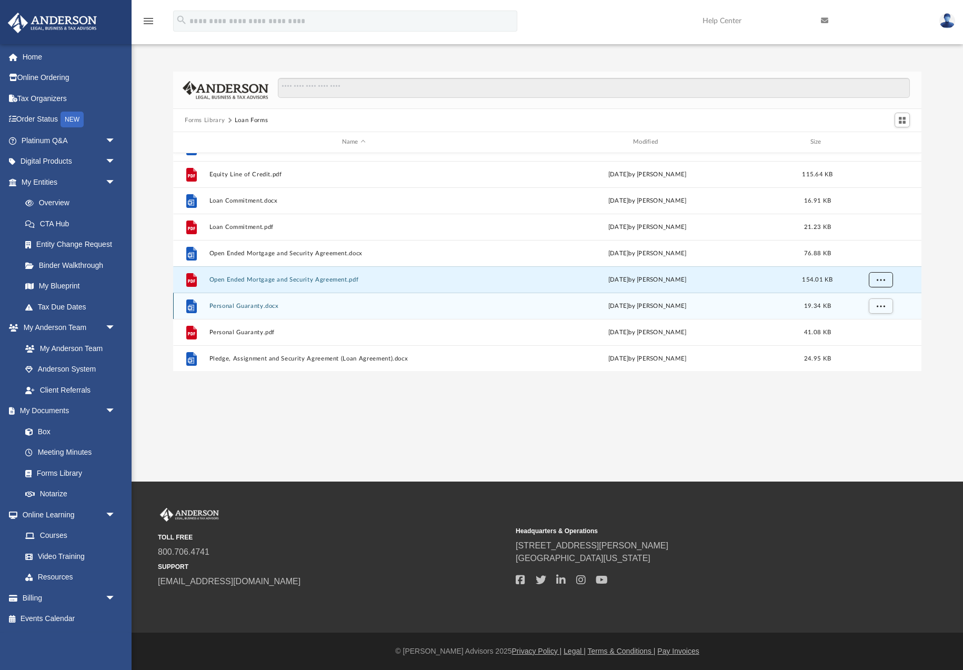
scroll to position [44, 0]
click at [877, 309] on span "More options" at bounding box center [881, 306] width 8 height 6
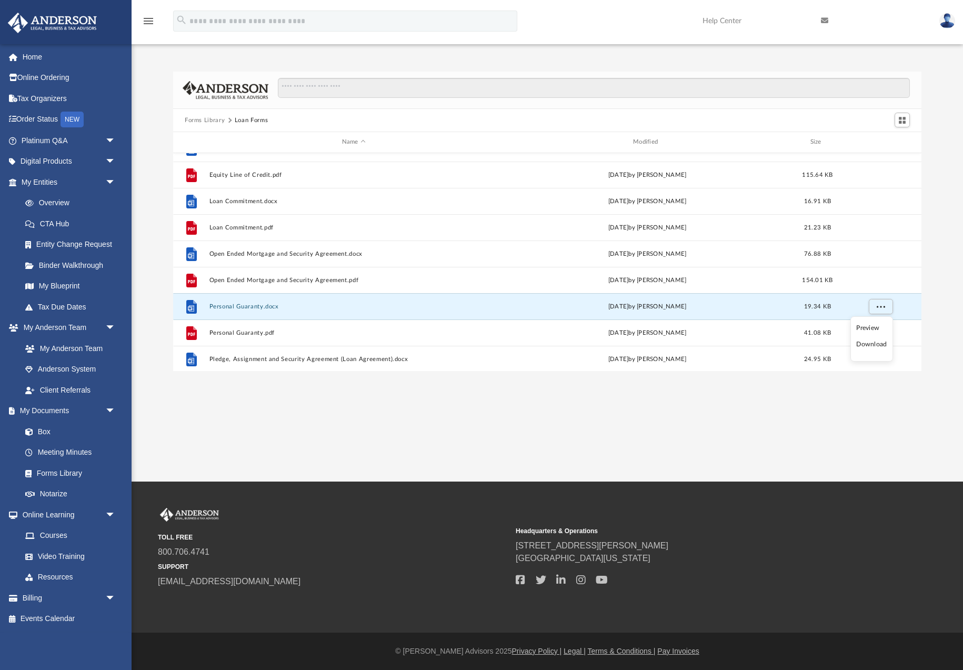
click at [877, 344] on li "Download" at bounding box center [872, 344] width 31 height 11
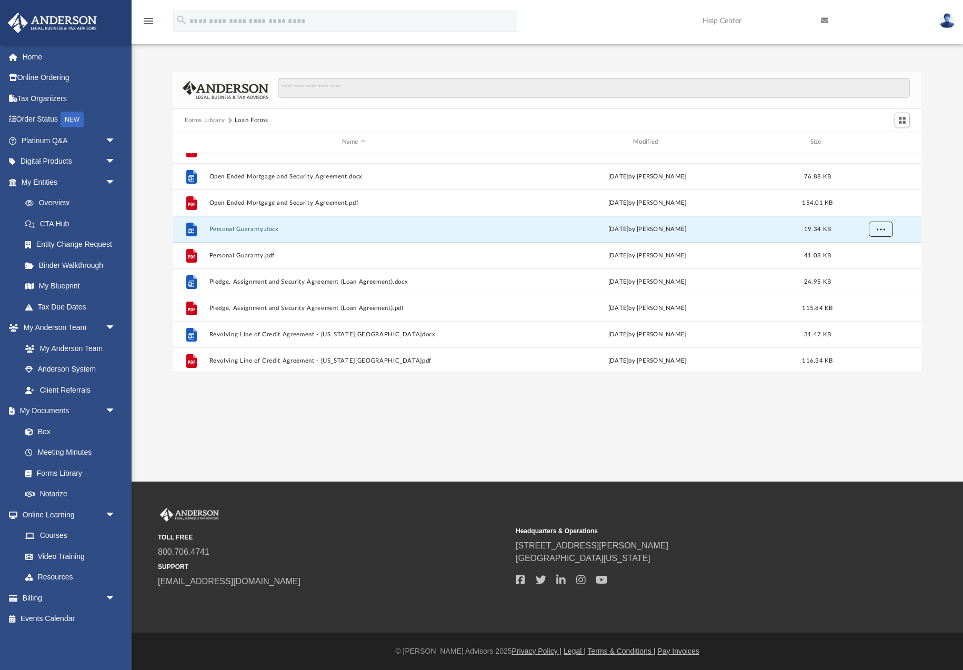
scroll to position [129, 0]
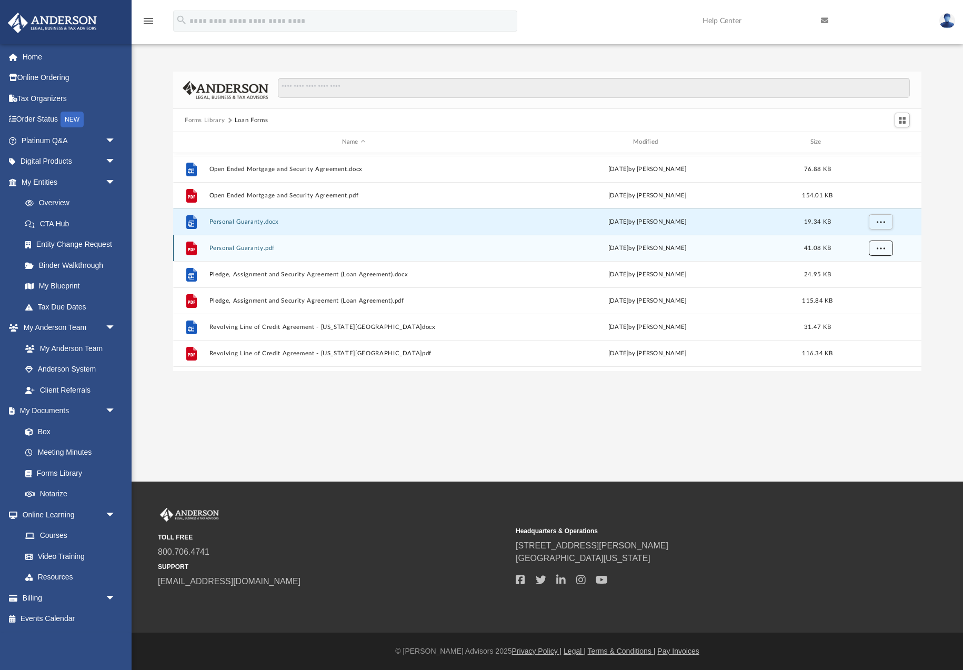
click at [881, 249] on span "More options" at bounding box center [881, 248] width 8 height 6
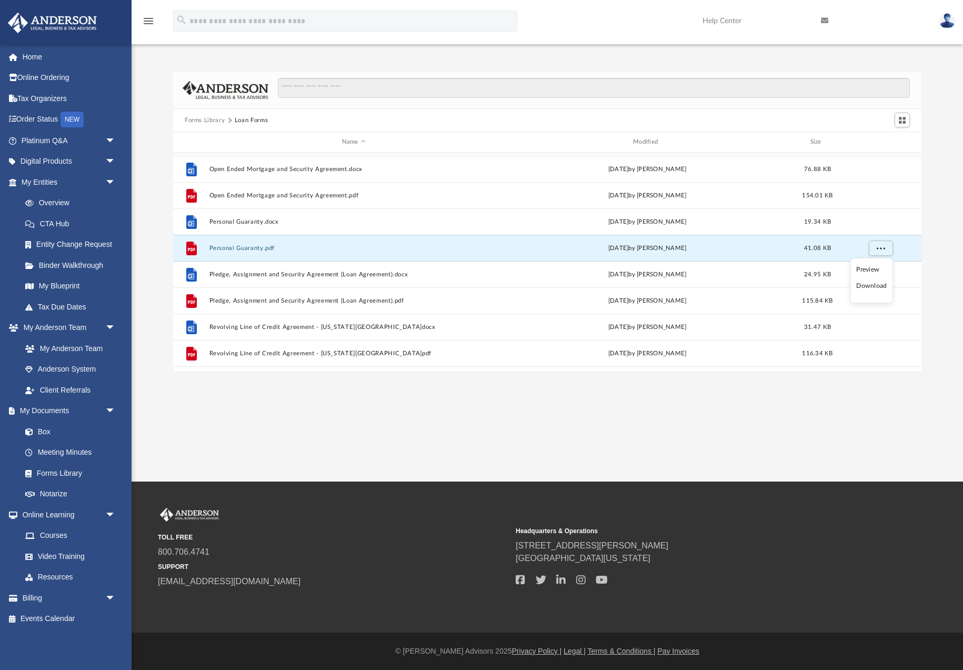
click at [875, 287] on li "Download" at bounding box center [872, 286] width 31 height 11
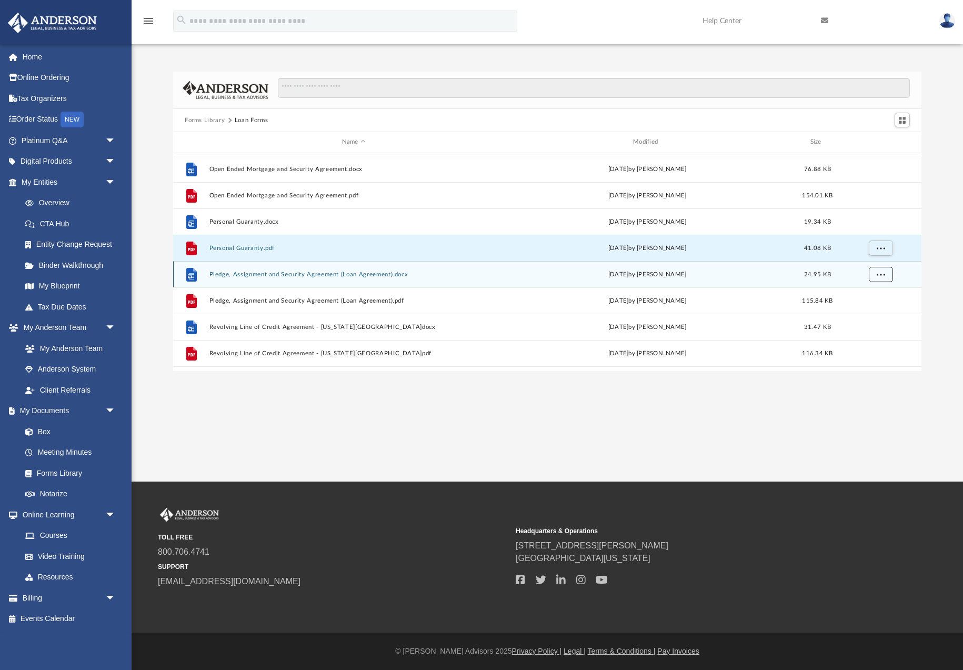
click at [880, 277] on span "More options" at bounding box center [881, 274] width 8 height 6
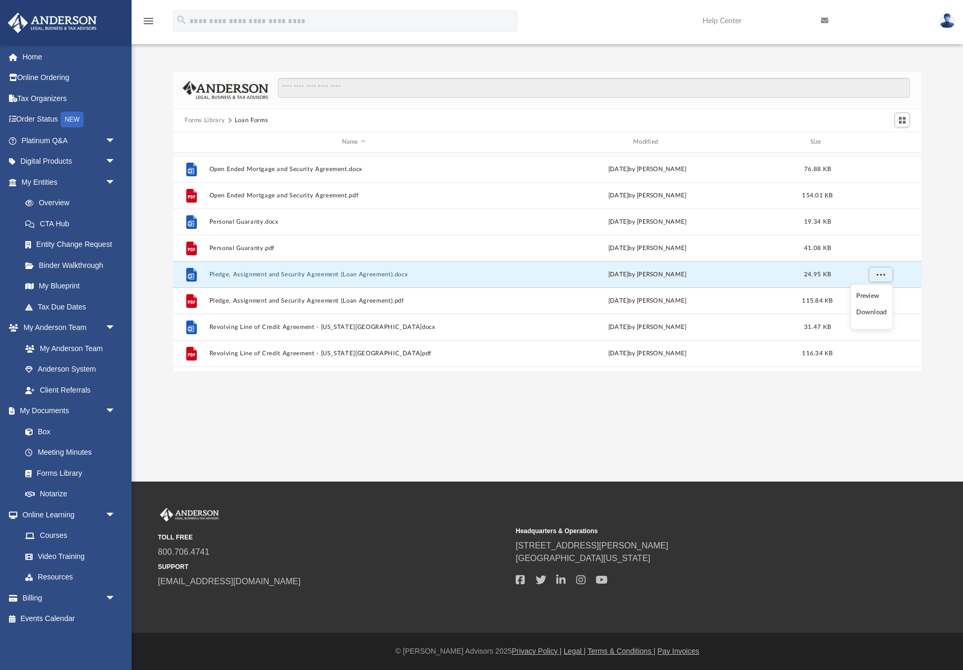
click at [875, 312] on li "Download" at bounding box center [872, 312] width 31 height 11
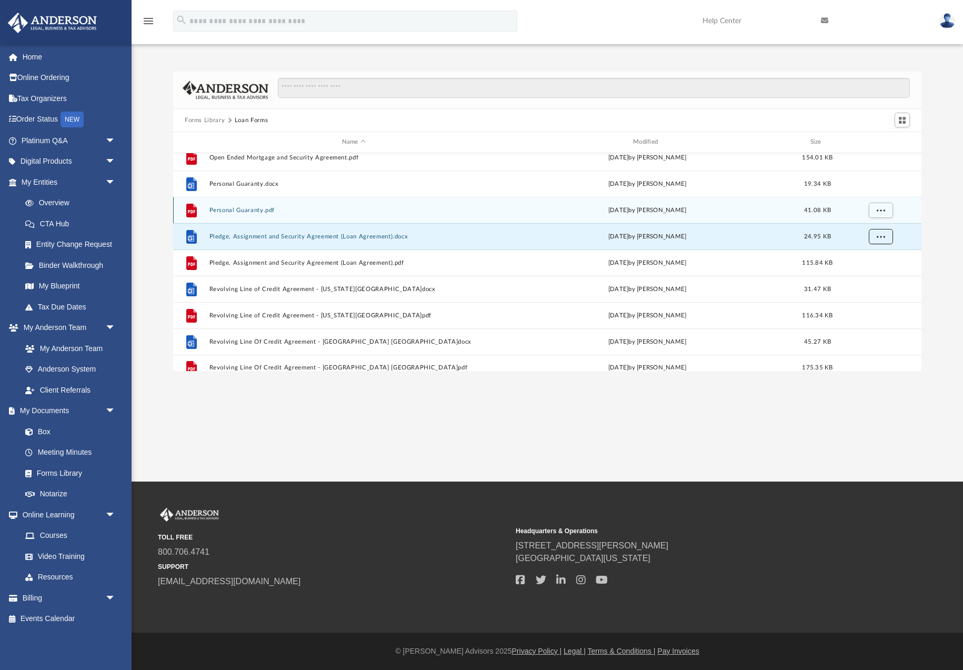
scroll to position [177, 0]
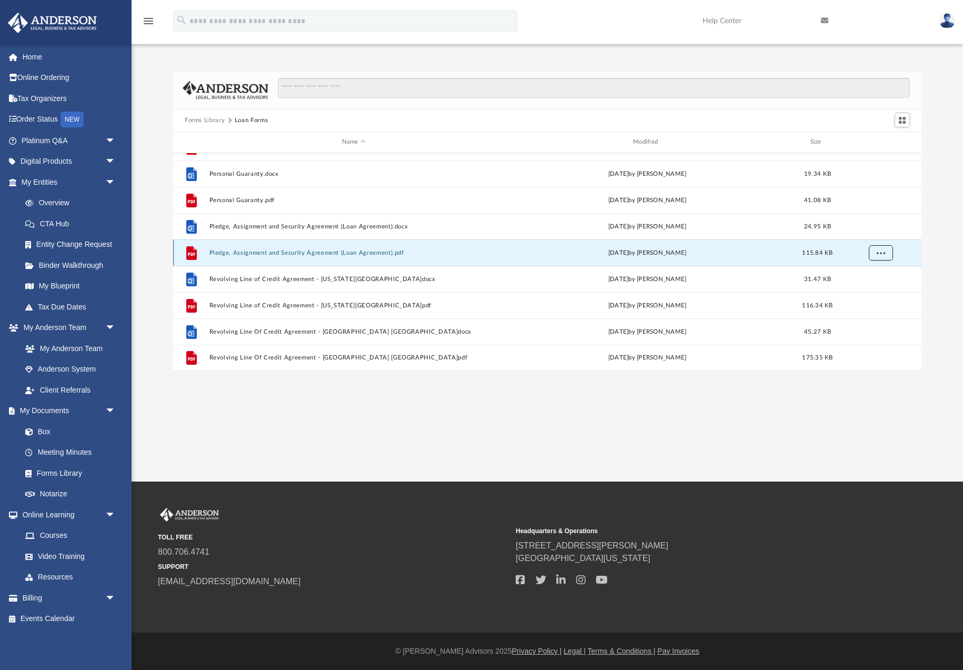
click at [883, 255] on span "More options" at bounding box center [881, 253] width 8 height 6
click at [873, 292] on li "Download" at bounding box center [872, 290] width 31 height 11
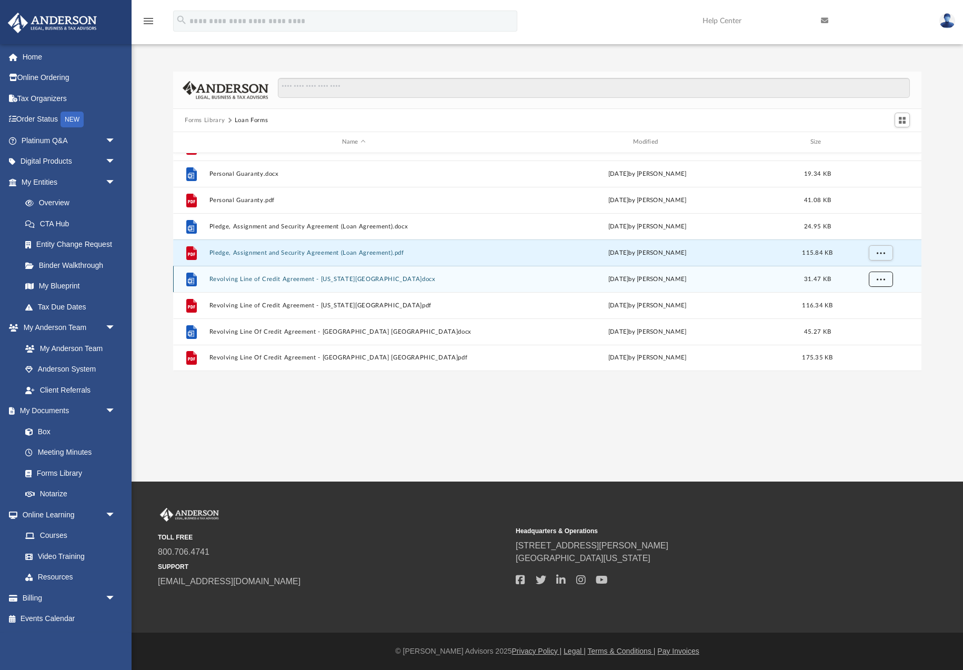
click at [881, 280] on span "More options" at bounding box center [881, 279] width 8 height 6
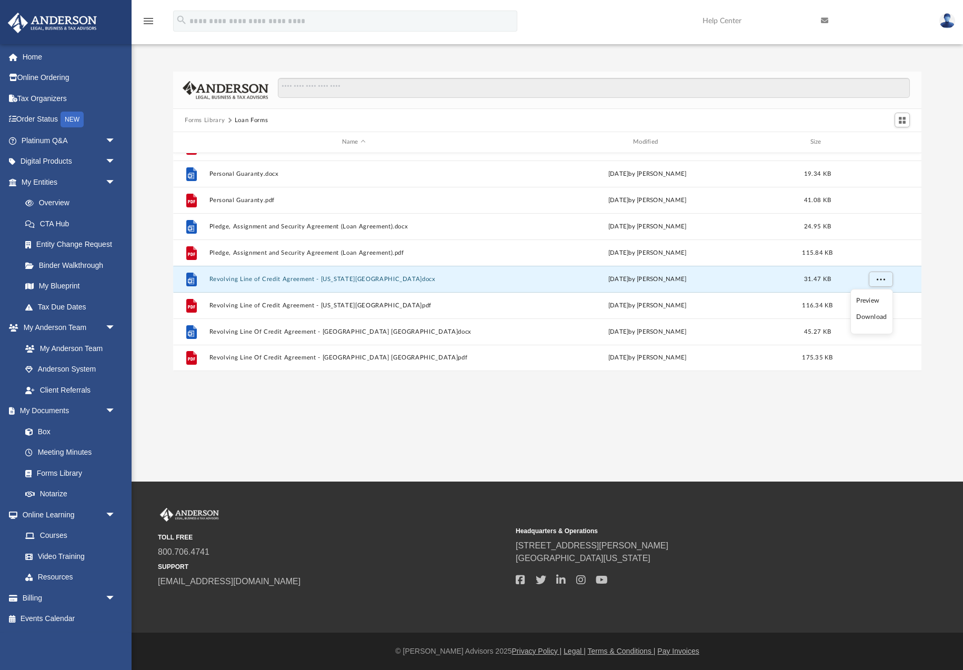
click at [876, 316] on li "Download" at bounding box center [872, 317] width 31 height 11
click at [881, 307] on span "More options" at bounding box center [881, 305] width 8 height 6
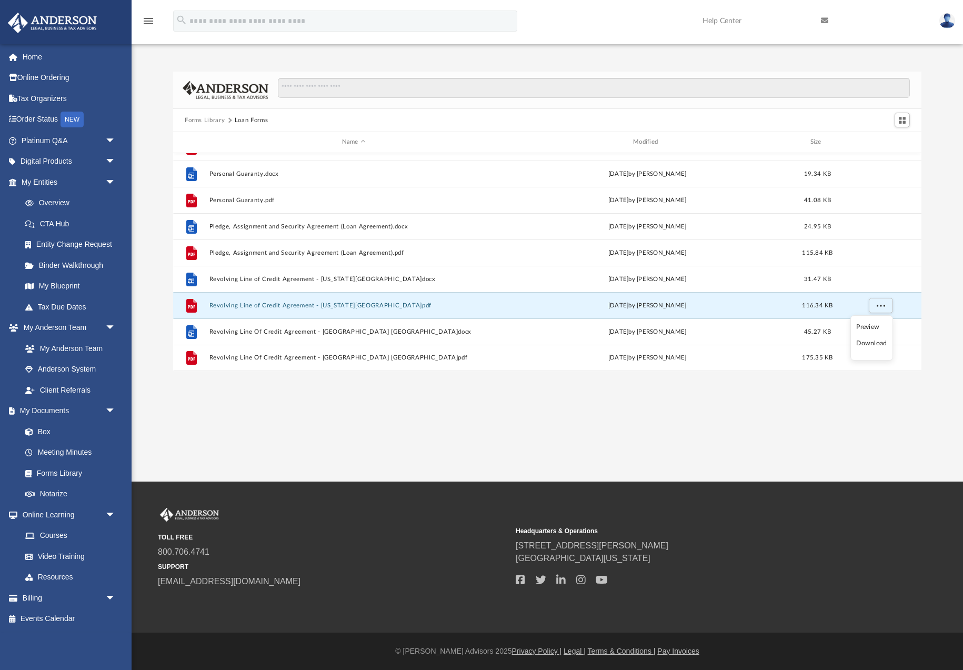
click at [871, 344] on li "Download" at bounding box center [872, 343] width 31 height 11
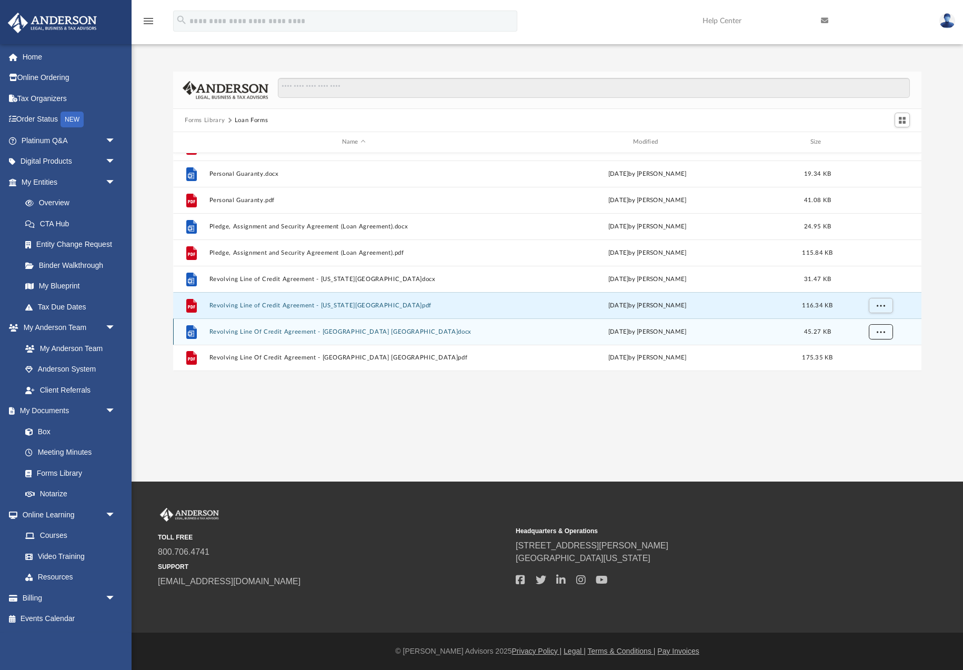
click at [880, 332] on span "More options" at bounding box center [881, 331] width 8 height 6
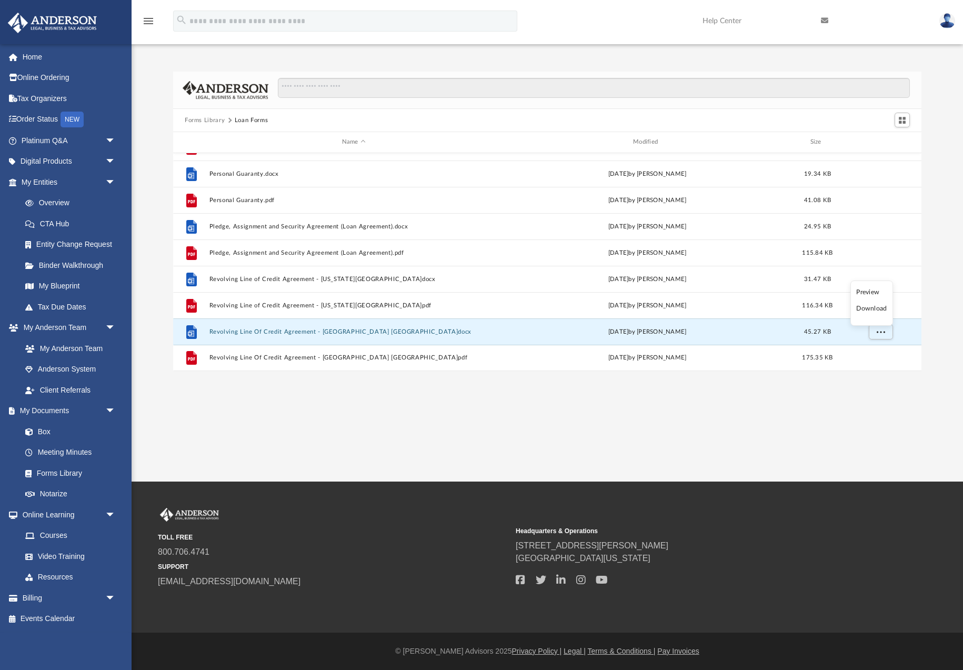
click at [873, 307] on li "Download" at bounding box center [872, 308] width 31 height 11
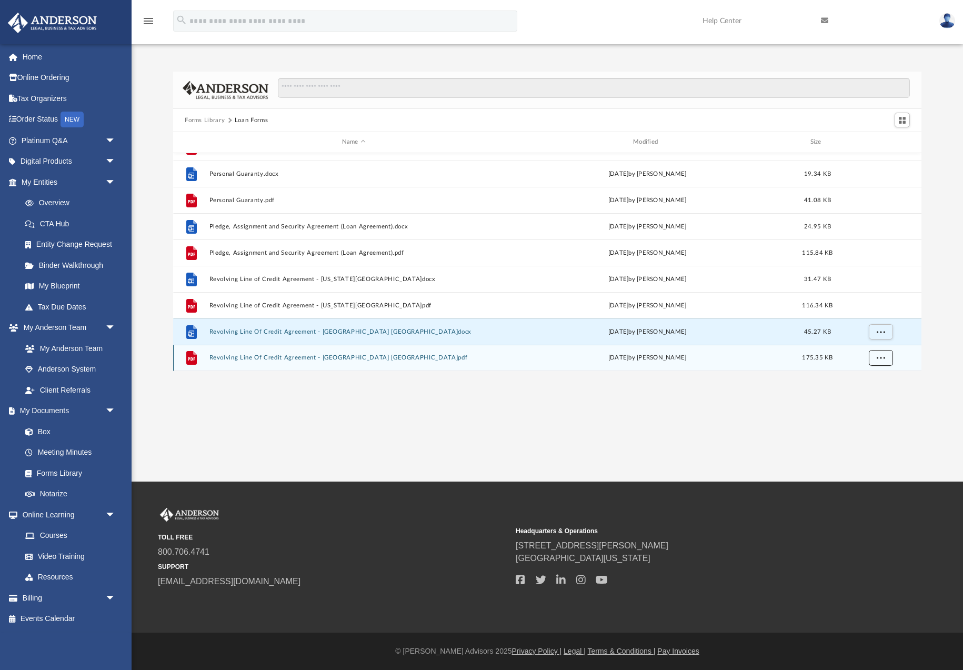
click at [881, 355] on span "More options" at bounding box center [881, 358] width 8 height 6
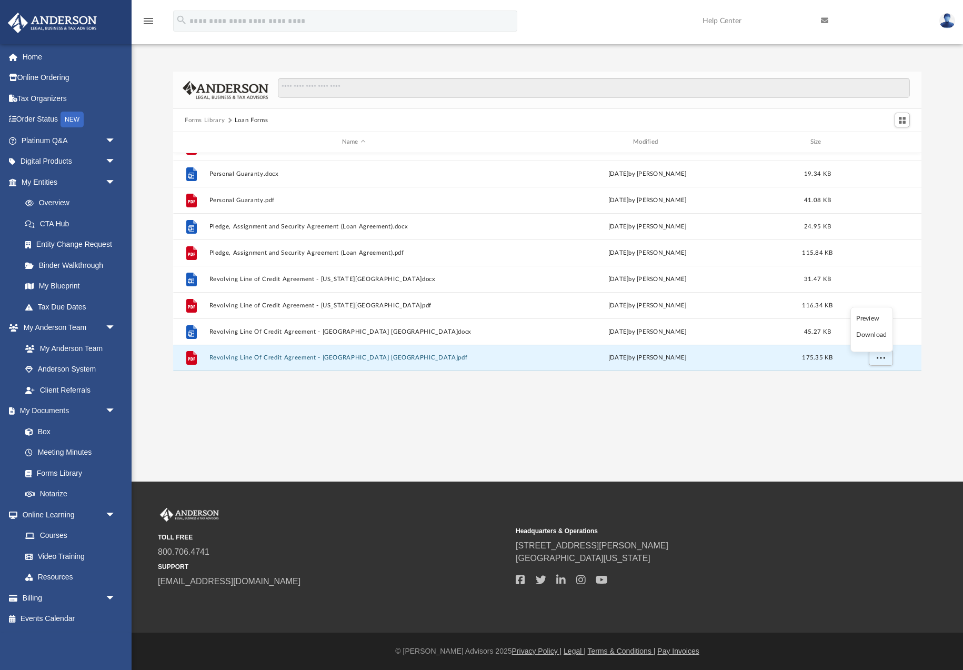
click at [874, 336] on li "Download" at bounding box center [872, 335] width 31 height 11
click at [206, 121] on button "Forms Library" at bounding box center [205, 120] width 40 height 9
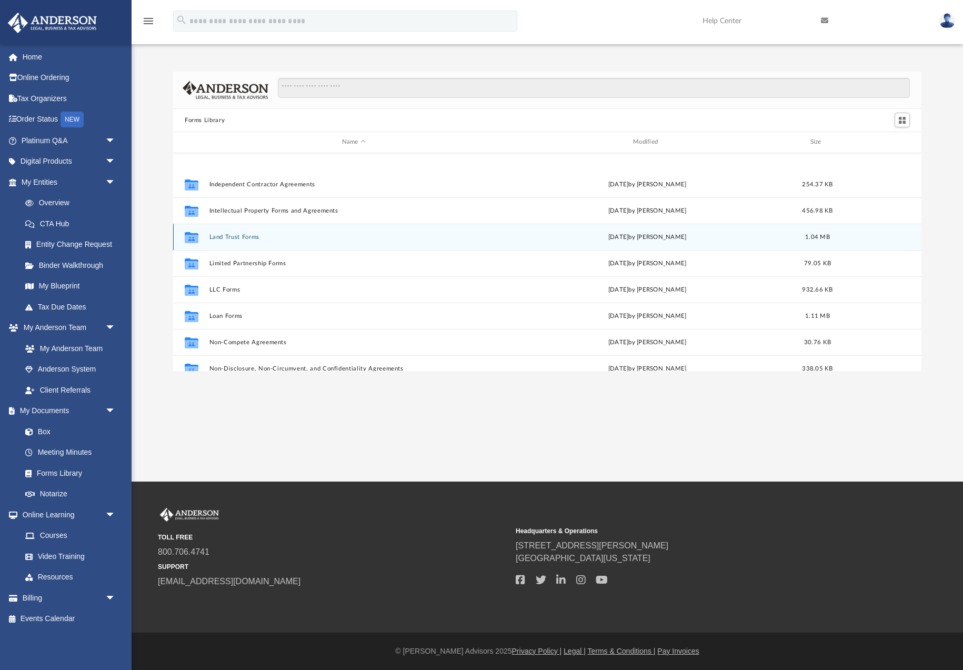
scroll to position [479, 0]
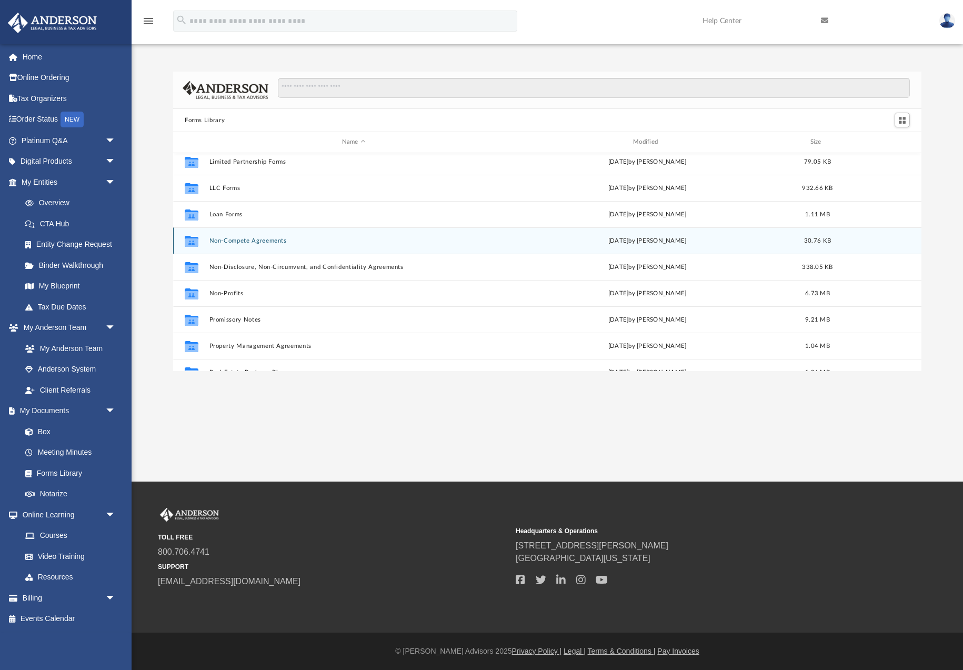
click at [255, 244] on button "Non-Compete Agreements" at bounding box center [354, 240] width 289 height 7
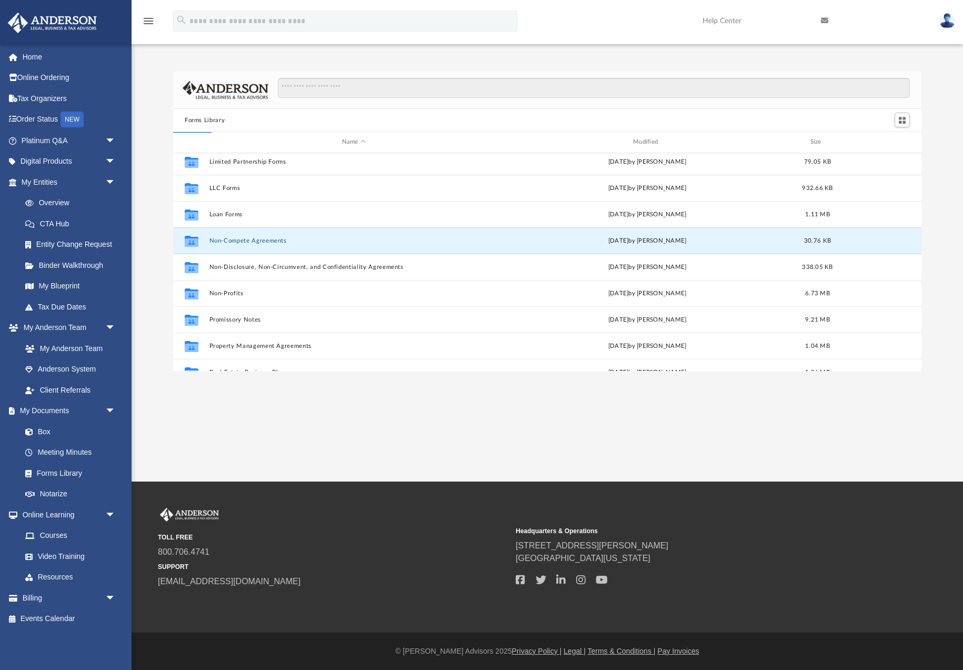
scroll to position [0, 0]
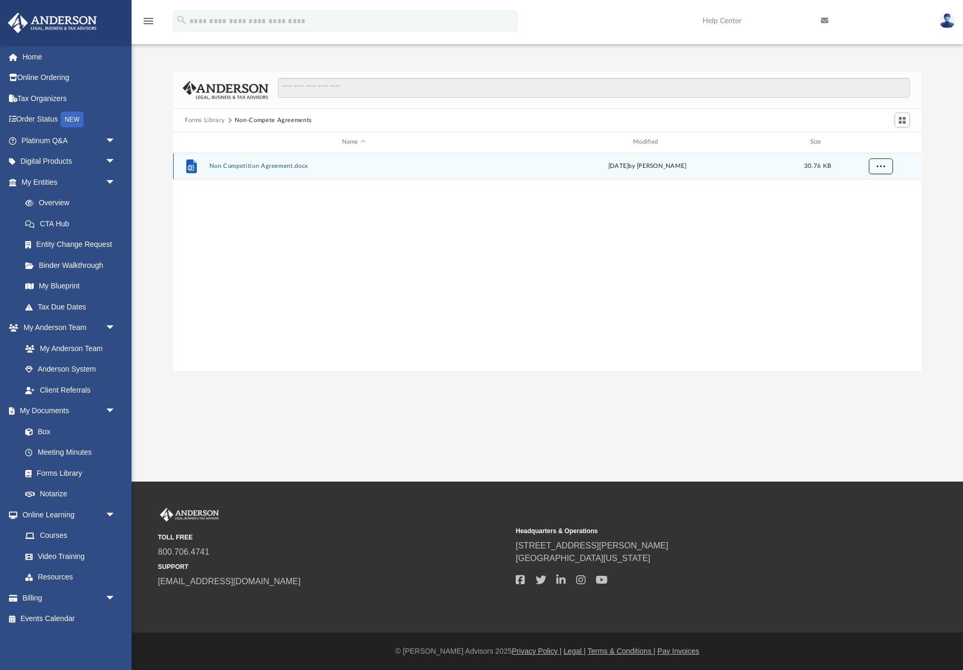
click at [886, 166] on button "More options" at bounding box center [881, 166] width 24 height 16
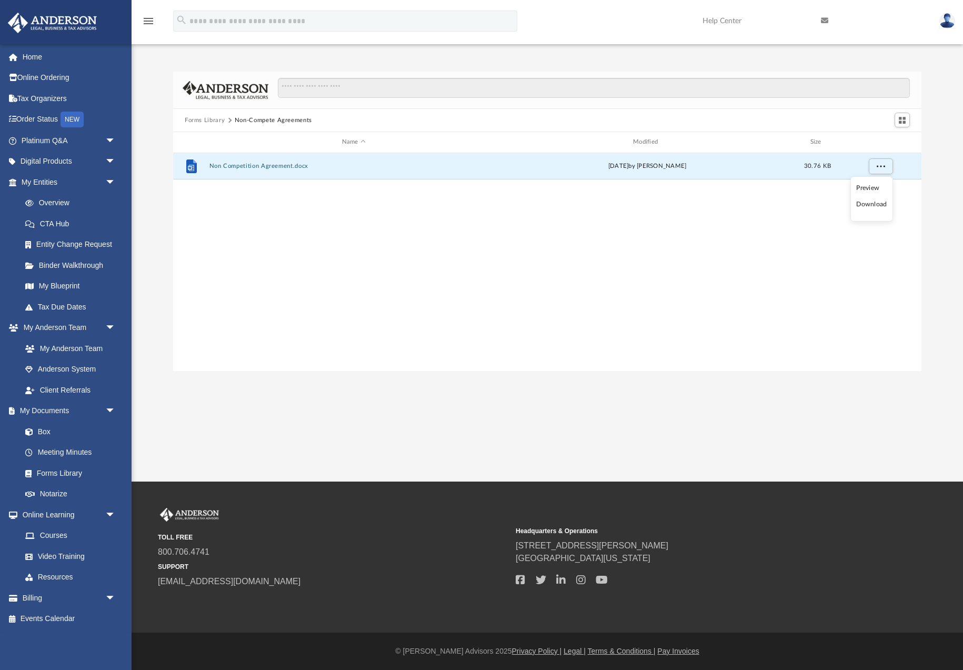
click at [877, 205] on li "Download" at bounding box center [872, 204] width 31 height 11
click at [204, 118] on button "Forms Library" at bounding box center [205, 120] width 40 height 9
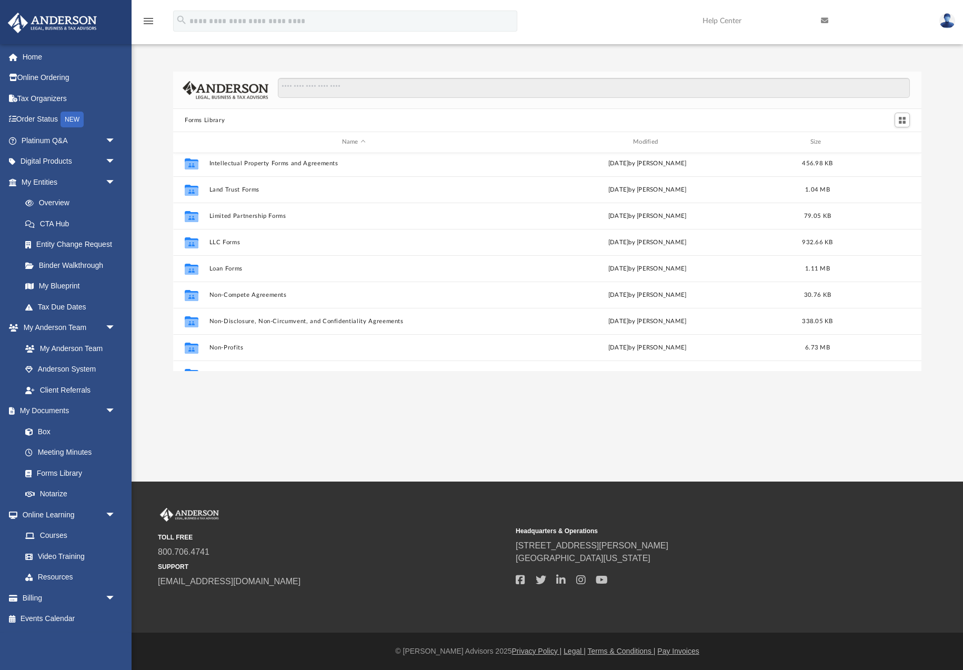
scroll to position [572, 0]
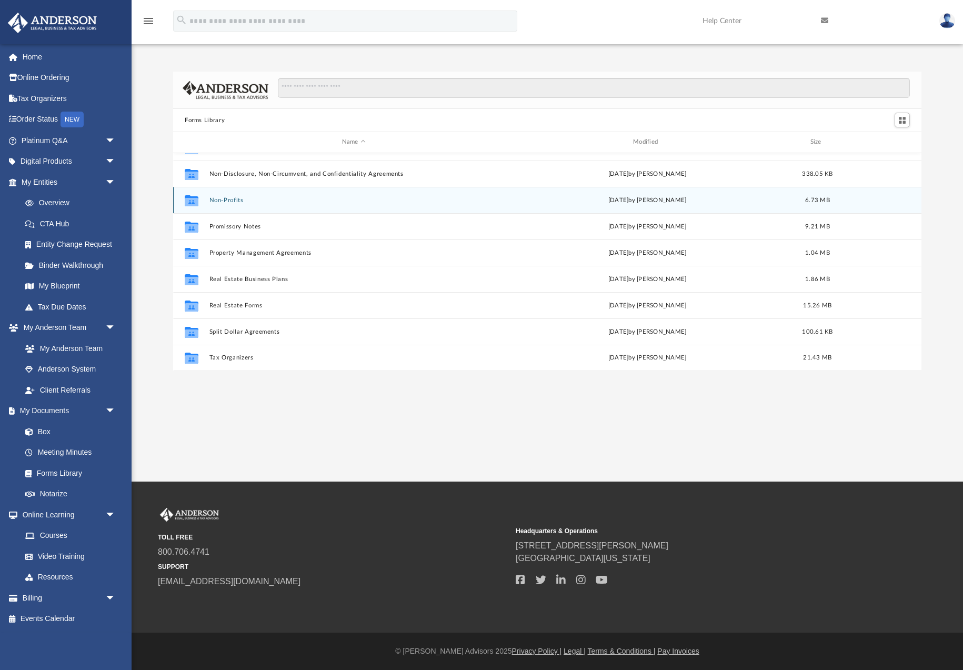
click at [236, 200] on button "Non-Profits" at bounding box center [354, 200] width 289 height 7
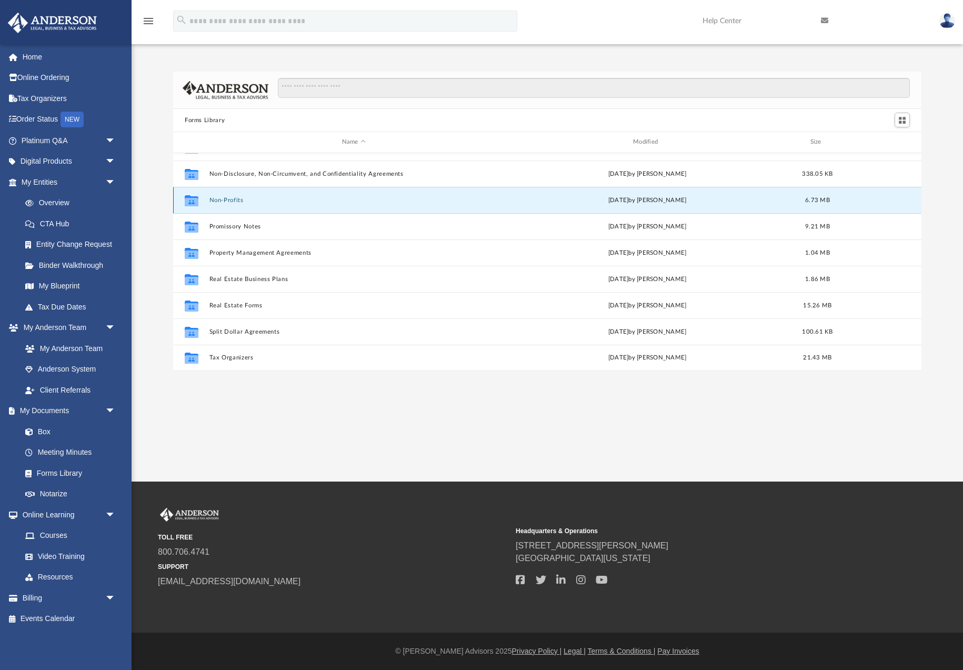
click at [236, 200] on button "Non-Profits" at bounding box center [354, 200] width 289 height 7
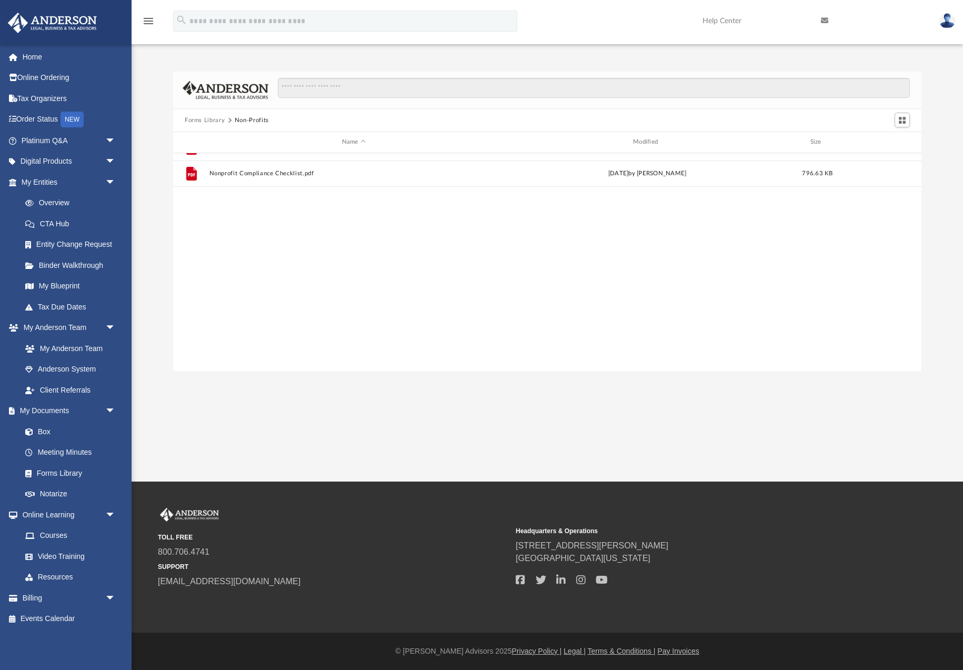
scroll to position [0, 0]
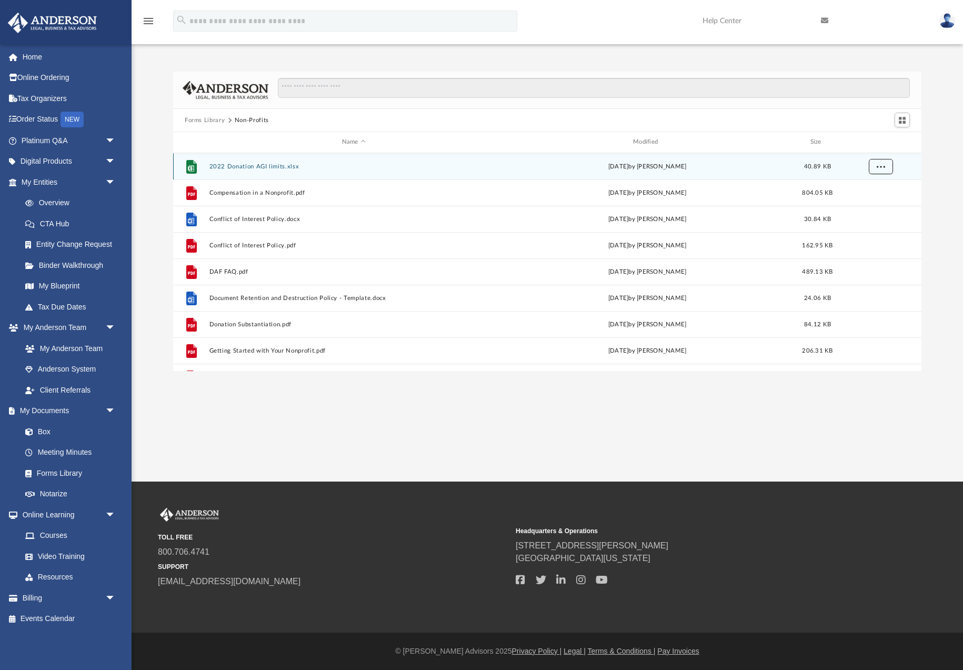
click at [883, 167] on span "More options" at bounding box center [881, 166] width 8 height 6
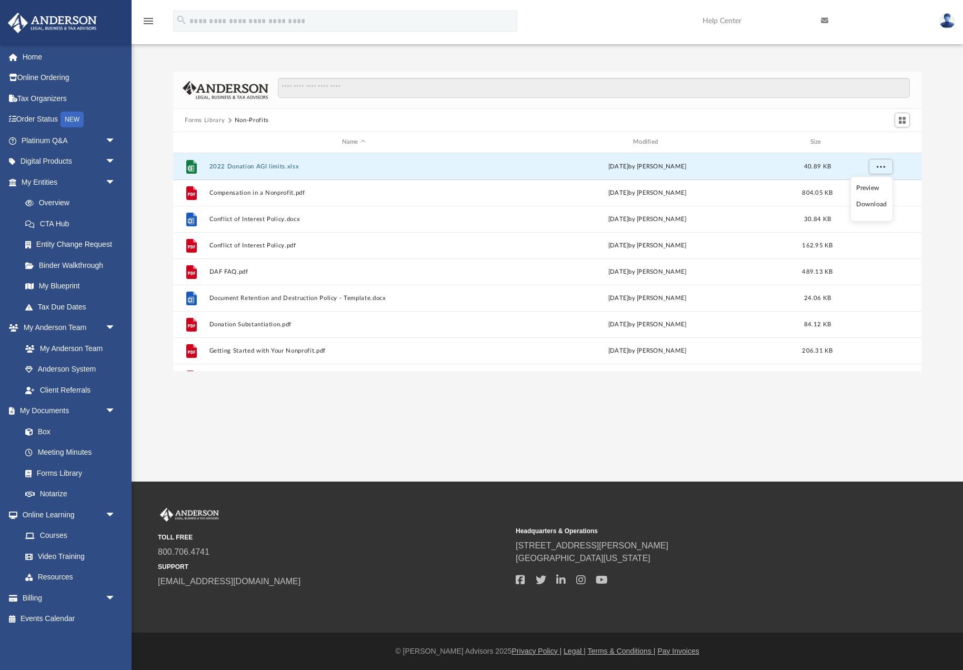
click at [880, 205] on li "Download" at bounding box center [872, 204] width 31 height 11
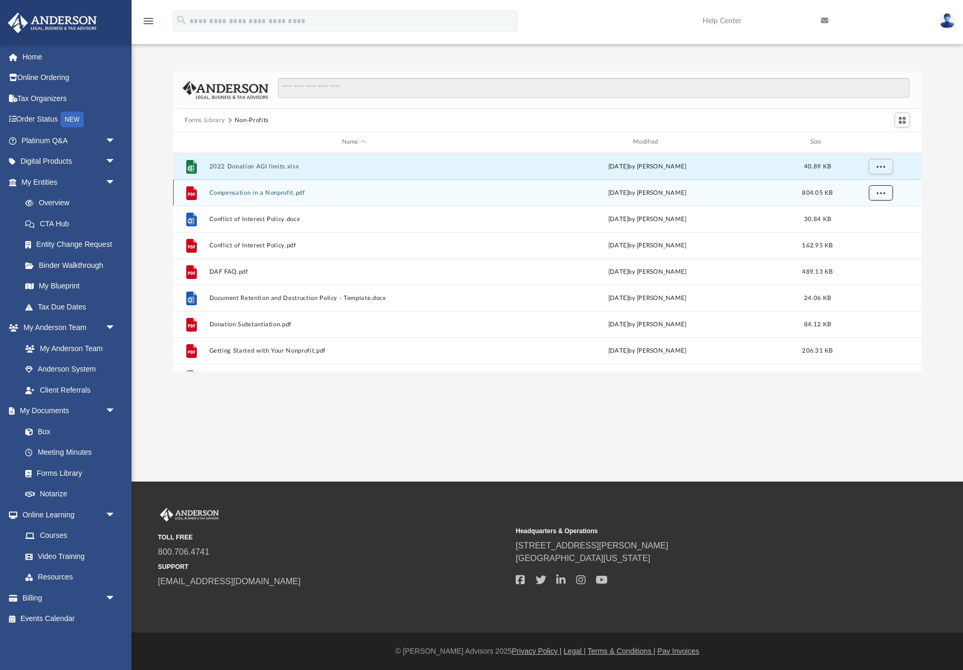
click at [882, 191] on span "More options" at bounding box center [881, 193] width 8 height 6
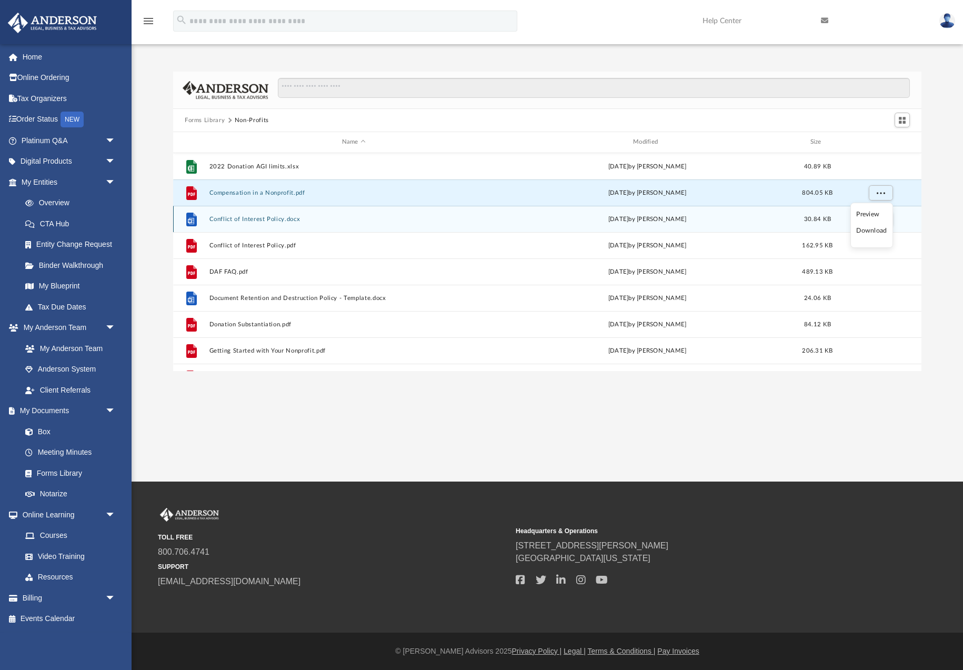
click at [870, 230] on li "Download" at bounding box center [872, 230] width 31 height 11
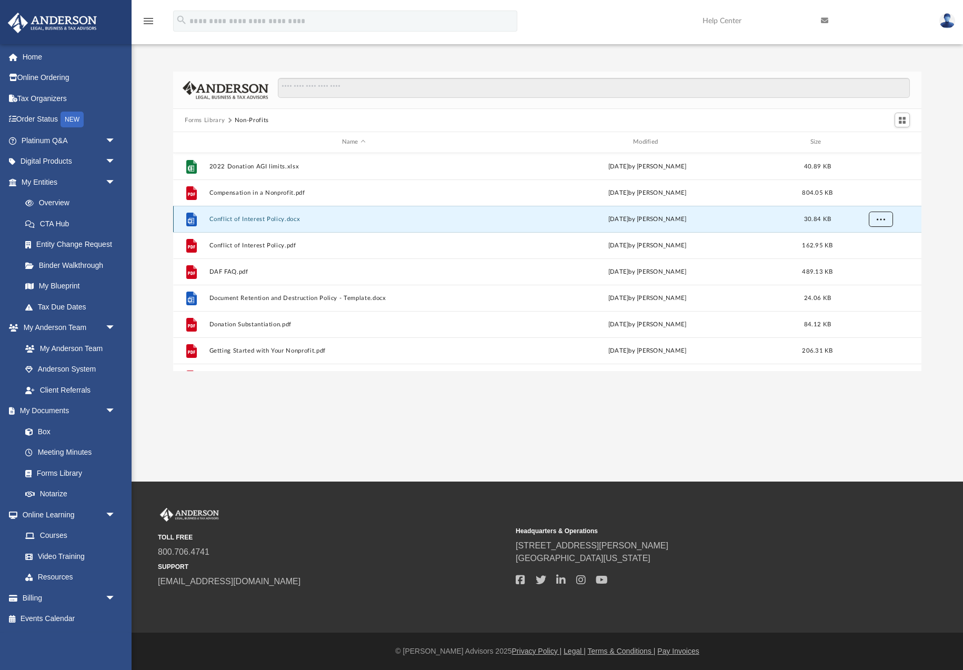
click at [880, 222] on span "More options" at bounding box center [881, 219] width 8 height 6
click at [874, 257] on li "Download" at bounding box center [872, 257] width 31 height 11
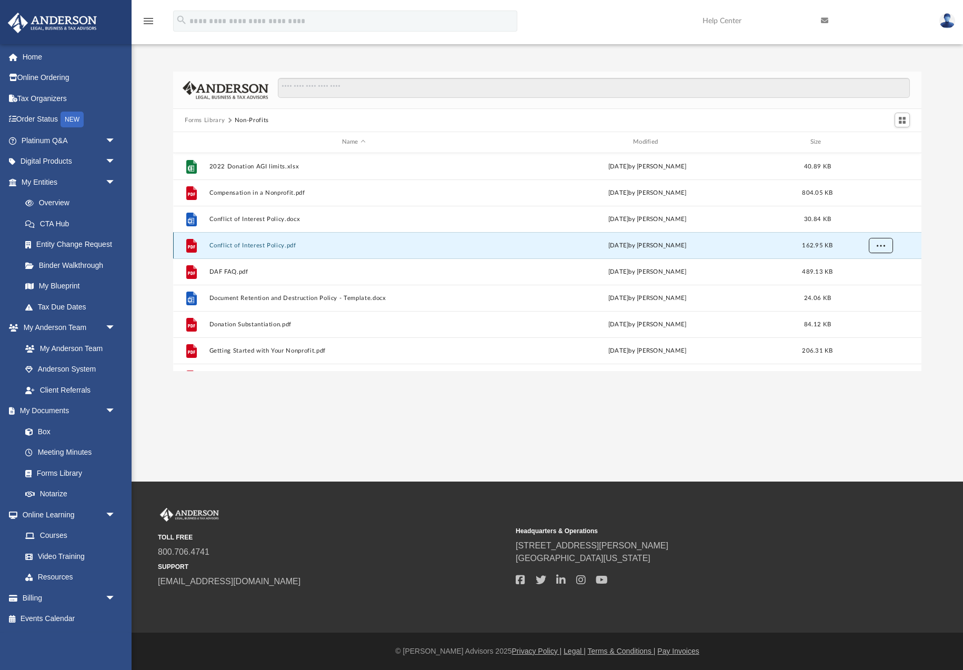
click at [883, 245] on span "More options" at bounding box center [881, 245] width 8 height 6
click at [873, 283] on li "Download" at bounding box center [872, 283] width 31 height 11
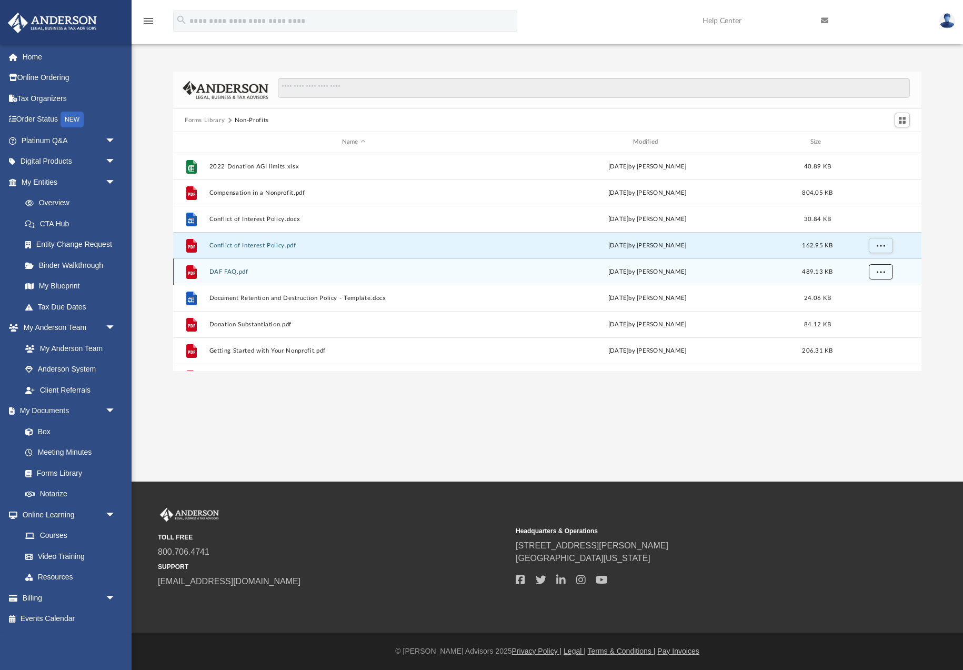
click at [882, 276] on button "More options" at bounding box center [881, 272] width 24 height 16
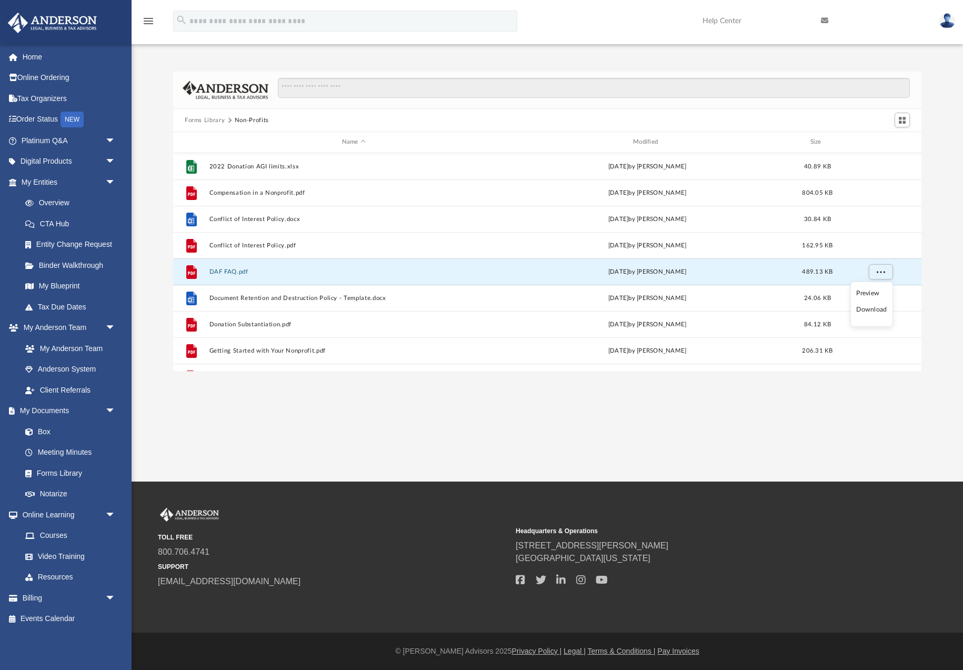
click at [873, 310] on li "Download" at bounding box center [872, 309] width 31 height 11
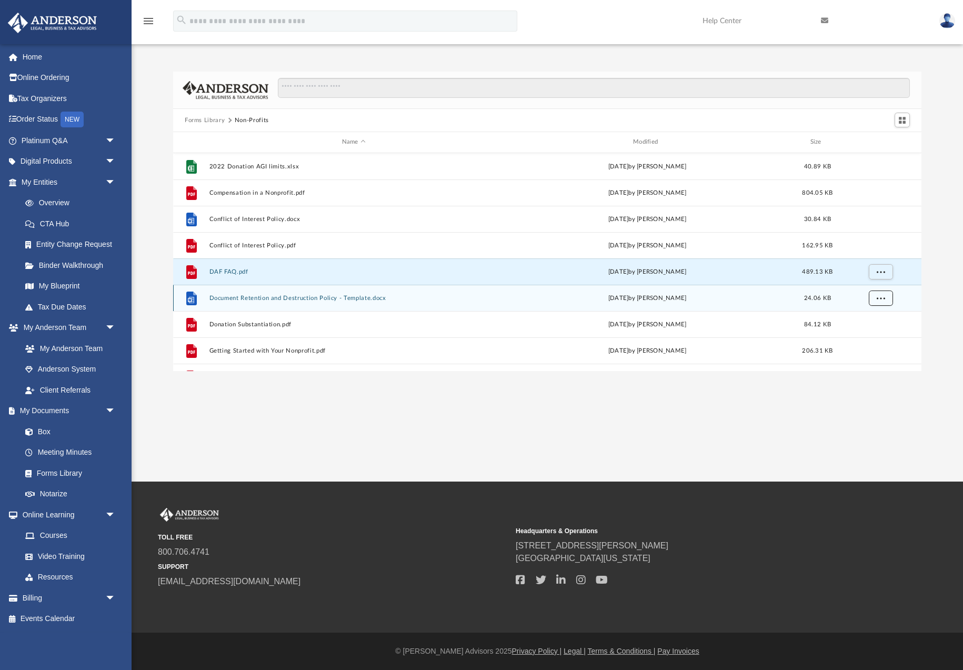
click at [879, 300] on span "More options" at bounding box center [881, 298] width 8 height 6
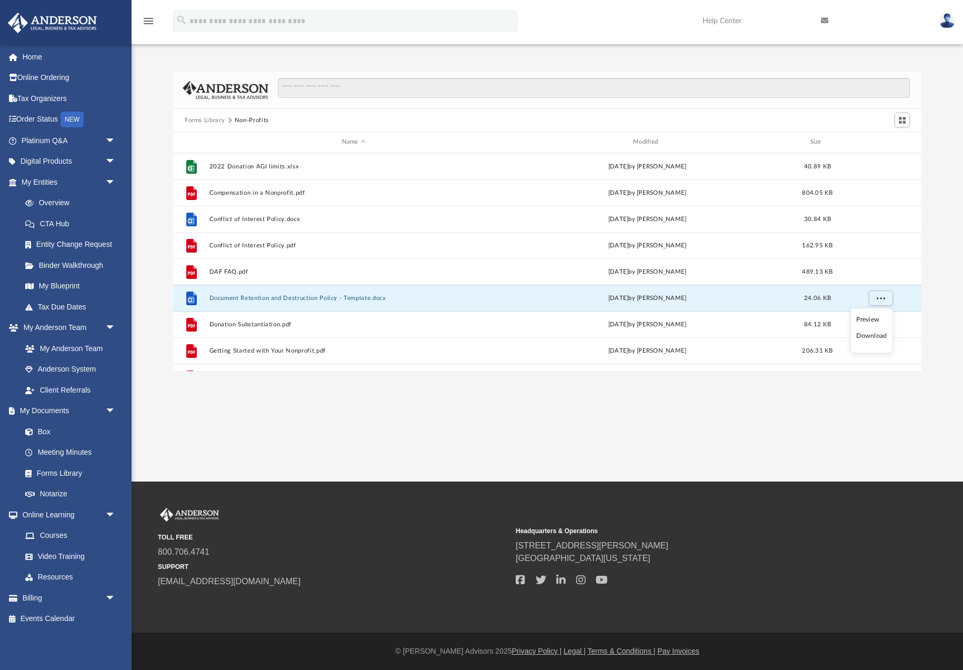
click at [877, 336] on li "Download" at bounding box center [872, 336] width 31 height 11
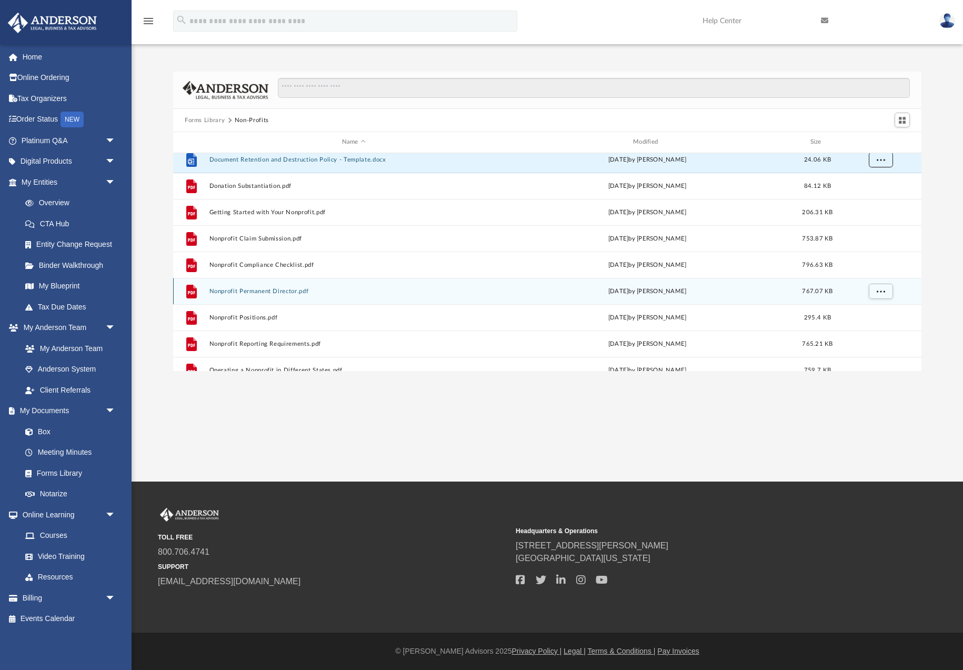
scroll to position [147, 0]
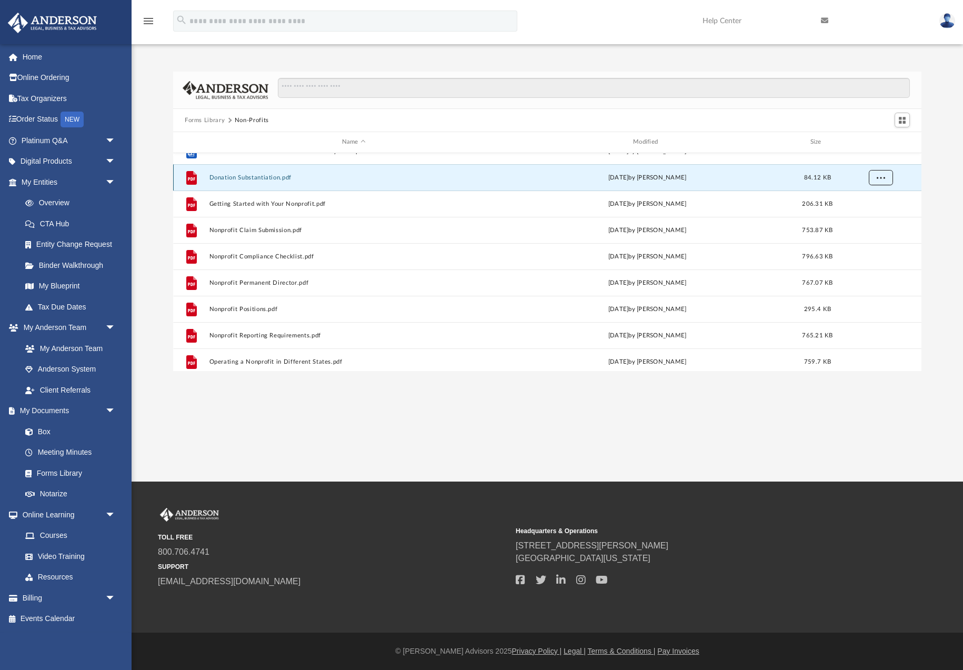
click at [883, 182] on button "More options" at bounding box center [881, 178] width 24 height 16
click at [873, 217] on li "Download" at bounding box center [872, 215] width 31 height 11
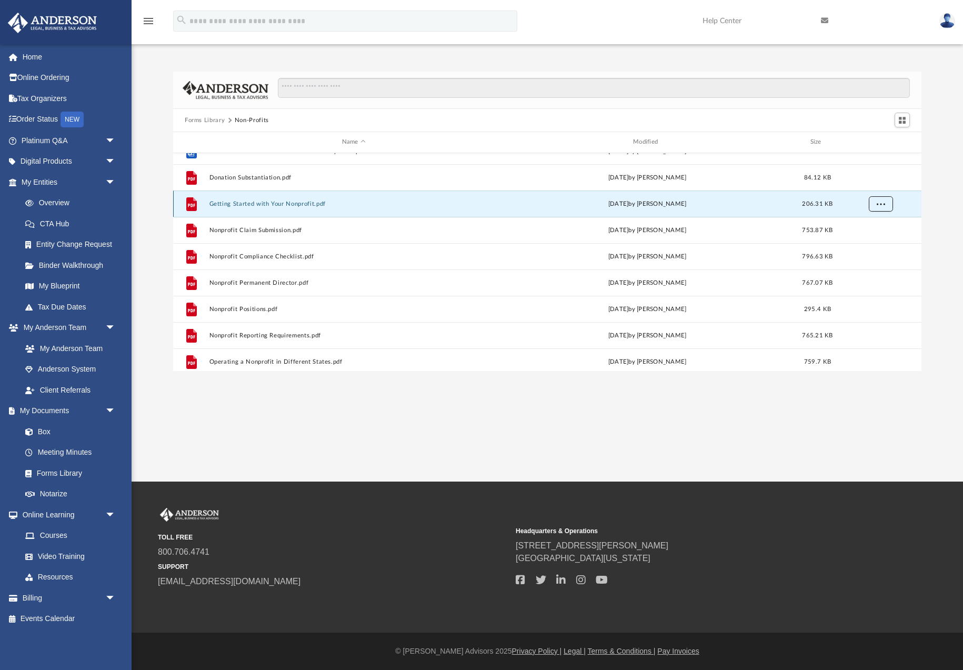
click at [879, 208] on button "More options" at bounding box center [881, 204] width 24 height 16
click at [872, 243] on li "Download" at bounding box center [872, 241] width 31 height 11
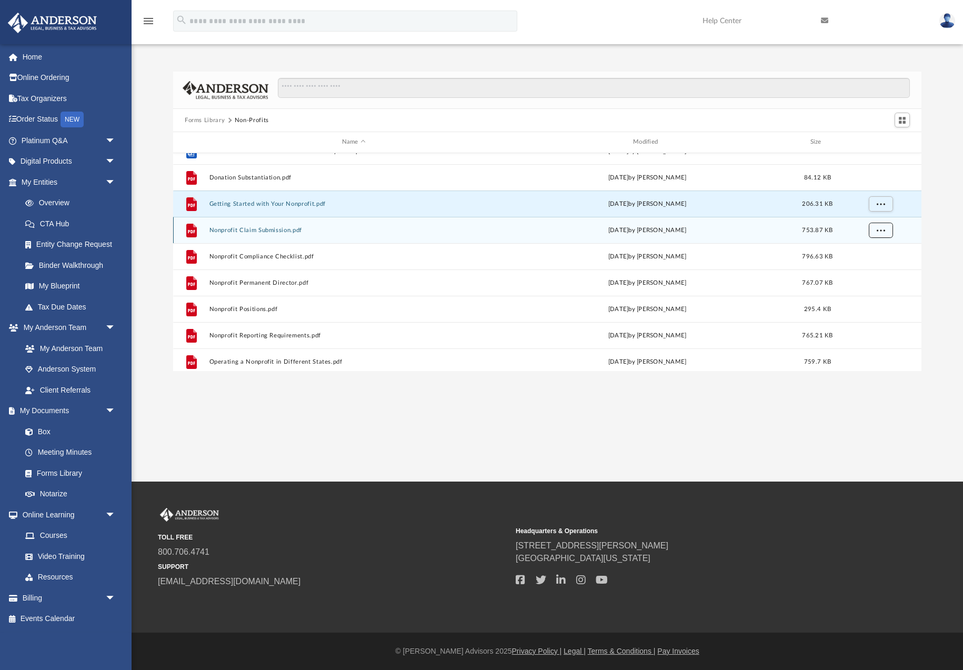
click at [884, 228] on span "More options" at bounding box center [881, 230] width 8 height 6
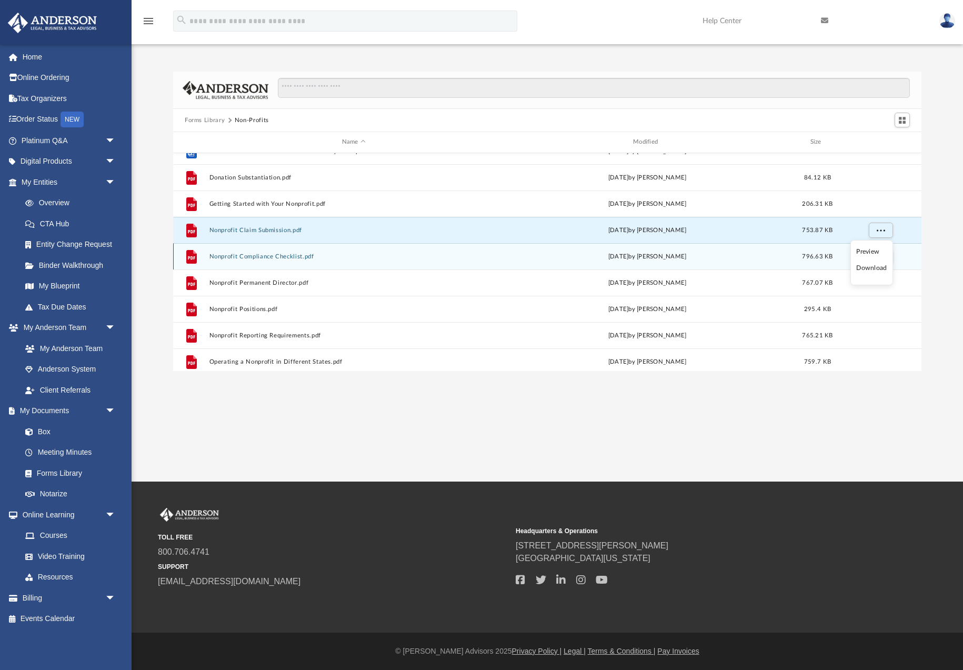
click at [870, 267] on li "Download" at bounding box center [872, 268] width 31 height 11
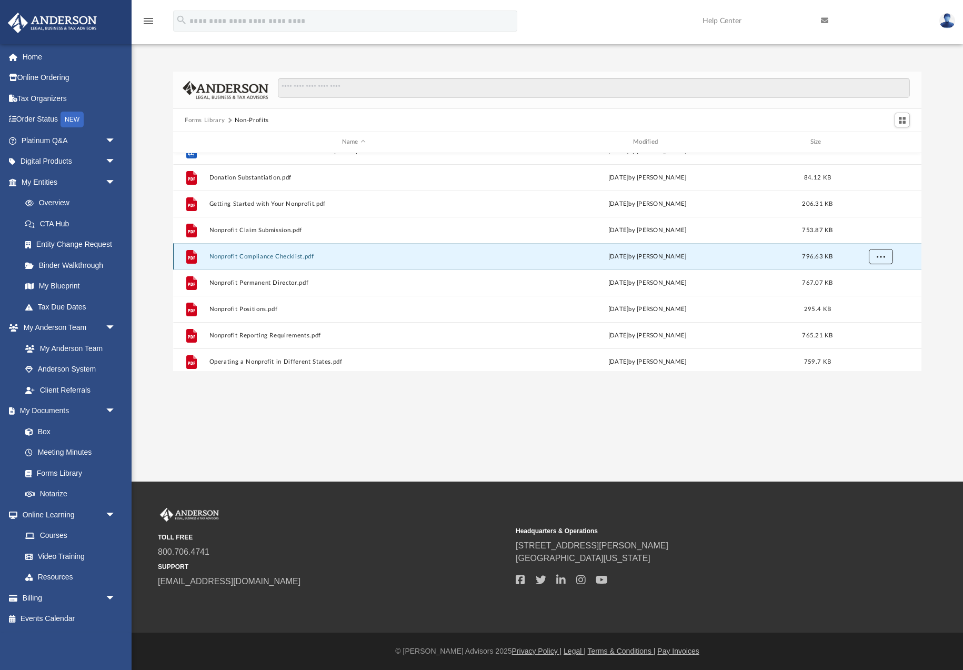
click at [882, 257] on span "More options" at bounding box center [881, 256] width 8 height 6
click at [873, 297] on li "Download" at bounding box center [872, 294] width 31 height 11
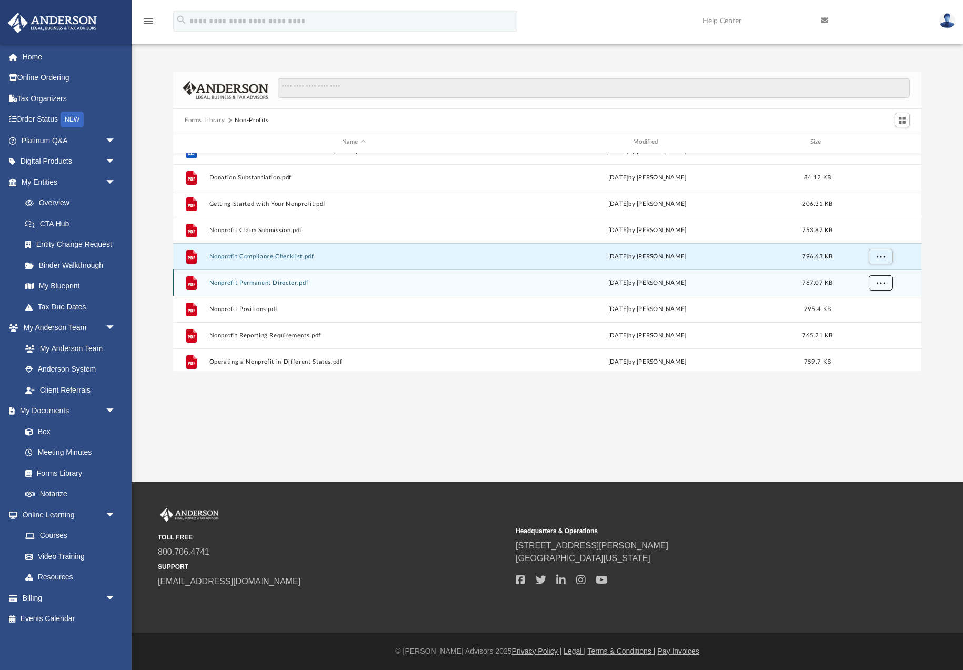
click at [879, 284] on span "More options" at bounding box center [881, 283] width 8 height 6
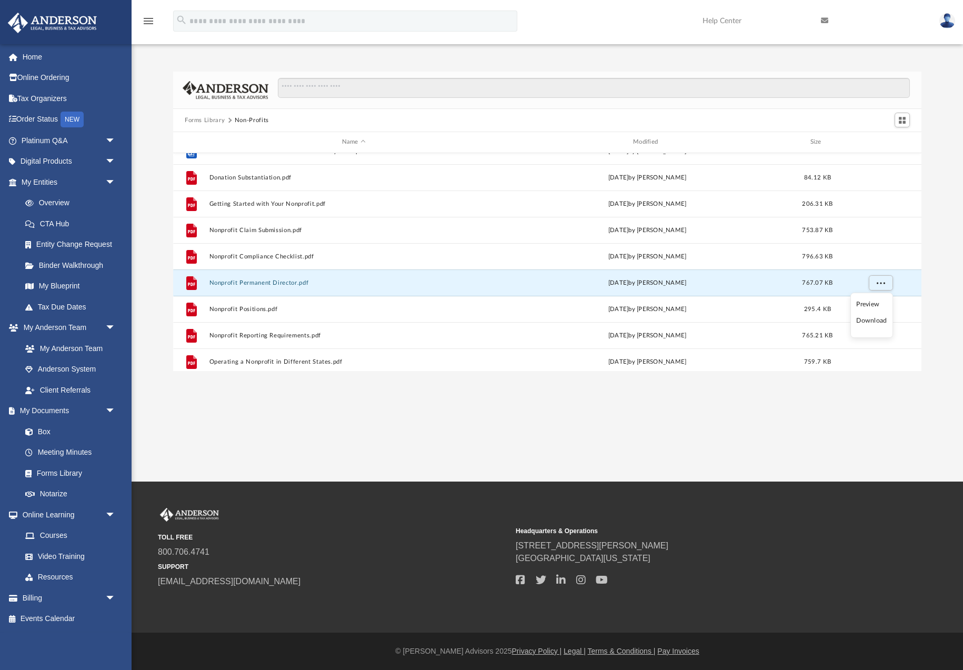
click at [872, 321] on li "Download" at bounding box center [872, 320] width 31 height 11
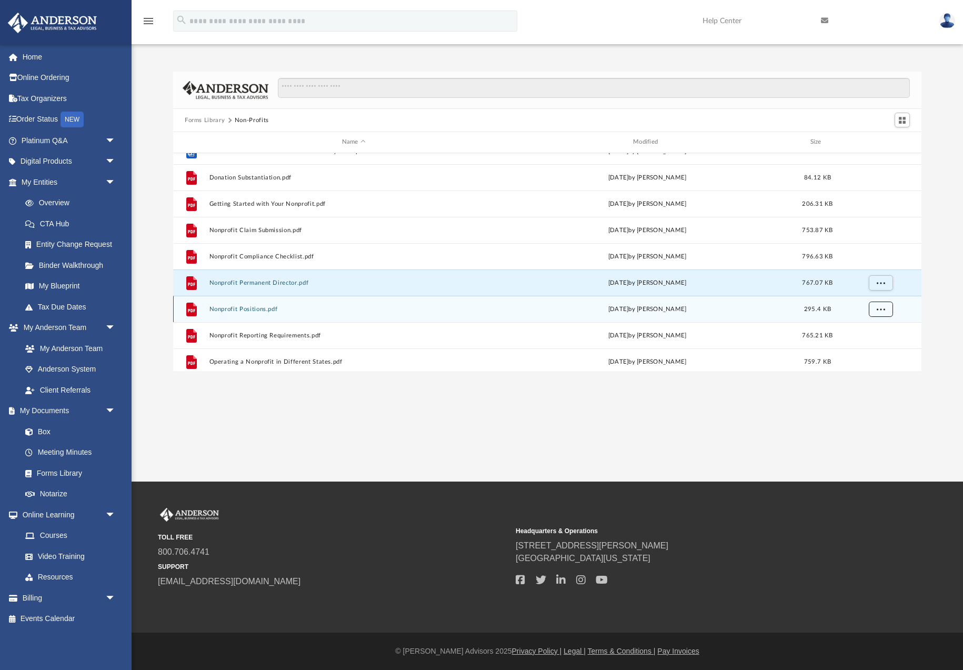
click at [877, 312] on span "More options" at bounding box center [881, 309] width 8 height 6
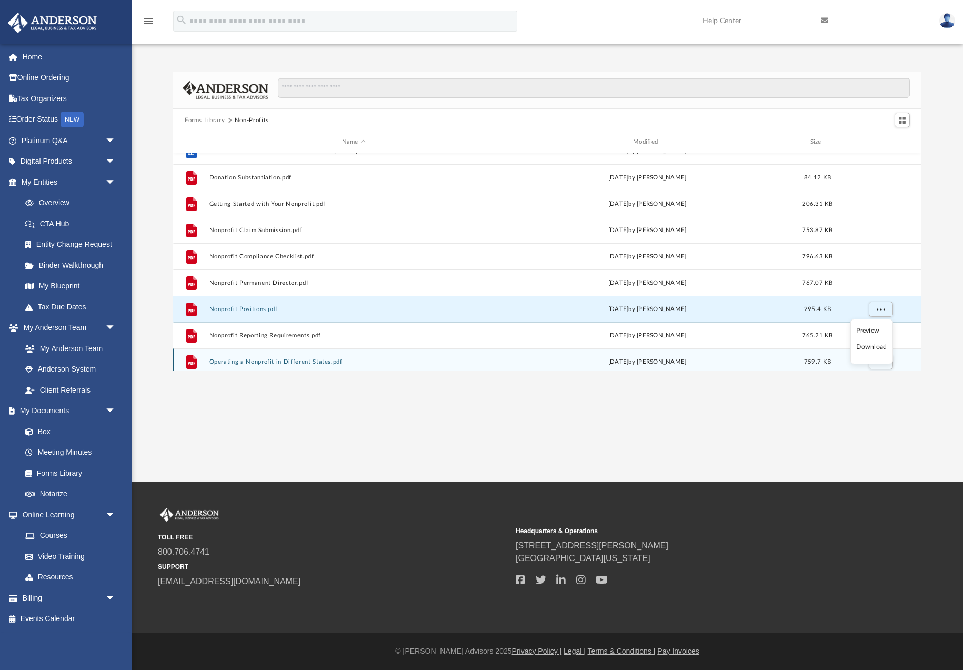
click at [873, 348] on li "Download" at bounding box center [872, 347] width 31 height 11
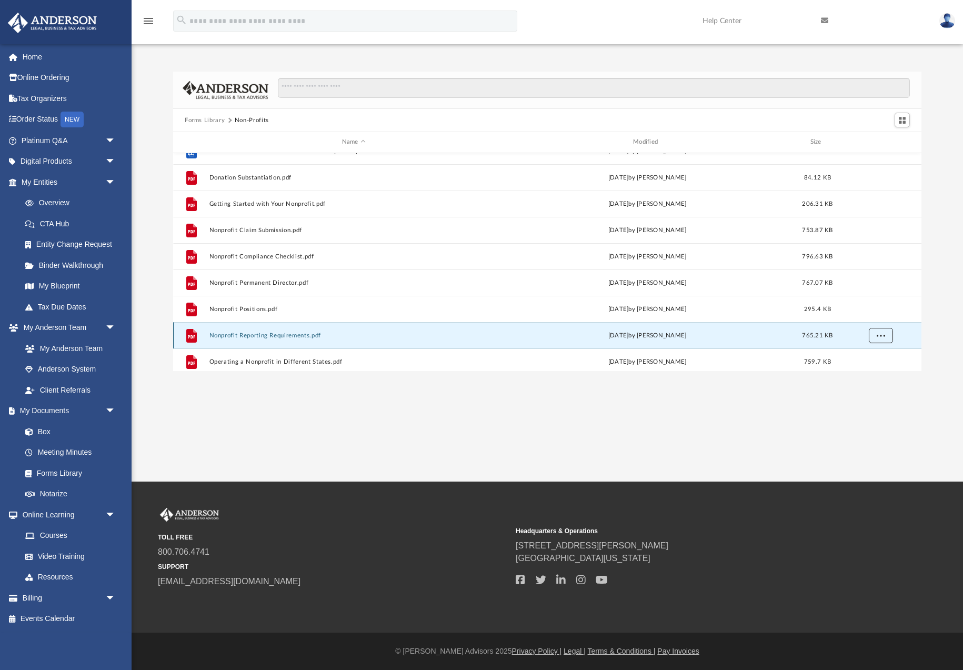
click at [879, 337] on span "More options" at bounding box center [881, 335] width 8 height 6
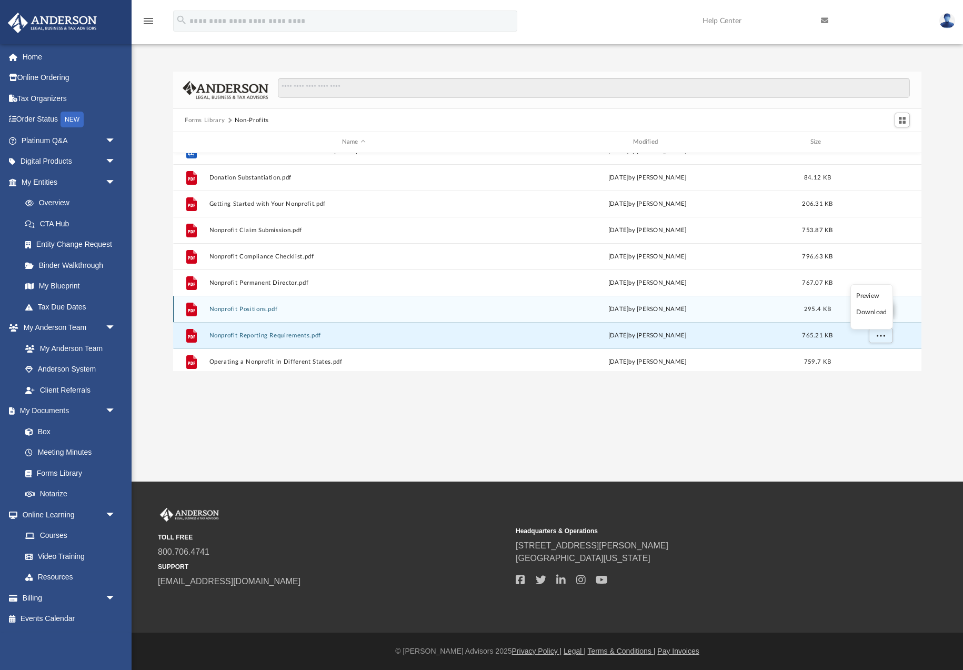
click at [873, 314] on li "Download" at bounding box center [872, 312] width 31 height 11
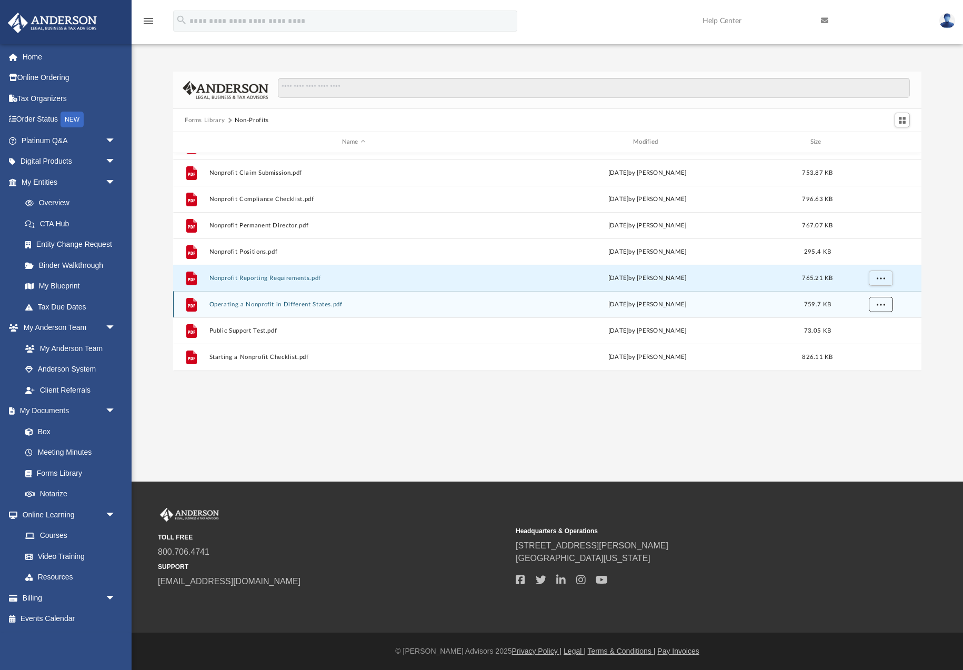
click at [882, 305] on span "More options" at bounding box center [881, 304] width 8 height 6
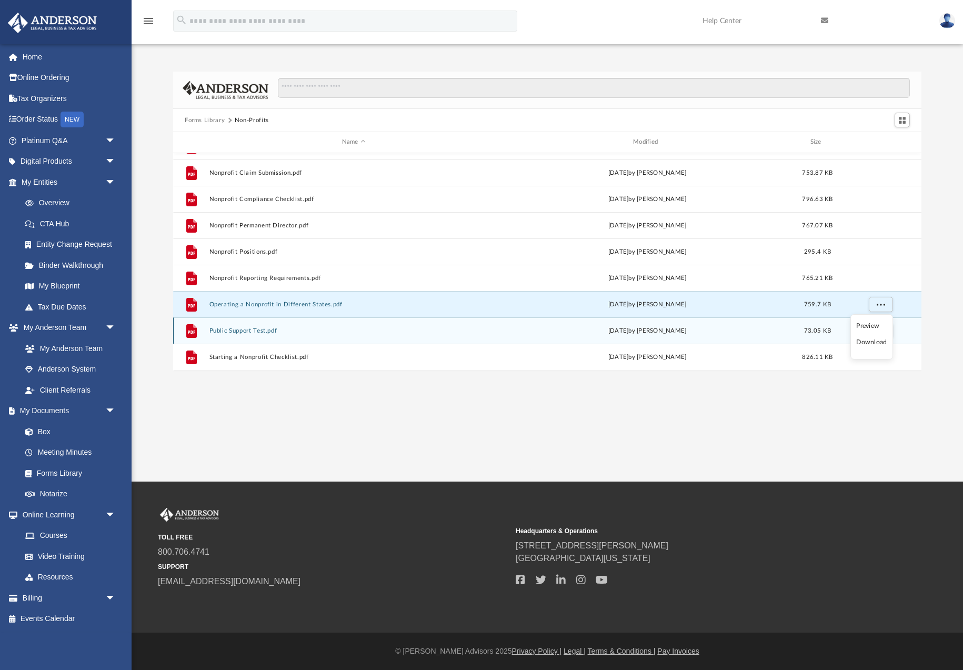
click at [870, 342] on li "Download" at bounding box center [872, 342] width 31 height 11
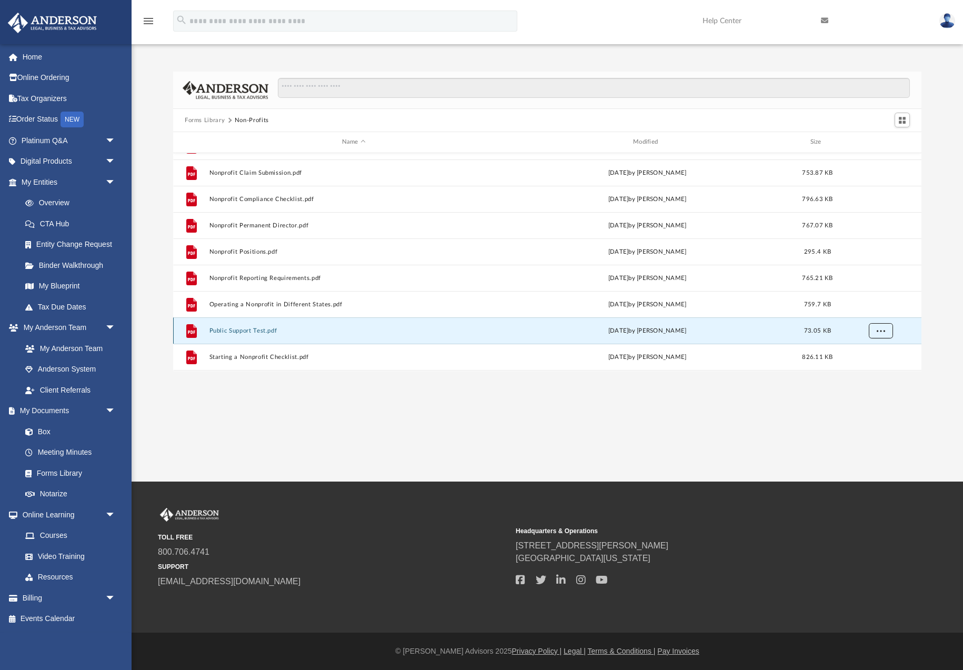
click at [882, 327] on span "More options" at bounding box center [881, 330] width 8 height 6
click at [873, 308] on li "Download" at bounding box center [872, 307] width 31 height 11
click at [877, 333] on span "More options" at bounding box center [881, 331] width 8 height 6
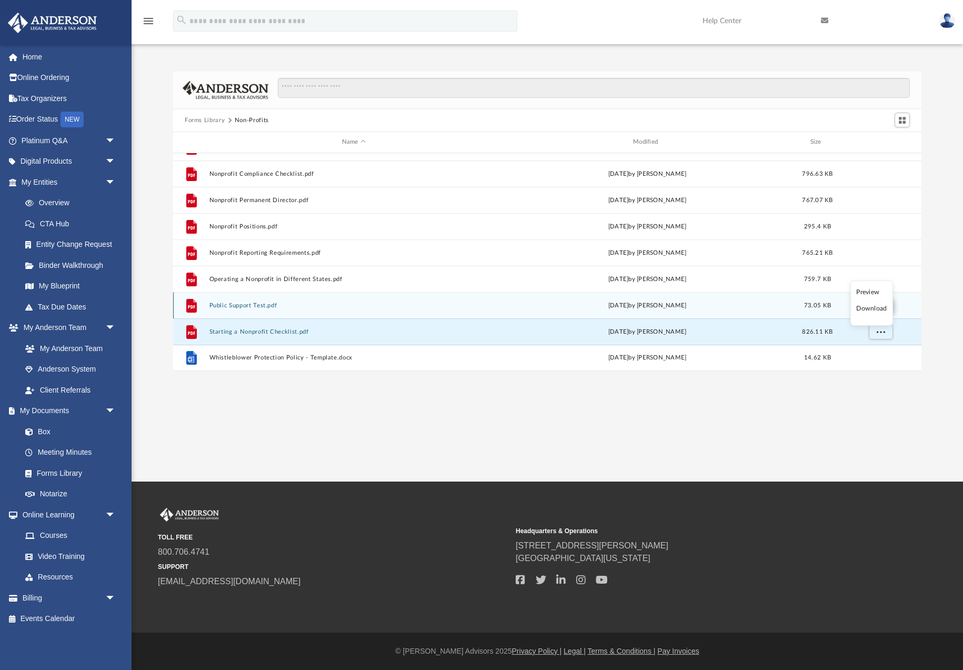
click at [870, 308] on li "Download" at bounding box center [872, 308] width 31 height 11
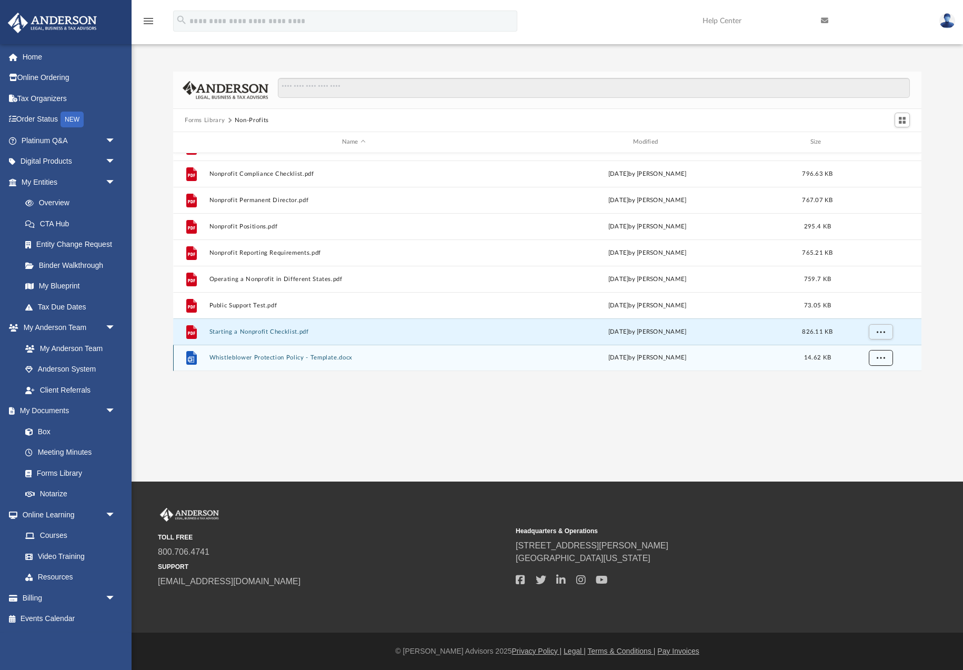
click at [879, 358] on span "More options" at bounding box center [881, 358] width 8 height 6
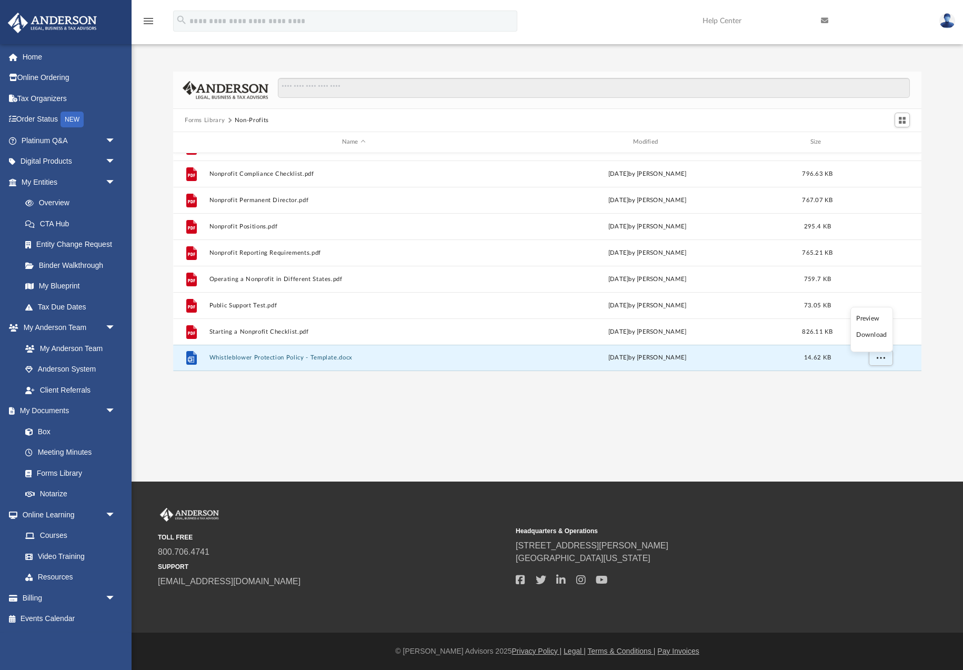
click at [868, 335] on li "Download" at bounding box center [872, 335] width 31 height 11
click at [207, 123] on button "Forms Library" at bounding box center [205, 120] width 40 height 9
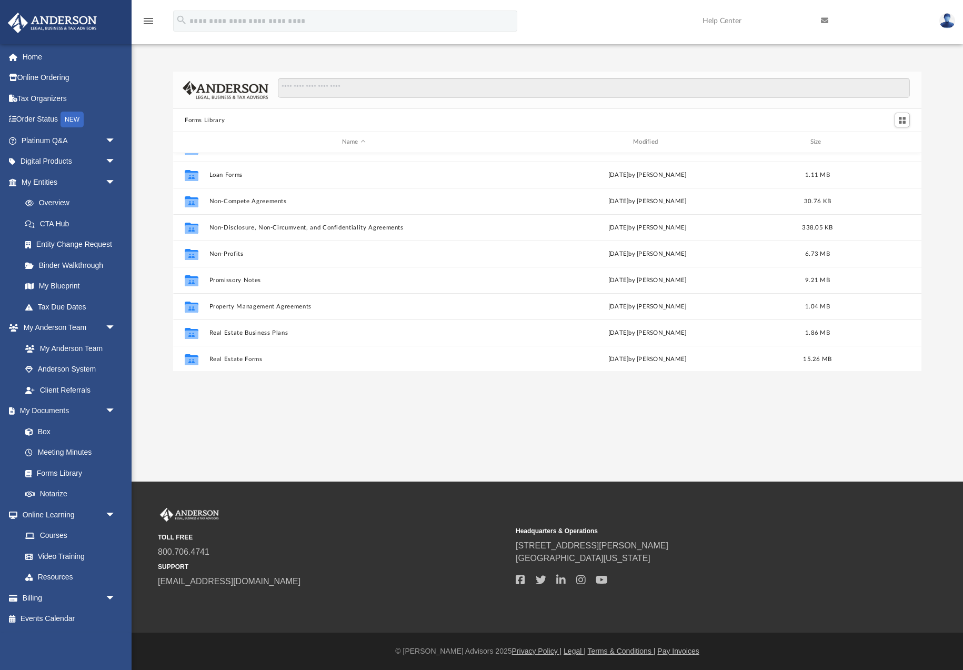
scroll to position [572, 0]
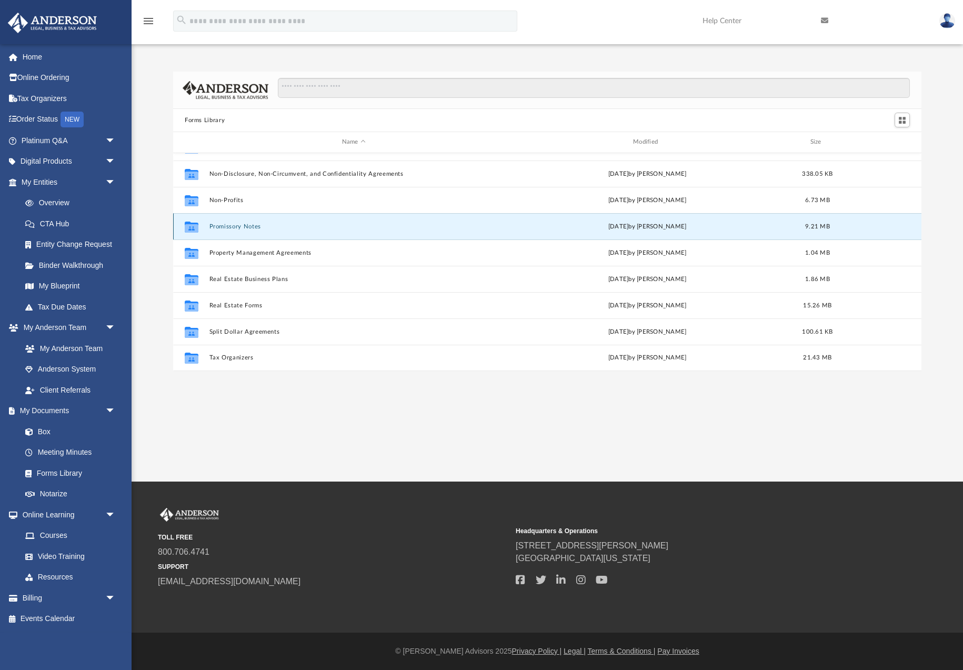
click at [243, 228] on button "Promissory Notes" at bounding box center [354, 226] width 289 height 7
click at [232, 227] on button "Promissory Notes" at bounding box center [354, 226] width 289 height 7
click at [238, 226] on button "Promissory Notes" at bounding box center [354, 226] width 289 height 7
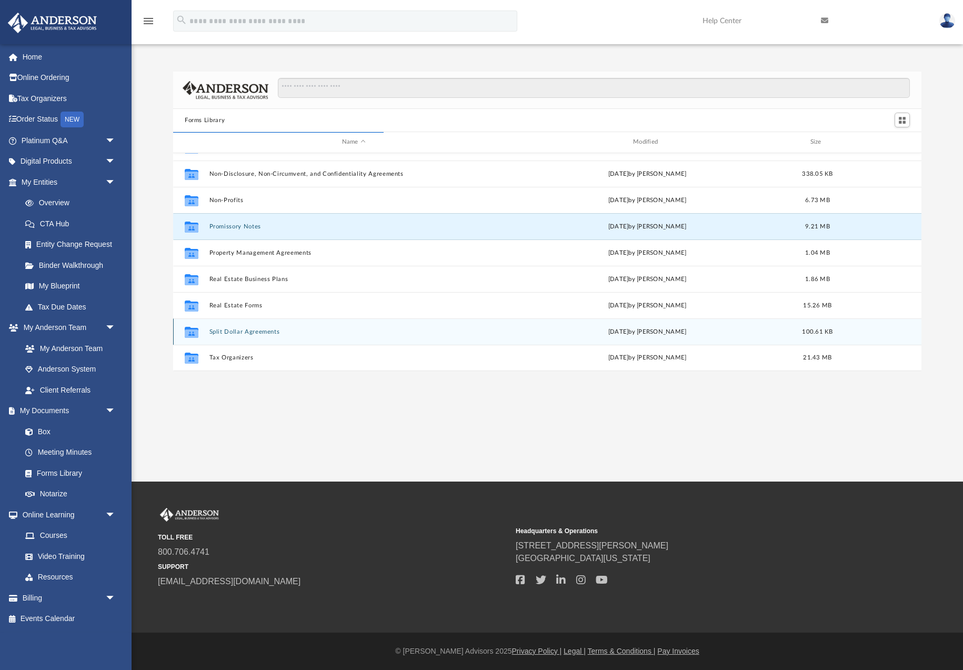
click at [310, 330] on button "Split Dollar Agreements" at bounding box center [354, 331] width 289 height 7
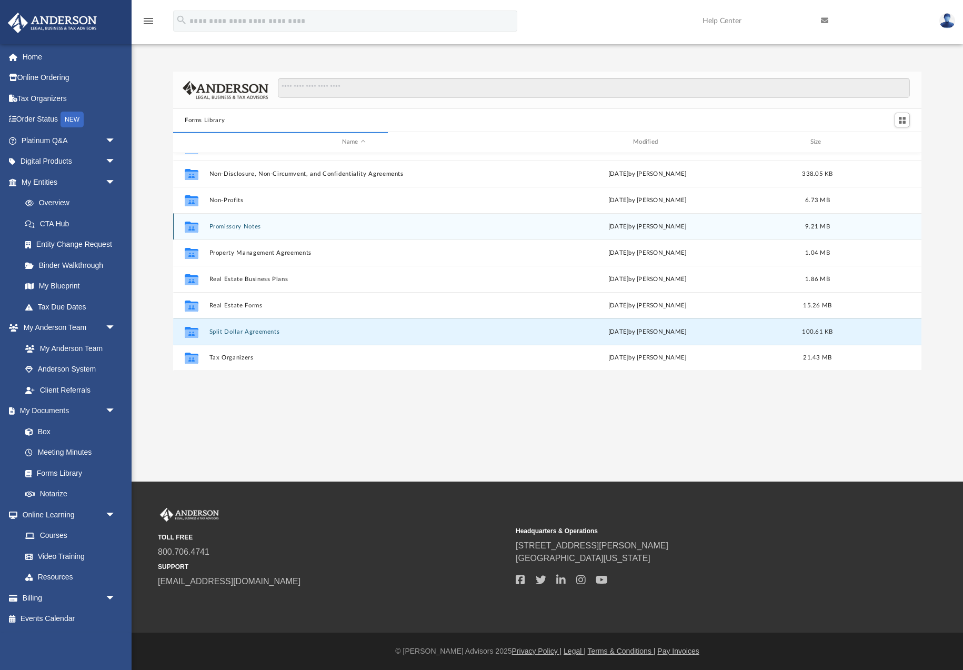
click at [234, 228] on button "Promissory Notes" at bounding box center [354, 226] width 289 height 7
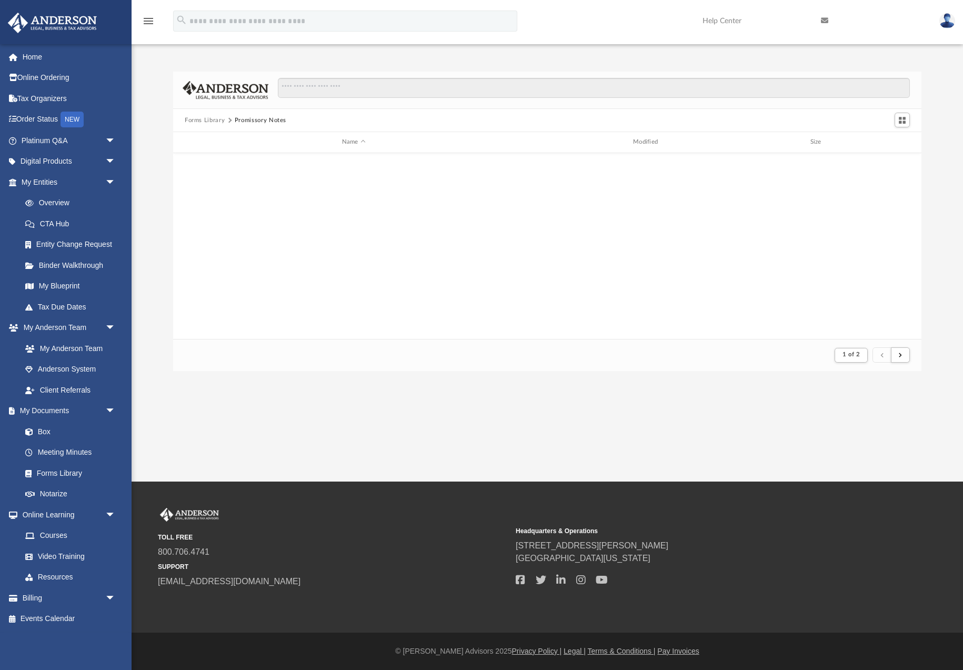
scroll to position [207, 749]
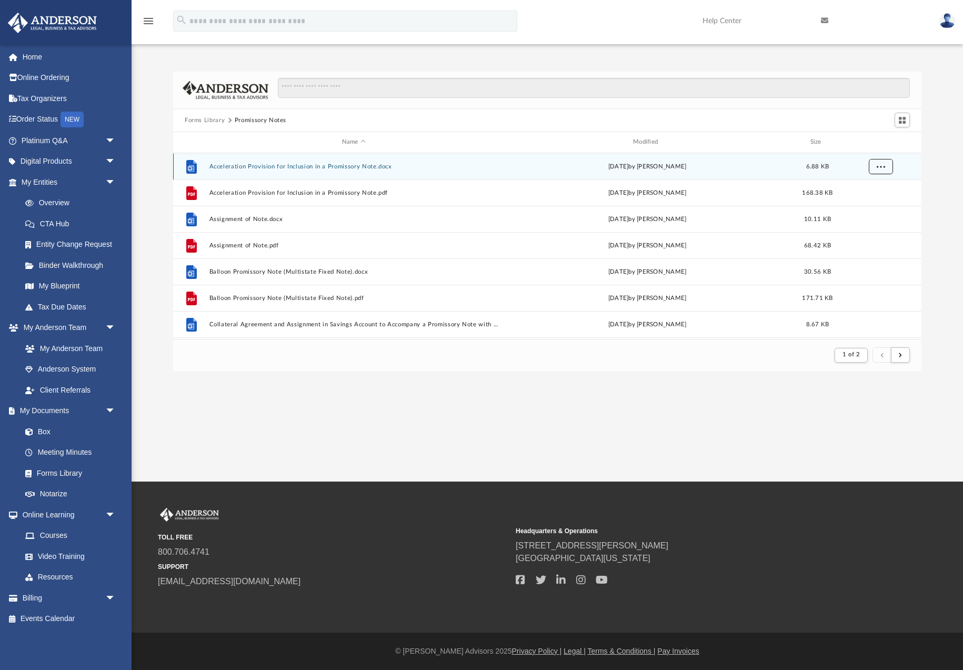
click at [882, 167] on span "More options" at bounding box center [881, 166] width 8 height 6
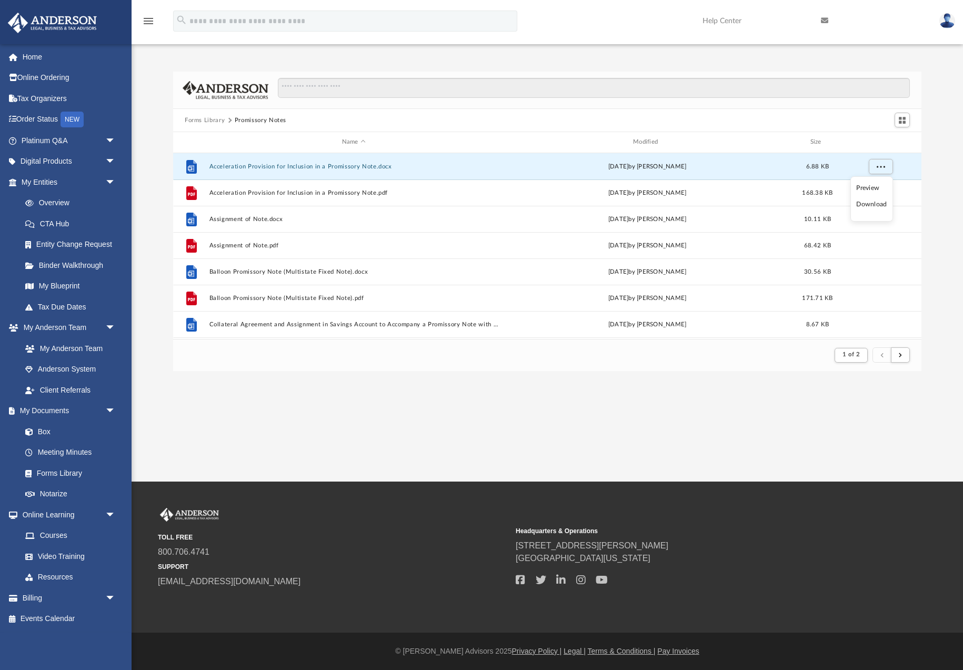
click at [872, 206] on li "Download" at bounding box center [872, 204] width 31 height 11
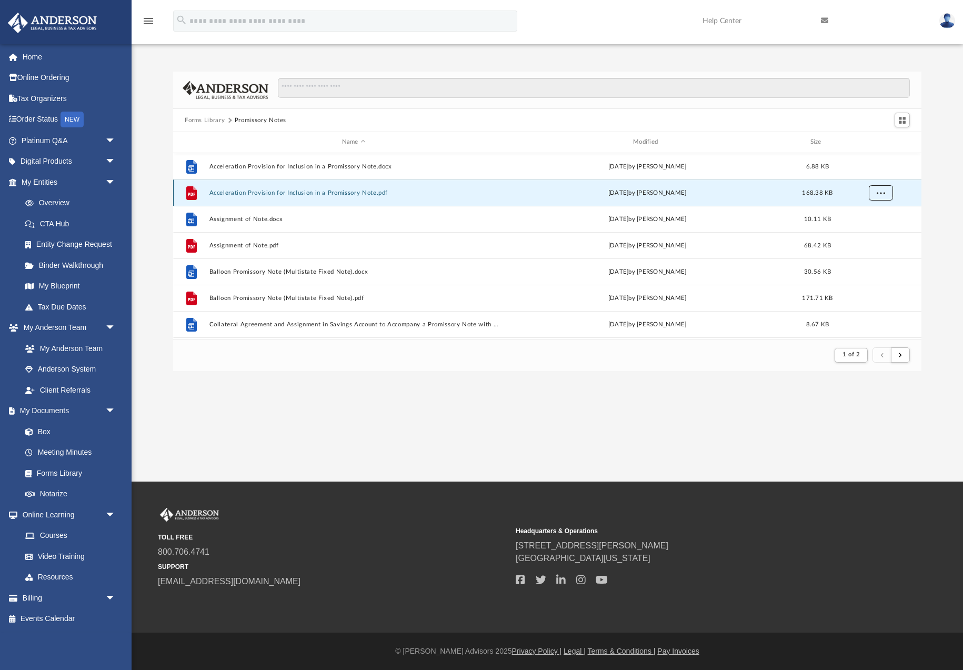
click at [882, 195] on span "More options" at bounding box center [881, 193] width 8 height 6
click at [873, 231] on li "Download" at bounding box center [872, 230] width 31 height 11
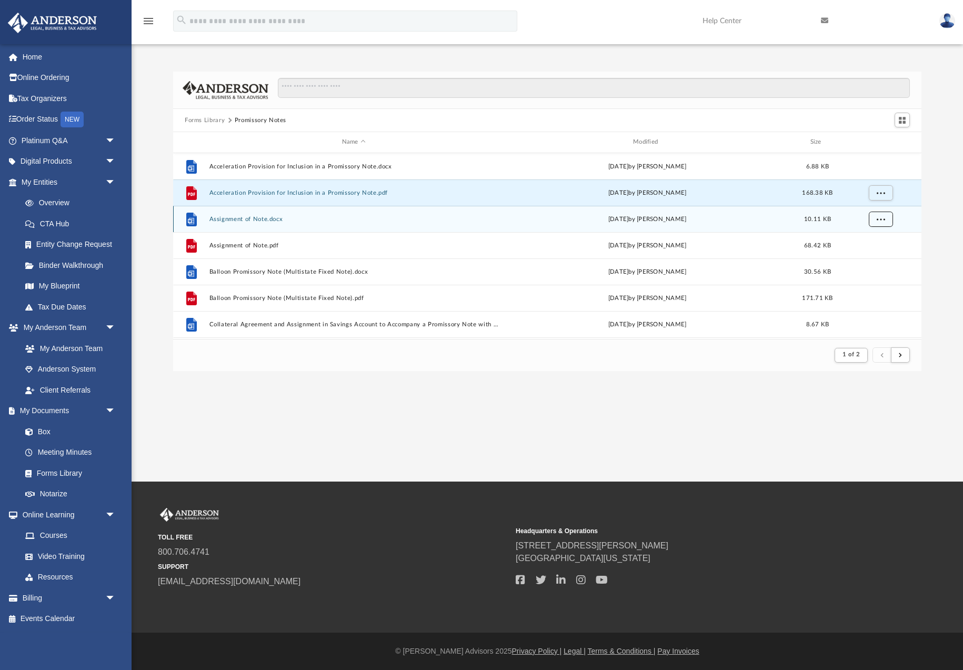
click at [879, 222] on span "More options" at bounding box center [881, 219] width 8 height 6
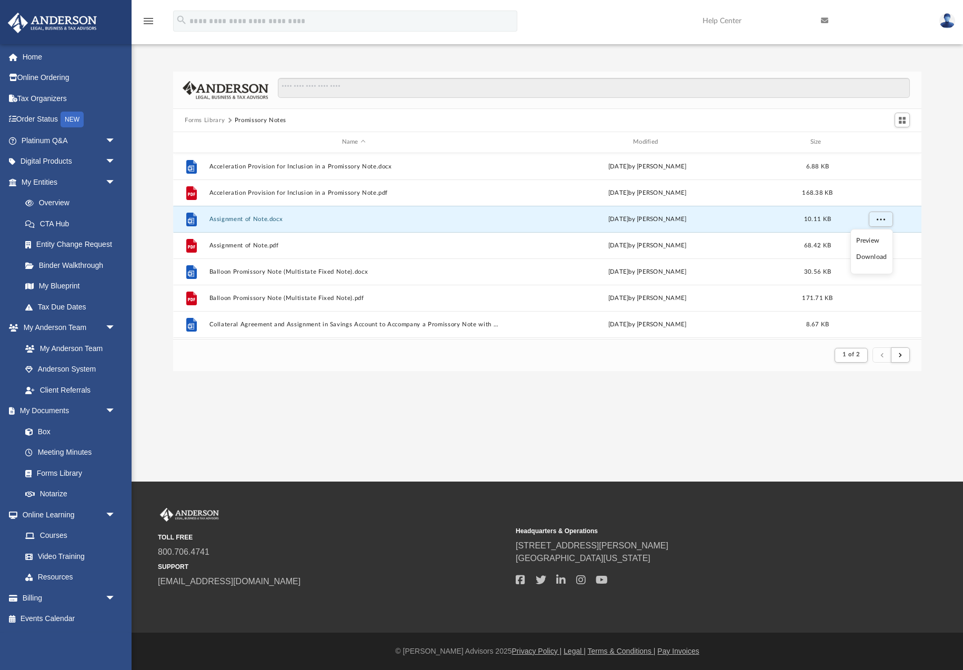
click at [873, 258] on li "Download" at bounding box center [872, 257] width 31 height 11
click at [876, 248] on button "More options" at bounding box center [881, 245] width 24 height 16
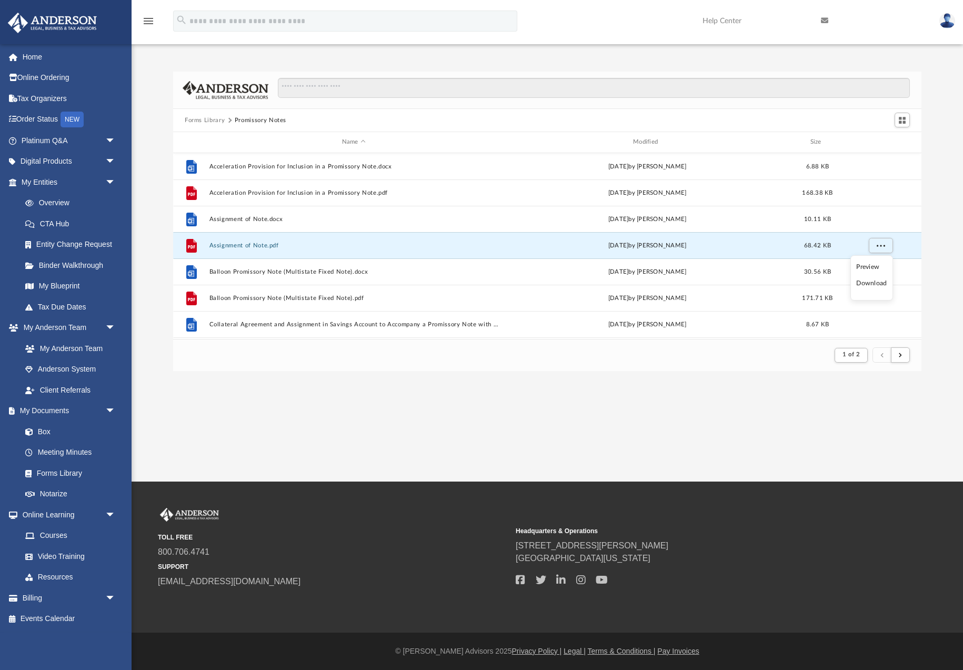
click at [871, 283] on li "Download" at bounding box center [872, 283] width 31 height 11
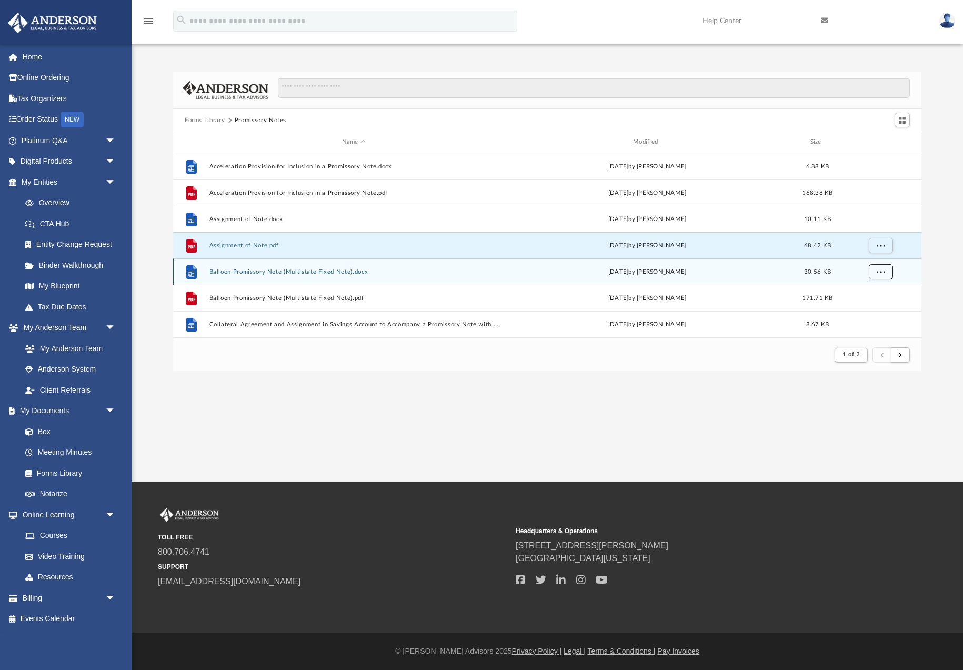
click at [880, 274] on span "More options" at bounding box center [881, 271] width 8 height 6
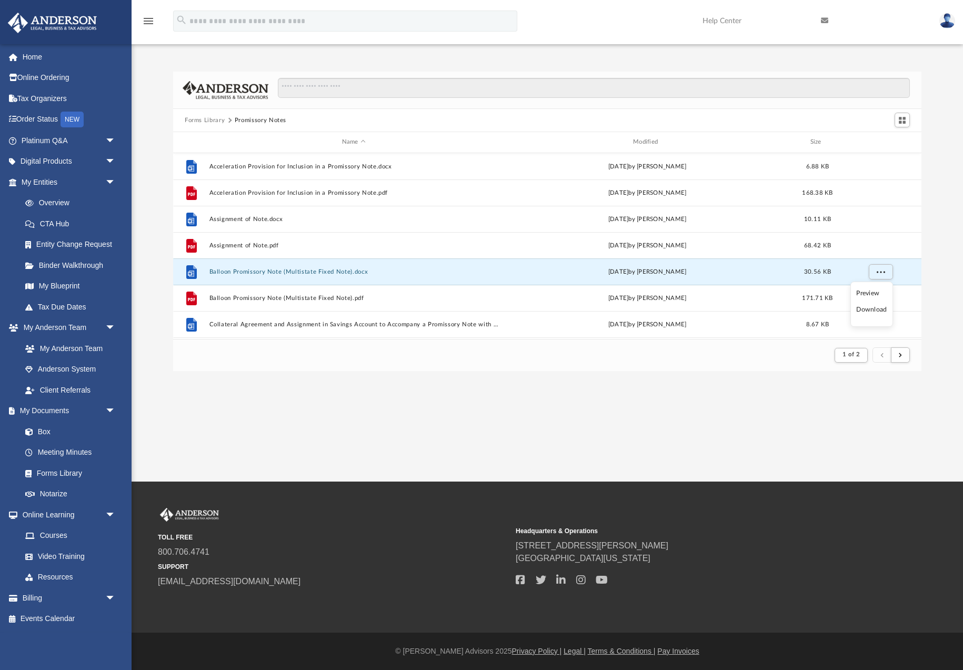
click at [873, 311] on li "Download" at bounding box center [872, 309] width 31 height 11
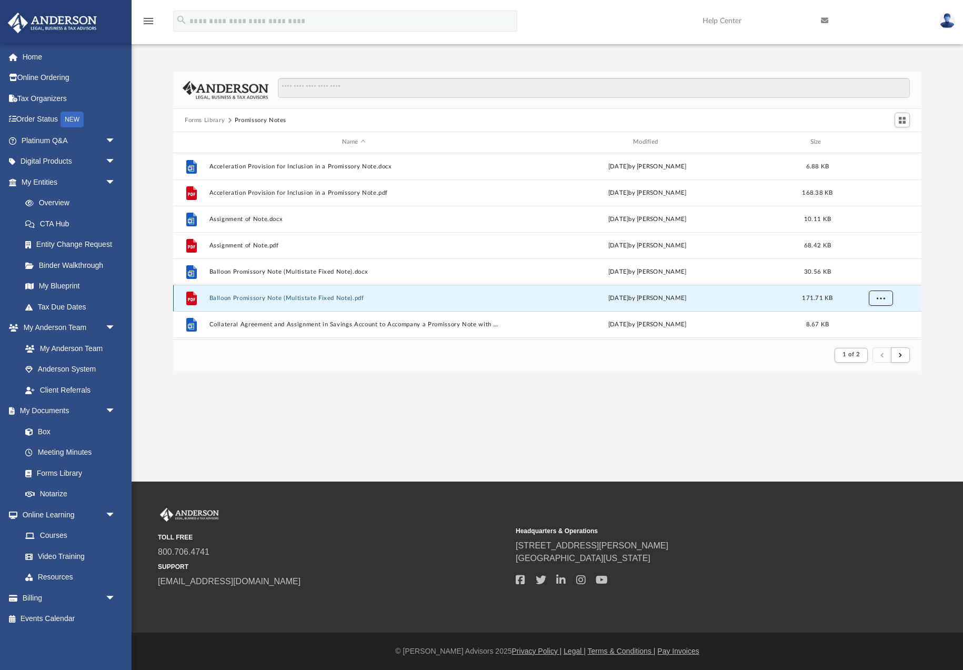
click at [879, 301] on span "More options" at bounding box center [881, 298] width 8 height 6
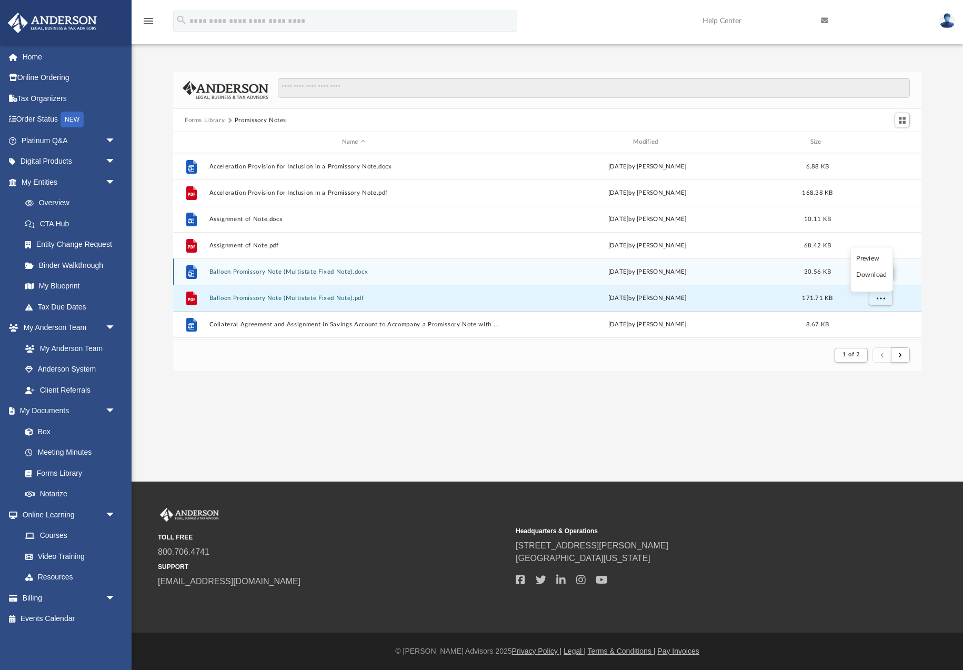
click at [870, 276] on li "Download" at bounding box center [872, 275] width 31 height 11
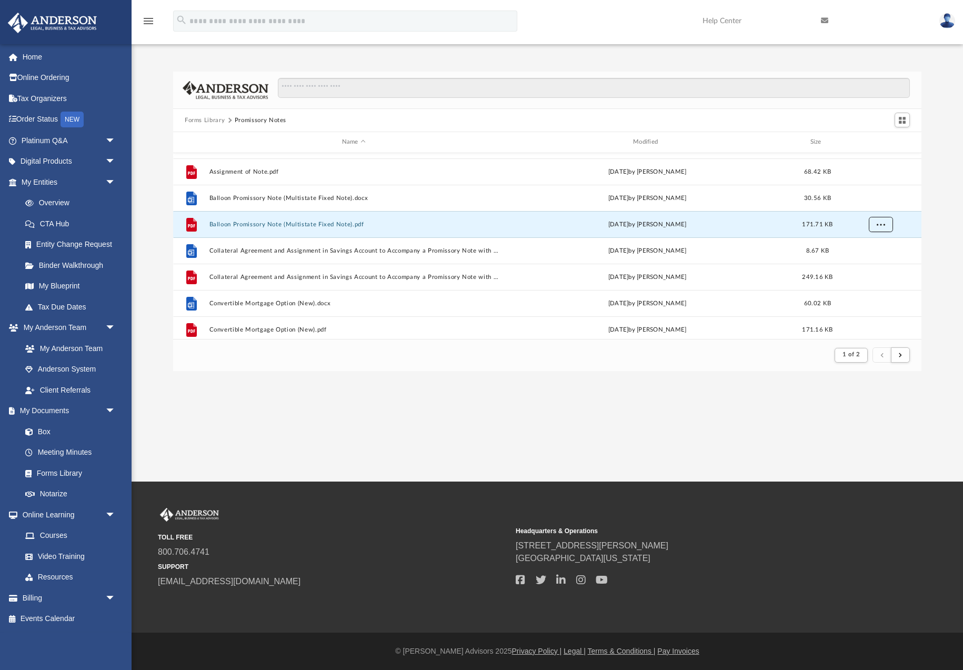
scroll to position [77, 0]
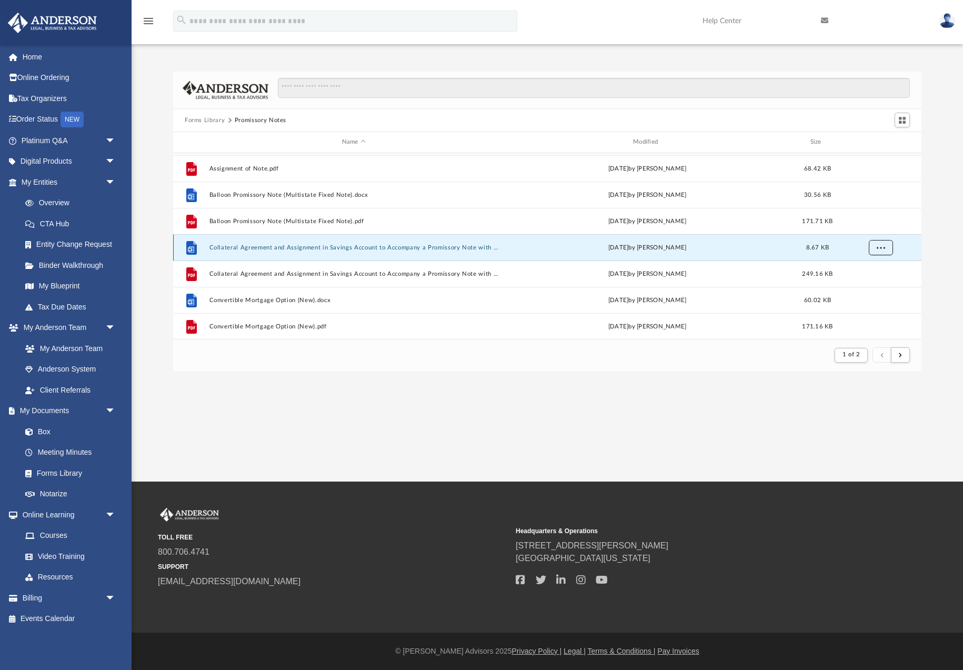
click at [883, 253] on button "More options" at bounding box center [881, 248] width 24 height 16
click at [876, 284] on li "Download" at bounding box center [872, 285] width 31 height 11
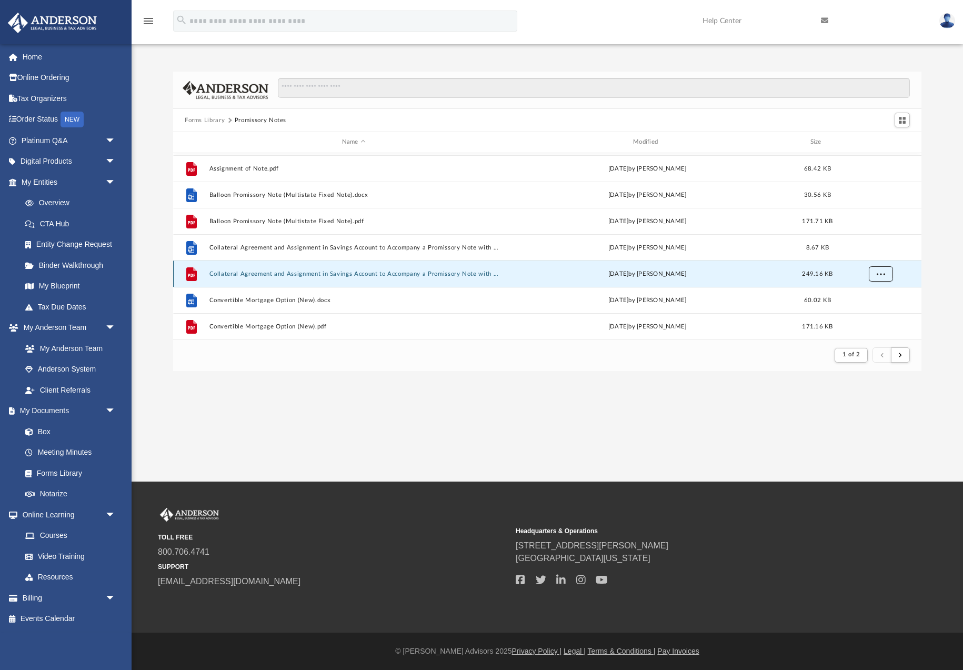
click at [877, 273] on span "More options" at bounding box center [881, 274] width 8 height 6
click at [869, 312] on li "Download" at bounding box center [872, 311] width 31 height 11
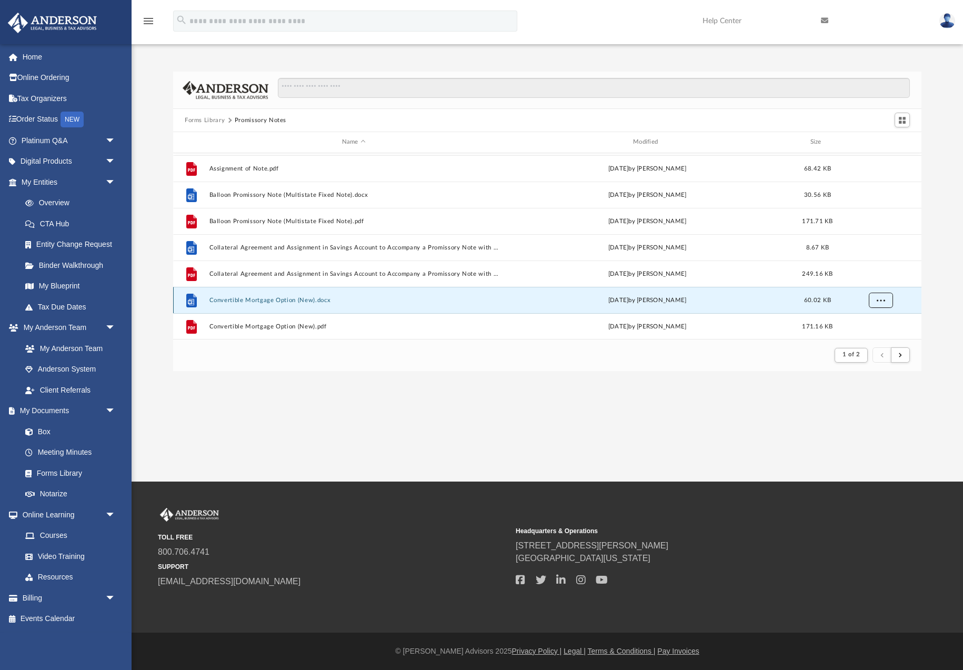
click at [877, 301] on span "More options" at bounding box center [881, 300] width 8 height 6
click at [869, 279] on li "Download" at bounding box center [872, 277] width 31 height 11
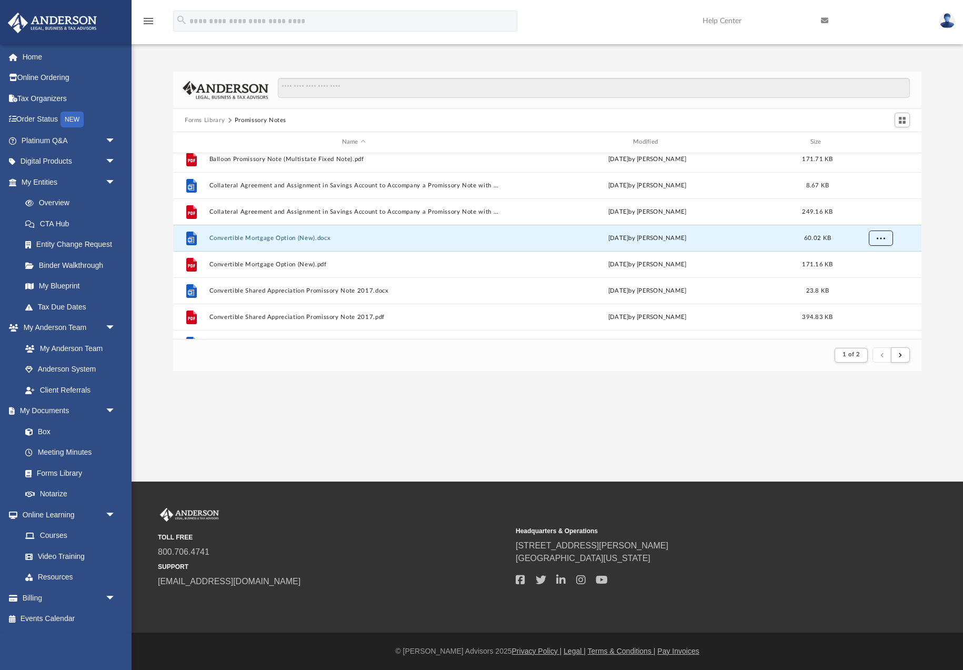
scroll to position [140, 0]
click at [878, 266] on span "More options" at bounding box center [881, 263] width 8 height 6
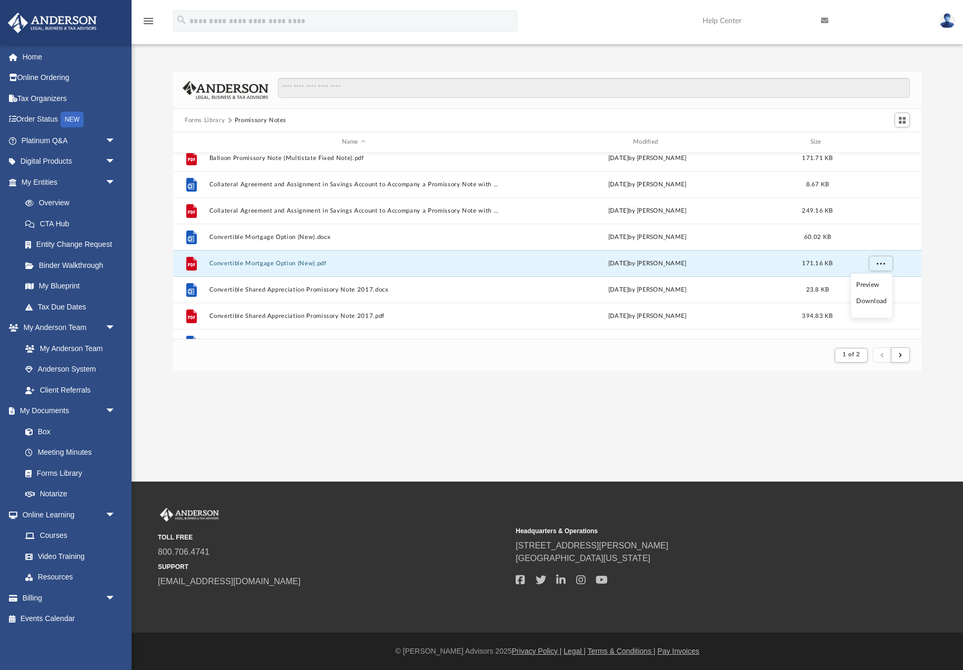
click at [871, 300] on li "Download" at bounding box center [872, 301] width 31 height 11
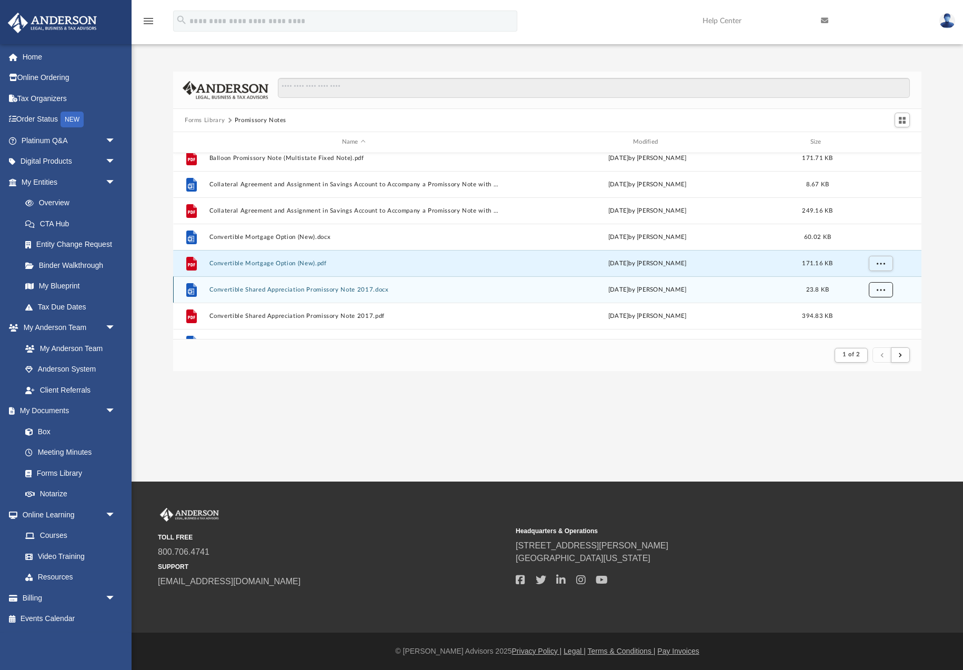
click at [877, 292] on span "More options" at bounding box center [881, 289] width 8 height 6
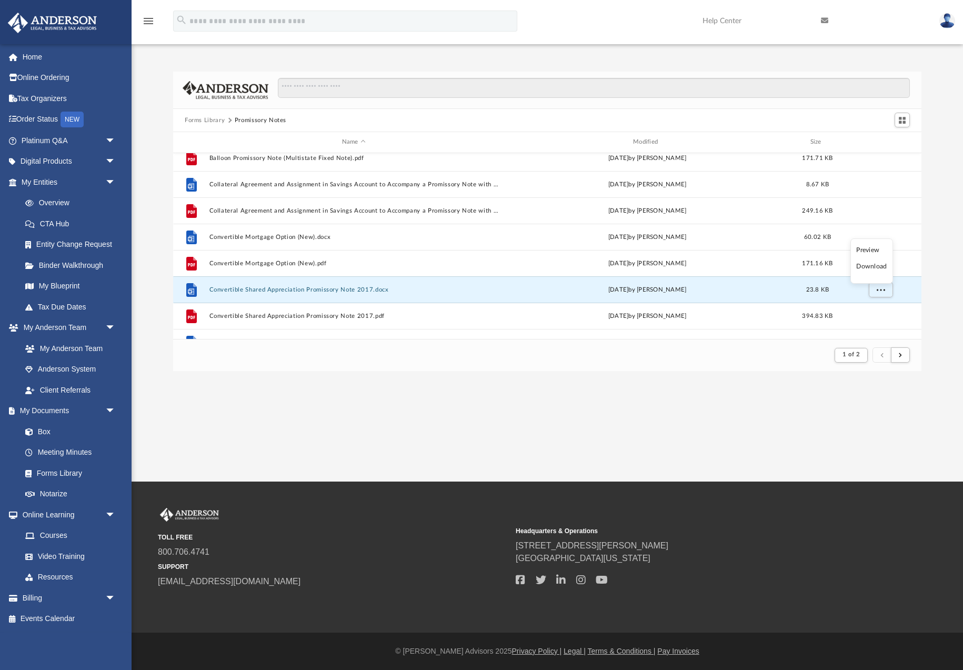
click at [870, 267] on li "Download" at bounding box center [872, 266] width 31 height 11
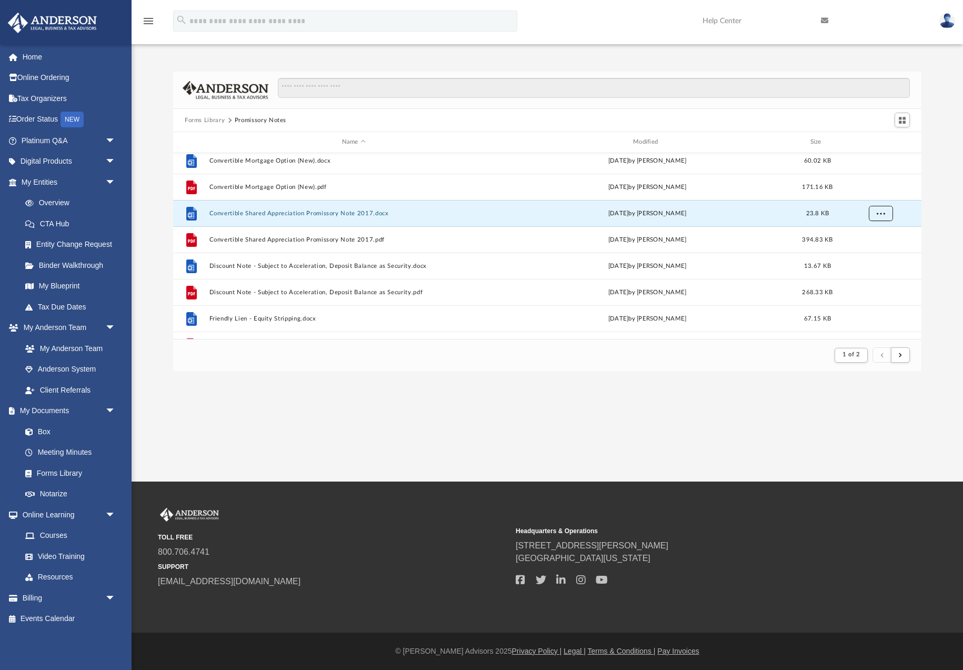
scroll to position [218, 0]
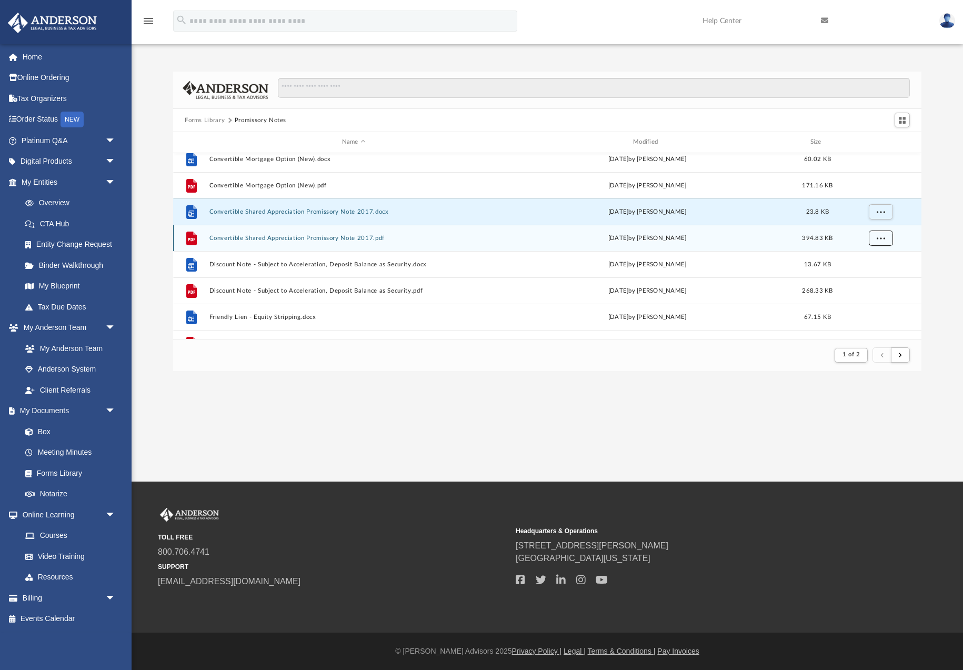
click at [881, 240] on span "More options" at bounding box center [881, 238] width 8 height 6
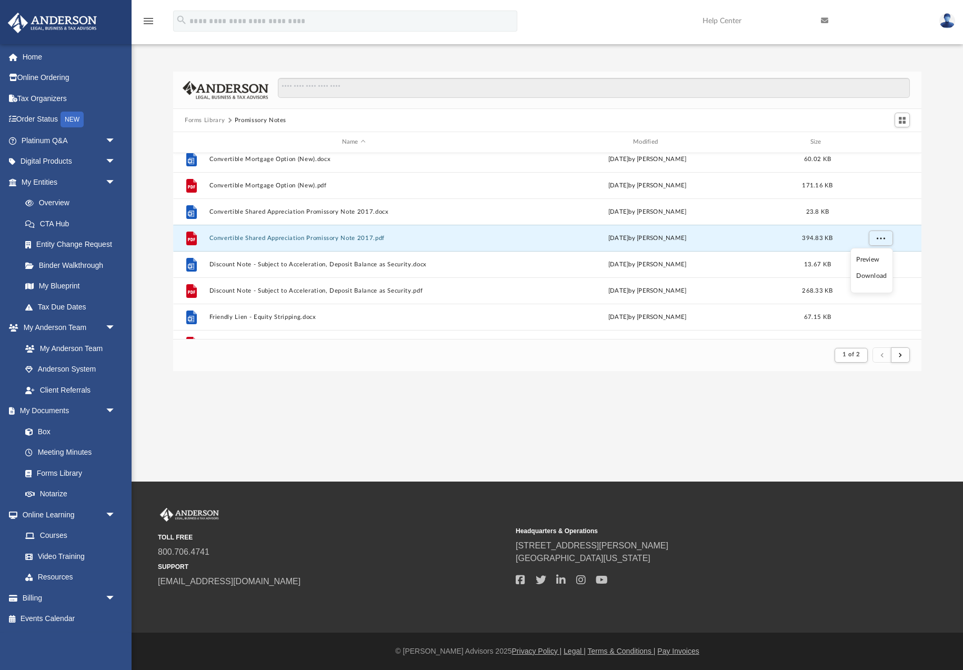
click at [872, 277] on li "Download" at bounding box center [872, 276] width 31 height 11
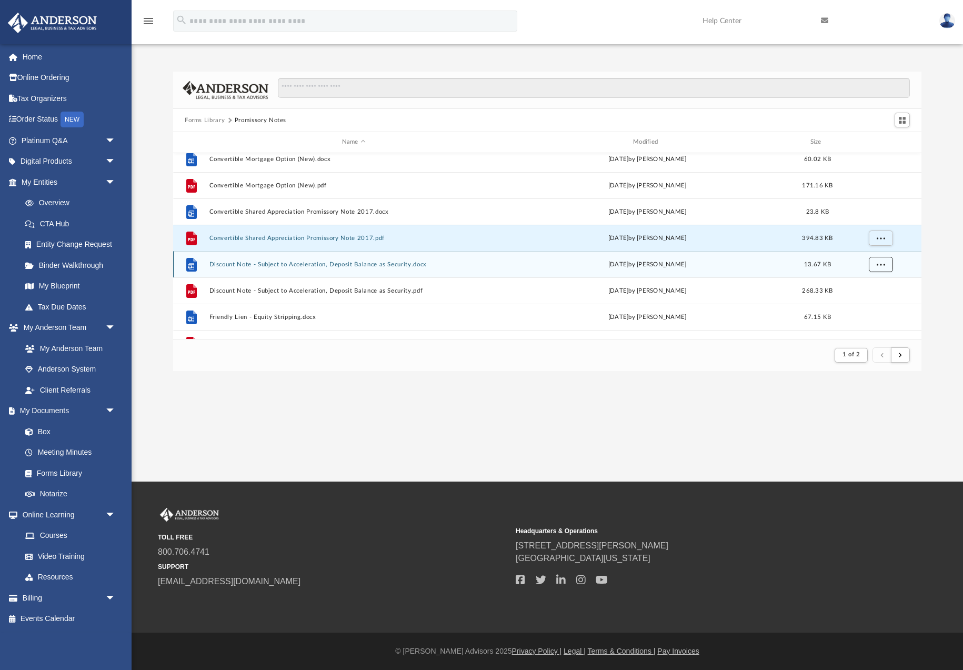
click at [881, 264] on span "More options" at bounding box center [881, 264] width 8 height 6
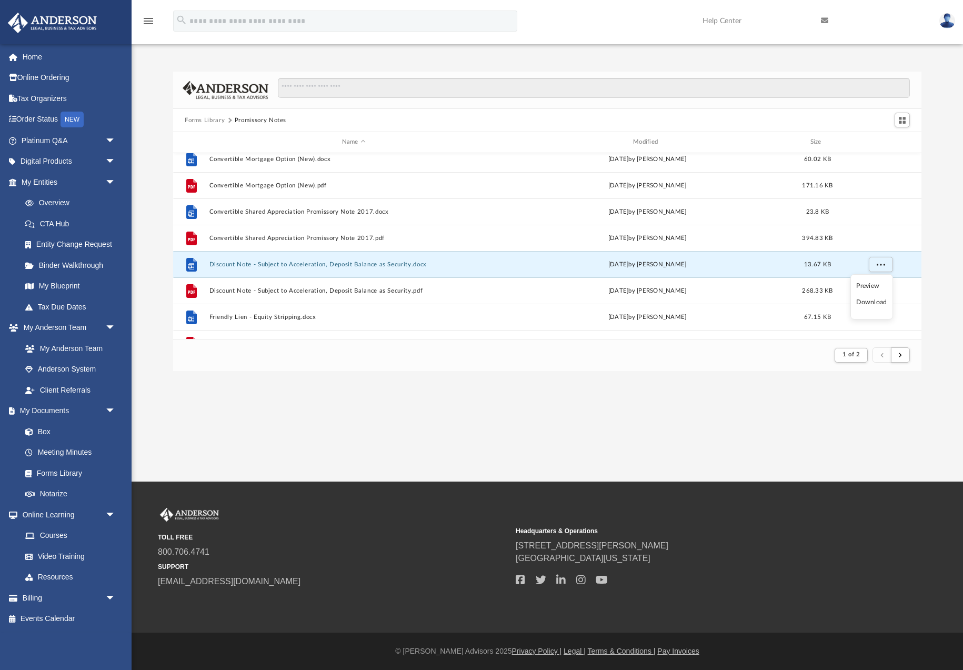
click at [871, 304] on li "Download" at bounding box center [872, 302] width 31 height 11
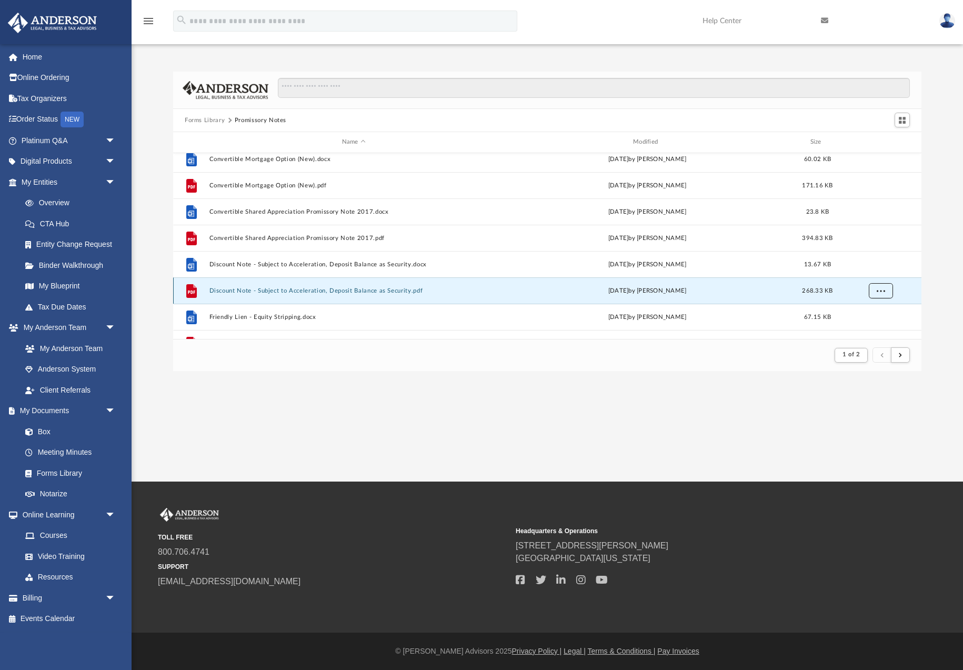
click at [880, 293] on span "More options" at bounding box center [881, 290] width 8 height 6
click at [873, 268] on li "Download" at bounding box center [872, 267] width 31 height 11
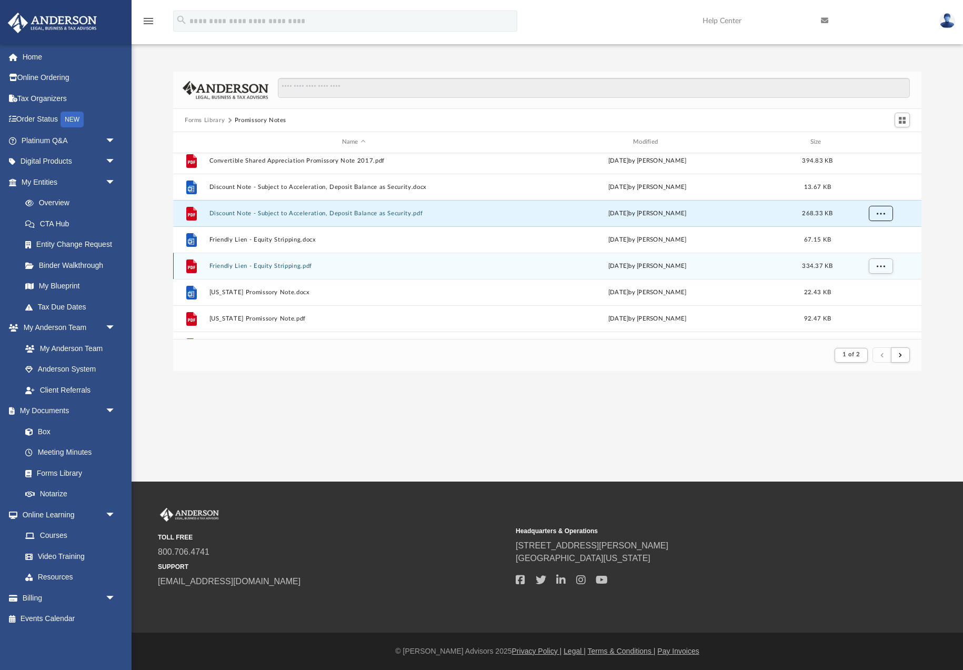
scroll to position [298, 0]
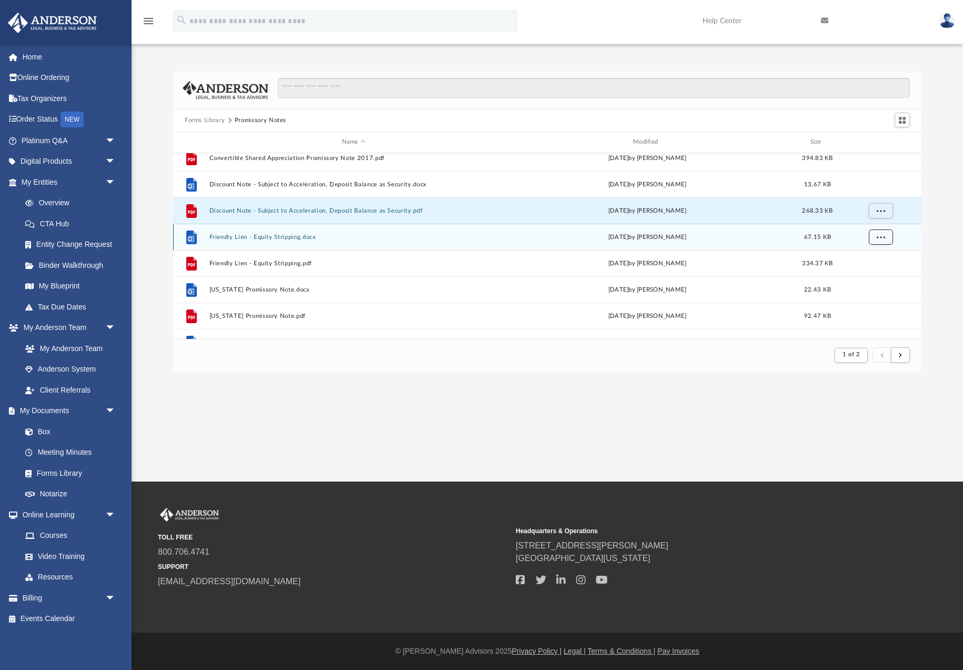
click at [876, 241] on button "More options" at bounding box center [881, 237] width 24 height 16
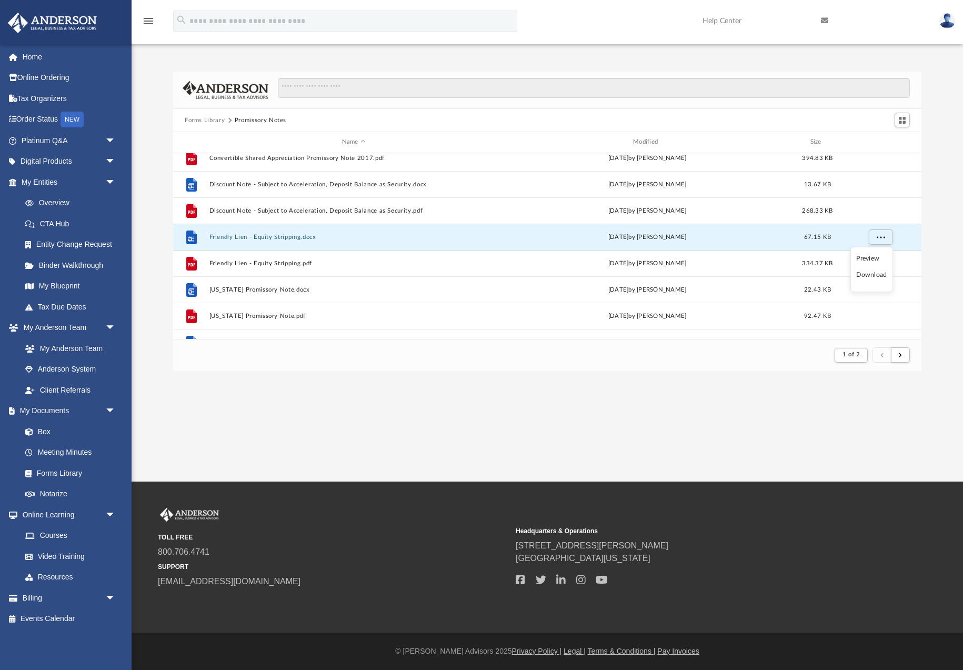
click at [877, 274] on li "Download" at bounding box center [872, 275] width 31 height 11
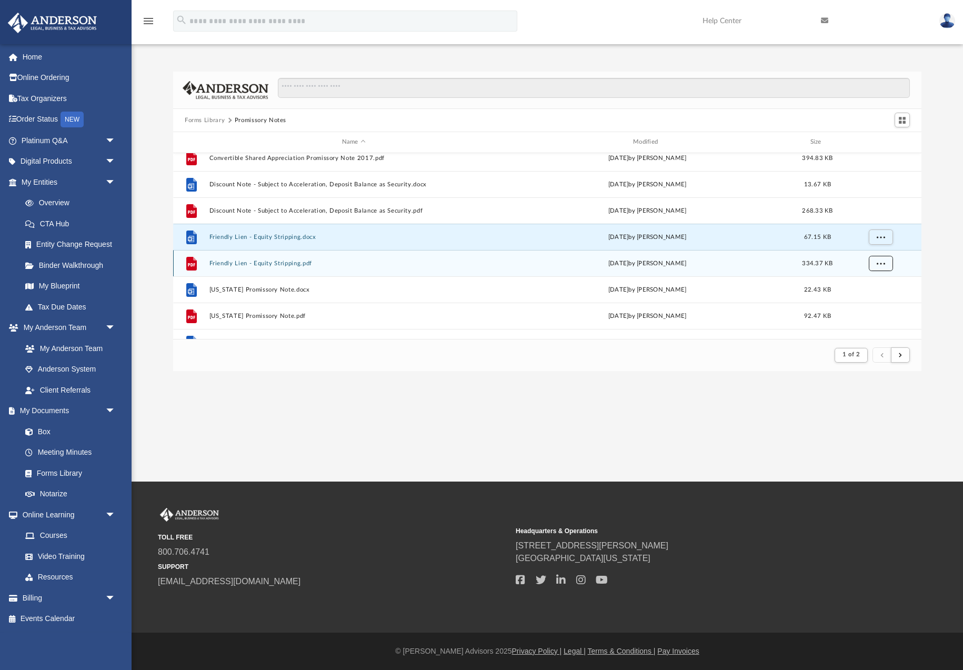
click at [883, 264] on span "More options" at bounding box center [881, 263] width 8 height 6
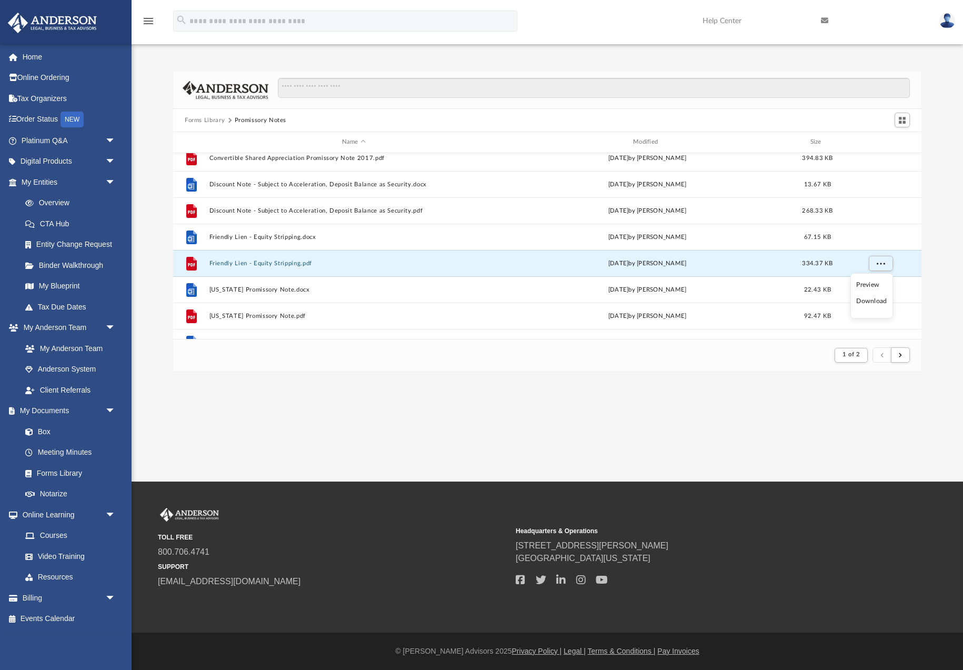
click at [875, 302] on li "Download" at bounding box center [872, 301] width 31 height 11
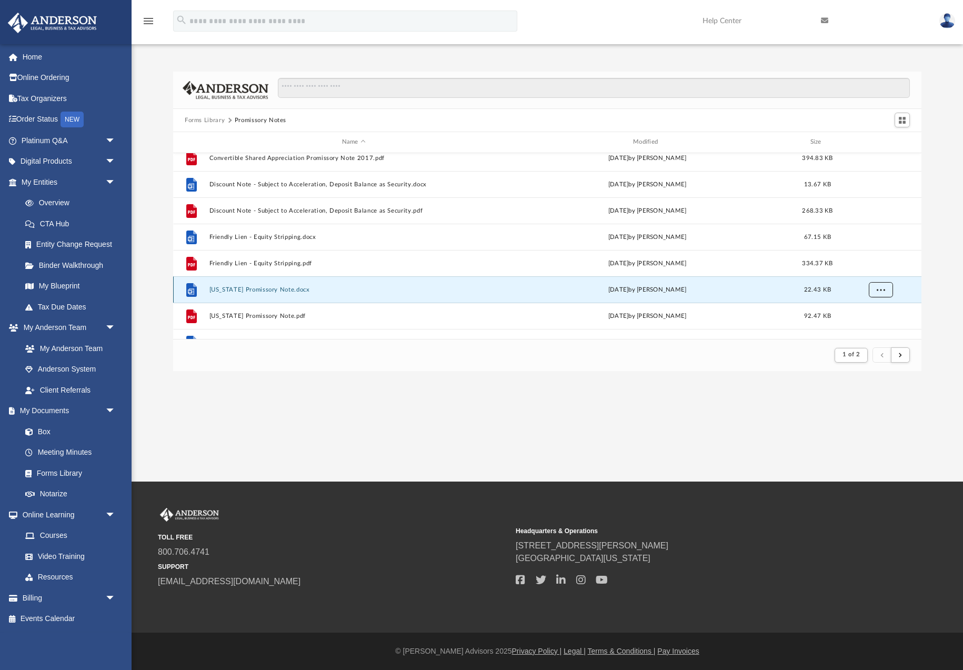
click at [880, 286] on span "More options" at bounding box center [881, 289] width 8 height 6
click at [872, 268] on li "Download" at bounding box center [872, 266] width 31 height 11
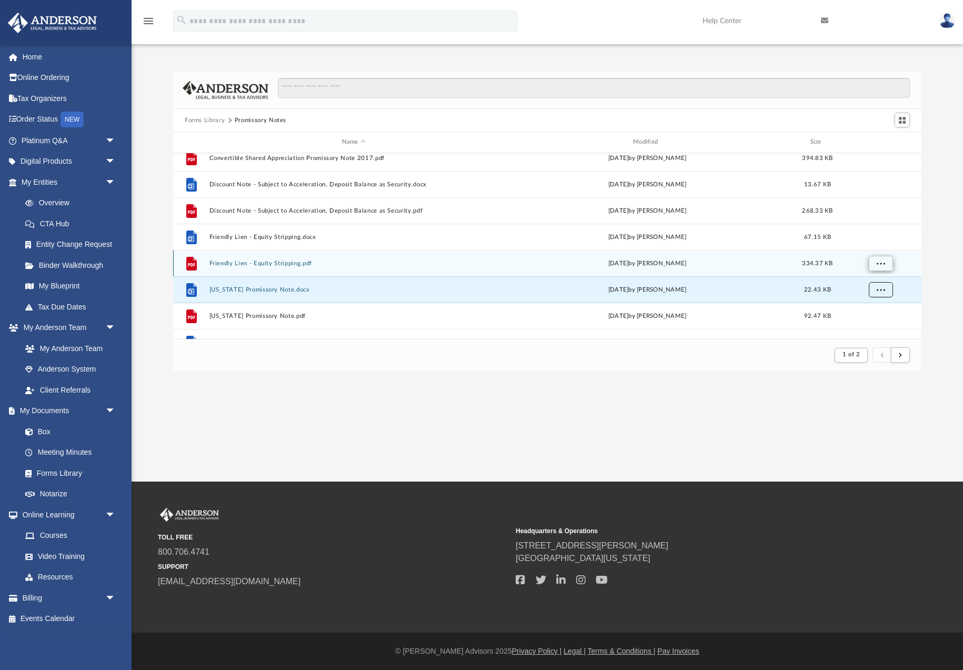
scroll to position [346, 0]
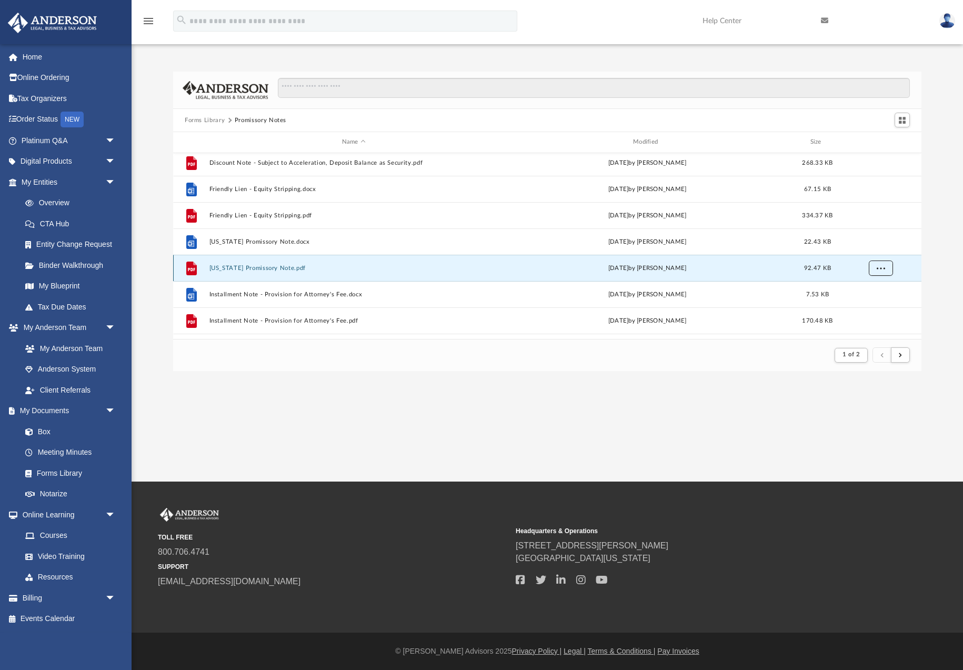
click at [878, 270] on span "More options" at bounding box center [881, 268] width 8 height 6
click at [873, 306] on li "Download" at bounding box center [872, 306] width 31 height 11
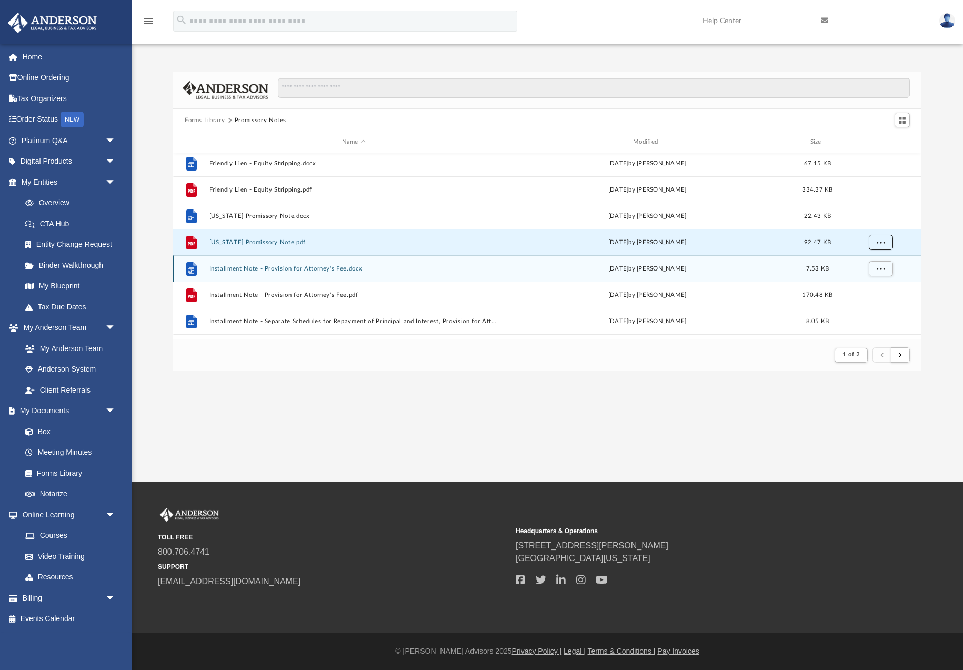
scroll to position [383, 0]
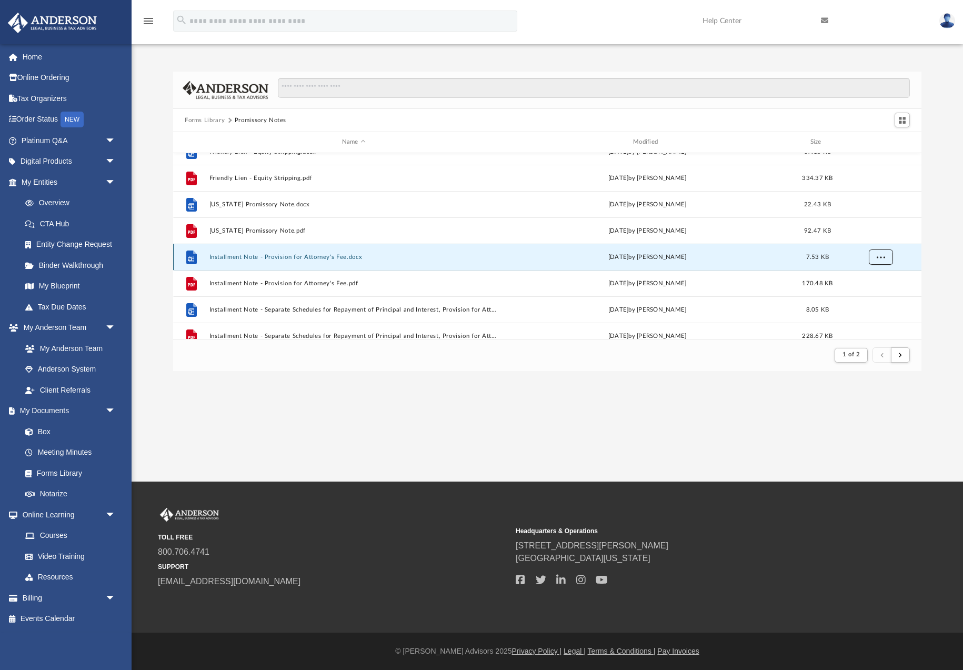
click at [881, 258] on span "More options" at bounding box center [881, 257] width 8 height 6
click at [874, 296] on li "Download" at bounding box center [872, 295] width 31 height 11
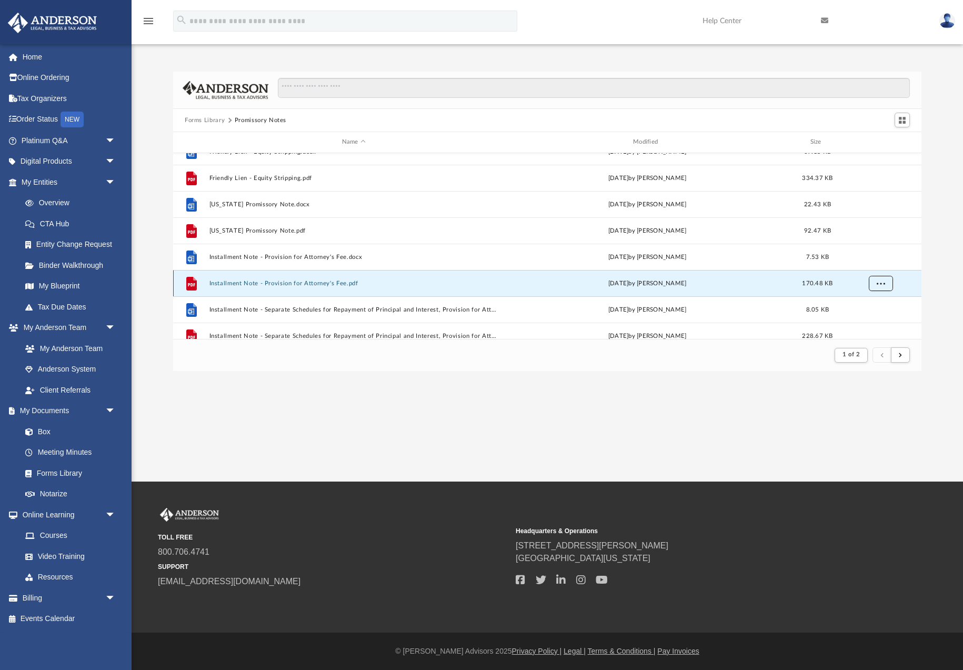
click at [881, 283] on span "More options" at bounding box center [881, 283] width 8 height 6
click at [873, 322] on li "Download" at bounding box center [872, 321] width 31 height 11
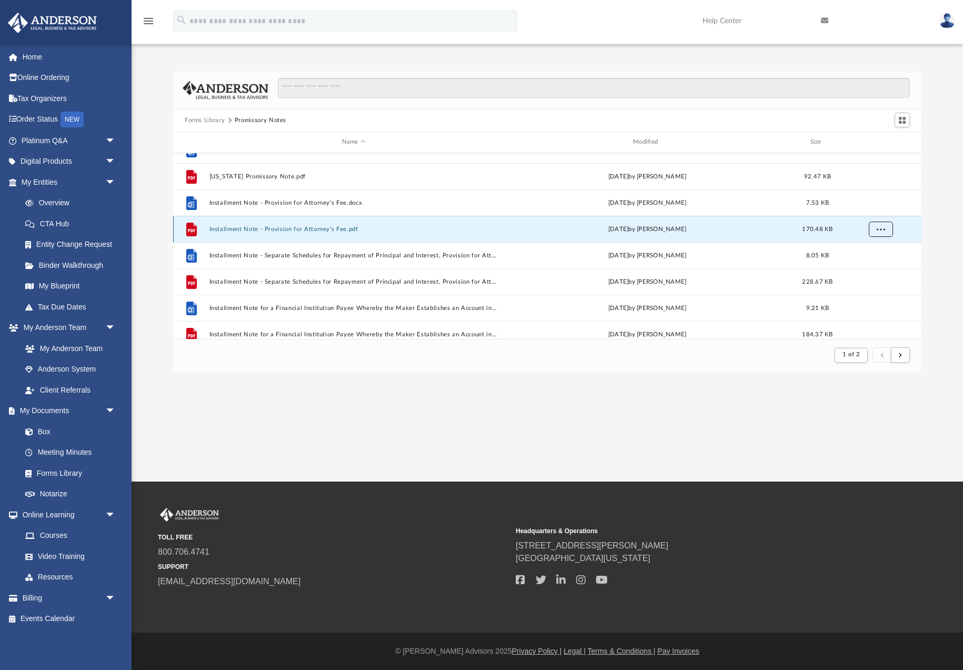
scroll to position [439, 0]
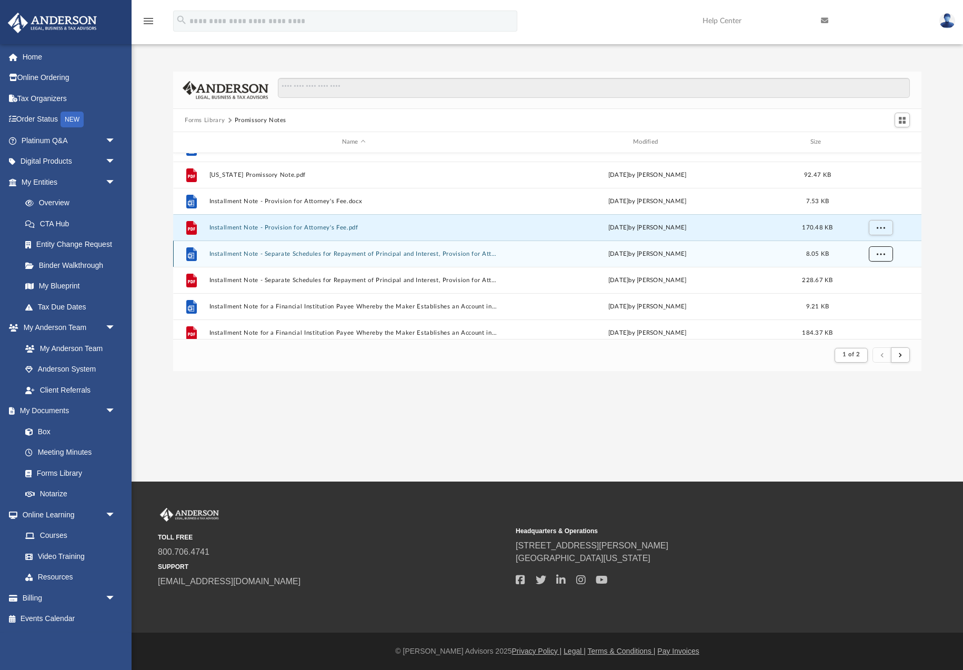
click at [872, 254] on button "More options" at bounding box center [881, 254] width 24 height 16
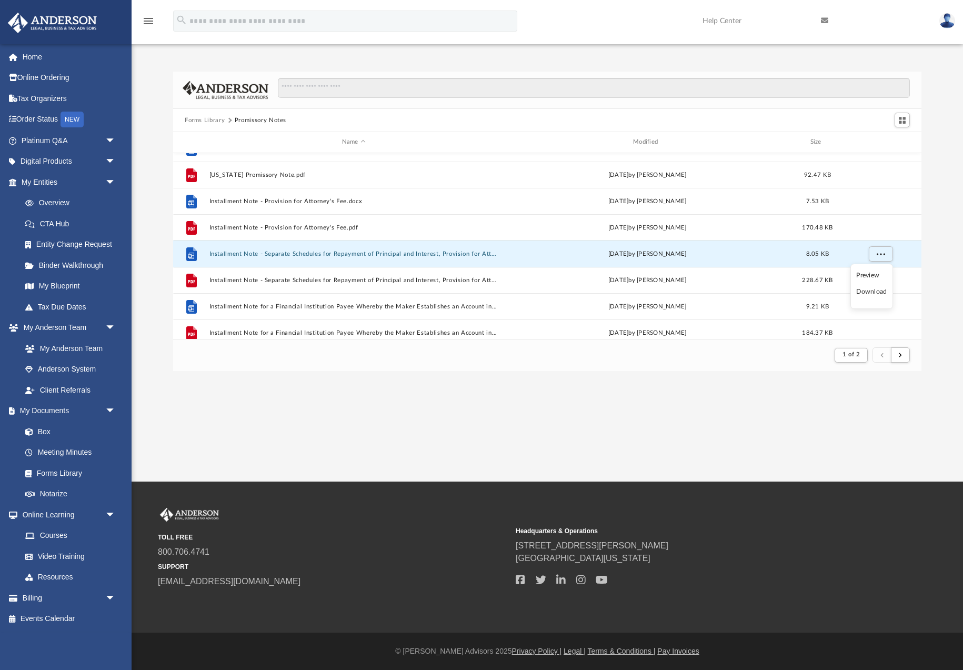
click at [878, 289] on li "Download" at bounding box center [872, 291] width 31 height 11
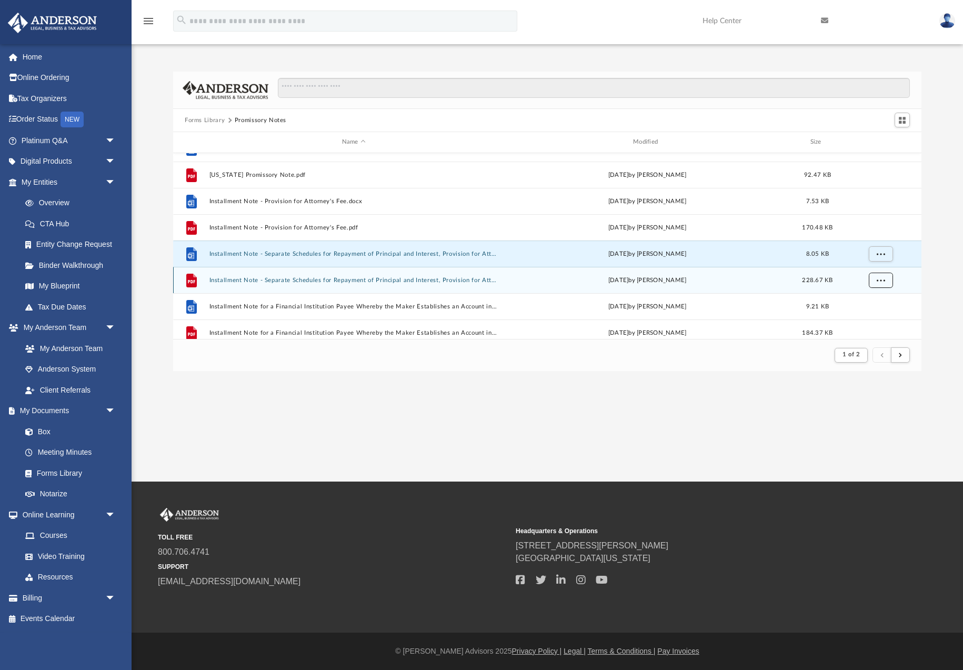
click at [882, 280] on span "More options" at bounding box center [881, 280] width 8 height 6
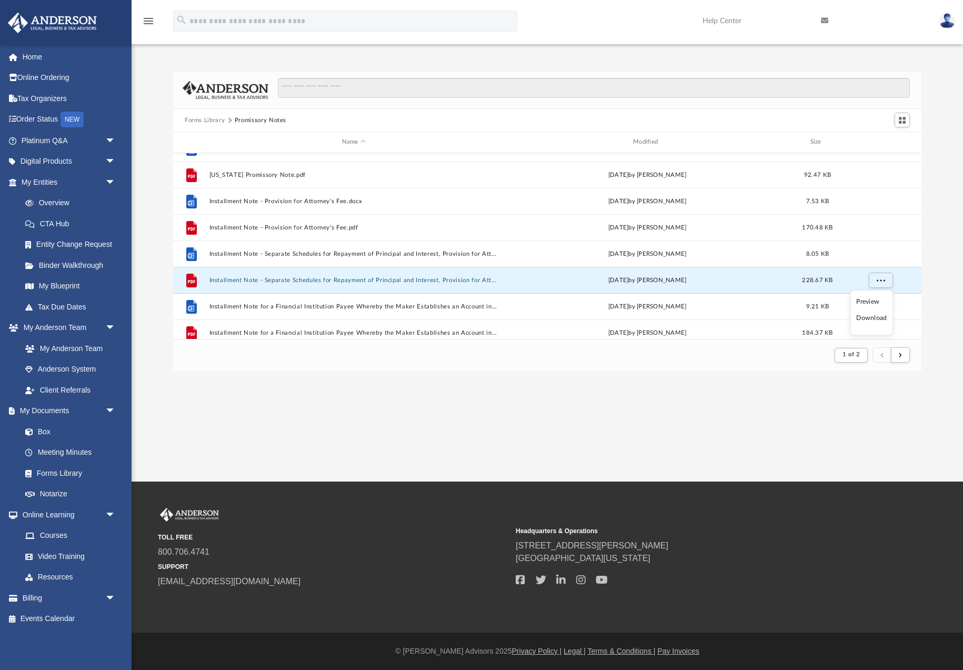
click at [875, 318] on li "Download" at bounding box center [872, 318] width 31 height 11
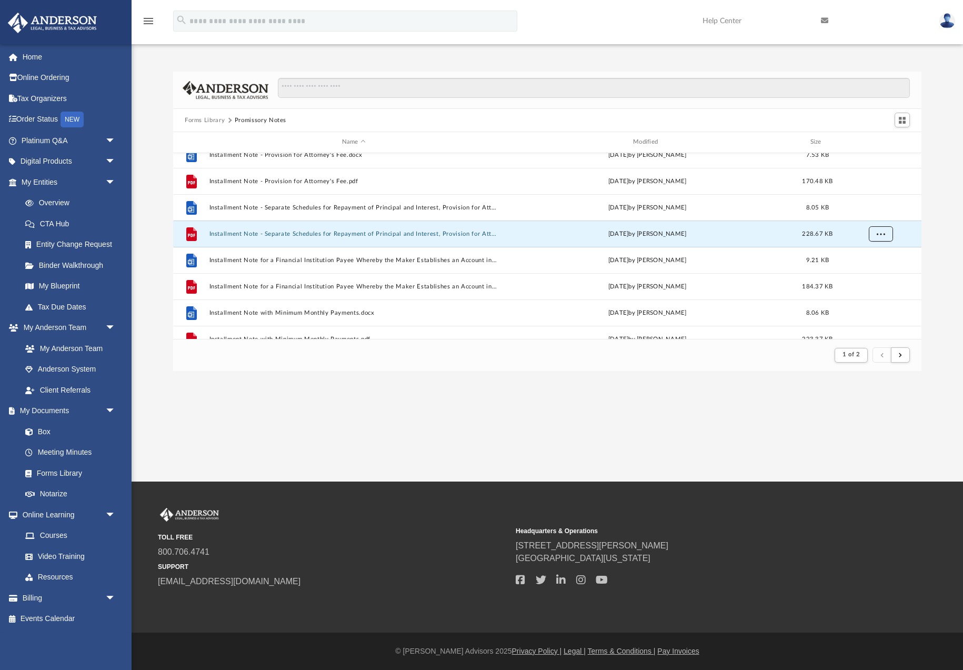
scroll to position [488, 0]
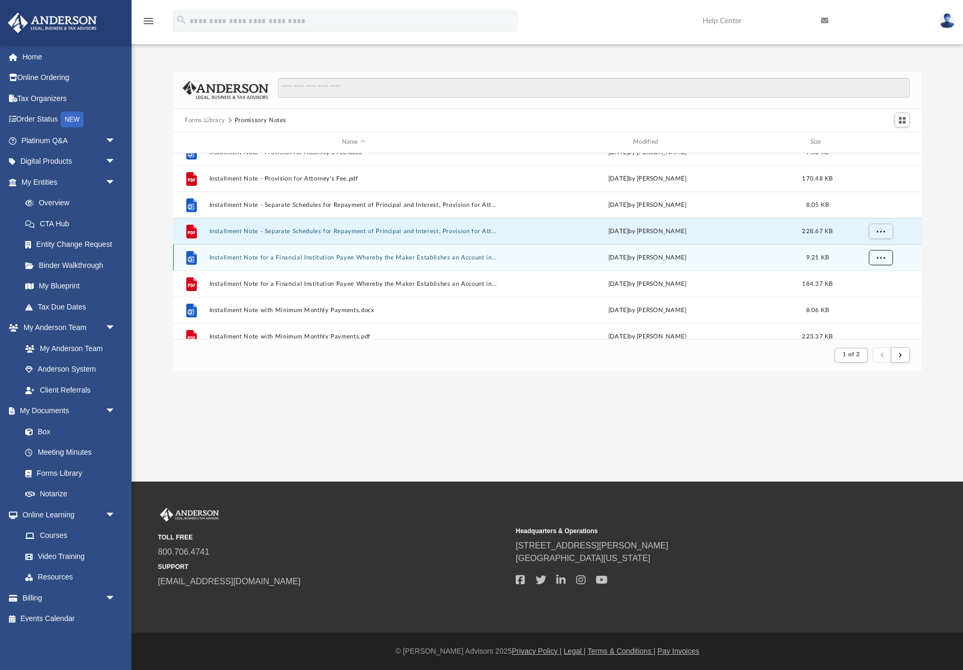
click at [873, 253] on button "More options" at bounding box center [881, 258] width 24 height 16
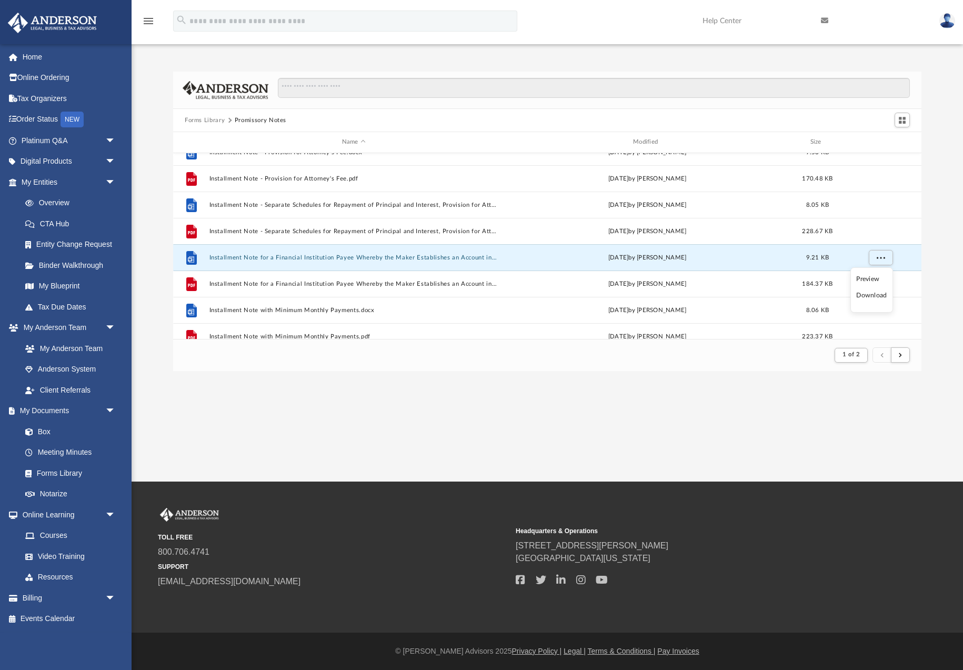
click at [879, 297] on li "Download" at bounding box center [872, 295] width 31 height 11
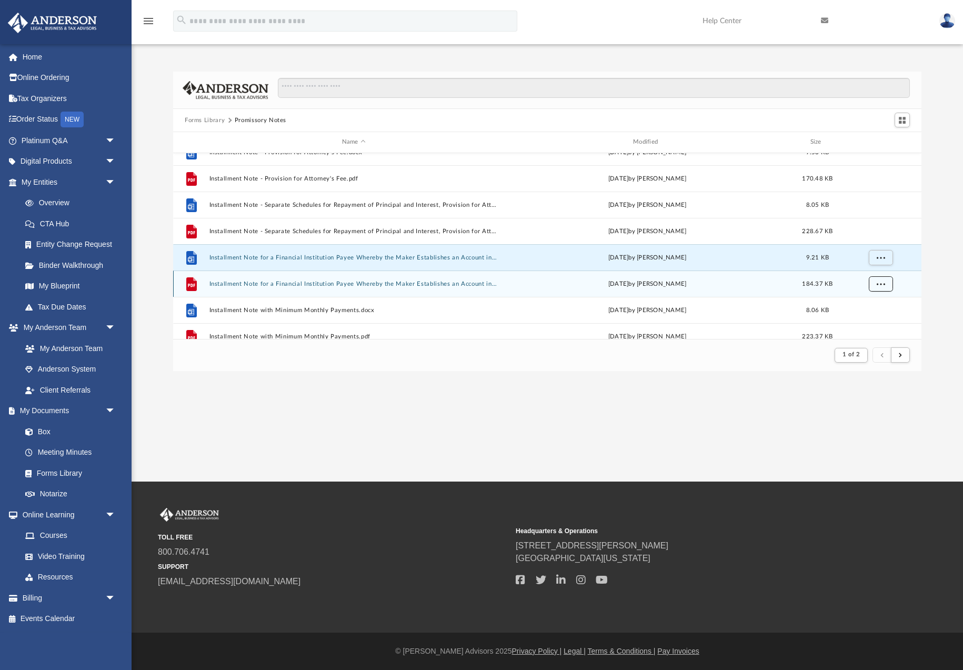
click at [883, 285] on span "More options" at bounding box center [881, 284] width 8 height 6
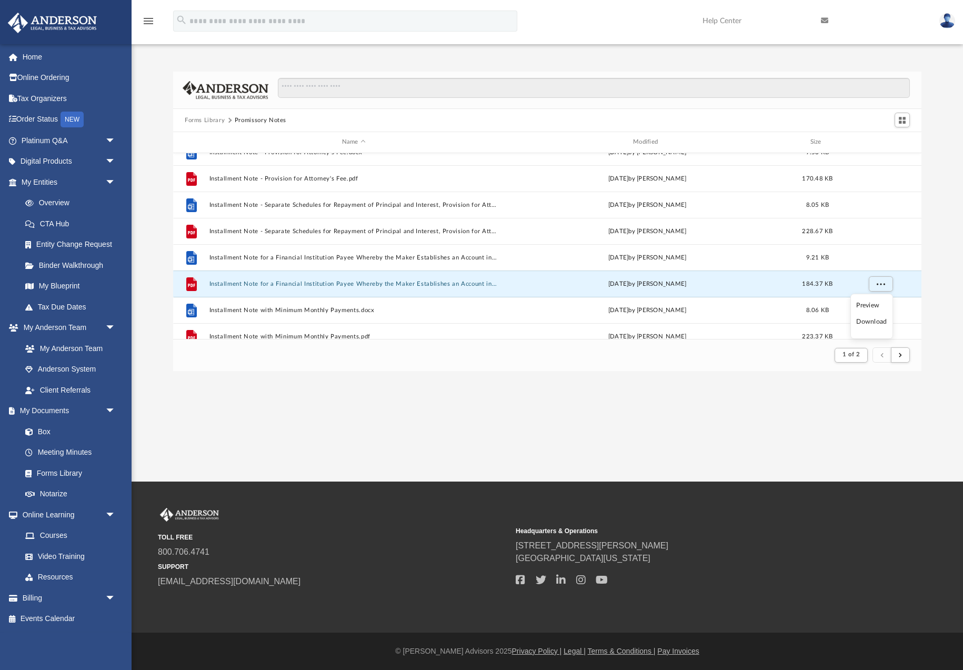
click at [872, 324] on li "Download" at bounding box center [872, 321] width 31 height 11
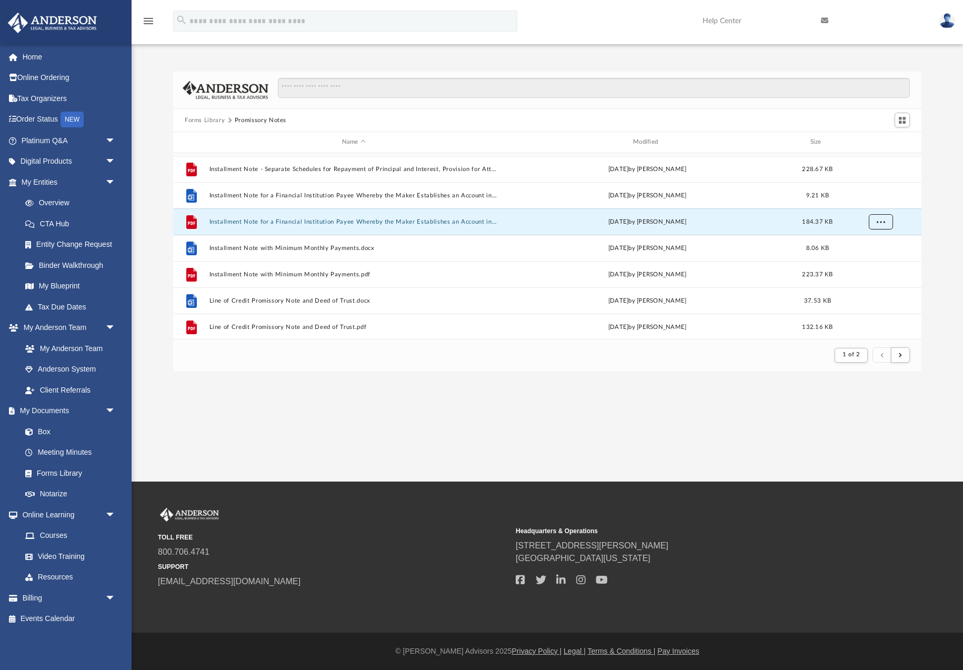
scroll to position [551, 0]
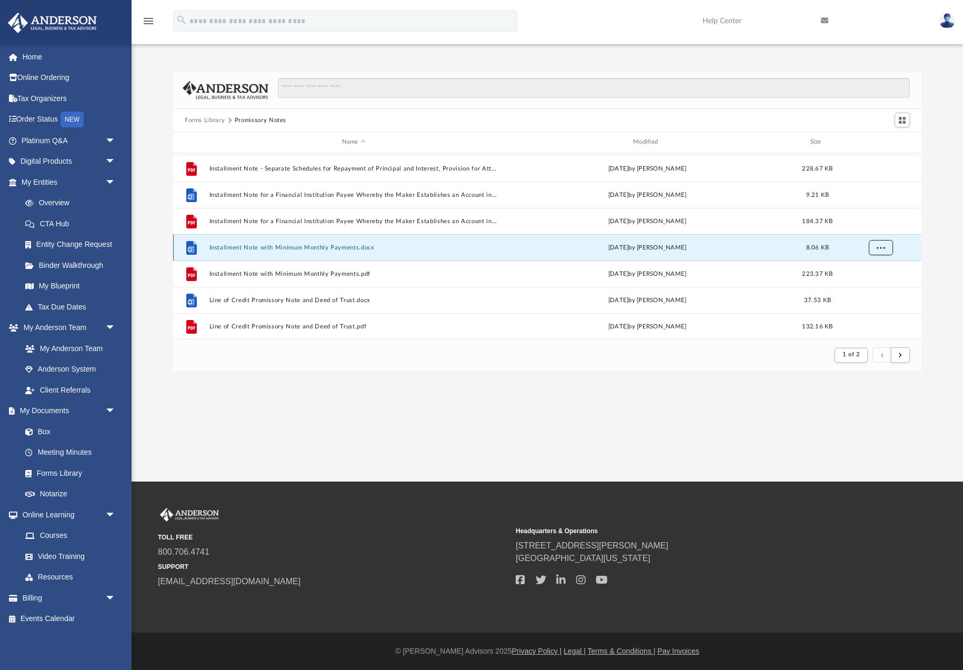
click at [882, 248] on span "More options" at bounding box center [881, 247] width 8 height 6
click at [878, 286] on li "Download" at bounding box center [872, 285] width 31 height 11
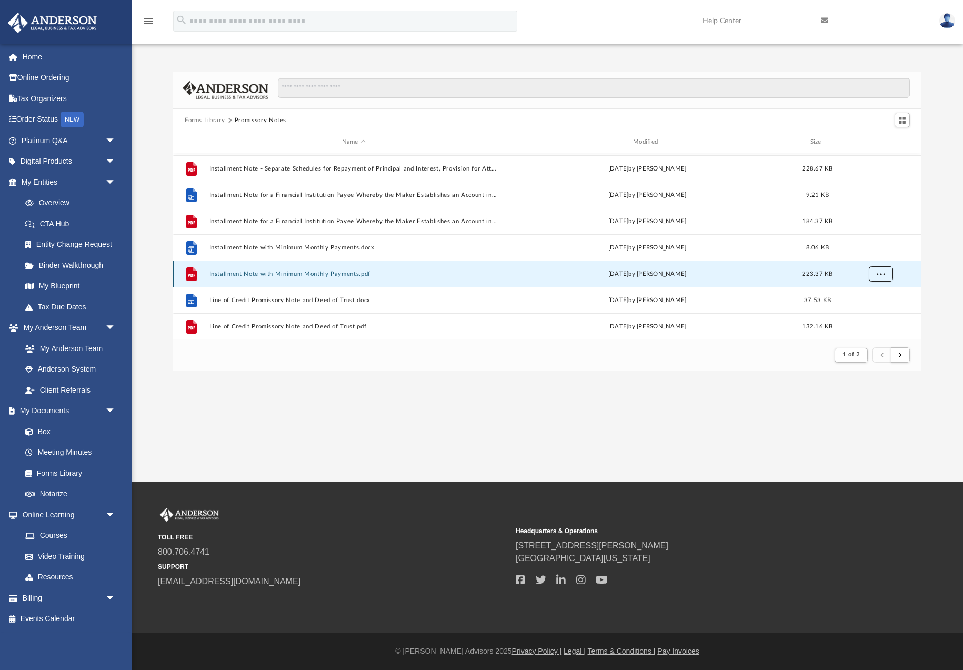
click at [878, 271] on span "More options" at bounding box center [881, 274] width 8 height 6
click at [873, 313] on li "Download" at bounding box center [872, 311] width 31 height 11
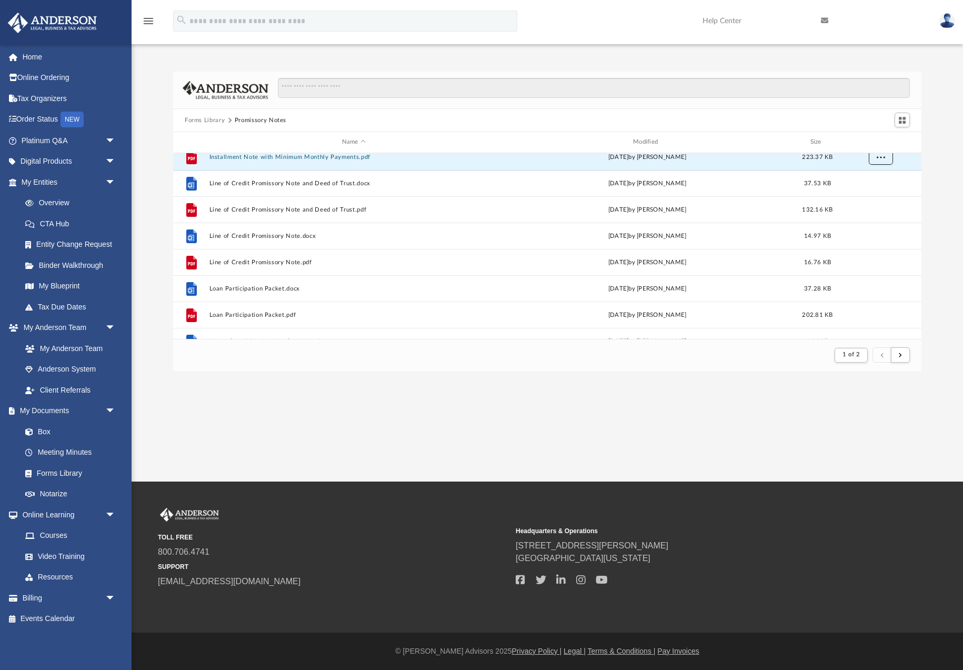
scroll to position [671, 0]
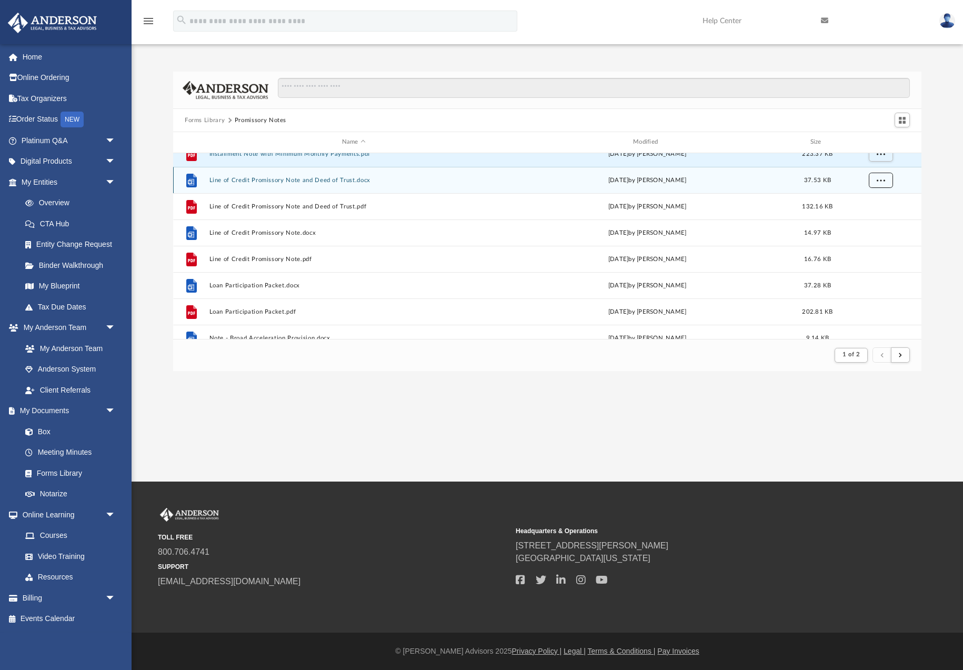
click at [880, 181] on span "More options" at bounding box center [881, 180] width 8 height 6
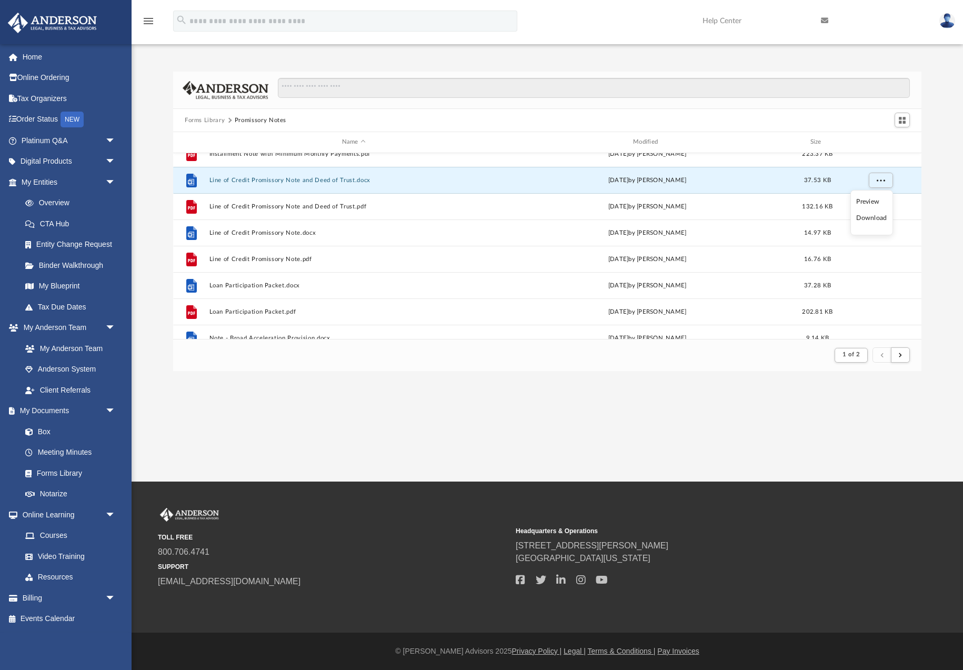
click at [874, 216] on li "Download" at bounding box center [872, 218] width 31 height 11
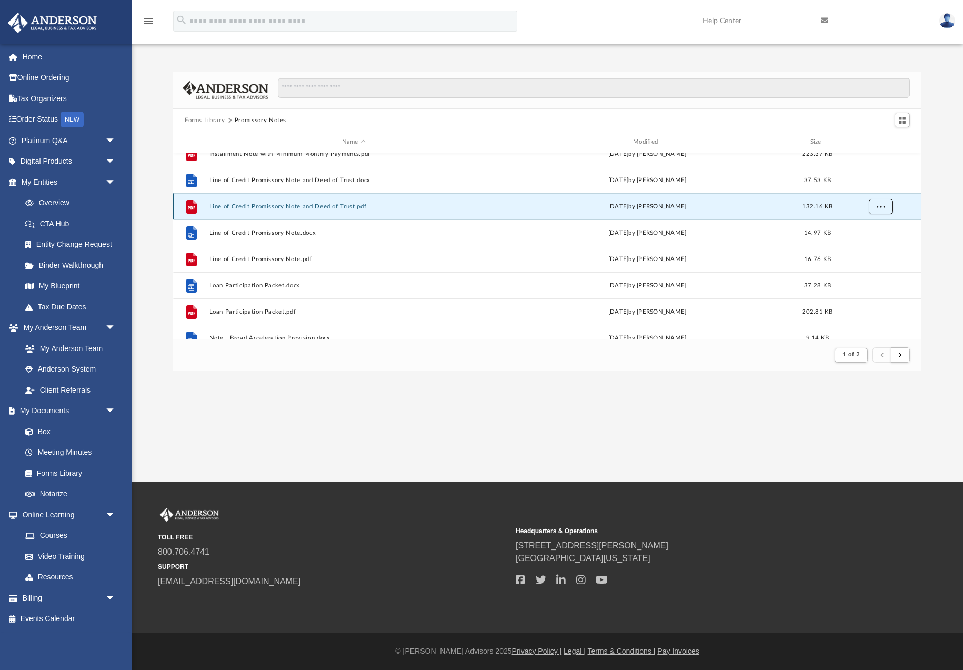
click at [881, 207] on span "More options" at bounding box center [881, 206] width 8 height 6
click at [875, 244] on li "Download" at bounding box center [872, 244] width 31 height 11
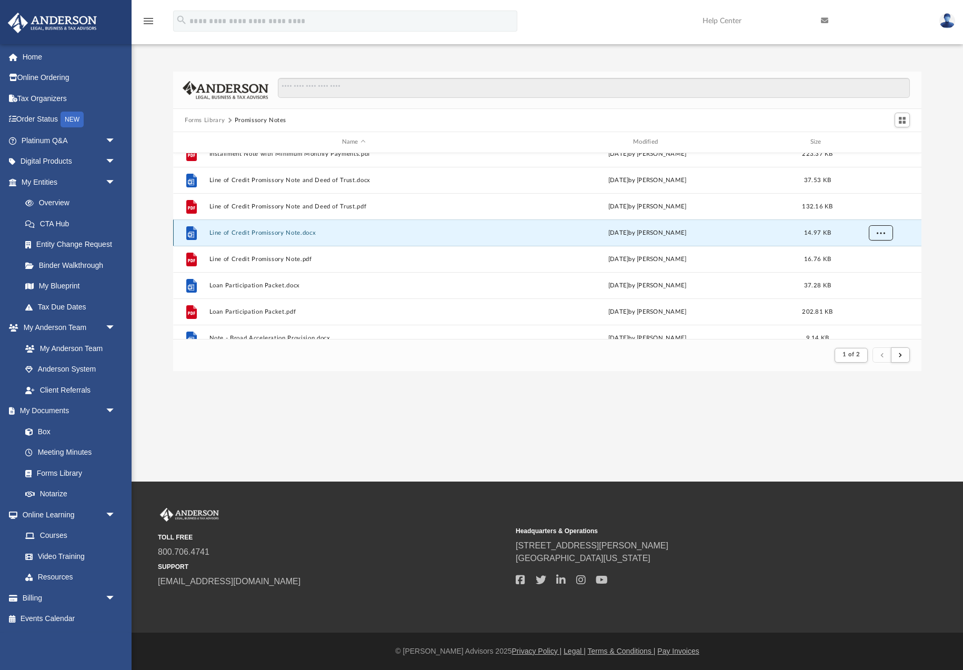
click at [880, 233] on span "More options" at bounding box center [881, 233] width 8 height 6
click at [874, 273] on li "Download" at bounding box center [872, 270] width 31 height 11
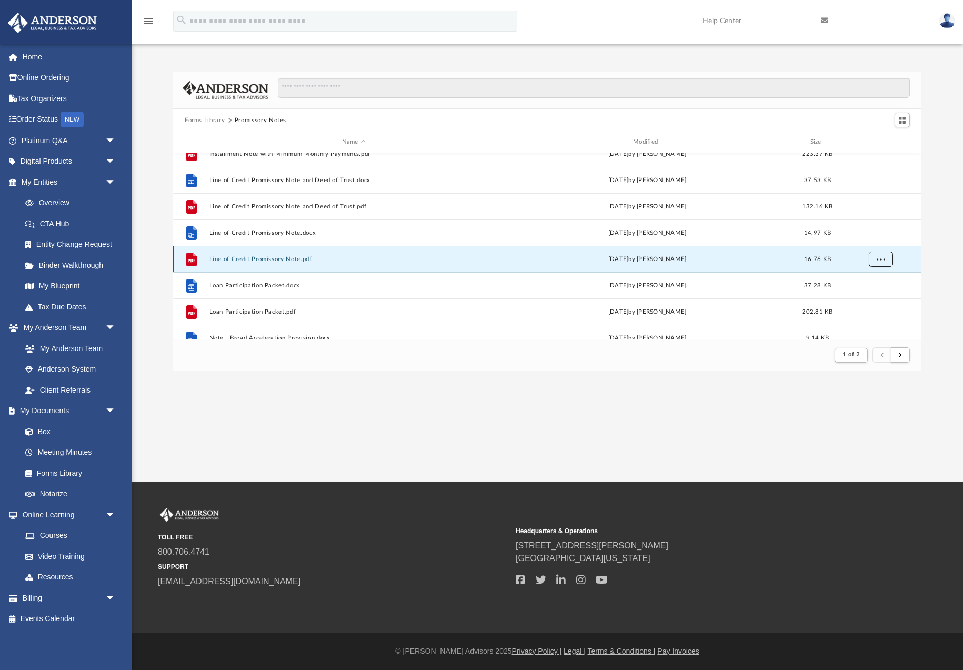
click at [881, 262] on span "More options" at bounding box center [881, 259] width 8 height 6
click at [877, 298] on li "Download" at bounding box center [872, 297] width 31 height 11
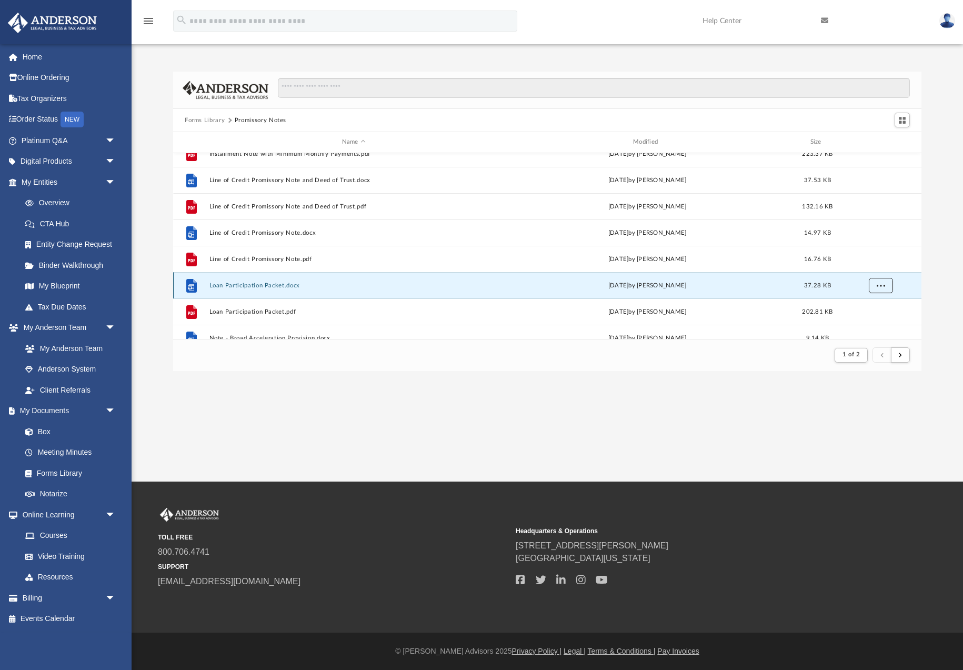
click at [880, 286] on span "More options" at bounding box center [881, 285] width 8 height 6
click at [875, 326] on li "Download" at bounding box center [872, 323] width 31 height 11
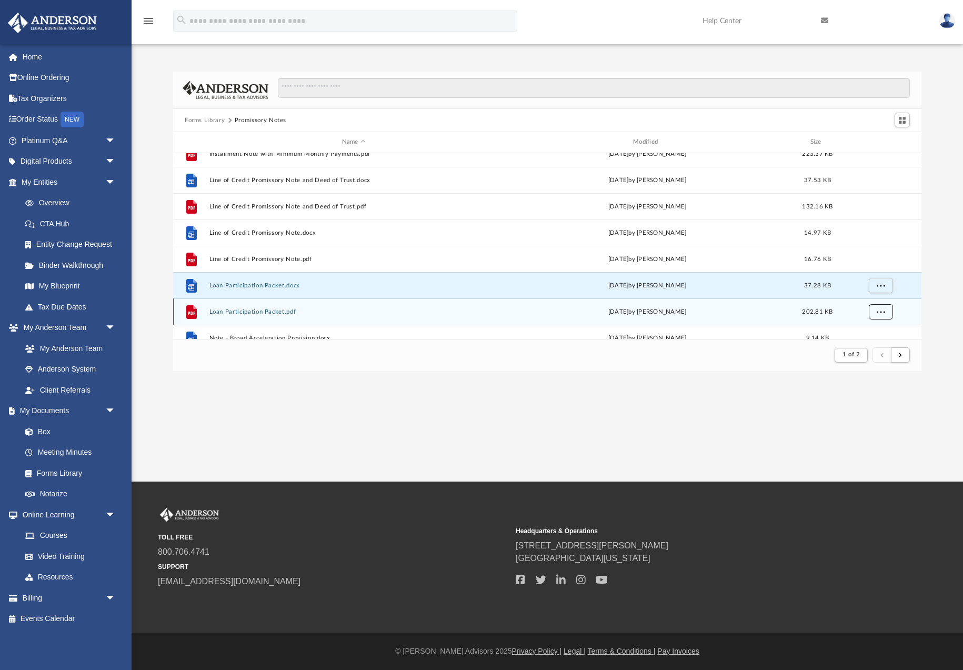
click at [880, 311] on span "More options" at bounding box center [881, 311] width 8 height 6
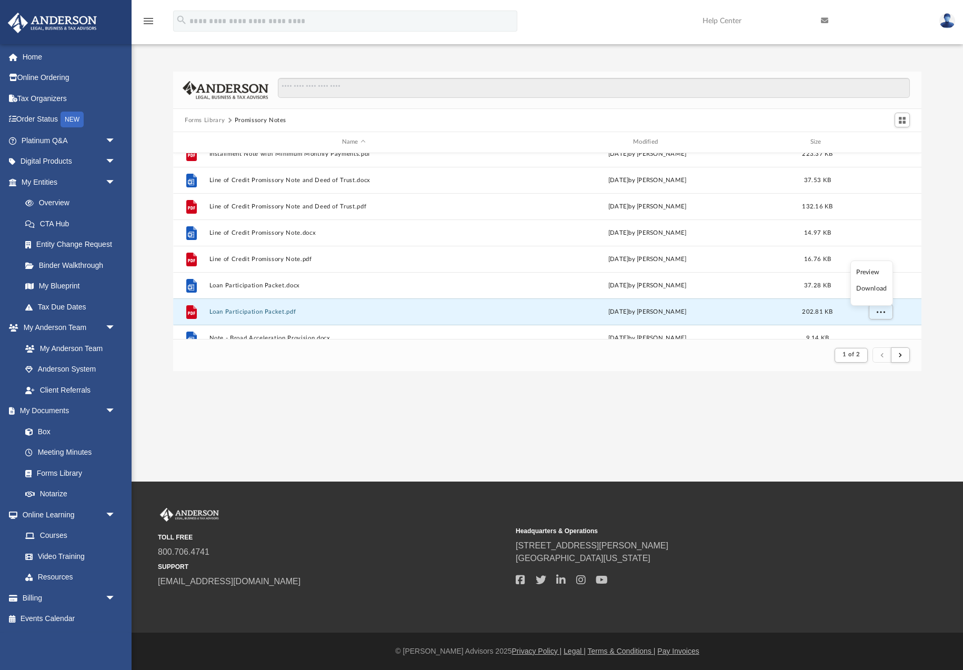
click at [874, 290] on li "Download" at bounding box center [872, 288] width 31 height 11
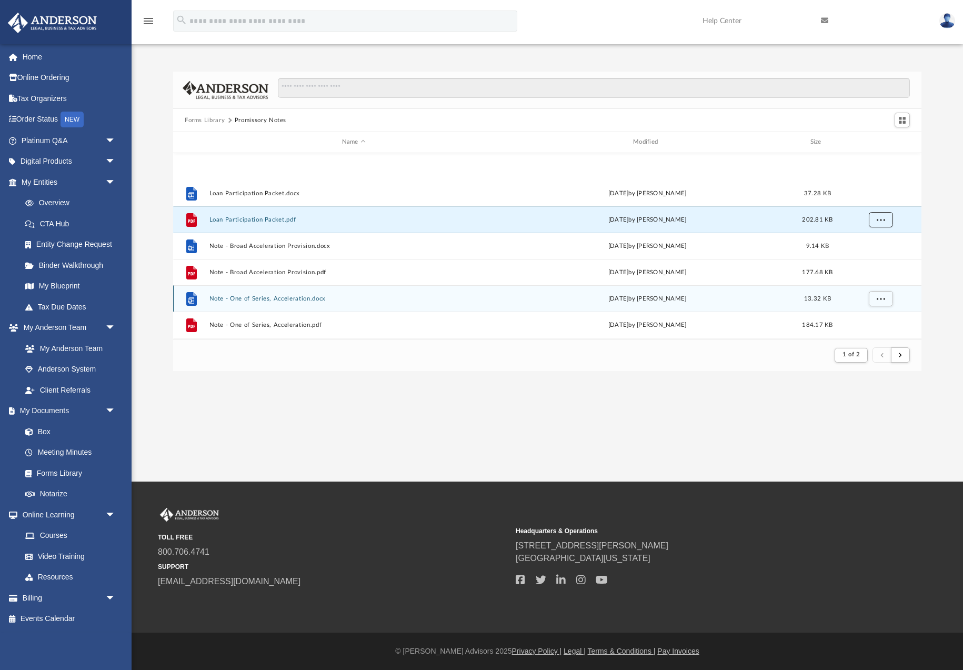
scroll to position [818, 0]
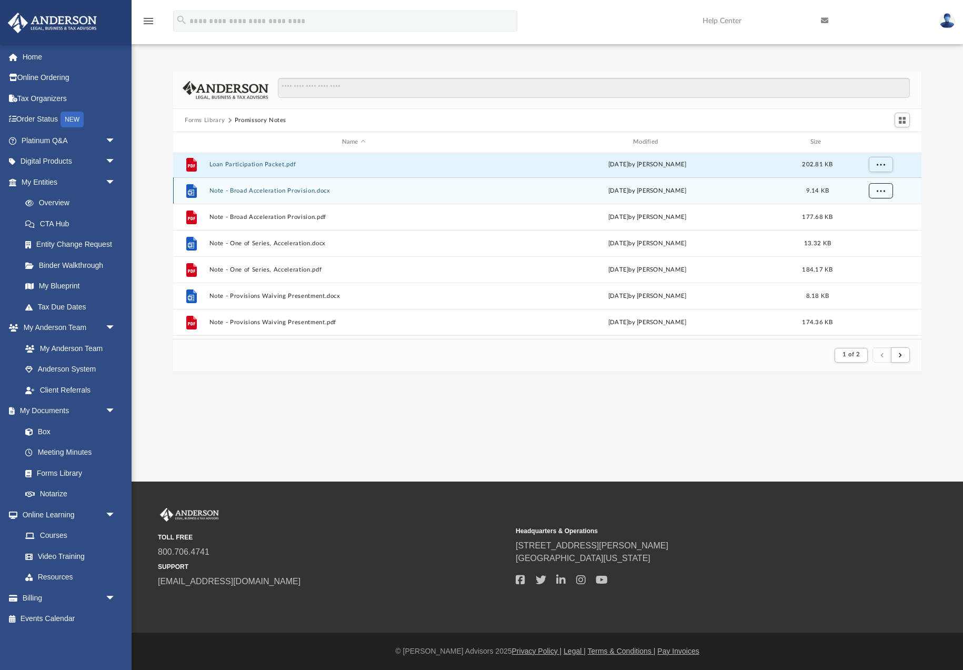
click at [881, 188] on span "More options" at bounding box center [881, 190] width 8 height 6
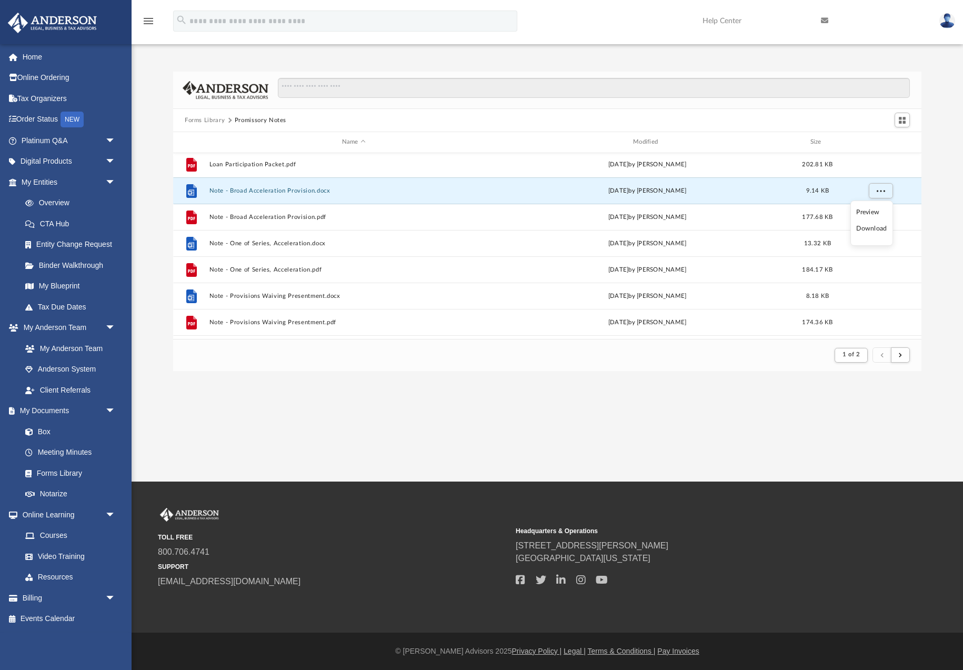
click at [874, 233] on li "Download" at bounding box center [872, 228] width 31 height 11
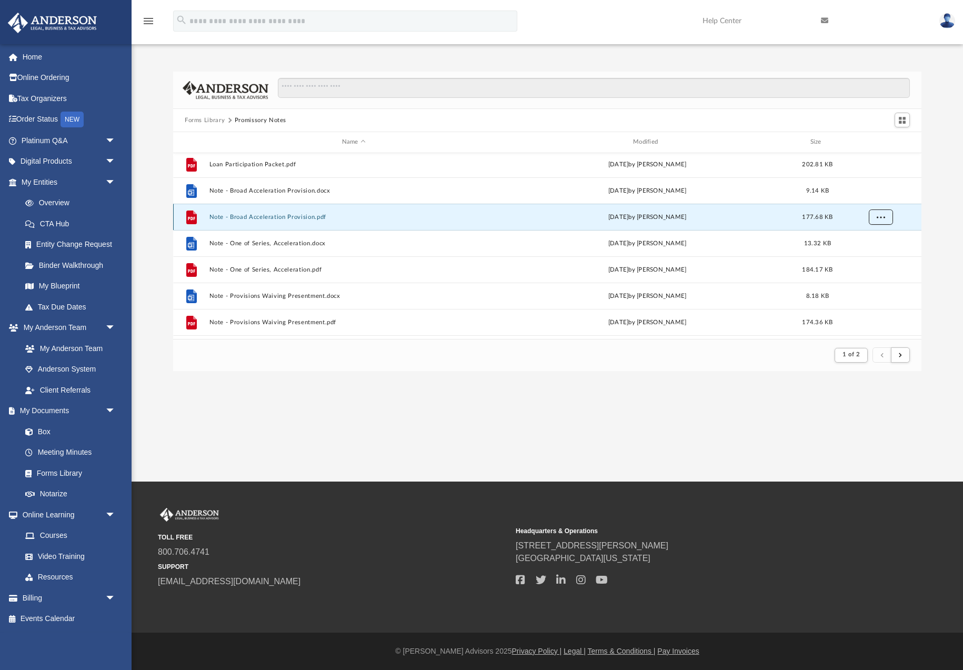
click at [880, 219] on span "More options" at bounding box center [881, 217] width 8 height 6
click at [872, 258] on li "Download" at bounding box center [872, 255] width 31 height 11
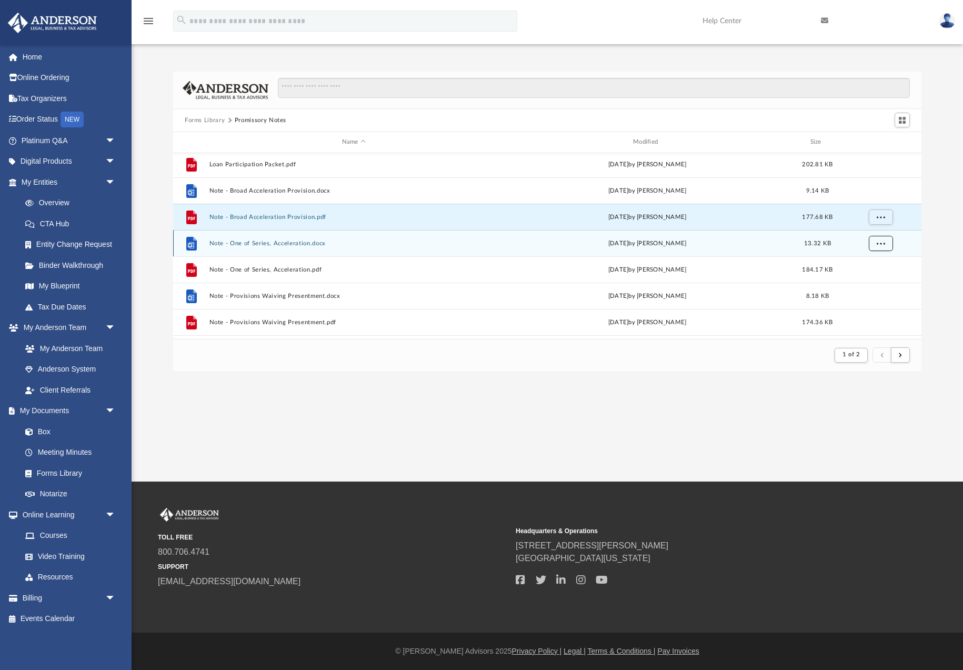
click at [881, 244] on span "More options" at bounding box center [881, 243] width 8 height 6
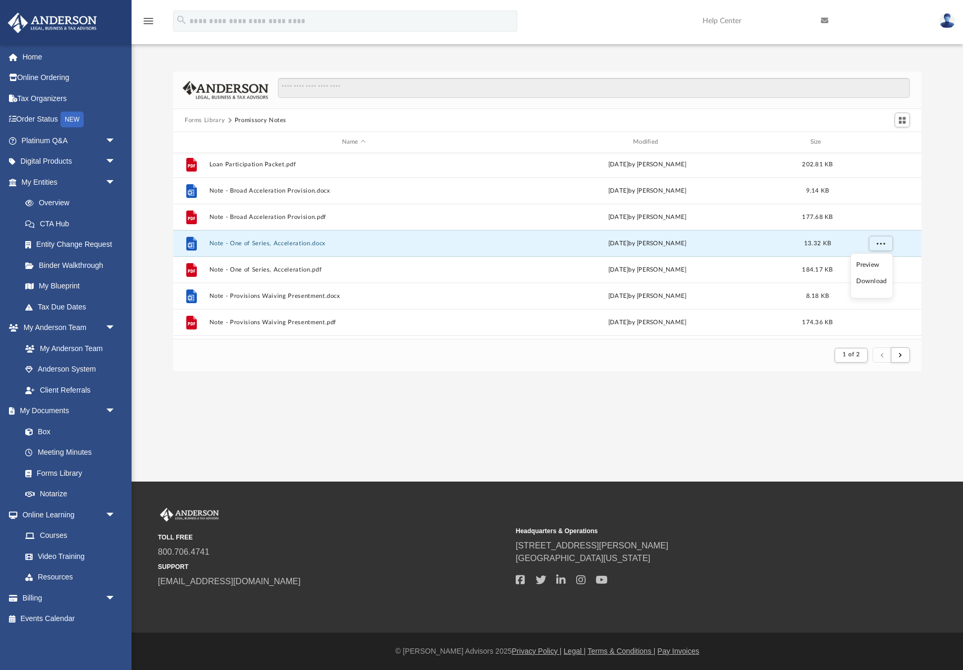
click at [875, 282] on li "Download" at bounding box center [872, 281] width 31 height 11
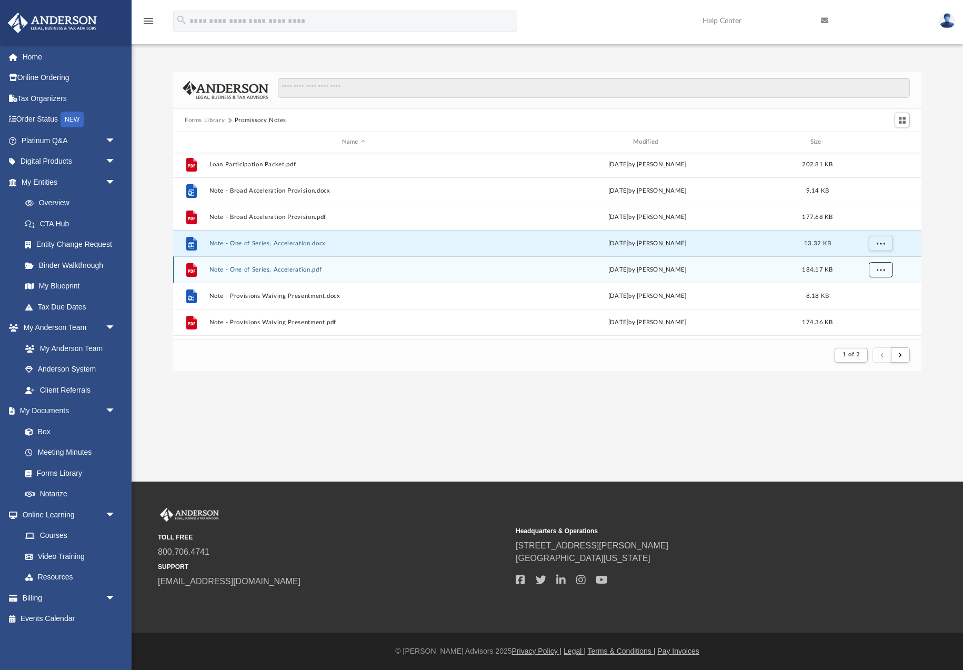
click at [881, 269] on span "More options" at bounding box center [881, 269] width 8 height 6
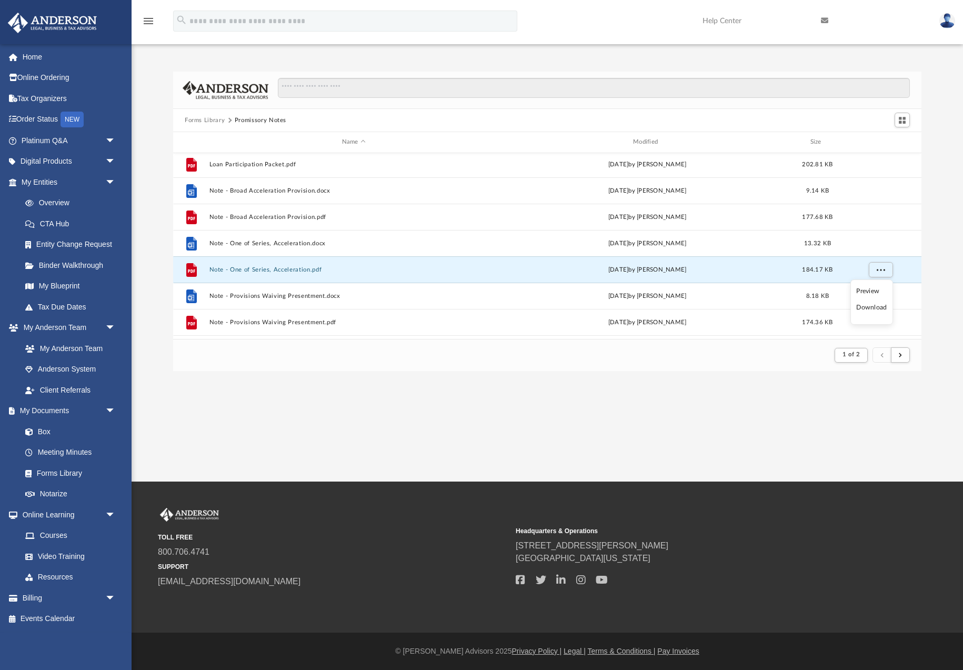
click at [869, 308] on li "Download" at bounding box center [872, 307] width 31 height 11
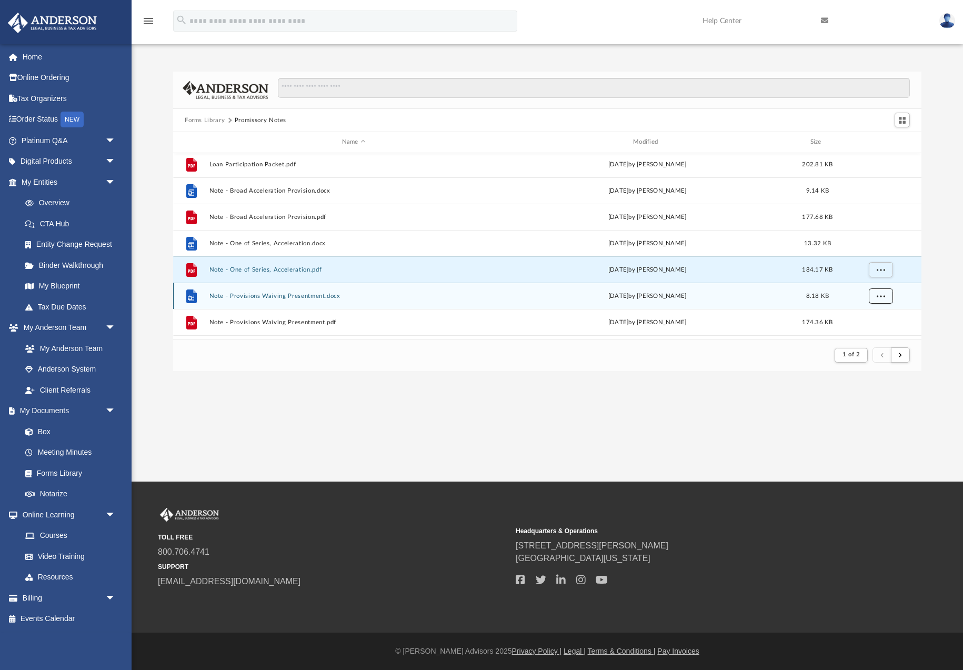
click at [880, 298] on span "More options" at bounding box center [881, 296] width 8 height 6
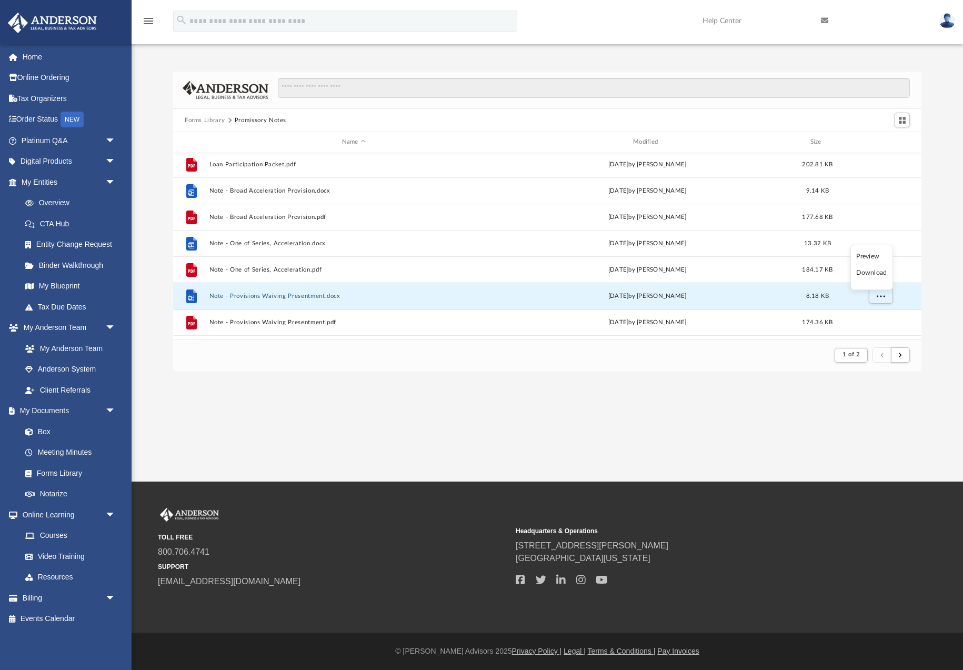
click at [874, 274] on li "Download" at bounding box center [872, 272] width 31 height 11
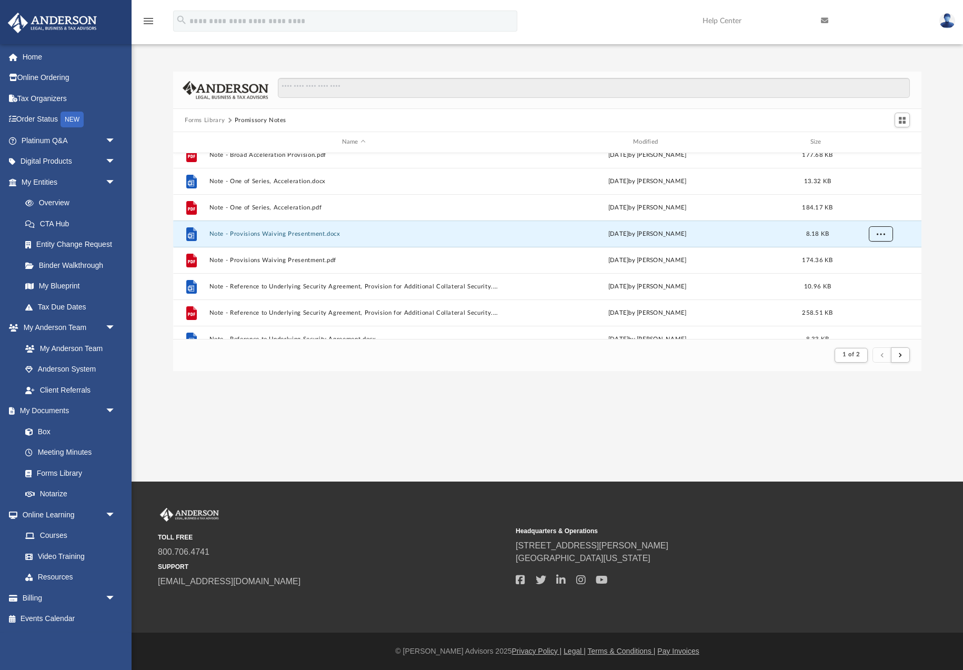
scroll to position [882, 0]
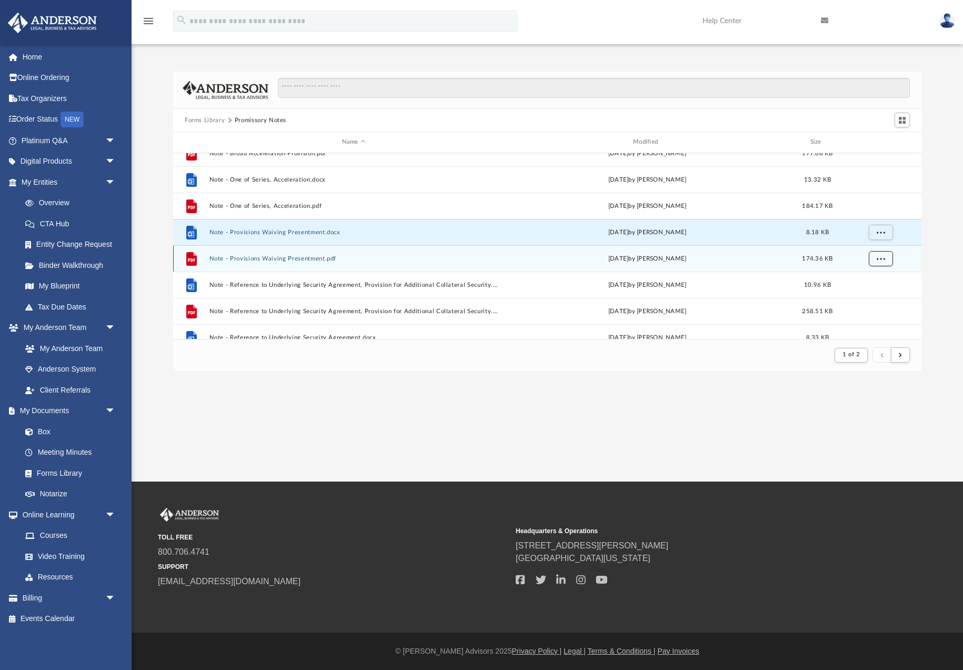
click at [879, 260] on span "More options" at bounding box center [881, 258] width 8 height 6
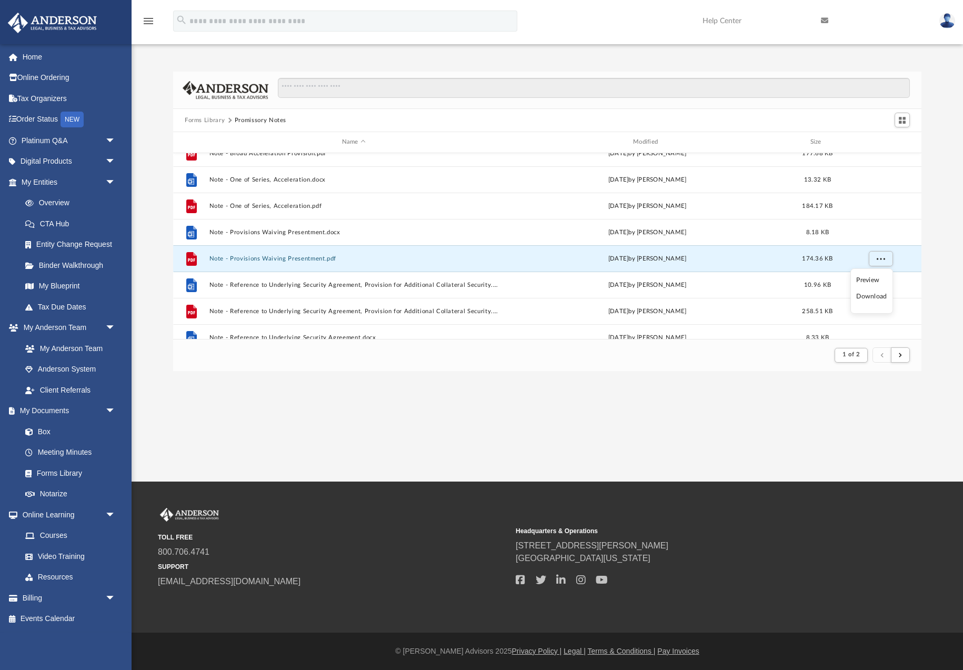
click at [874, 298] on li "Download" at bounding box center [872, 296] width 31 height 11
click at [880, 285] on span "More options" at bounding box center [881, 285] width 8 height 6
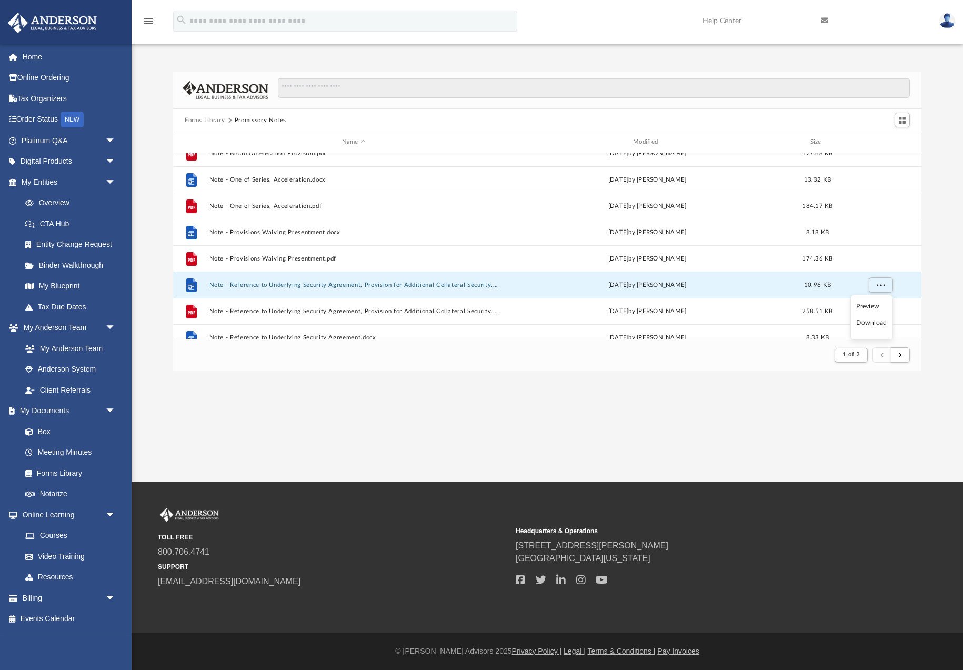
click at [873, 324] on li "Download" at bounding box center [872, 322] width 31 height 11
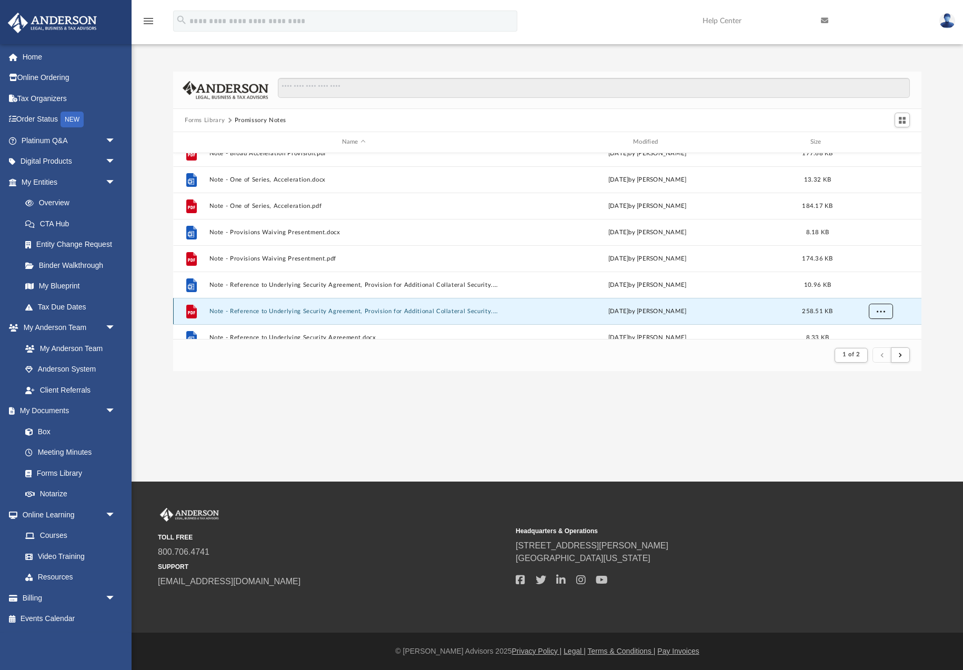
click at [877, 308] on span "More options" at bounding box center [881, 311] width 8 height 6
click at [871, 290] on li "Download" at bounding box center [872, 288] width 31 height 11
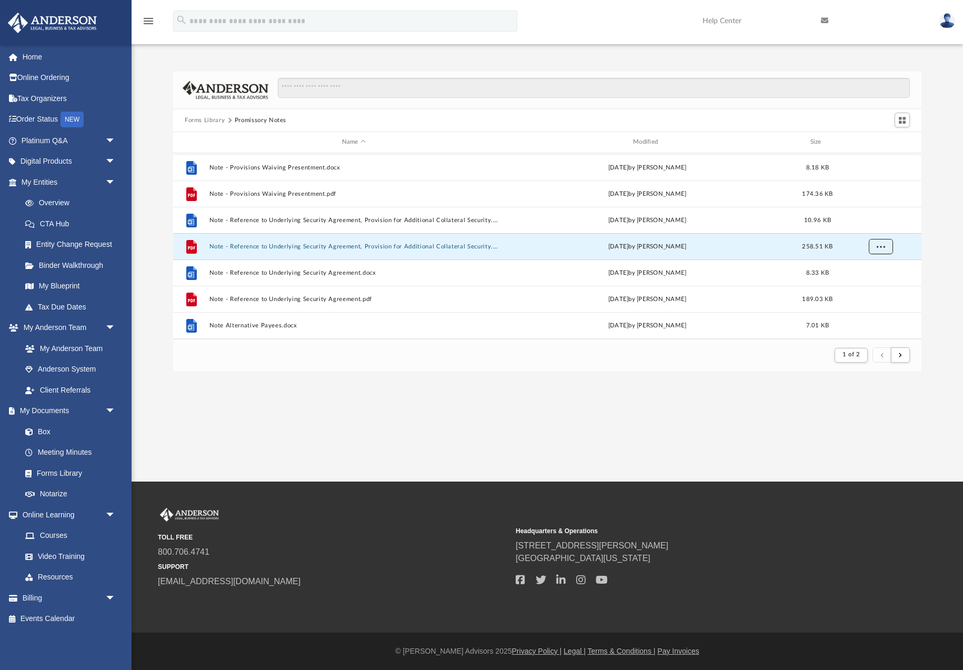
scroll to position [952, 0]
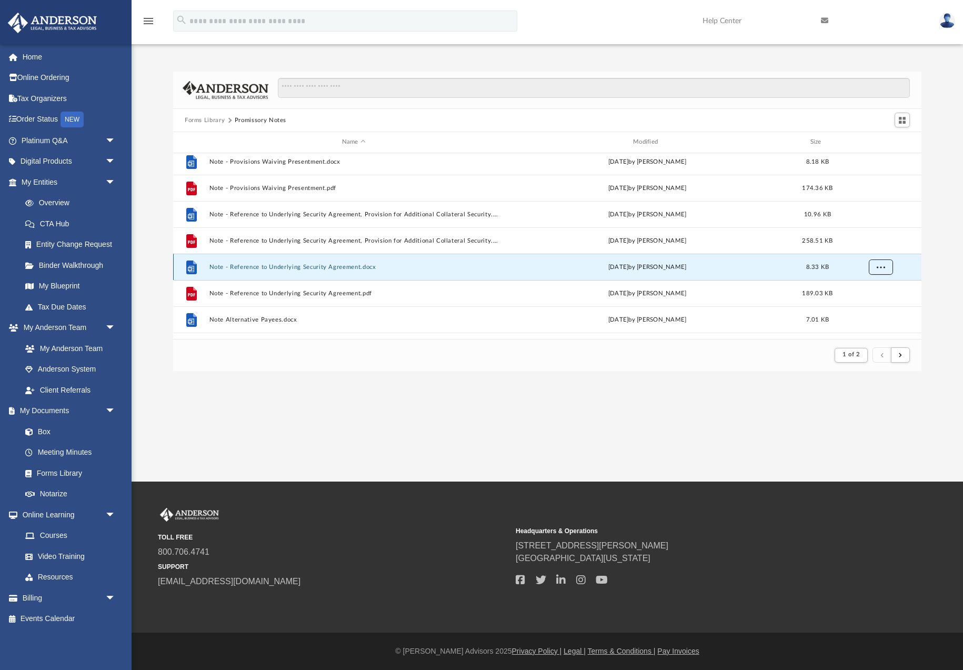
click at [880, 274] on button "More options" at bounding box center [881, 267] width 24 height 16
click at [877, 306] on li "Download" at bounding box center [872, 305] width 31 height 11
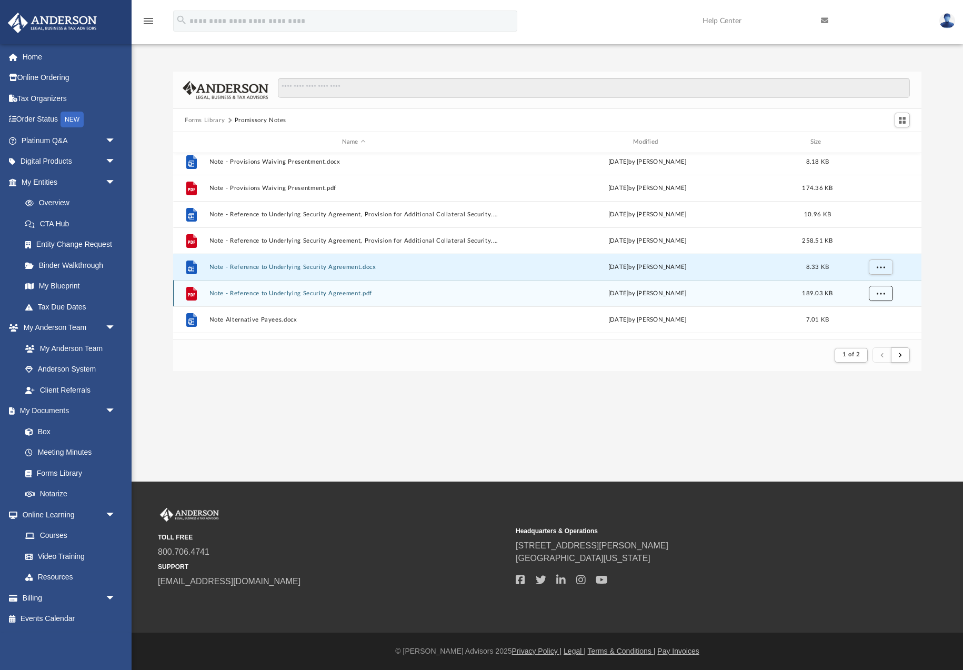
click at [878, 296] on span "More options" at bounding box center [881, 293] width 8 height 6
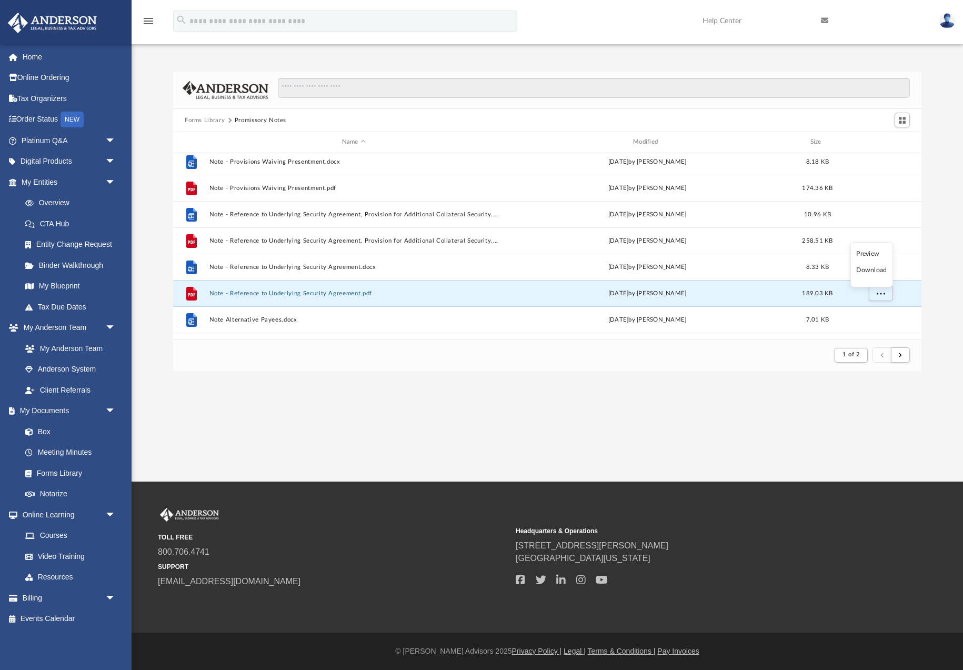
click at [874, 272] on li "Download" at bounding box center [872, 270] width 31 height 11
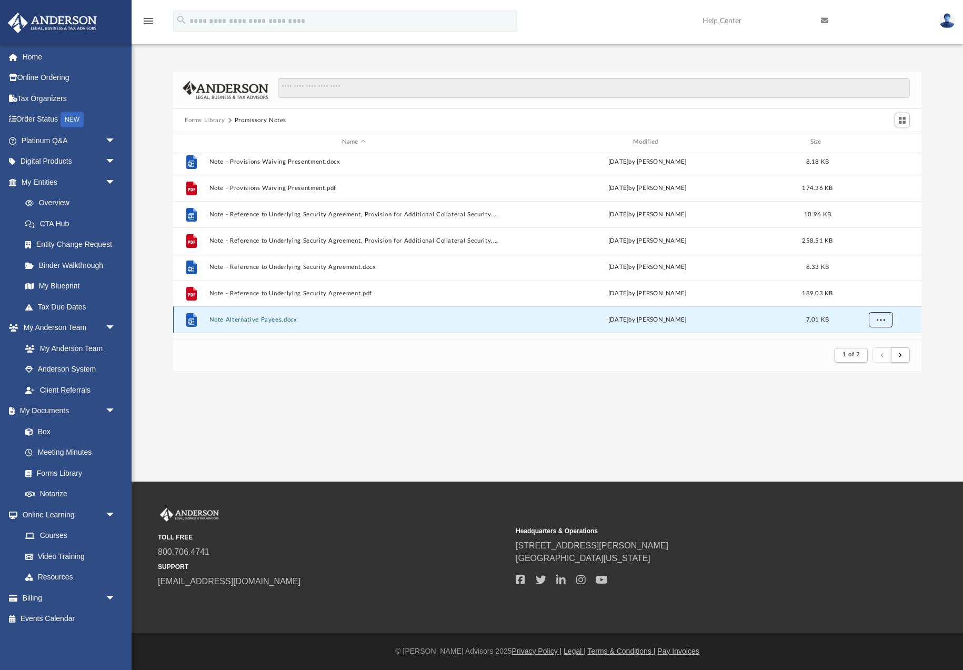
click at [879, 318] on span "More options" at bounding box center [881, 319] width 8 height 6
click at [877, 295] on li "Download" at bounding box center [872, 296] width 31 height 11
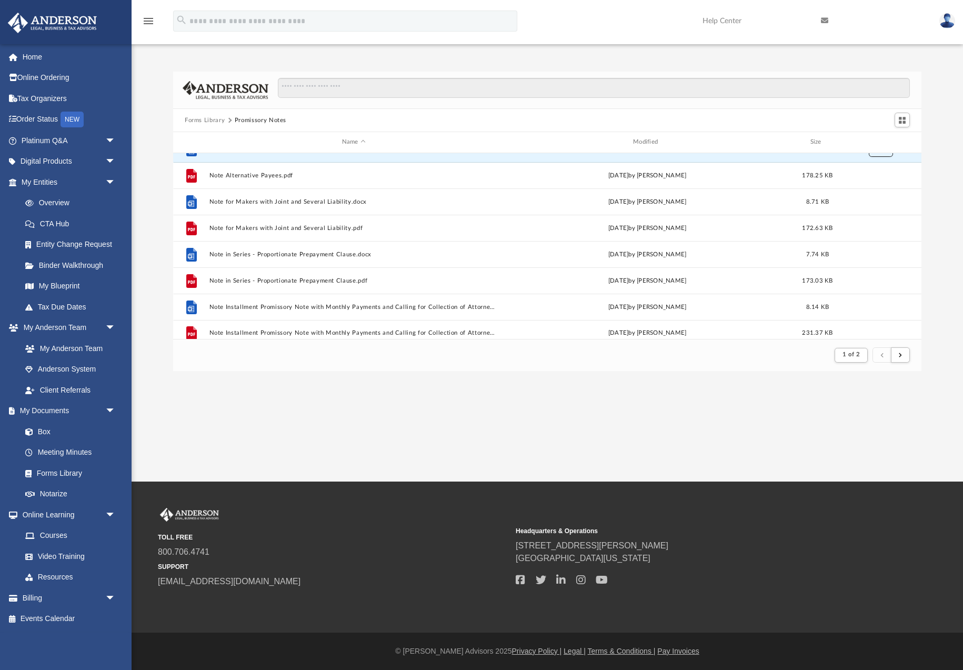
scroll to position [1125, 0]
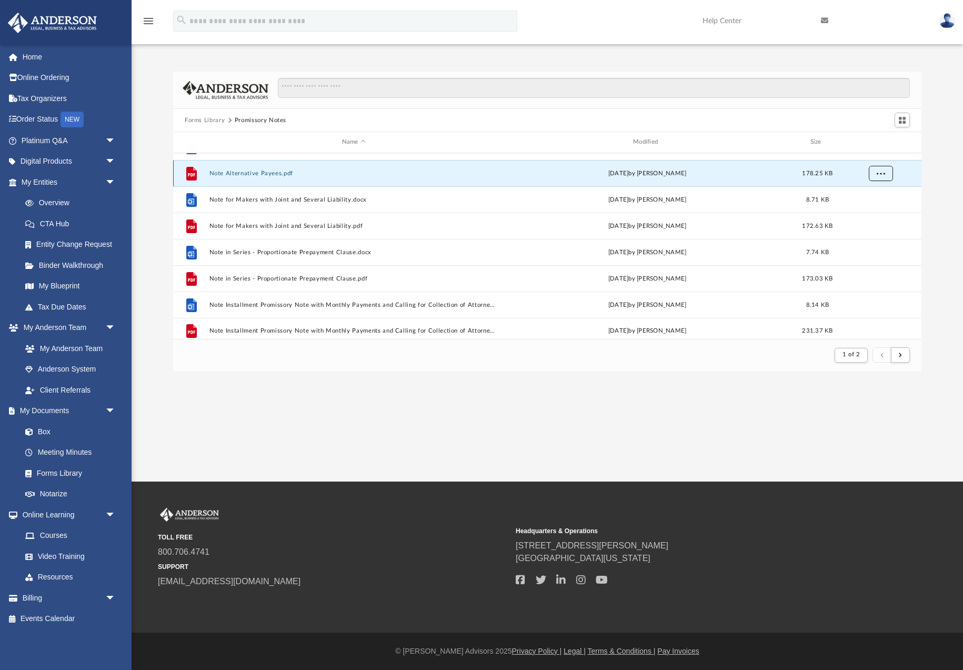
click at [878, 176] on span "More options" at bounding box center [881, 173] width 8 height 6
click at [879, 212] on li "Download" at bounding box center [872, 211] width 31 height 11
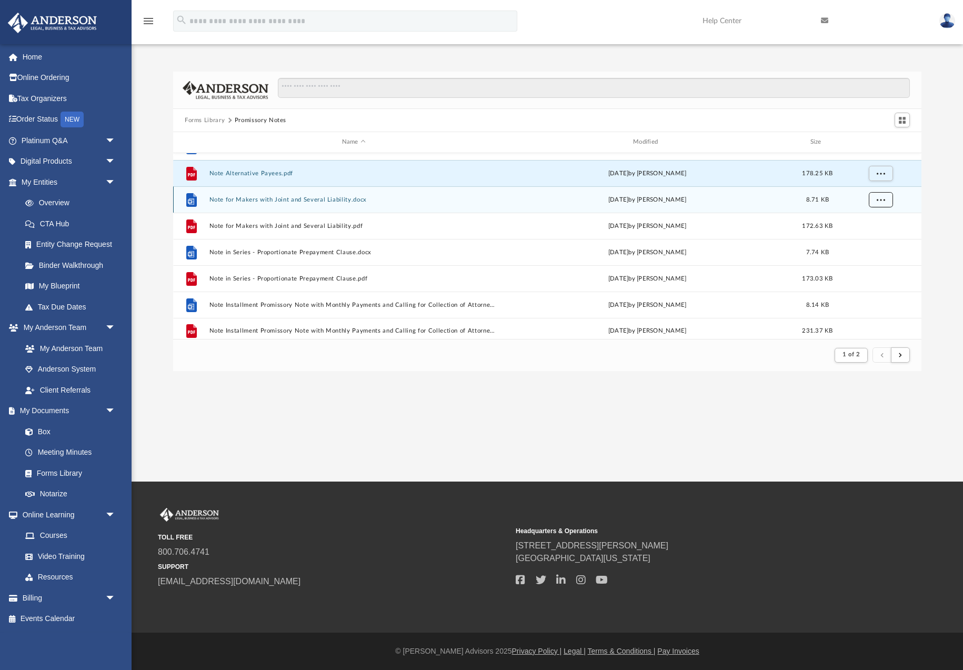
click at [883, 200] on span "More options" at bounding box center [881, 199] width 8 height 6
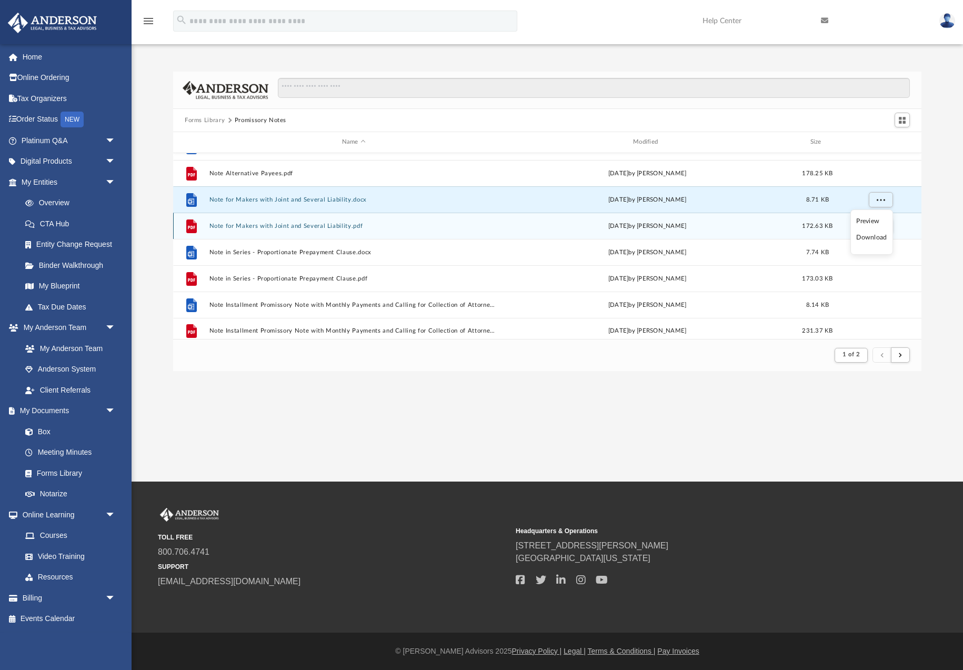
click at [876, 238] on li "Download" at bounding box center [872, 237] width 31 height 11
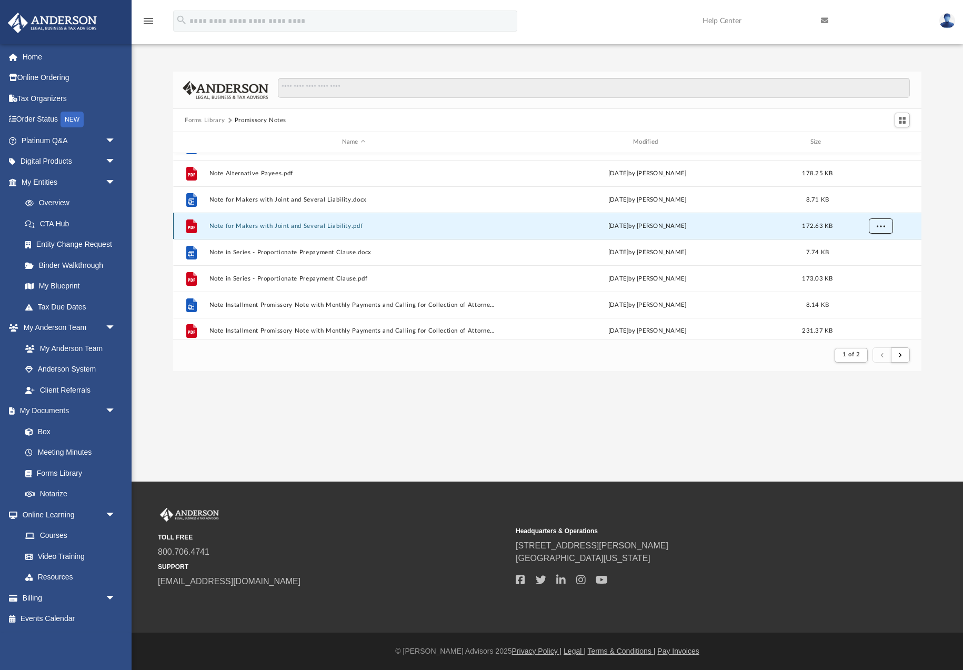
click at [880, 231] on button "More options" at bounding box center [881, 226] width 24 height 16
click at [879, 264] on li "Download" at bounding box center [872, 263] width 31 height 11
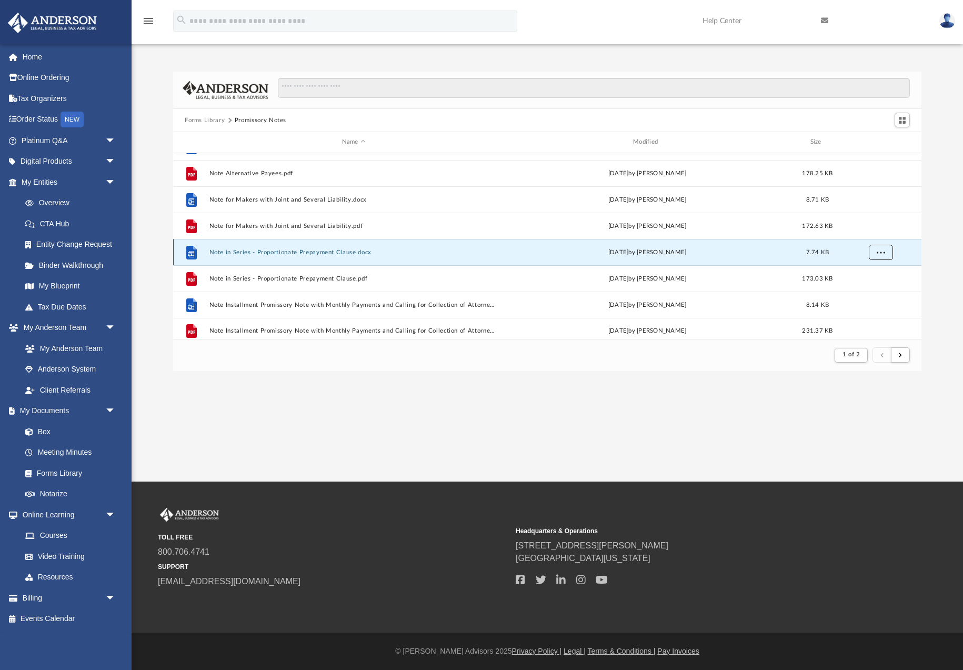
click at [881, 253] on span "More options" at bounding box center [881, 252] width 8 height 6
click at [877, 291] on li "Download" at bounding box center [872, 290] width 31 height 11
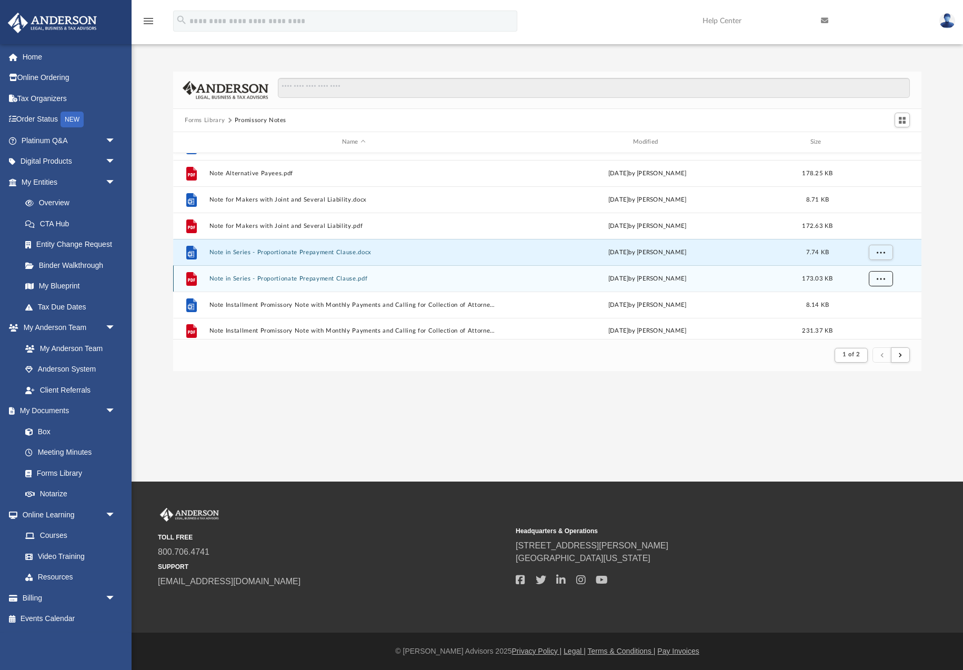
click at [879, 280] on span "More options" at bounding box center [881, 278] width 8 height 6
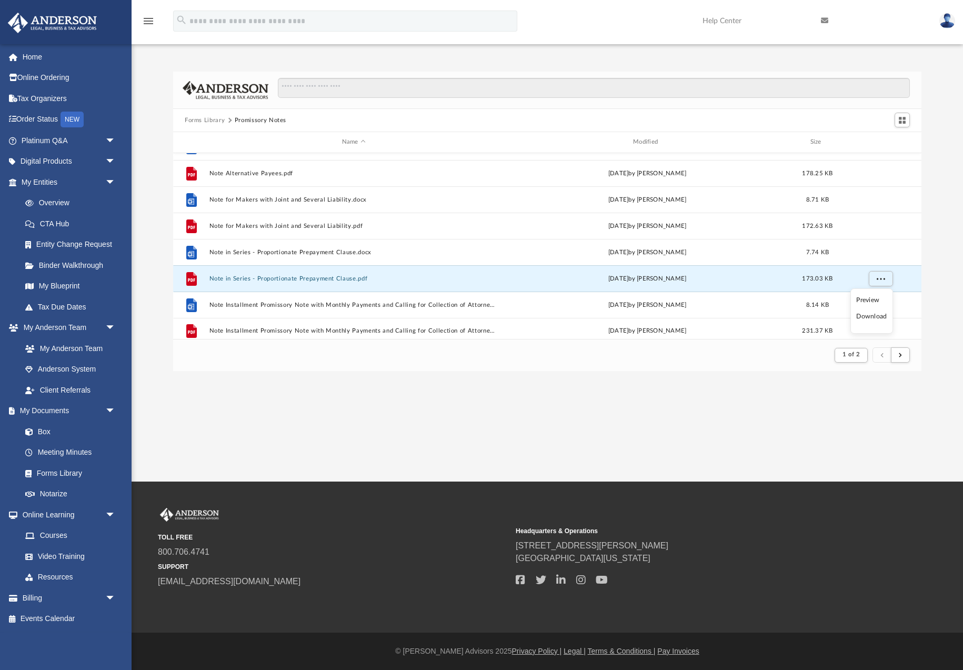
click at [874, 318] on li "Download" at bounding box center [872, 316] width 31 height 11
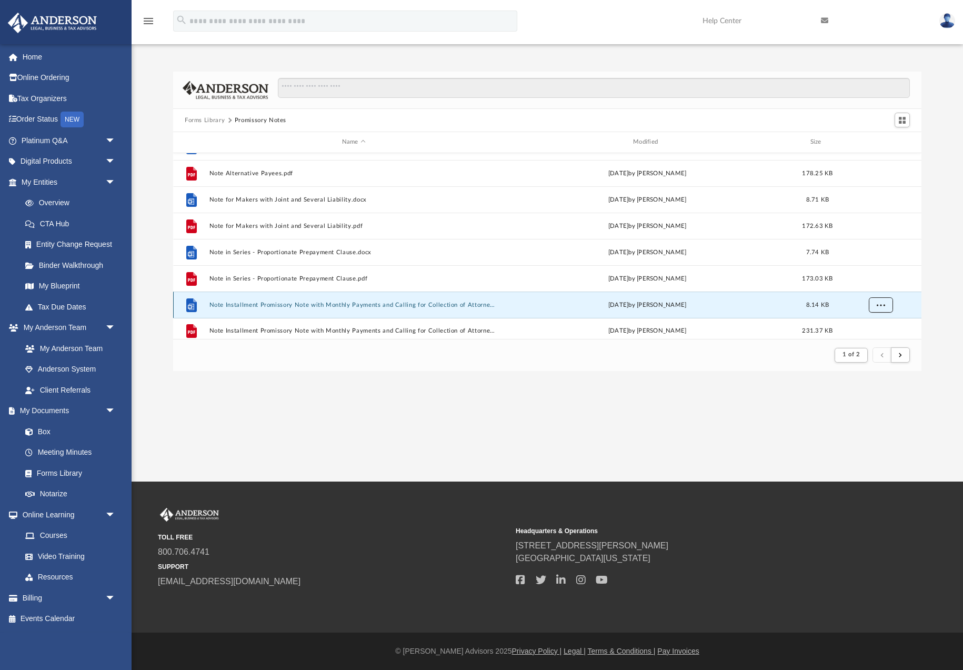
click at [878, 305] on span "More options" at bounding box center [881, 305] width 8 height 6
click at [869, 282] on li "Download" at bounding box center [872, 281] width 31 height 11
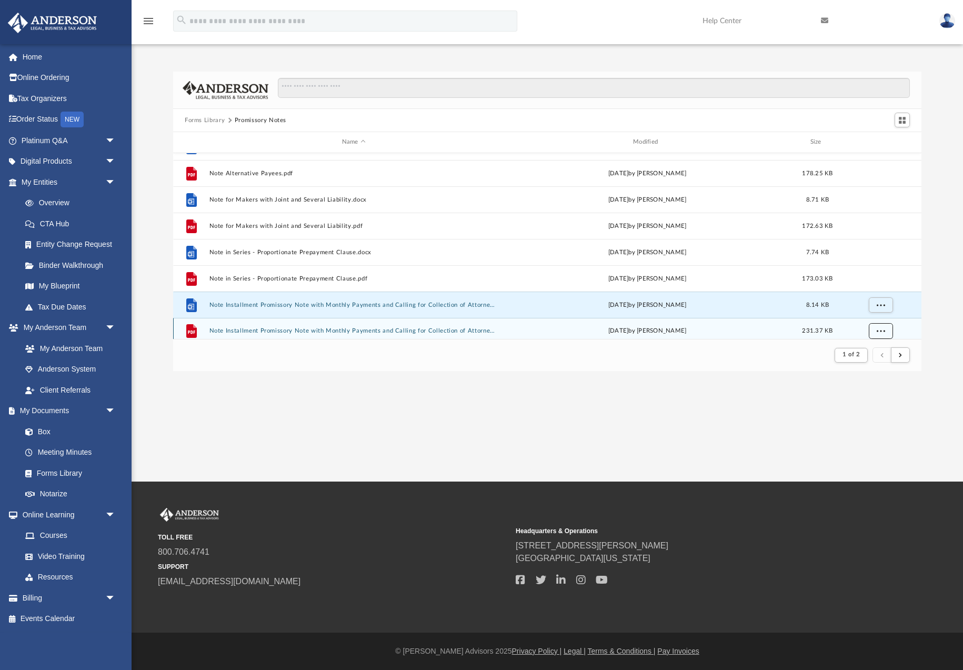
click at [882, 329] on button "More options" at bounding box center [881, 331] width 24 height 16
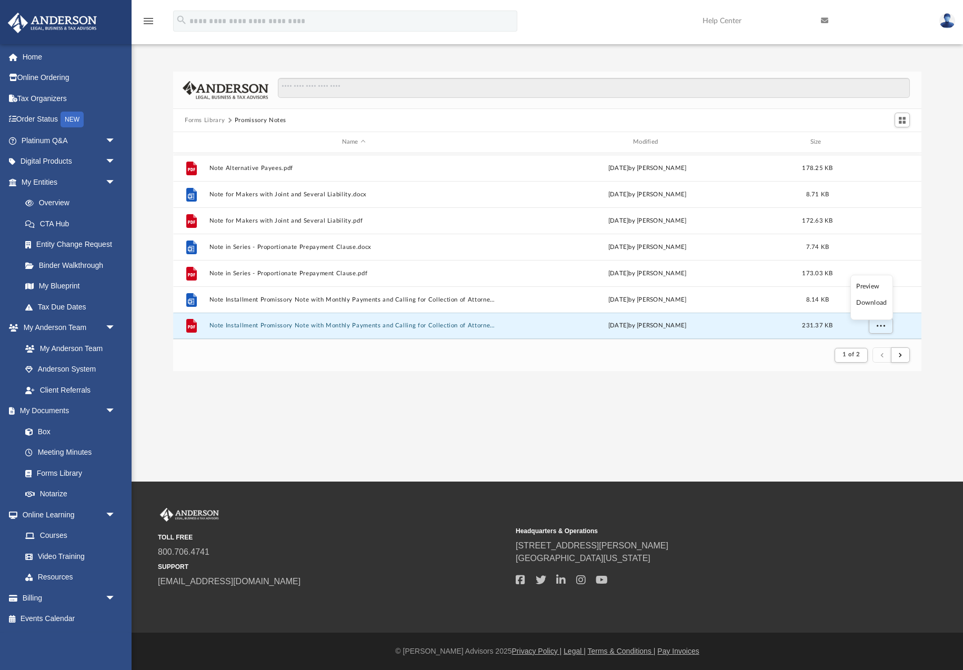
click at [874, 304] on li "Download" at bounding box center [872, 302] width 31 height 11
click at [205, 120] on button "Forms Library" at bounding box center [205, 120] width 40 height 9
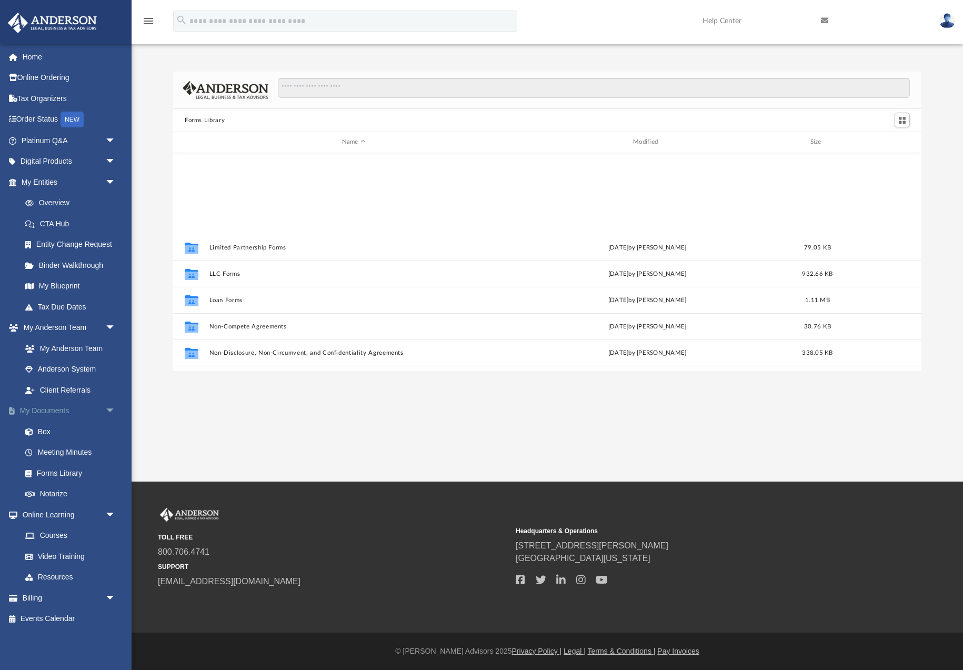
scroll to position [572, 0]
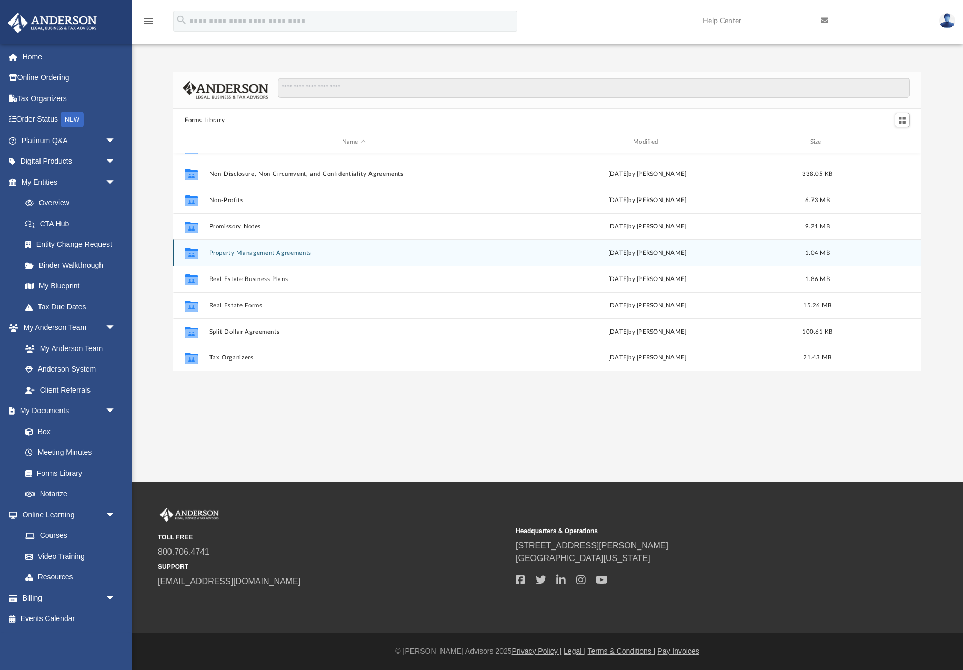
click at [253, 255] on button "Property Management Agreements" at bounding box center [354, 253] width 289 height 7
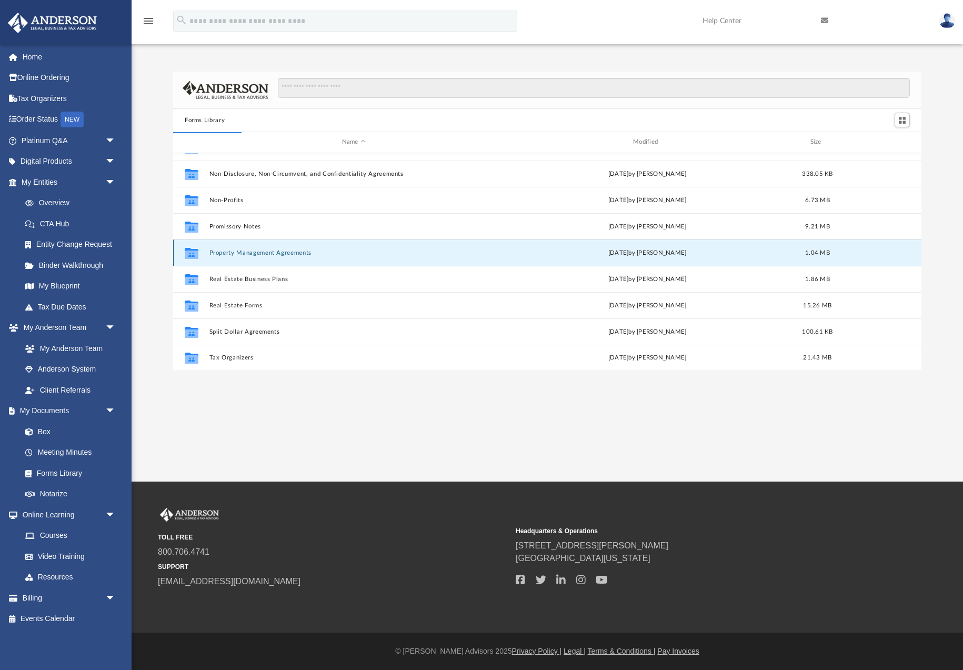
scroll to position [0, 0]
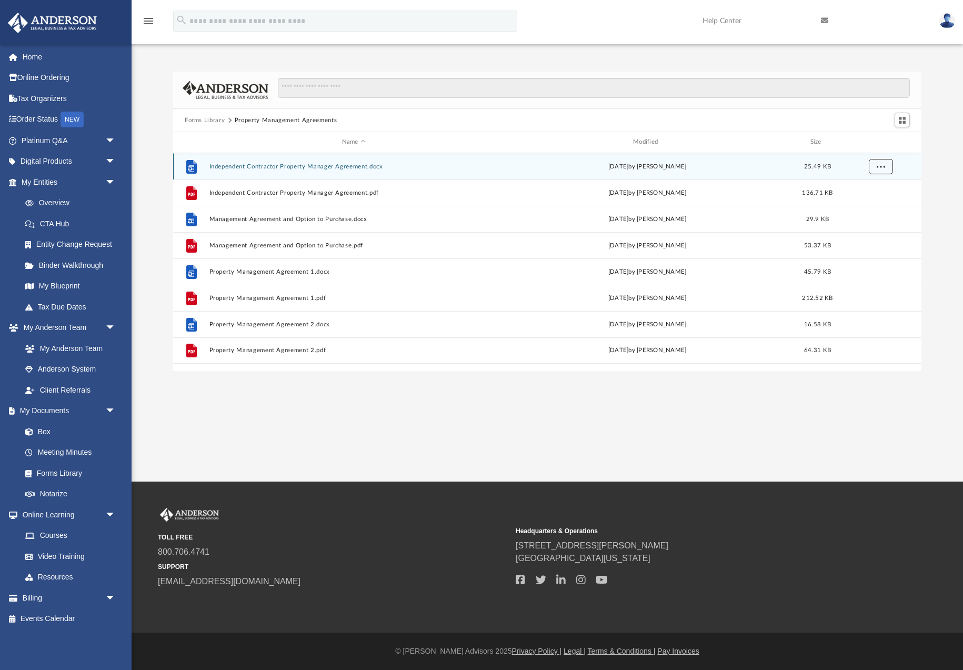
click at [885, 165] on span "More options" at bounding box center [881, 166] width 8 height 6
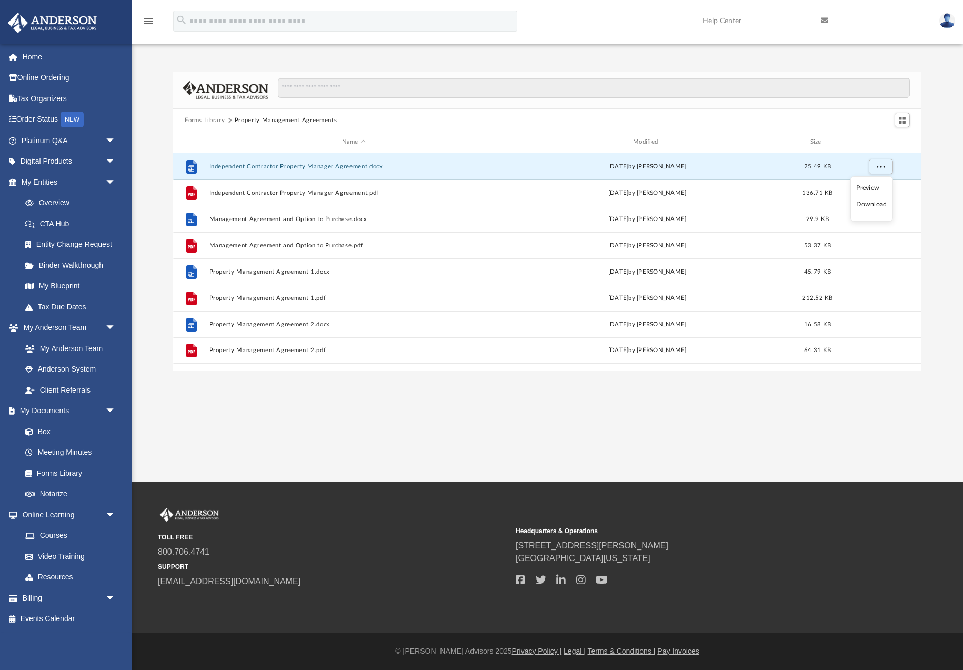
click at [871, 208] on li "Download" at bounding box center [872, 204] width 31 height 11
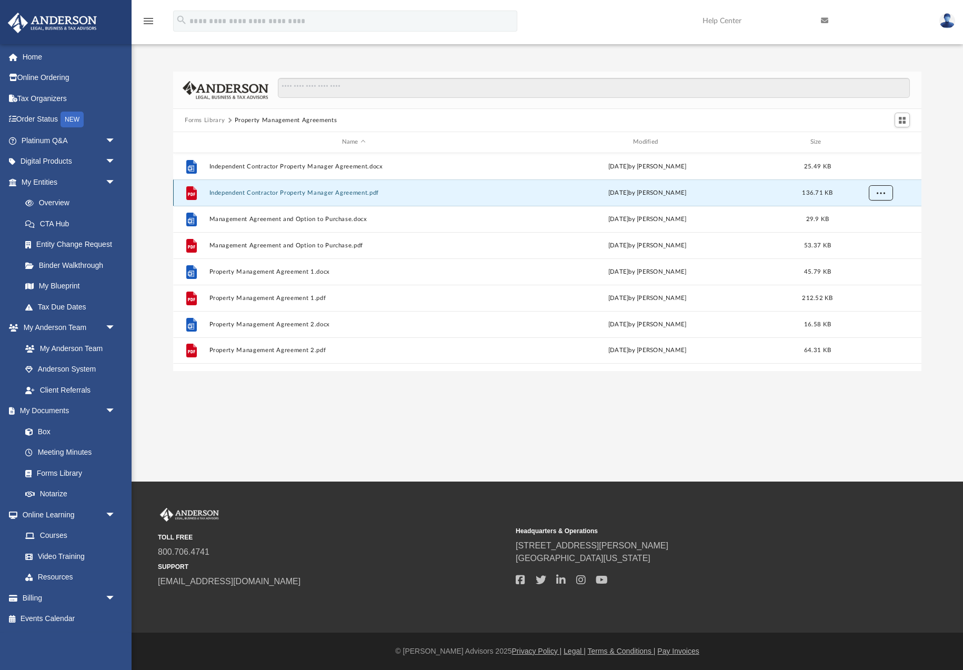
click at [881, 195] on span "More options" at bounding box center [881, 193] width 8 height 6
click at [874, 233] on li "Download" at bounding box center [872, 230] width 31 height 11
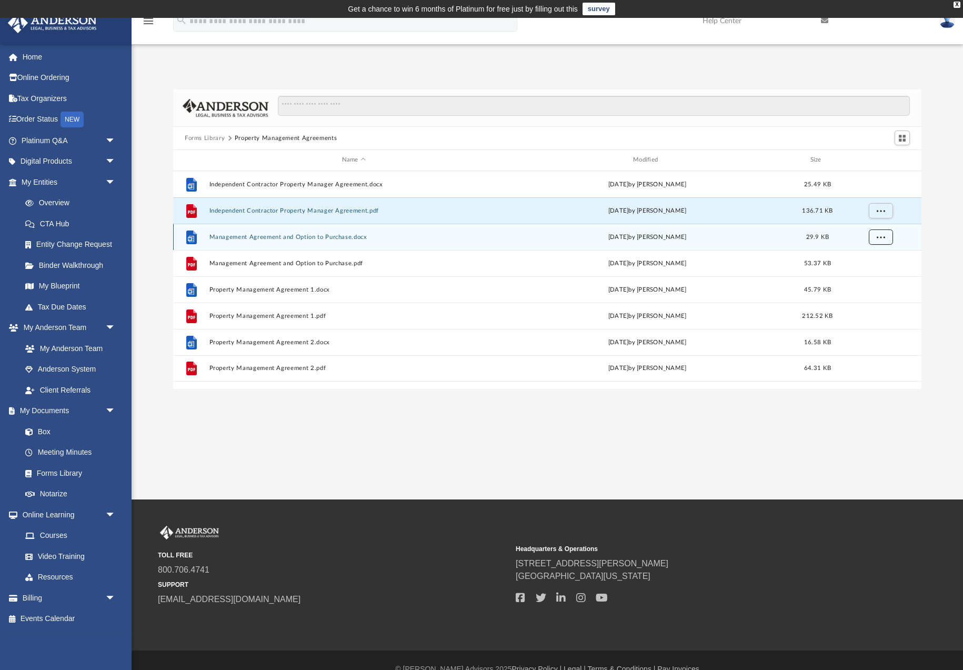
click at [878, 239] on span "More options" at bounding box center [881, 237] width 8 height 6
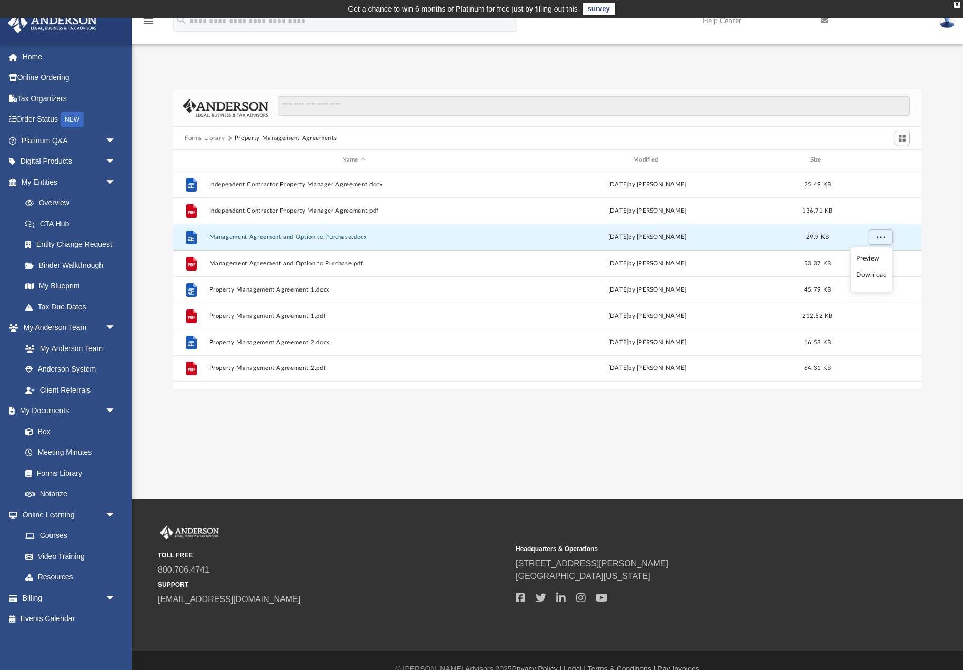
click at [872, 276] on li "Download" at bounding box center [872, 275] width 31 height 11
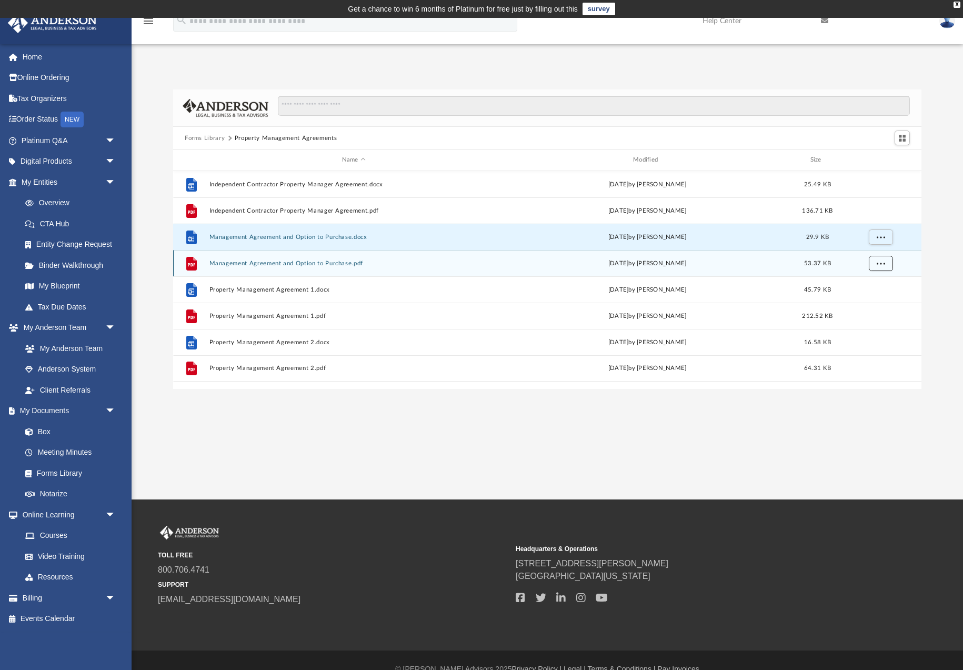
click at [882, 266] on span "More options" at bounding box center [881, 263] width 8 height 6
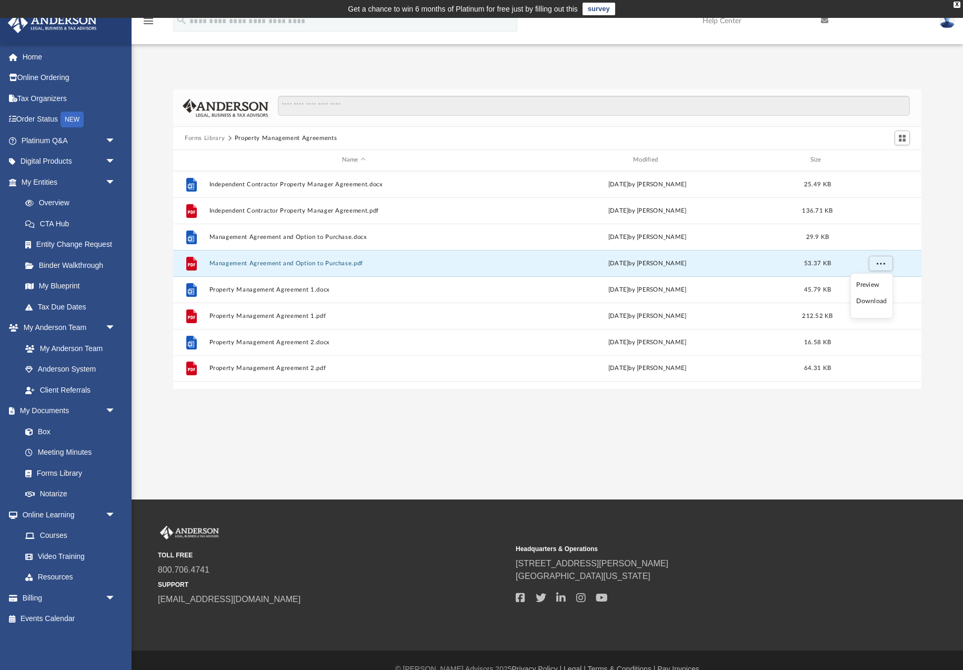
click at [873, 301] on li "Download" at bounding box center [872, 301] width 31 height 11
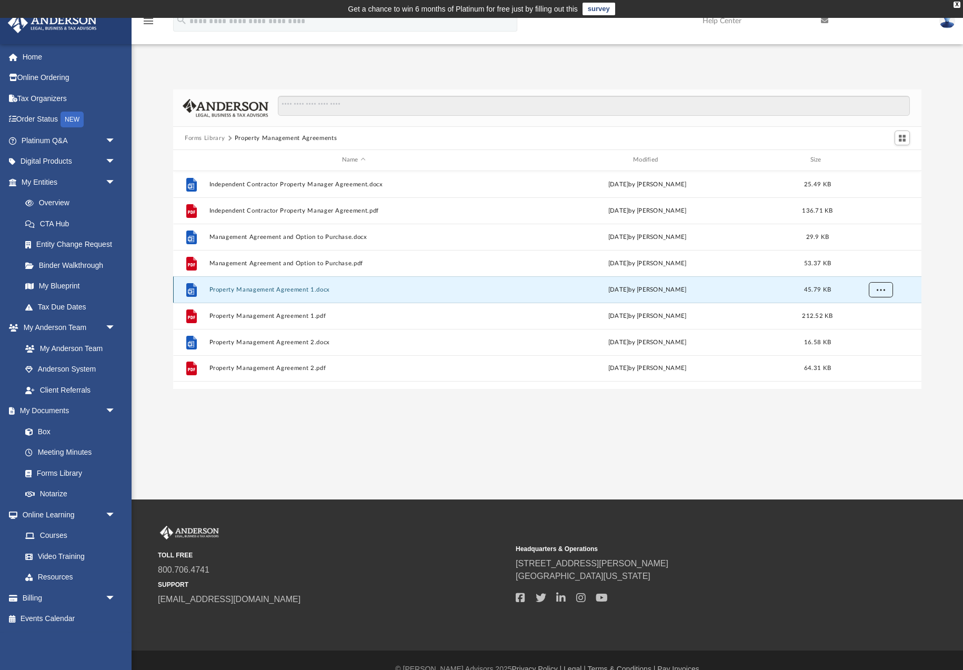
click at [882, 290] on span "More options" at bounding box center [881, 289] width 8 height 6
click at [871, 328] on li "Download" at bounding box center [872, 327] width 31 height 11
click at [880, 320] on button "More options" at bounding box center [881, 316] width 24 height 16
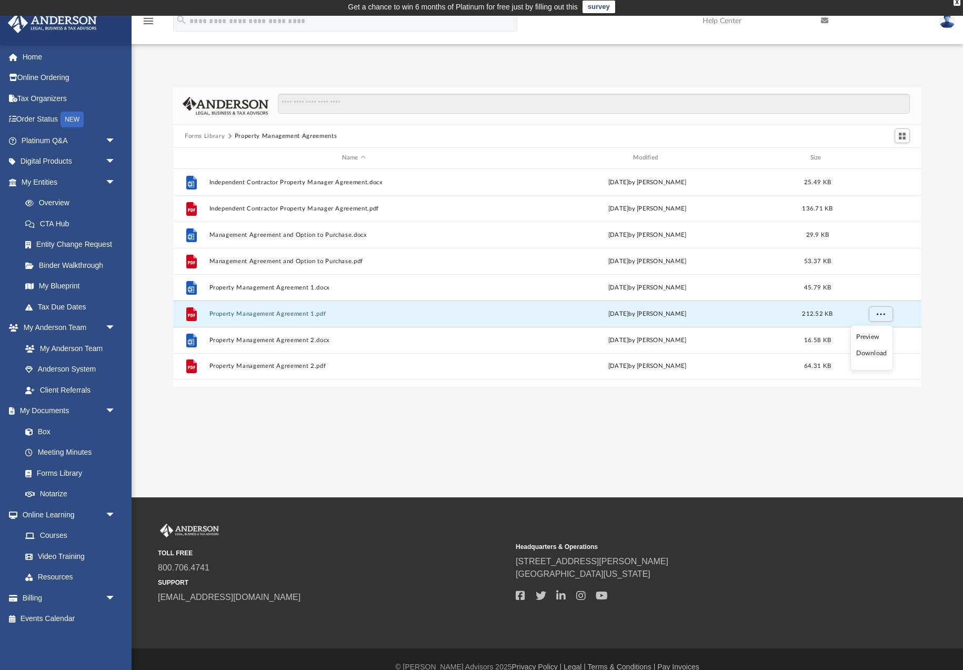
scroll to position [3, 0]
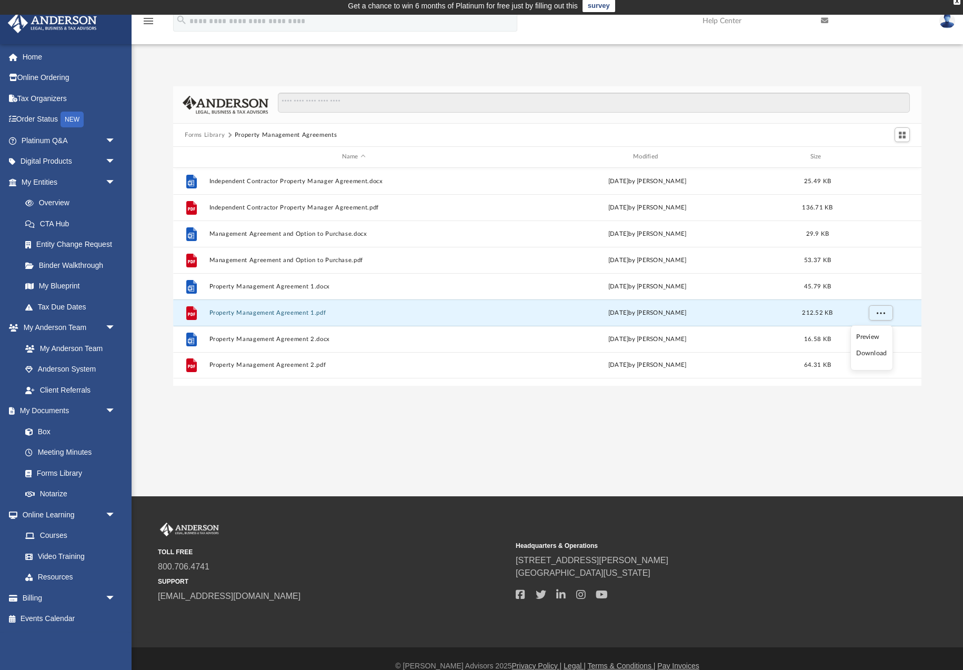
click at [874, 354] on li "Download" at bounding box center [872, 353] width 31 height 11
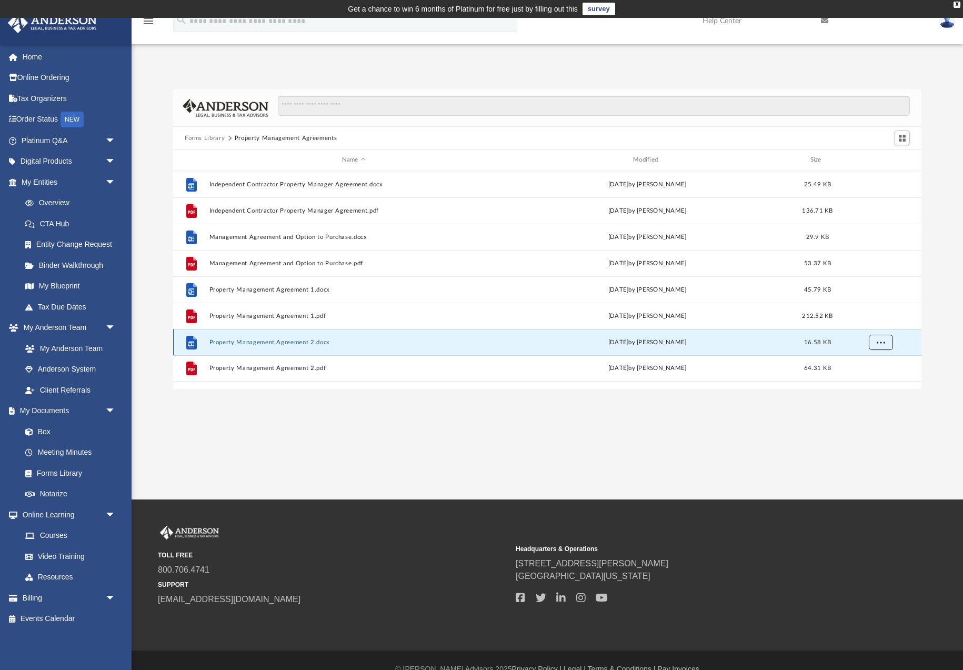
click at [880, 343] on span "More options" at bounding box center [881, 342] width 8 height 6
click at [874, 381] on li "Download" at bounding box center [872, 380] width 31 height 11
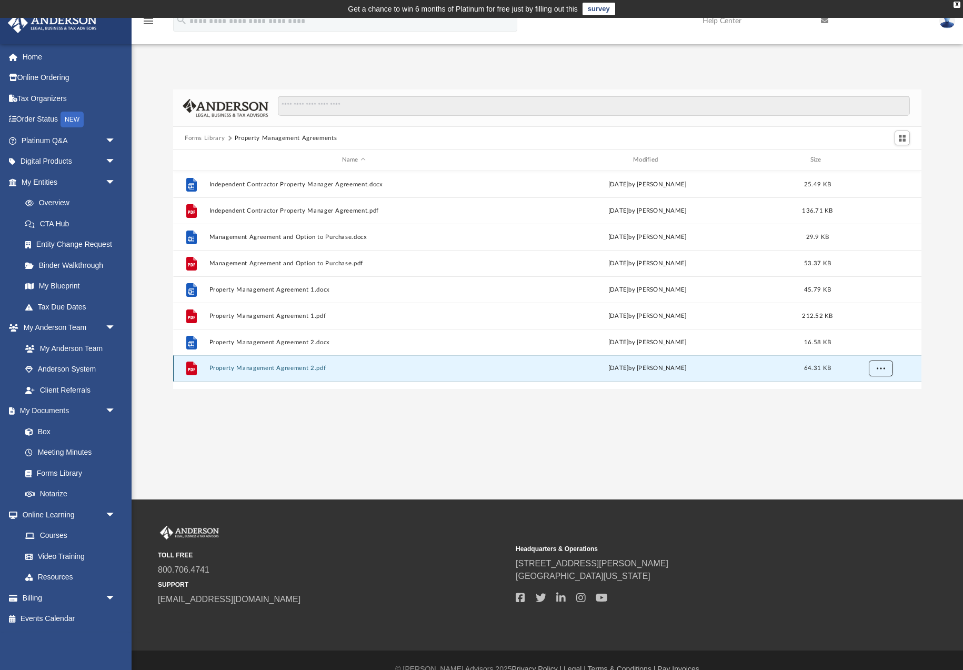
click at [879, 370] on span "More options" at bounding box center [881, 368] width 8 height 6
click at [878, 409] on li "Download" at bounding box center [872, 406] width 31 height 11
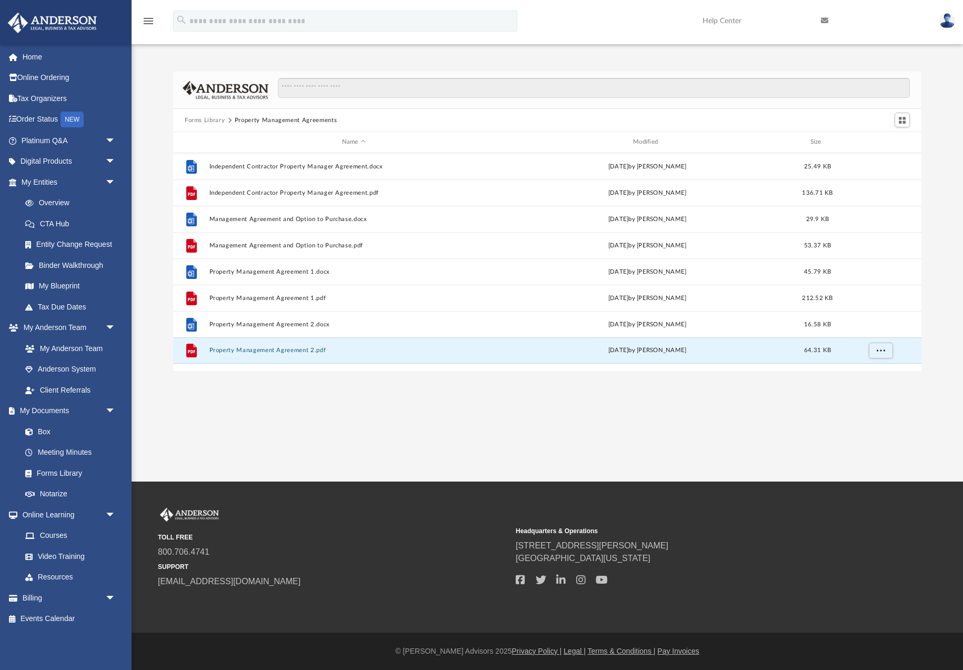
click at [202, 118] on button "Forms Library" at bounding box center [205, 120] width 40 height 9
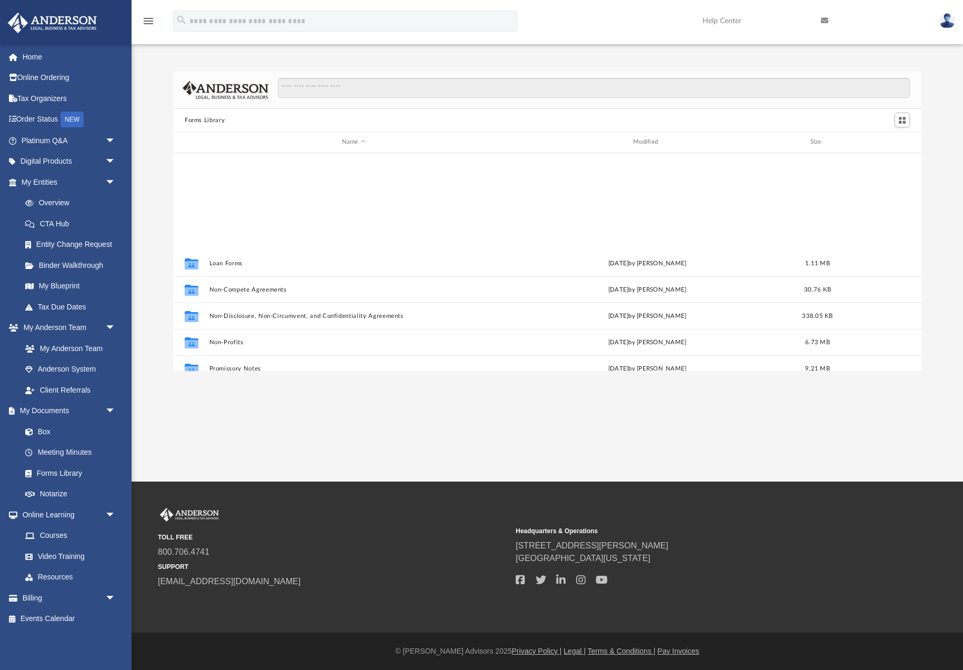
scroll to position [572, 0]
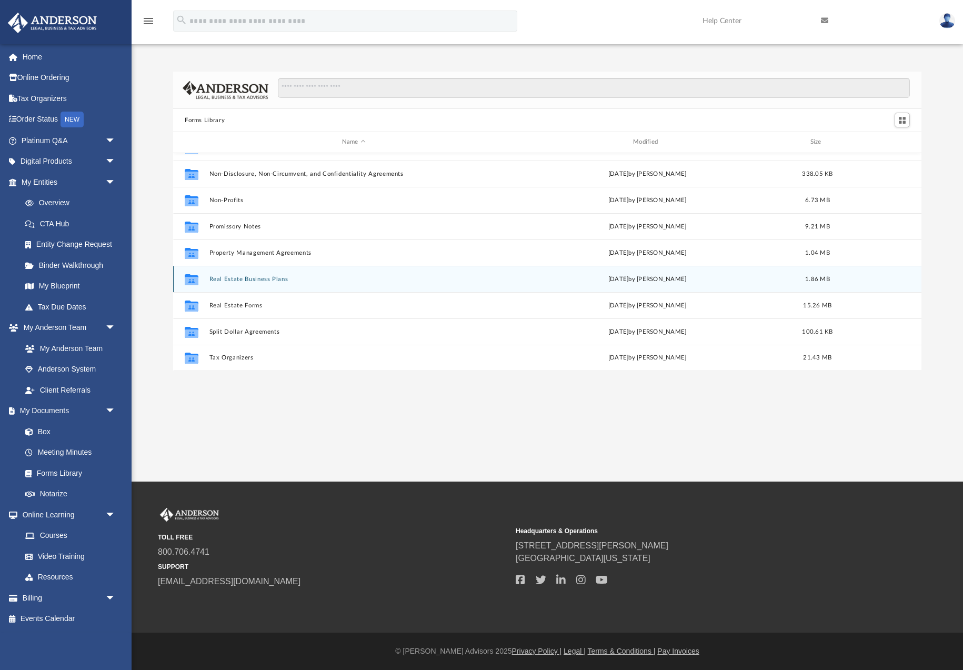
click at [264, 281] on button "Real Estate Business Plans" at bounding box center [354, 279] width 289 height 7
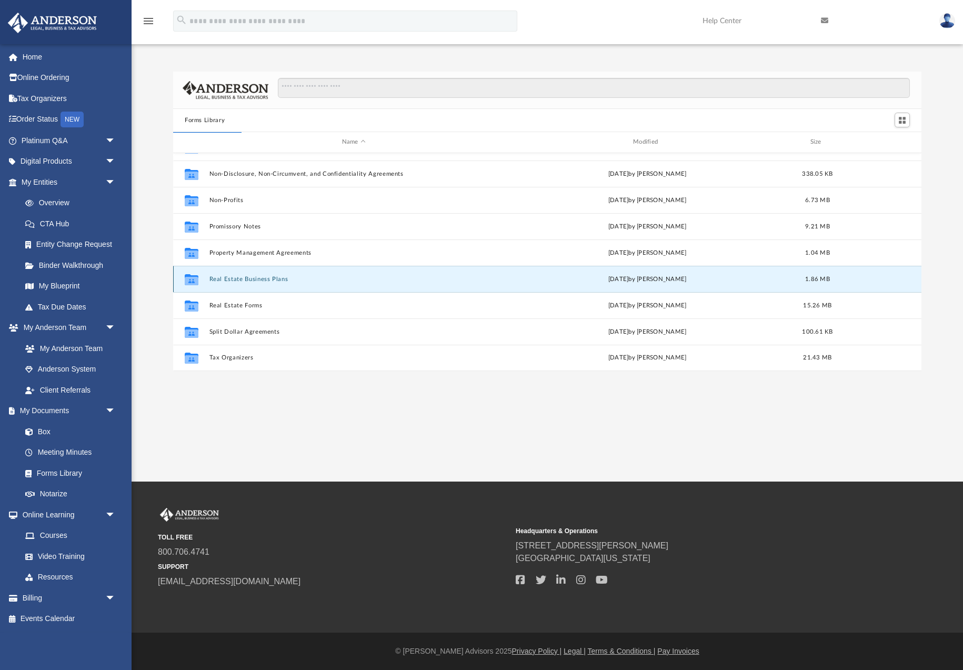
scroll to position [0, 0]
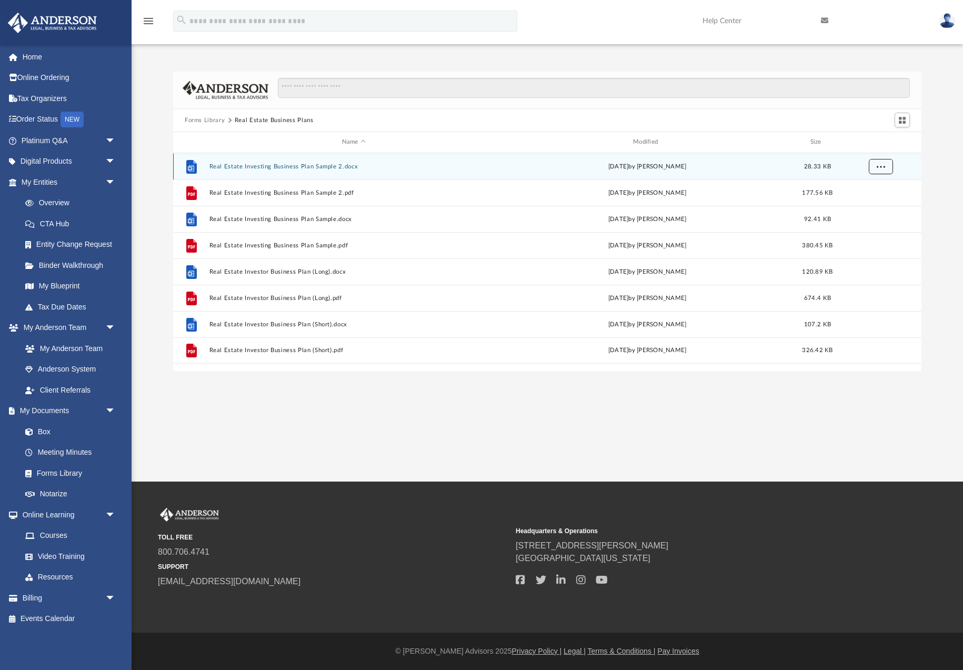
click at [885, 166] on button "More options" at bounding box center [881, 166] width 24 height 16
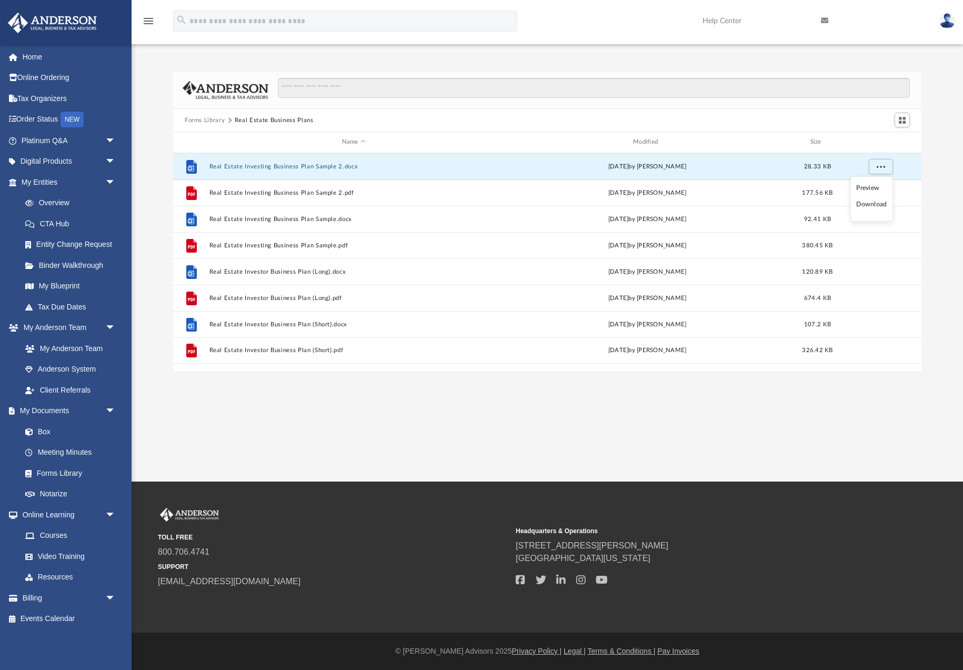
click at [877, 205] on li "Download" at bounding box center [872, 204] width 31 height 11
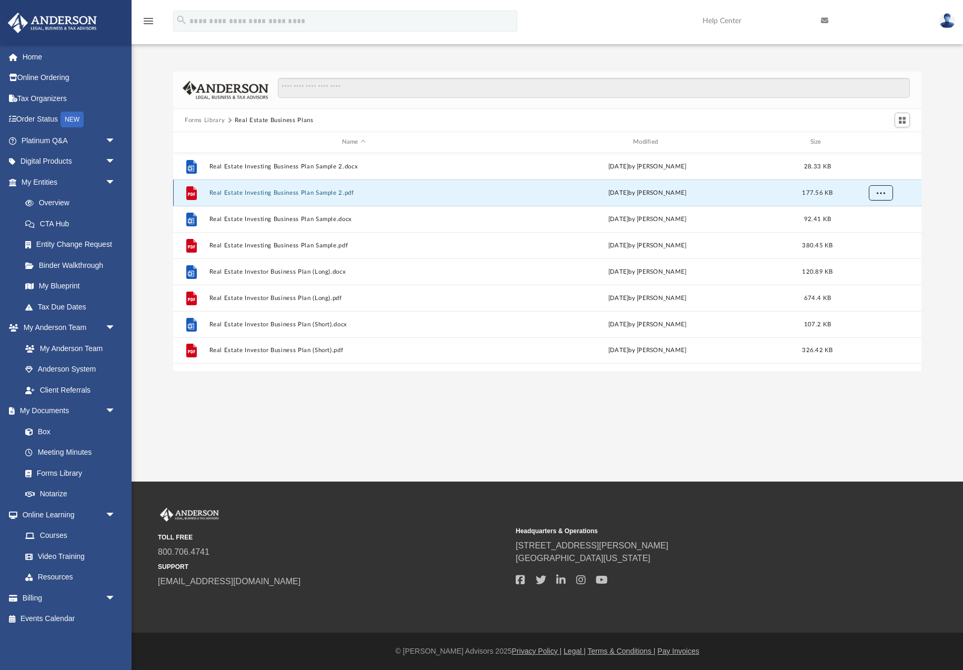
click at [879, 192] on span "More options" at bounding box center [881, 193] width 8 height 6
click at [877, 230] on li "Download" at bounding box center [872, 230] width 31 height 11
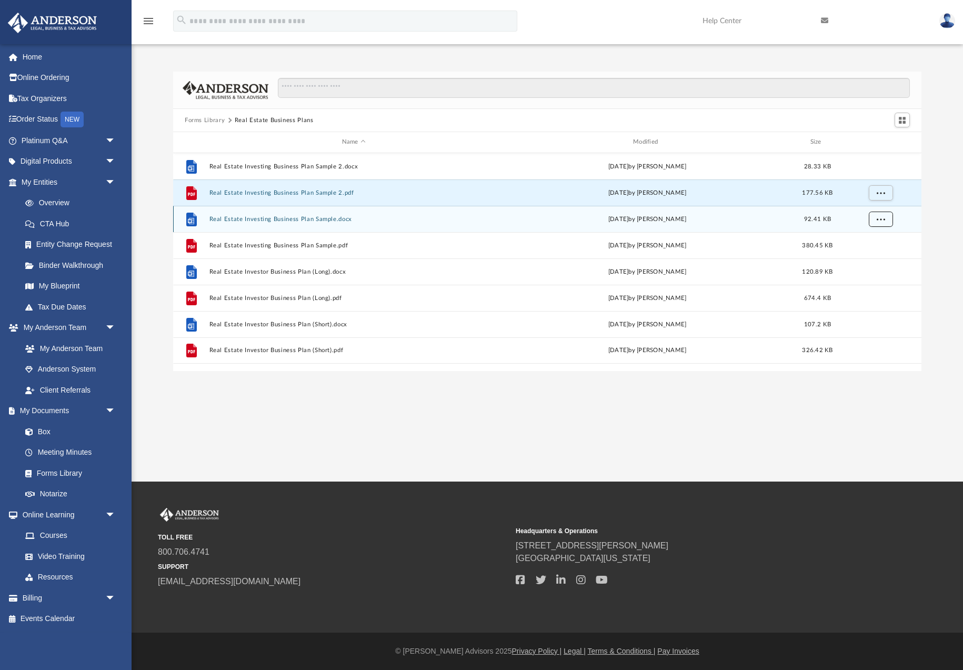
click at [882, 220] on span "More options" at bounding box center [881, 219] width 8 height 6
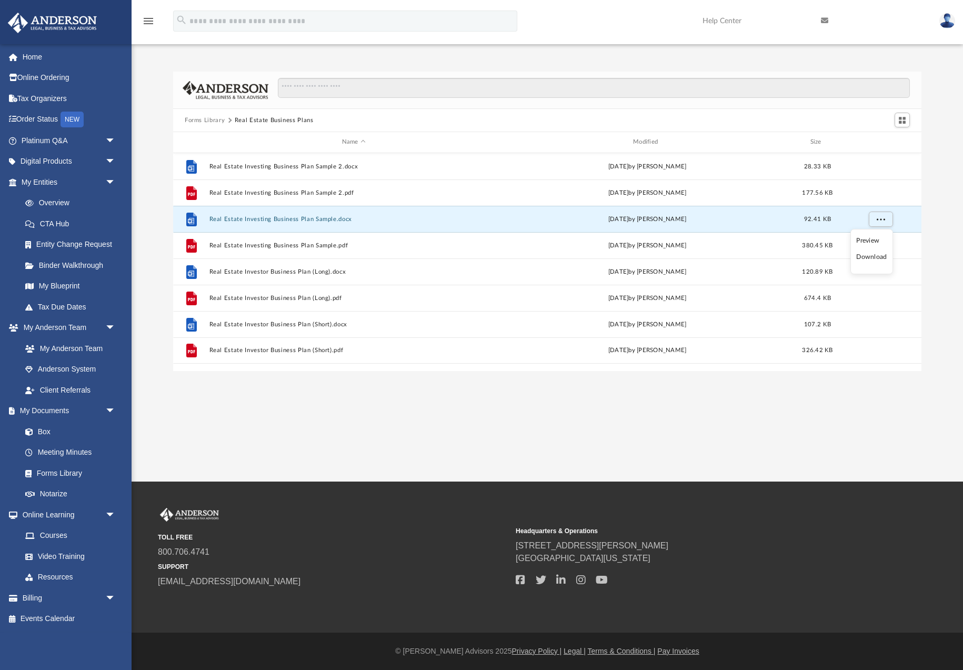
click at [879, 258] on li "Download" at bounding box center [872, 257] width 31 height 11
click at [883, 245] on span "More options" at bounding box center [881, 245] width 8 height 6
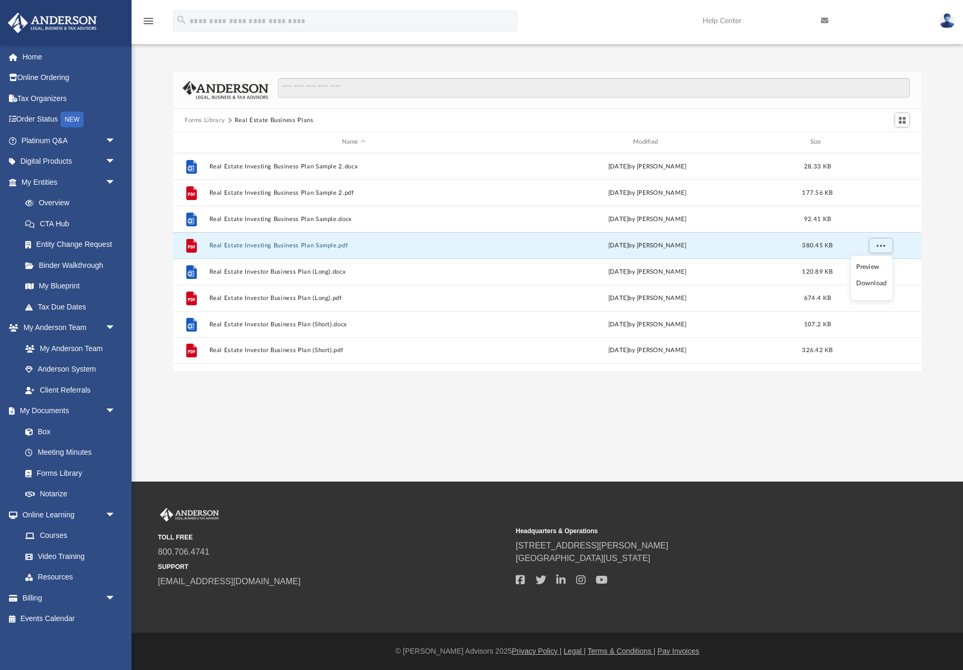
click at [872, 285] on li "Download" at bounding box center [872, 283] width 31 height 11
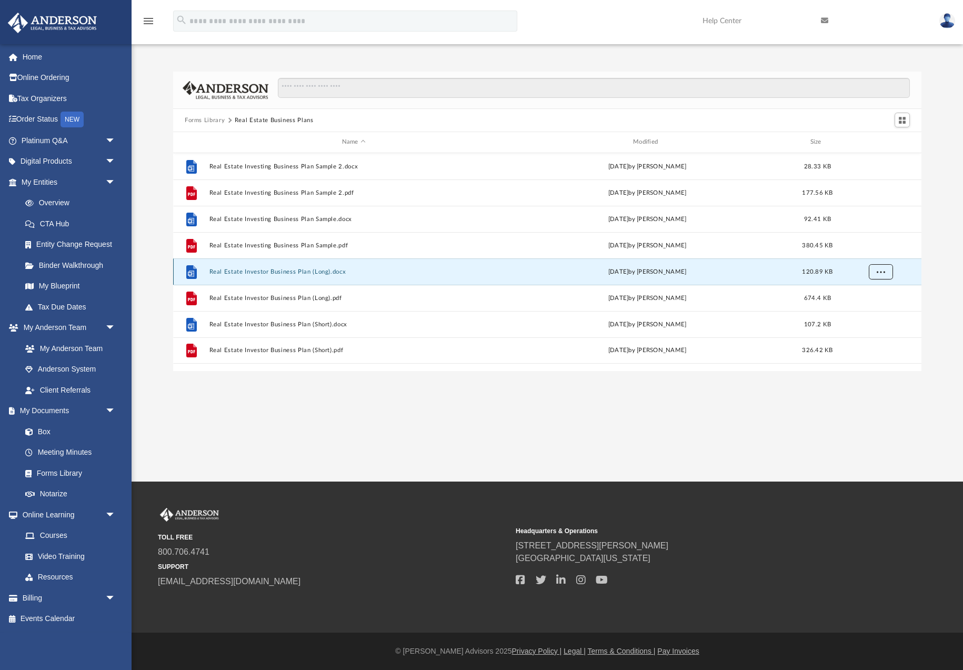
click at [875, 274] on button "More options" at bounding box center [881, 272] width 24 height 16
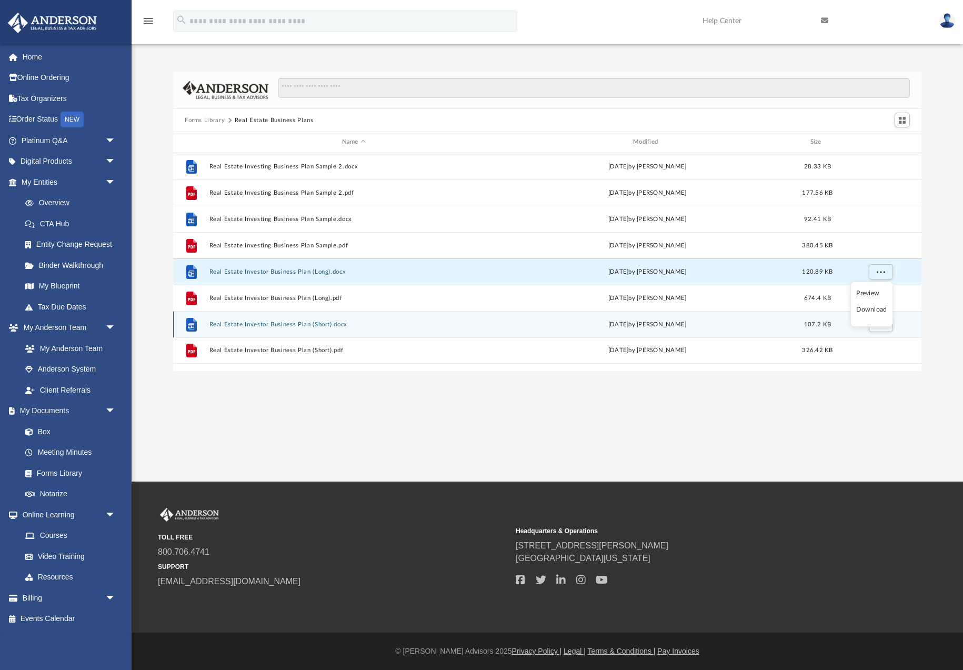
click at [872, 311] on li "Download" at bounding box center [872, 309] width 31 height 11
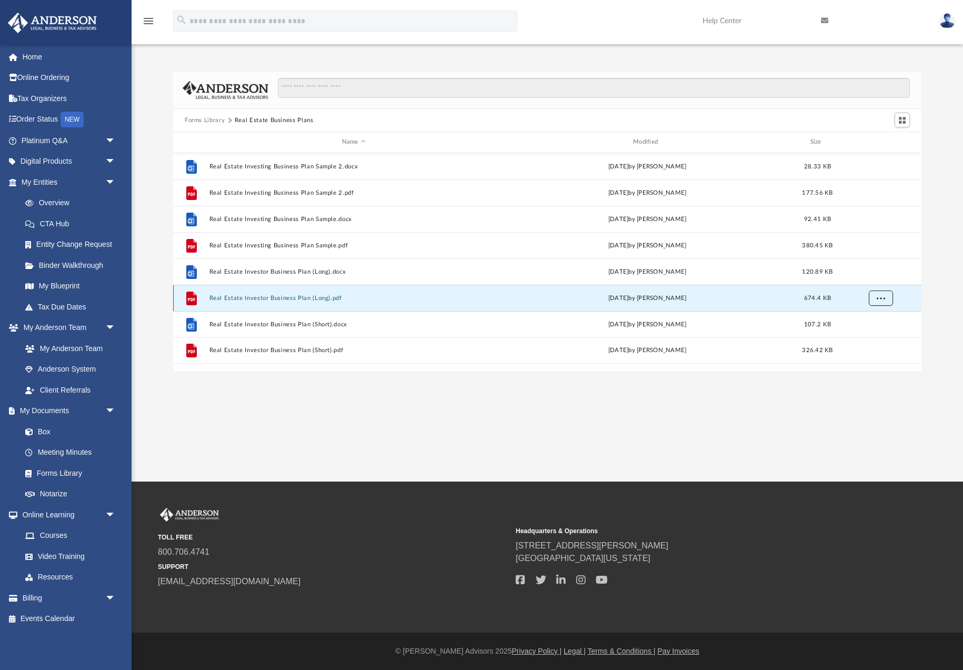
click at [876, 301] on button "More options" at bounding box center [881, 298] width 24 height 16
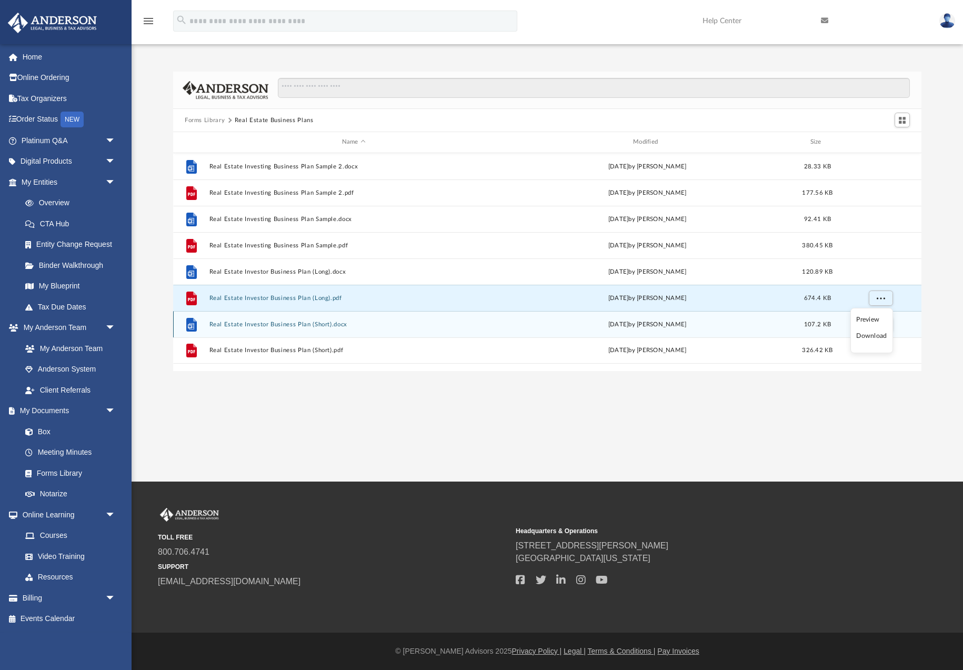
click at [876, 336] on li "Download" at bounding box center [872, 336] width 31 height 11
click at [877, 328] on button "More options" at bounding box center [881, 324] width 24 height 16
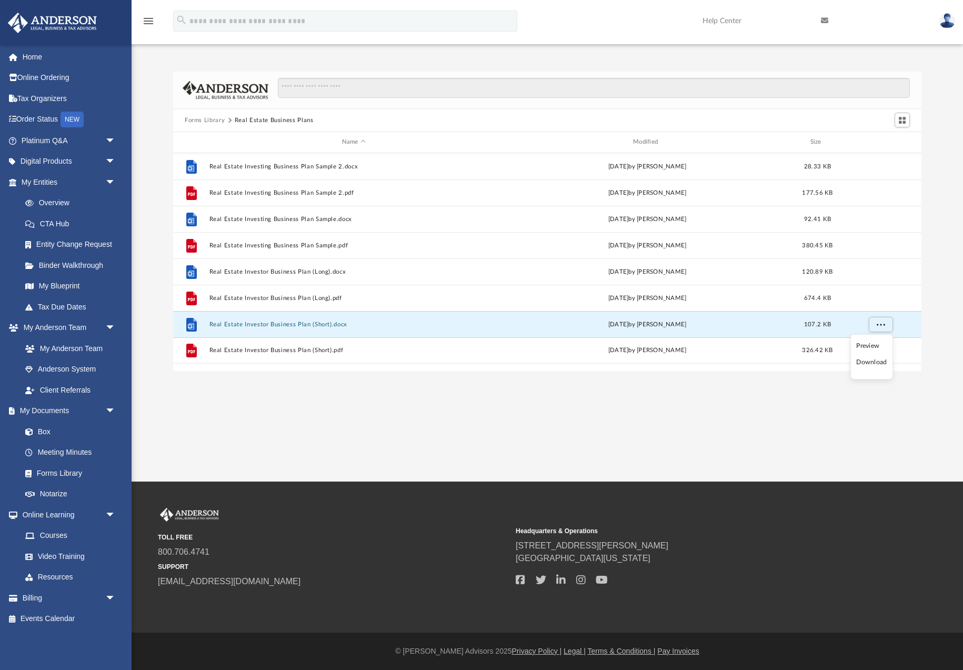
click at [874, 362] on li "Download" at bounding box center [872, 362] width 31 height 11
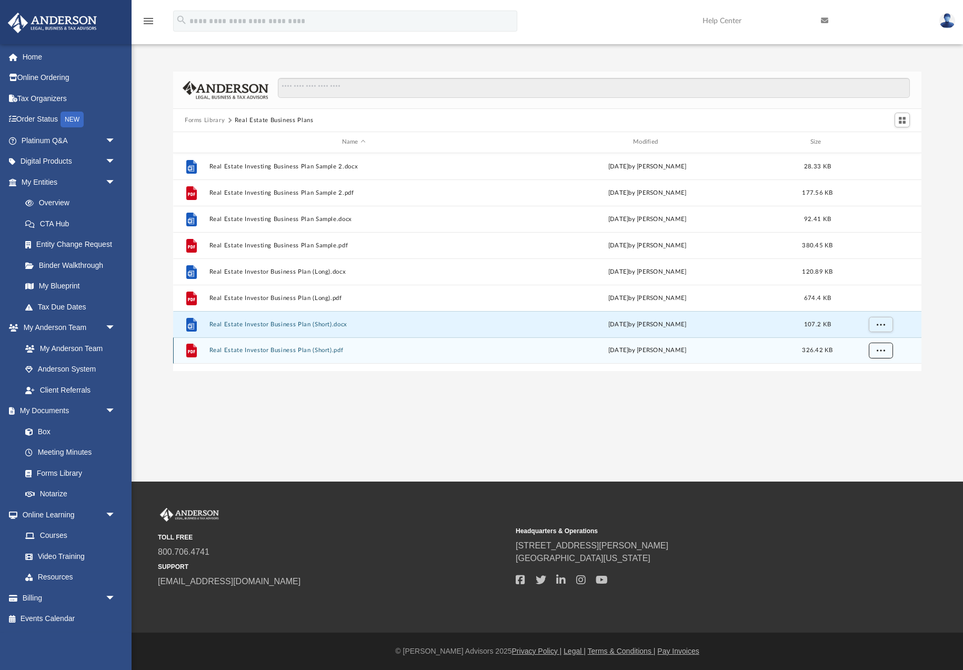
click at [882, 354] on button "More options" at bounding box center [881, 351] width 24 height 16
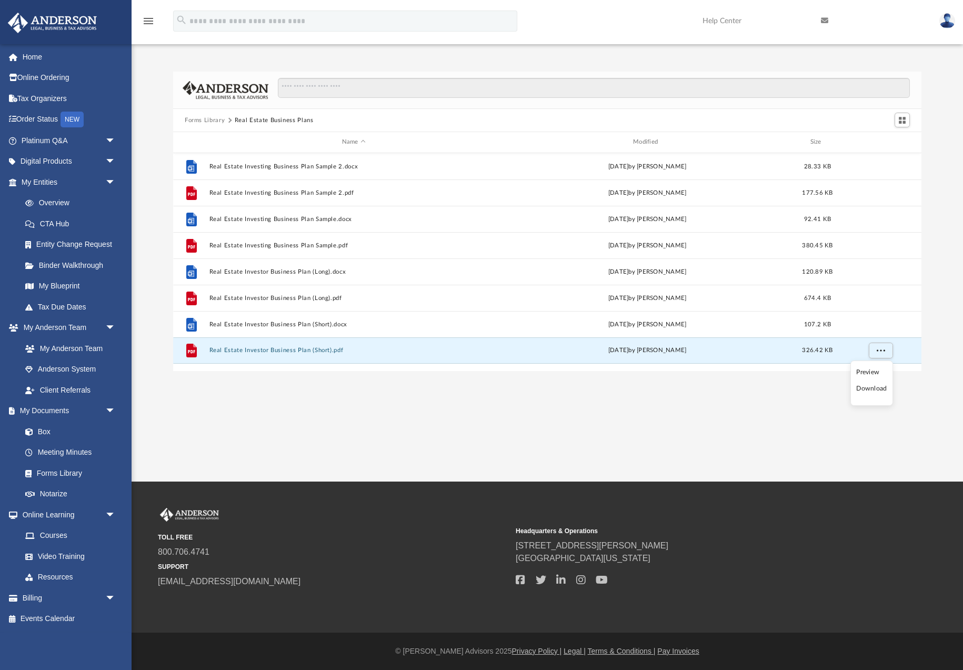
click at [874, 389] on li "Download" at bounding box center [872, 388] width 31 height 11
click at [211, 123] on button "Forms Library" at bounding box center [205, 120] width 40 height 9
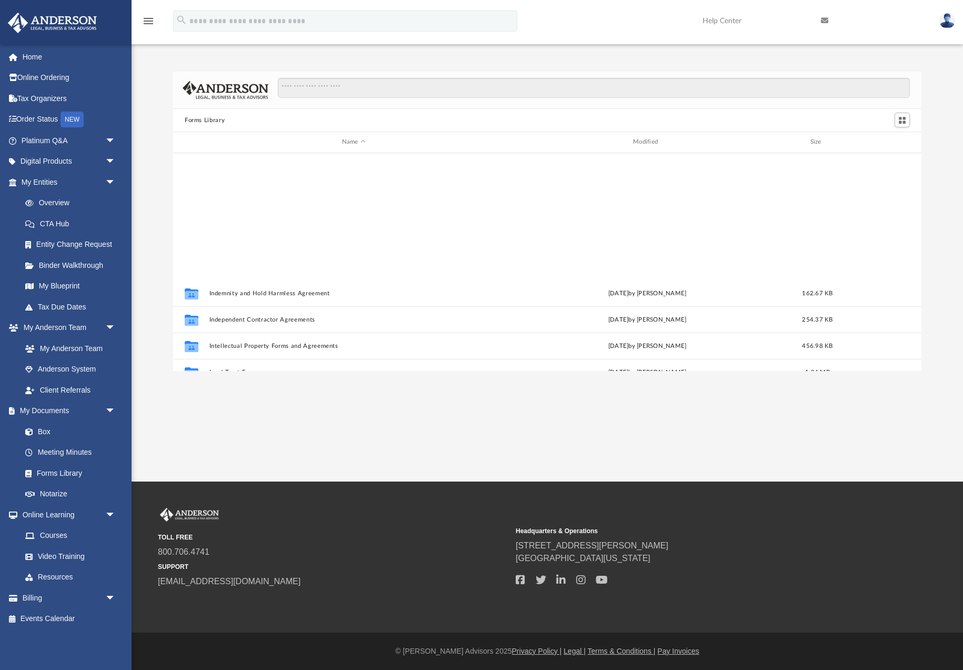
scroll to position [572, 0]
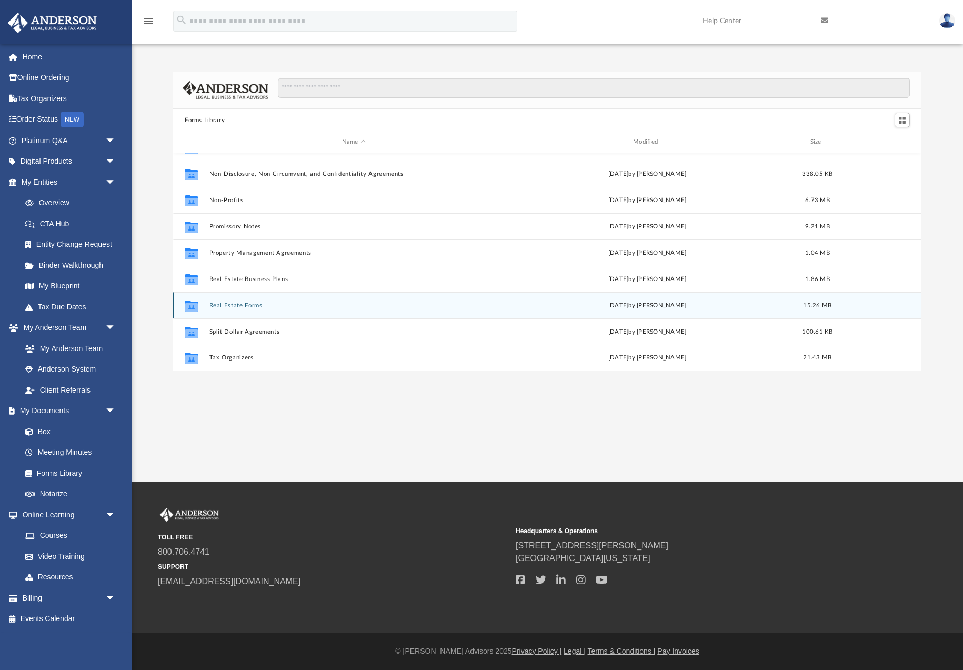
click at [270, 308] on button "Real Estate Forms" at bounding box center [354, 305] width 289 height 7
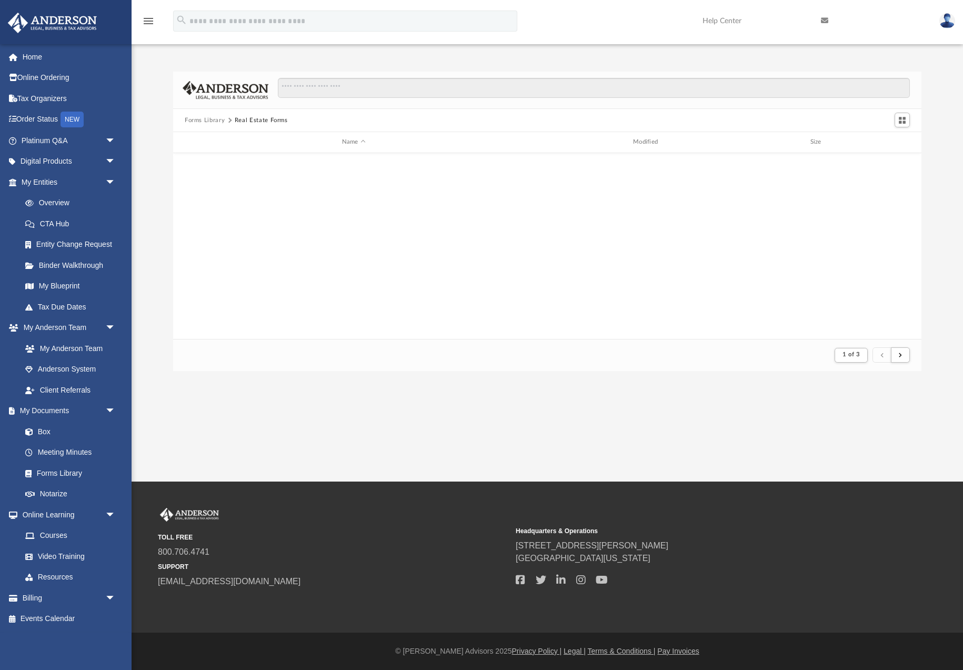
scroll to position [0, 0]
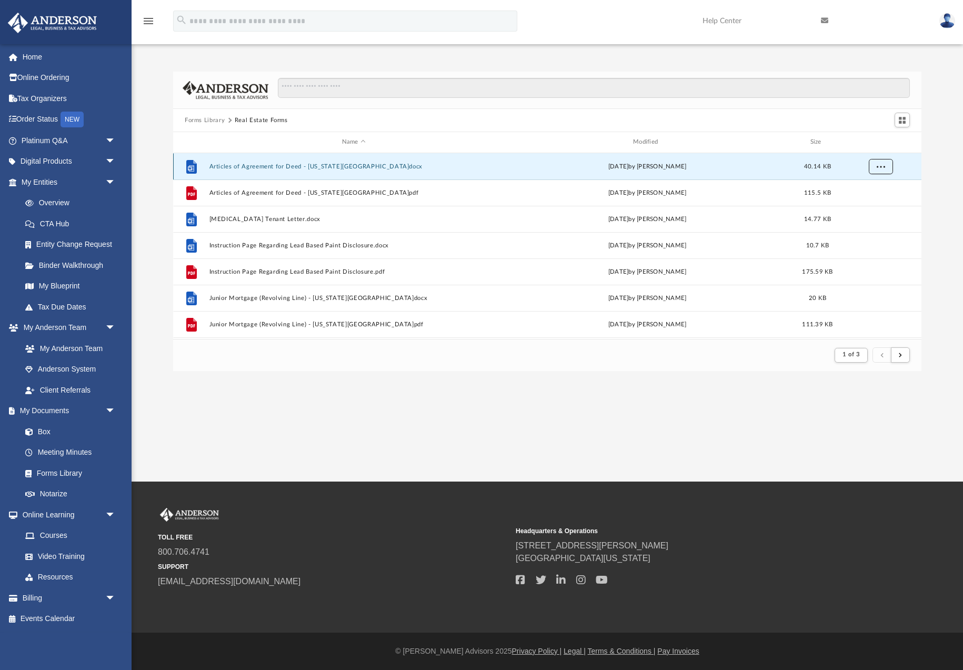
click at [884, 164] on span "More options" at bounding box center [881, 166] width 8 height 6
click at [877, 205] on li "Download" at bounding box center [872, 204] width 31 height 11
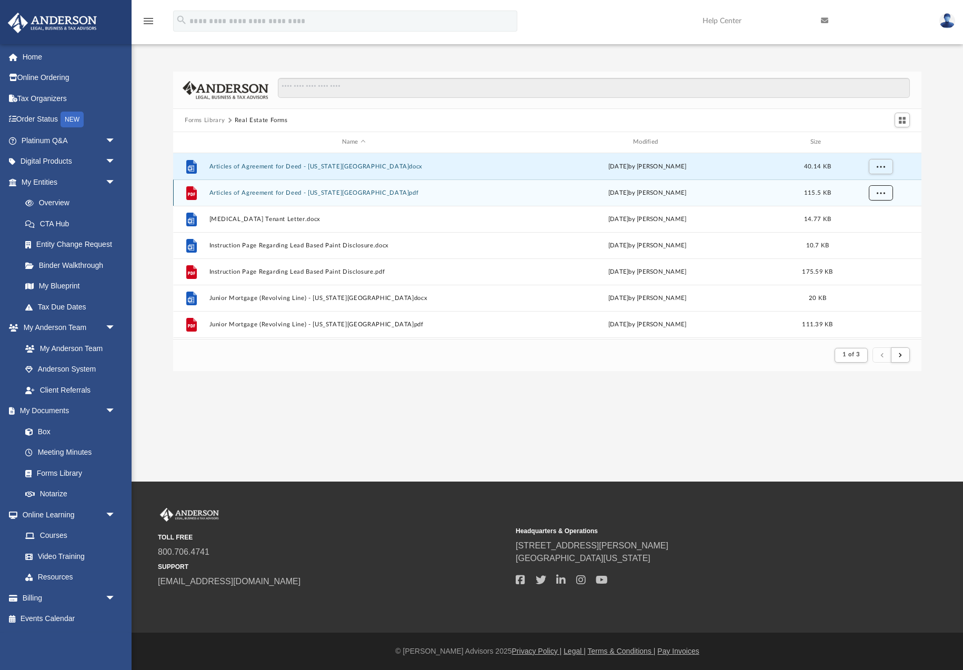
click at [882, 194] on span "More options" at bounding box center [881, 193] width 8 height 6
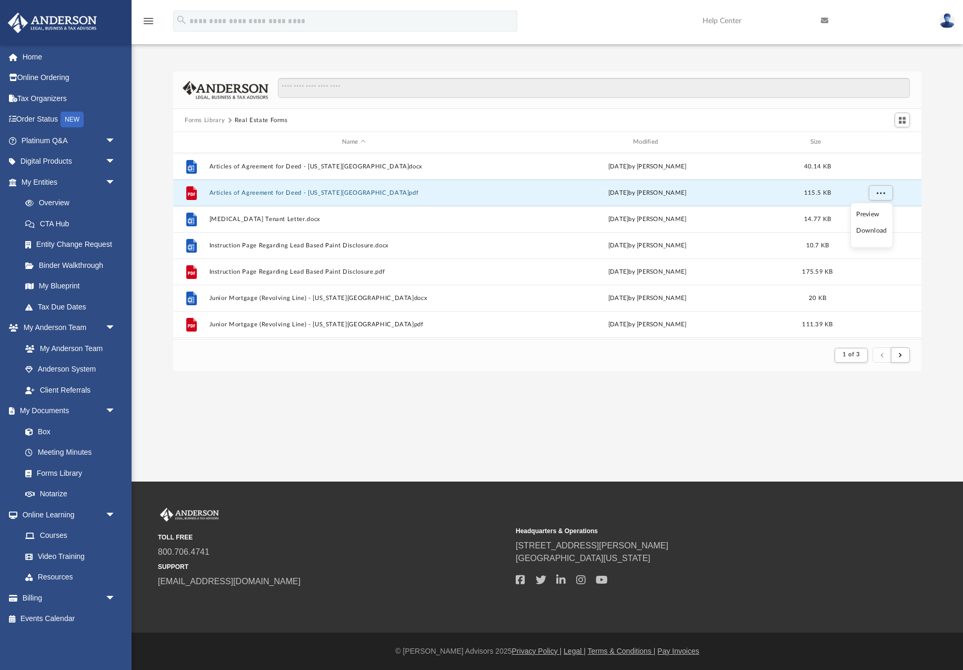
click at [874, 232] on li "Download" at bounding box center [872, 230] width 31 height 11
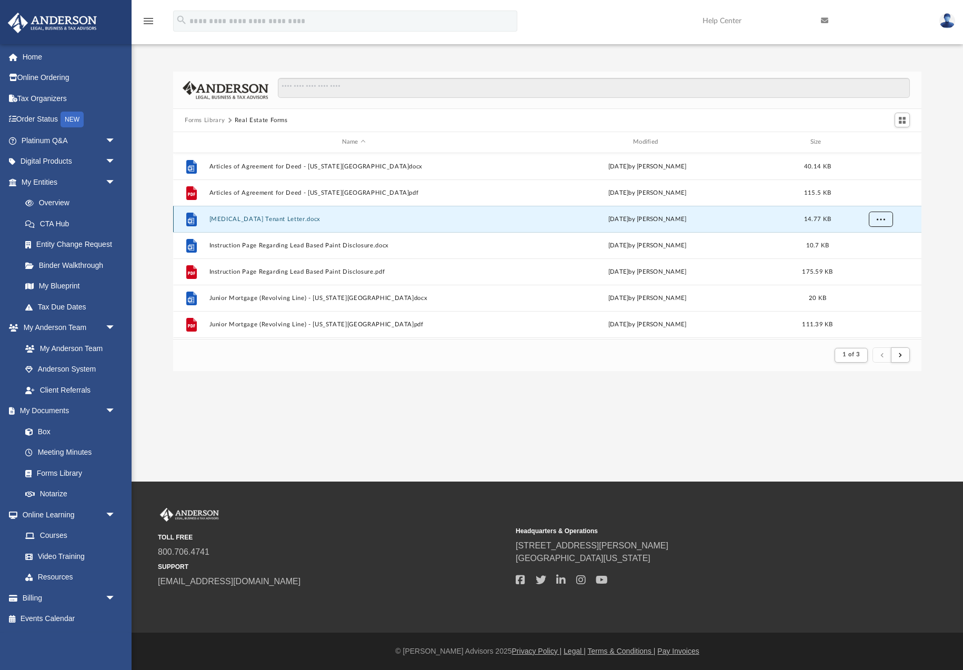
click at [879, 219] on span "More options" at bounding box center [881, 219] width 8 height 6
click at [875, 257] on li "Download" at bounding box center [872, 257] width 31 height 11
click at [880, 247] on span "More options" at bounding box center [881, 245] width 8 height 6
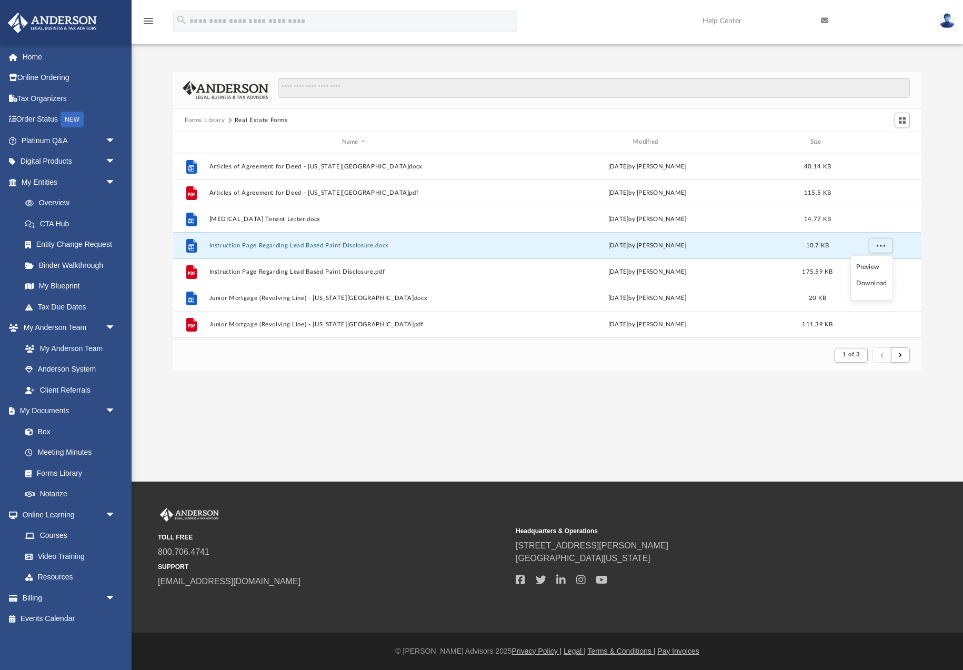
click at [870, 283] on li "Download" at bounding box center [872, 283] width 31 height 11
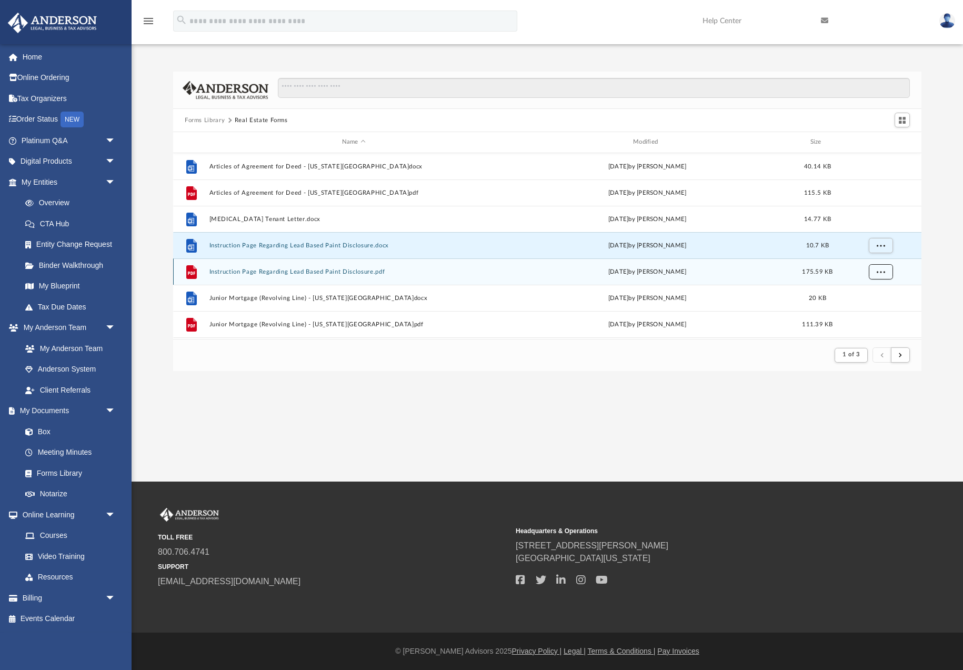
click at [877, 273] on span "More options" at bounding box center [881, 271] width 8 height 6
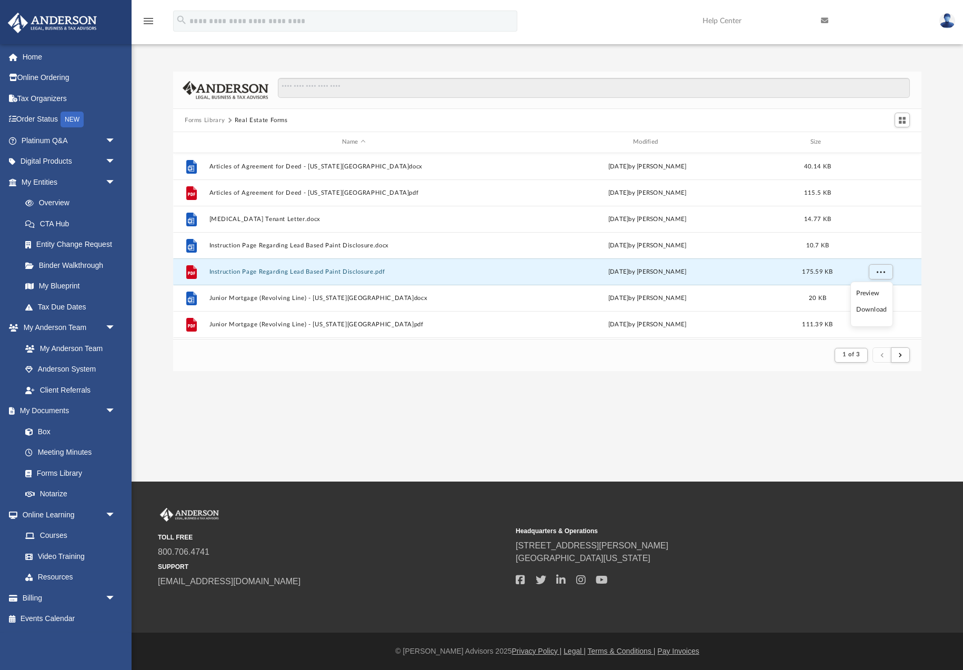
click at [878, 312] on li "Download" at bounding box center [872, 309] width 31 height 11
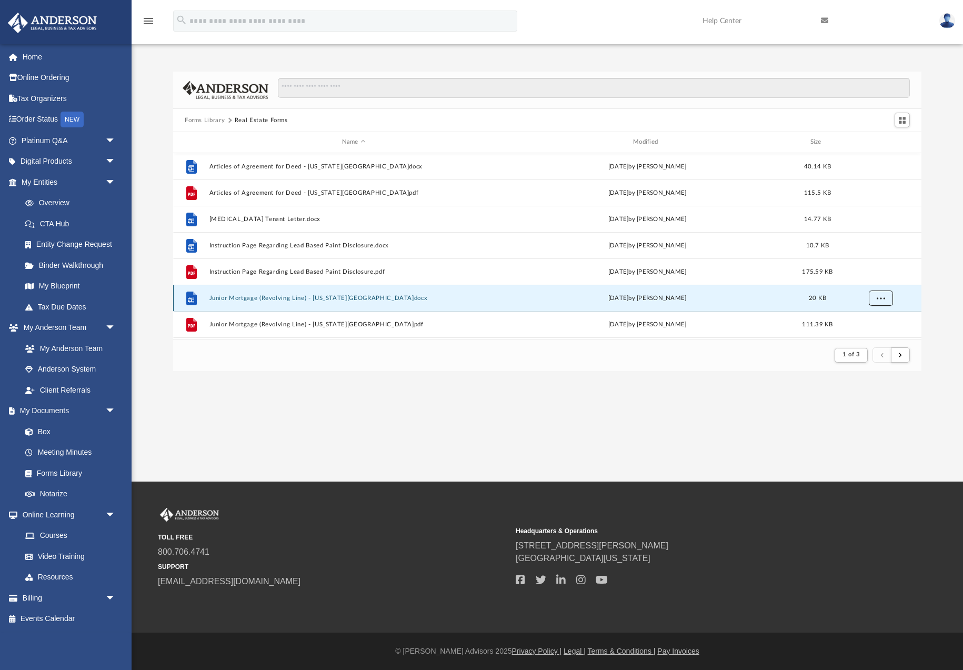
click at [881, 297] on span "More options" at bounding box center [881, 298] width 8 height 6
click at [873, 276] on li "Download" at bounding box center [872, 275] width 31 height 11
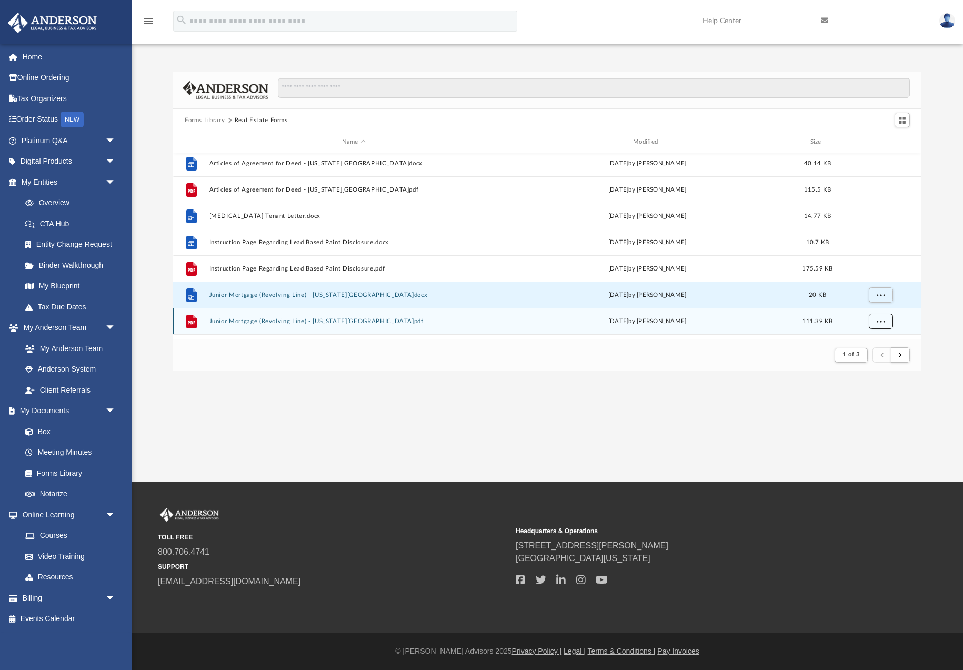
click at [882, 319] on div "File Articles of Agreement for Deed - [US_STATE][GEOGRAPHIC_DATA]docx [DATE] by…" at bounding box center [547, 246] width 749 height 186
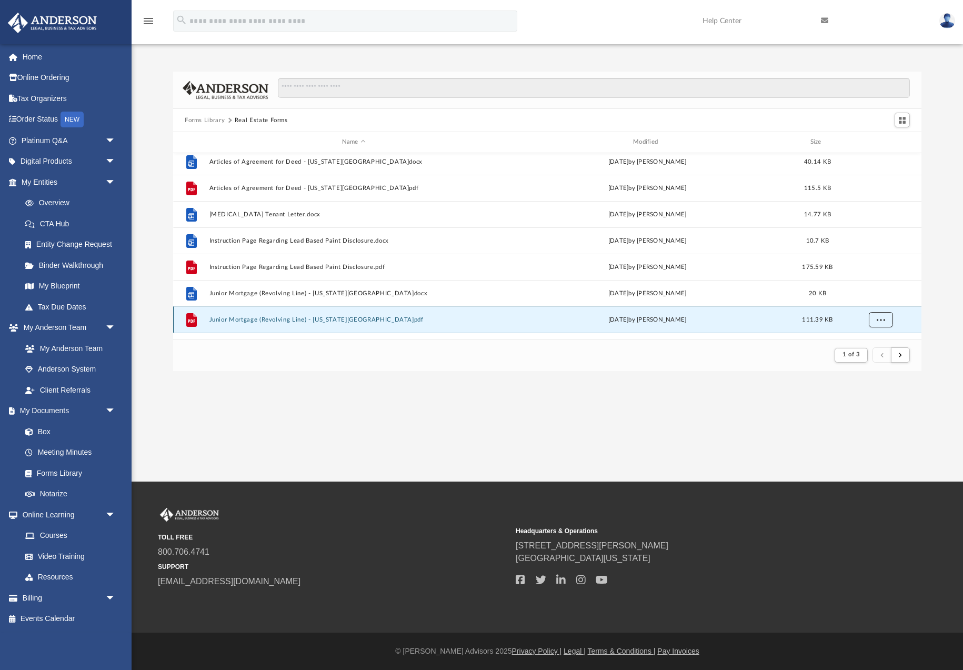
click at [878, 319] on span "More options" at bounding box center [881, 319] width 8 height 6
click at [871, 296] on li "Download" at bounding box center [872, 296] width 31 height 11
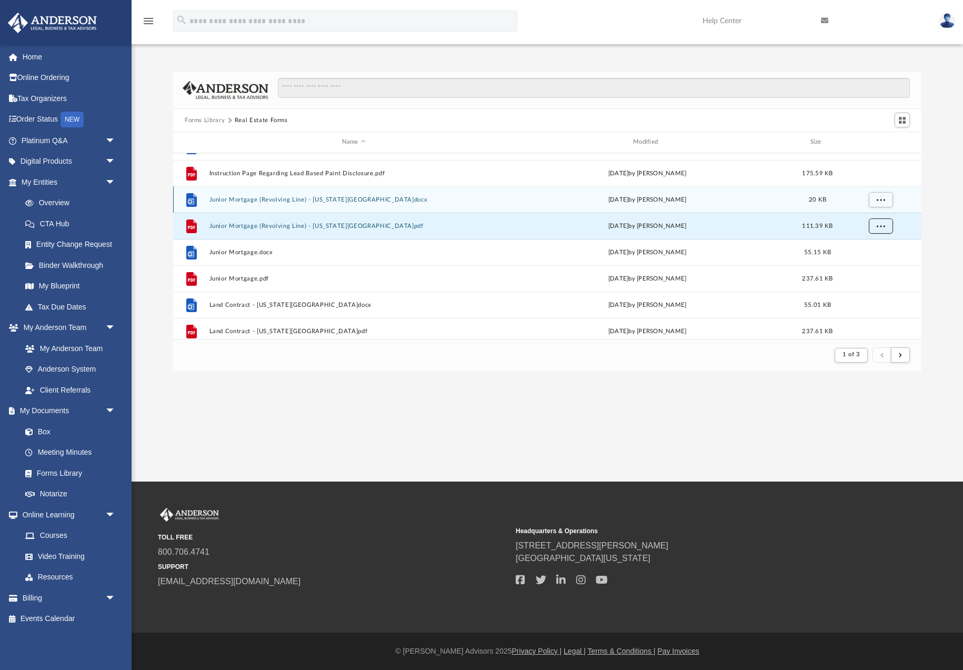
scroll to position [118, 0]
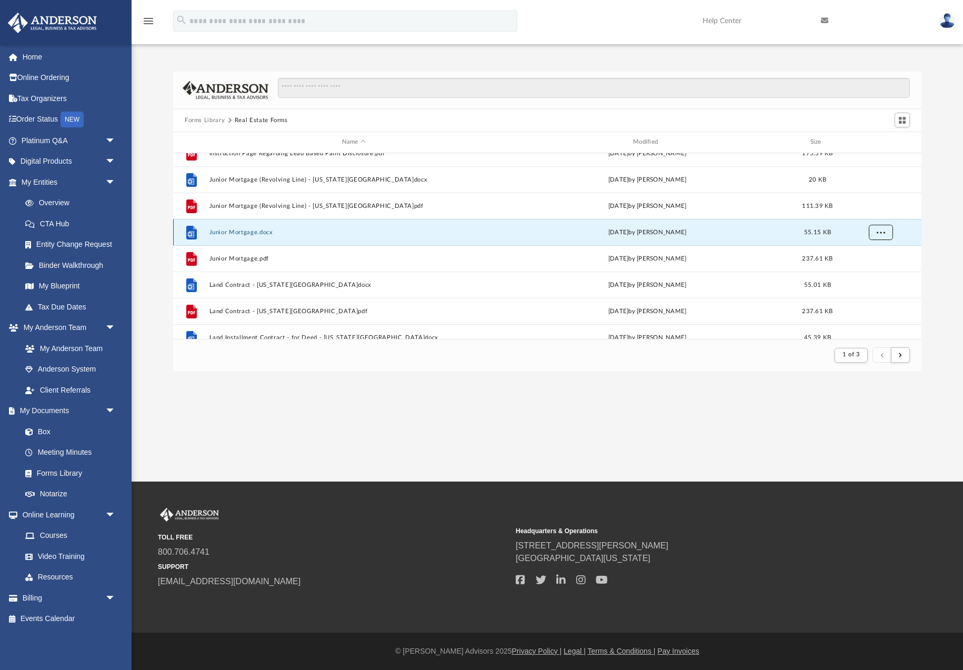
click at [877, 236] on button "More options" at bounding box center [881, 232] width 24 height 16
click at [873, 270] on li "Download" at bounding box center [872, 270] width 31 height 11
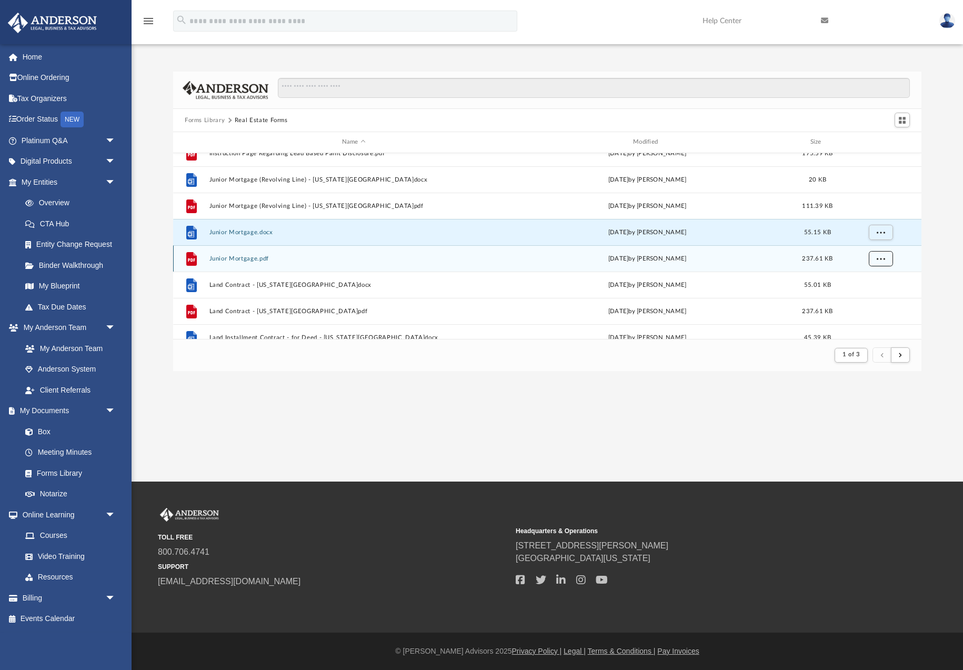
click at [881, 258] on span "More options" at bounding box center [881, 258] width 8 height 6
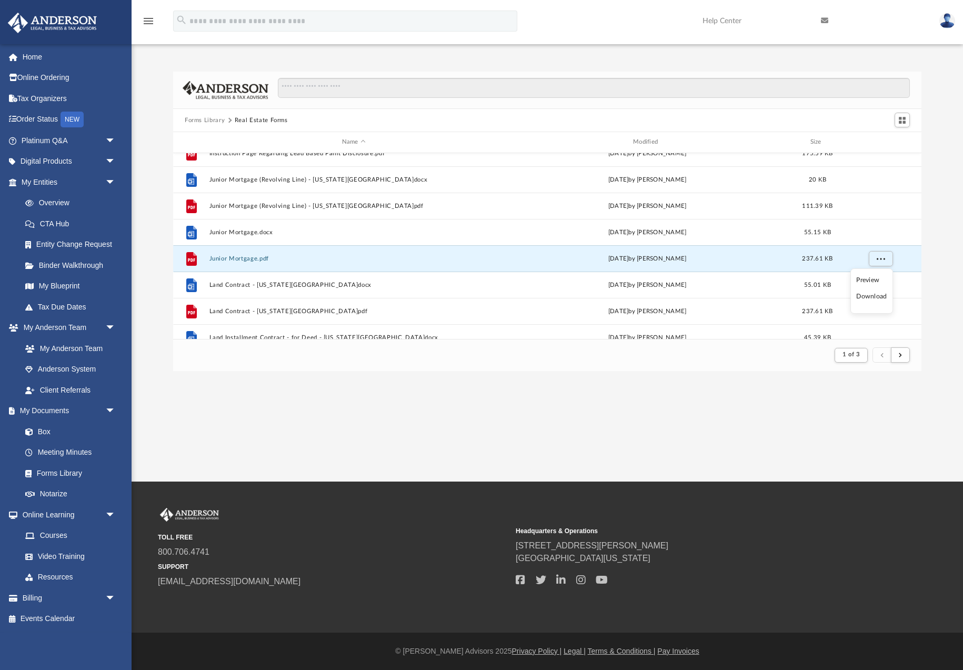
click at [876, 299] on li "Download" at bounding box center [872, 296] width 31 height 11
click at [879, 287] on span "More options" at bounding box center [881, 285] width 8 height 6
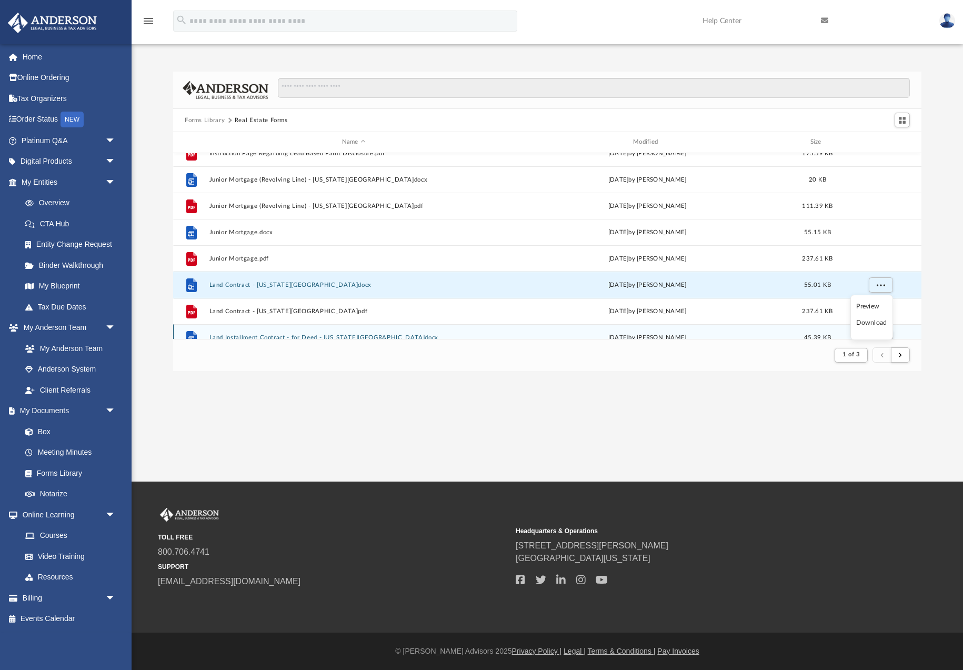
click at [871, 325] on li "Download" at bounding box center [872, 322] width 31 height 11
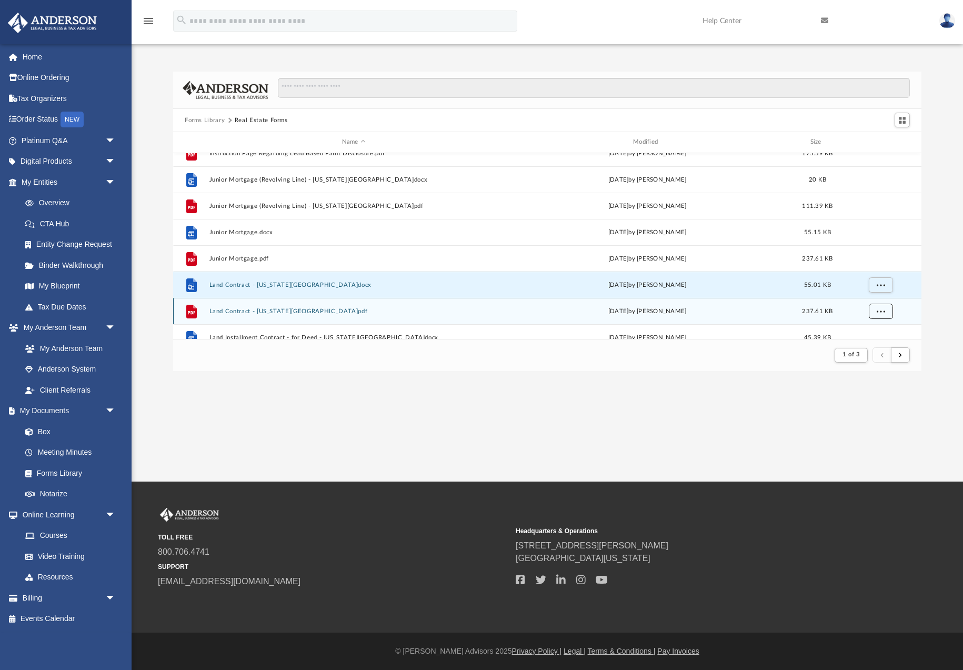
click at [878, 310] on span "More options" at bounding box center [881, 311] width 8 height 6
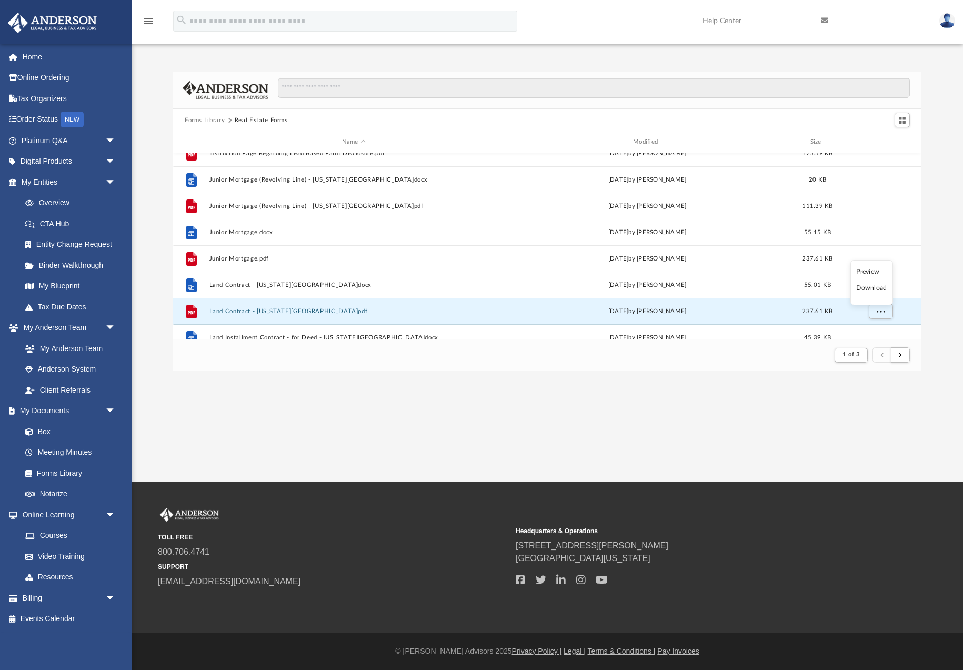
click at [873, 291] on li "Download" at bounding box center [872, 288] width 31 height 11
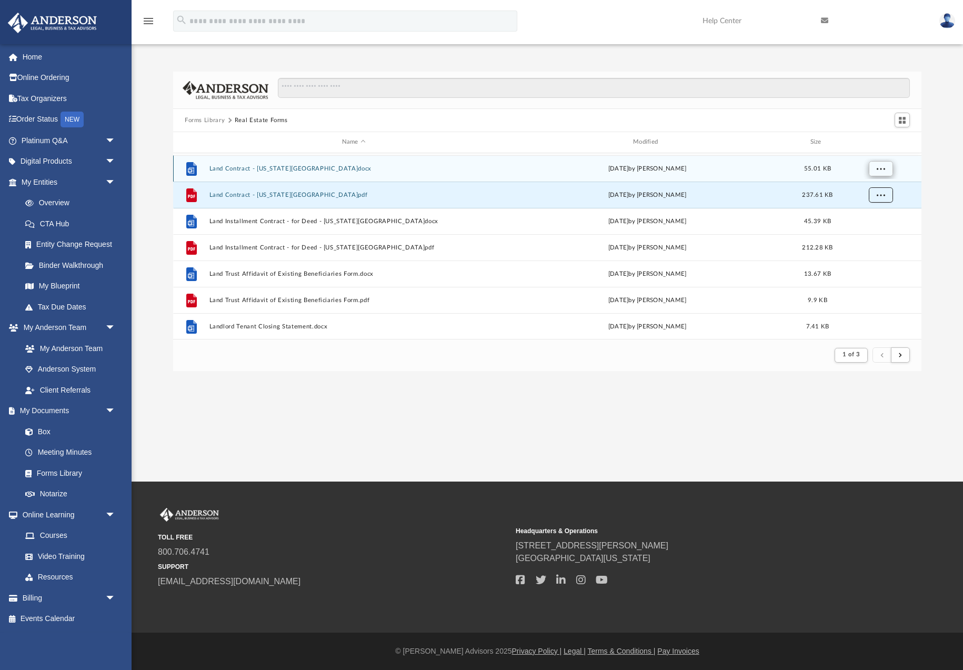
scroll to position [237, 0]
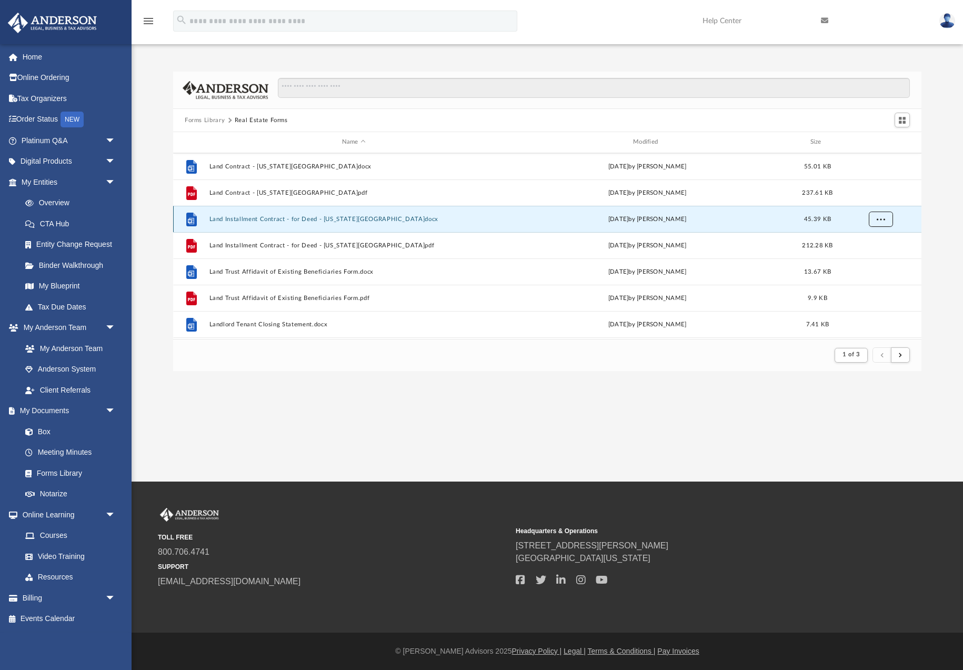
click at [877, 223] on button "More options" at bounding box center [881, 219] width 24 height 16
click at [876, 257] on li "Download" at bounding box center [872, 257] width 31 height 11
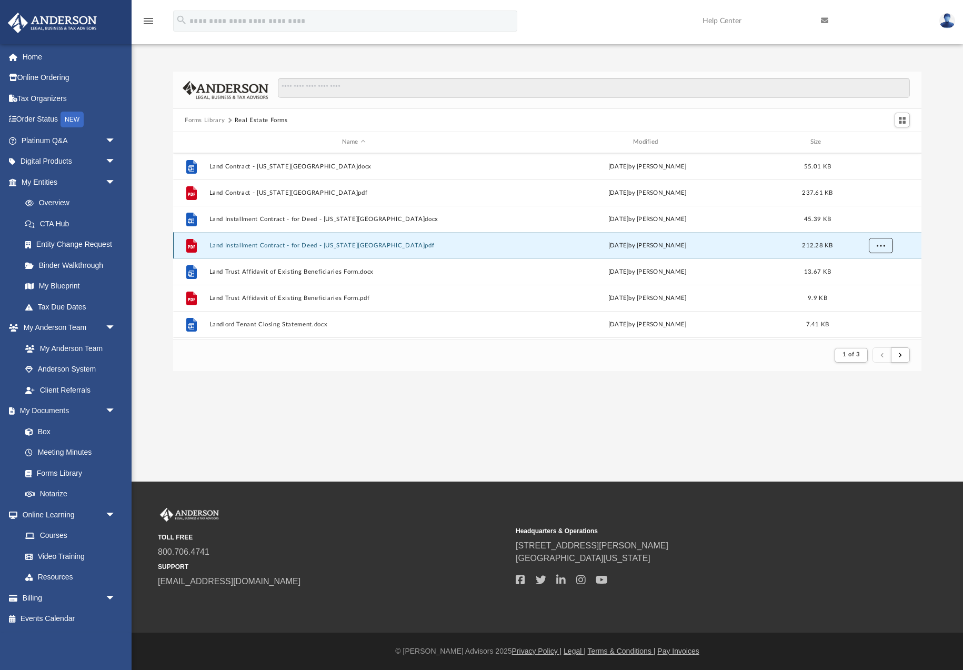
click at [880, 245] on span "More options" at bounding box center [881, 245] width 8 height 6
click at [874, 285] on li "Download" at bounding box center [872, 283] width 31 height 11
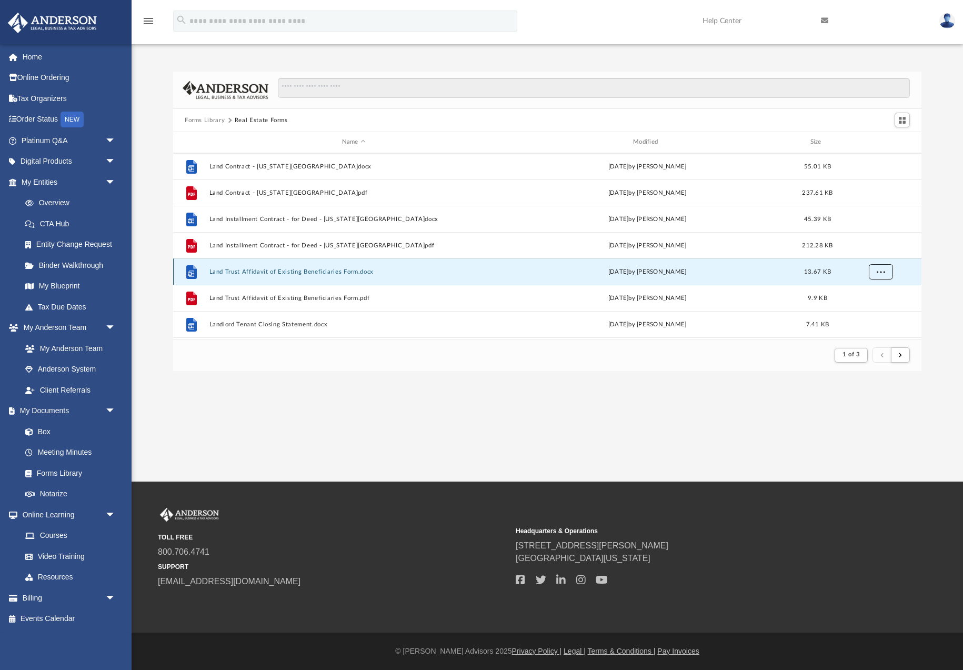
click at [880, 273] on span "More options" at bounding box center [881, 271] width 8 height 6
click at [877, 311] on li "Download" at bounding box center [872, 309] width 31 height 11
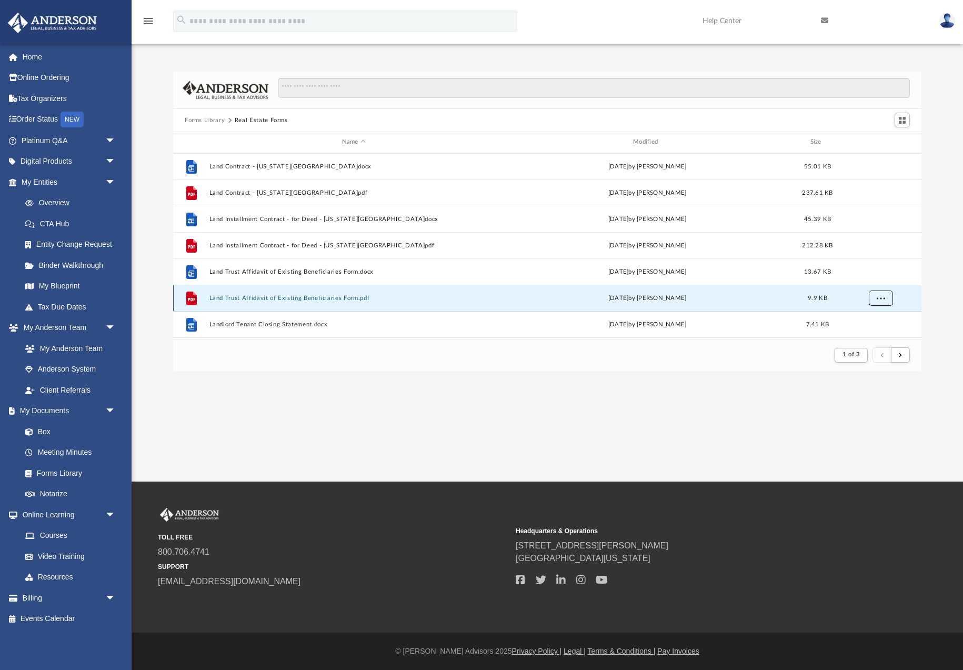
click at [884, 297] on span "More options" at bounding box center [881, 298] width 8 height 6
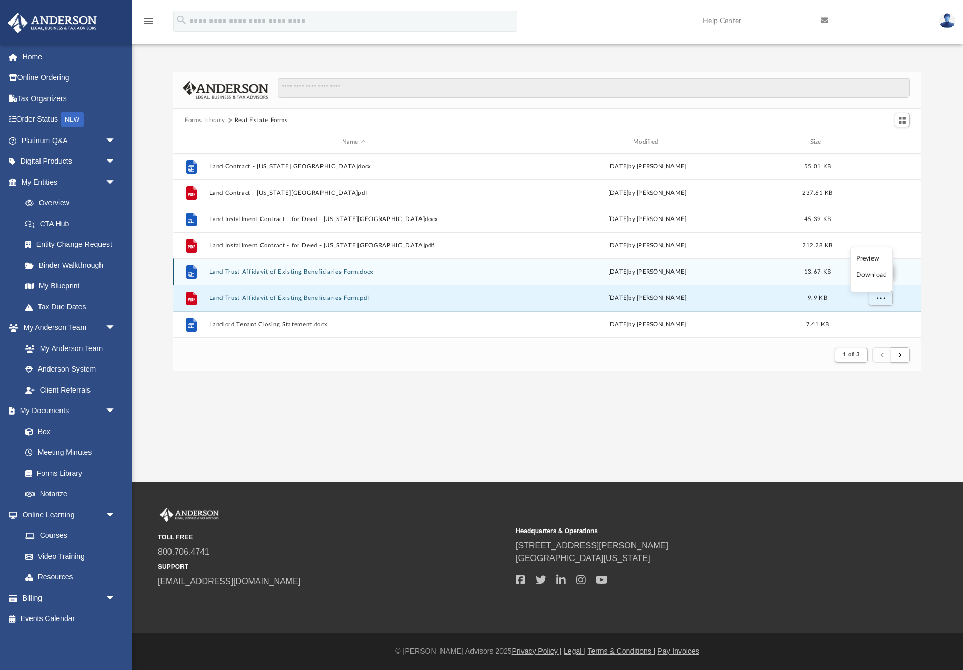
click at [873, 276] on li "Download" at bounding box center [872, 275] width 31 height 11
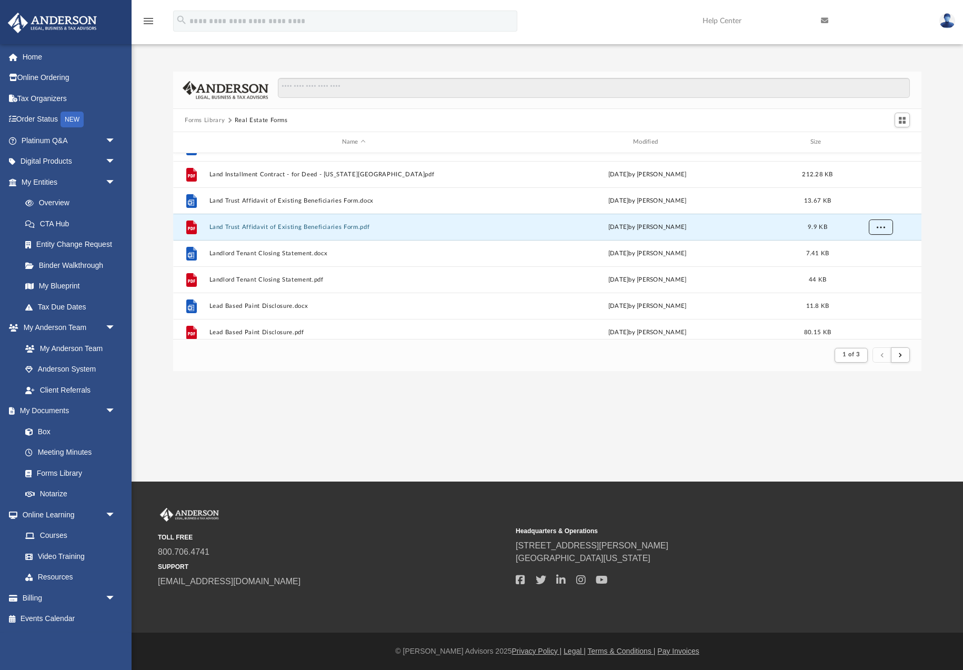
scroll to position [311, 0]
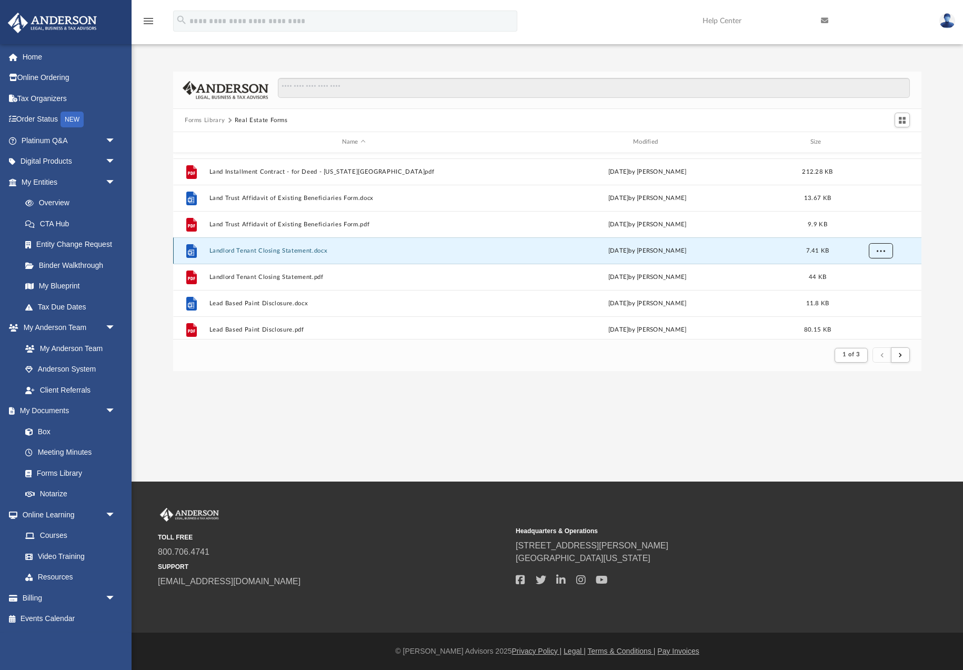
click at [882, 253] on span "More options" at bounding box center [881, 250] width 8 height 6
click at [876, 289] on li "Download" at bounding box center [872, 288] width 31 height 11
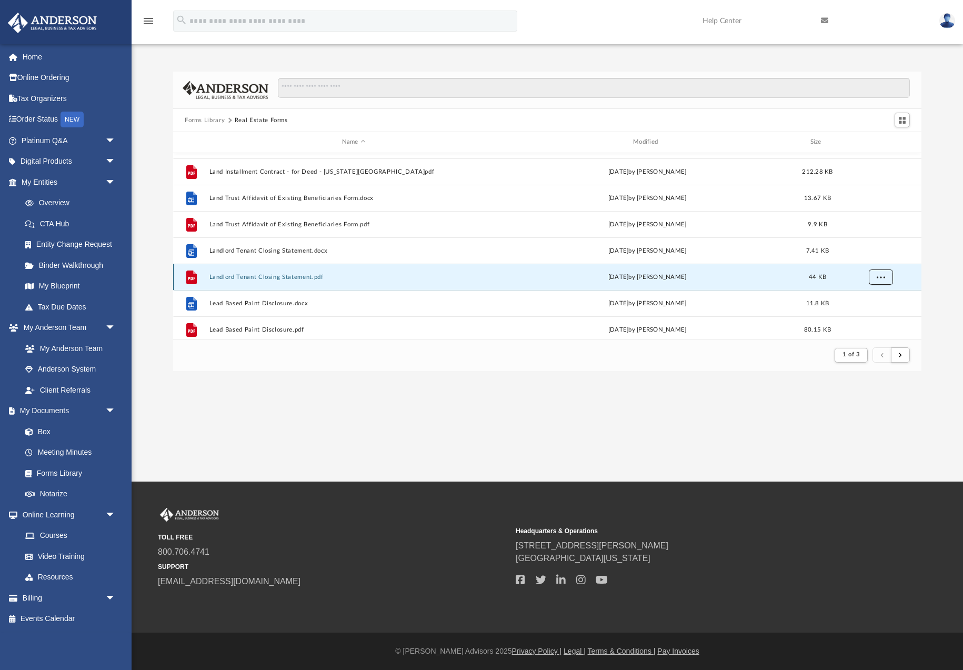
click at [881, 279] on span "More options" at bounding box center [881, 277] width 8 height 6
click at [875, 317] on li "Download" at bounding box center [872, 315] width 31 height 11
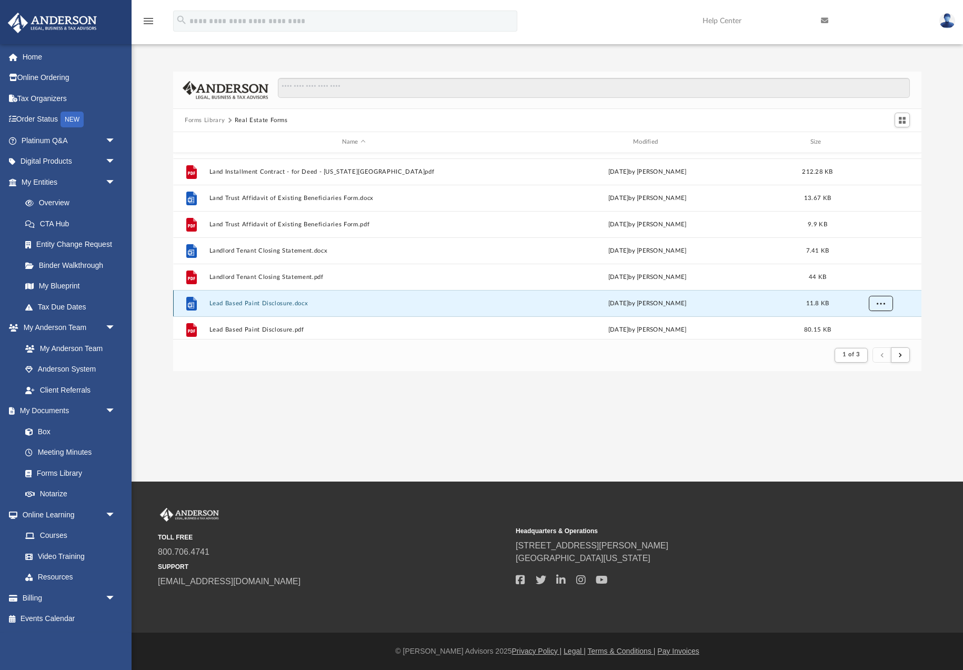
click at [880, 303] on span "More options" at bounding box center [881, 303] width 8 height 6
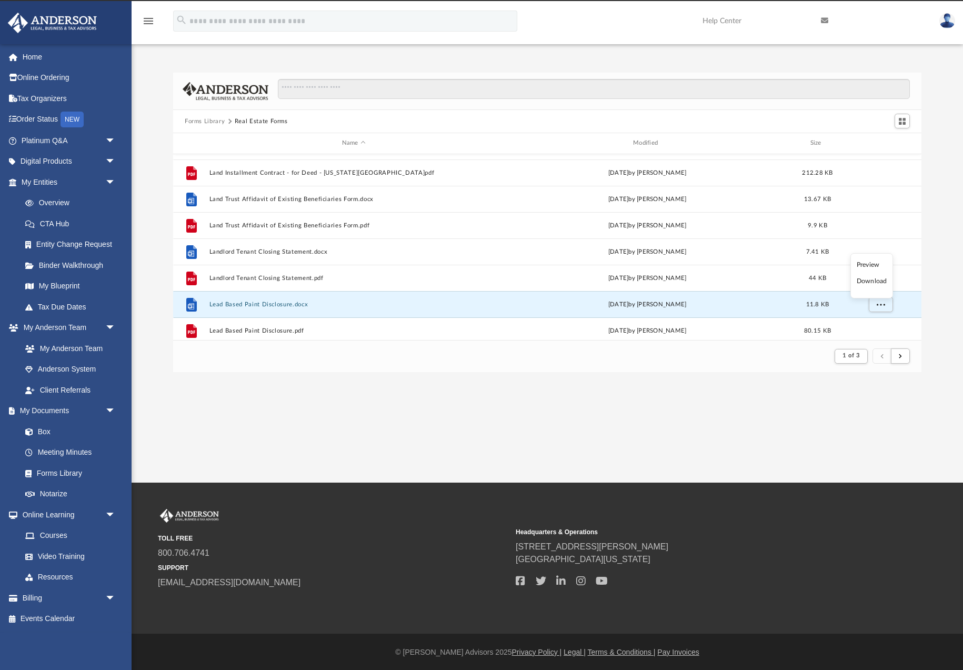
click at [872, 279] on li "Download" at bounding box center [872, 281] width 31 height 11
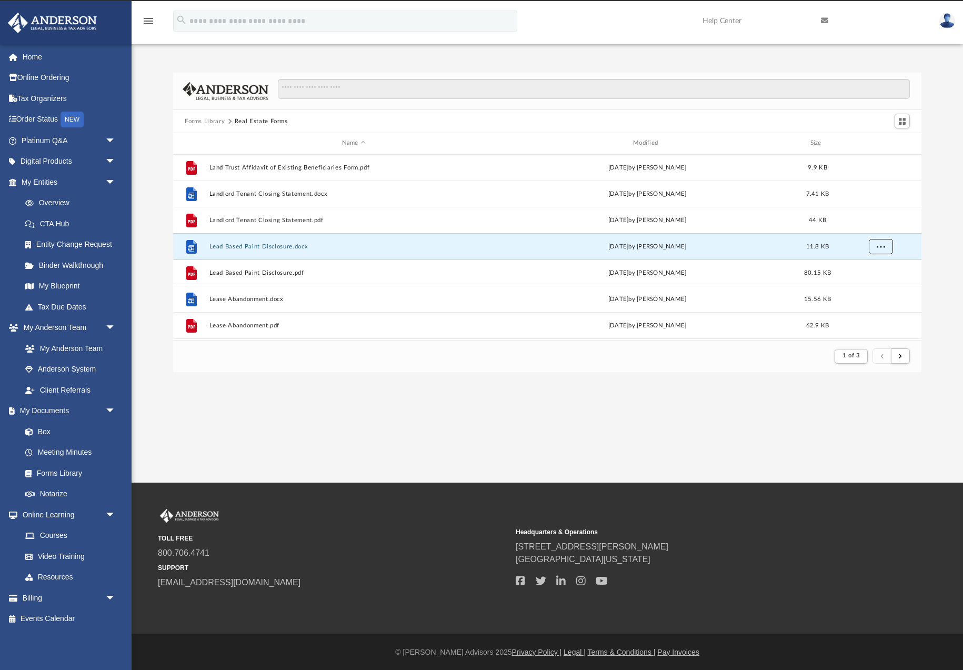
scroll to position [416, 0]
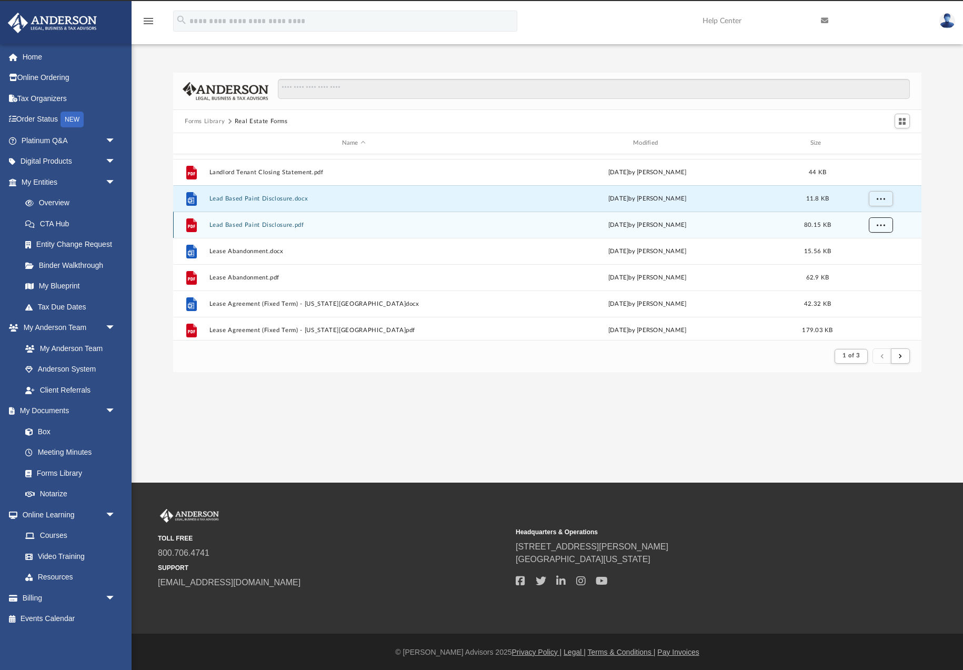
click at [883, 229] on button "More options" at bounding box center [881, 225] width 24 height 16
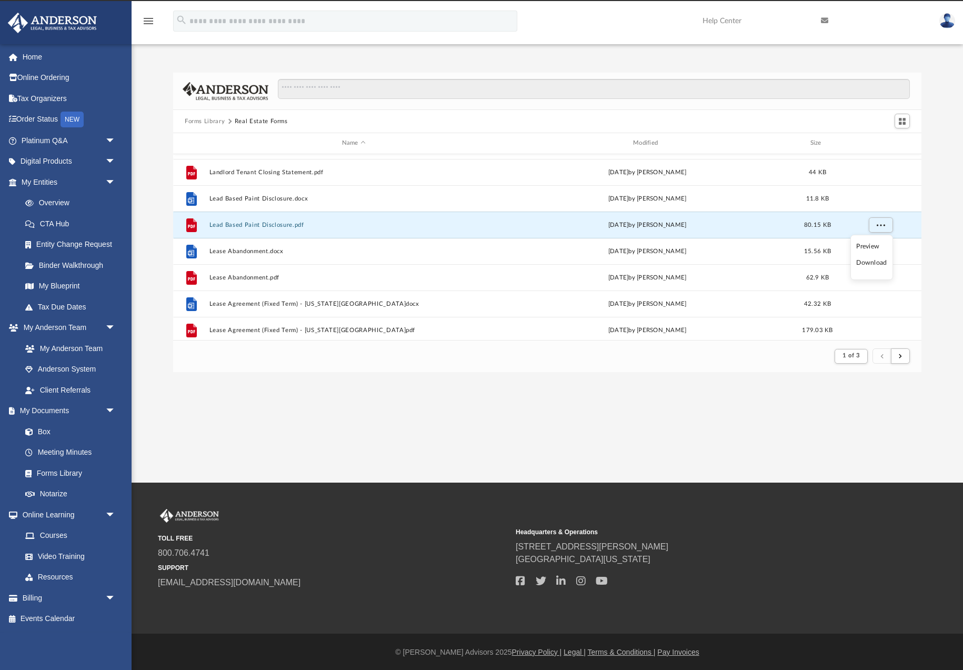
click at [874, 266] on li "Download" at bounding box center [872, 262] width 31 height 11
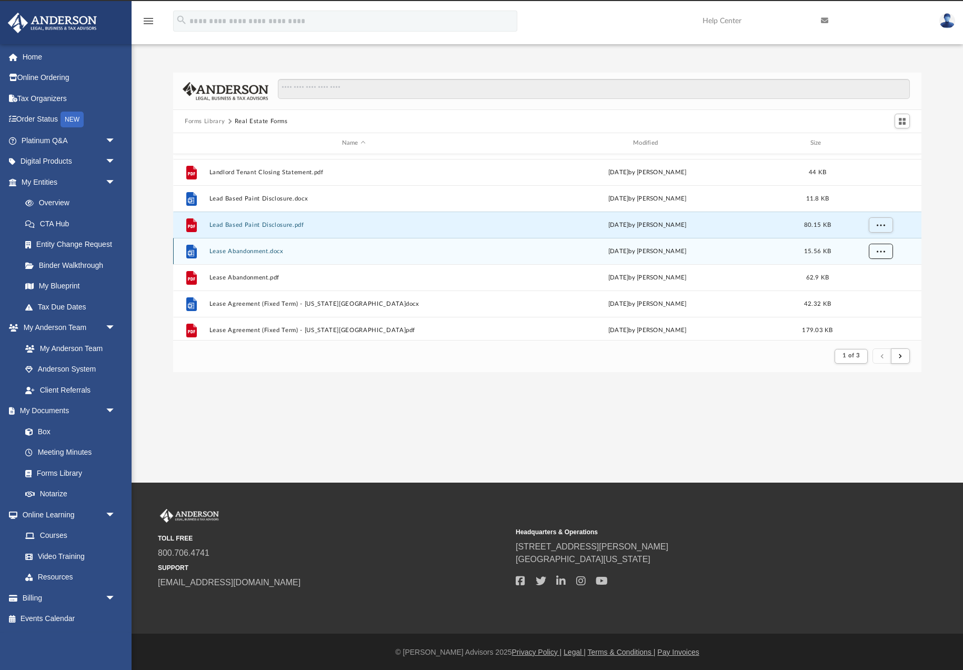
click at [882, 252] on span "More options" at bounding box center [881, 251] width 8 height 6
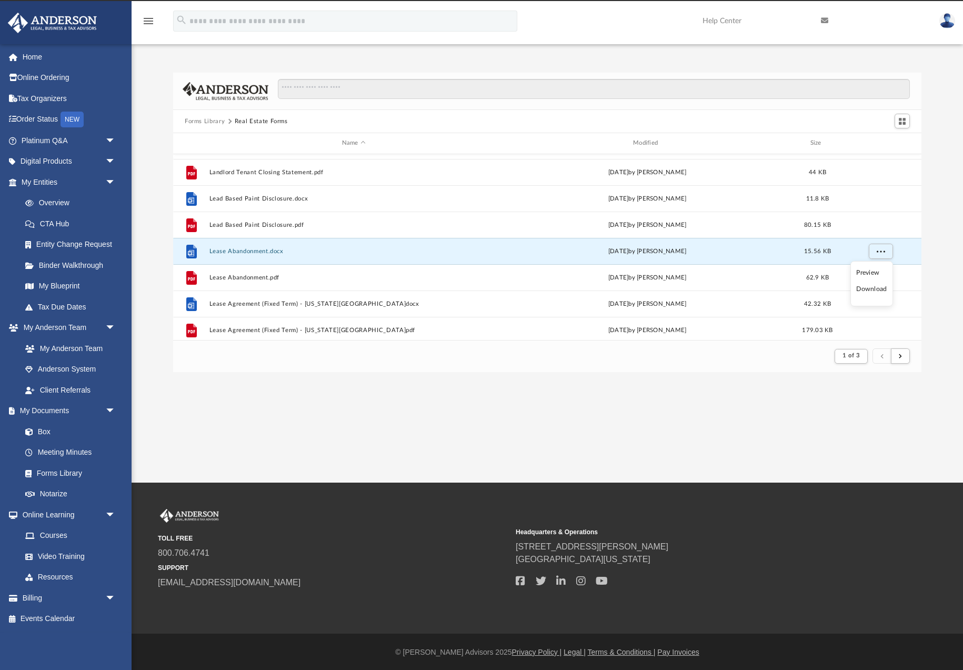
click at [874, 290] on li "Download" at bounding box center [872, 289] width 31 height 11
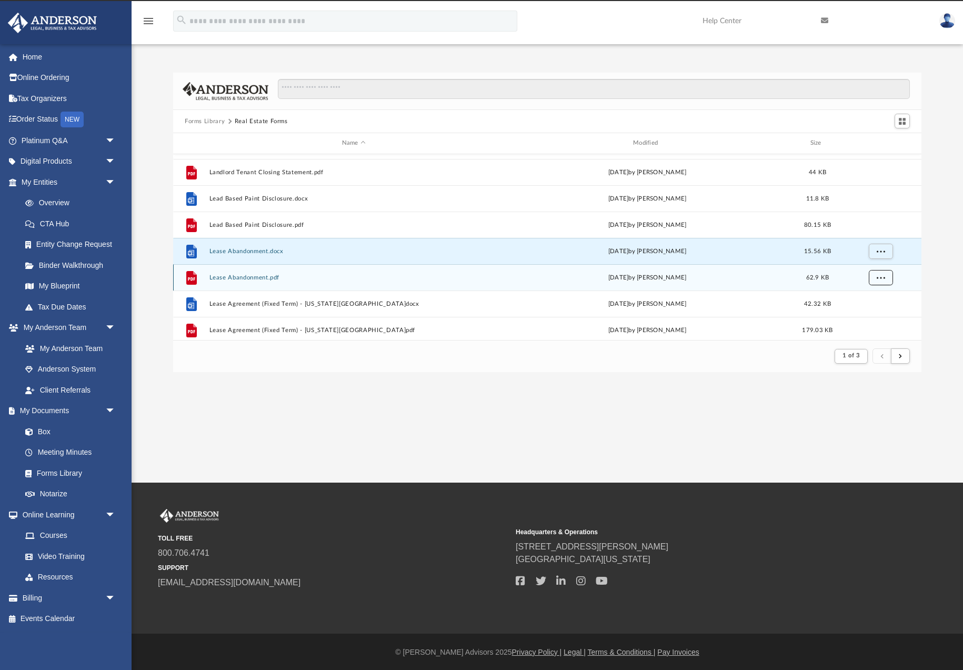
click at [878, 280] on span "More options" at bounding box center [881, 277] width 8 height 6
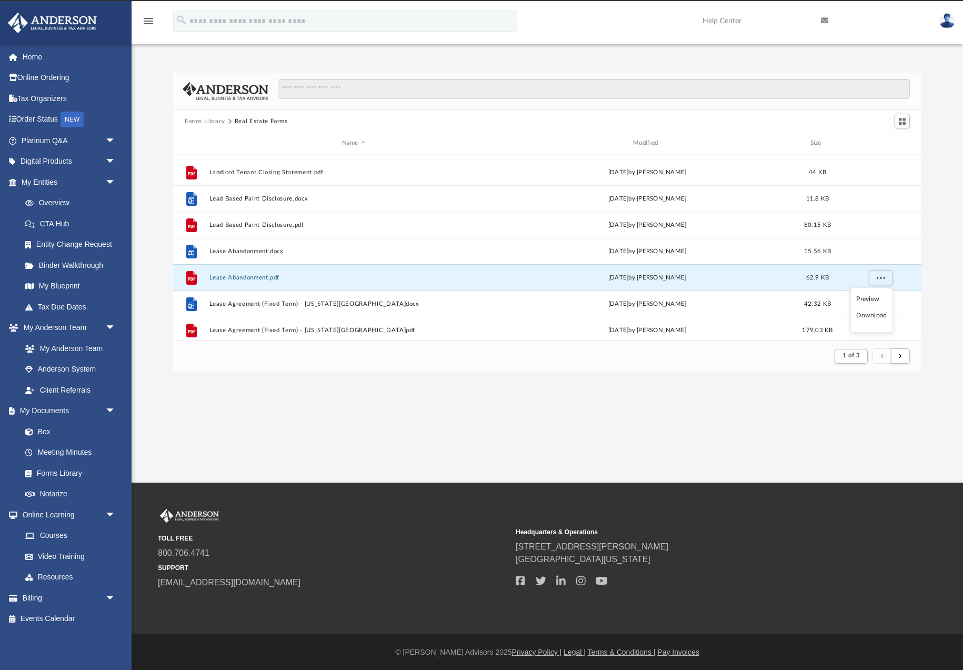
click at [877, 316] on li "Download" at bounding box center [872, 315] width 31 height 11
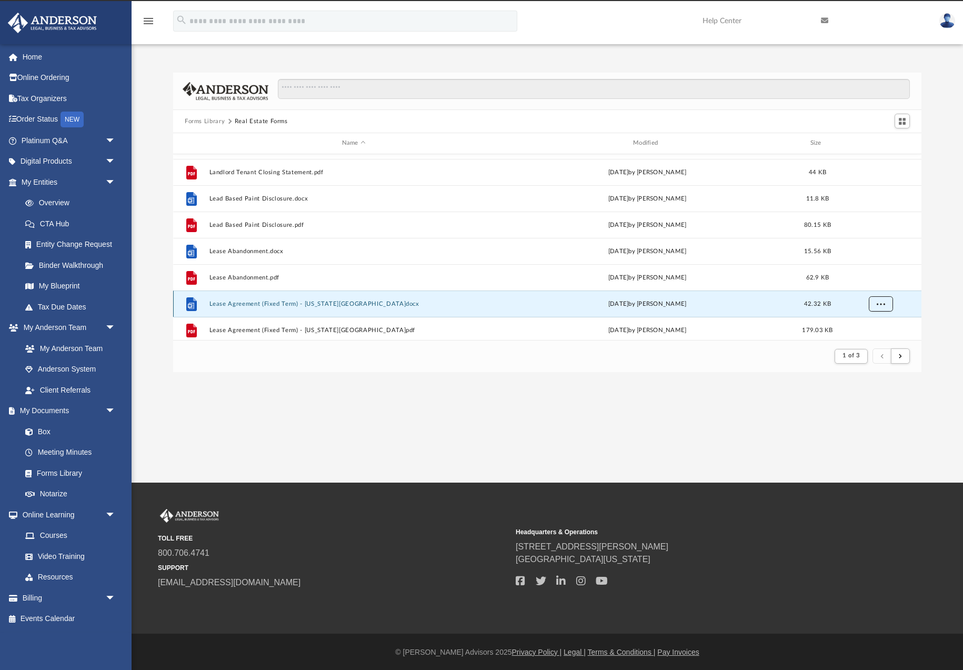
click at [881, 306] on span "More options" at bounding box center [881, 304] width 8 height 6
click at [875, 282] on li "Download" at bounding box center [872, 280] width 31 height 11
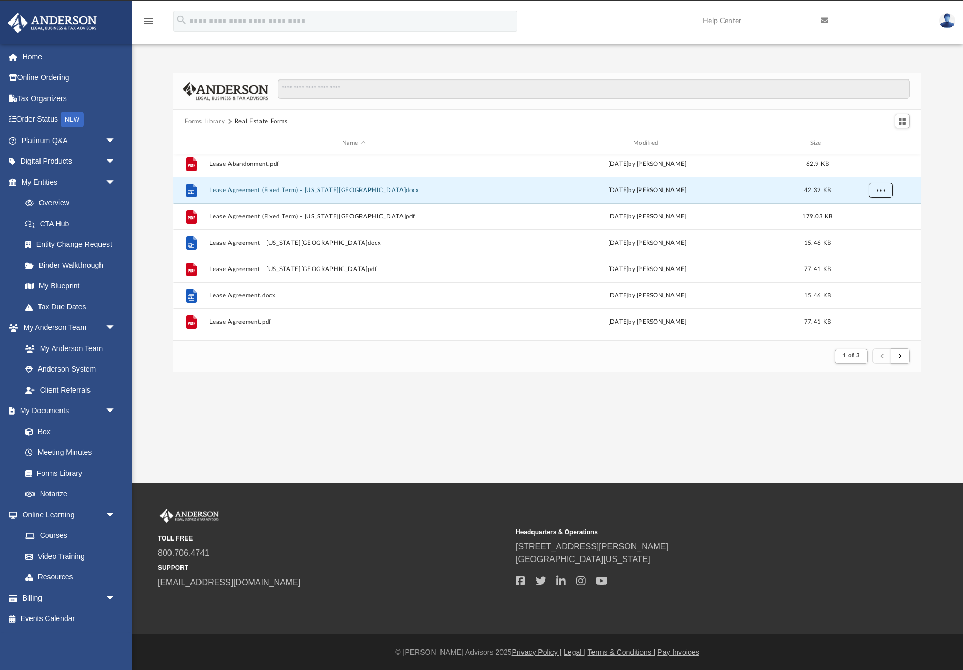
scroll to position [533, 0]
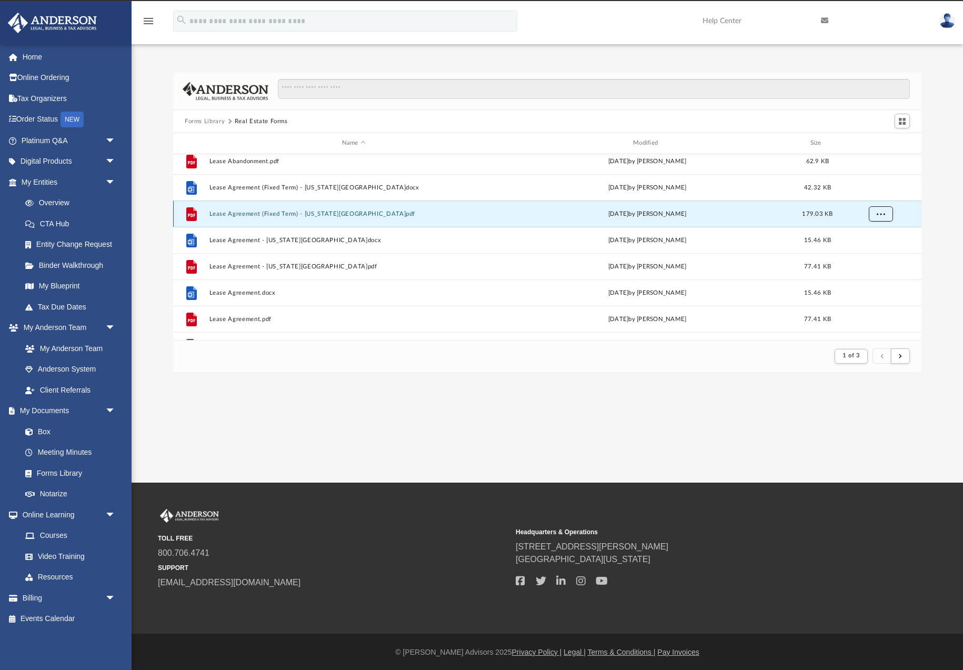
click at [874, 212] on button "More options" at bounding box center [881, 214] width 24 height 16
click at [876, 254] on li "Download" at bounding box center [872, 251] width 31 height 11
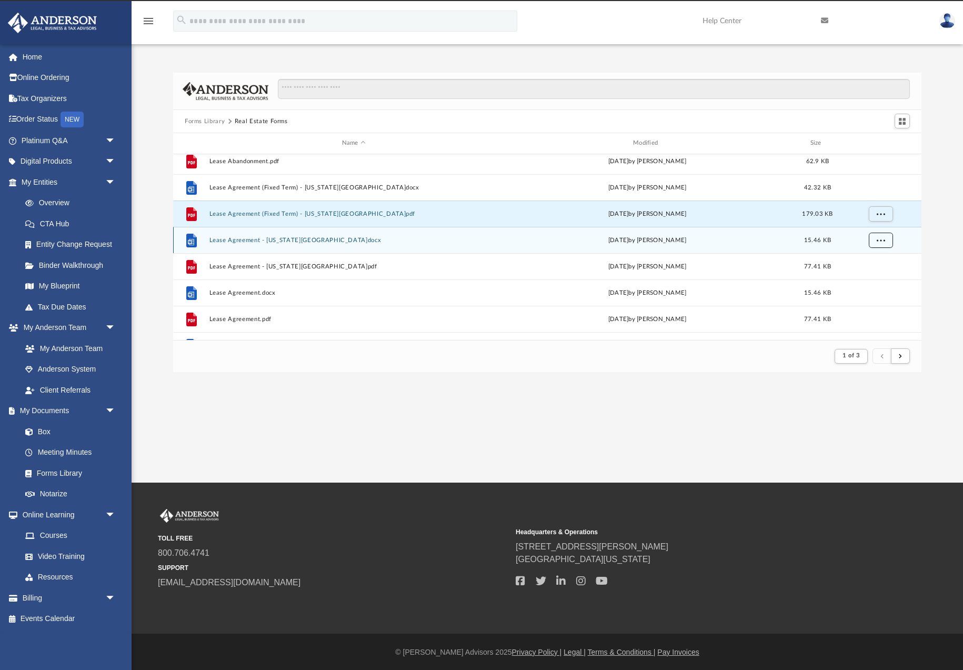
click at [880, 243] on span "More options" at bounding box center [881, 240] width 8 height 6
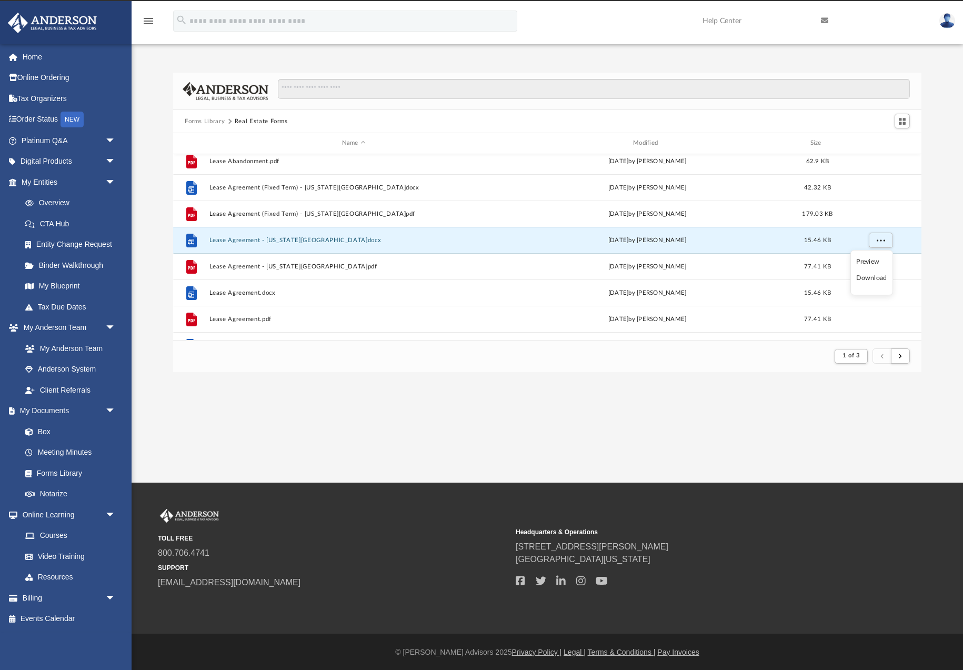
click at [877, 278] on li "Download" at bounding box center [872, 278] width 31 height 11
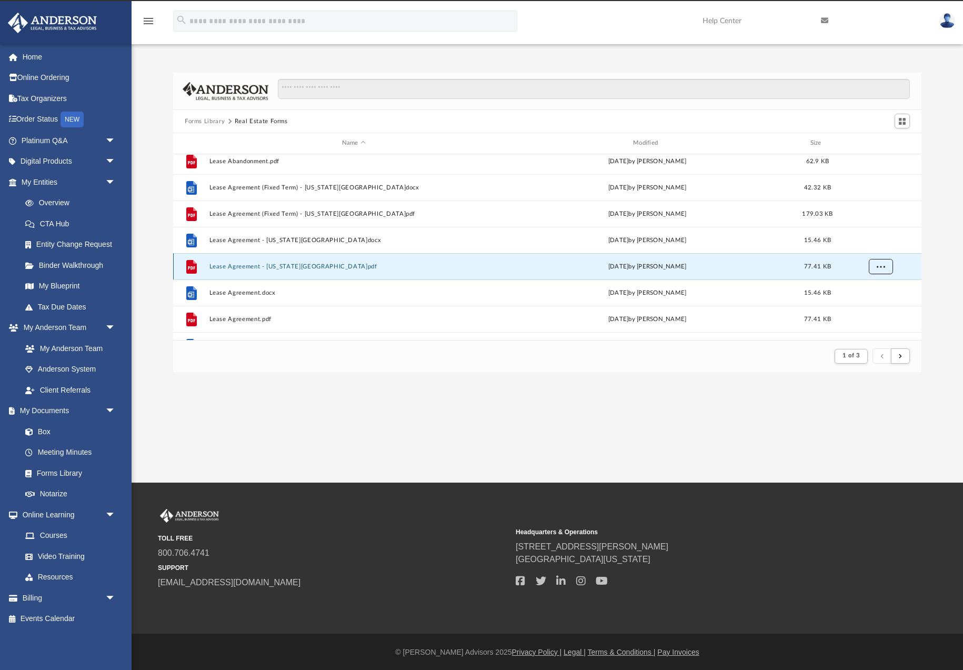
click at [881, 268] on span "More options" at bounding box center [881, 266] width 8 height 6
click at [877, 307] on li "Download" at bounding box center [872, 304] width 31 height 11
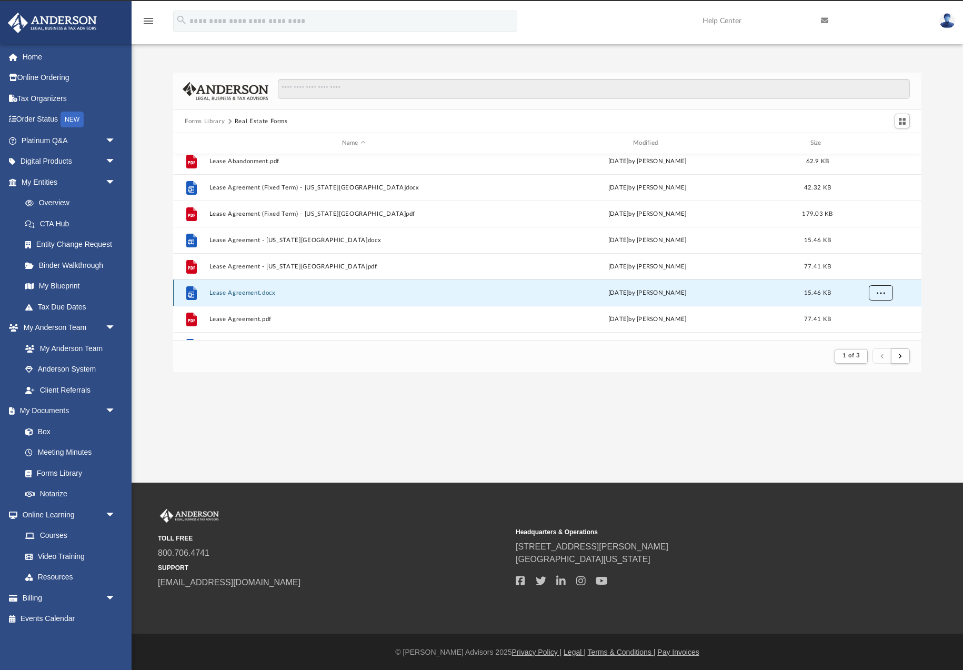
click at [879, 291] on span "More options" at bounding box center [881, 293] width 8 height 6
click at [872, 271] on li "Download" at bounding box center [872, 269] width 31 height 11
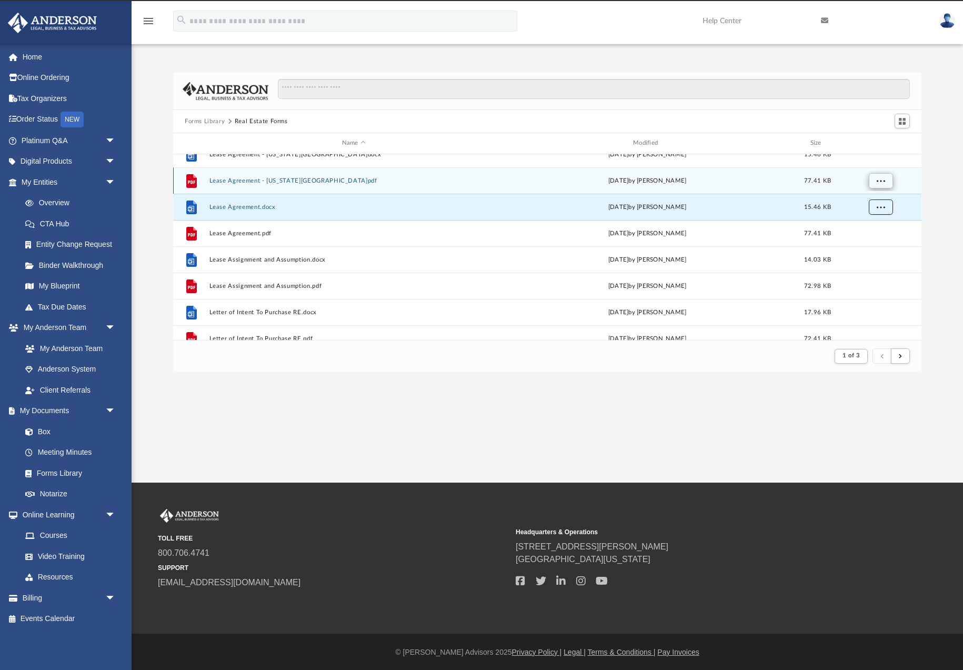
scroll to position [653, 0]
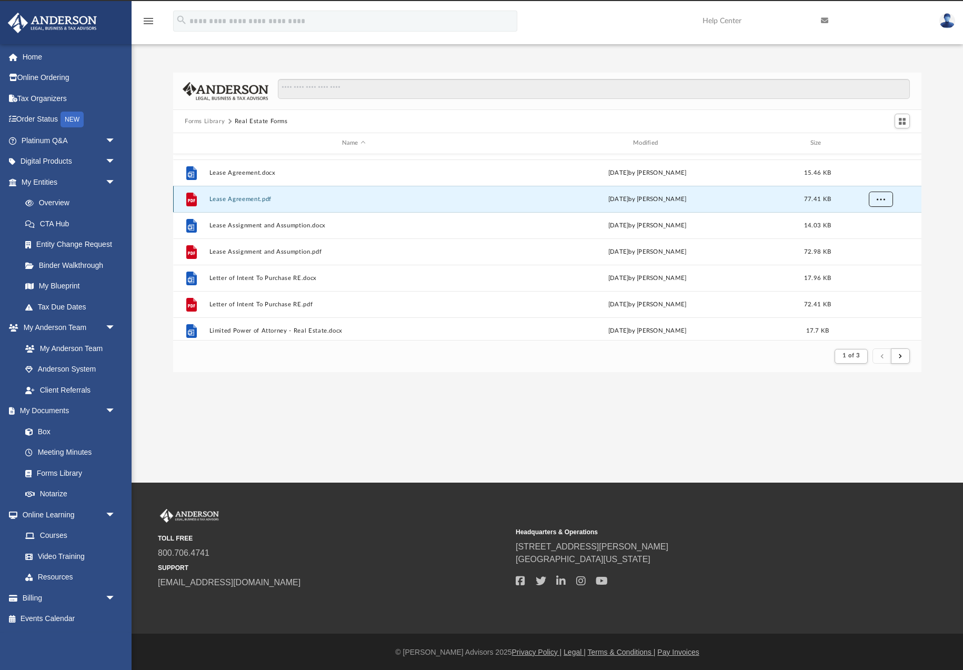
click at [878, 199] on span "More options" at bounding box center [881, 199] width 8 height 6
click at [871, 240] on li "Download" at bounding box center [872, 237] width 31 height 11
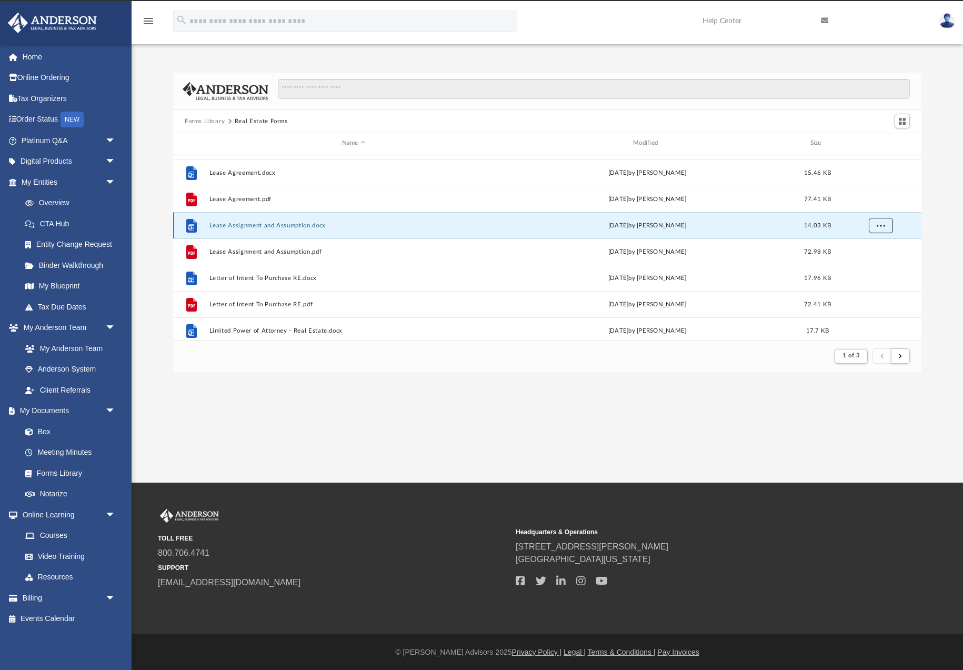
click at [882, 228] on span "More options" at bounding box center [881, 225] width 8 height 6
click at [878, 264] on li "Download" at bounding box center [872, 263] width 31 height 11
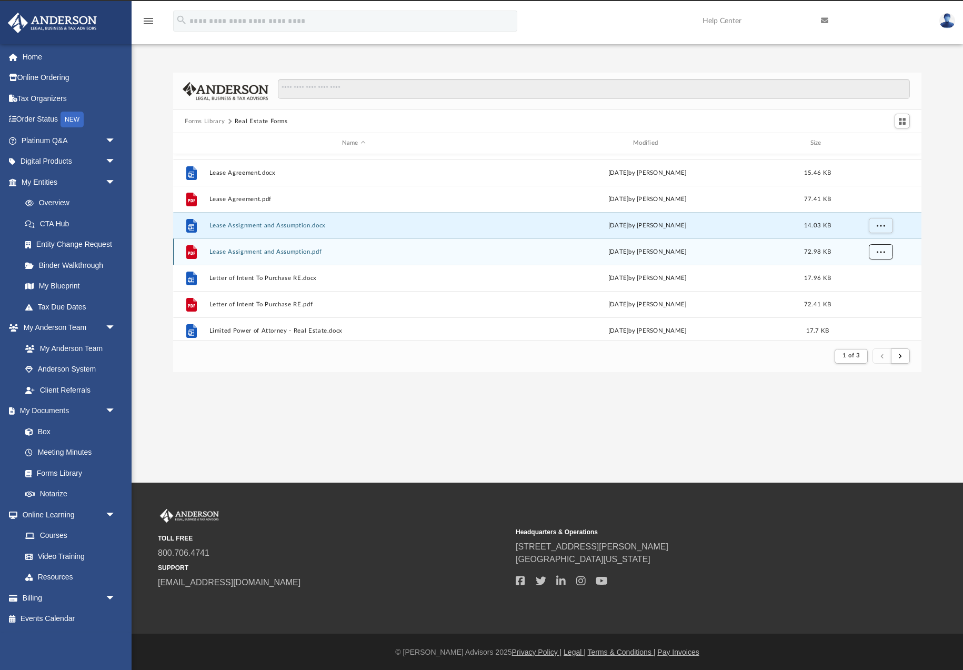
click at [883, 253] on span "More options" at bounding box center [881, 251] width 8 height 6
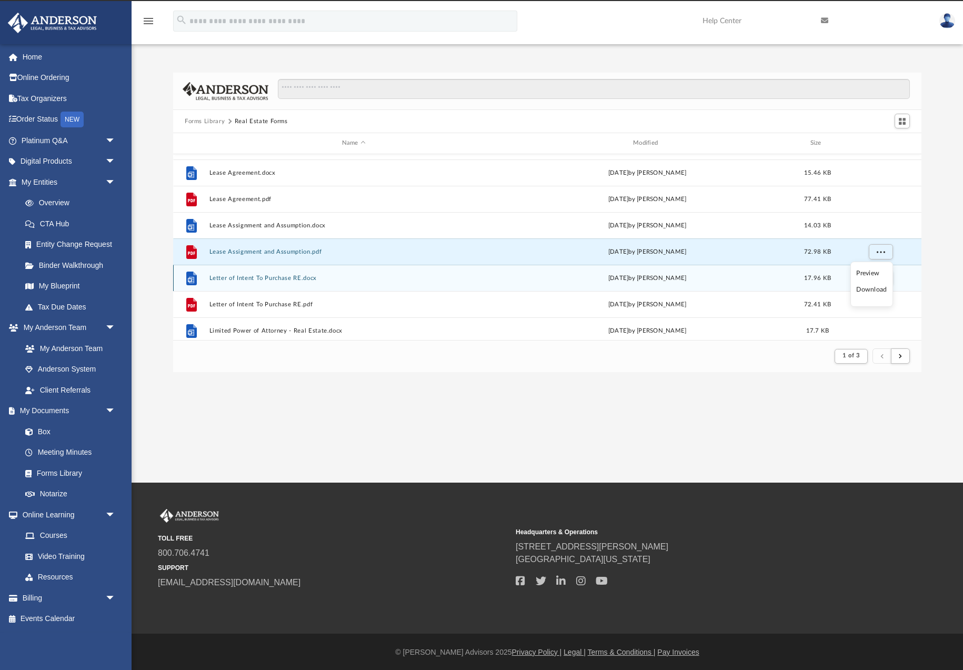
click at [879, 287] on li "Download" at bounding box center [872, 289] width 31 height 11
click at [878, 277] on span "More options" at bounding box center [881, 278] width 8 height 6
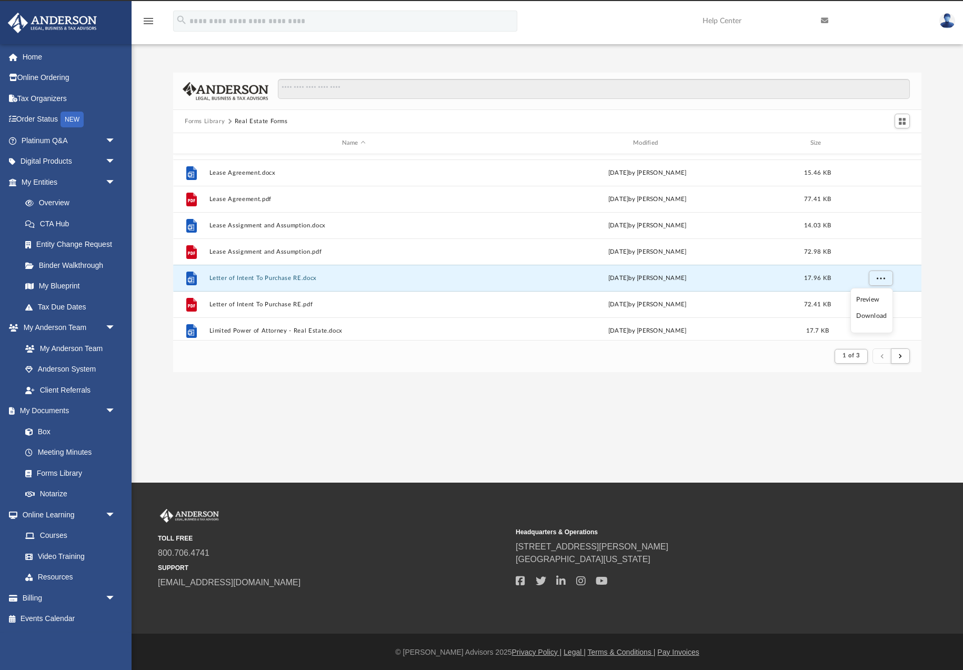
click at [876, 318] on li "Download" at bounding box center [872, 316] width 31 height 11
click at [881, 303] on span "More options" at bounding box center [881, 304] width 8 height 6
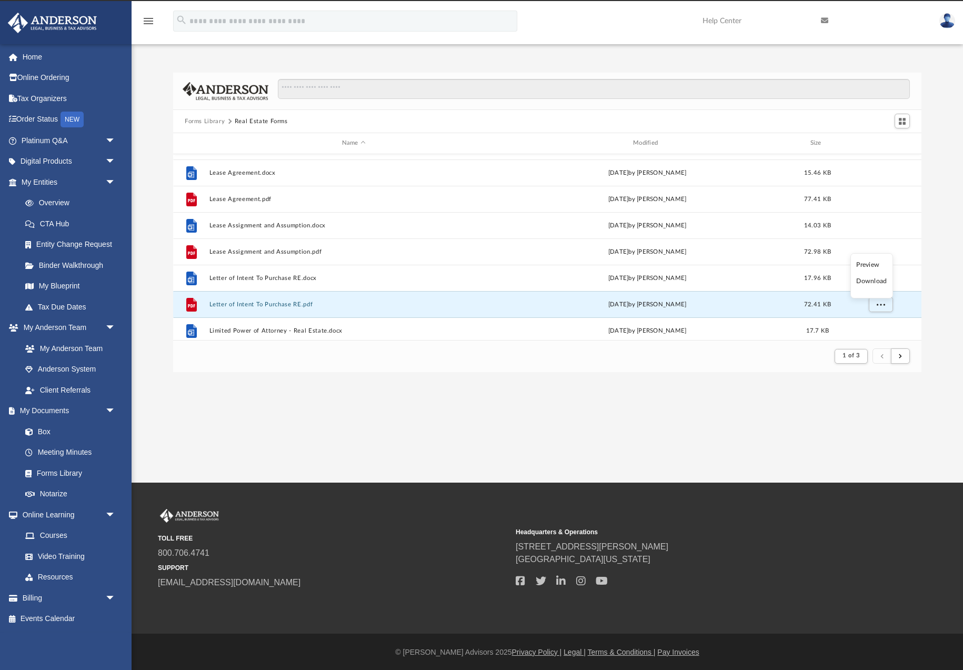
click at [874, 285] on li "Download" at bounding box center [872, 281] width 31 height 11
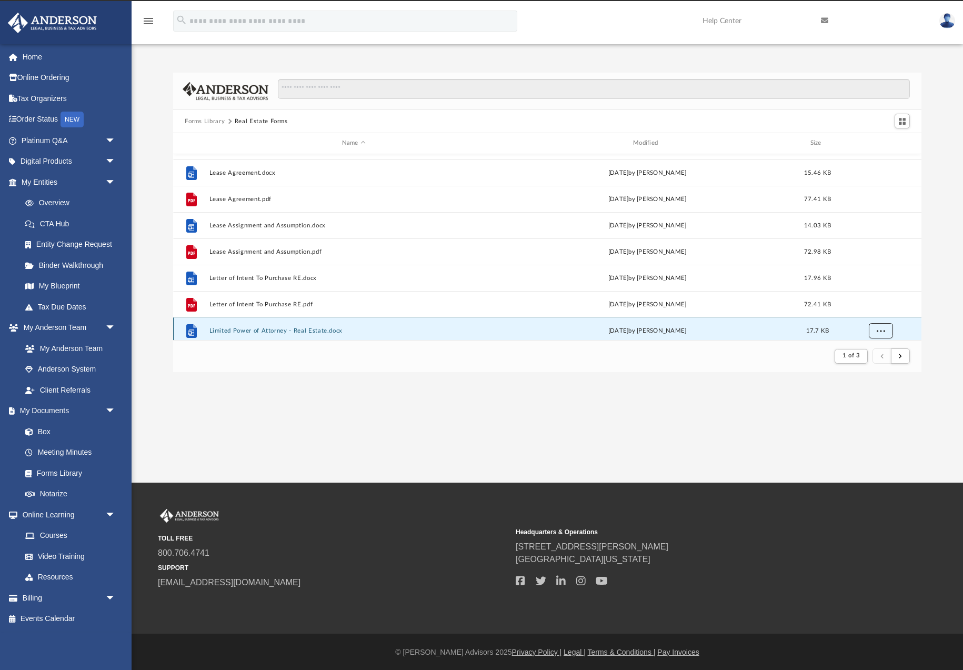
scroll to position [656, 0]
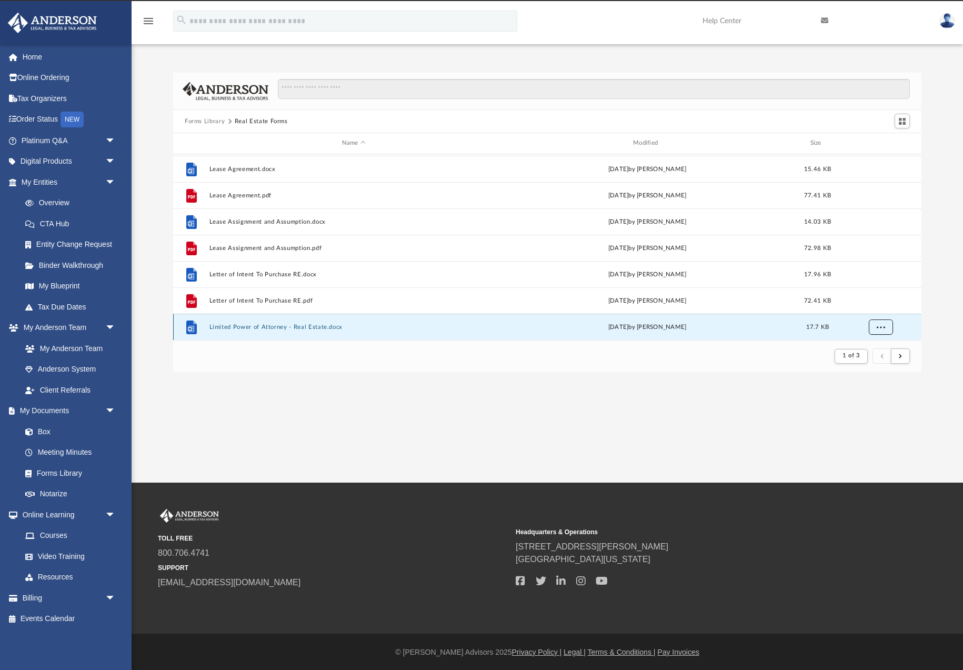
click at [881, 330] on span "More options" at bounding box center [881, 327] width 8 height 6
click at [879, 304] on li "Download" at bounding box center [872, 303] width 31 height 11
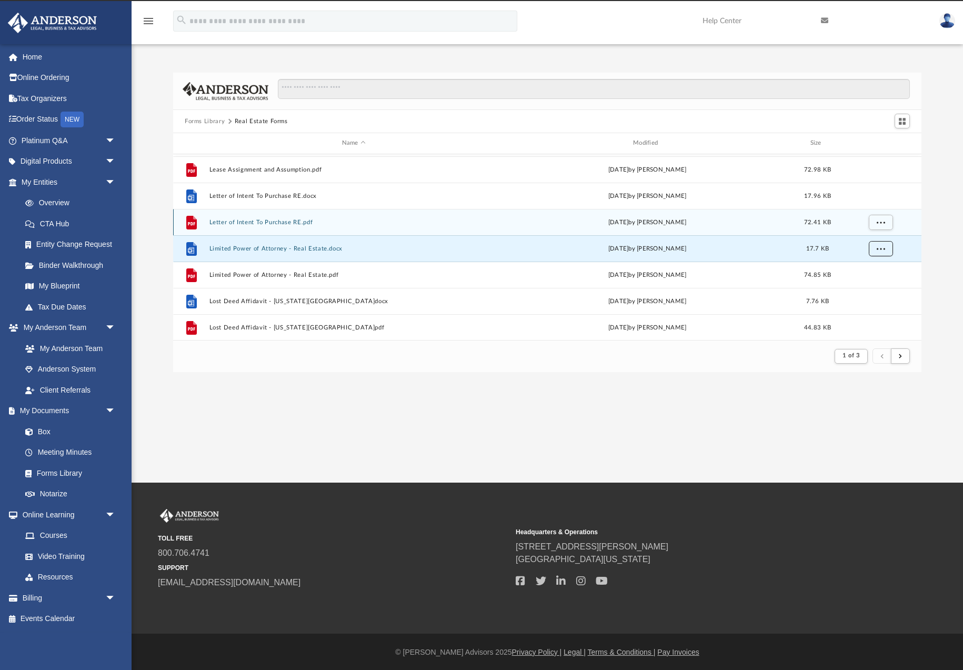
scroll to position [752, 0]
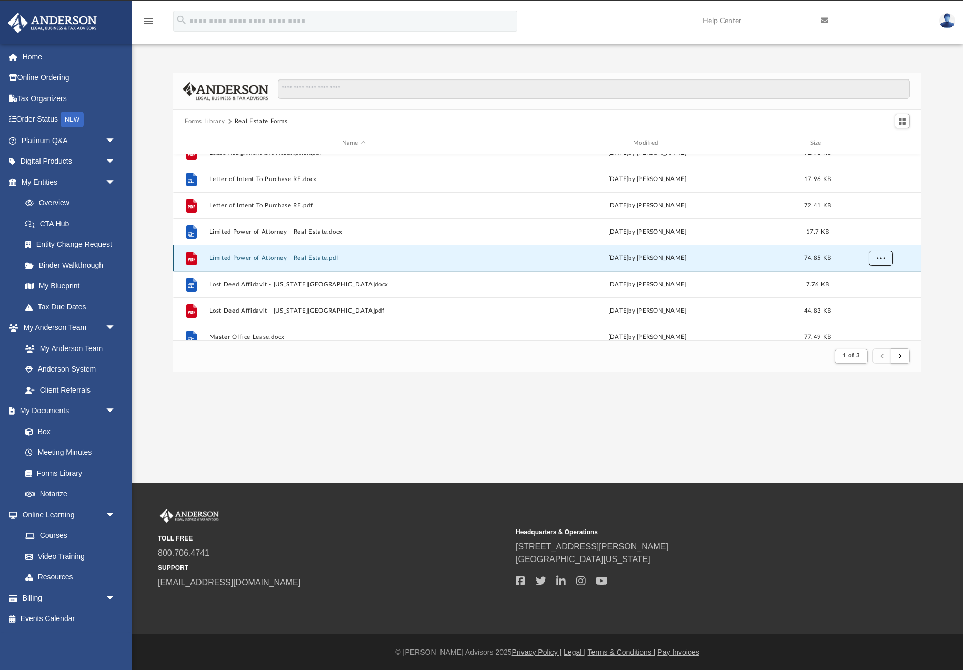
click at [882, 258] on span "More options" at bounding box center [881, 258] width 8 height 6
click at [873, 299] on li "Download" at bounding box center [872, 296] width 31 height 11
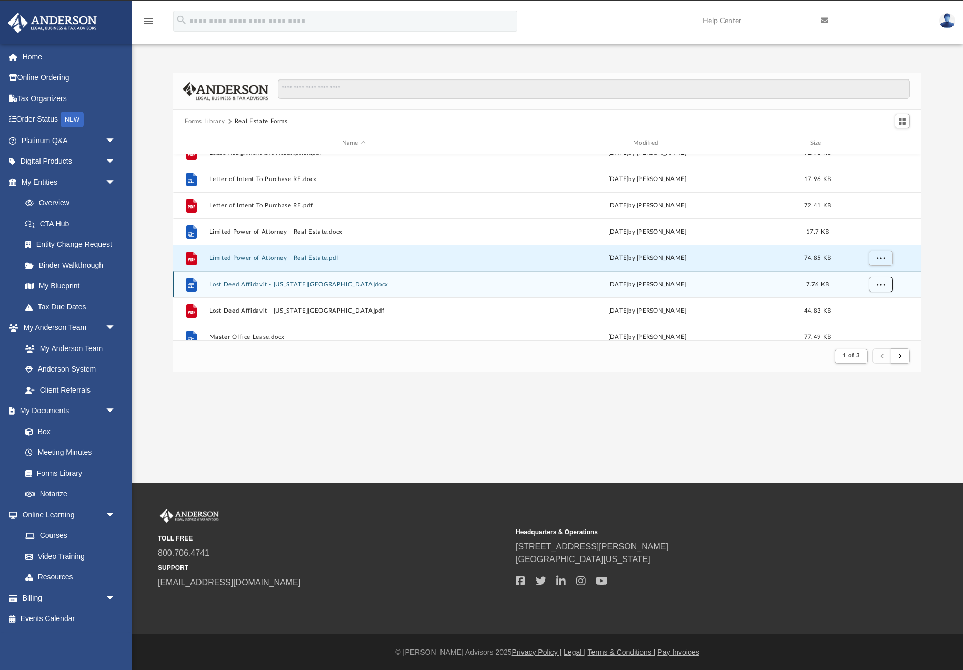
click at [877, 285] on span "More options" at bounding box center [881, 284] width 8 height 6
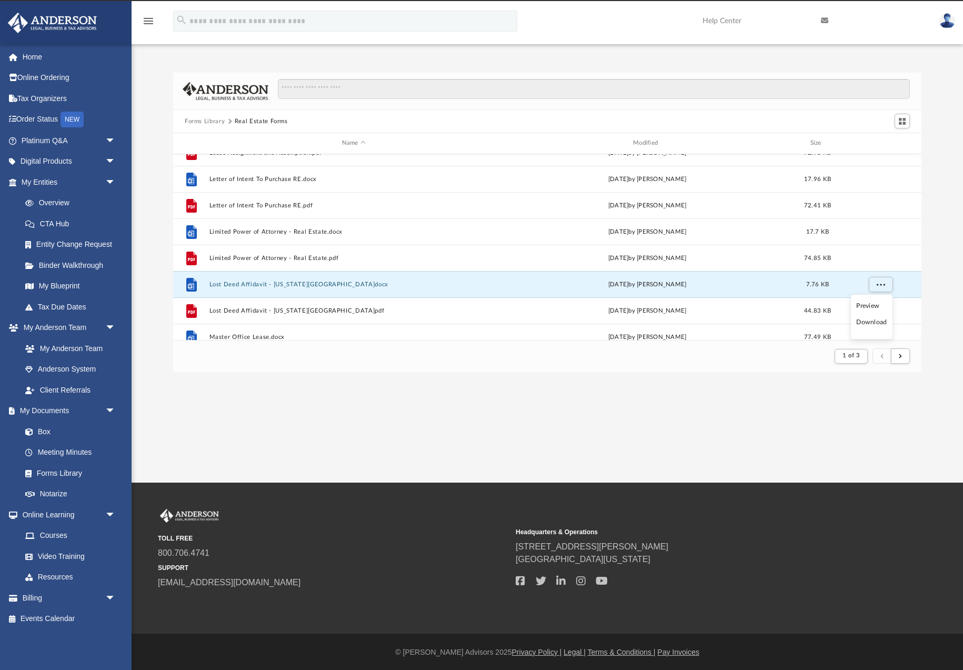
click at [876, 322] on li "Download" at bounding box center [872, 322] width 31 height 11
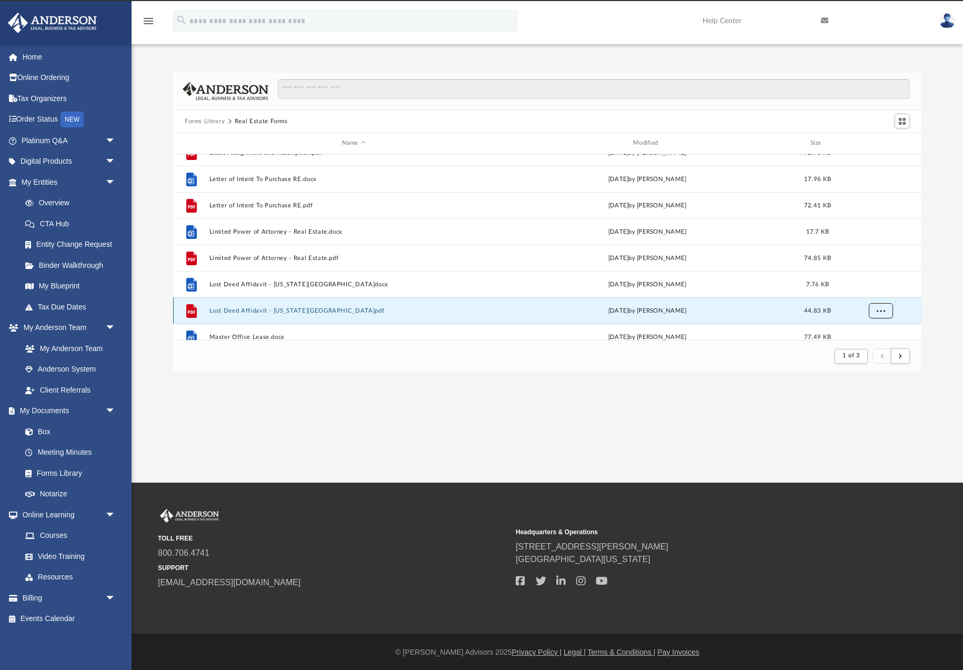
click at [879, 310] on span "More options" at bounding box center [881, 310] width 8 height 6
click at [876, 288] on li "Download" at bounding box center [872, 287] width 31 height 11
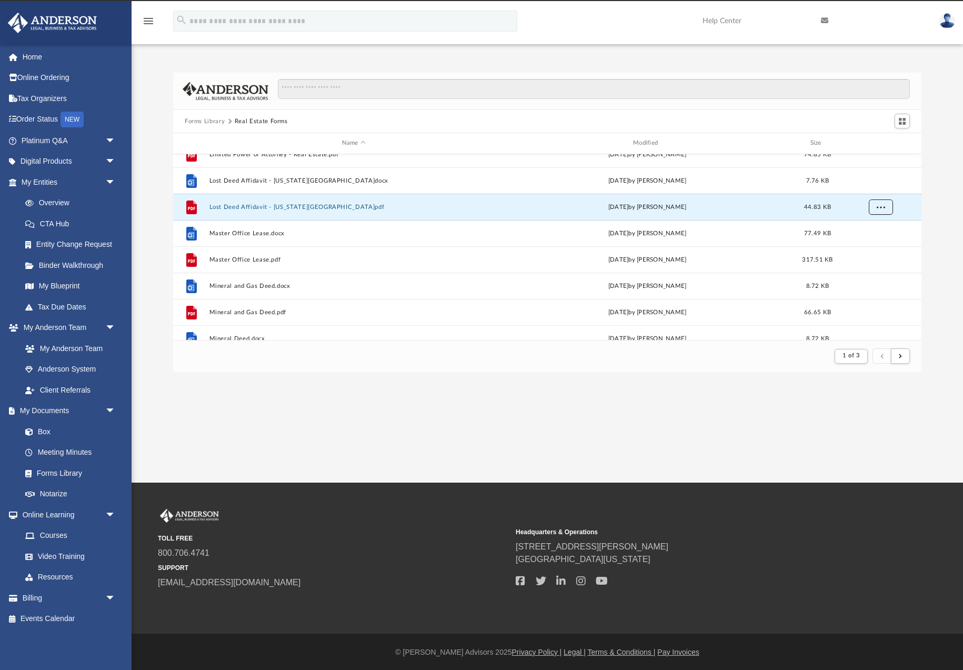
scroll to position [857, 0]
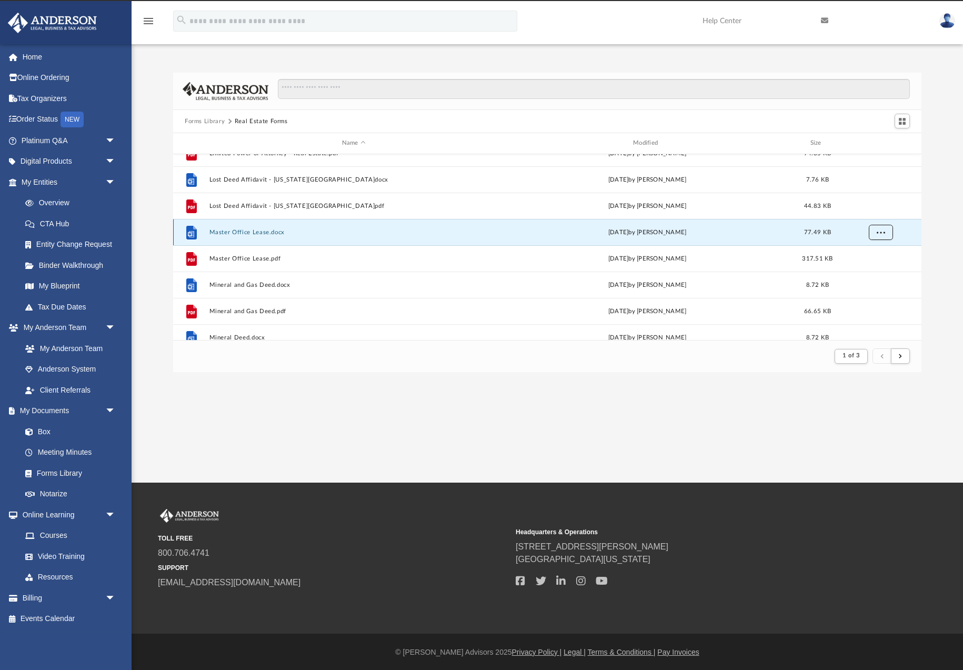
click at [877, 237] on button "More options" at bounding box center [881, 232] width 24 height 16
click at [878, 271] on li "Download" at bounding box center [872, 270] width 31 height 11
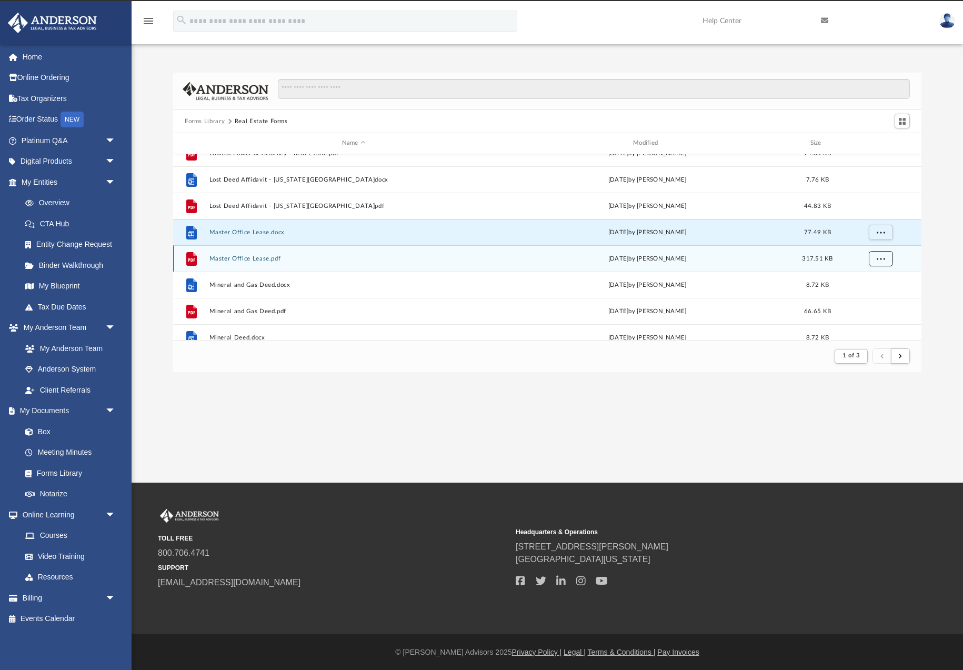
click at [880, 261] on span "More options" at bounding box center [881, 258] width 8 height 6
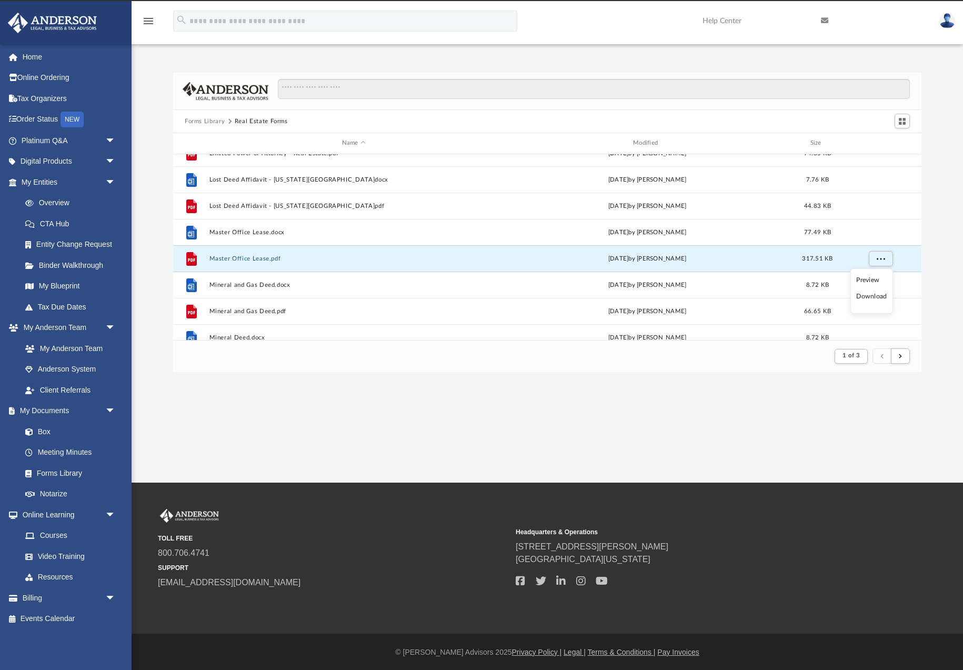
click at [877, 298] on li "Download" at bounding box center [872, 296] width 31 height 11
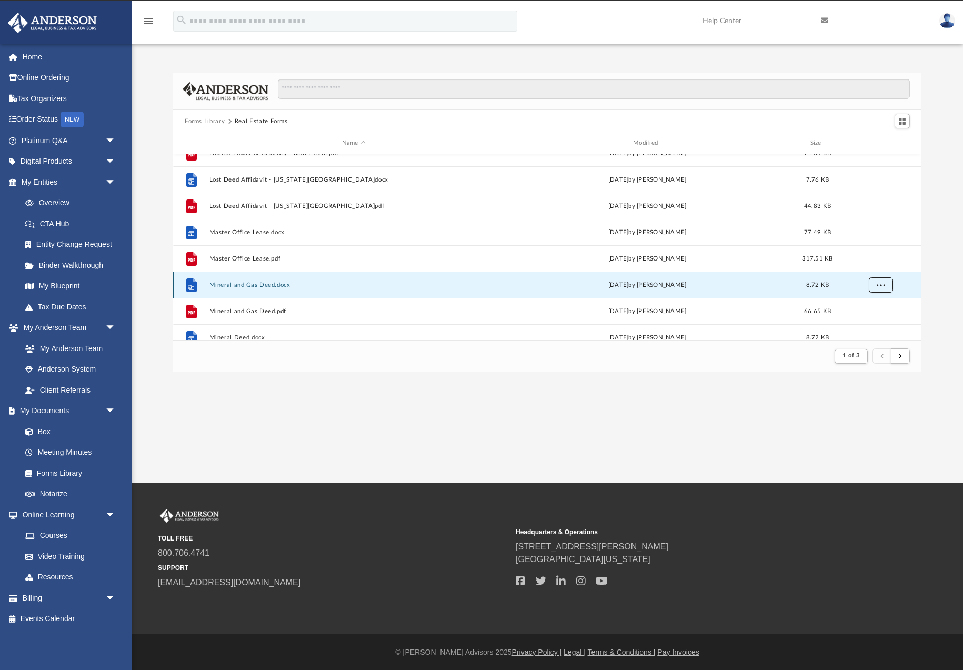
click at [880, 285] on span "More options" at bounding box center [881, 285] width 8 height 6
click at [875, 323] on li "Download" at bounding box center [872, 322] width 31 height 11
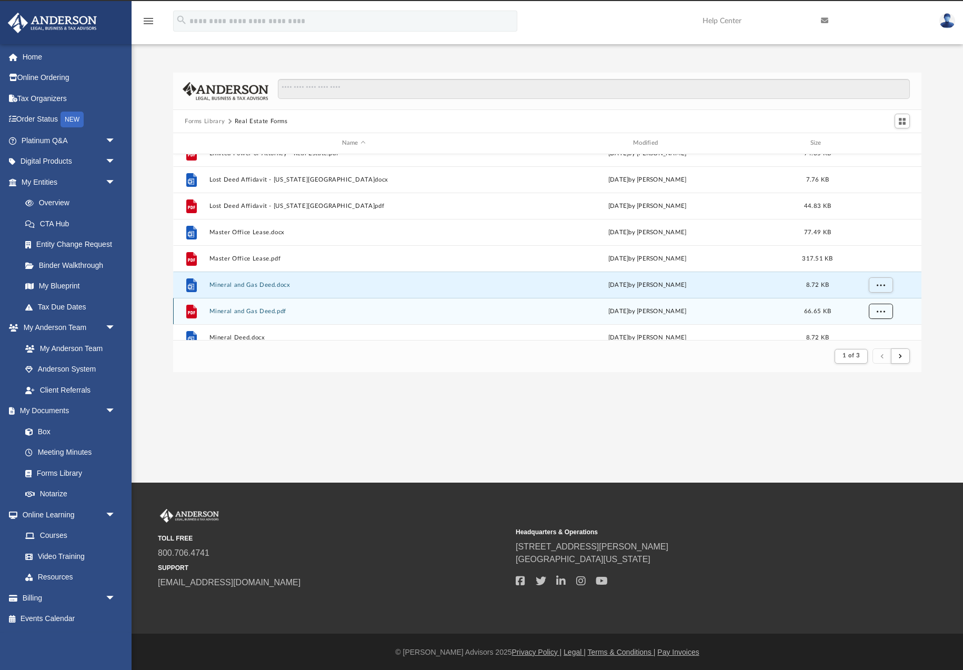
click at [881, 315] on button "More options" at bounding box center [881, 311] width 24 height 16
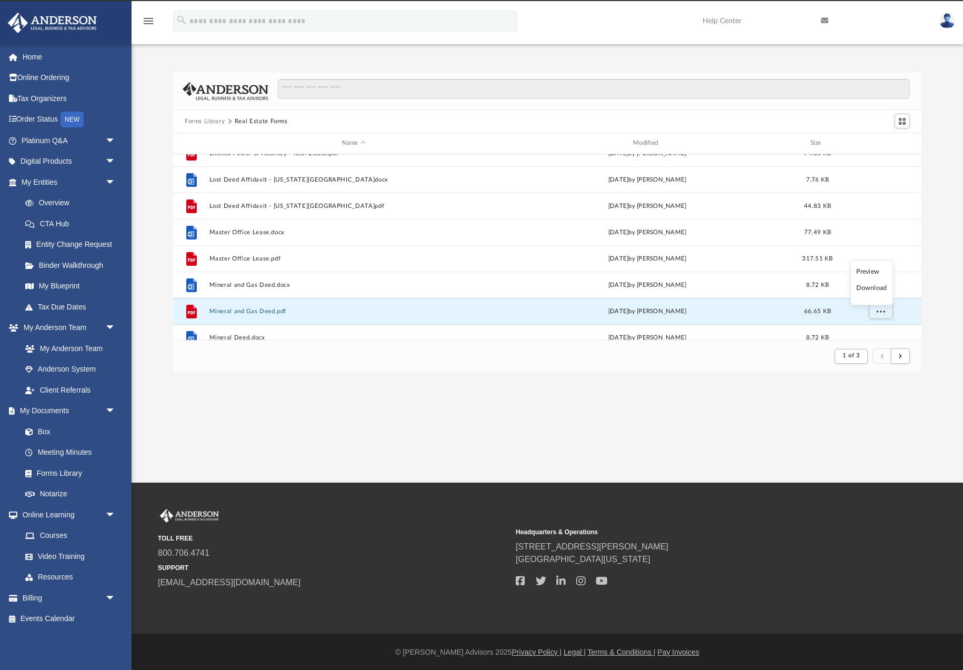
click at [872, 291] on li "Download" at bounding box center [872, 288] width 31 height 11
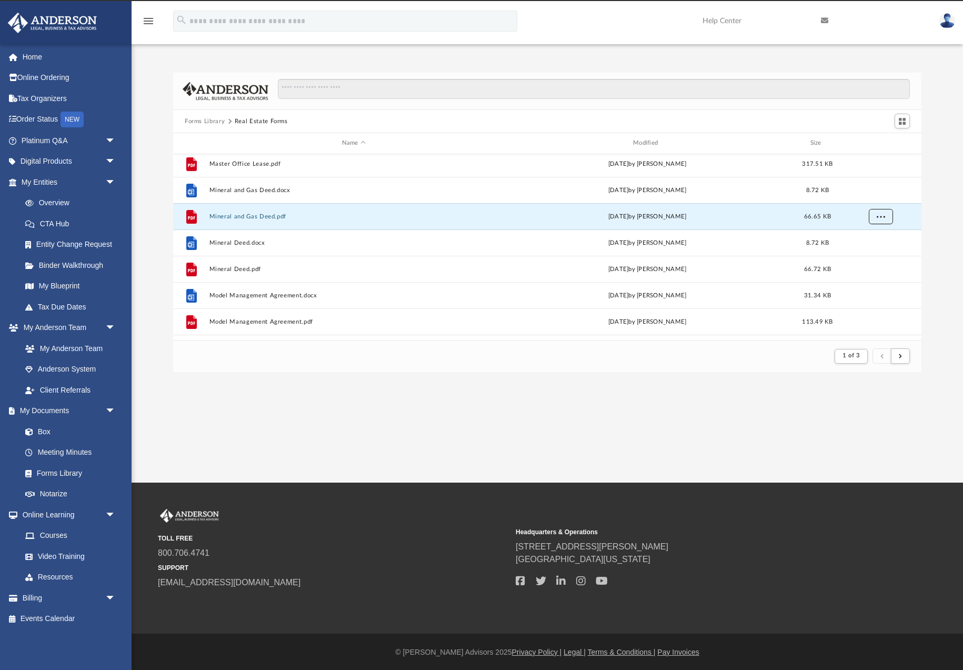
scroll to position [953, 0]
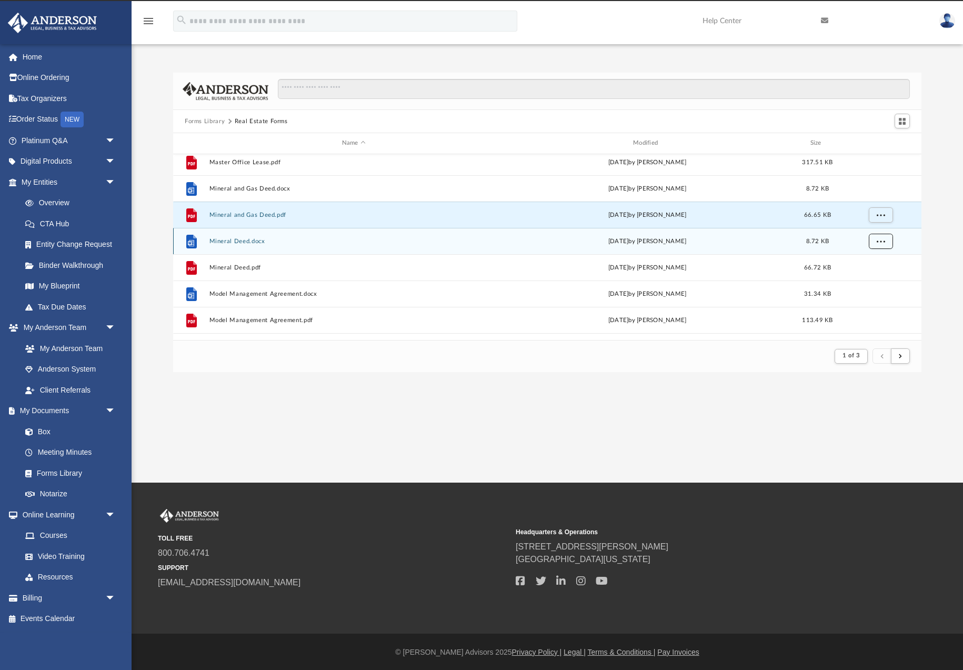
click at [873, 240] on button "More options" at bounding box center [881, 241] width 24 height 16
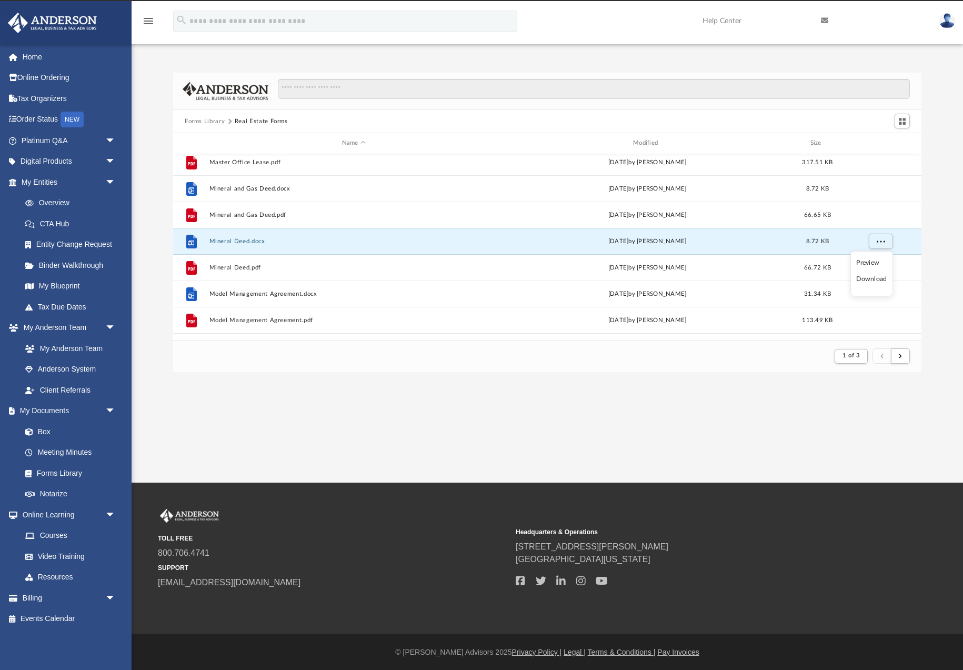
click at [871, 280] on li "Download" at bounding box center [872, 279] width 31 height 11
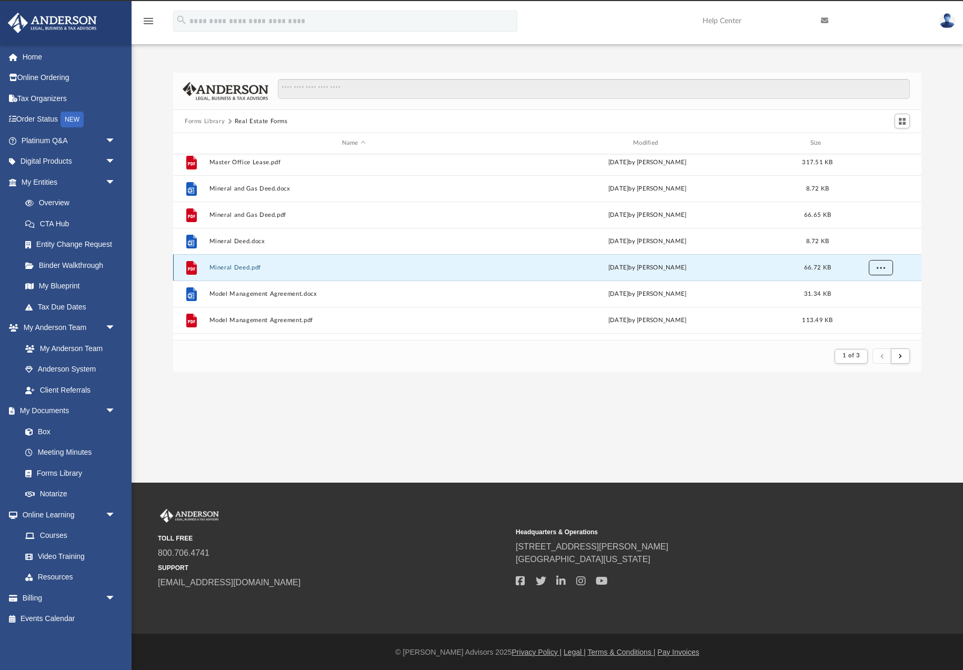
click at [881, 271] on button "More options" at bounding box center [881, 268] width 24 height 16
click at [873, 306] on li "Download" at bounding box center [872, 305] width 31 height 11
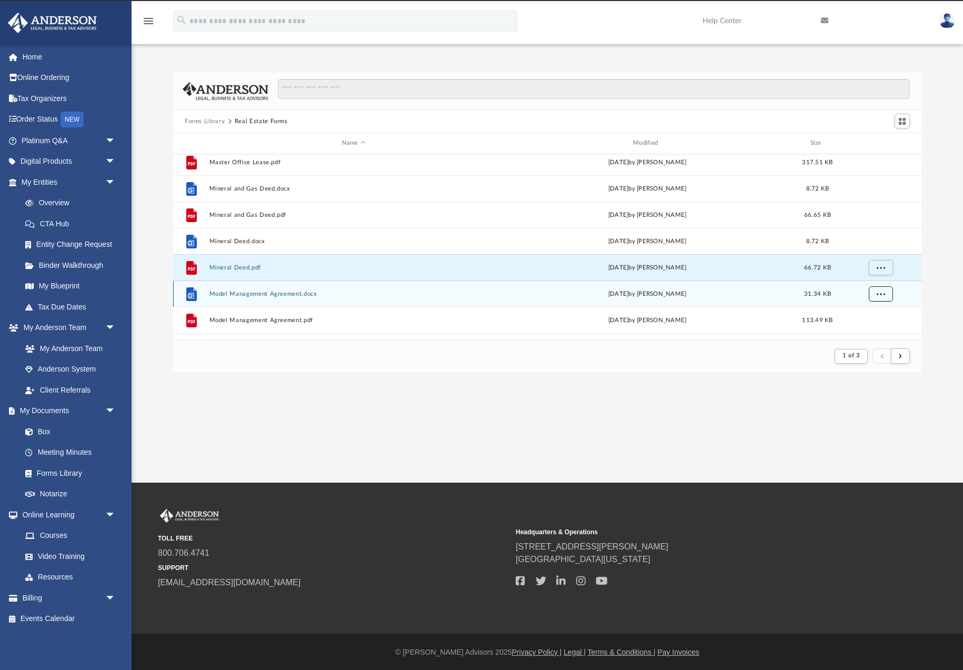
click at [878, 293] on span "More options" at bounding box center [881, 294] width 8 height 6
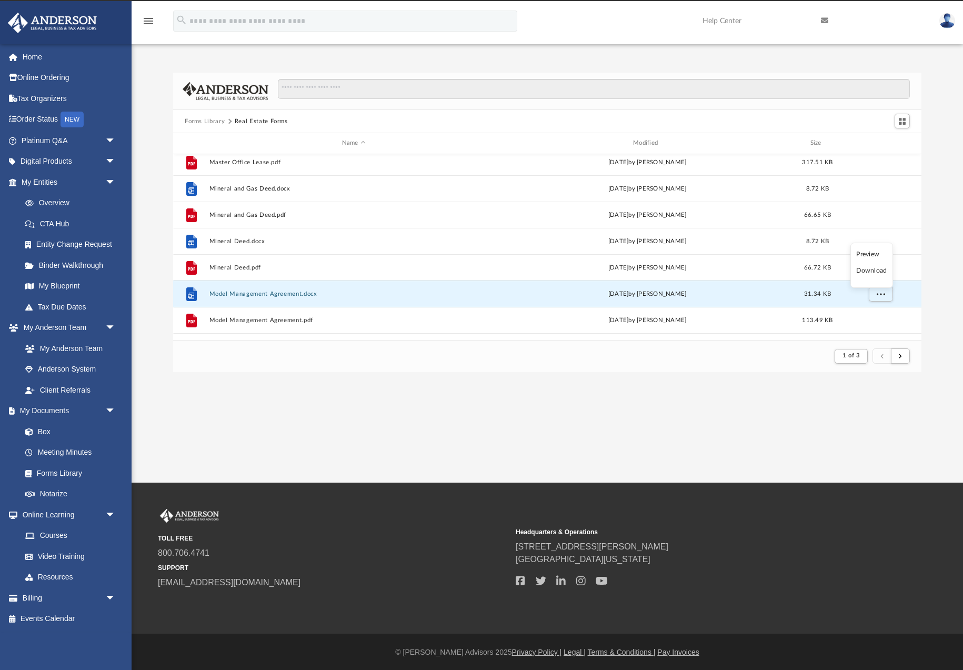
click at [863, 270] on li "Download" at bounding box center [872, 270] width 31 height 11
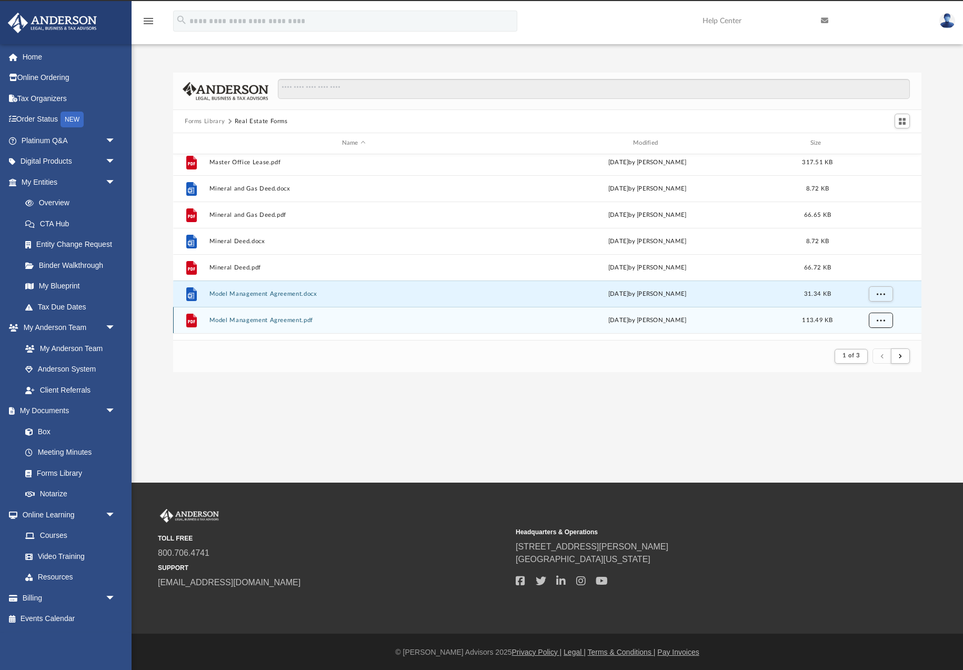
click at [879, 320] on span "More options" at bounding box center [881, 320] width 8 height 6
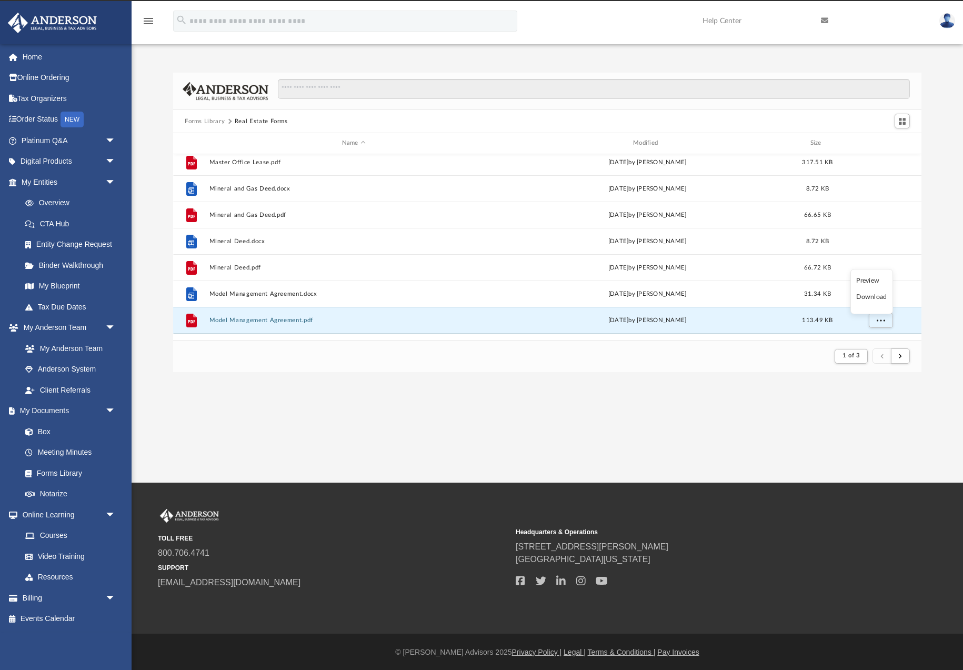
click at [873, 295] on li "Download" at bounding box center [872, 297] width 31 height 11
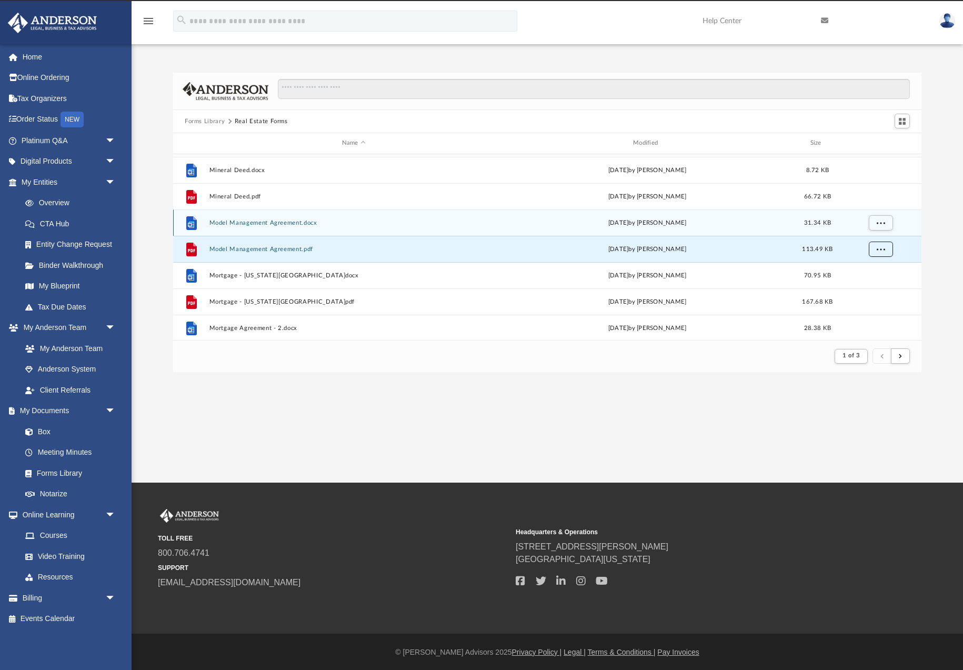
scroll to position [1047, 0]
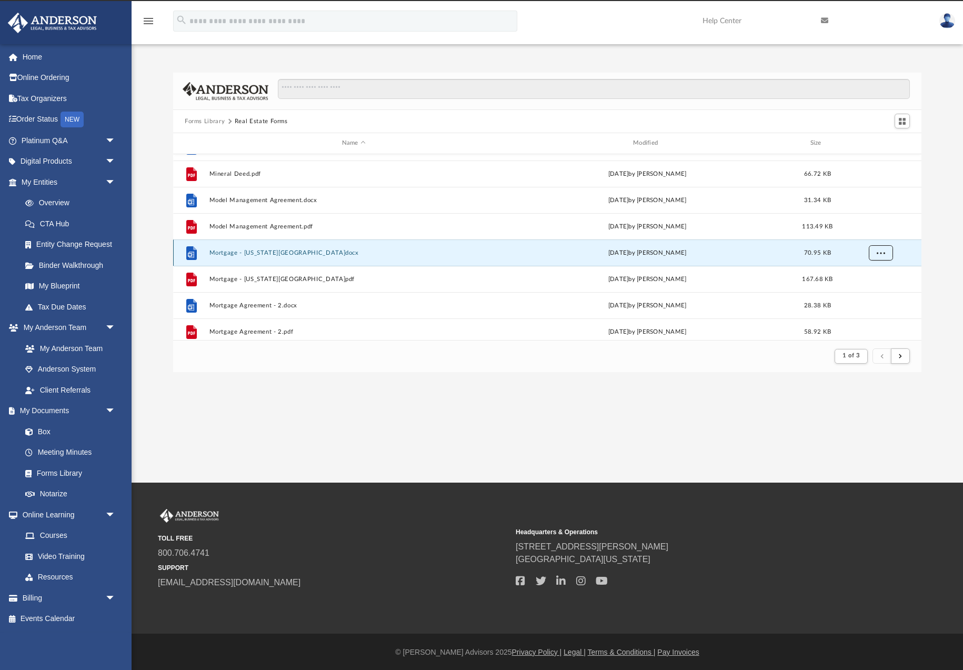
click at [883, 253] on span "More options" at bounding box center [881, 253] width 8 height 6
click at [870, 291] on li "Download" at bounding box center [872, 290] width 31 height 11
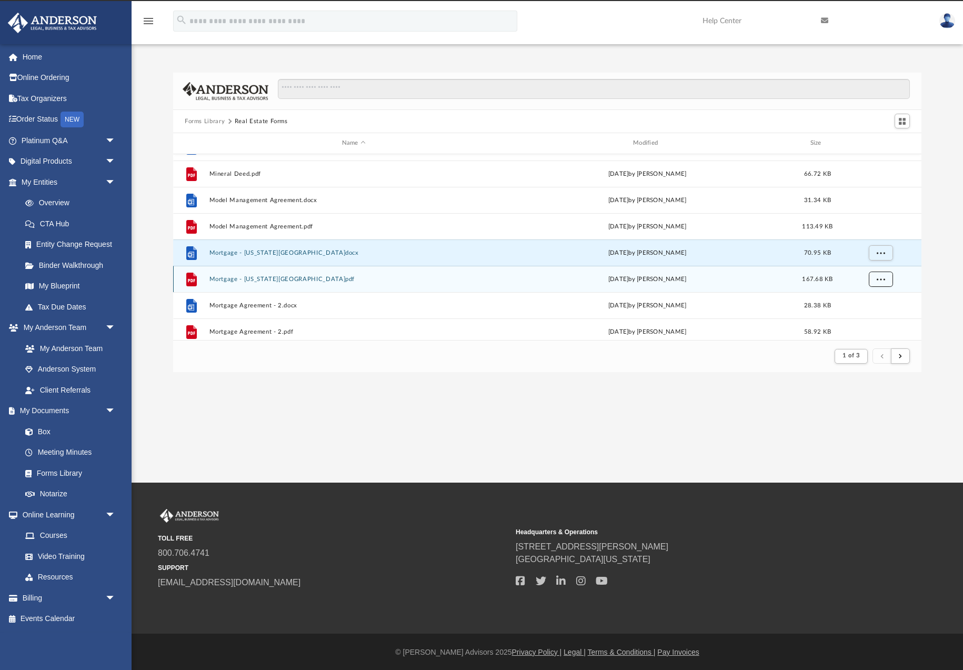
click at [878, 277] on span "More options" at bounding box center [881, 279] width 8 height 6
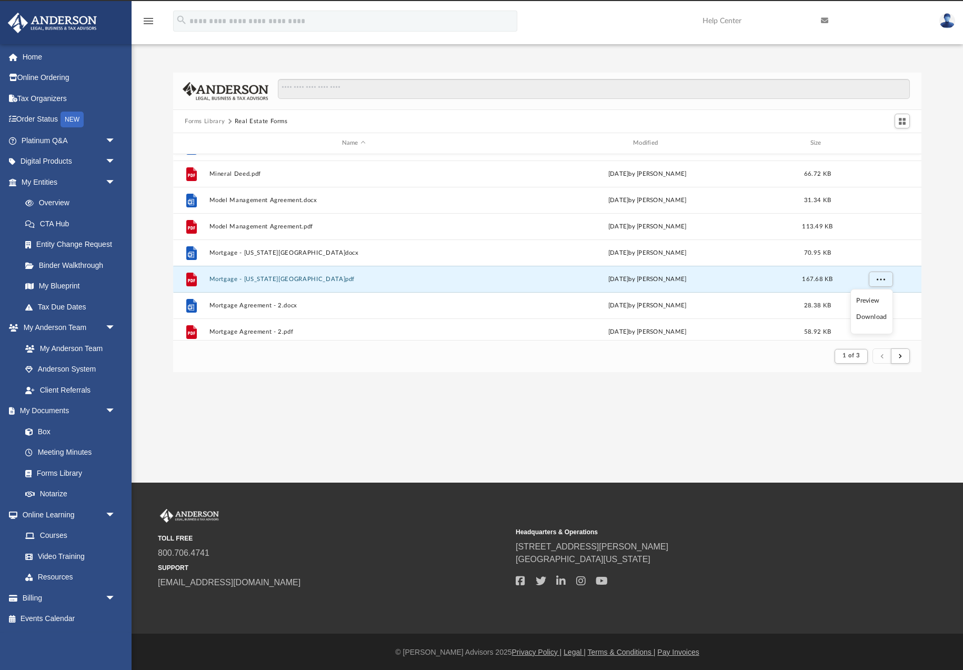
click at [874, 320] on li "Download" at bounding box center [872, 317] width 31 height 11
click at [880, 308] on span "More options" at bounding box center [881, 305] width 8 height 6
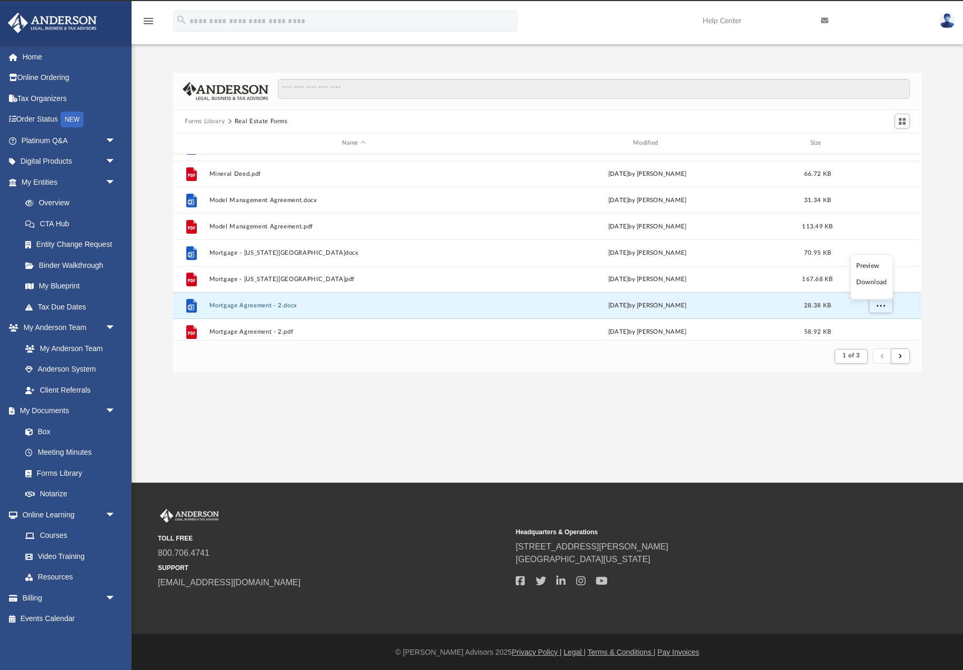
click at [871, 284] on li "Download" at bounding box center [872, 282] width 31 height 11
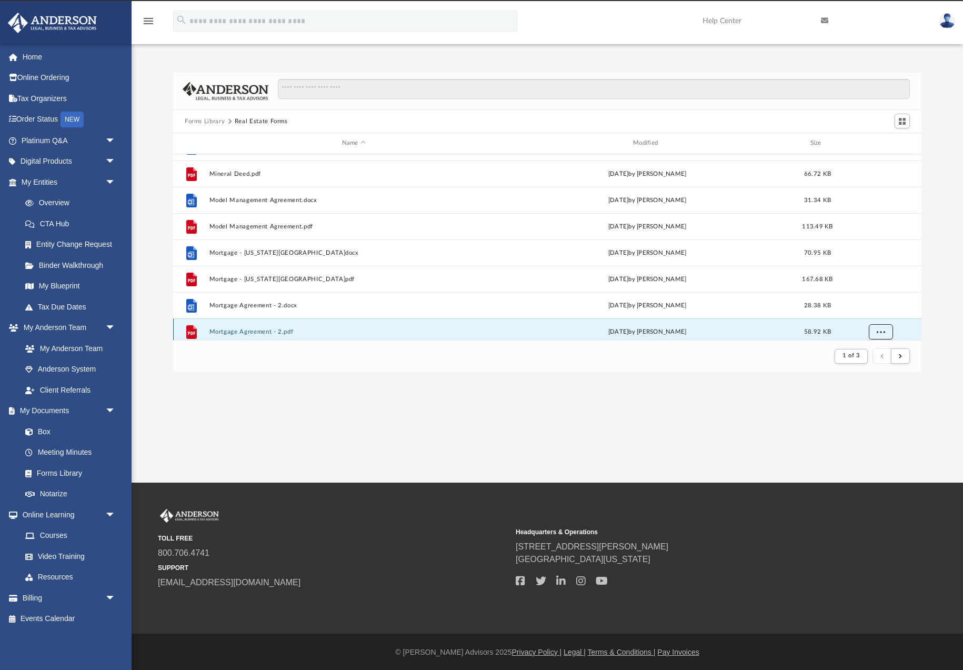
scroll to position [1051, 0]
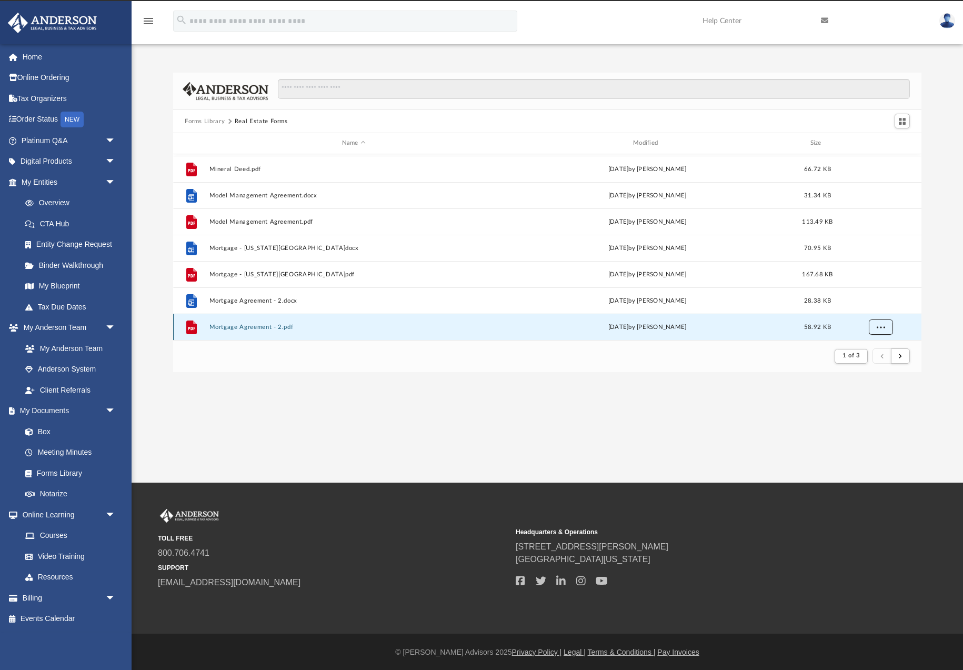
click at [876, 330] on button "More options" at bounding box center [881, 327] width 24 height 16
click at [872, 305] on li "Download" at bounding box center [872, 303] width 31 height 11
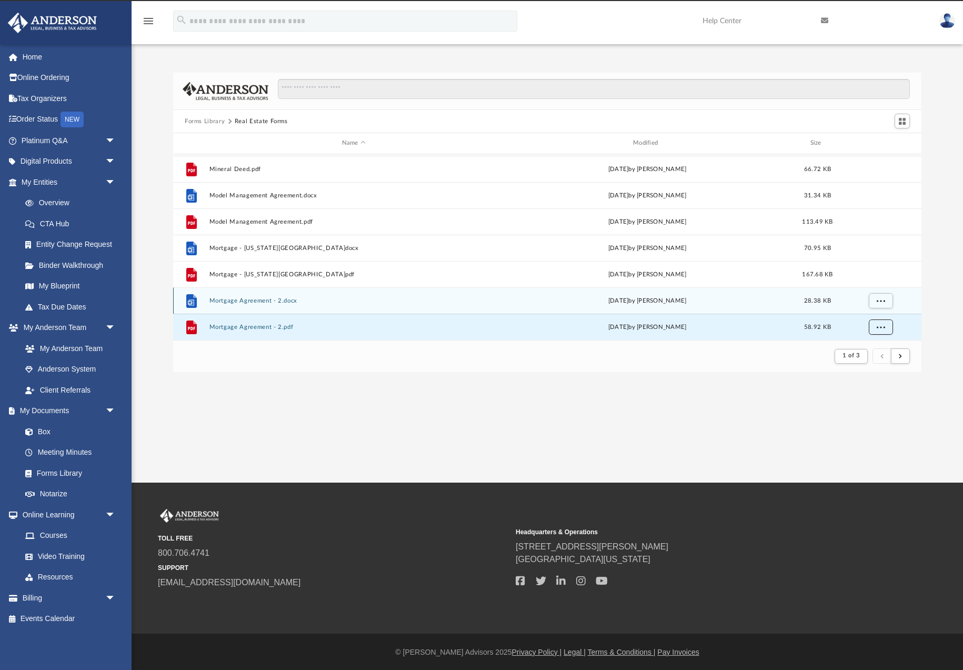
scroll to position [1130, 0]
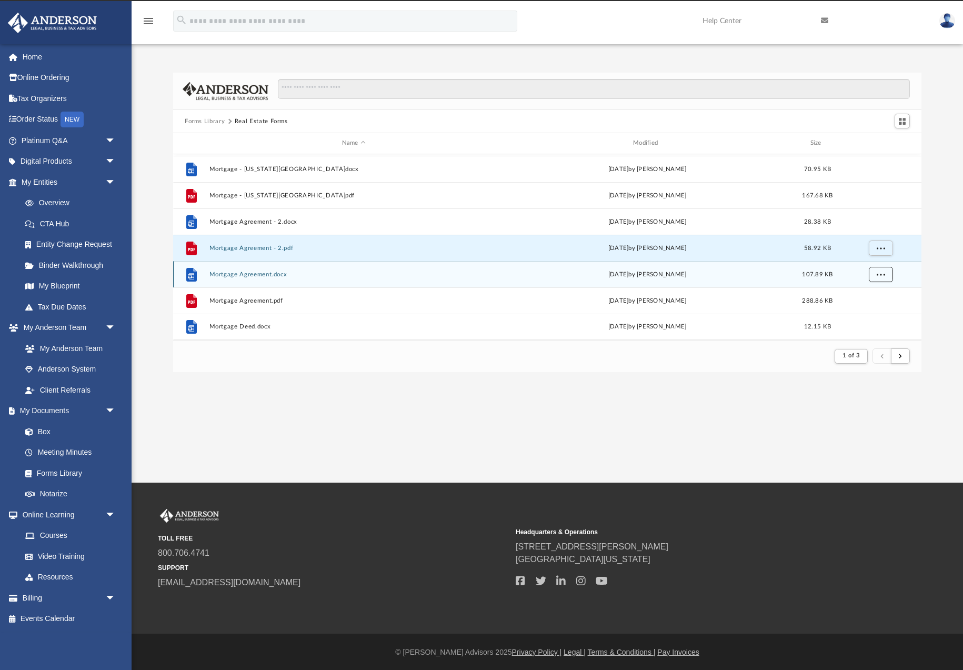
click at [875, 278] on button "More options" at bounding box center [881, 274] width 24 height 16
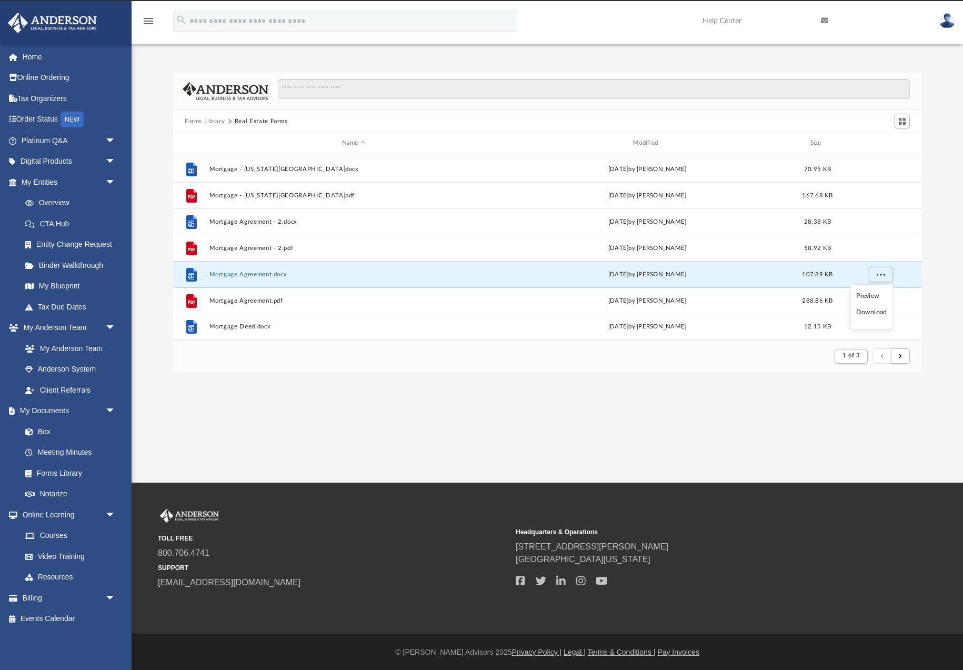
click at [873, 310] on li "Download" at bounding box center [872, 312] width 31 height 11
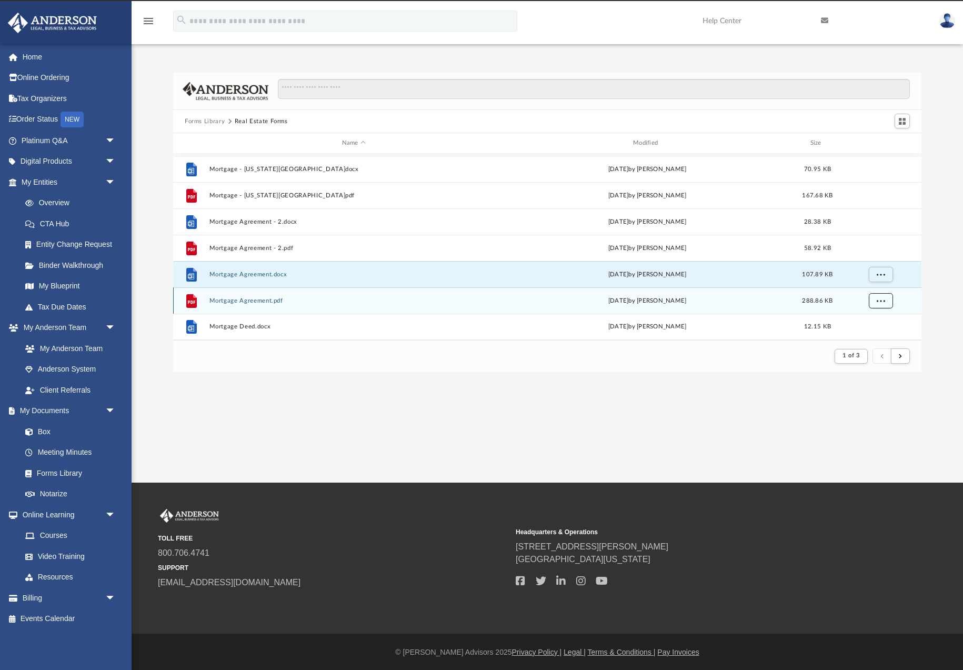
click at [881, 301] on span "More options" at bounding box center [881, 300] width 8 height 6
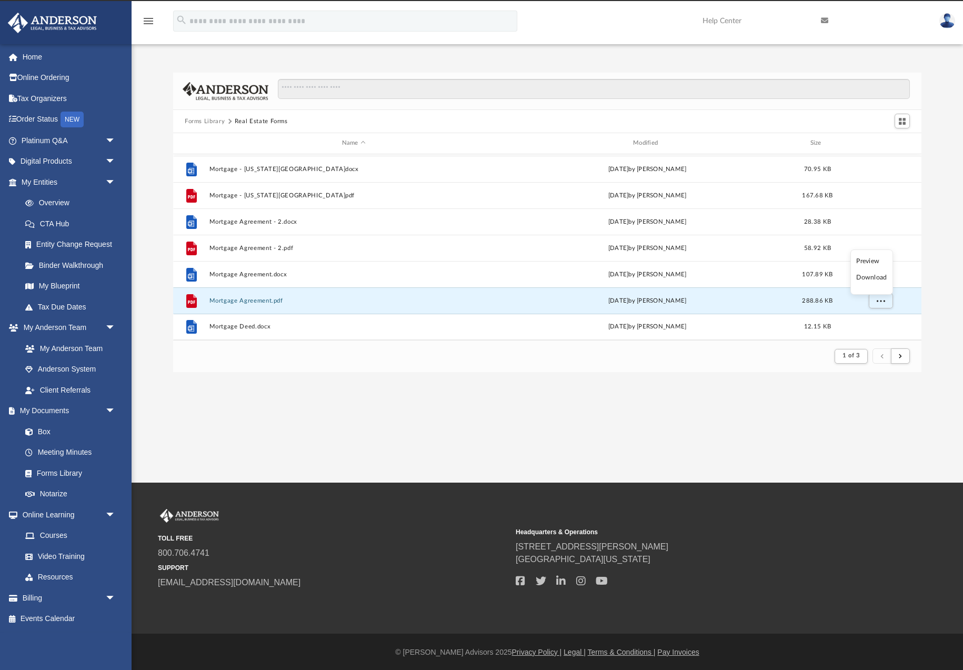
click at [870, 278] on li "Download" at bounding box center [872, 277] width 31 height 11
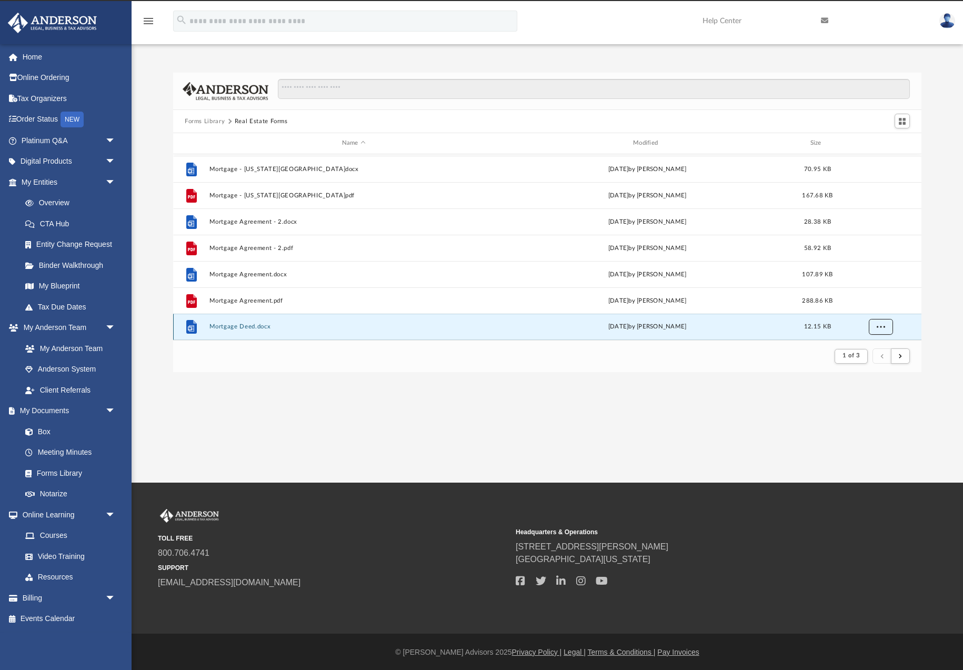
click at [878, 324] on span "More options" at bounding box center [881, 327] width 8 height 6
click at [879, 303] on li "Download" at bounding box center [872, 303] width 31 height 11
click at [902, 361] on button "submit" at bounding box center [900, 355] width 19 height 15
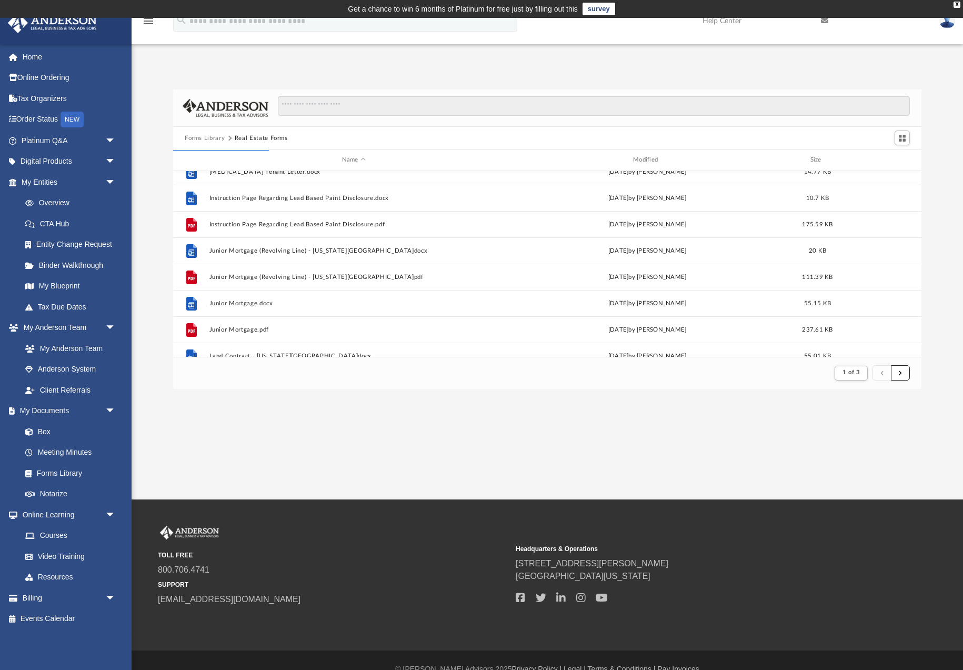
scroll to position [0, 0]
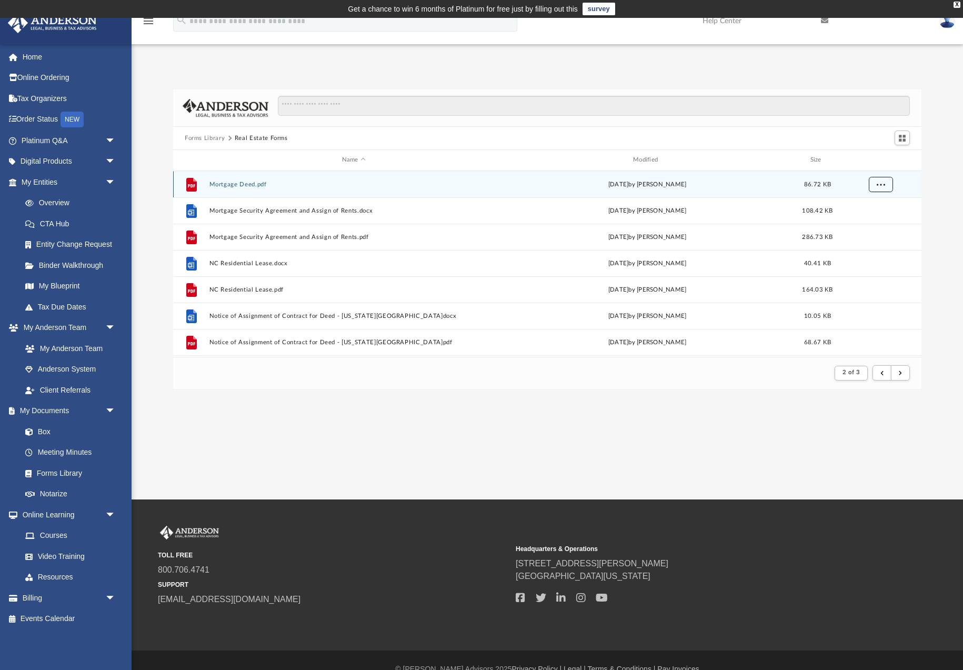
click at [887, 184] on button "More options" at bounding box center [881, 184] width 24 height 16
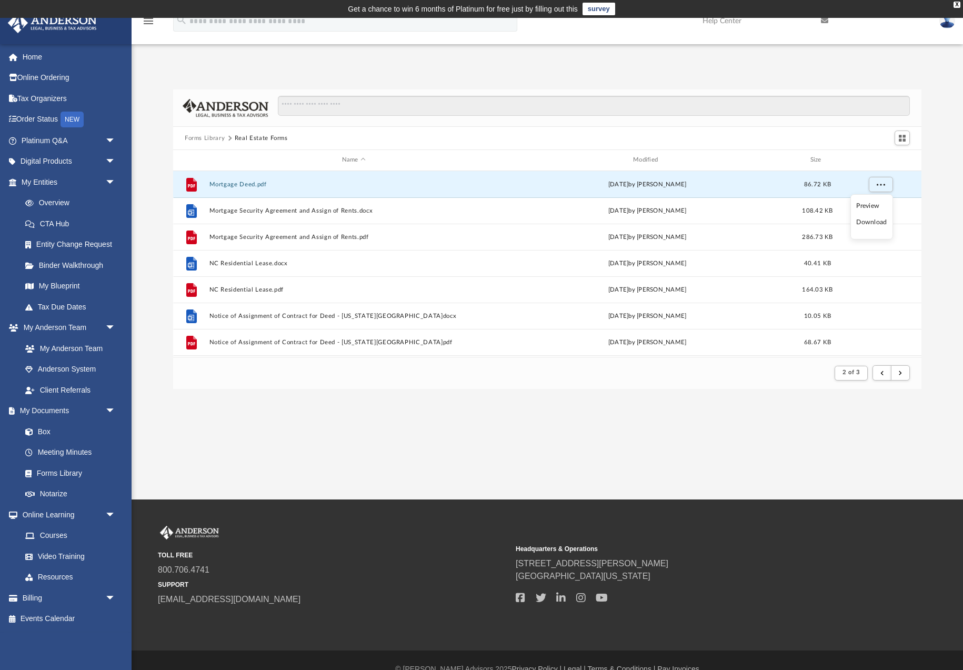
click at [877, 222] on li "Download" at bounding box center [872, 222] width 31 height 11
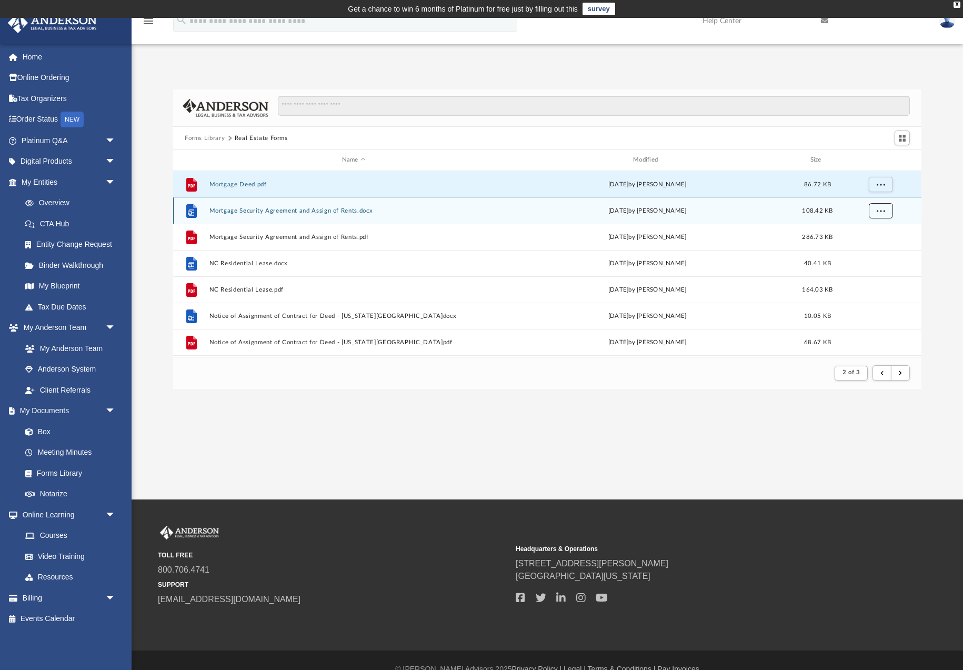
click at [881, 214] on button "More options" at bounding box center [881, 211] width 24 height 16
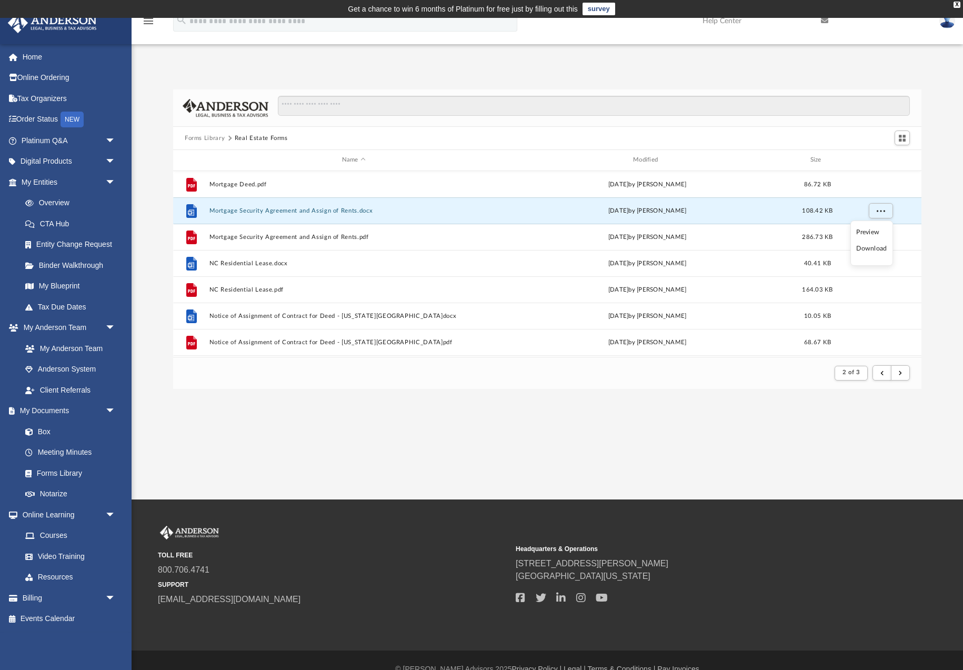
click at [877, 247] on li "Download" at bounding box center [872, 248] width 31 height 11
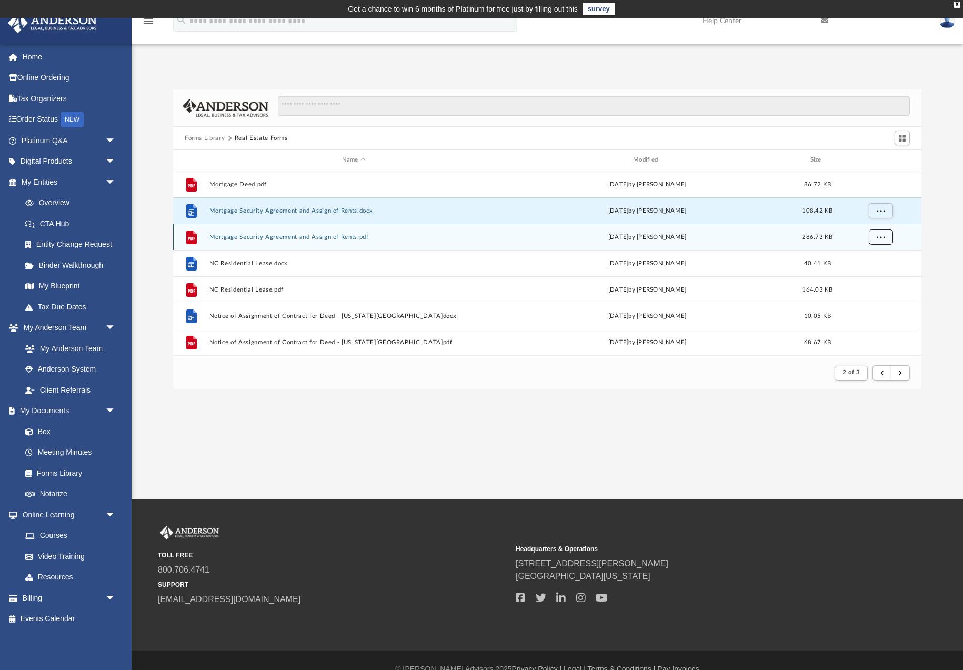
click at [878, 237] on span "More options" at bounding box center [881, 237] width 8 height 6
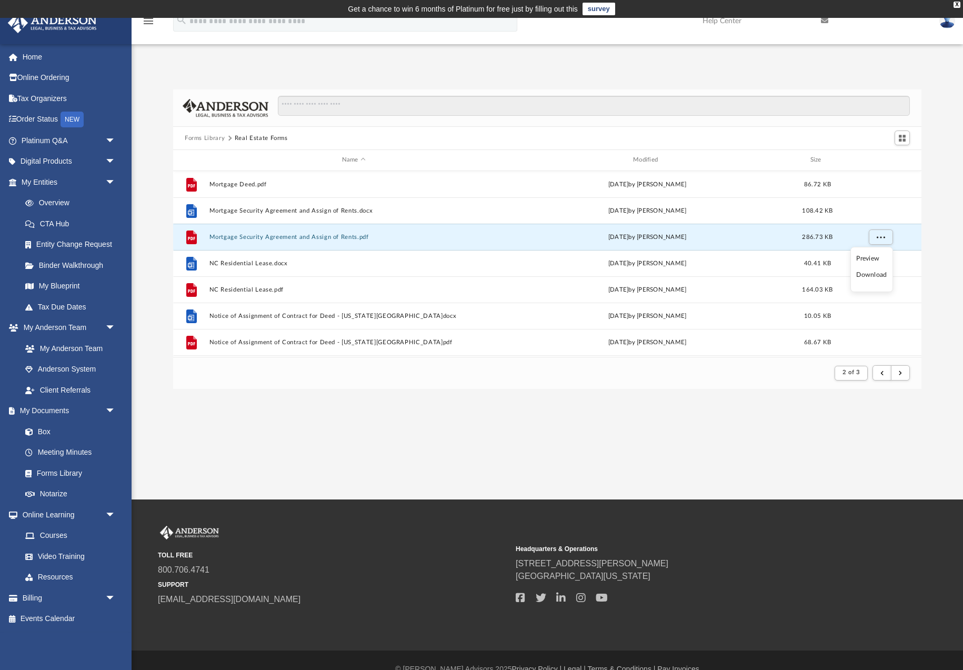
click at [876, 275] on li "Download" at bounding box center [872, 275] width 31 height 11
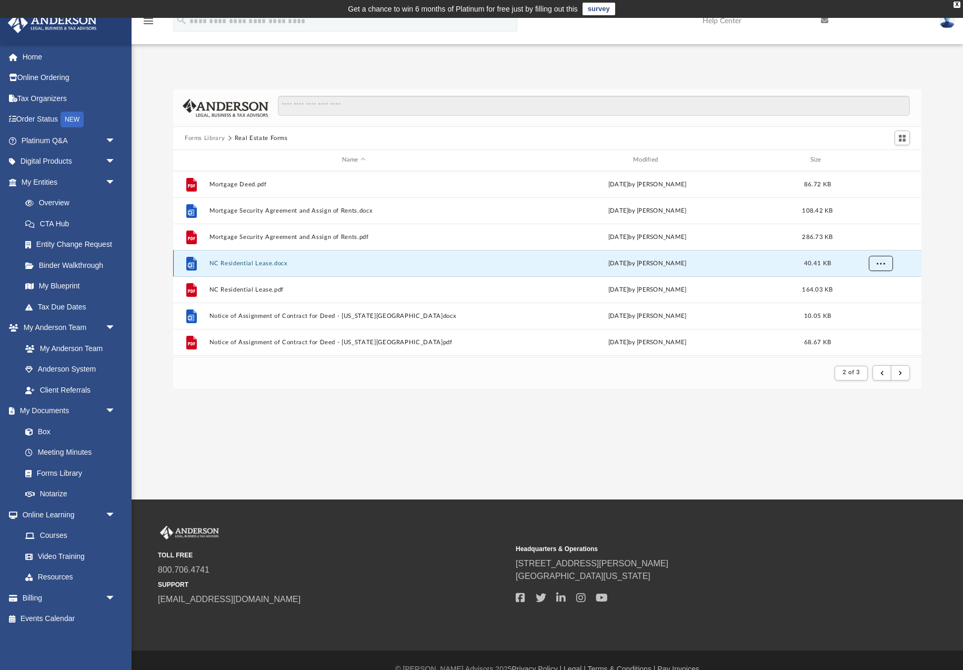
click at [879, 265] on span "More options" at bounding box center [881, 263] width 8 height 6
click at [875, 303] on li "Download" at bounding box center [872, 301] width 31 height 11
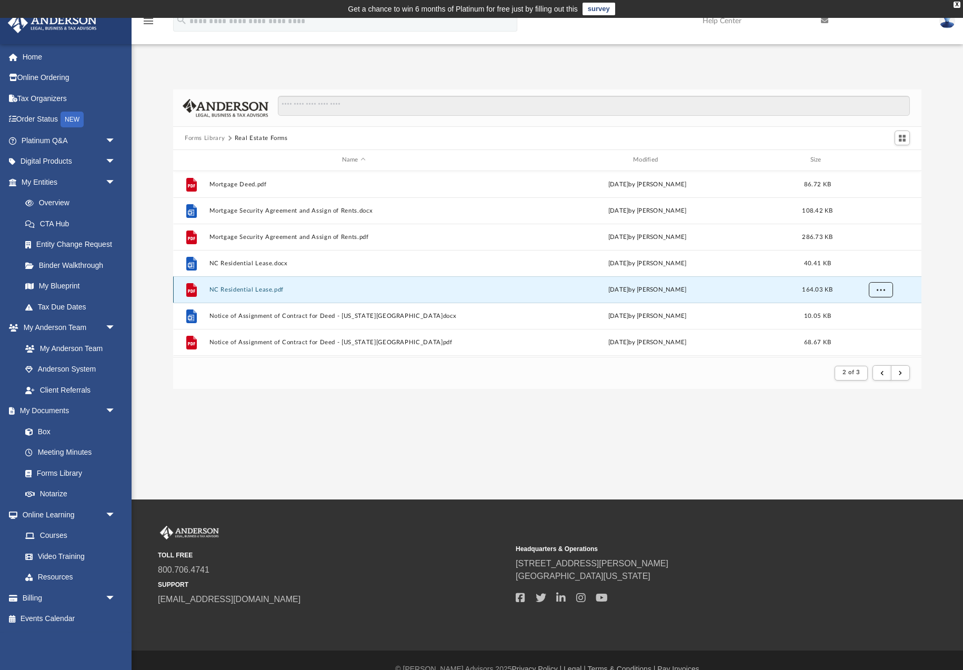
click at [880, 290] on span "More options" at bounding box center [881, 289] width 8 height 6
click at [876, 328] on li "Download" at bounding box center [872, 327] width 31 height 11
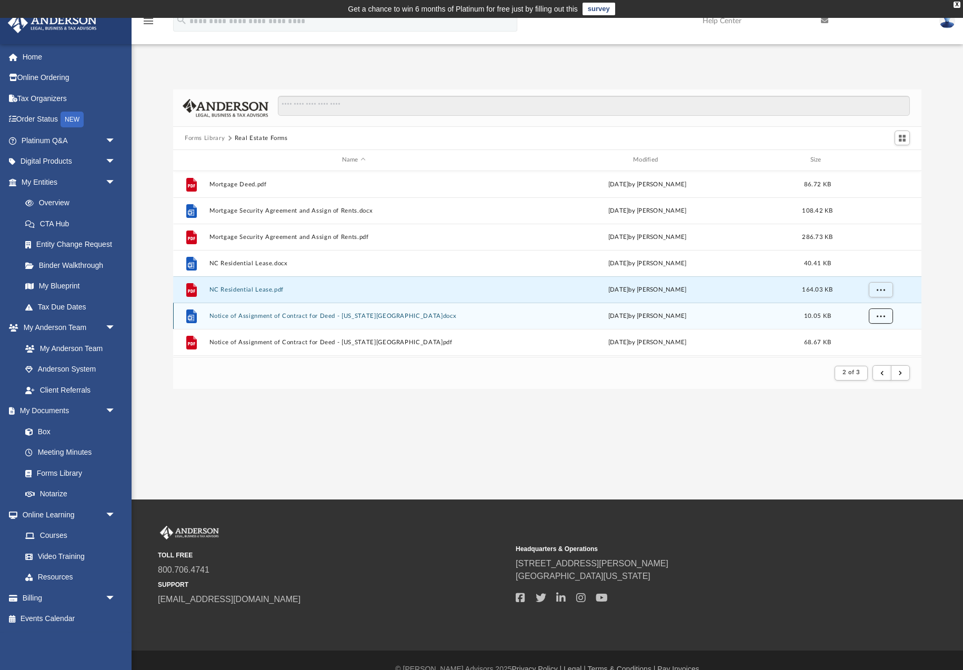
click at [882, 318] on span "More options" at bounding box center [881, 316] width 8 height 6
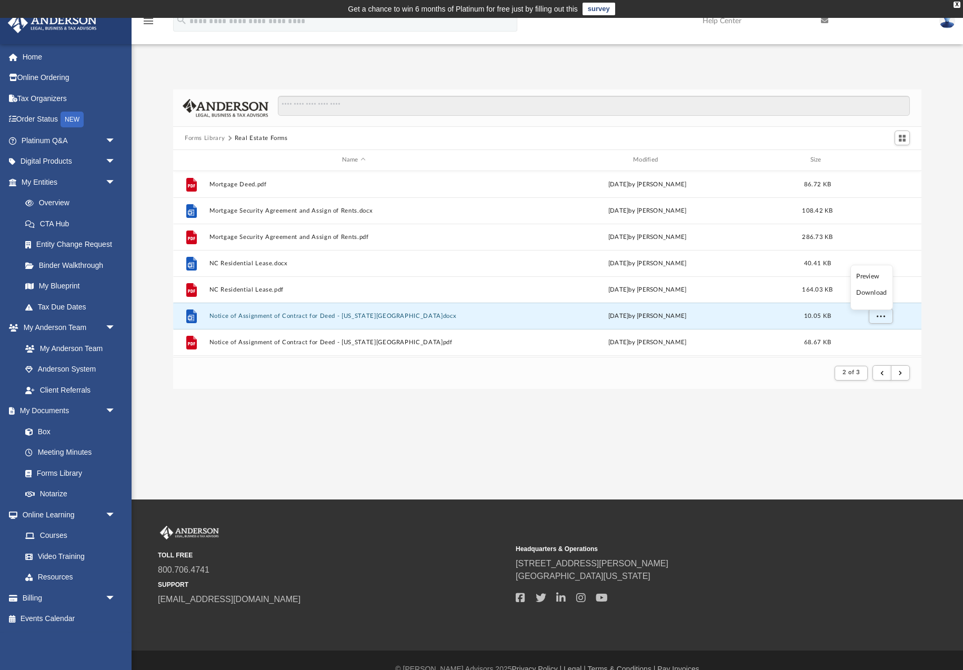
click at [871, 293] on li "Download" at bounding box center [872, 292] width 31 height 11
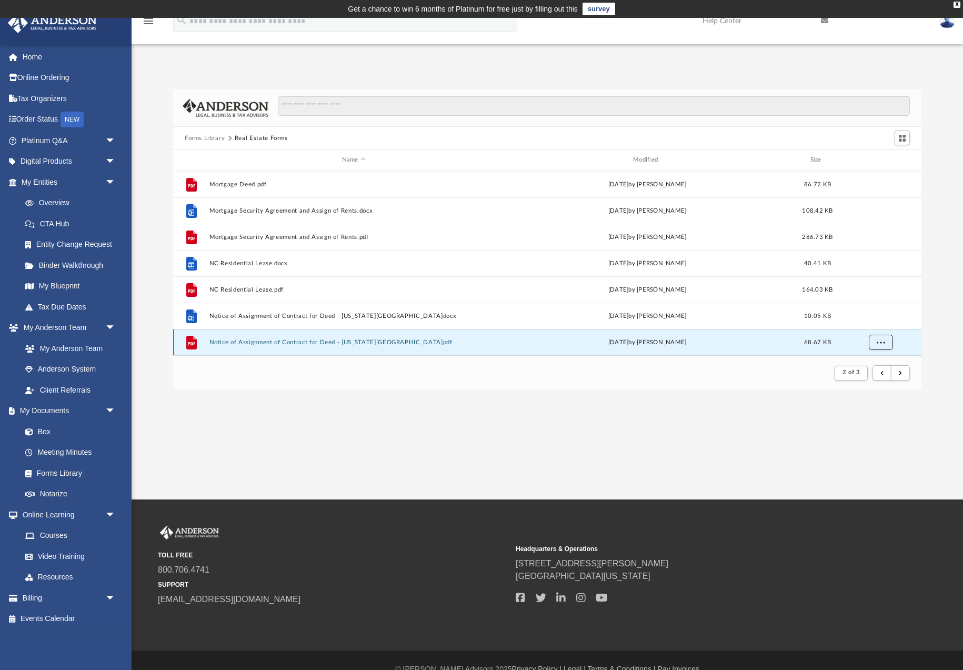
click at [882, 341] on span "More options" at bounding box center [881, 342] width 8 height 6
click at [873, 321] on li "Download" at bounding box center [872, 319] width 31 height 11
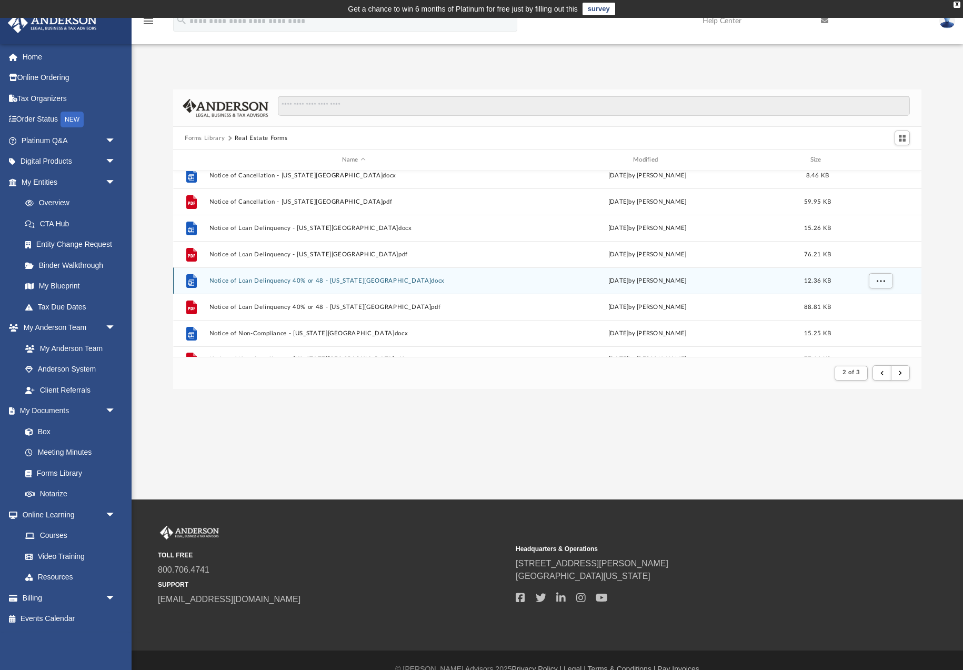
scroll to position [165, 0]
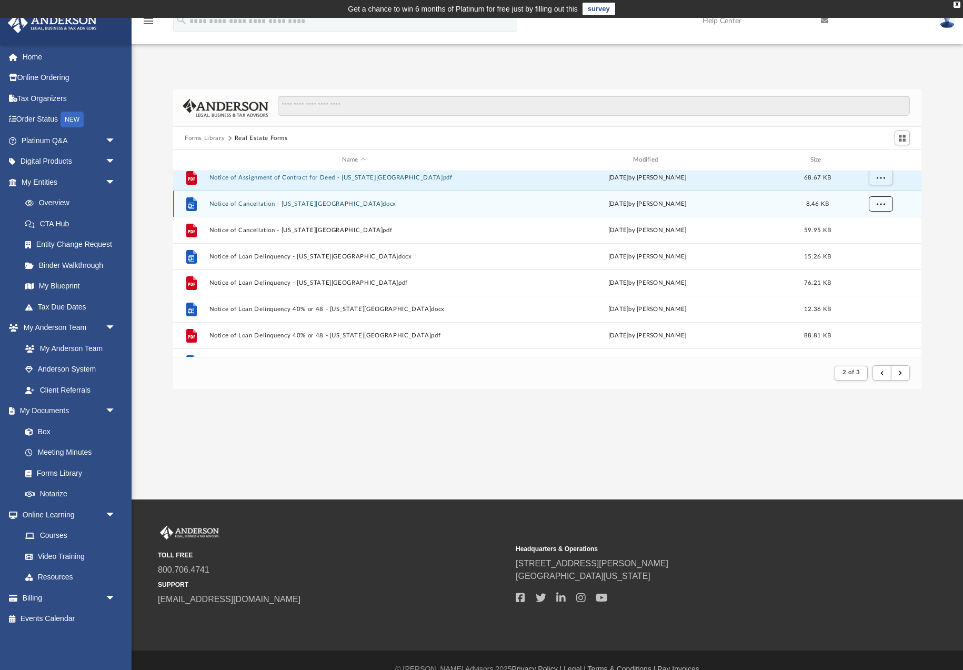
click at [883, 205] on span "More options" at bounding box center [881, 204] width 8 height 6
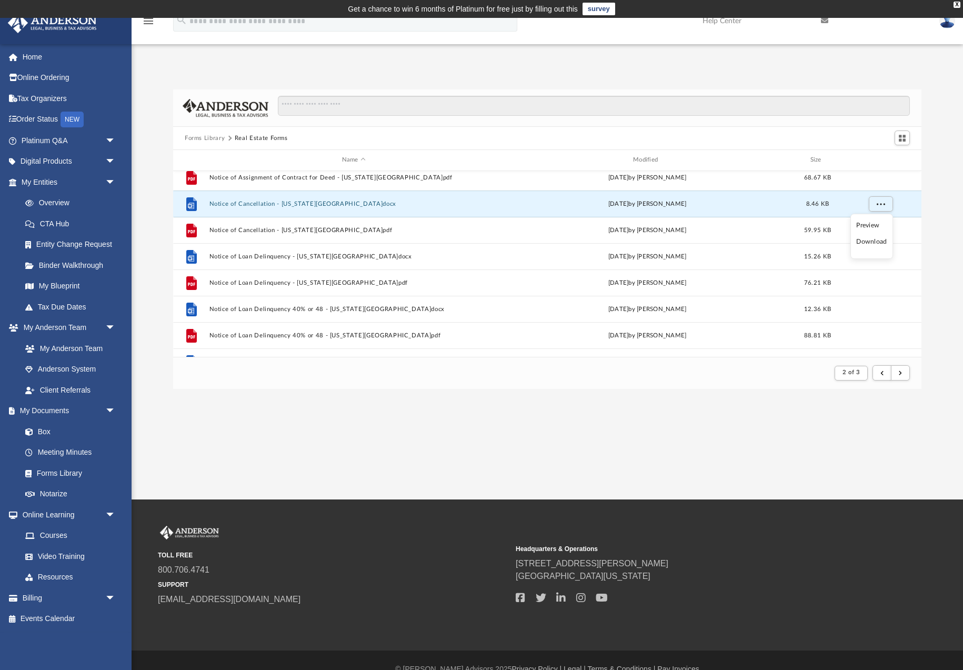
click at [877, 241] on li "Download" at bounding box center [872, 241] width 31 height 11
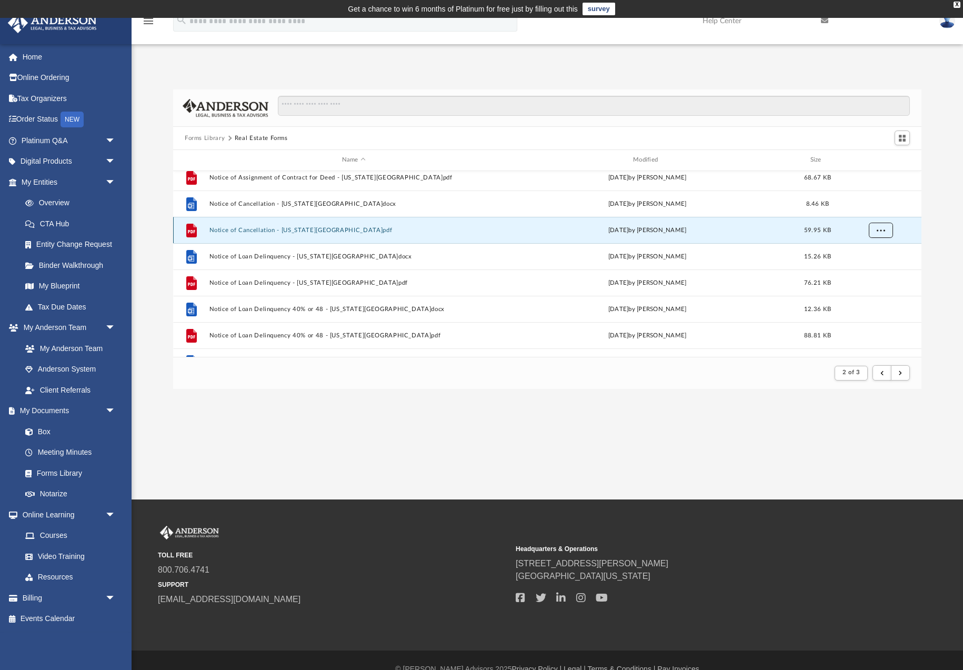
click at [880, 231] on span "More options" at bounding box center [881, 230] width 8 height 6
click at [877, 271] on li "Download" at bounding box center [872, 268] width 31 height 11
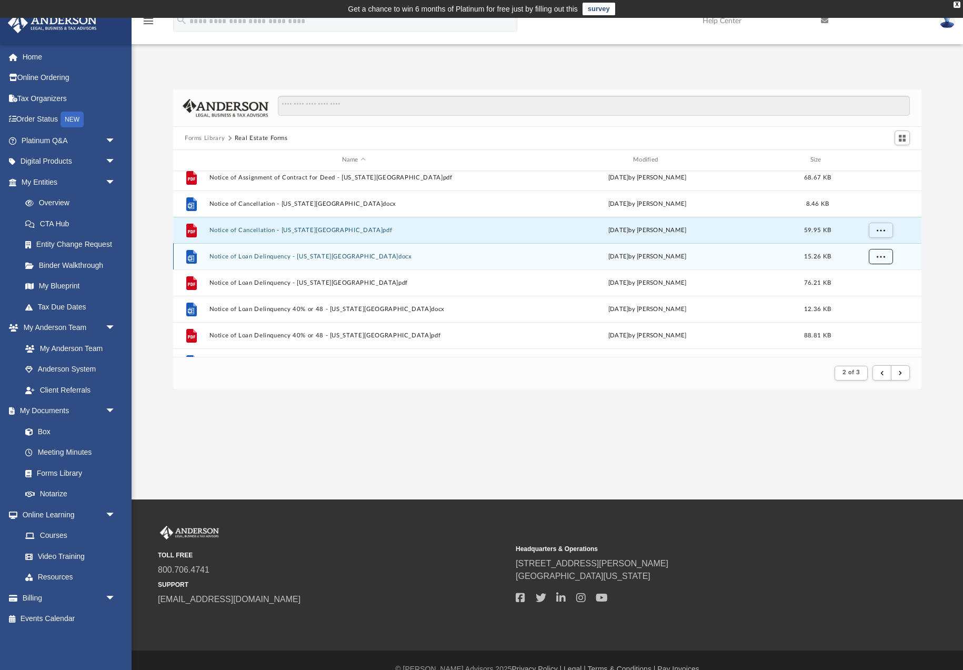
click at [883, 258] on span "More options" at bounding box center [881, 256] width 8 height 6
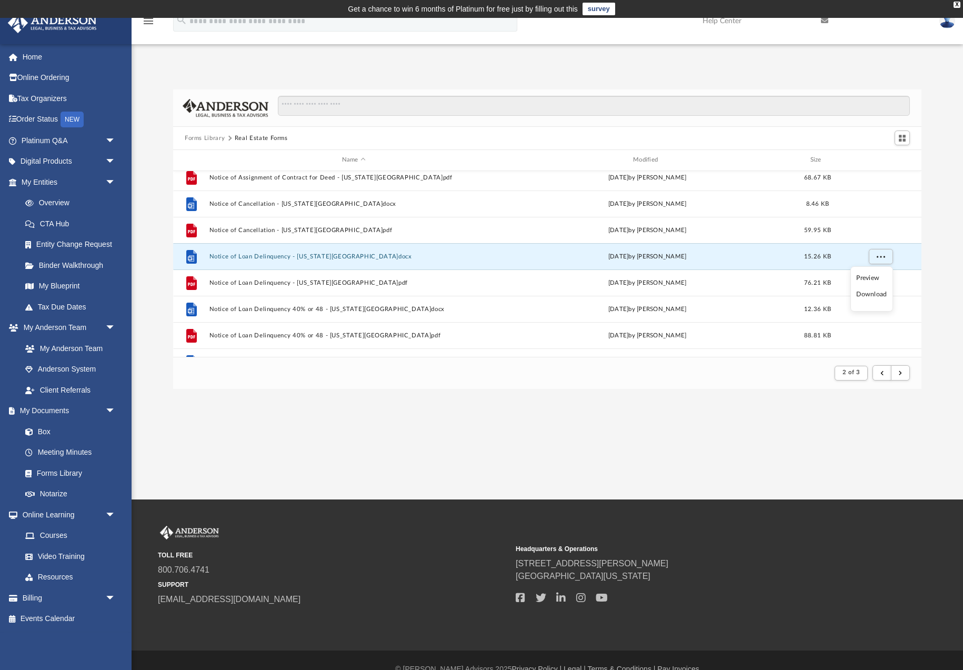
click at [878, 294] on li "Download" at bounding box center [872, 294] width 31 height 11
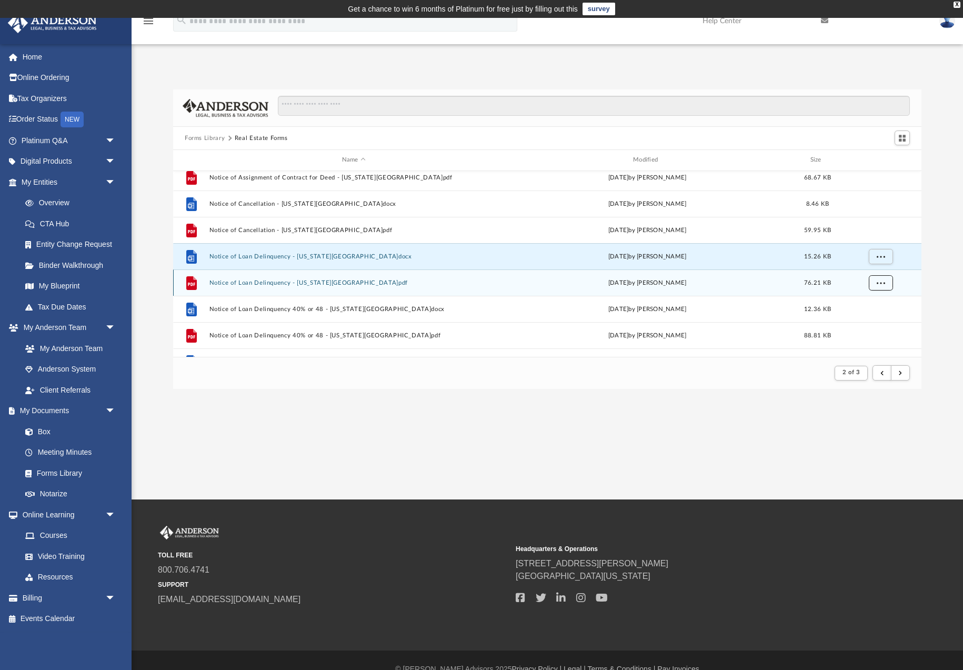
click at [882, 284] on span "More options" at bounding box center [881, 283] width 8 height 6
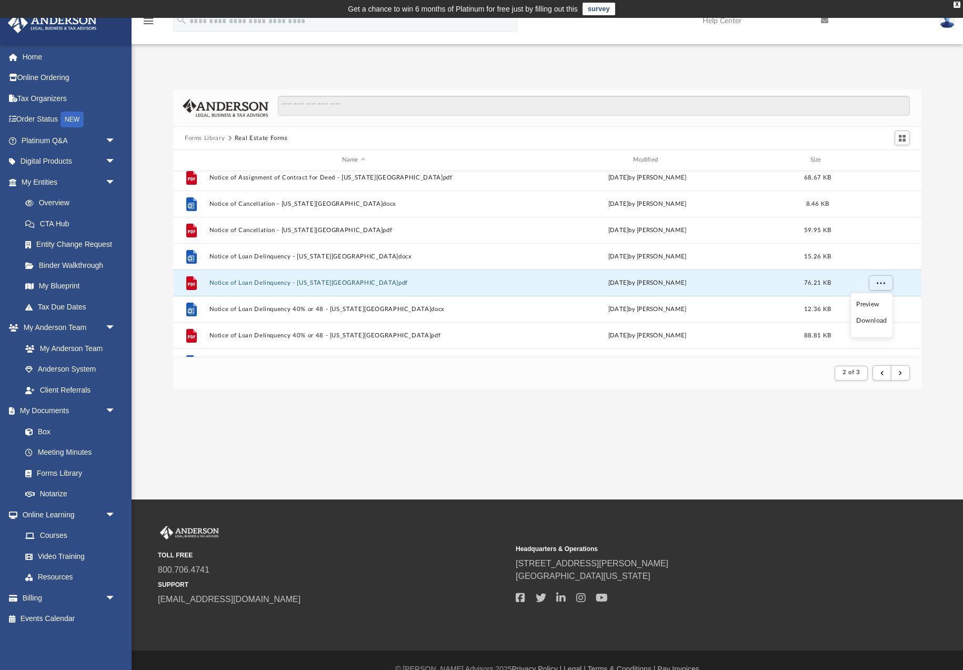
click at [877, 321] on li "Download" at bounding box center [872, 320] width 31 height 11
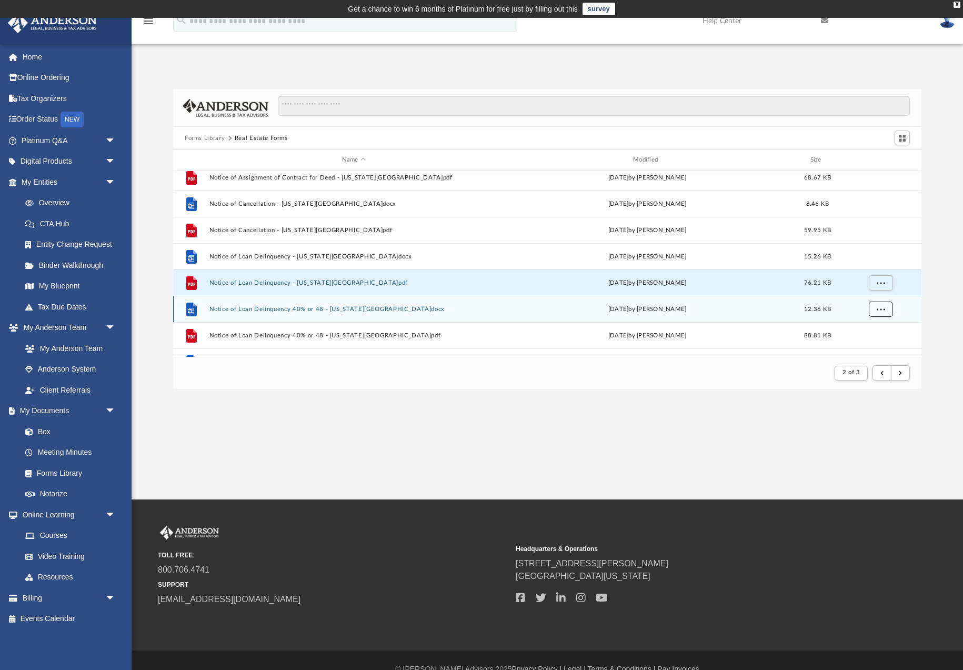
click at [881, 306] on span "More options" at bounding box center [881, 309] width 8 height 6
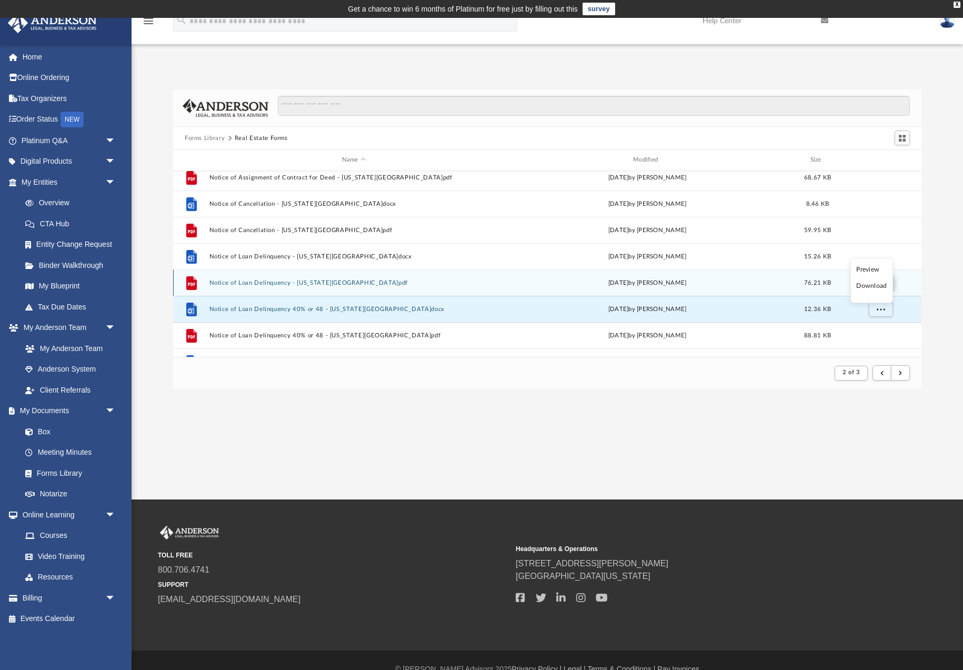
click at [870, 282] on li "Download" at bounding box center [872, 286] width 31 height 11
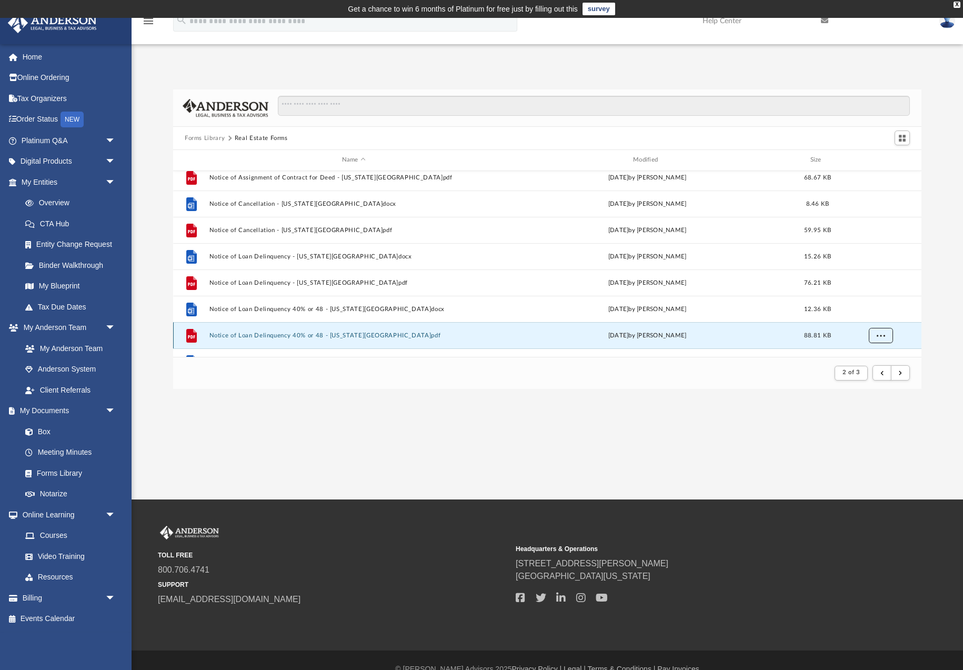
click at [882, 334] on span "More options" at bounding box center [881, 335] width 8 height 6
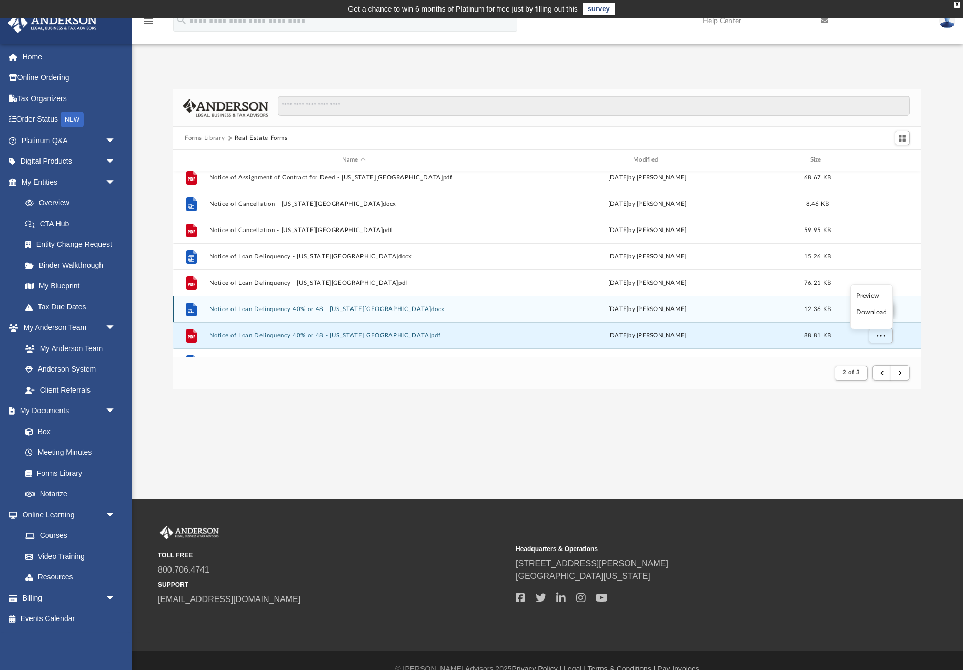
click at [875, 311] on li "Download" at bounding box center [872, 312] width 31 height 11
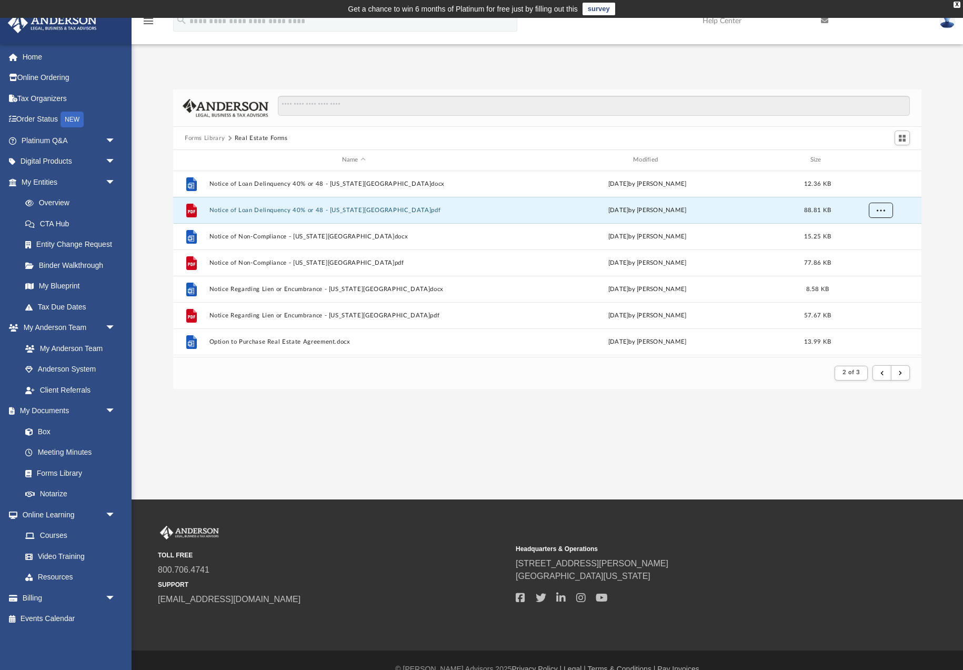
scroll to position [304, 0]
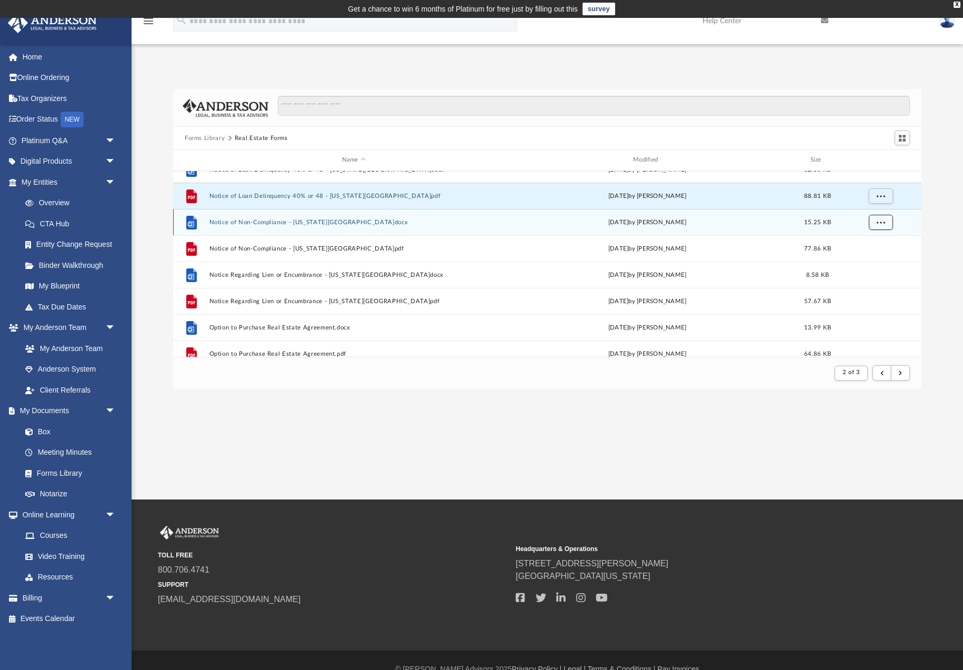
click at [879, 225] on span "More options" at bounding box center [881, 222] width 8 height 6
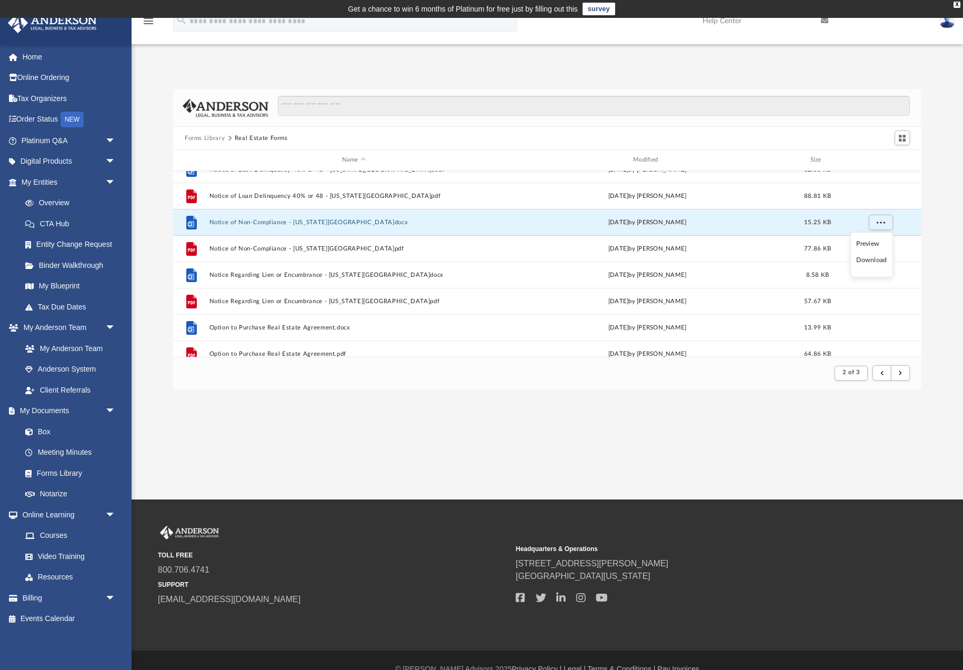
click at [873, 260] on li "Download" at bounding box center [872, 260] width 31 height 11
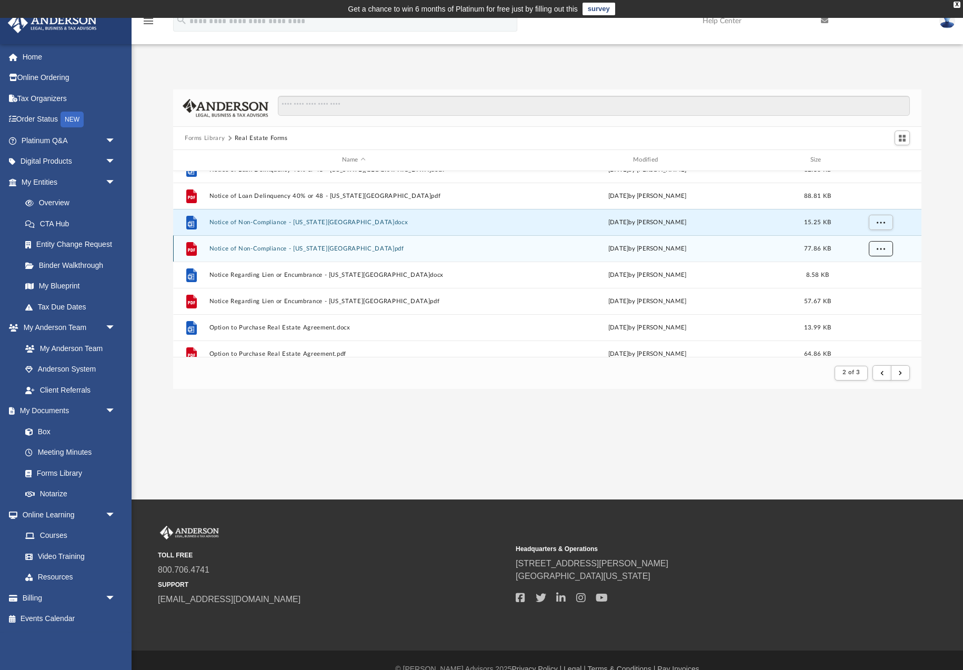
click at [880, 251] on span "More options" at bounding box center [881, 248] width 8 height 6
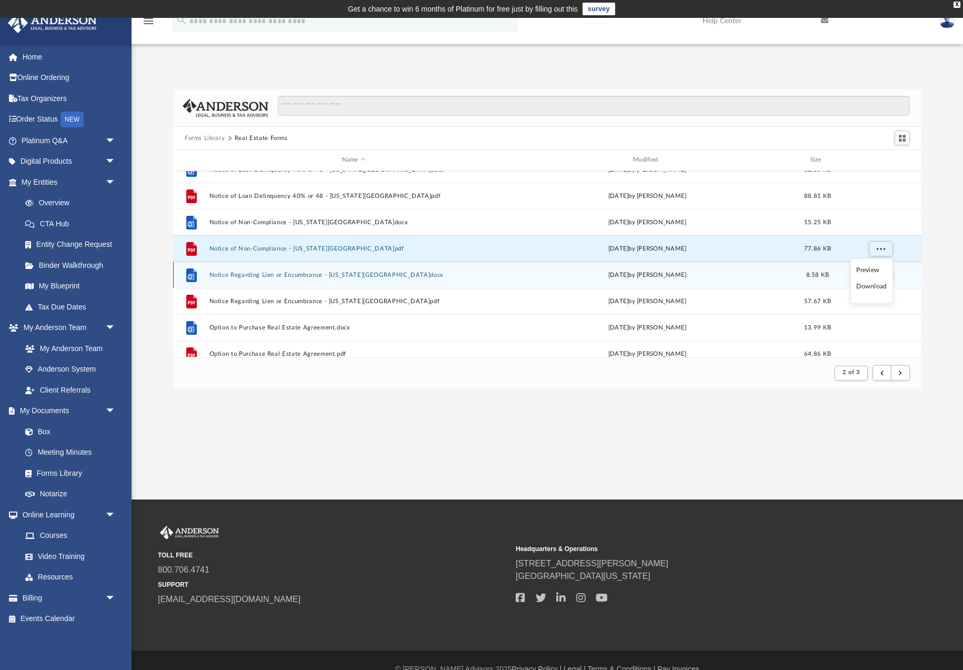
click at [873, 286] on li "Download" at bounding box center [872, 286] width 31 height 11
click at [879, 275] on span "More options" at bounding box center [881, 275] width 8 height 6
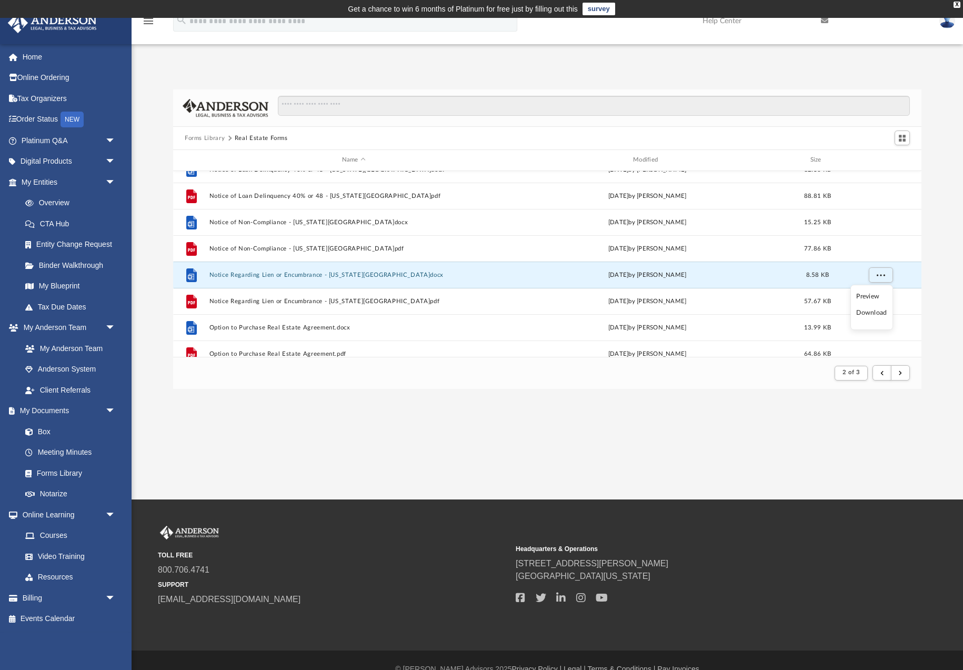
click at [876, 313] on li "Download" at bounding box center [872, 312] width 31 height 11
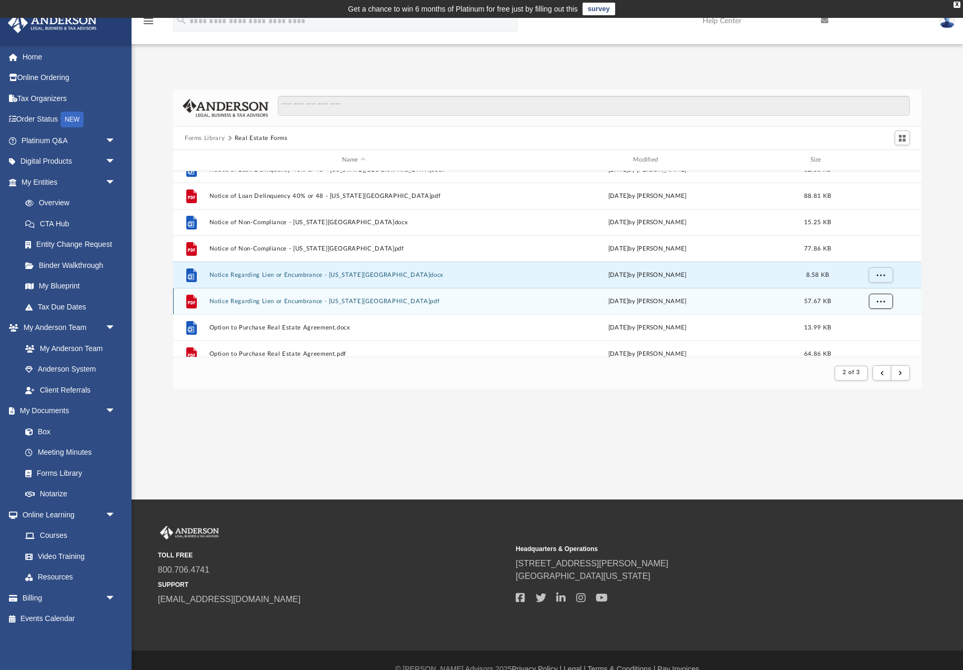
click at [878, 300] on span "More options" at bounding box center [881, 301] width 8 height 6
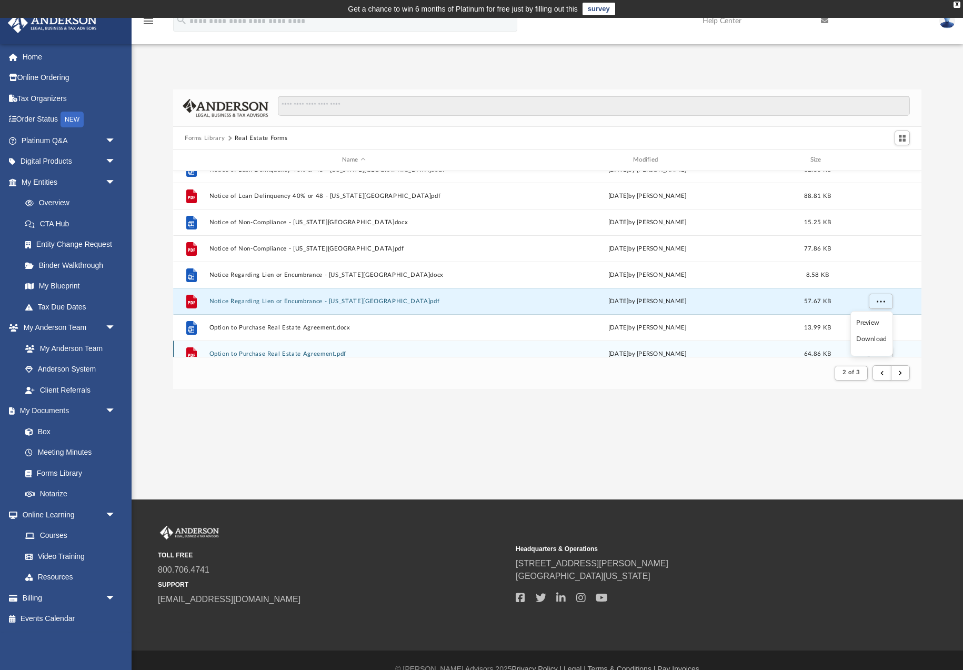
click at [873, 340] on li "Download" at bounding box center [872, 339] width 31 height 11
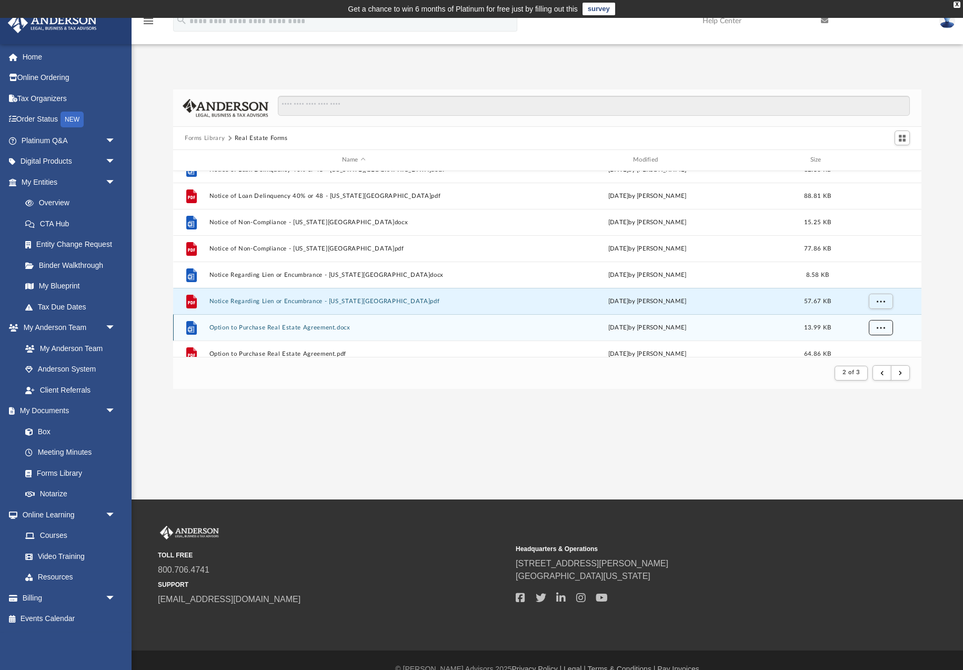
click at [877, 330] on span "More options" at bounding box center [881, 327] width 8 height 6
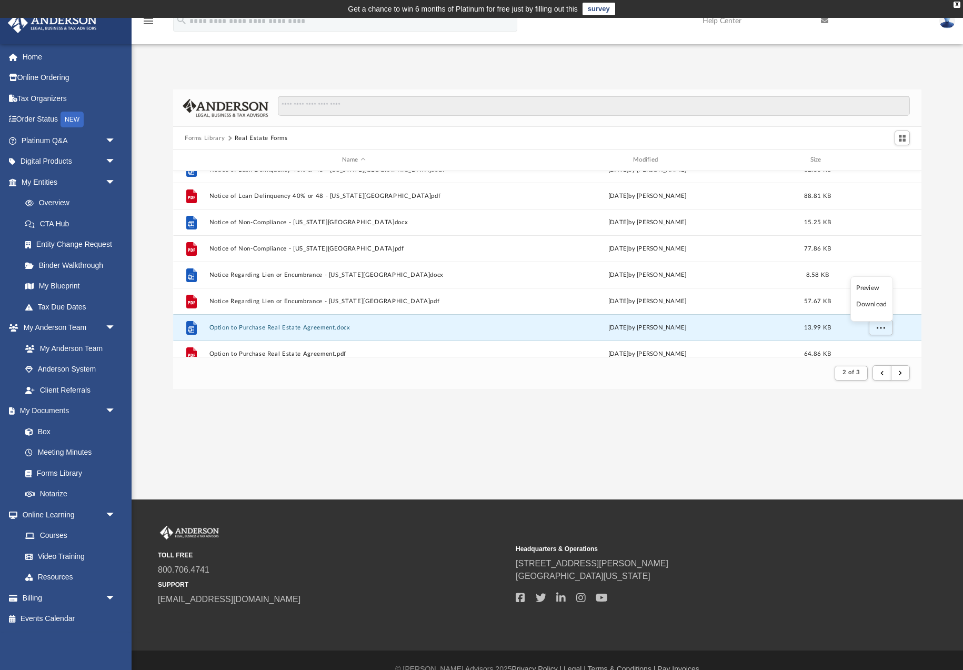
click at [870, 304] on li "Download" at bounding box center [872, 304] width 31 height 11
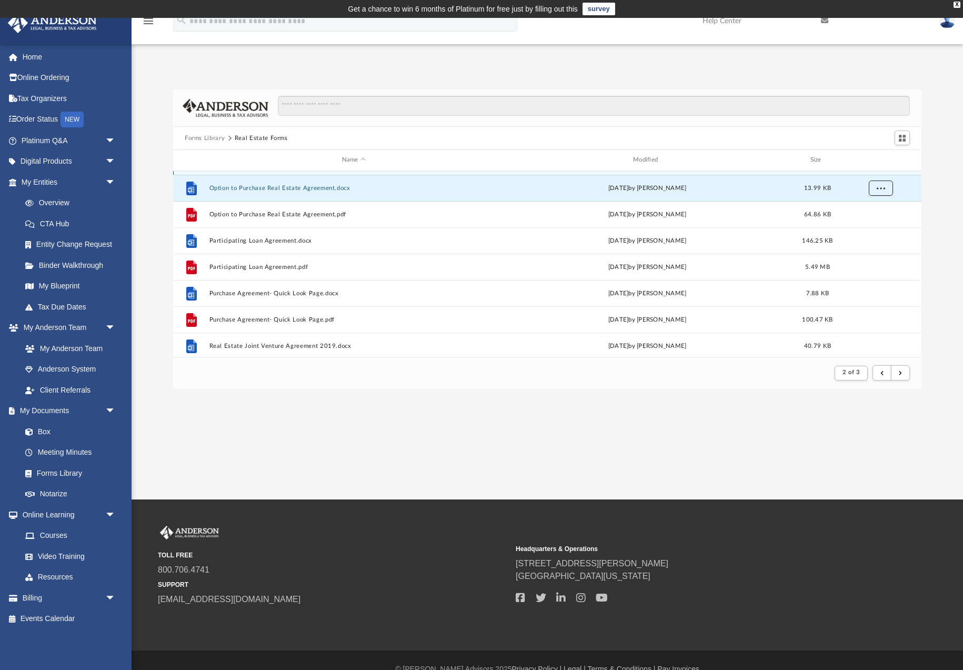
scroll to position [448, 0]
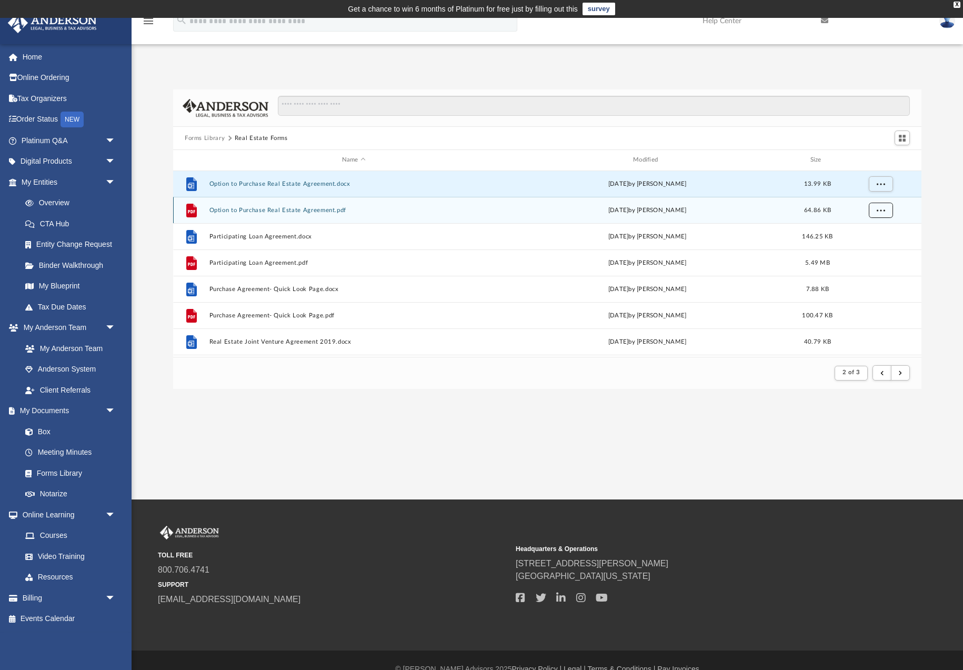
click at [879, 215] on button "More options" at bounding box center [881, 210] width 24 height 16
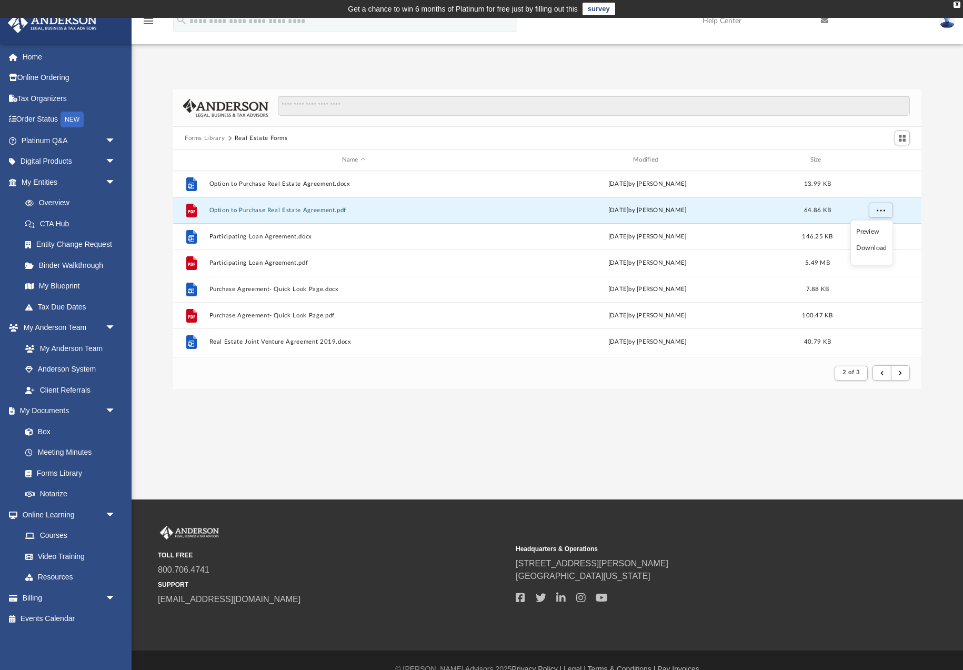
click at [878, 250] on li "Download" at bounding box center [872, 248] width 31 height 11
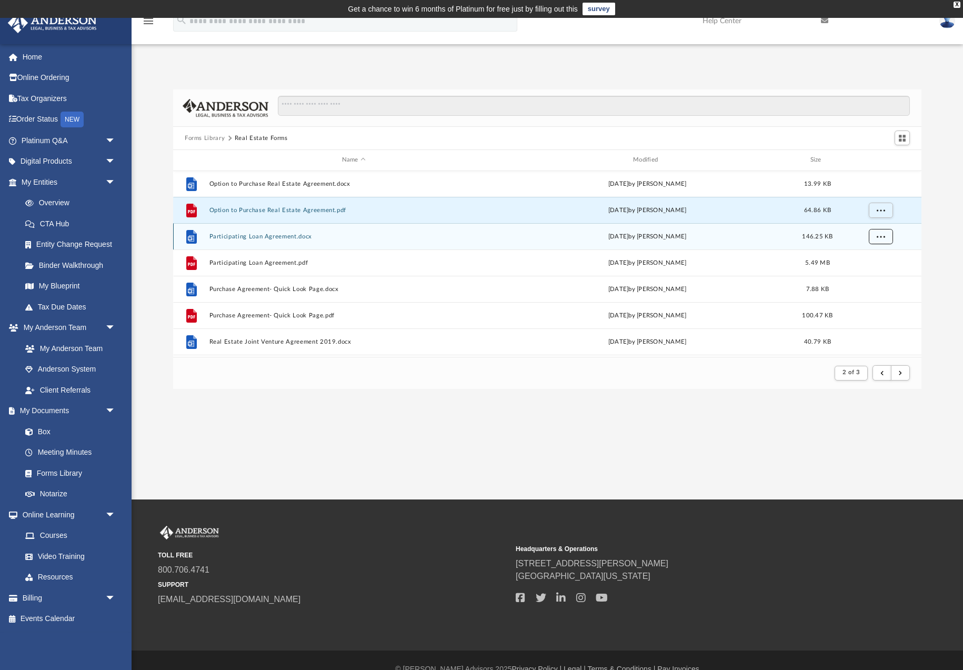
click at [882, 237] on span "More options" at bounding box center [881, 236] width 8 height 6
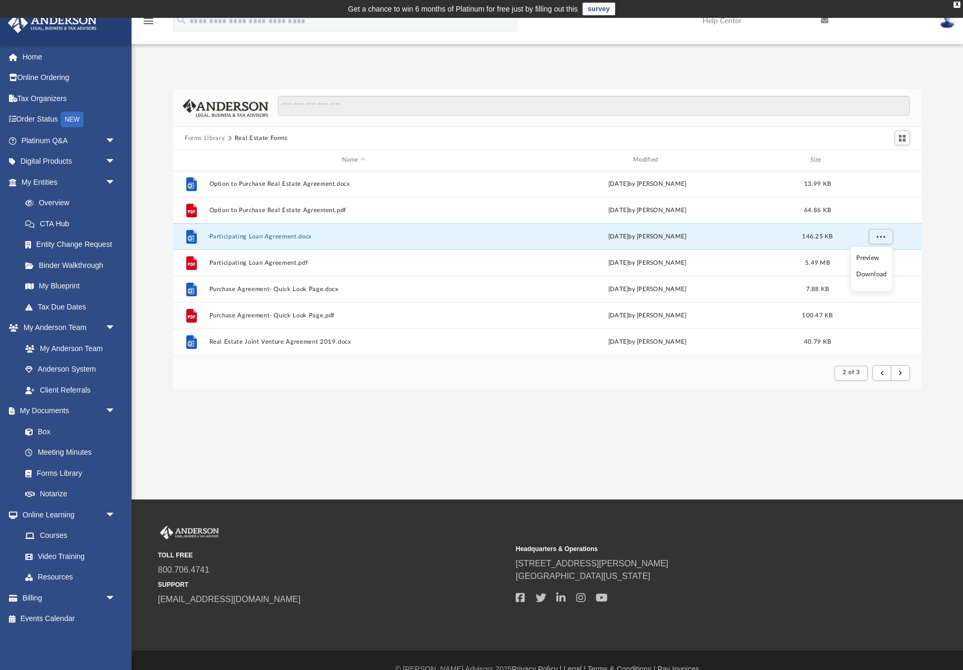
click at [871, 275] on li "Download" at bounding box center [872, 274] width 31 height 11
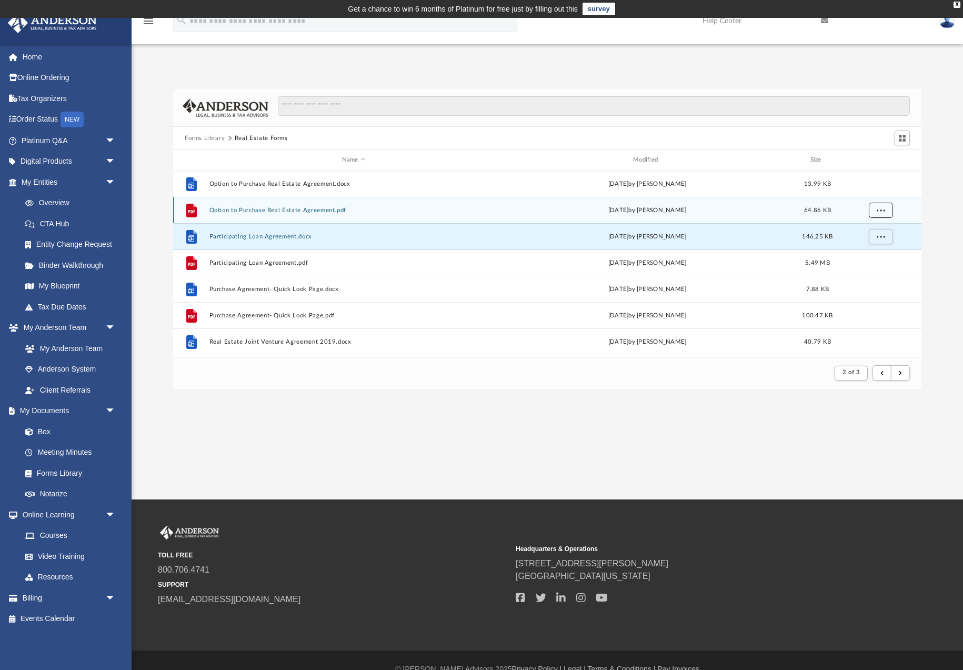
click at [881, 211] on span "More options" at bounding box center [881, 210] width 8 height 6
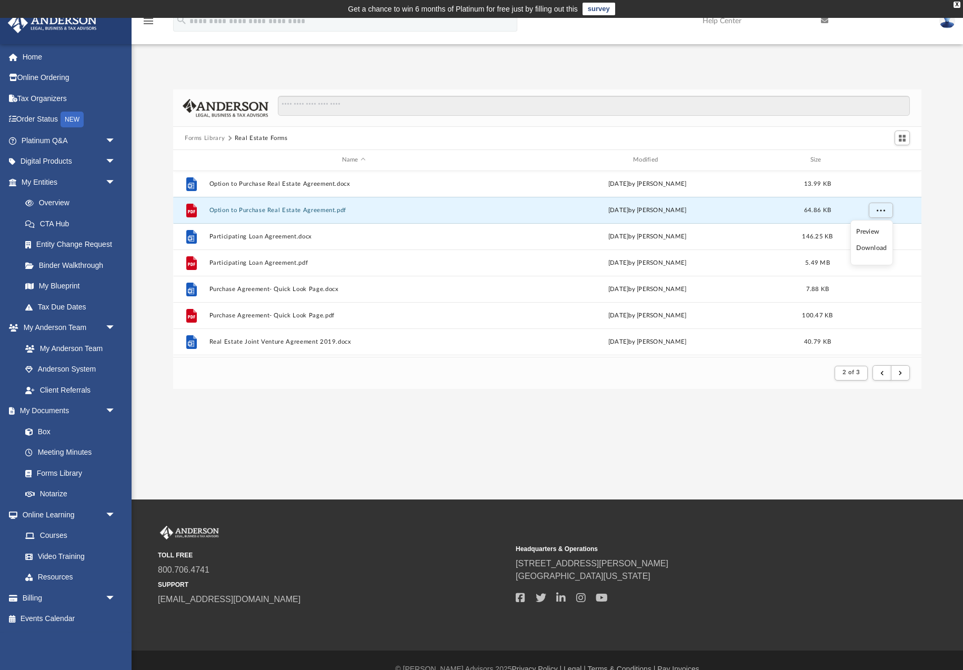
click at [877, 248] on li "Download" at bounding box center [872, 248] width 31 height 11
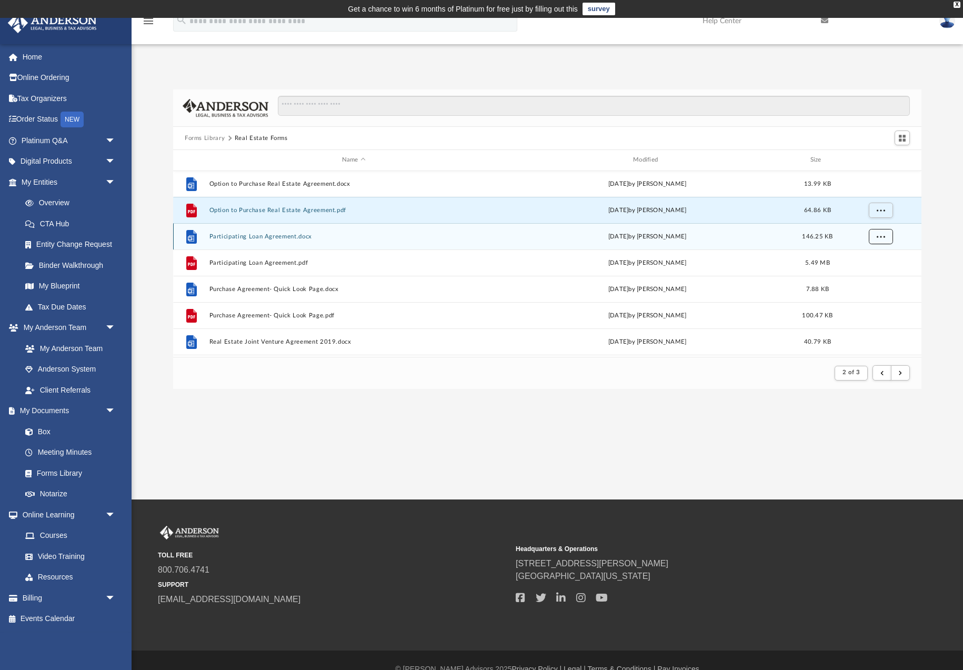
click at [880, 236] on span "More options" at bounding box center [881, 236] width 8 height 6
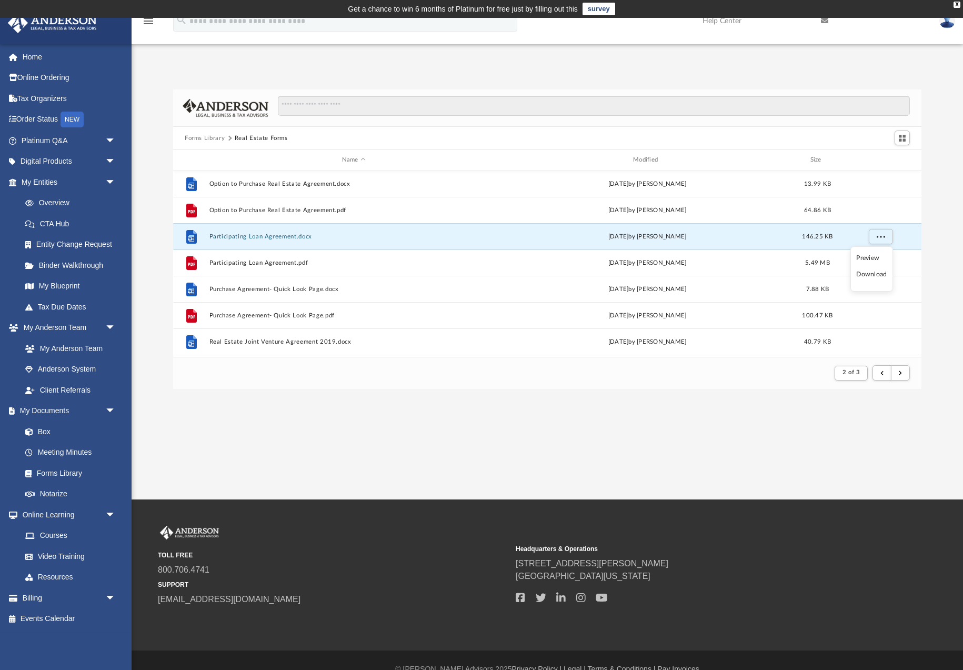
click at [879, 276] on li "Download" at bounding box center [872, 274] width 31 height 11
click at [945, 222] on div "Forms Library Real Estate Forms Name Modified Size File Notice Regarding Lien o…" at bounding box center [548, 239] width 832 height 300
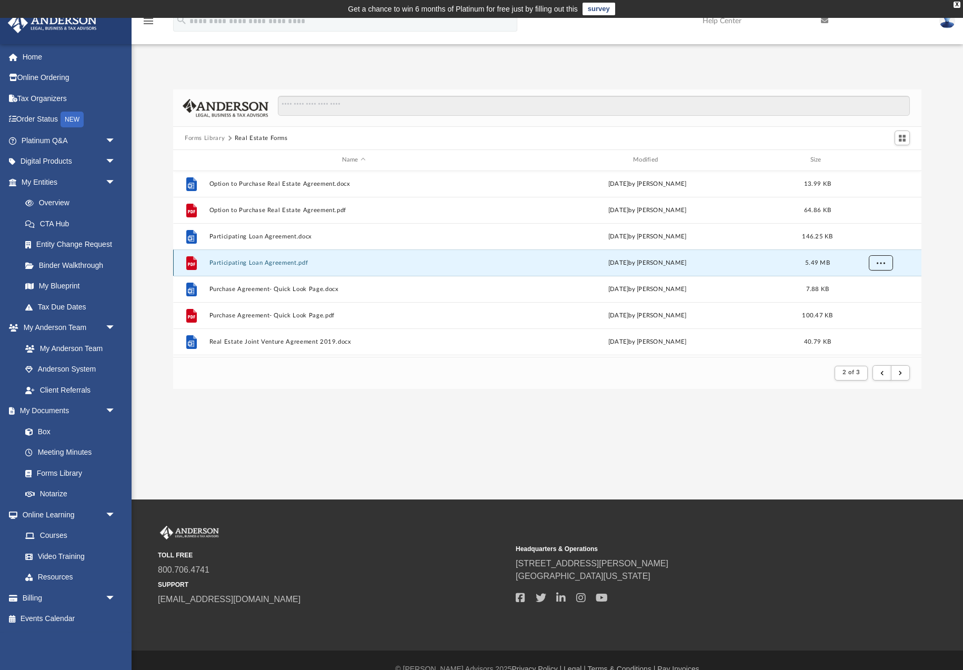
click at [884, 264] on span "More options" at bounding box center [881, 263] width 8 height 6
click at [878, 300] on li "Download" at bounding box center [872, 300] width 31 height 11
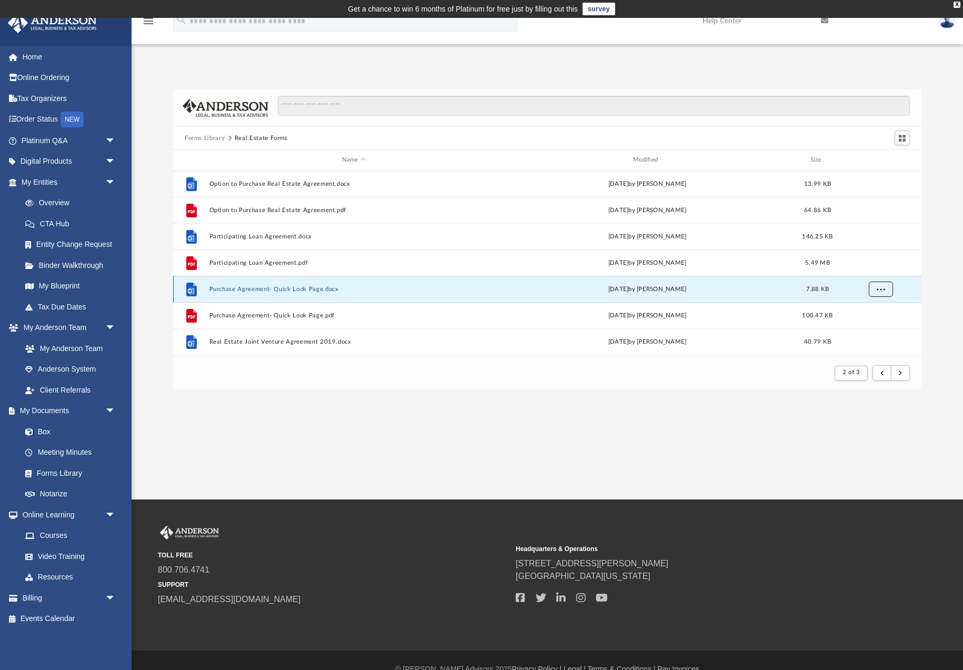
click at [885, 290] on span "More options" at bounding box center [881, 289] width 8 height 6
click at [881, 328] on li "Download" at bounding box center [872, 327] width 31 height 11
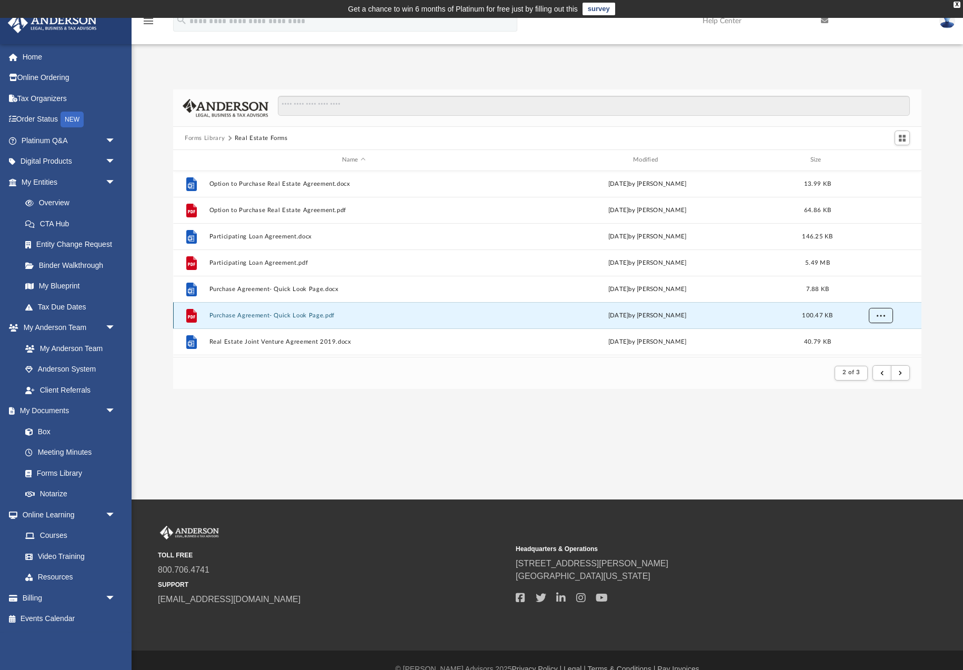
click at [882, 314] on span "More options" at bounding box center [881, 315] width 8 height 6
click at [873, 293] on li "Download" at bounding box center [872, 292] width 31 height 11
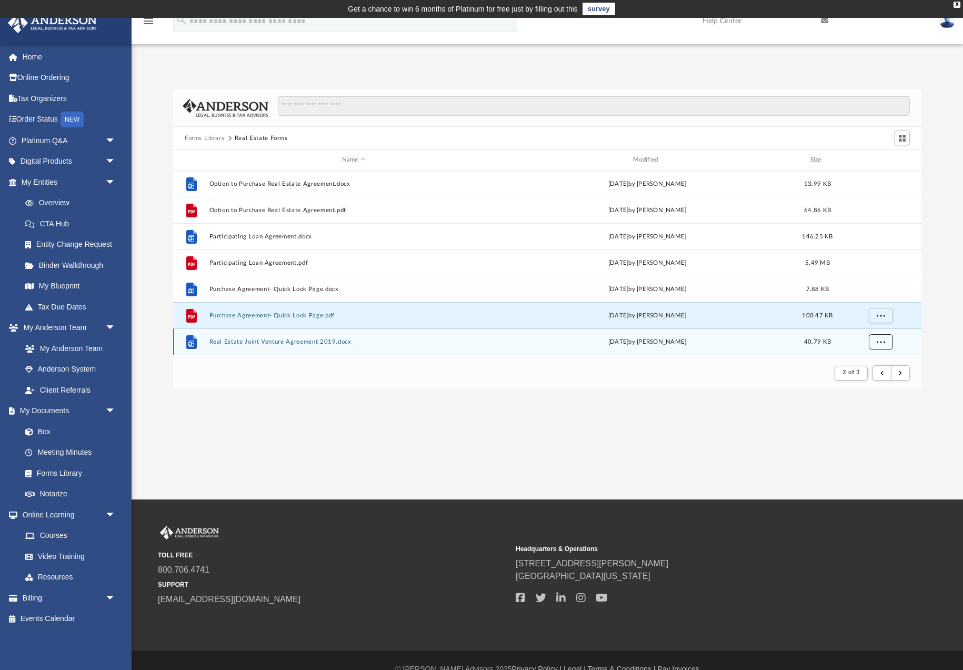
click at [885, 341] on span "More options" at bounding box center [881, 341] width 8 height 6
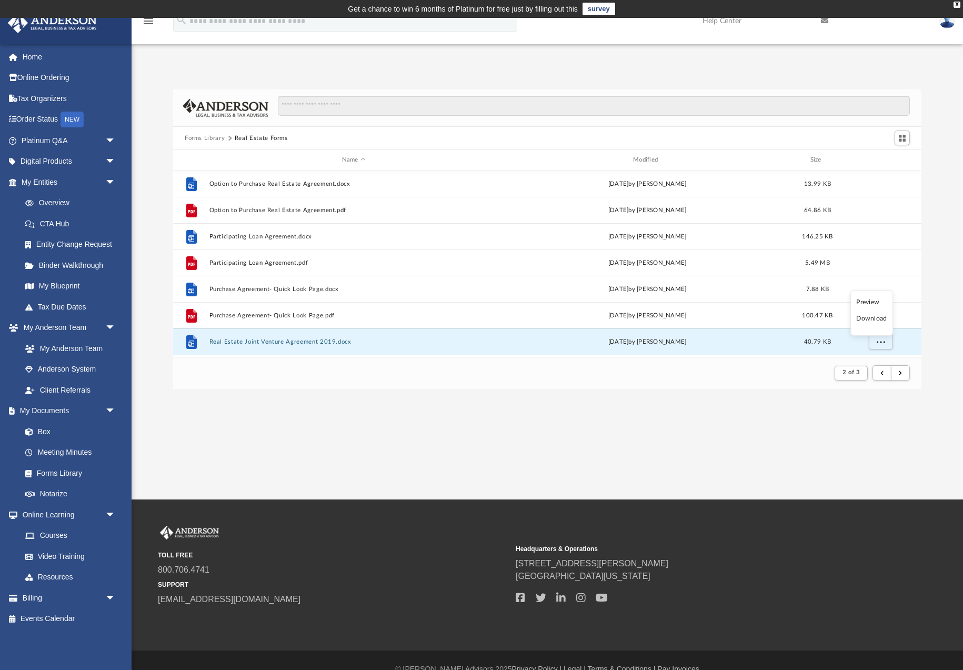
click at [874, 322] on li "Download" at bounding box center [872, 318] width 31 height 11
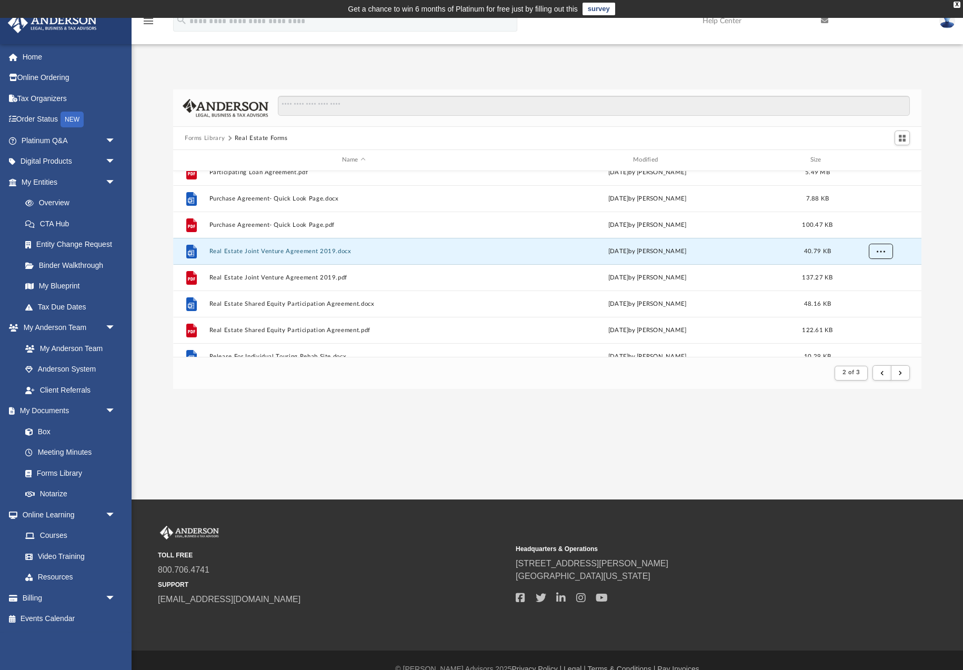
scroll to position [540, 0]
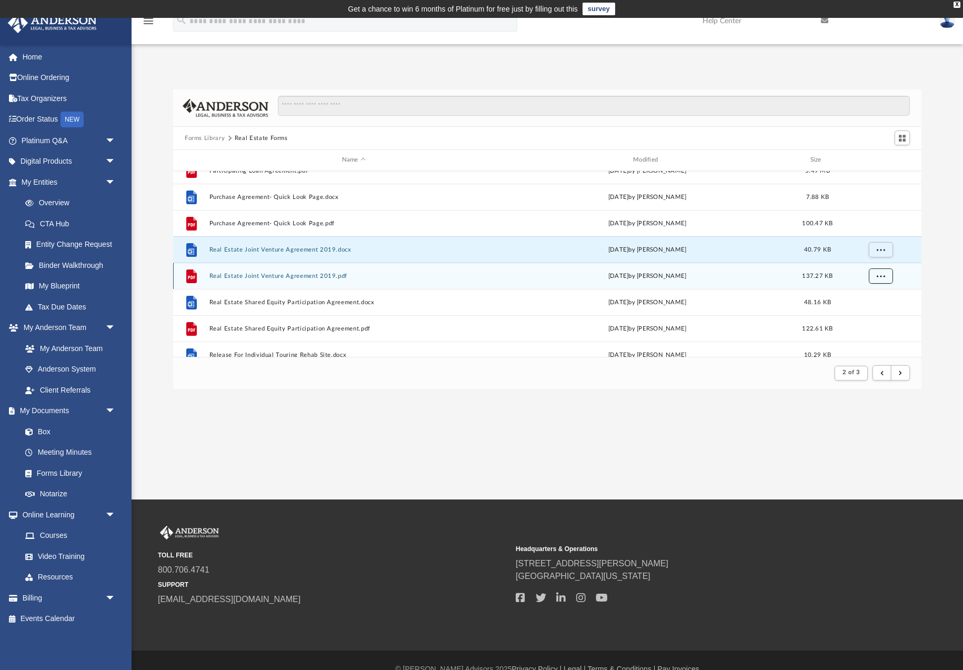
click at [877, 274] on span "More options" at bounding box center [881, 276] width 8 height 6
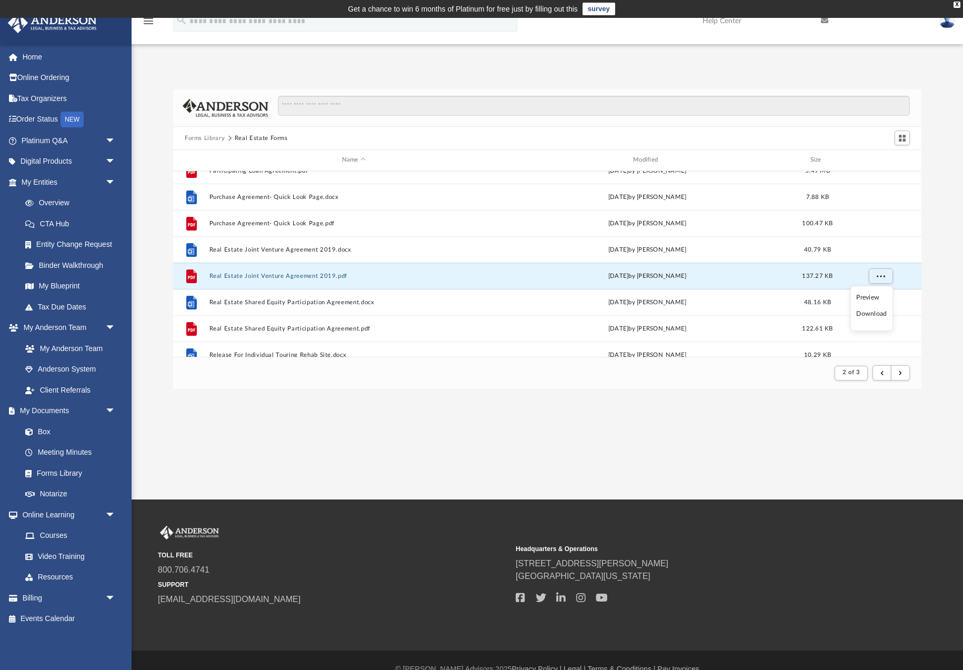
click at [873, 317] on li "Download" at bounding box center [872, 313] width 31 height 11
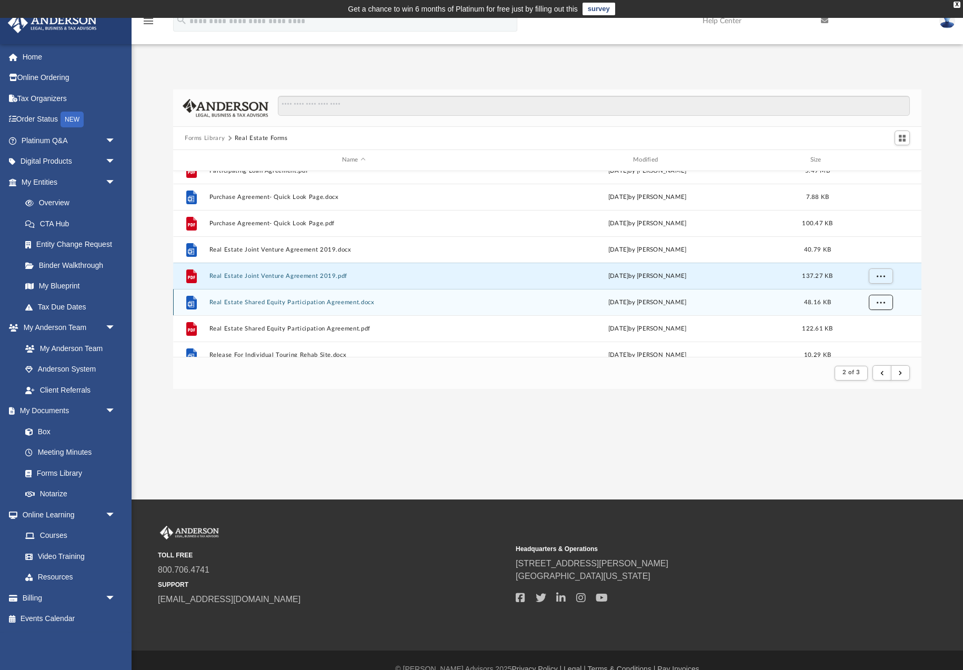
click at [881, 299] on span "More options" at bounding box center [881, 302] width 8 height 6
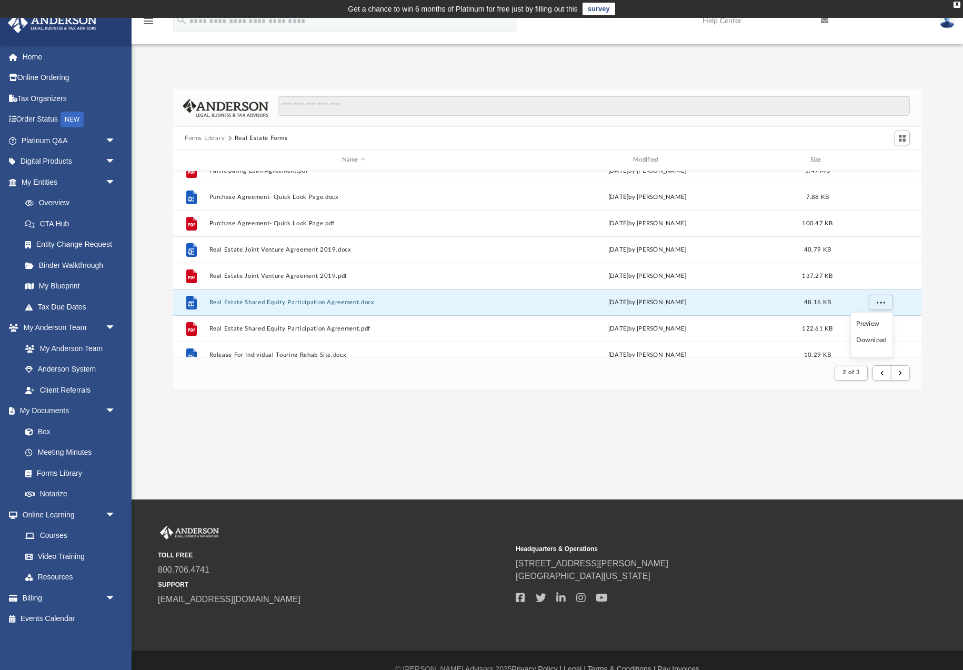
click at [875, 340] on li "Download" at bounding box center [872, 340] width 31 height 11
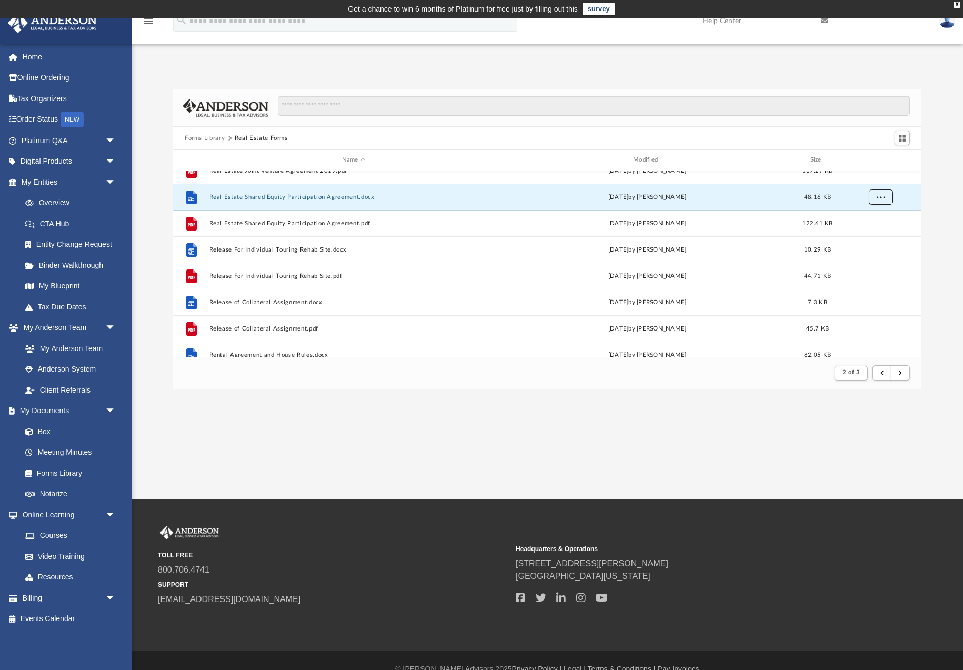
scroll to position [652, 0]
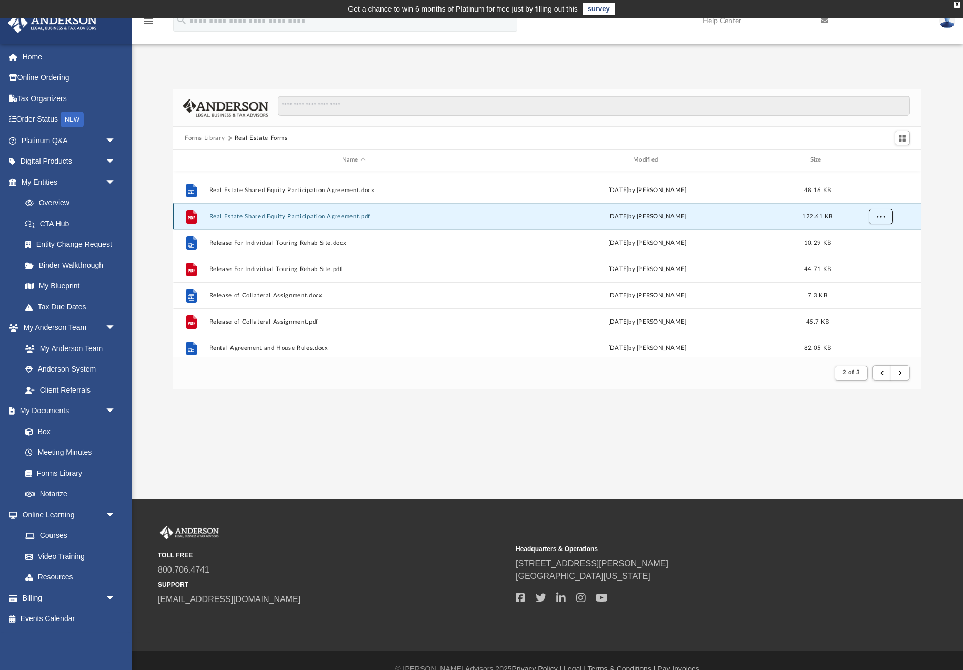
click at [885, 216] on button "More options" at bounding box center [881, 216] width 24 height 16
click at [875, 255] on li "Download" at bounding box center [872, 254] width 31 height 11
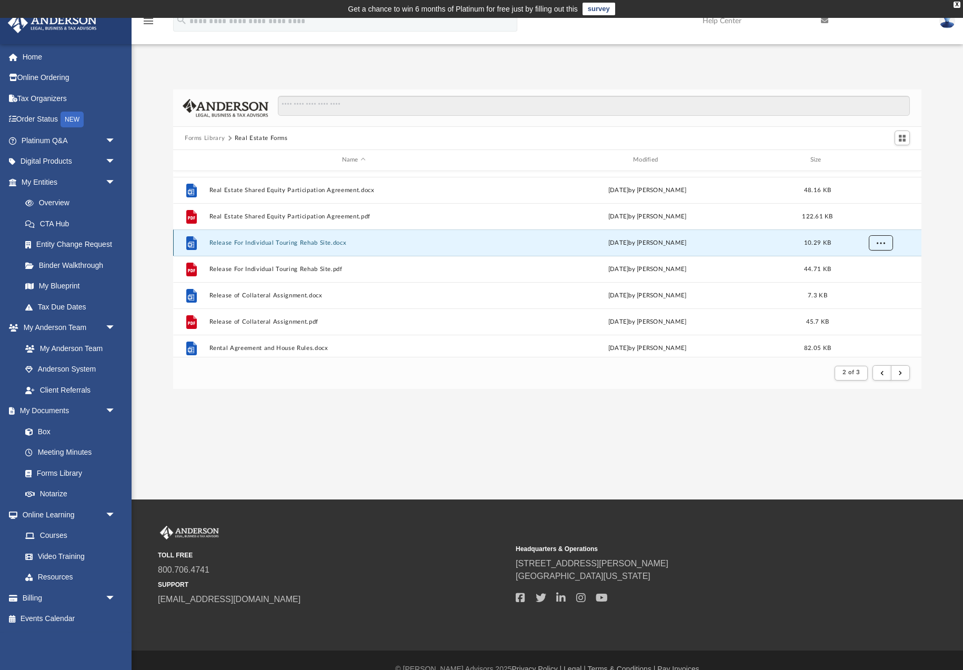
click at [884, 243] on span "More options" at bounding box center [881, 243] width 8 height 6
click at [877, 281] on li "Download" at bounding box center [872, 280] width 31 height 11
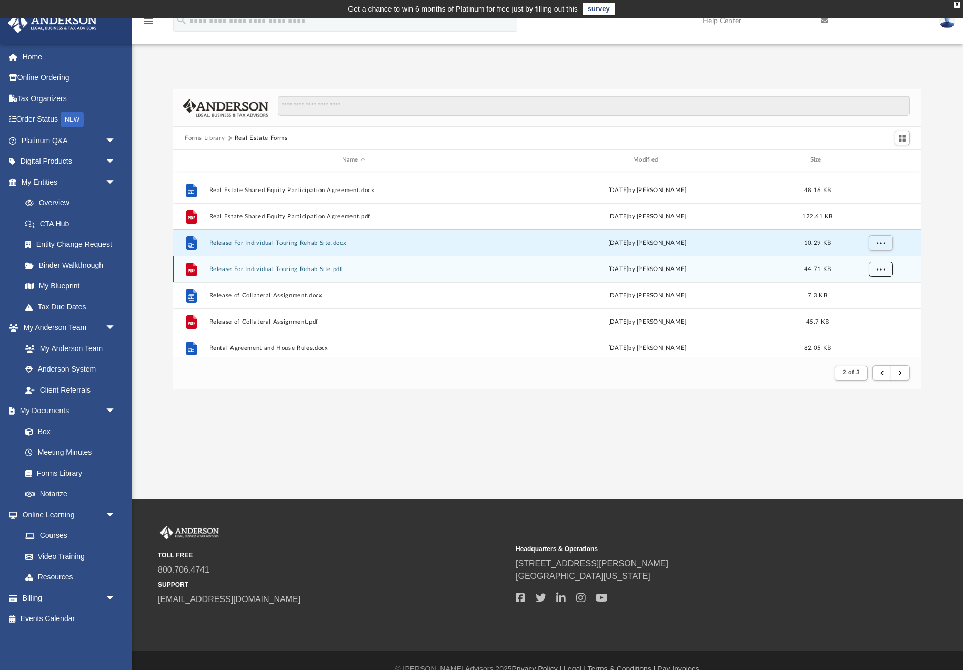
click at [881, 270] on span "More options" at bounding box center [881, 269] width 8 height 6
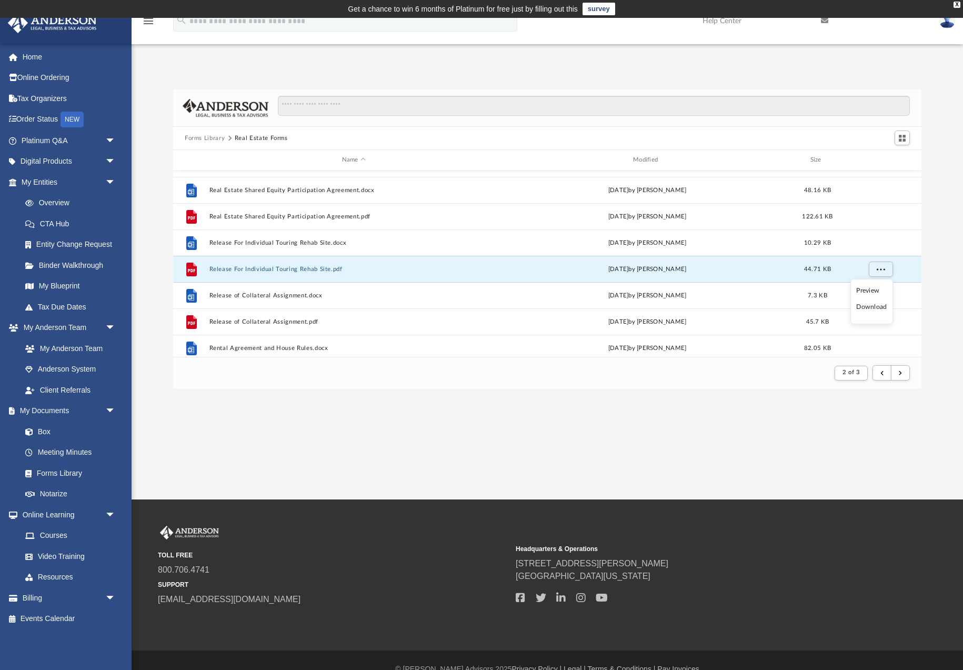
click at [877, 306] on li "Download" at bounding box center [872, 307] width 31 height 11
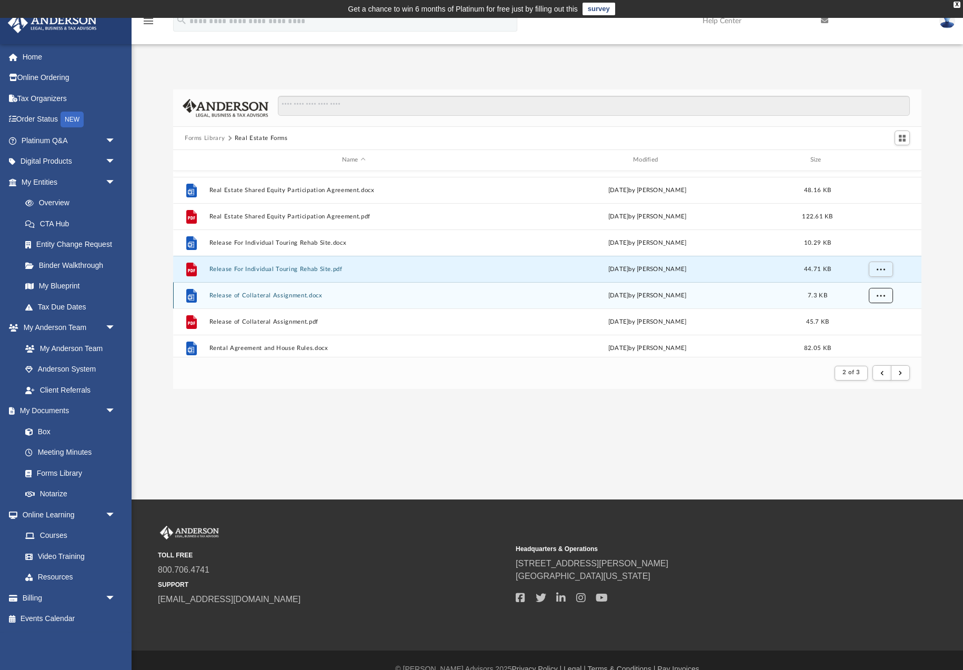
click at [881, 296] on span "More options" at bounding box center [881, 295] width 8 height 6
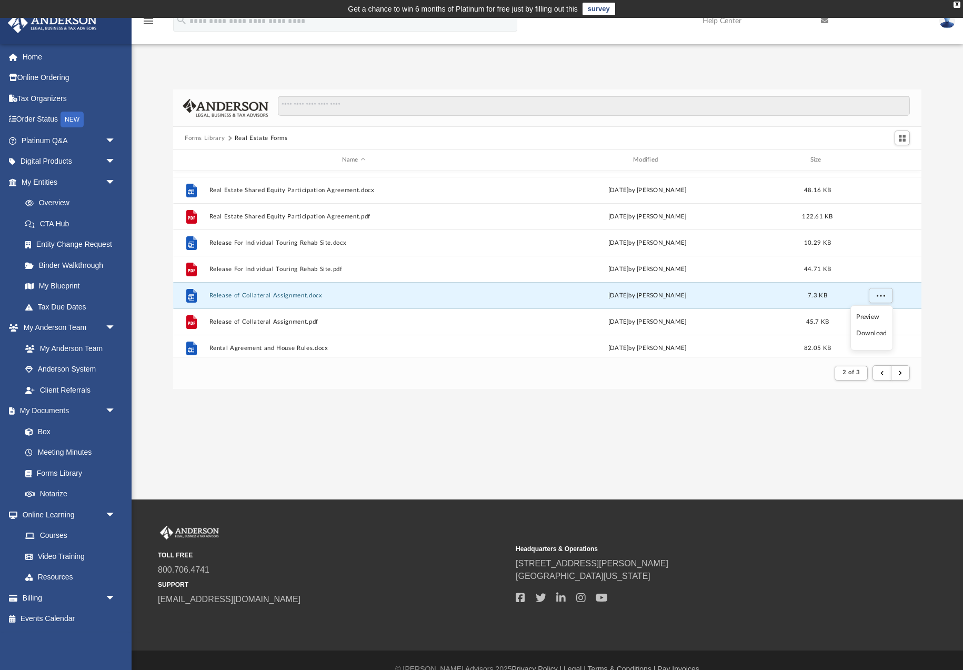
click at [871, 332] on li "Download" at bounding box center [872, 333] width 31 height 11
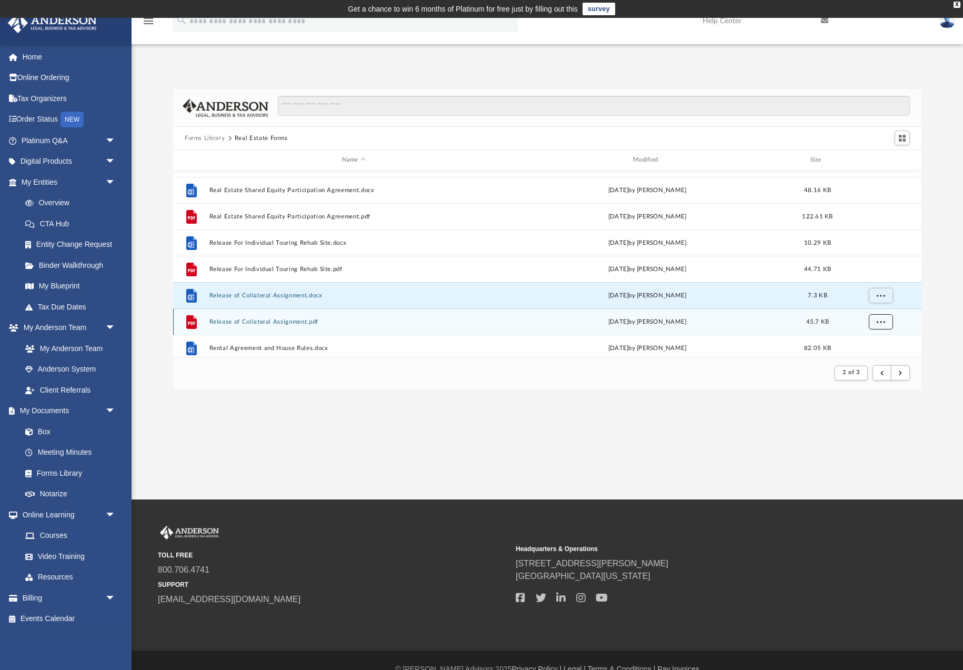
click at [877, 323] on span "More options" at bounding box center [881, 321] width 8 height 6
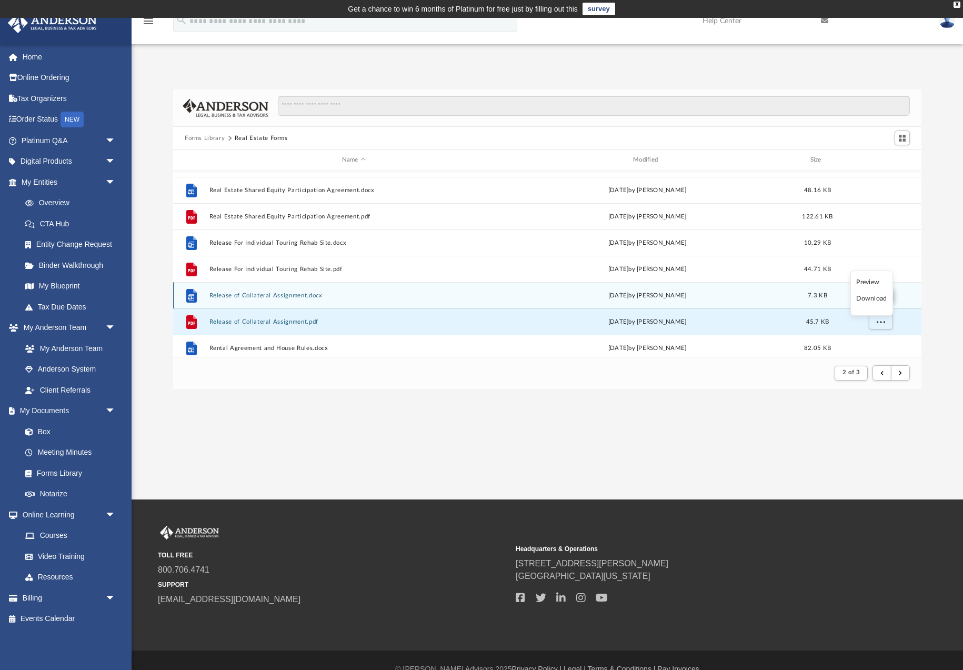
click at [875, 301] on li "Download" at bounding box center [872, 298] width 31 height 11
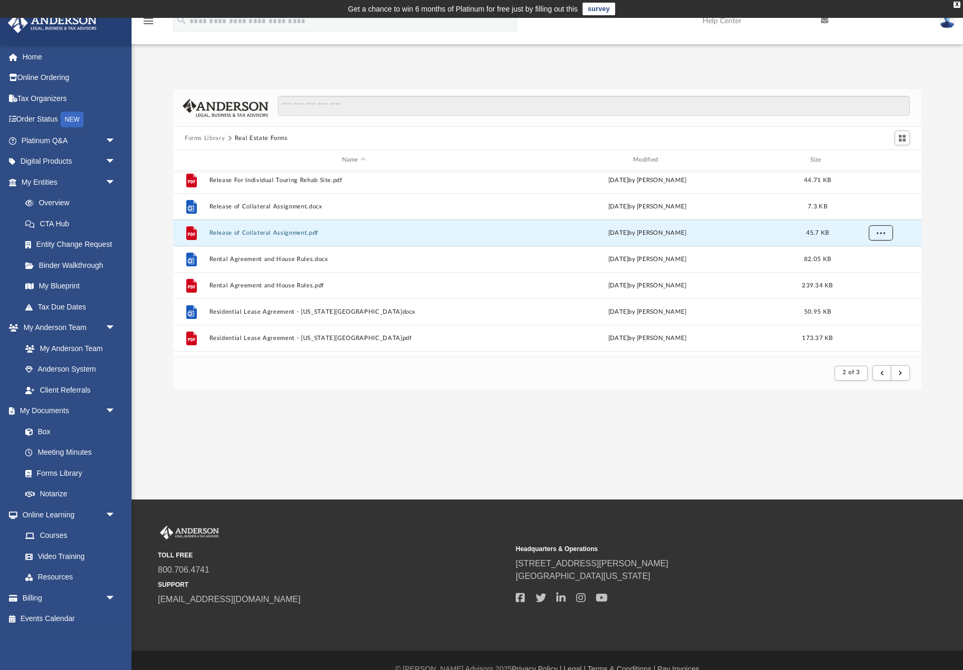
scroll to position [743, 0]
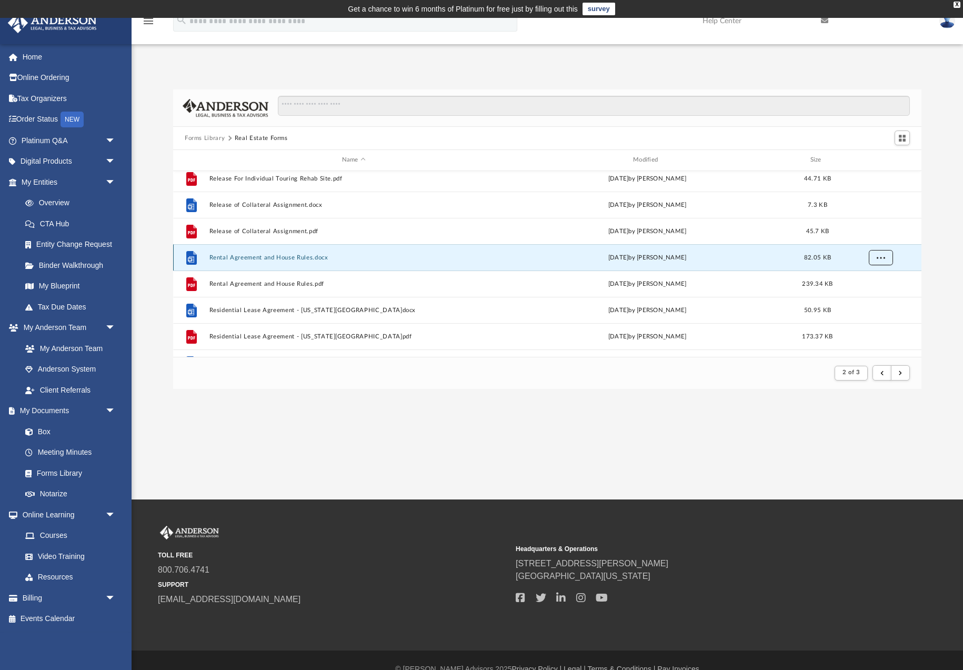
click at [877, 261] on button "More options" at bounding box center [881, 258] width 24 height 16
click at [880, 297] on li "Download" at bounding box center [872, 295] width 31 height 11
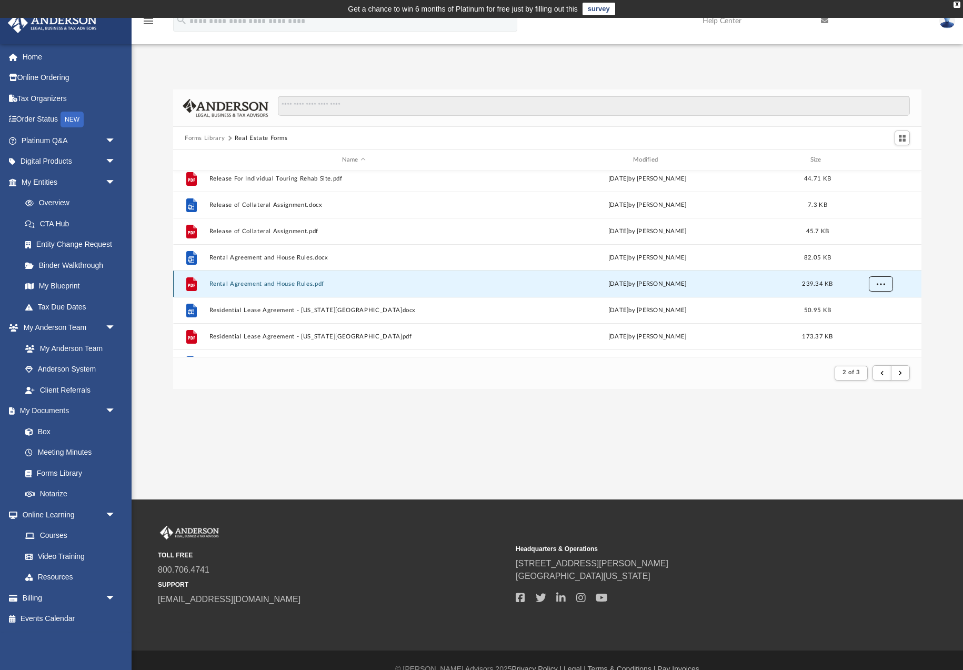
click at [883, 285] on span "More options" at bounding box center [881, 284] width 8 height 6
click at [867, 318] on li "Download" at bounding box center [872, 321] width 31 height 11
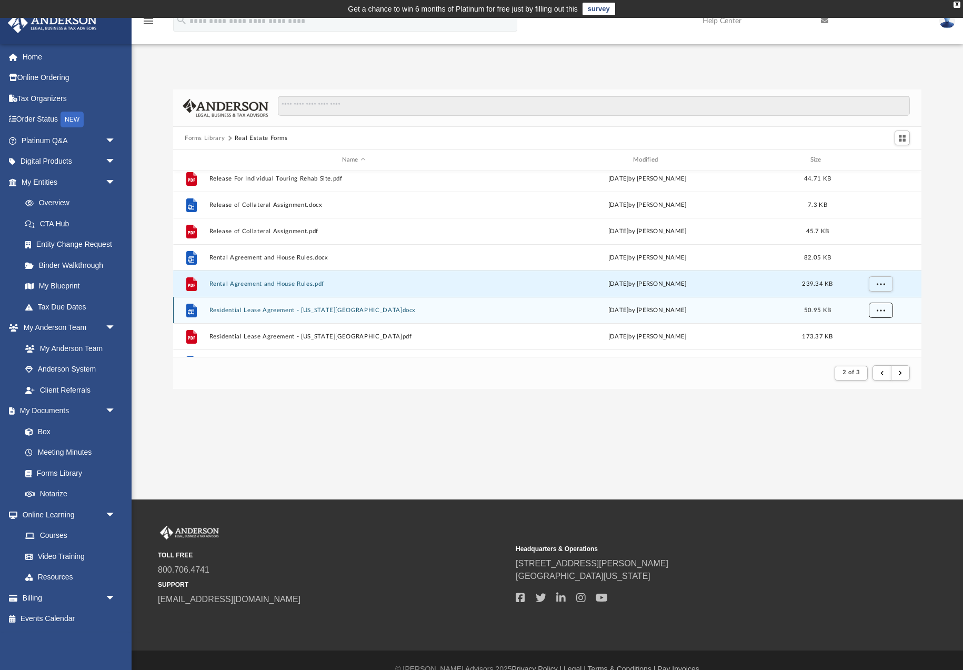
click at [877, 309] on span "More options" at bounding box center [881, 310] width 8 height 6
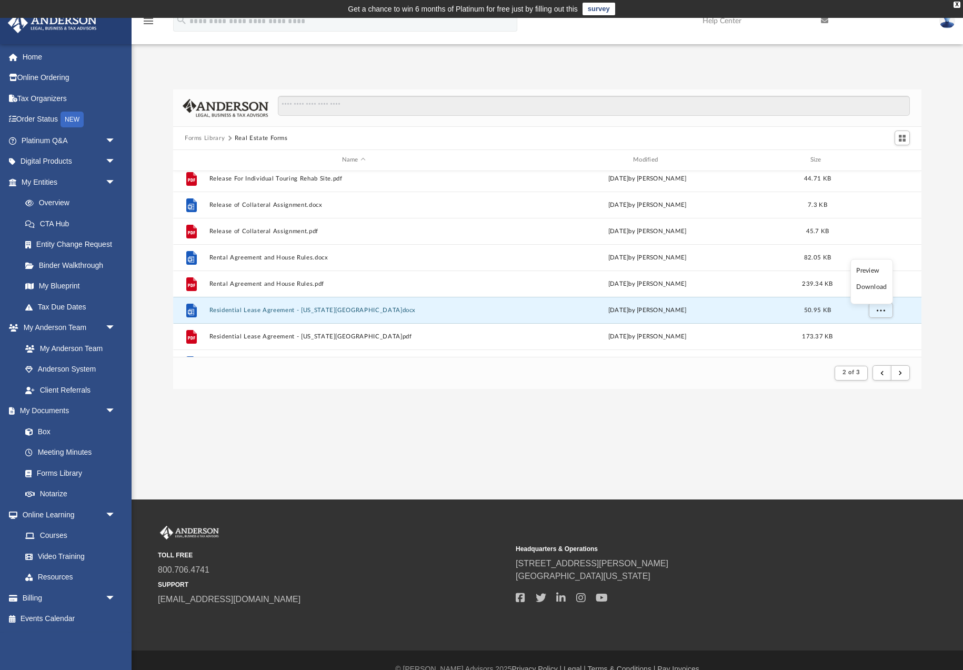
click at [874, 290] on li "Download" at bounding box center [872, 287] width 31 height 11
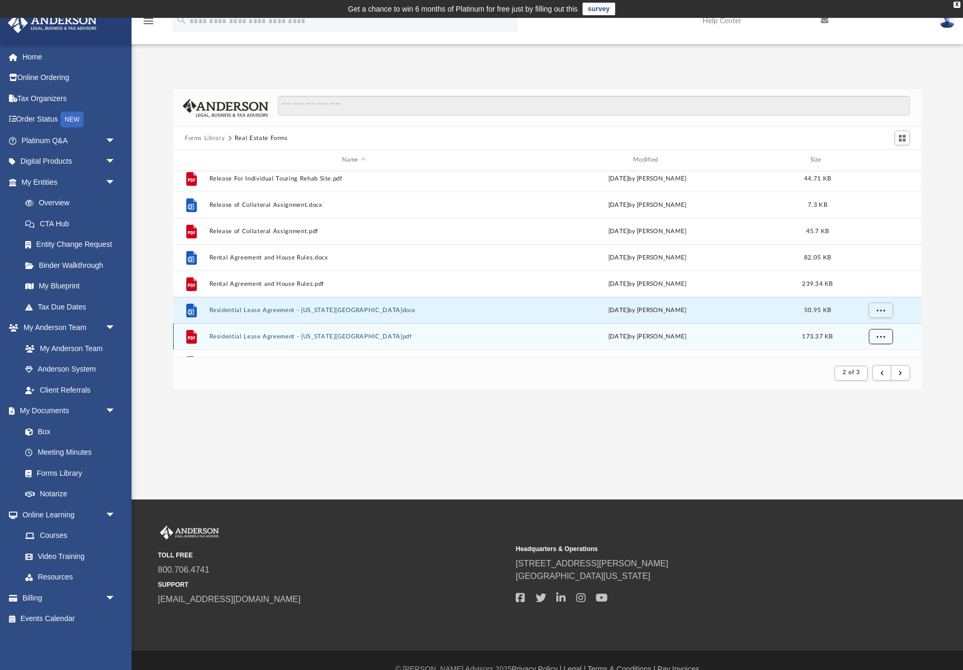
click at [875, 338] on button "More options" at bounding box center [881, 336] width 24 height 16
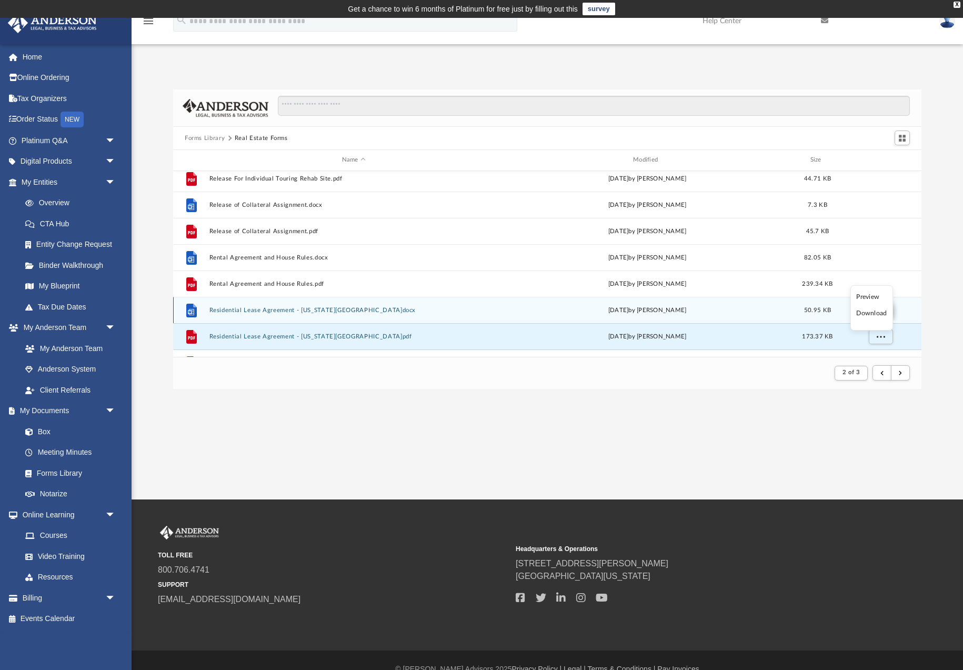
click at [876, 316] on li "Download" at bounding box center [872, 313] width 31 height 11
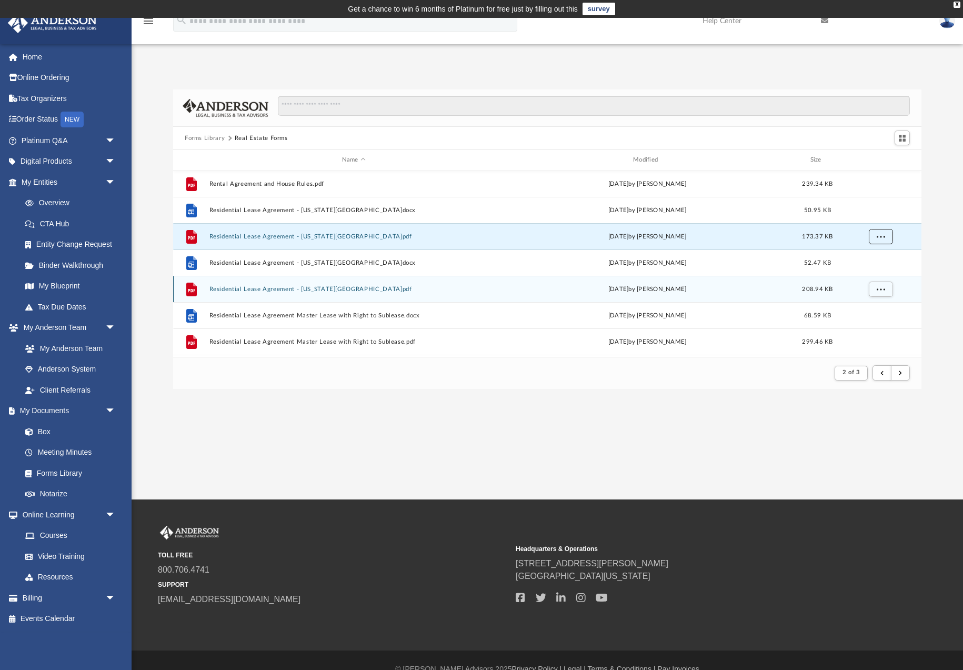
scroll to position [844, 0]
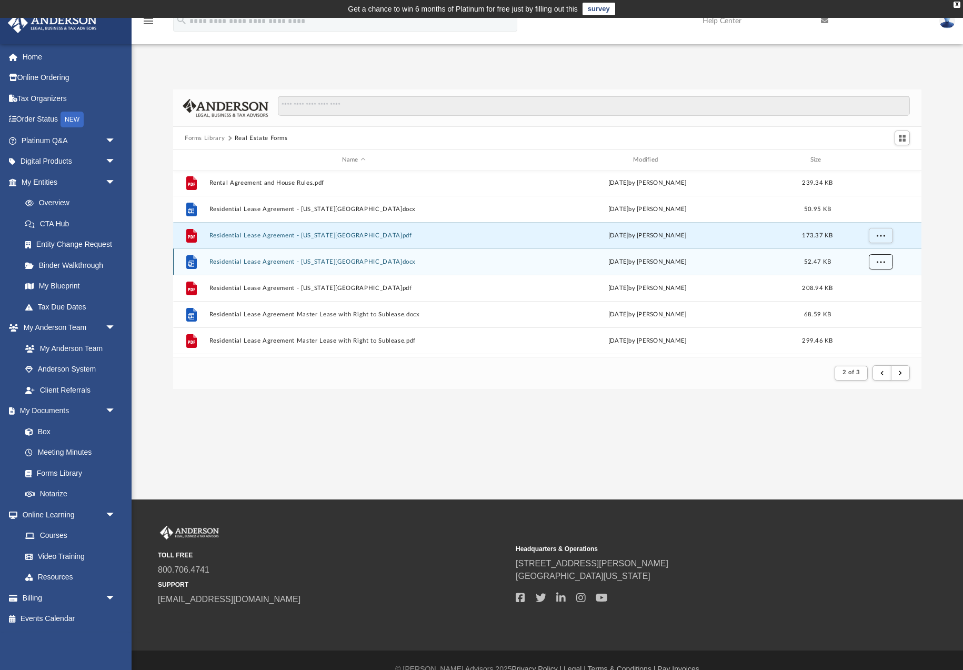
click at [872, 265] on button "More options" at bounding box center [881, 262] width 24 height 16
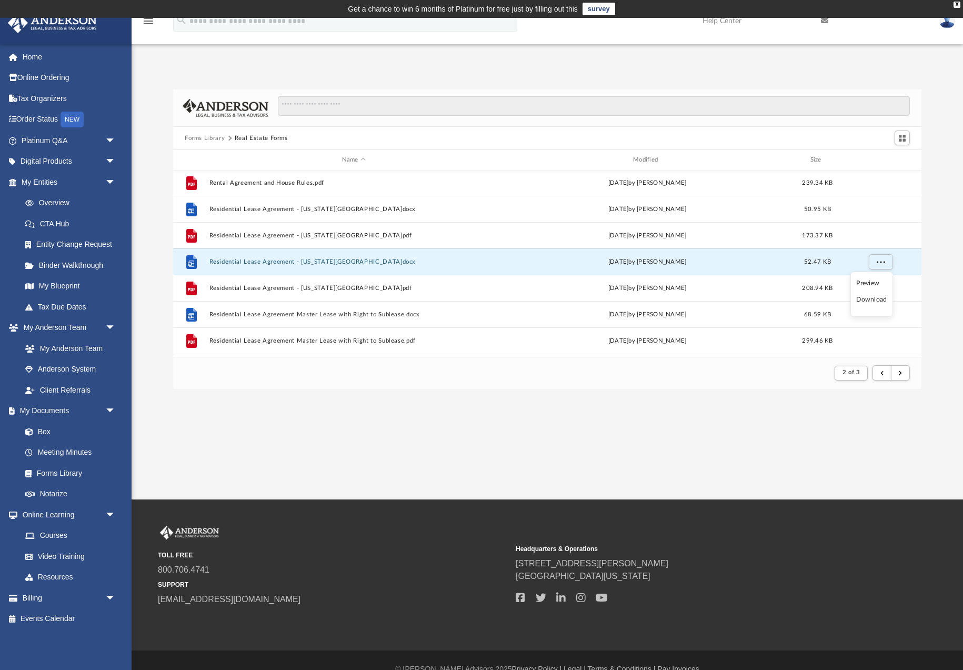
click at [874, 303] on li "Download" at bounding box center [872, 299] width 31 height 11
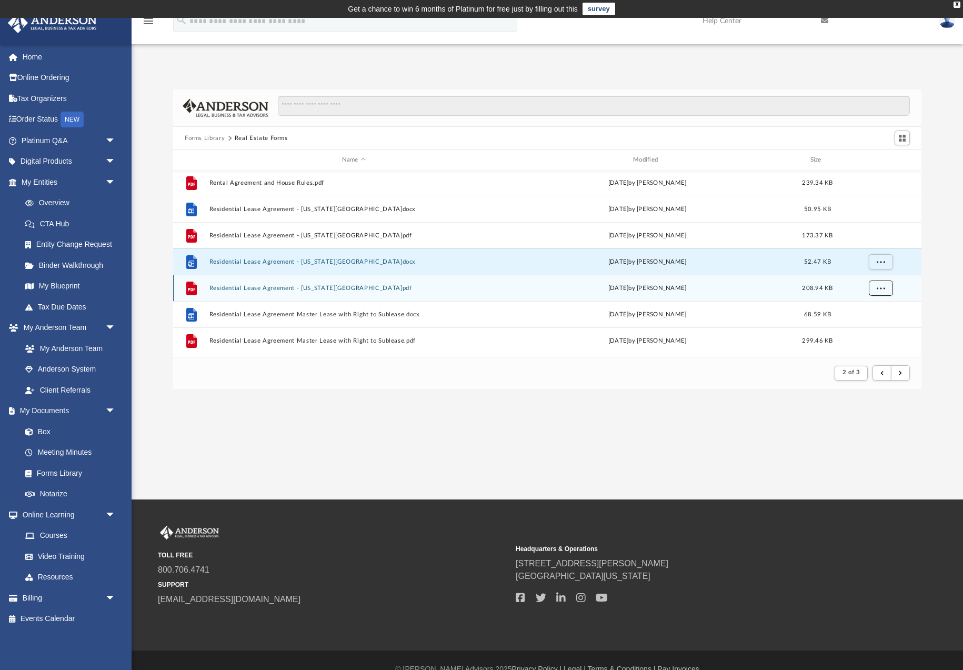
click at [884, 287] on span "More options" at bounding box center [881, 288] width 8 height 6
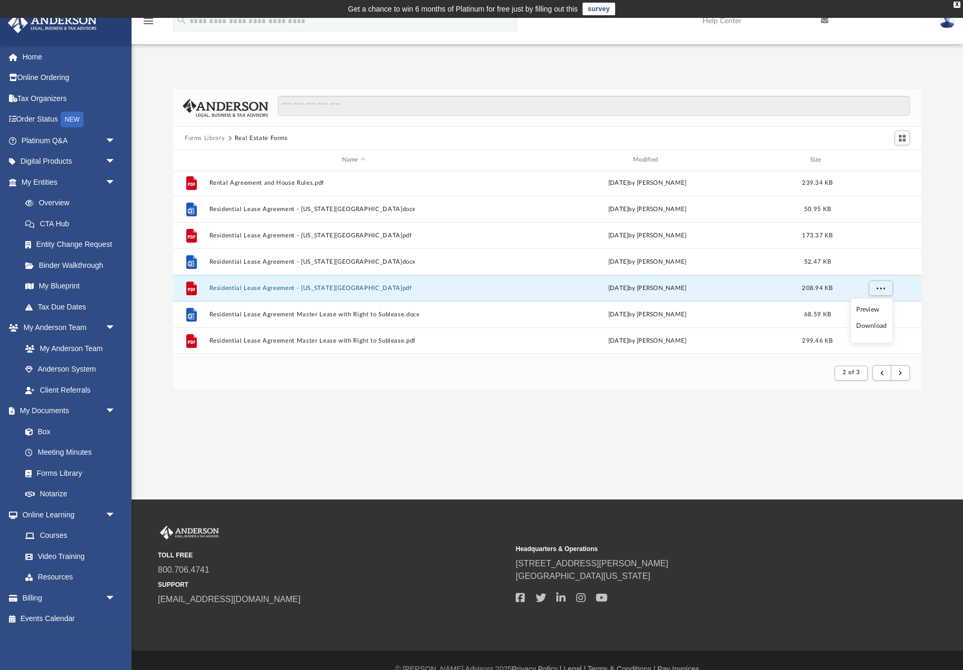
click at [875, 325] on li "Download" at bounding box center [872, 326] width 31 height 11
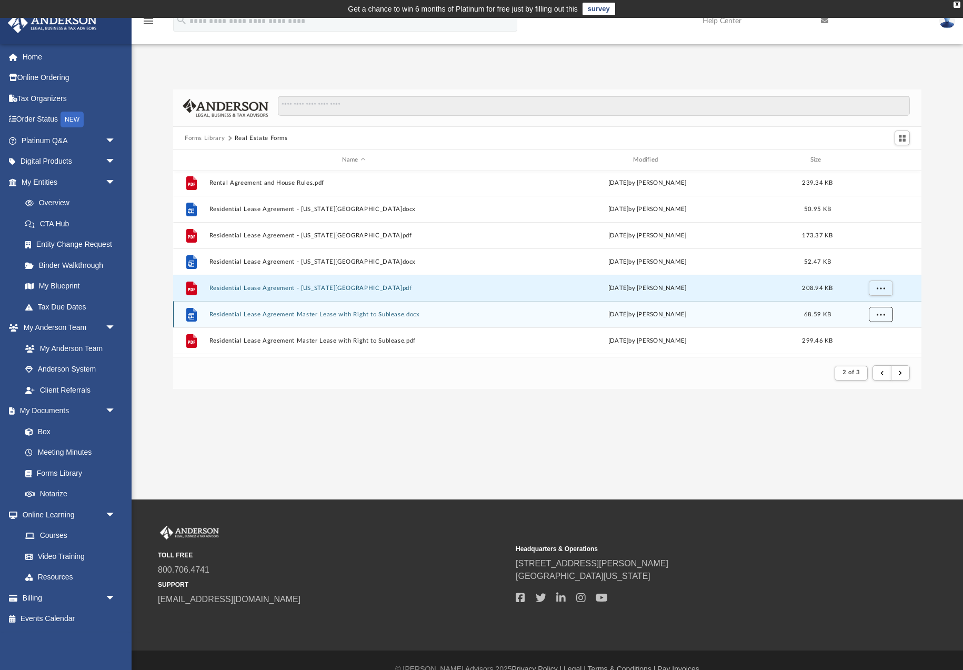
click at [877, 315] on span "More options" at bounding box center [881, 314] width 8 height 6
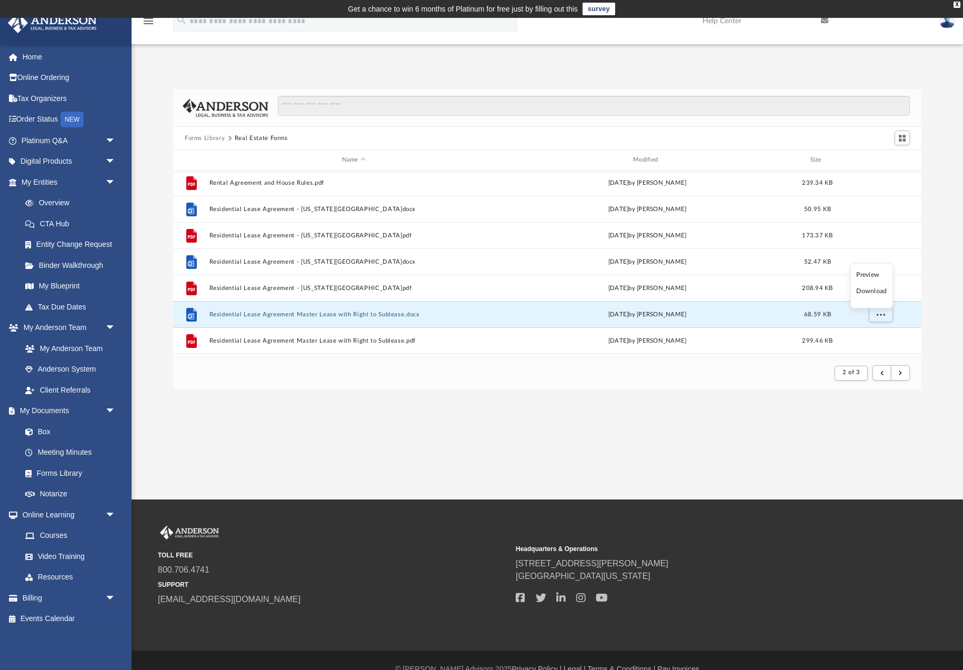
click at [875, 291] on li "Download" at bounding box center [872, 291] width 31 height 11
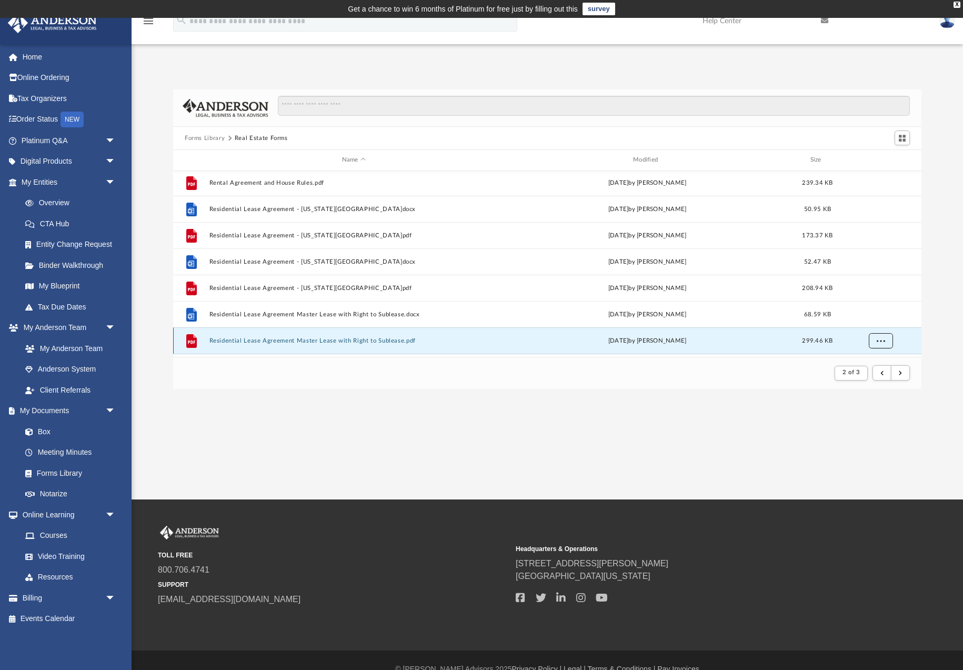
click at [884, 337] on span "More options" at bounding box center [881, 340] width 8 height 6
click at [875, 318] on li "Download" at bounding box center [872, 317] width 31 height 11
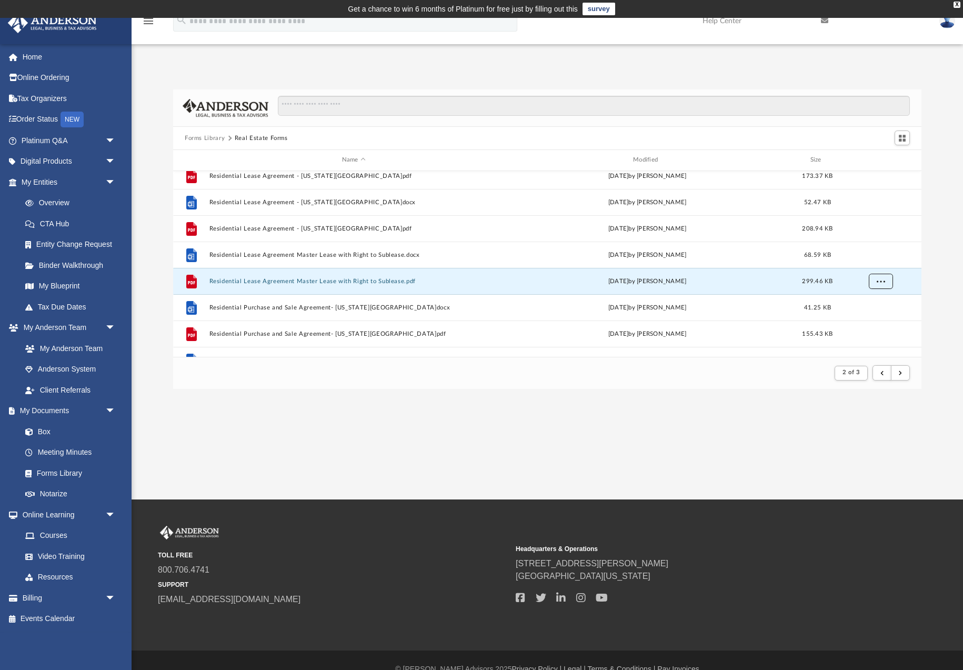
scroll to position [904, 0]
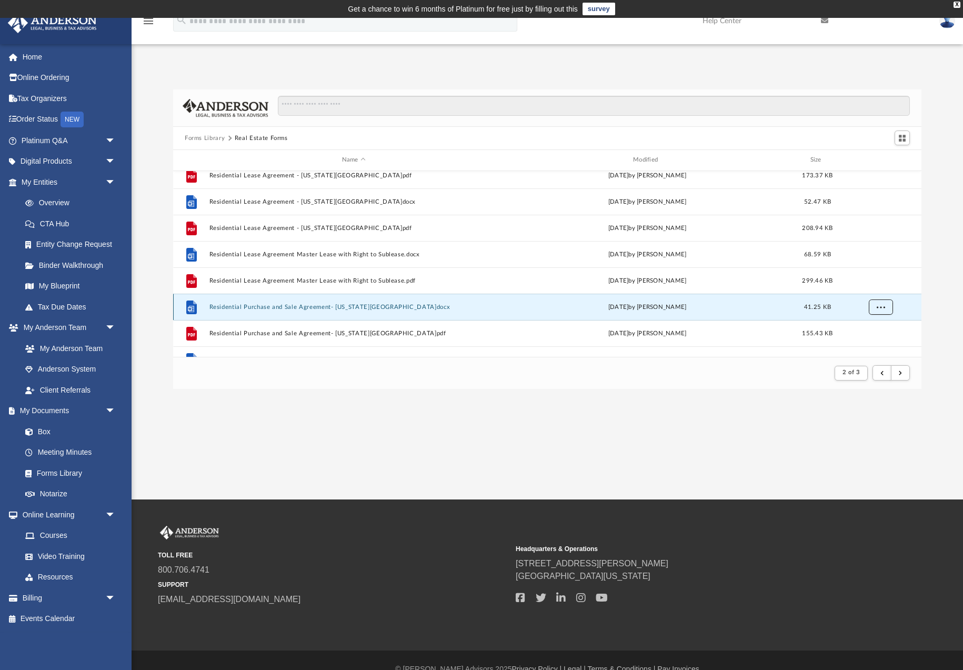
click at [875, 307] on button "More options" at bounding box center [881, 307] width 24 height 16
click at [874, 283] on li "Download" at bounding box center [872, 283] width 31 height 11
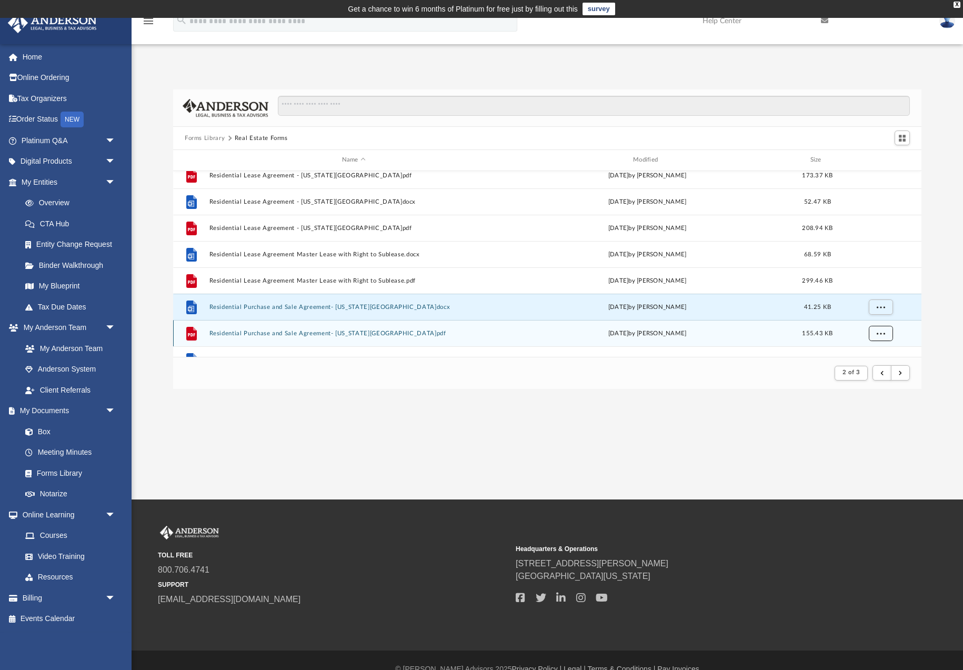
click at [875, 337] on button "More options" at bounding box center [881, 333] width 24 height 16
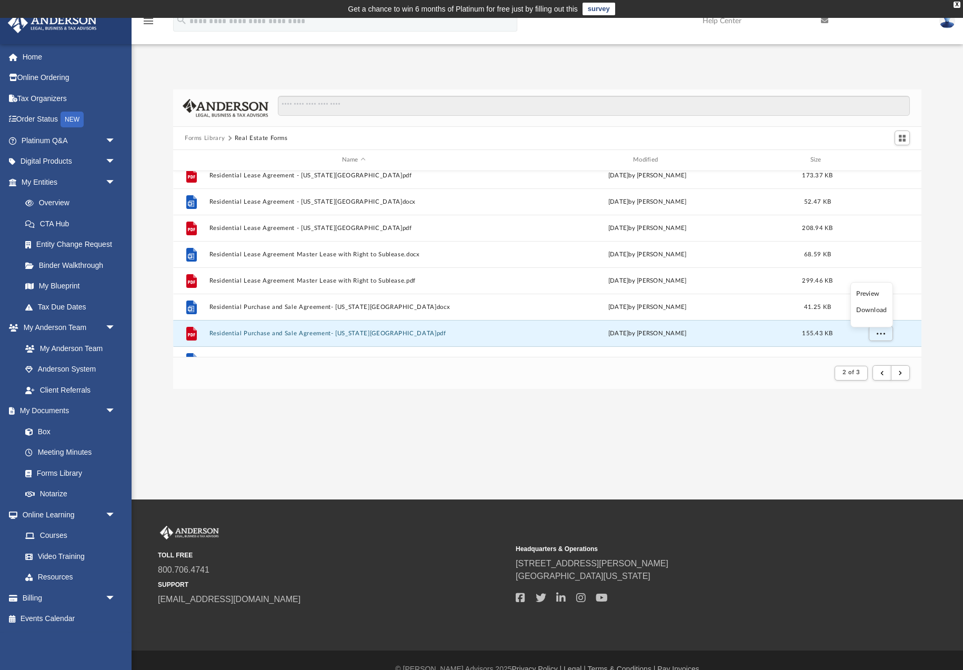
click at [876, 309] on li "Download" at bounding box center [872, 310] width 31 height 11
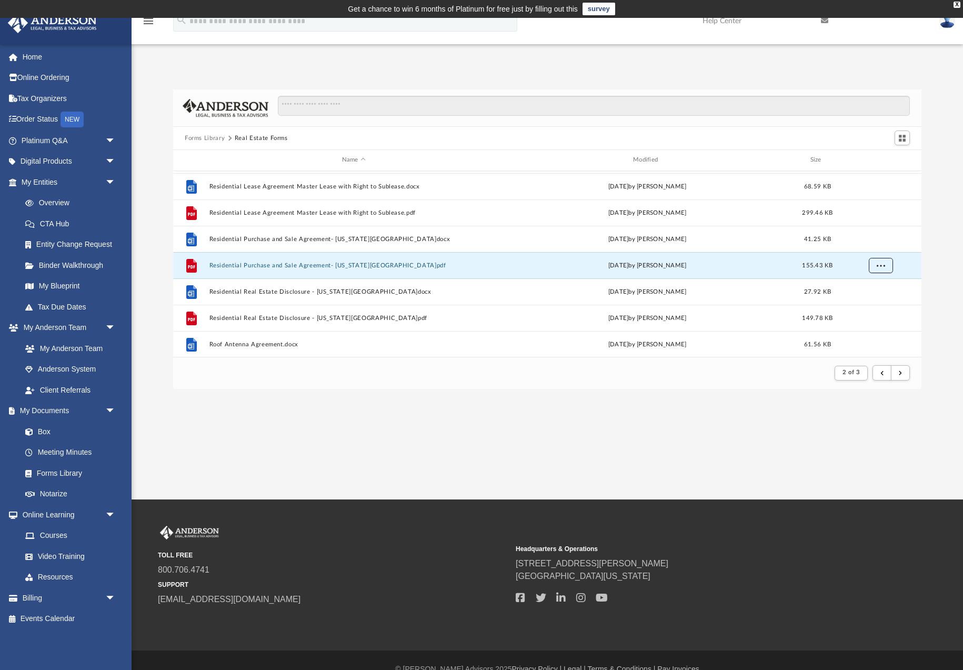
scroll to position [999, 0]
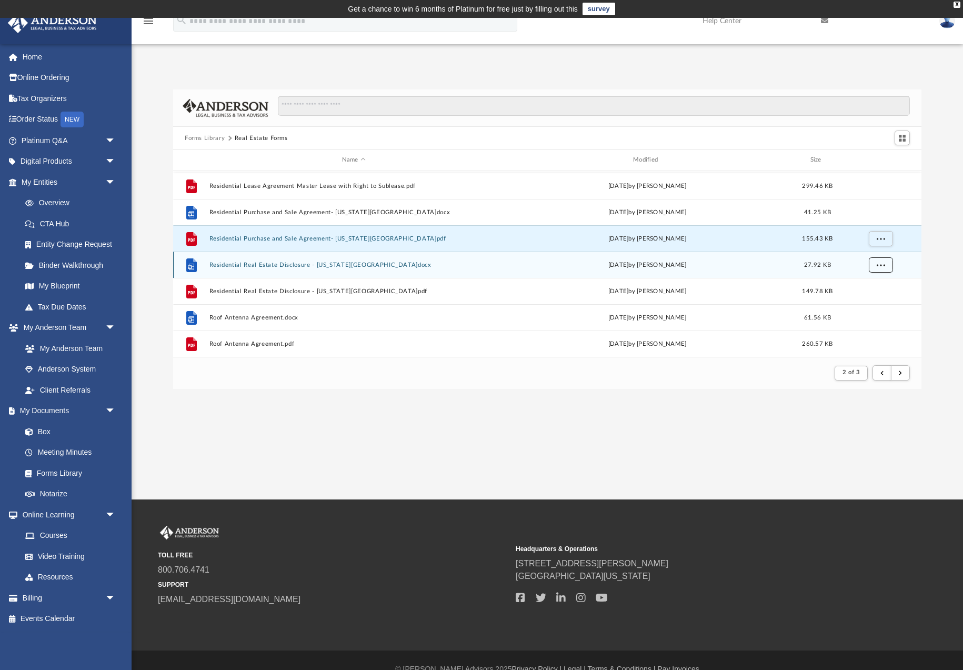
click at [882, 266] on span "More options" at bounding box center [881, 265] width 8 height 6
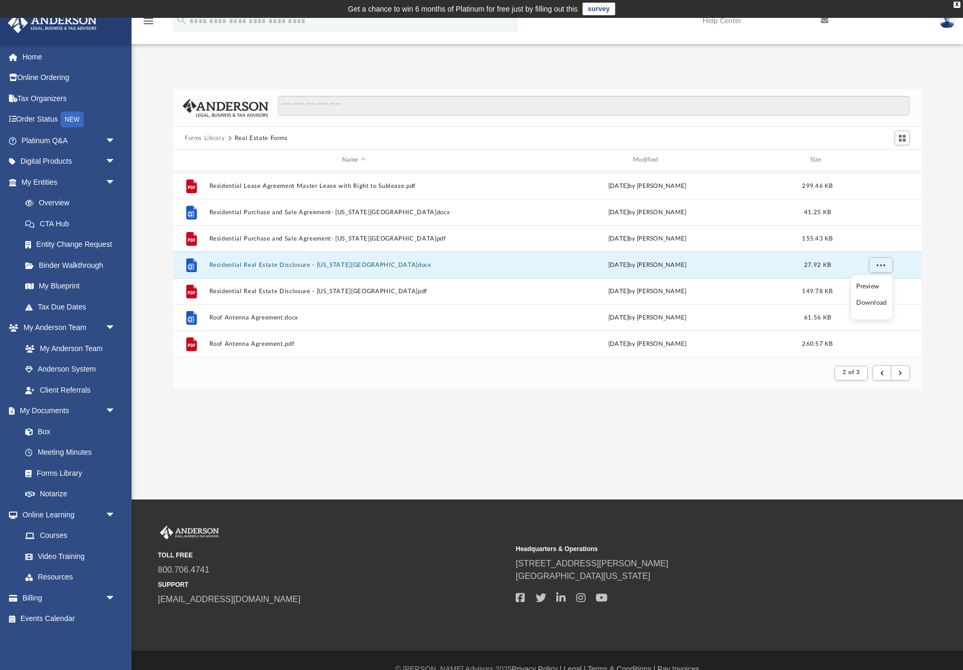
click at [878, 305] on li "Download" at bounding box center [872, 302] width 31 height 11
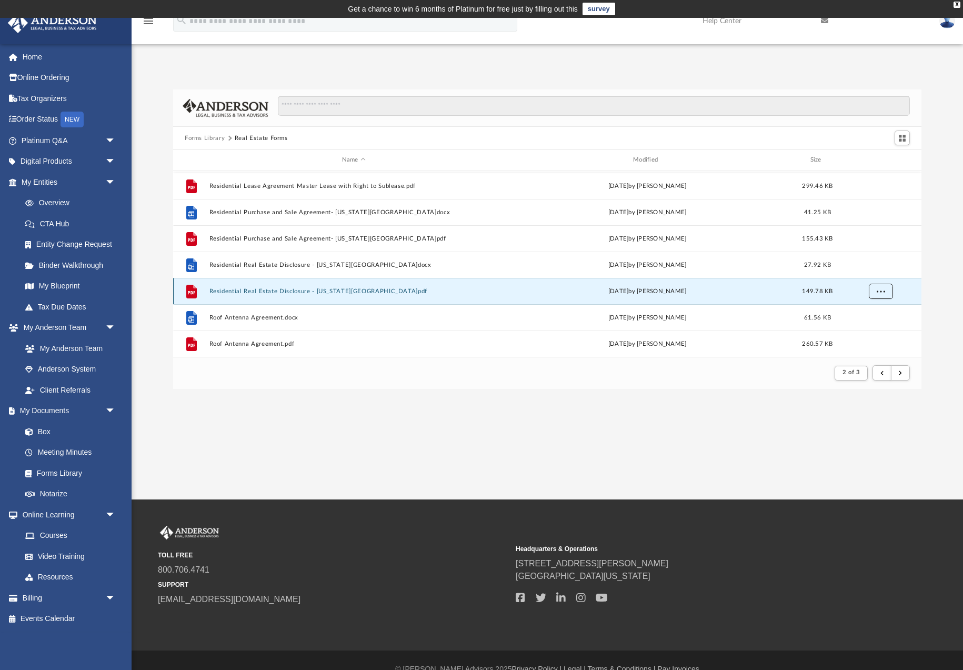
click at [881, 292] on span "More options" at bounding box center [881, 291] width 8 height 6
click at [876, 333] on li "Download" at bounding box center [872, 329] width 31 height 11
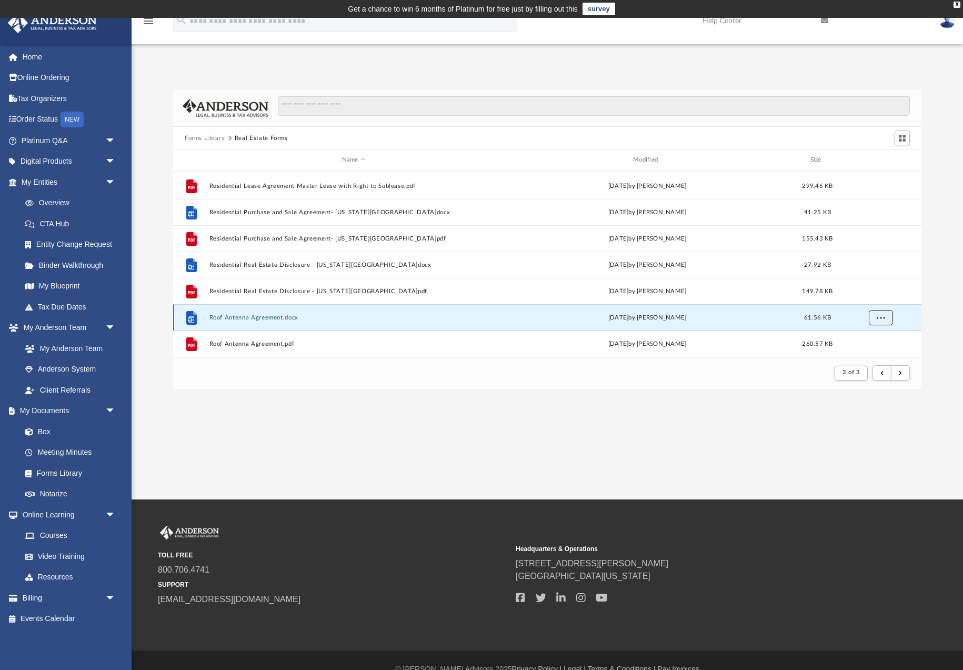
click at [883, 316] on span "More options" at bounding box center [881, 317] width 8 height 6
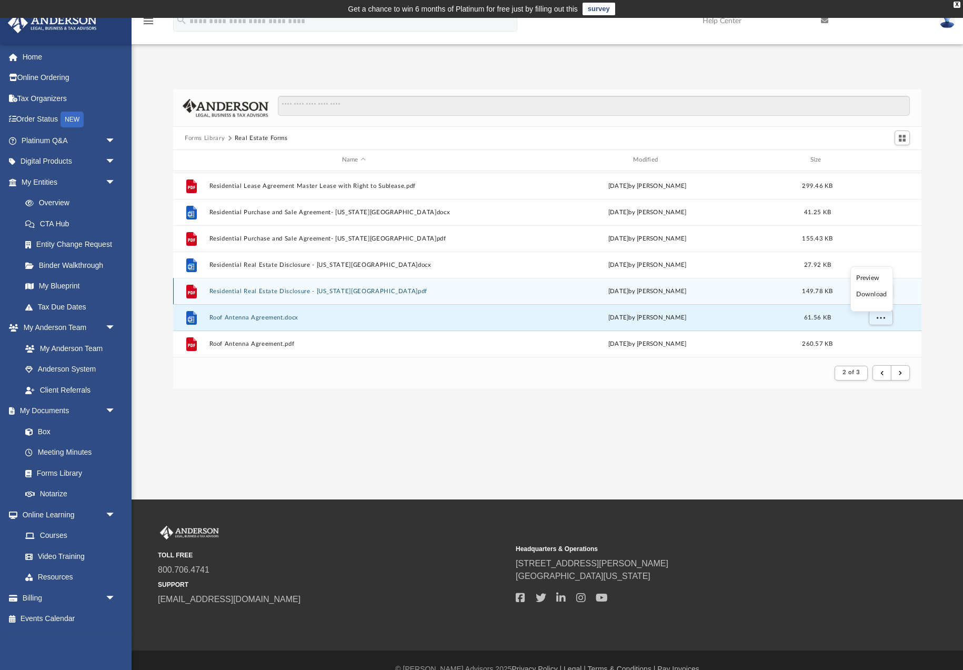
click at [862, 294] on li "Download" at bounding box center [872, 294] width 31 height 11
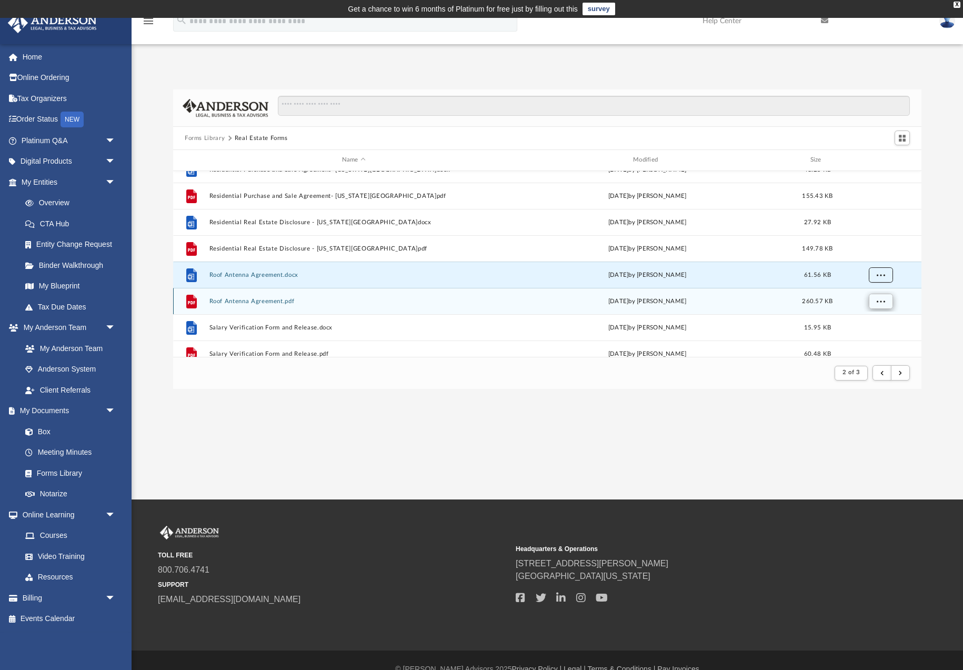
scroll to position [1042, 0]
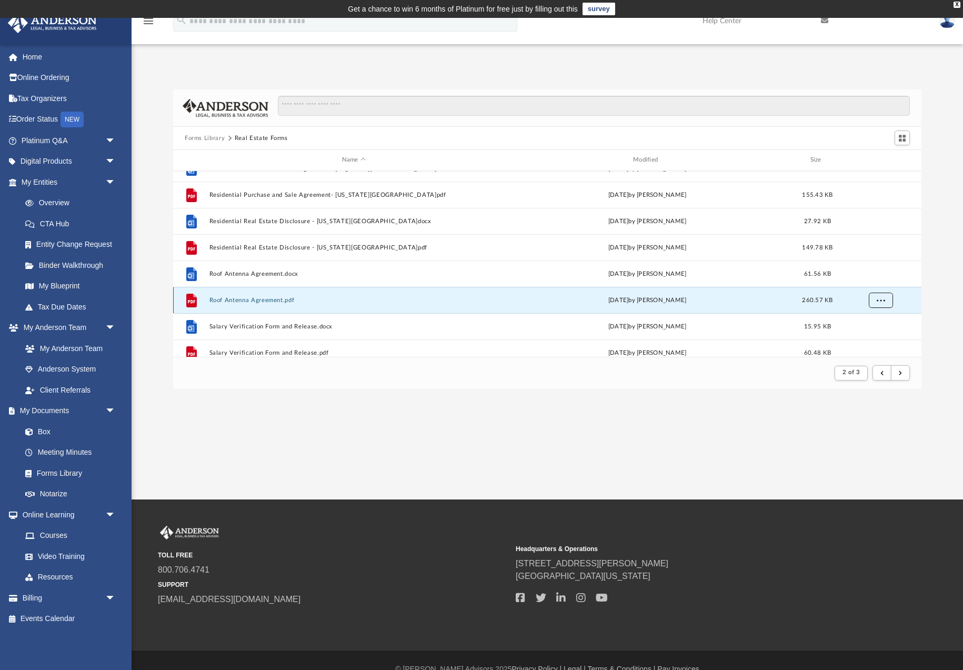
click at [881, 303] on span "More options" at bounding box center [881, 300] width 8 height 6
click at [879, 338] on li "Download" at bounding box center [872, 338] width 31 height 11
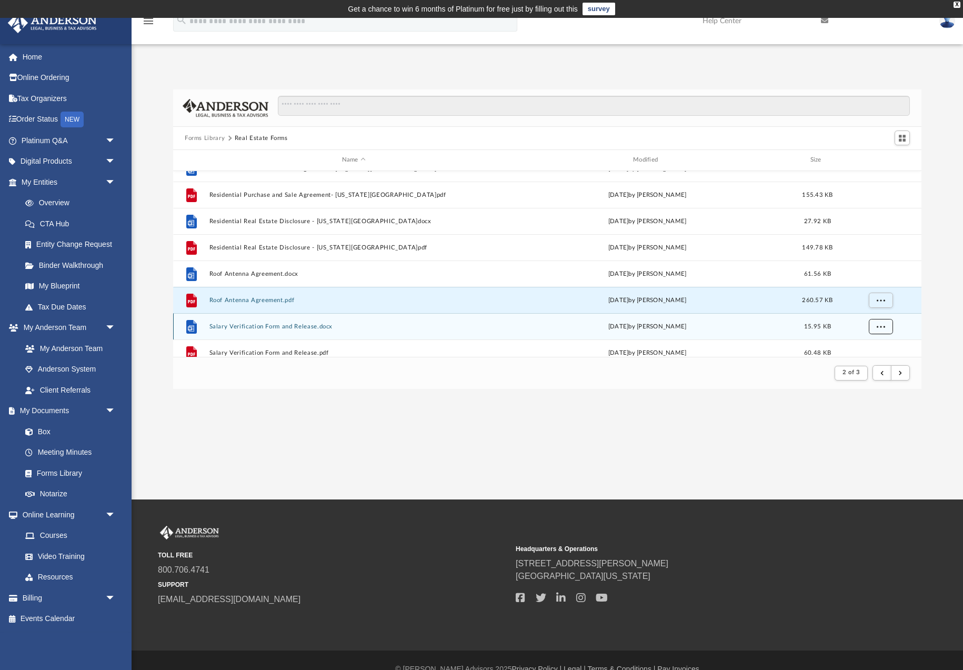
click at [878, 332] on button "More options" at bounding box center [881, 326] width 24 height 16
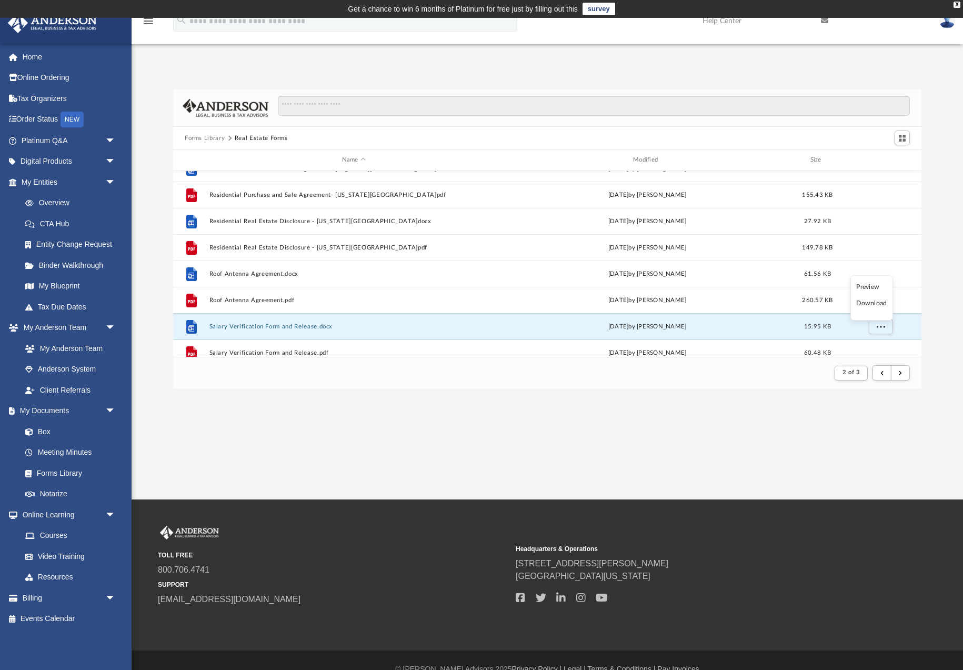
click at [875, 304] on li "Download" at bounding box center [872, 303] width 31 height 11
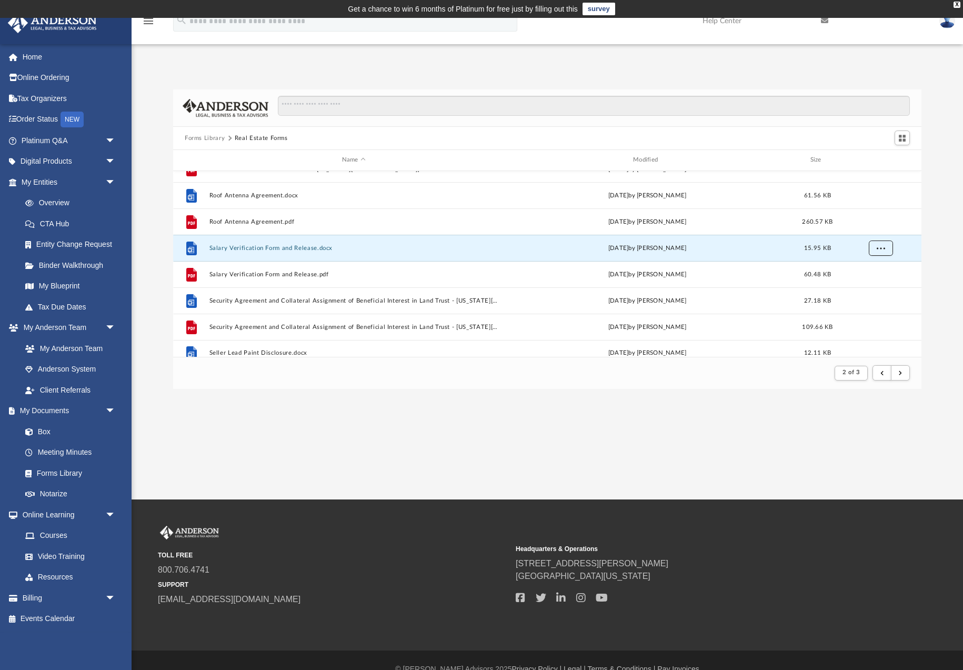
scroll to position [1130, 0]
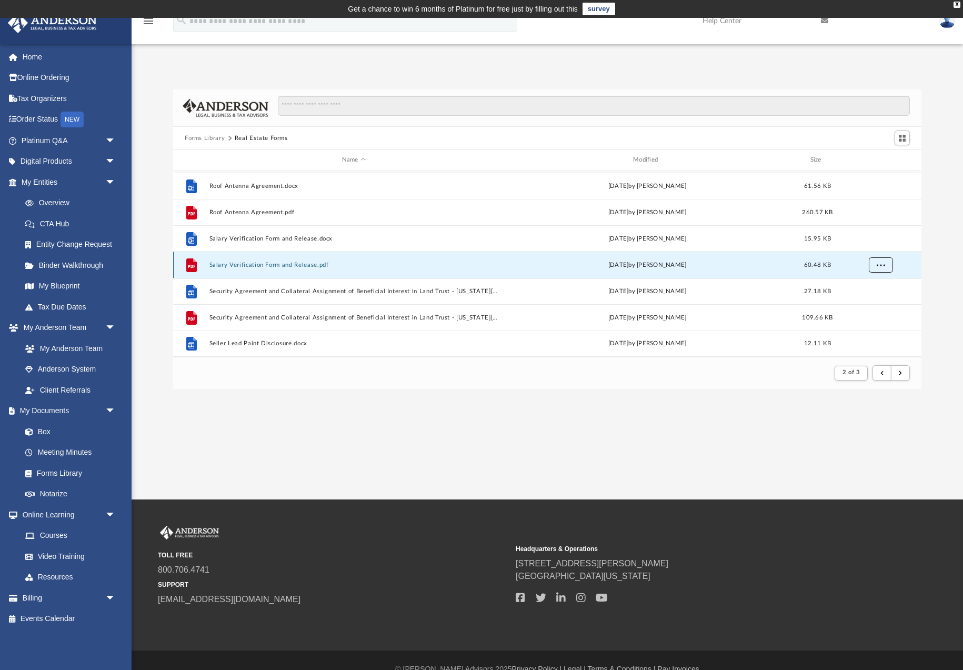
click at [876, 264] on button "More options" at bounding box center [881, 265] width 24 height 16
click at [871, 305] on li "Download" at bounding box center [872, 302] width 31 height 11
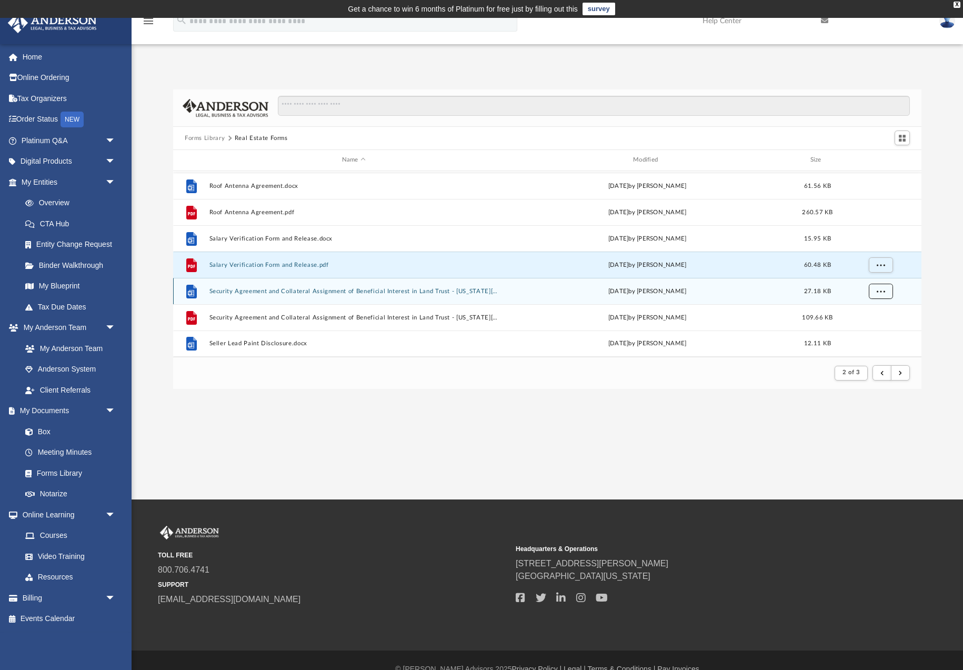
click at [881, 288] on span "More options" at bounding box center [881, 291] width 8 height 6
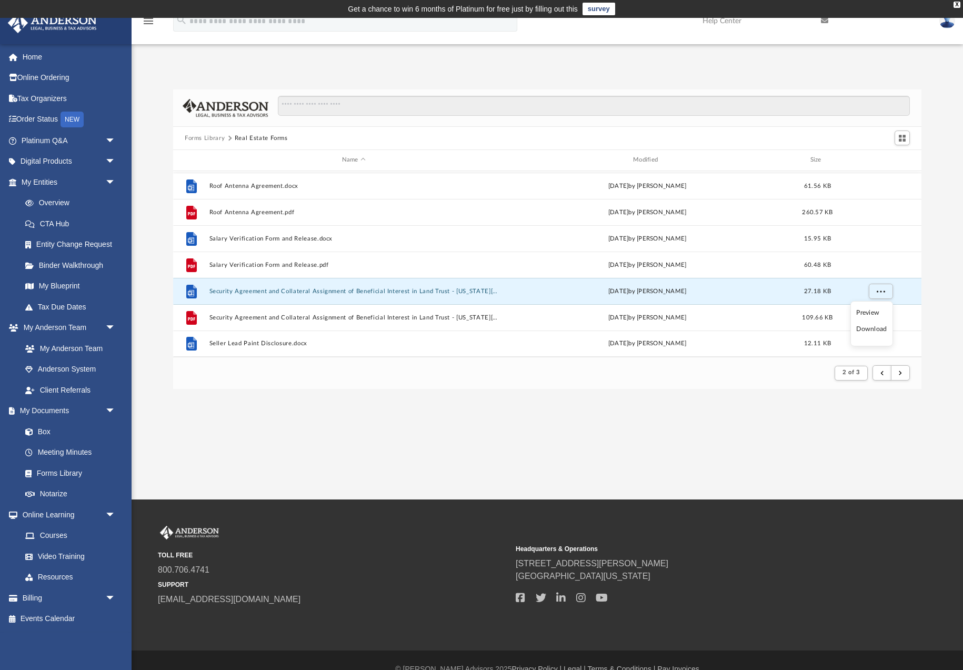
click at [874, 328] on li "Download" at bounding box center [872, 329] width 31 height 11
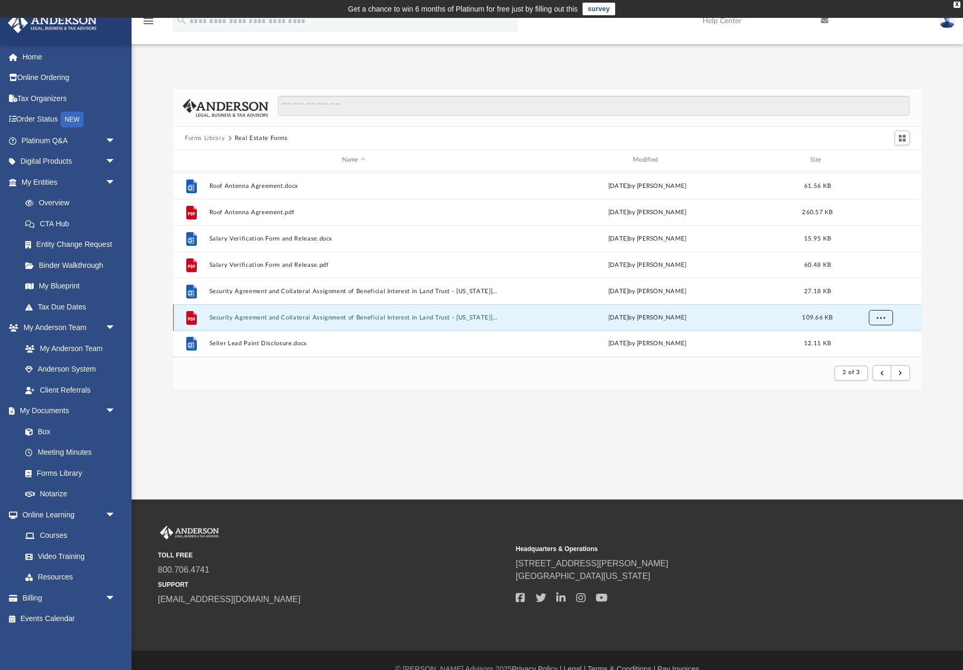
click at [880, 320] on span "More options" at bounding box center [881, 317] width 8 height 6
click at [872, 293] on li "Download" at bounding box center [872, 294] width 31 height 11
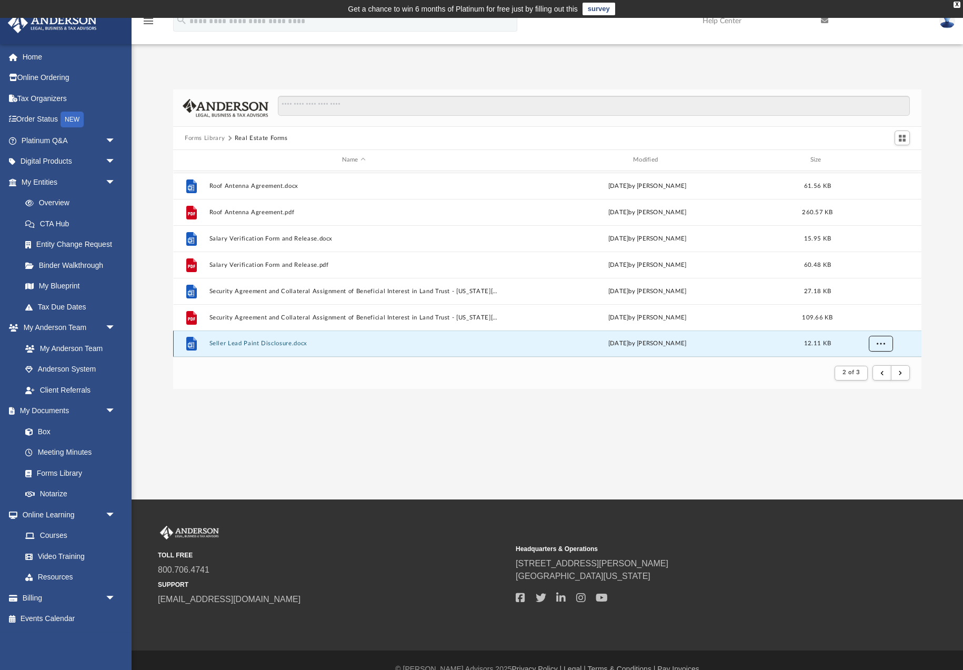
click at [878, 345] on span "More options" at bounding box center [881, 344] width 8 height 6
click at [879, 321] on li "Download" at bounding box center [872, 320] width 31 height 11
click at [903, 373] on button "submit" at bounding box center [900, 372] width 19 height 15
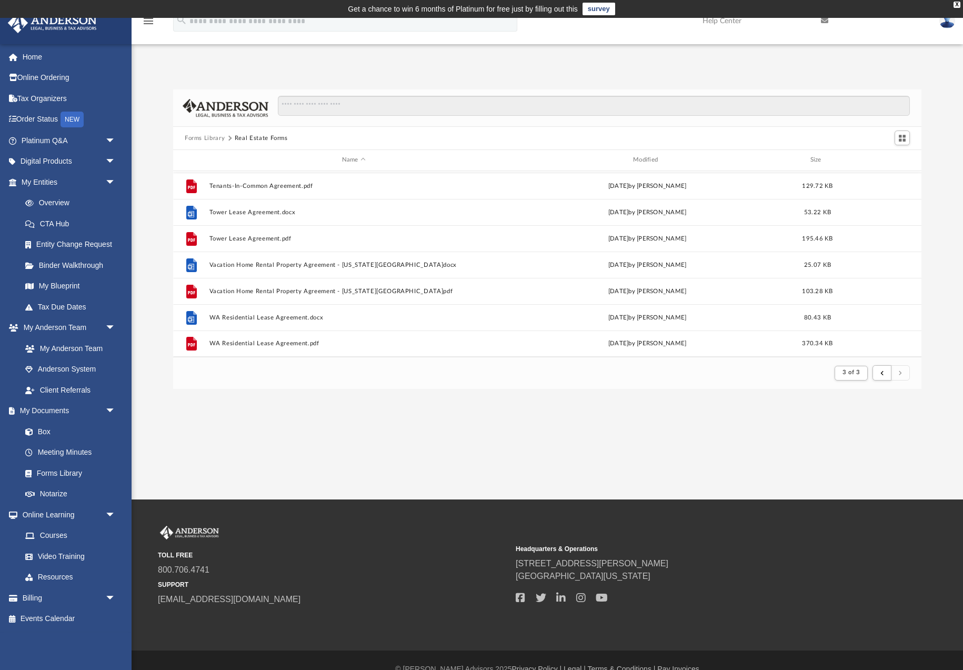
scroll to position [367, 0]
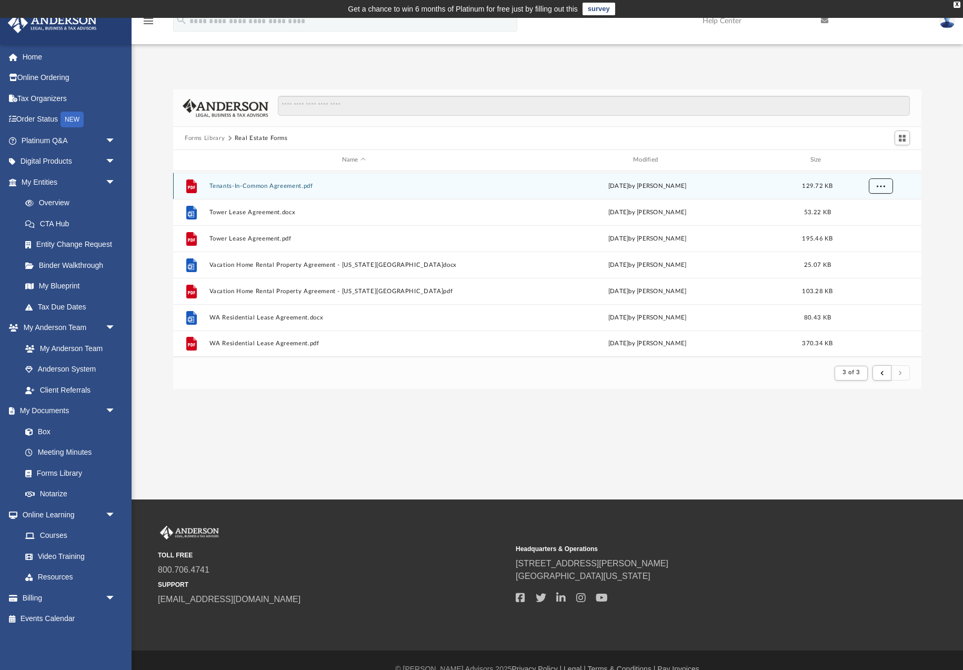
click at [881, 188] on span "More options" at bounding box center [881, 186] width 8 height 6
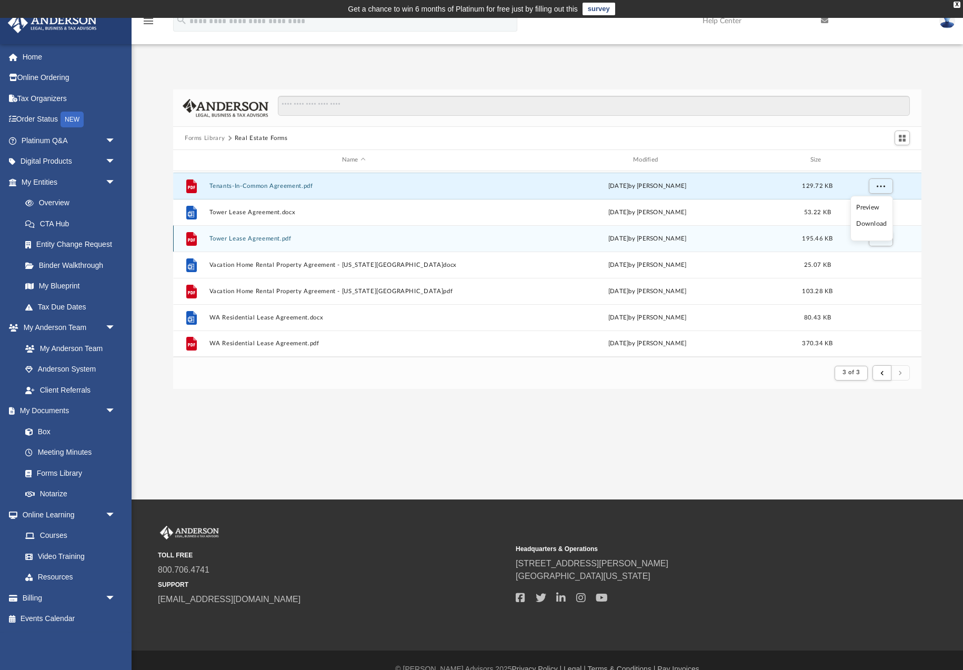
click at [877, 225] on li "Download" at bounding box center [872, 223] width 31 height 11
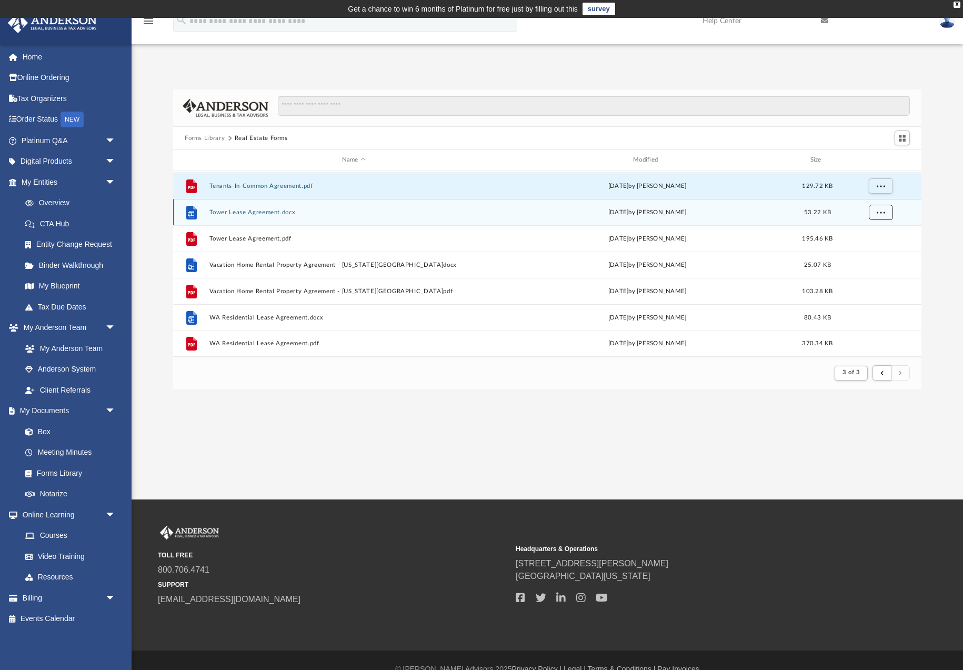
click at [878, 211] on span "More options" at bounding box center [881, 212] width 8 height 6
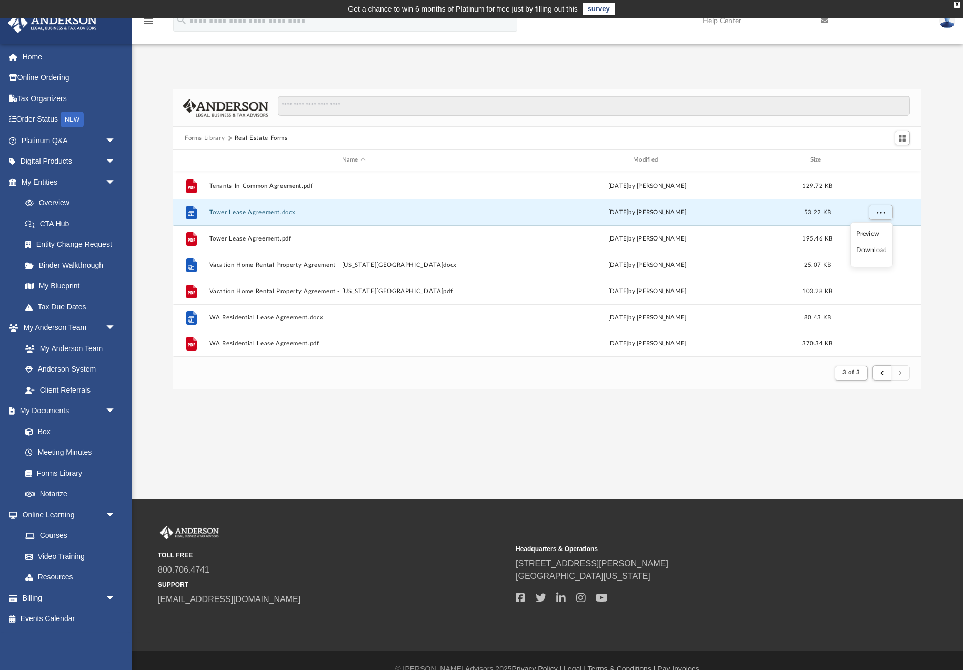
click at [878, 251] on li "Download" at bounding box center [872, 250] width 31 height 11
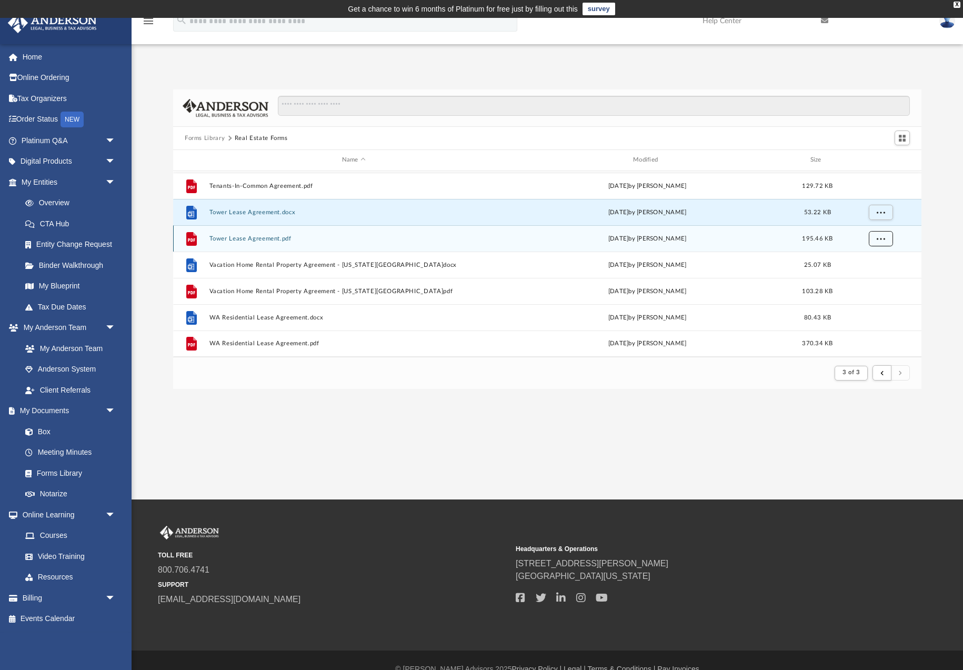
click at [882, 240] on span "More options" at bounding box center [881, 238] width 8 height 6
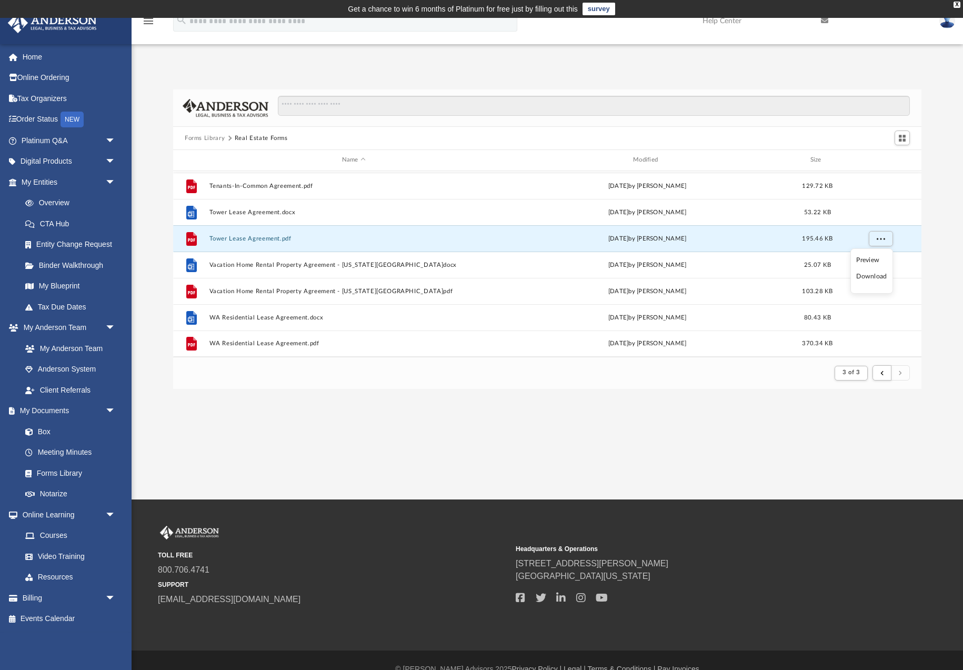
click at [877, 276] on li "Download" at bounding box center [872, 276] width 31 height 11
click at [881, 264] on span "More options" at bounding box center [881, 265] width 8 height 6
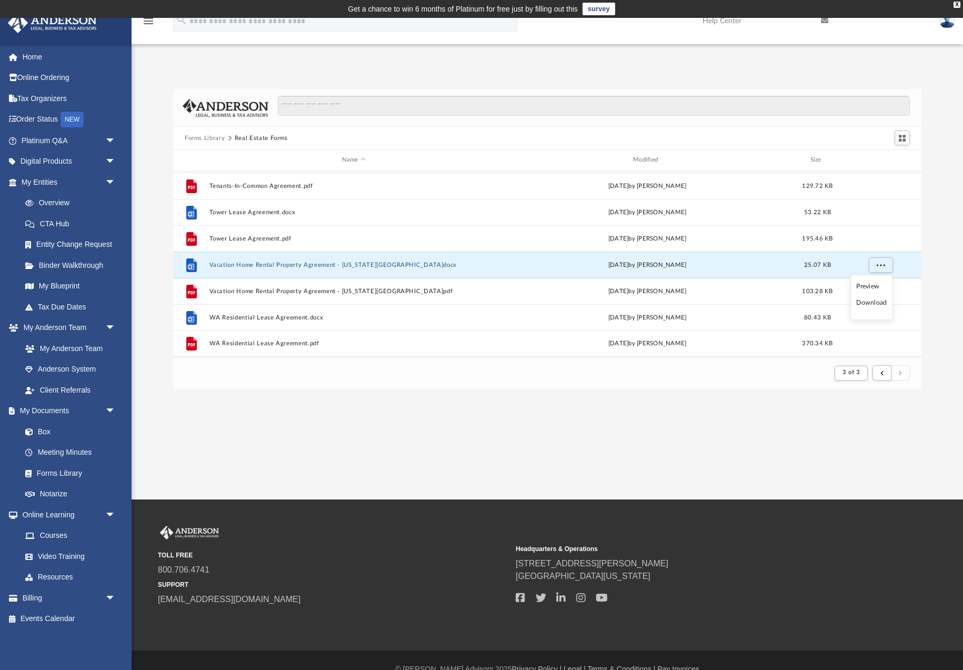
click at [879, 302] on li "Download" at bounding box center [872, 302] width 31 height 11
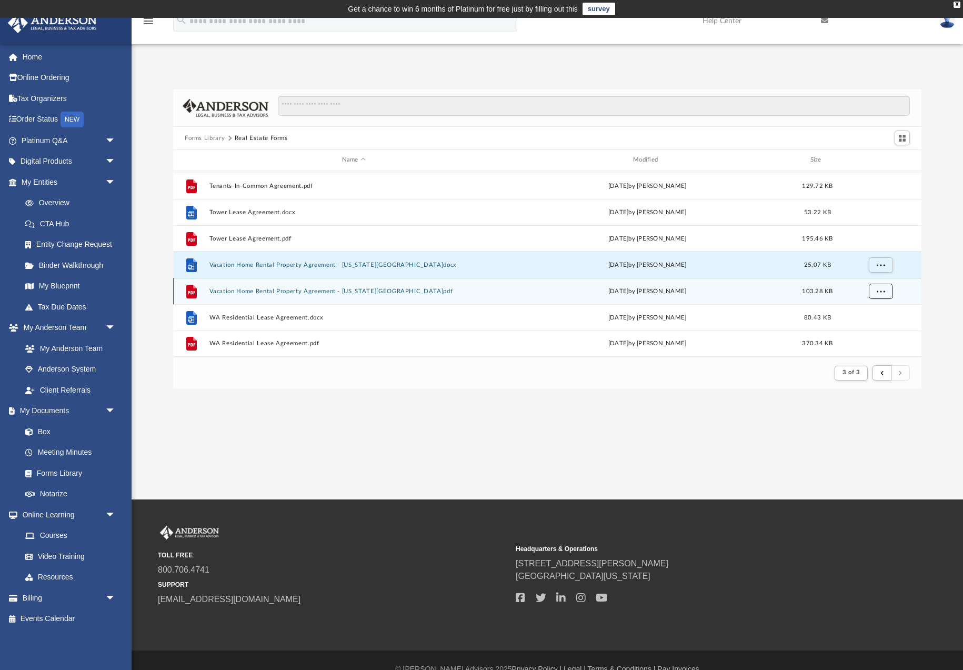
click at [880, 293] on span "More options" at bounding box center [881, 291] width 8 height 6
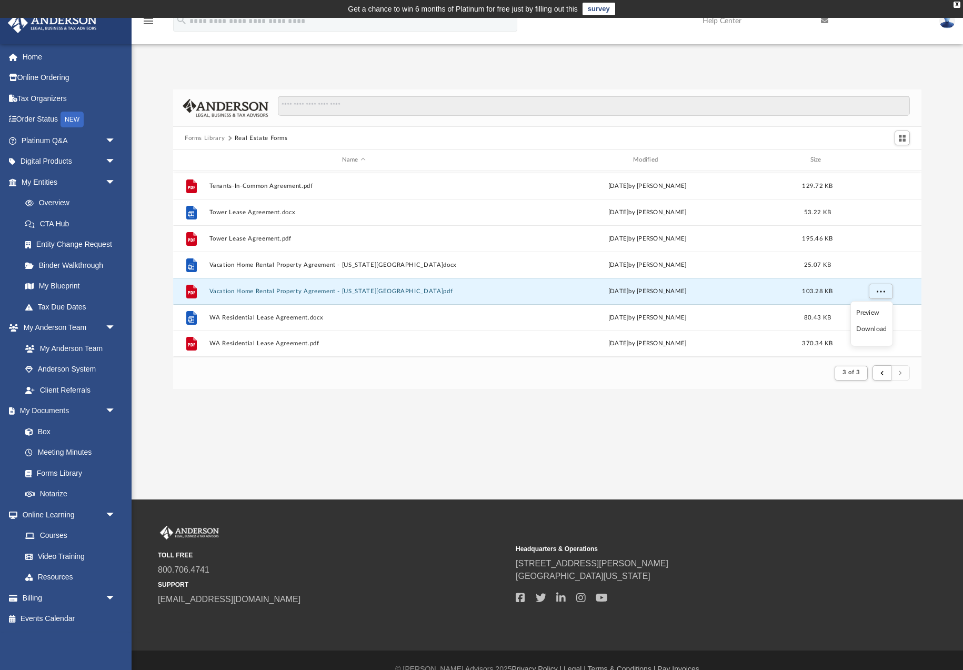
click at [878, 331] on li "Download" at bounding box center [872, 329] width 31 height 11
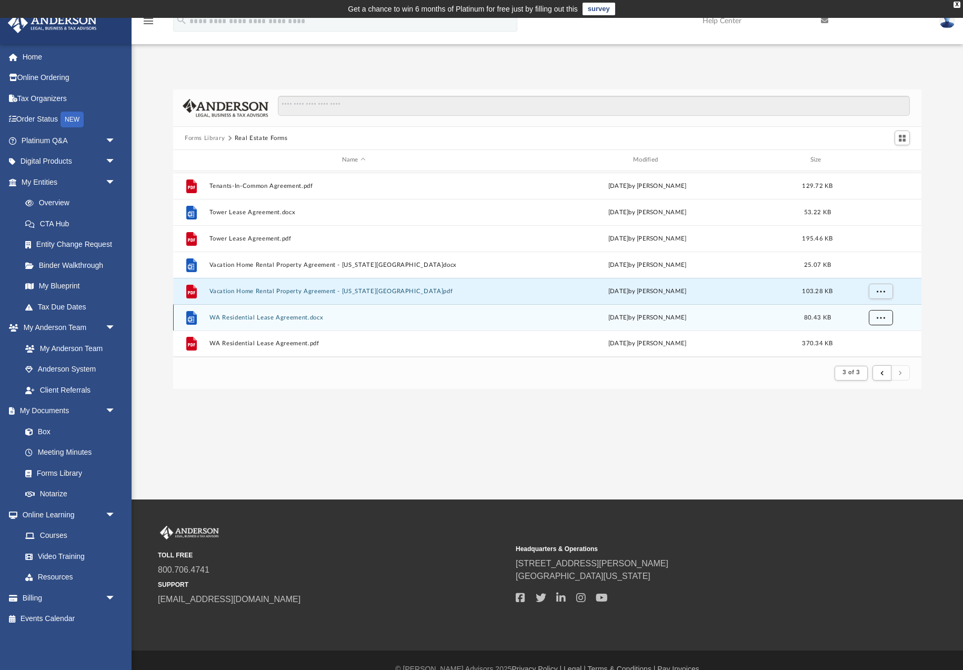
click at [882, 318] on span "More options" at bounding box center [881, 317] width 8 height 6
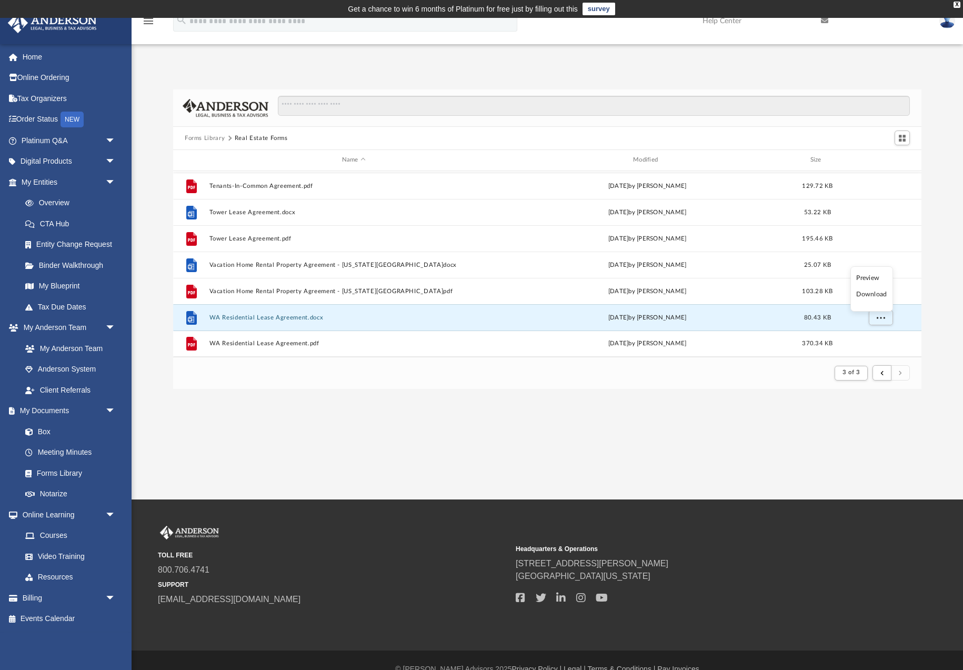
click at [876, 294] on li "Download" at bounding box center [872, 294] width 31 height 11
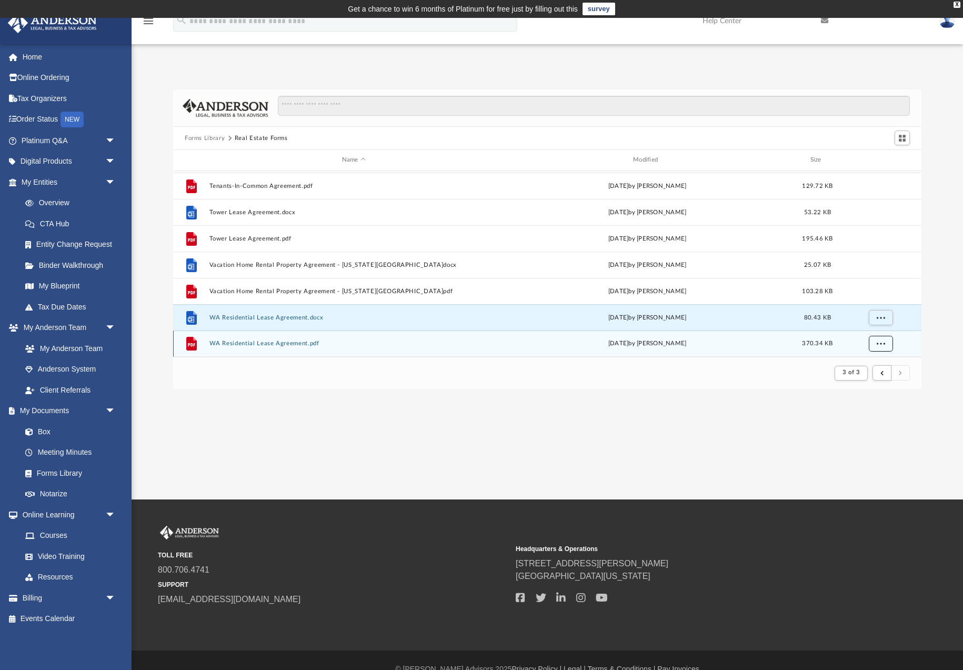
click at [884, 342] on span "More options" at bounding box center [881, 344] width 8 height 6
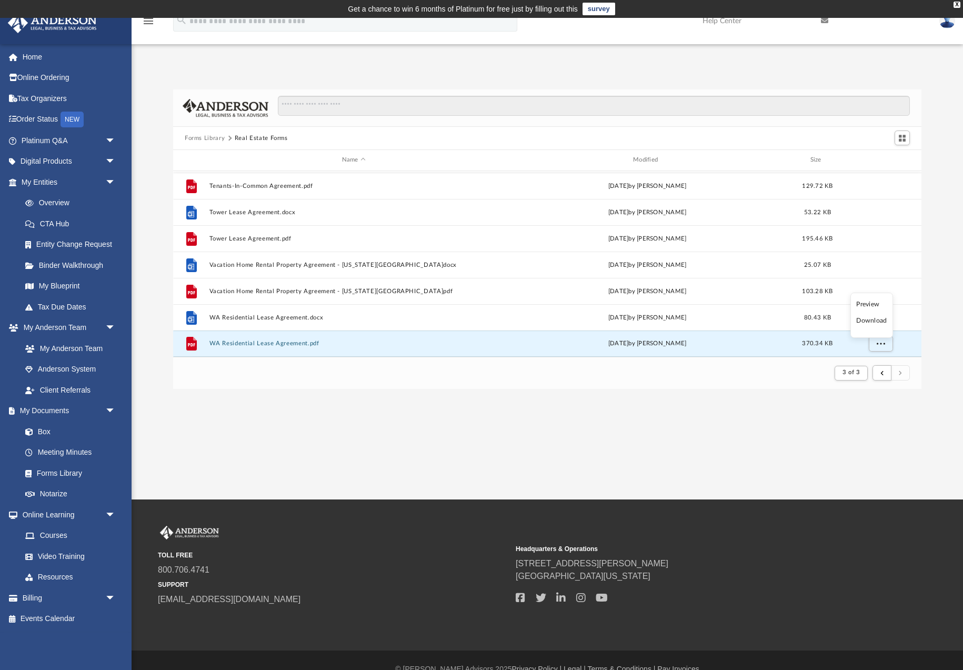
click at [870, 316] on li "Download" at bounding box center [872, 320] width 31 height 11
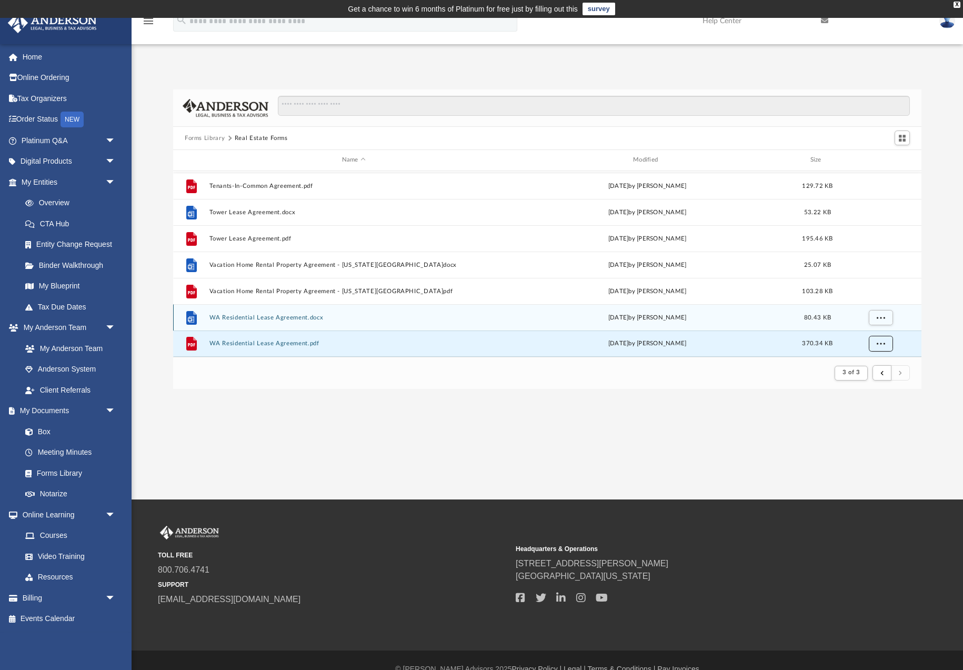
scroll to position [18, 0]
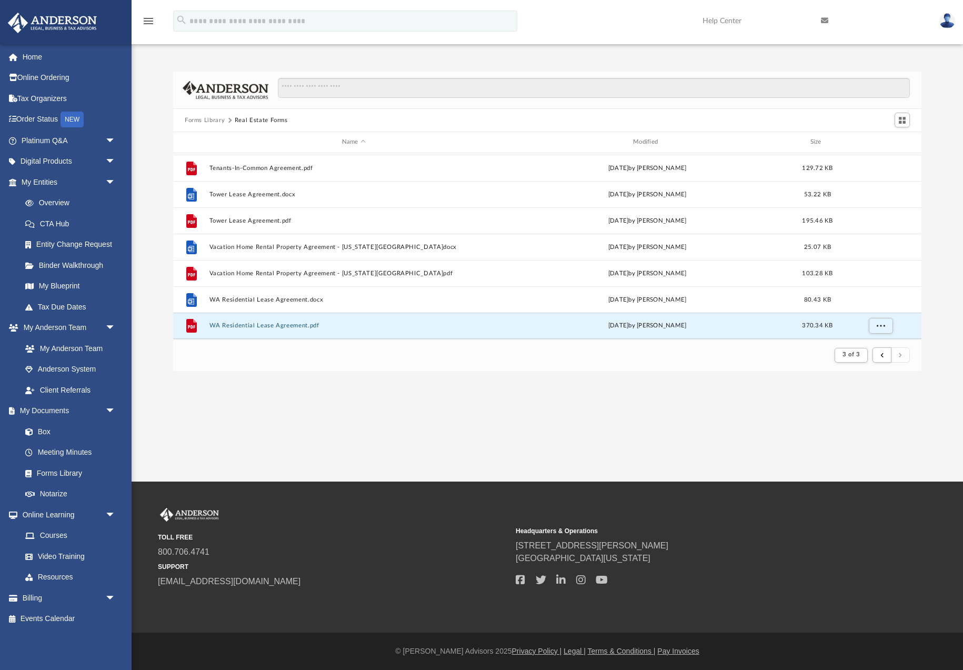
click at [208, 120] on button "Forms Library" at bounding box center [205, 120] width 40 height 9
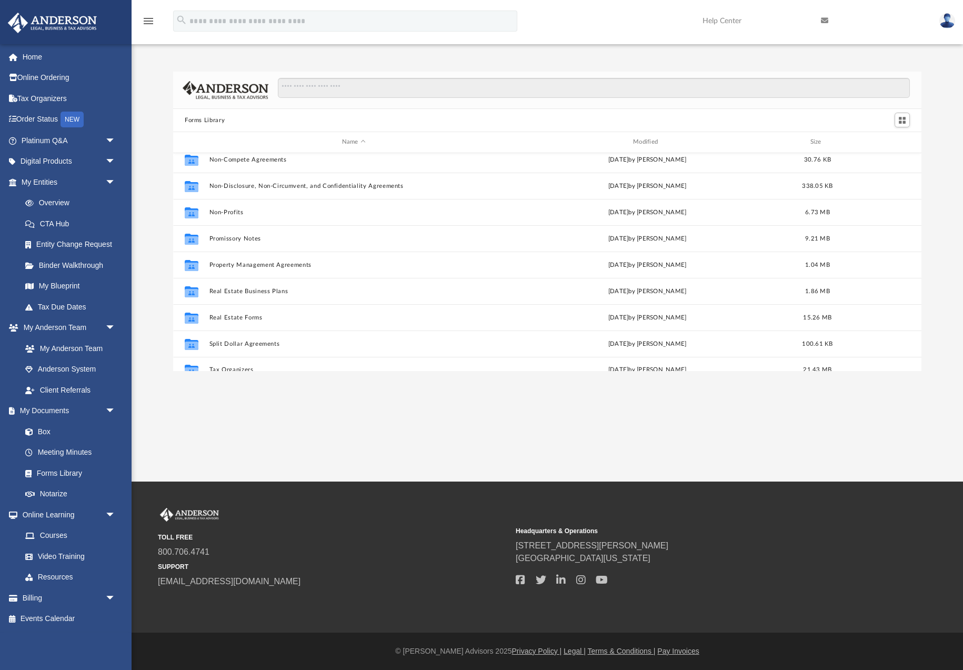
scroll to position [572, 0]
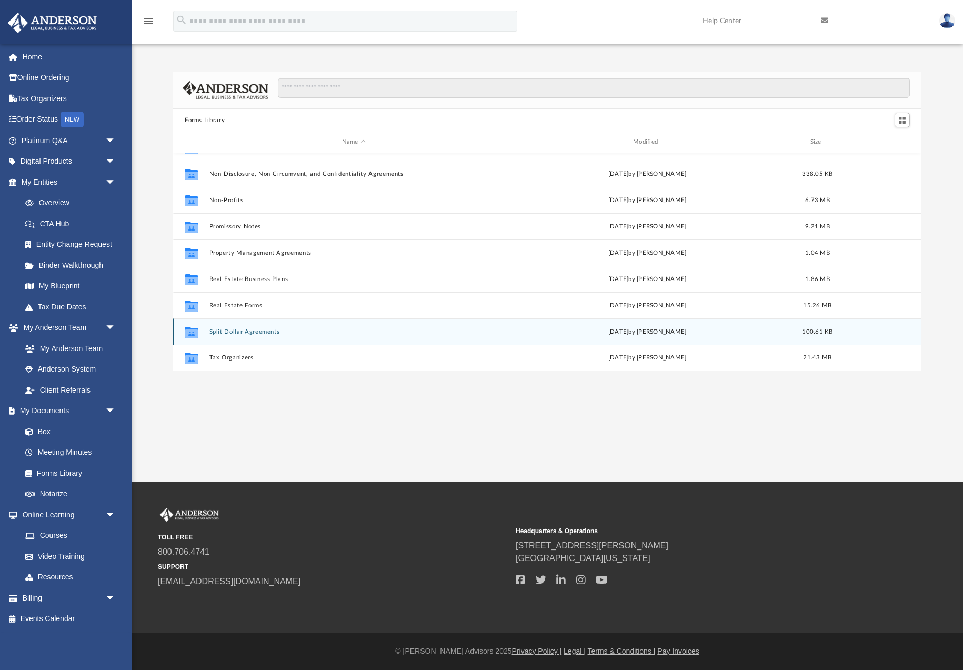
click at [255, 331] on button "Split Dollar Agreements" at bounding box center [354, 331] width 289 height 7
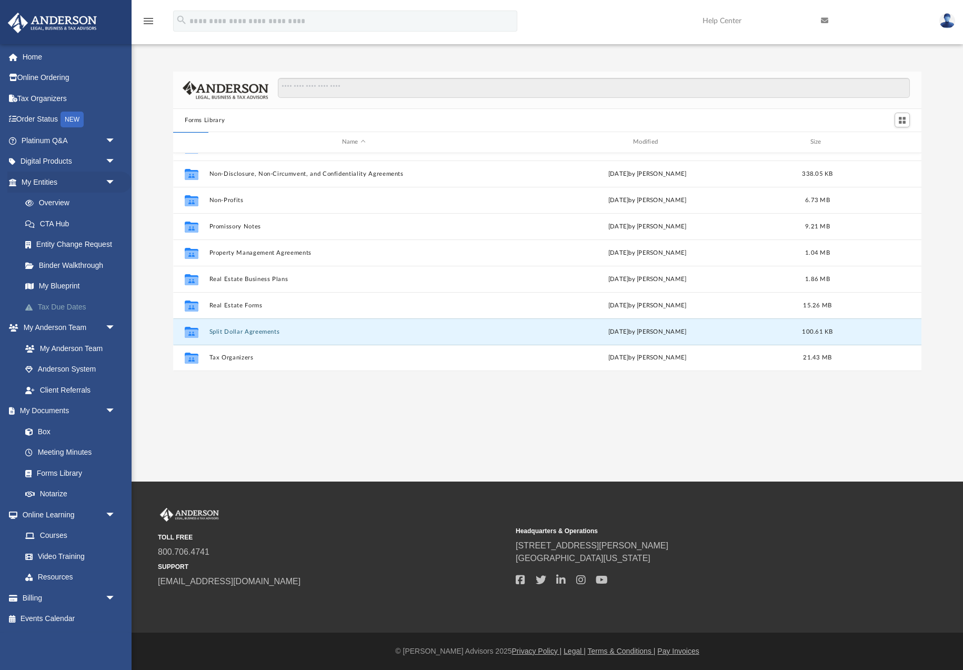
scroll to position [0, 0]
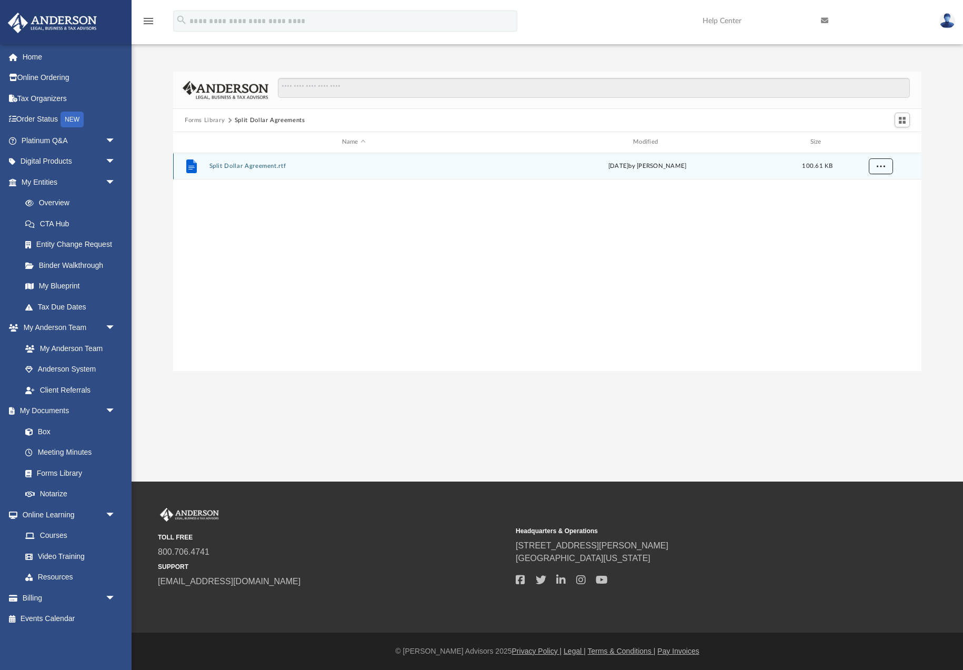
click at [885, 165] on span "More options" at bounding box center [881, 166] width 8 height 6
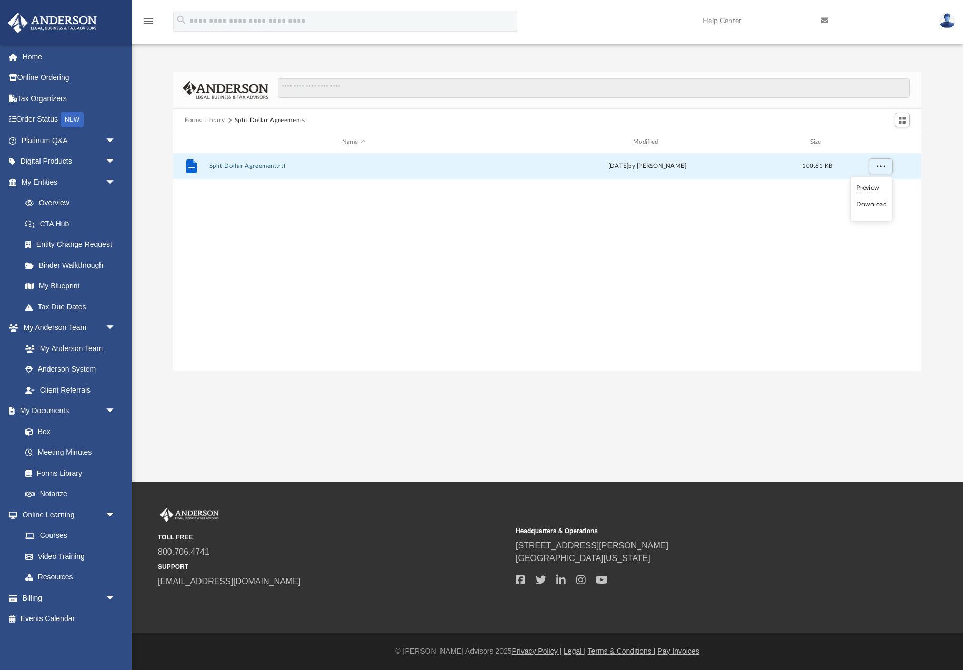
click at [873, 207] on li "Download" at bounding box center [872, 204] width 31 height 11
